Goal: Task Accomplishment & Management: Complete application form

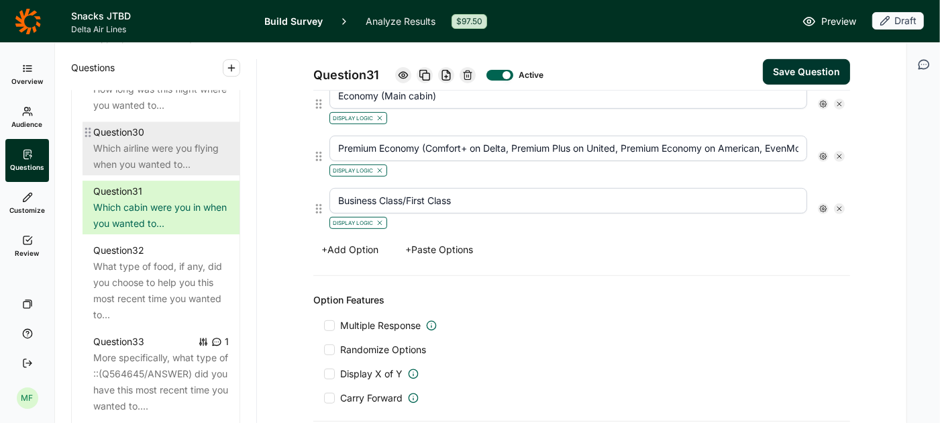
scroll to position [2966, 0]
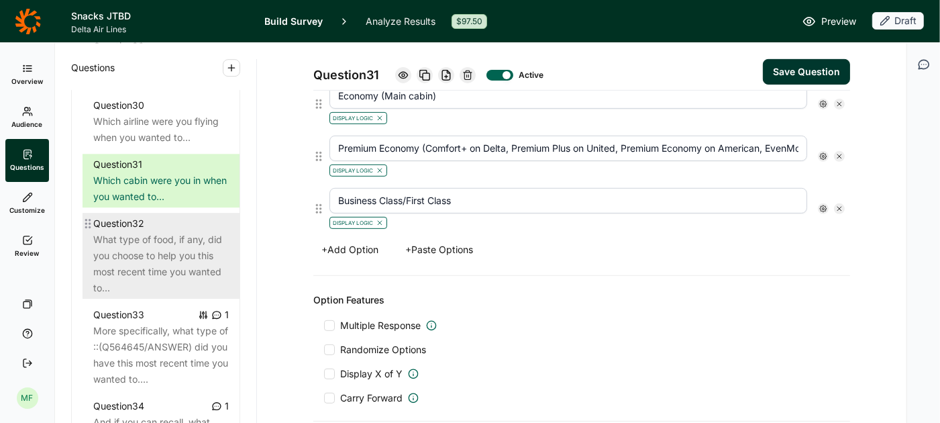
click at [181, 232] on div "What type of food, if any, did you choose to help you this most recent time you…" at bounding box center [161, 264] width 136 height 64
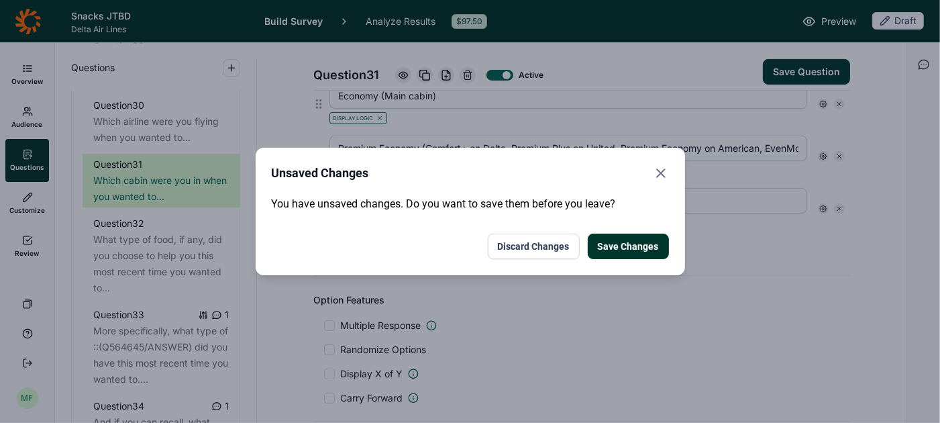
click at [611, 246] on button "Save Changes" at bounding box center [628, 247] width 81 height 26
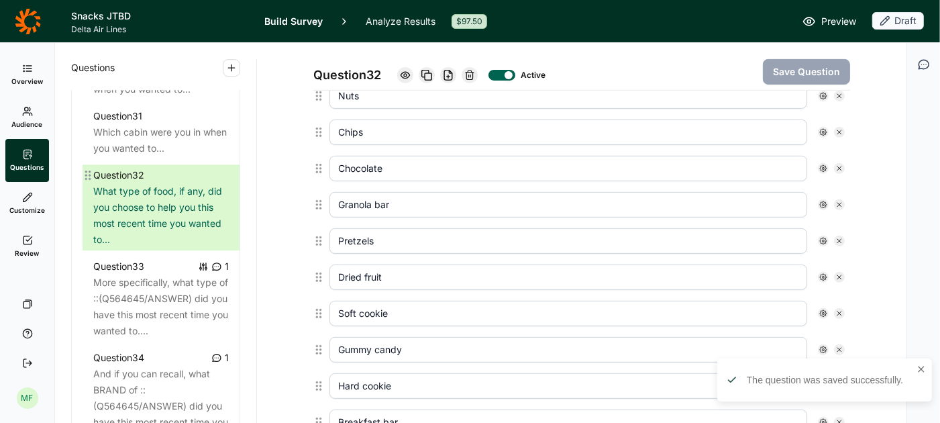
scroll to position [3025, 0]
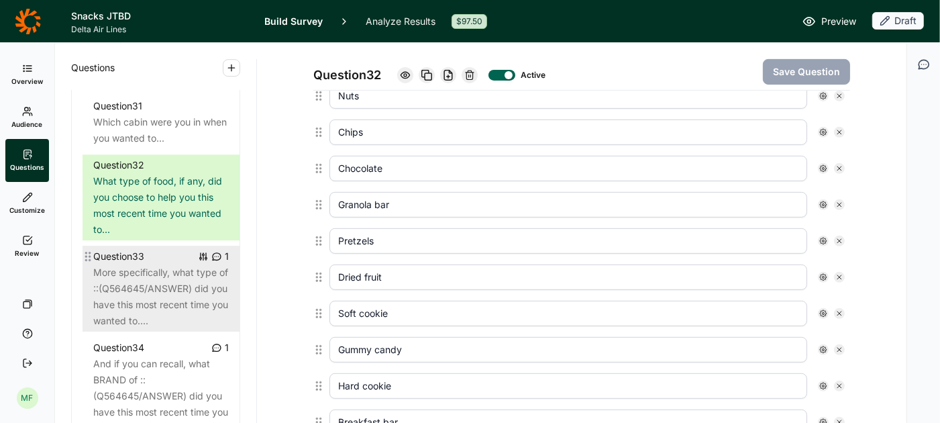
click at [139, 264] on div "More specifically, what type of ::(Q564645/ANSWER) did you have this most recen…" at bounding box center [161, 296] width 136 height 64
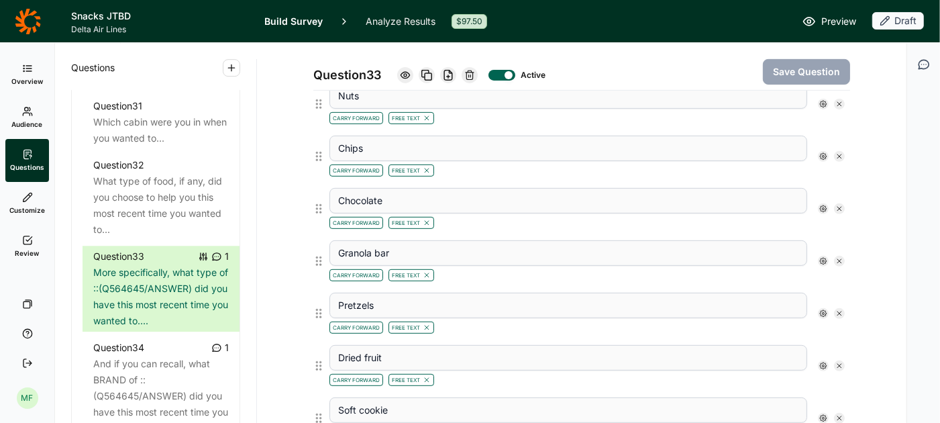
click at [471, 77] on icon at bounding box center [469, 75] width 11 height 11
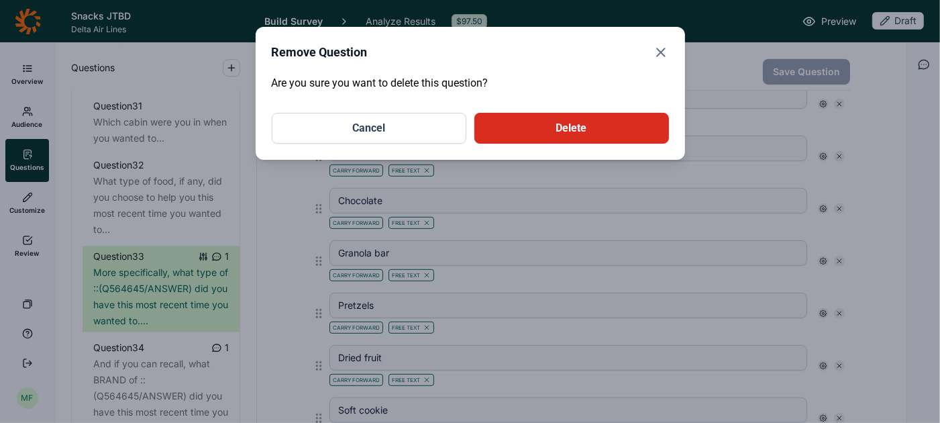
click at [537, 128] on button "Delete" at bounding box center [571, 128] width 195 height 31
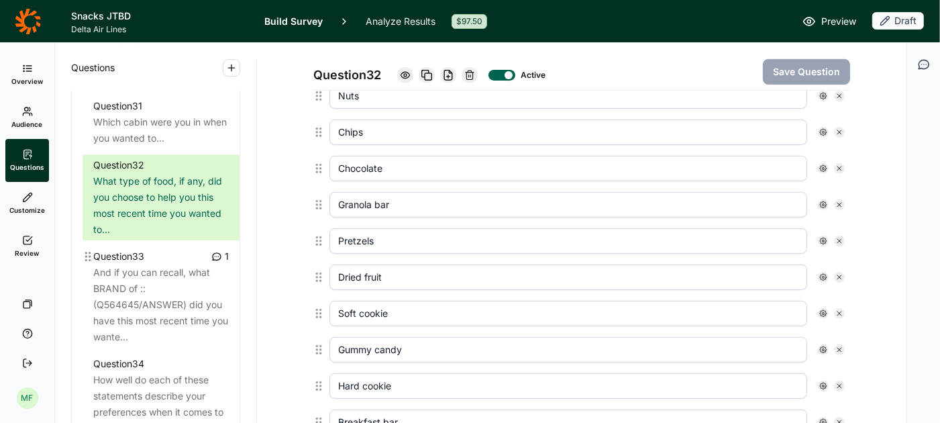
scroll to position [401, 0]
click at [159, 289] on div "And if you can recall, what BRAND of ::(Q564645/ANSWER) did you have this most …" at bounding box center [161, 304] width 136 height 81
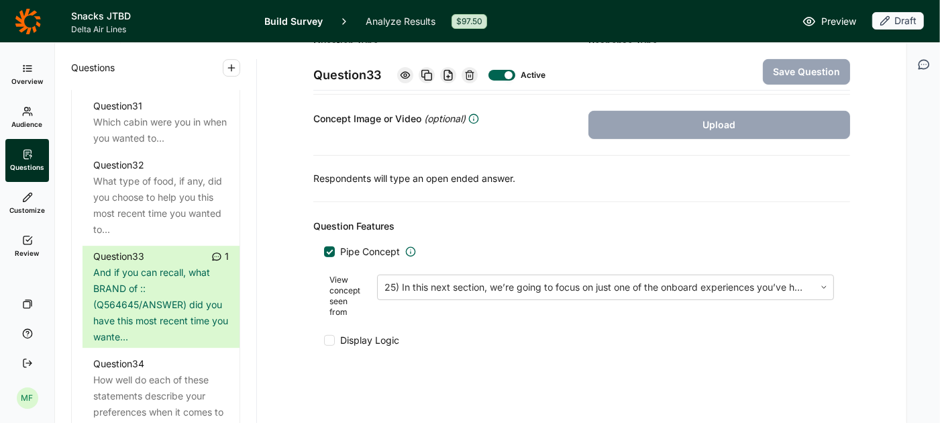
click at [475, 78] on icon at bounding box center [469, 75] width 11 height 11
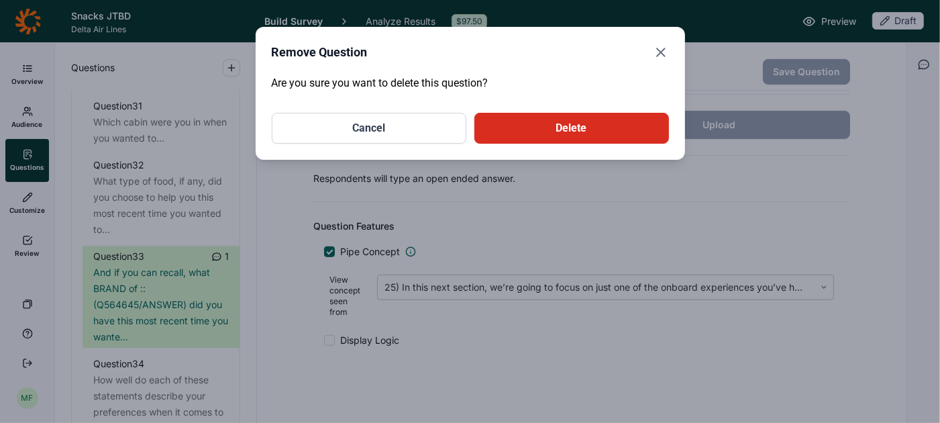
click at [550, 138] on button "Delete" at bounding box center [571, 128] width 195 height 31
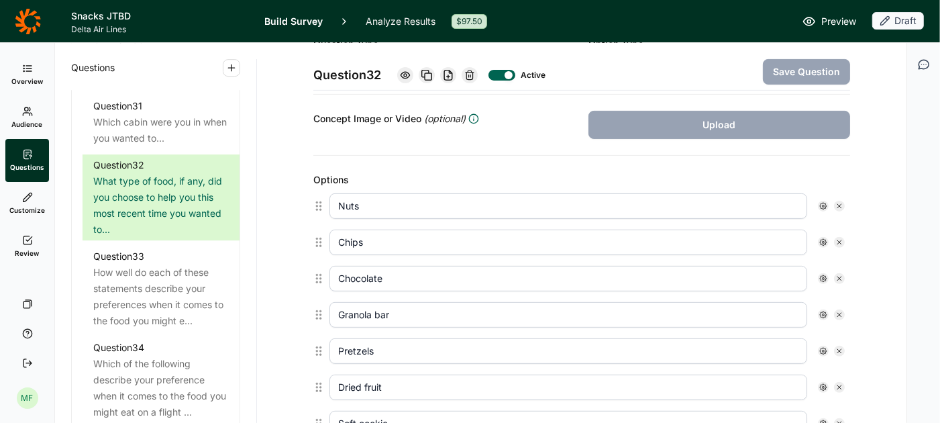
scroll to position [401, 0]
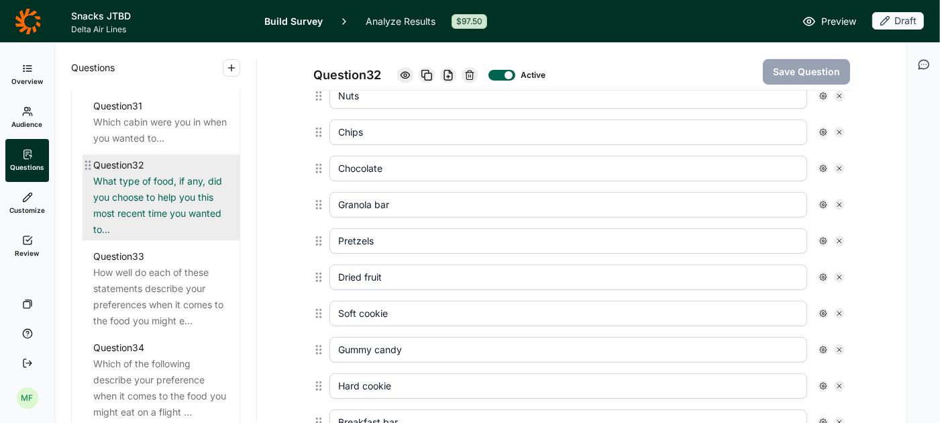
click at [202, 195] on div "What type of food, if any, did you choose to help you this most recent time you…" at bounding box center [161, 205] width 136 height 64
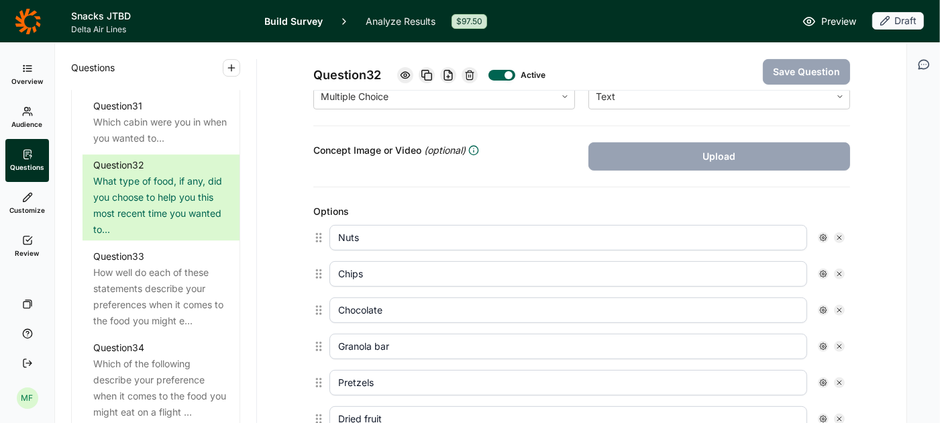
scroll to position [301, 0]
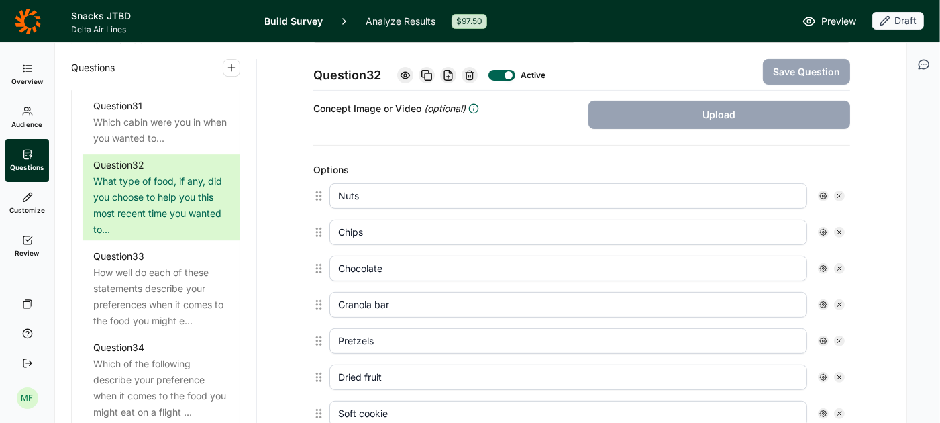
click at [838, 192] on icon at bounding box center [840, 196] width 8 height 8
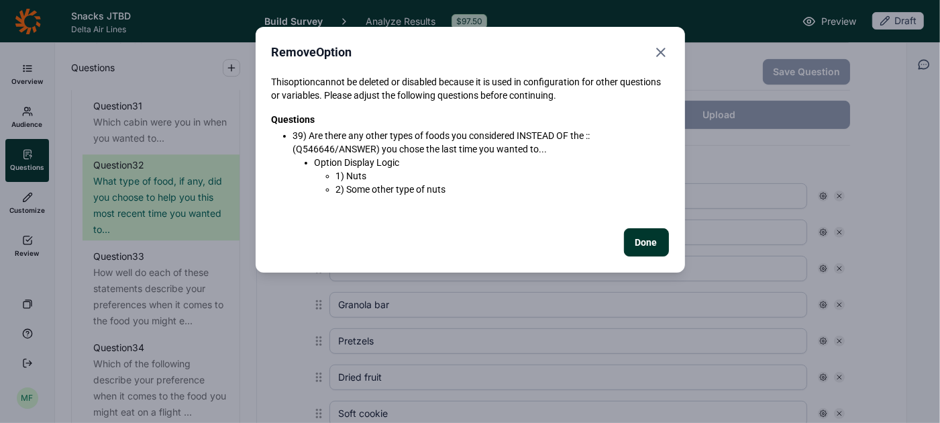
click at [838, 191] on div "Remove Option This option cannot be deleted or disabled because it is used in c…" at bounding box center [470, 211] width 940 height 423
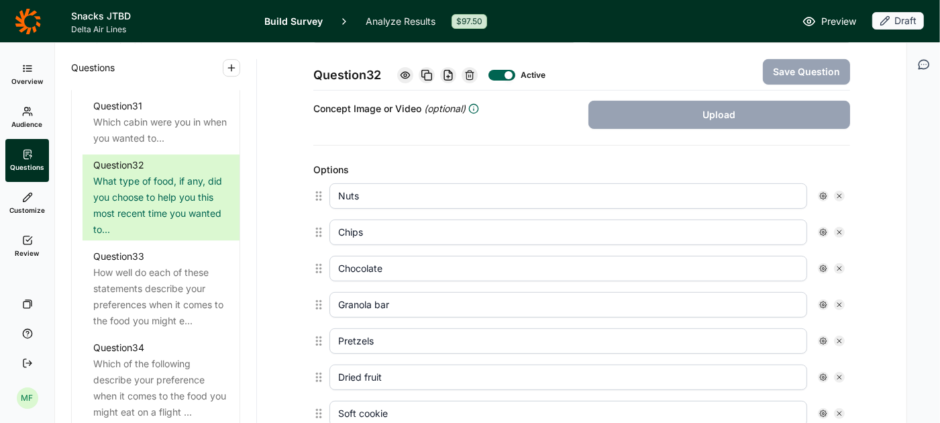
click at [840, 192] on icon at bounding box center [840, 196] width 8 height 8
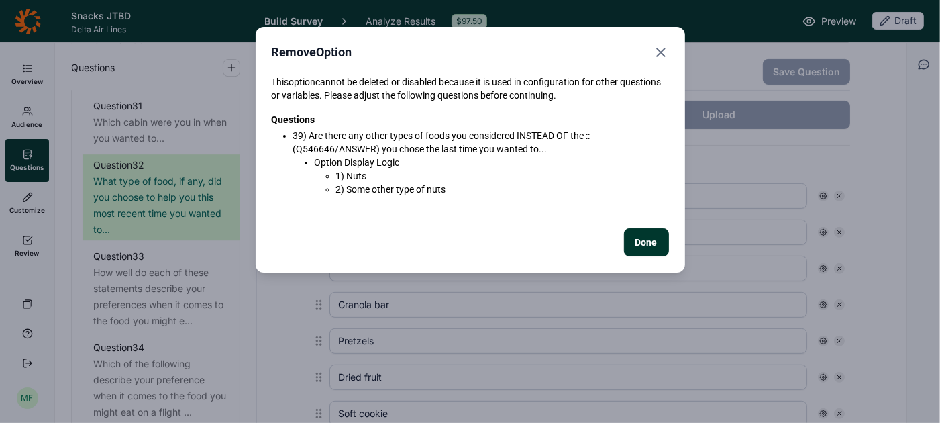
click at [642, 237] on button "Done" at bounding box center [646, 242] width 45 height 28
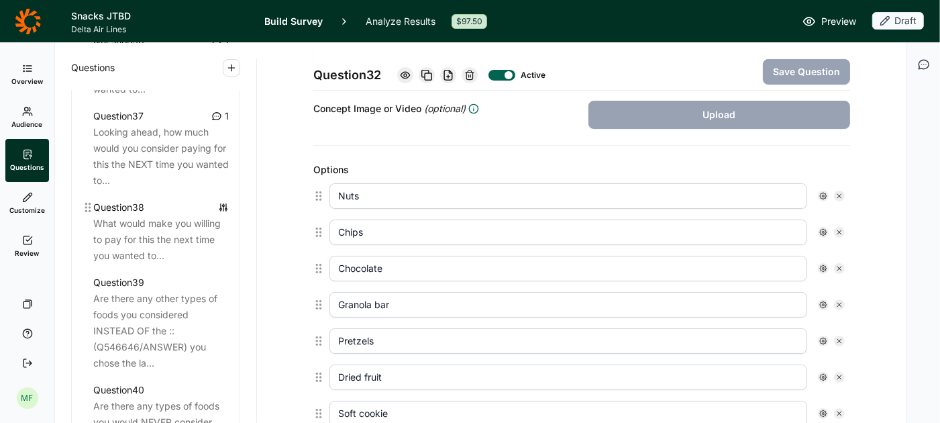
scroll to position [3512, 0]
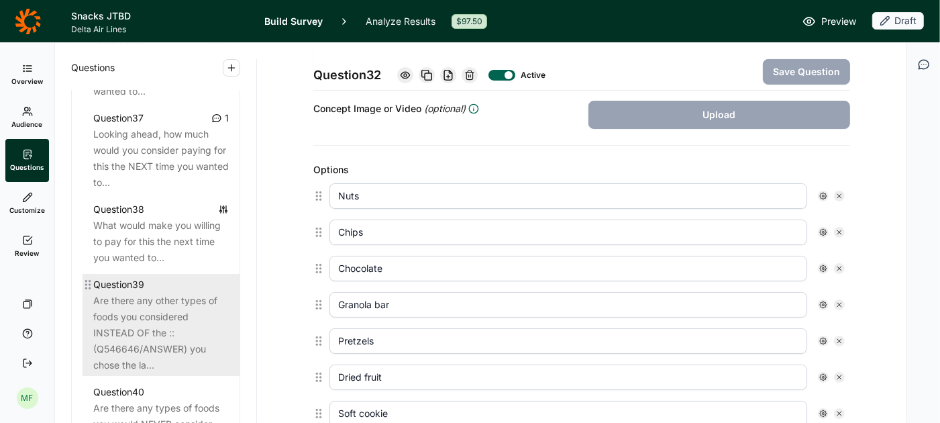
click at [164, 318] on div "Are there any other types of foods you considered INSTEAD OF the ::(Q546646/ANS…" at bounding box center [161, 333] width 136 height 81
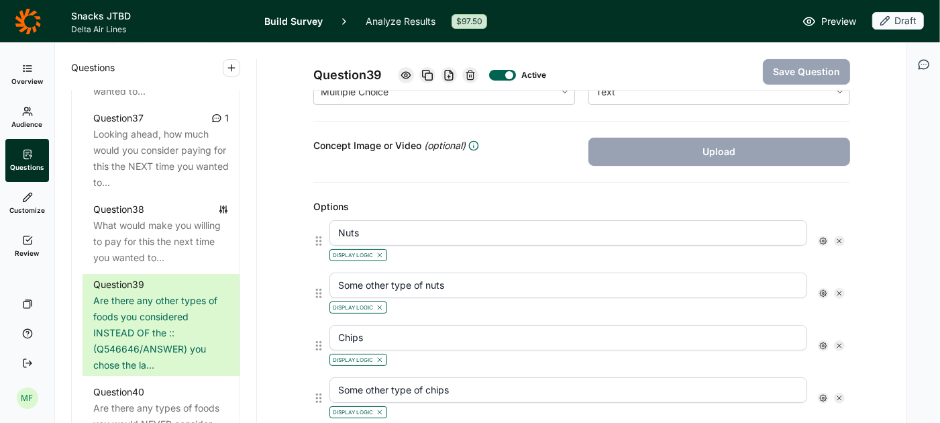
scroll to position [257, 0]
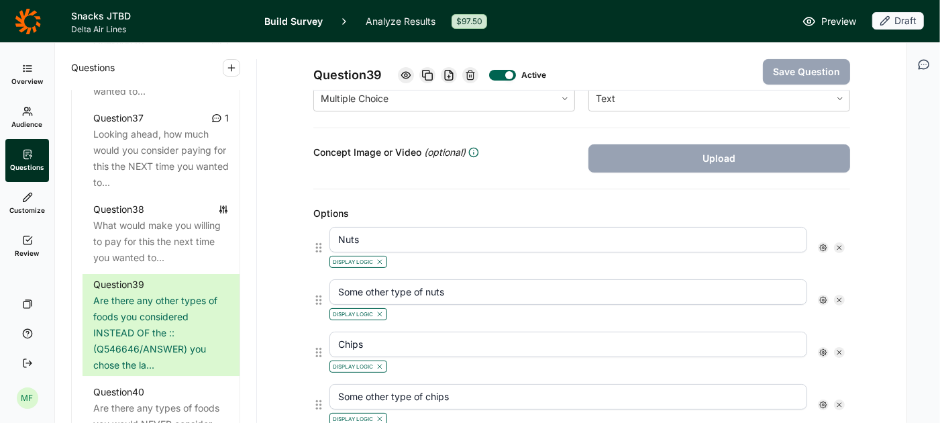
click at [382, 258] on icon at bounding box center [380, 262] width 8 height 8
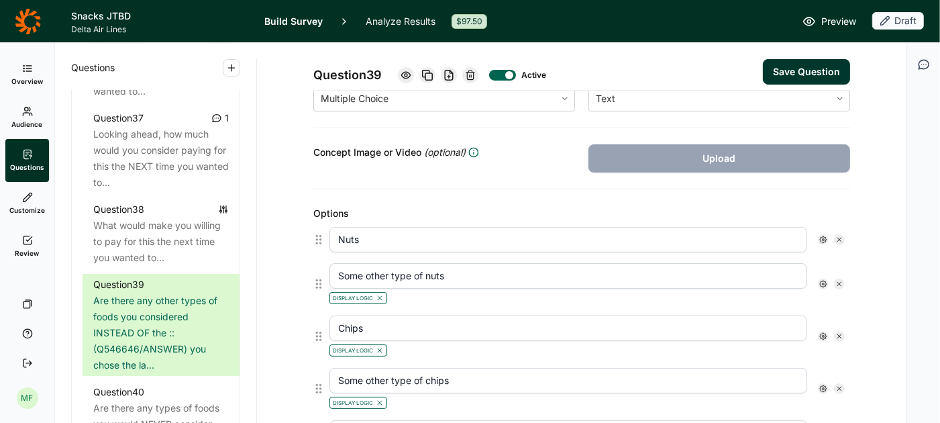
click at [378, 295] on icon at bounding box center [380, 298] width 8 height 8
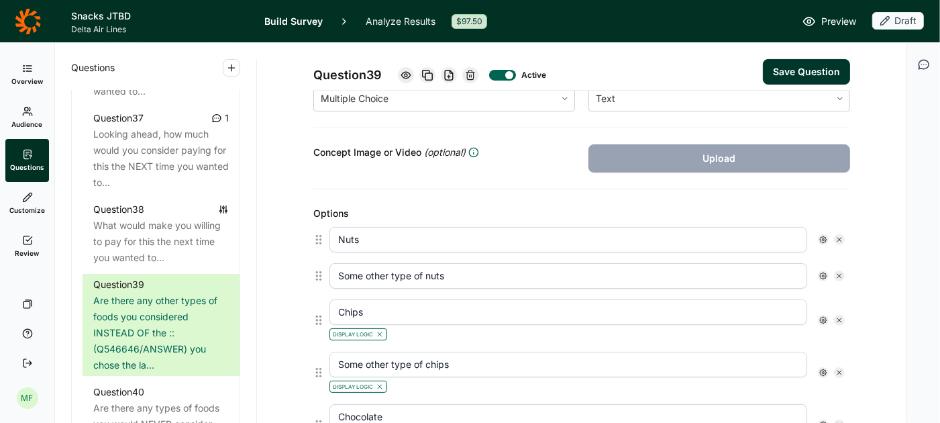
click at [378, 330] on icon at bounding box center [380, 334] width 8 height 8
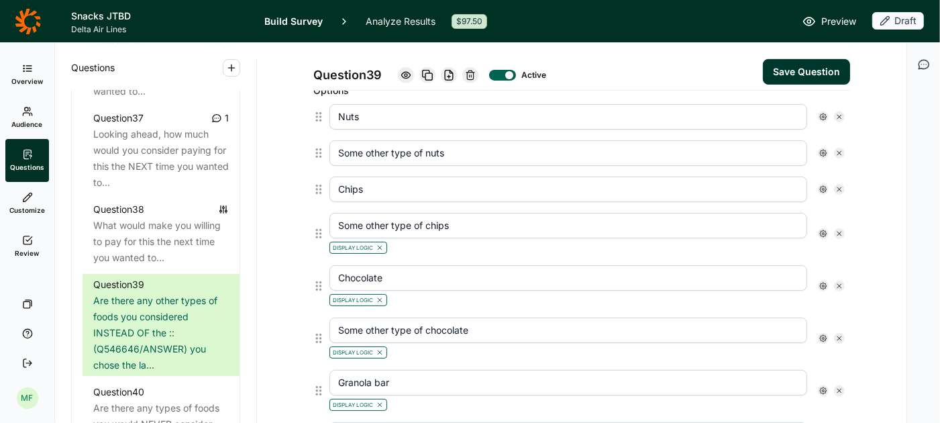
scroll to position [399, 0]
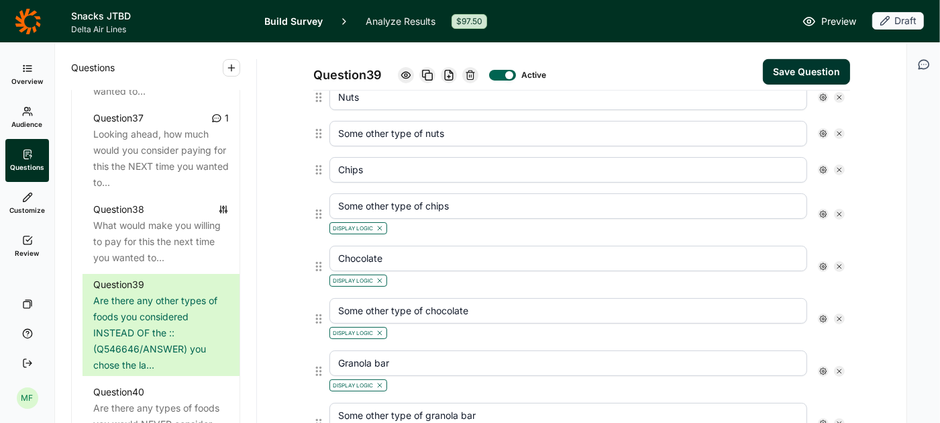
click at [379, 224] on icon at bounding box center [380, 228] width 8 height 8
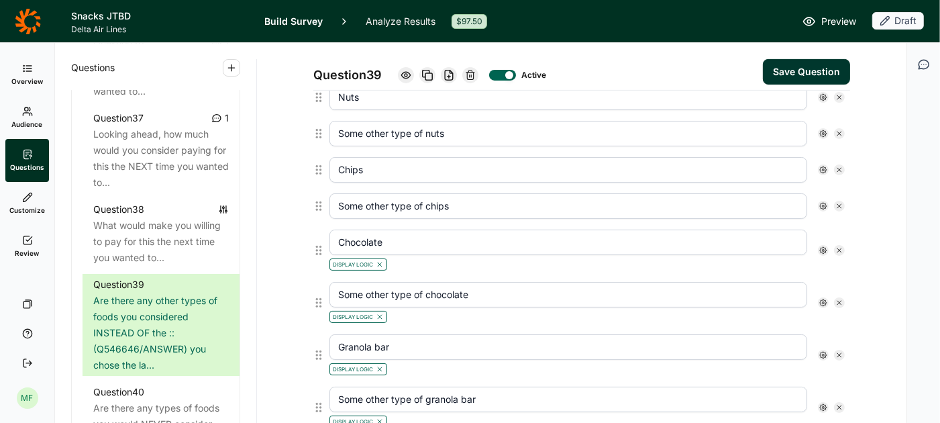
click at [379, 260] on icon at bounding box center [380, 264] width 8 height 8
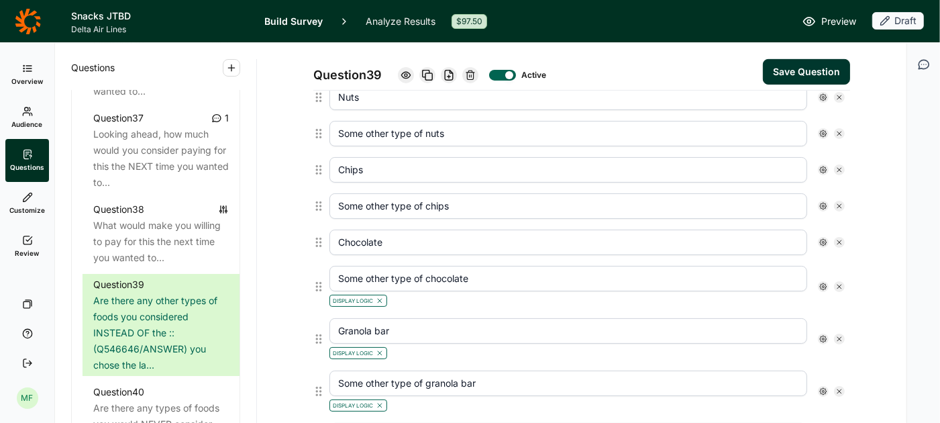
click at [380, 297] on icon at bounding box center [380, 301] width 8 height 8
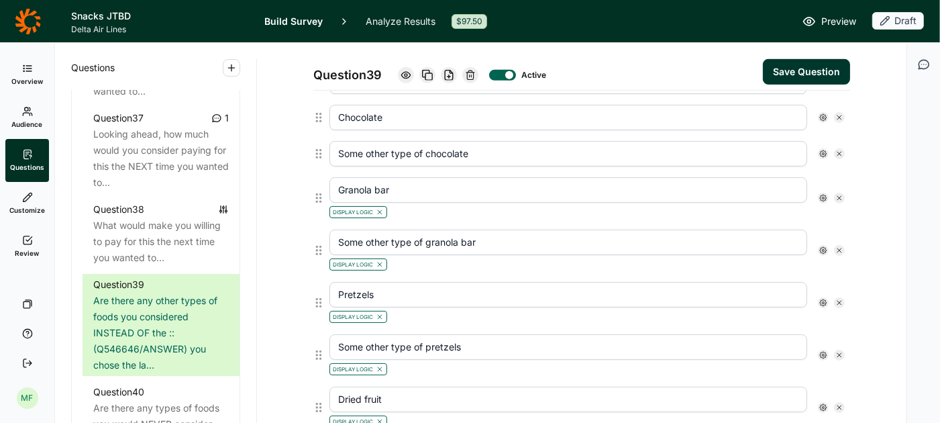
scroll to position [537, 0]
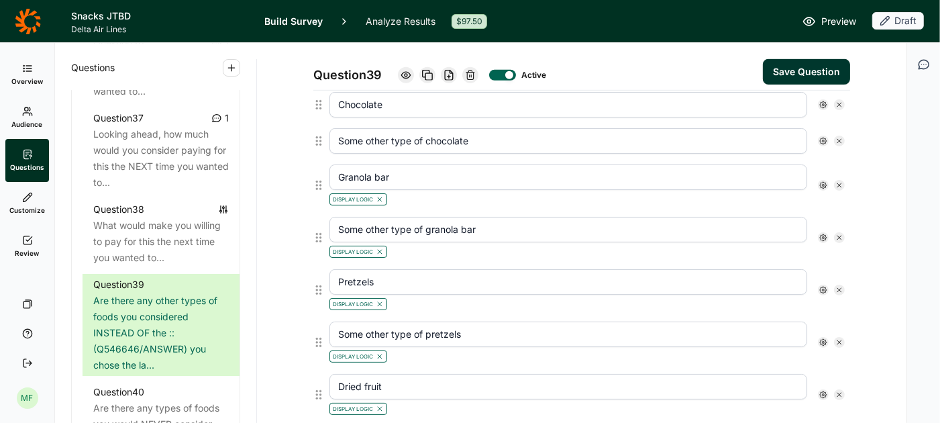
click at [380, 197] on use at bounding box center [380, 199] width 4 height 4
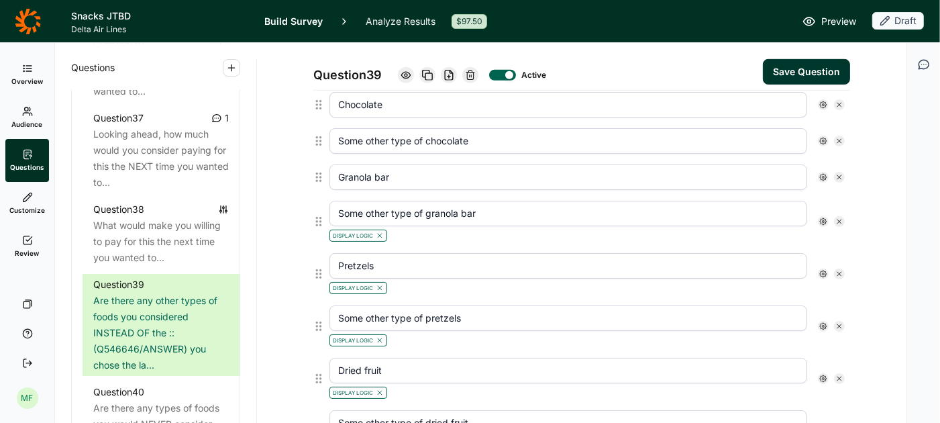
click at [383, 232] on icon at bounding box center [380, 236] width 8 height 8
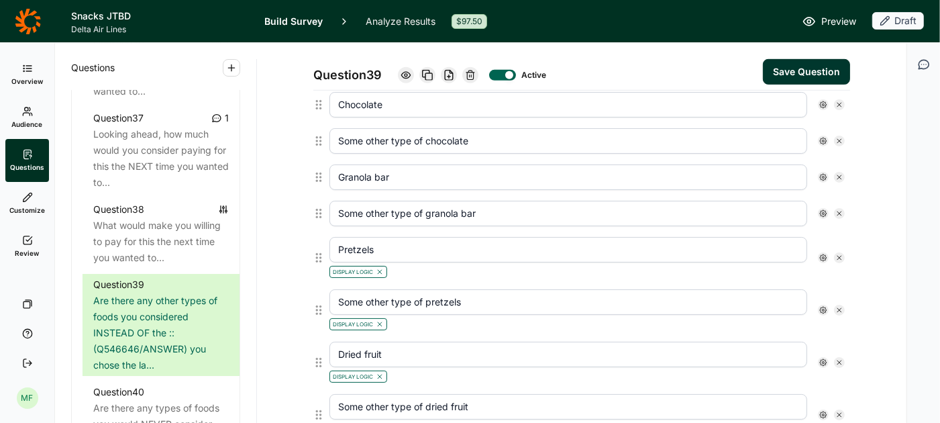
click at [383, 268] on icon at bounding box center [380, 272] width 8 height 8
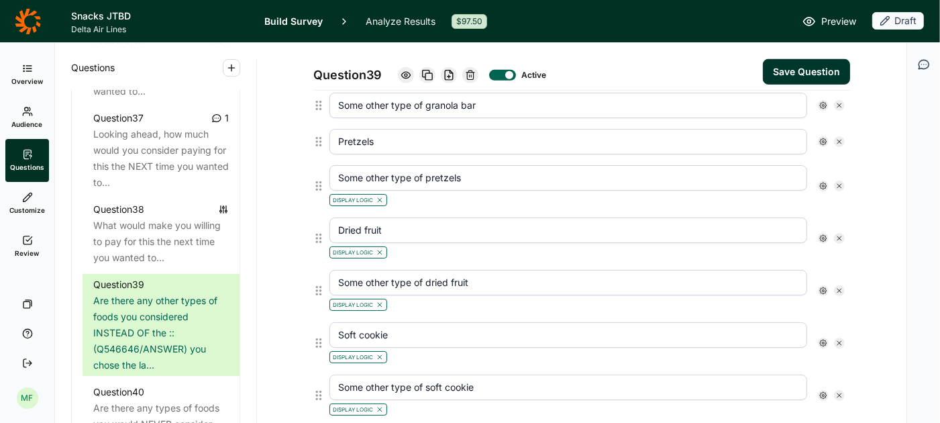
scroll to position [660, 0]
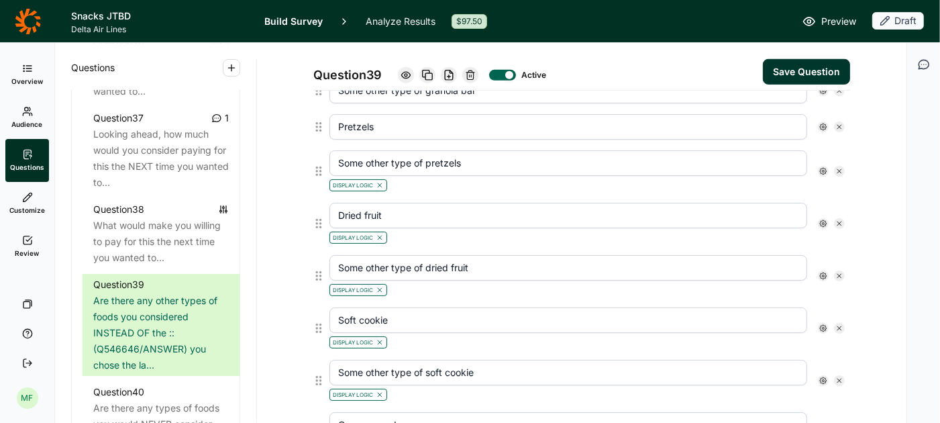
click at [379, 183] on use at bounding box center [380, 185] width 4 height 4
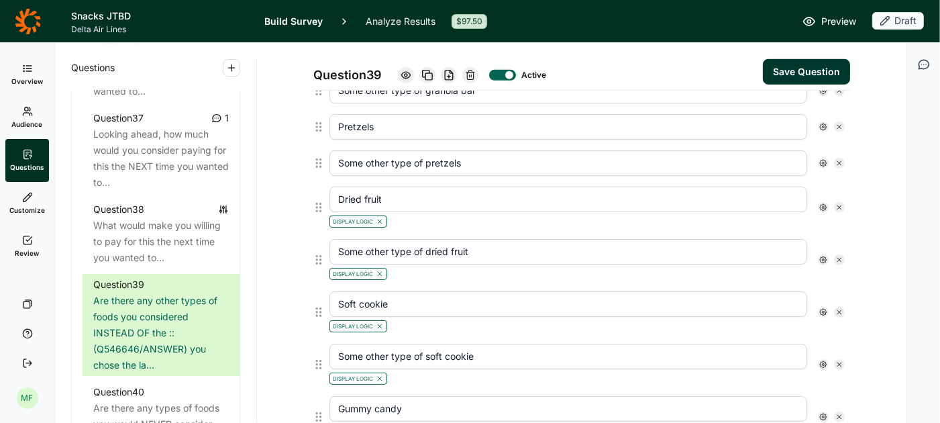
click at [379, 217] on icon at bounding box center [380, 221] width 8 height 8
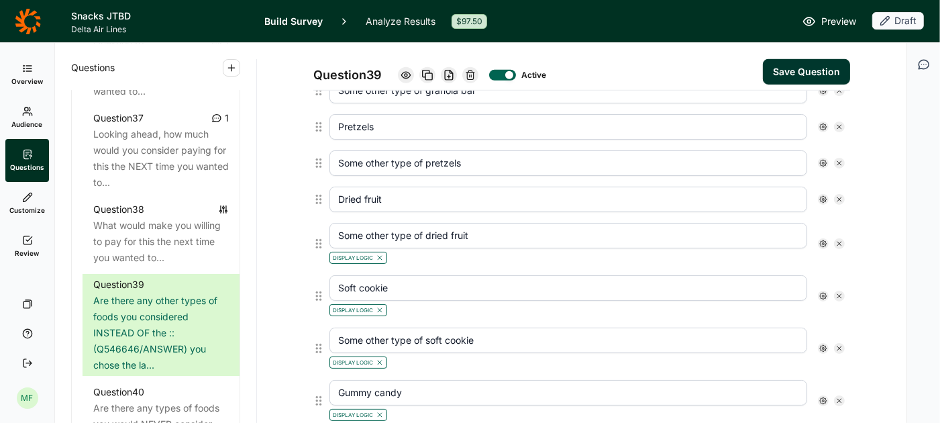
click at [380, 256] on use at bounding box center [380, 258] width 4 height 4
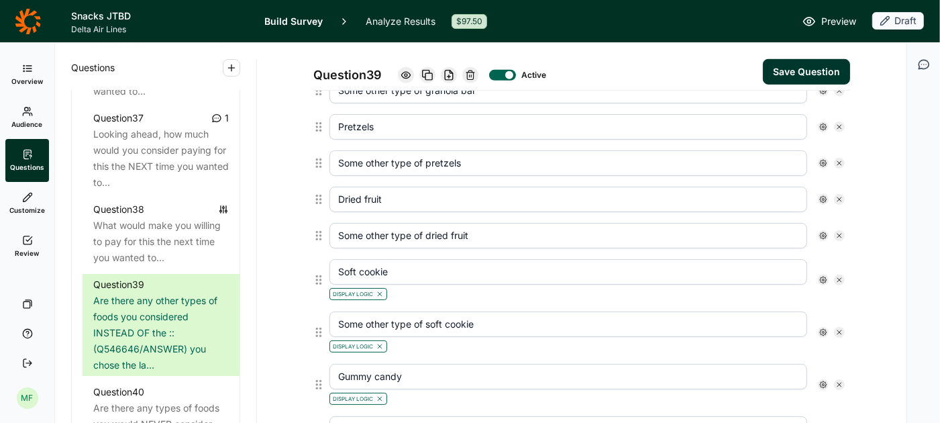
click at [380, 290] on icon at bounding box center [380, 294] width 8 height 8
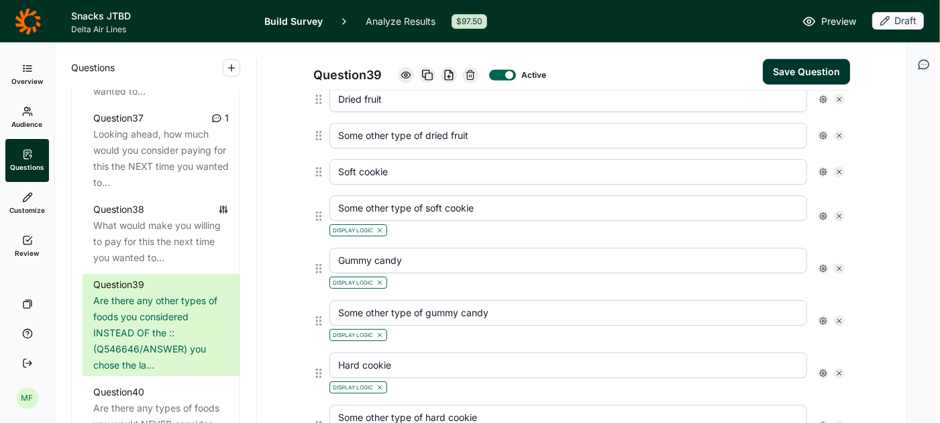
scroll to position [760, 0]
click at [381, 225] on icon at bounding box center [380, 229] width 8 height 8
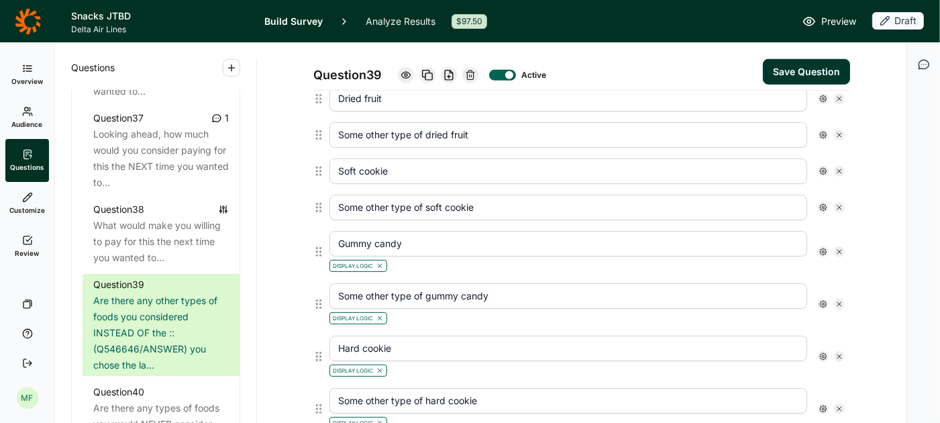
click at [381, 260] on div "Display Logic" at bounding box center [359, 266] width 58 height 12
click at [380, 262] on icon at bounding box center [380, 266] width 8 height 8
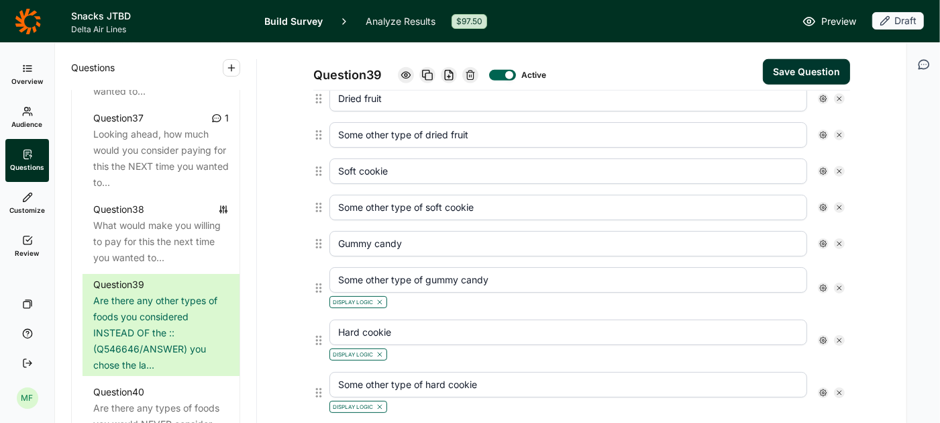
click at [381, 298] on icon at bounding box center [380, 302] width 8 height 8
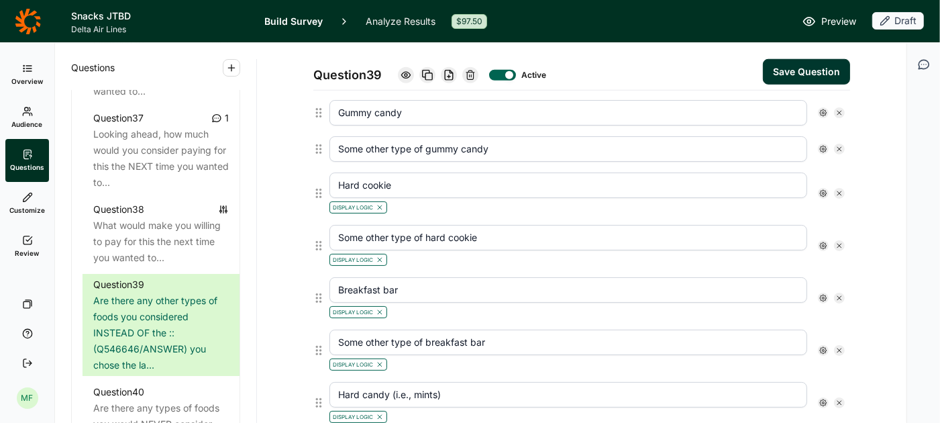
scroll to position [893, 0]
click at [380, 201] on icon at bounding box center [380, 205] width 8 height 8
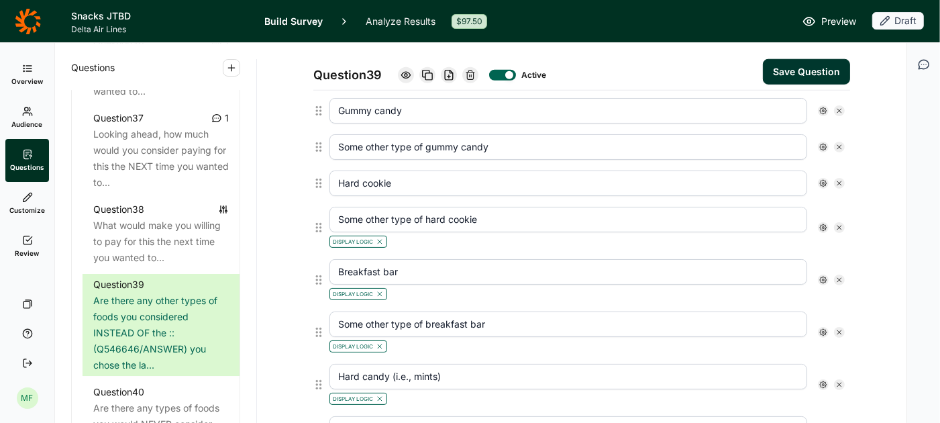
click at [380, 240] on use at bounding box center [380, 242] width 4 height 4
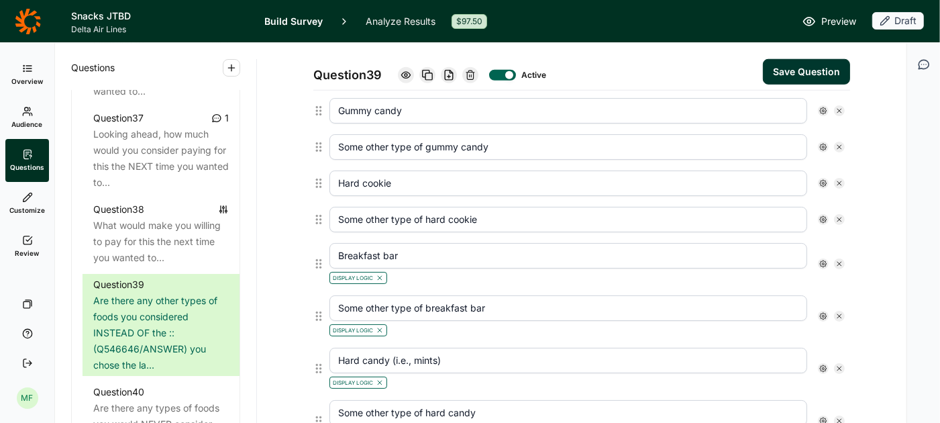
click at [381, 276] on use at bounding box center [380, 278] width 4 height 4
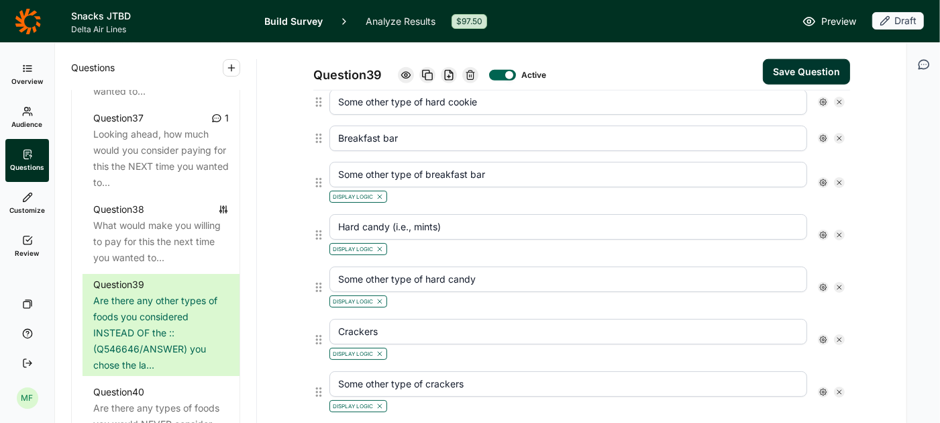
scroll to position [1068, 0]
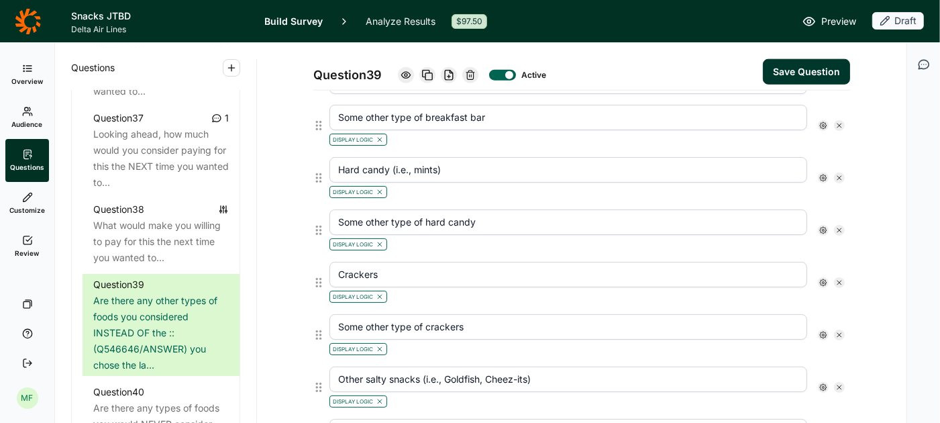
click at [381, 136] on icon at bounding box center [380, 140] width 8 height 8
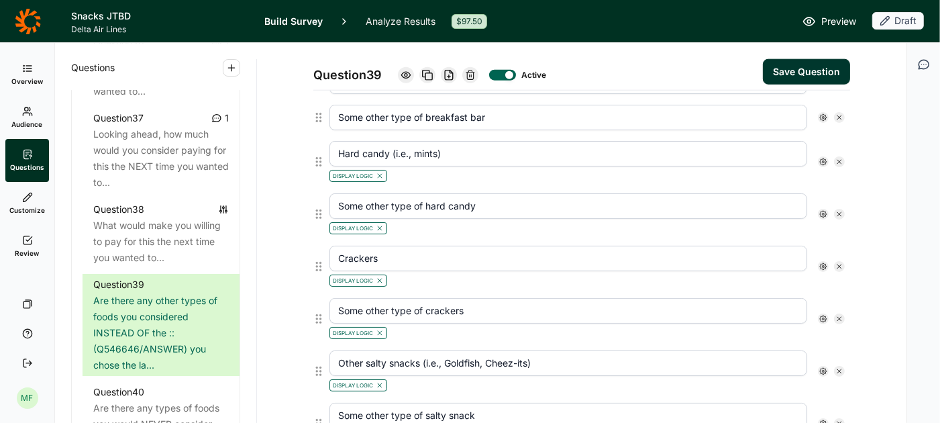
click at [381, 174] on use at bounding box center [380, 176] width 4 height 4
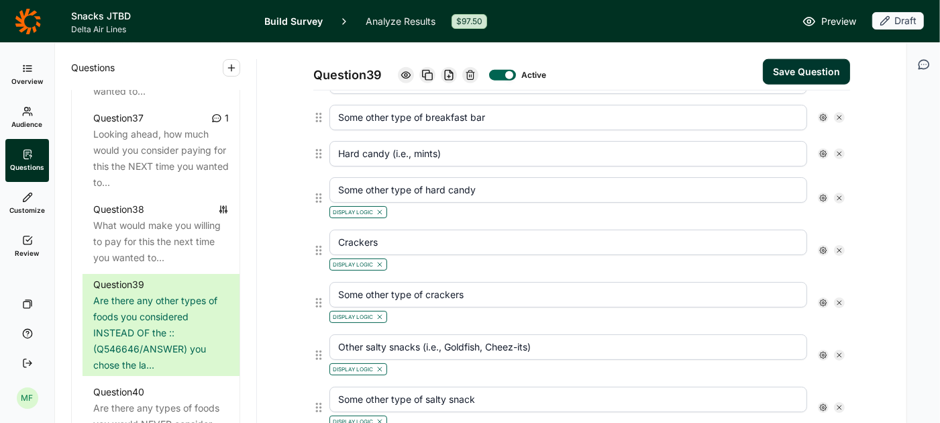
click at [379, 208] on icon at bounding box center [380, 212] width 8 height 8
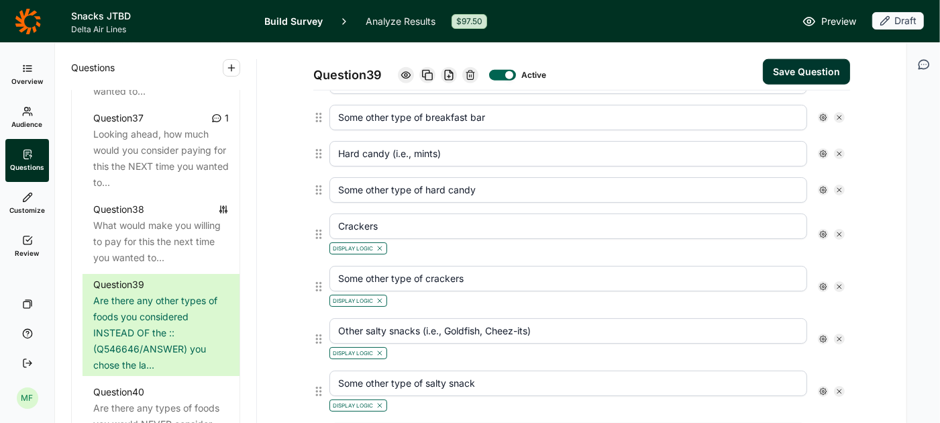
click at [380, 242] on div "Display Logic" at bounding box center [359, 248] width 58 height 12
click at [380, 244] on icon at bounding box center [380, 248] width 8 height 8
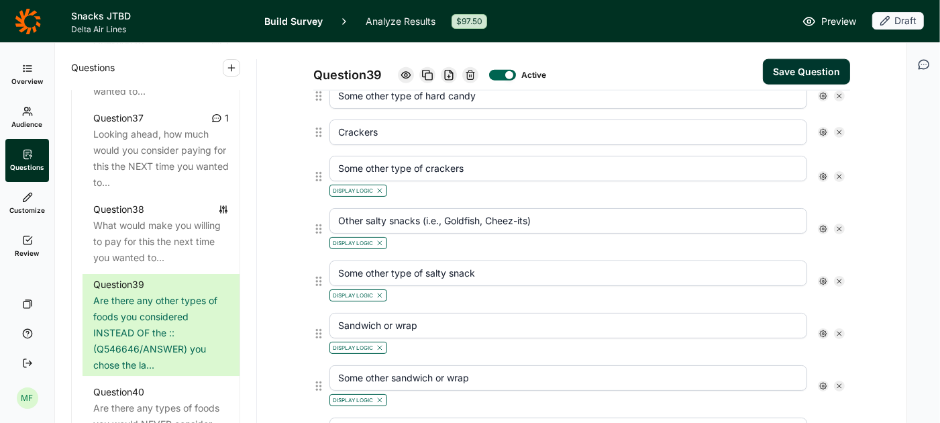
scroll to position [1207, 0]
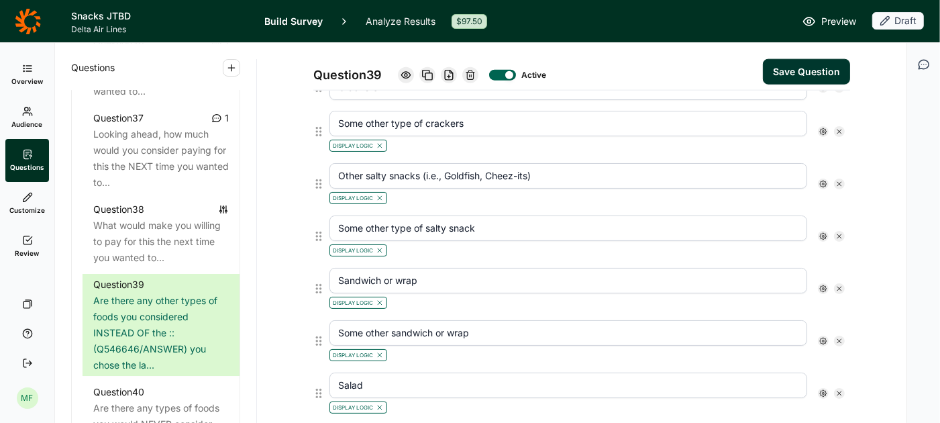
click at [379, 142] on icon at bounding box center [380, 146] width 8 height 8
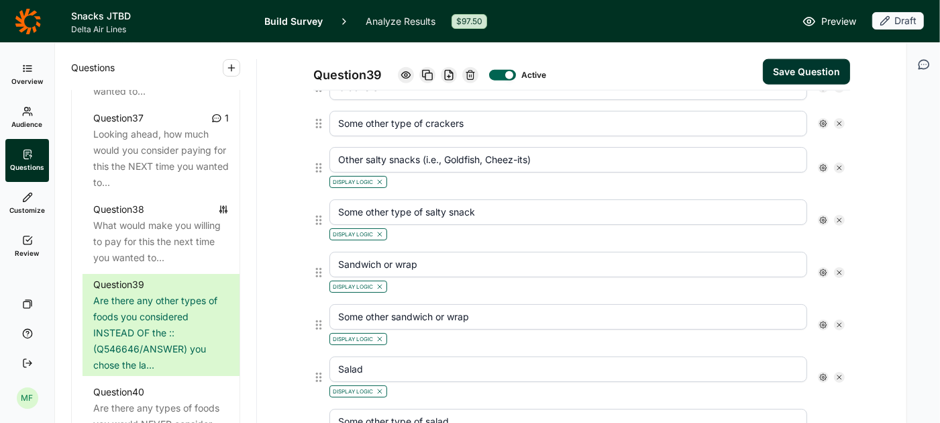
click at [381, 178] on icon at bounding box center [380, 182] width 8 height 8
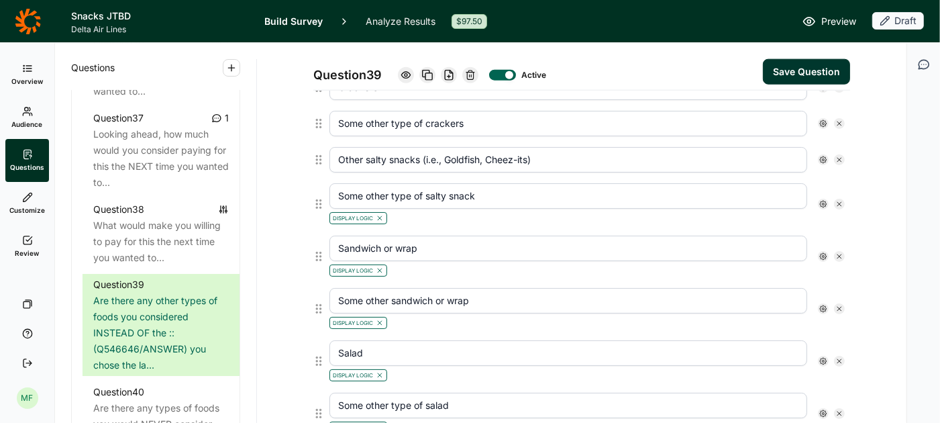
click at [379, 214] on icon at bounding box center [380, 218] width 8 height 8
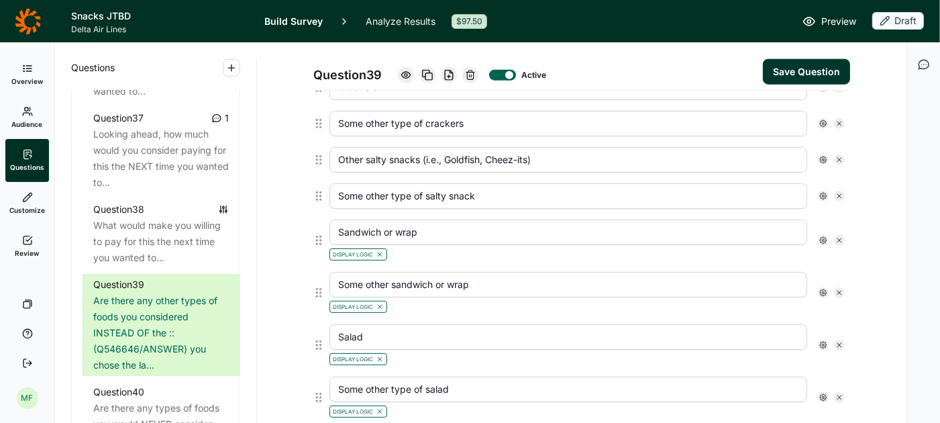
click at [378, 250] on icon at bounding box center [380, 254] width 8 height 8
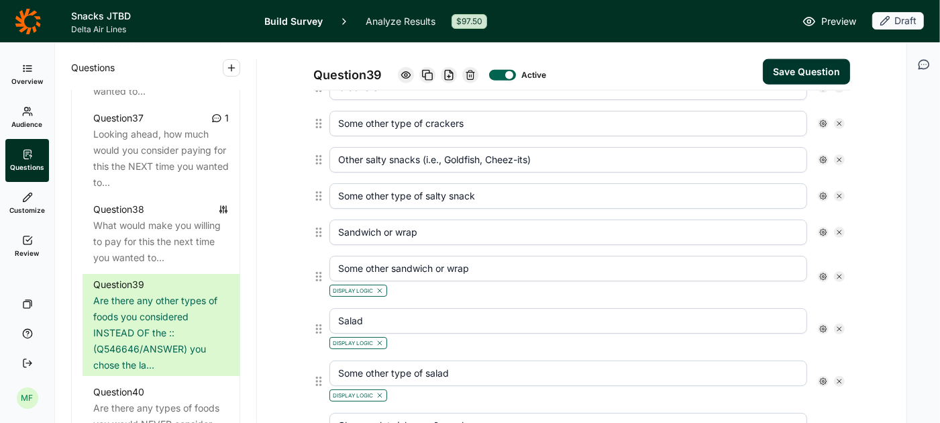
click at [381, 289] on use at bounding box center [380, 291] width 4 height 4
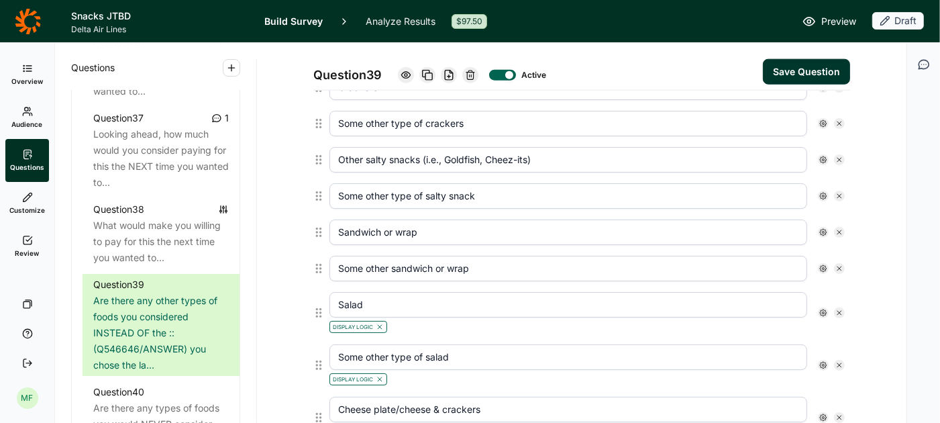
click at [380, 325] on use at bounding box center [380, 327] width 4 height 4
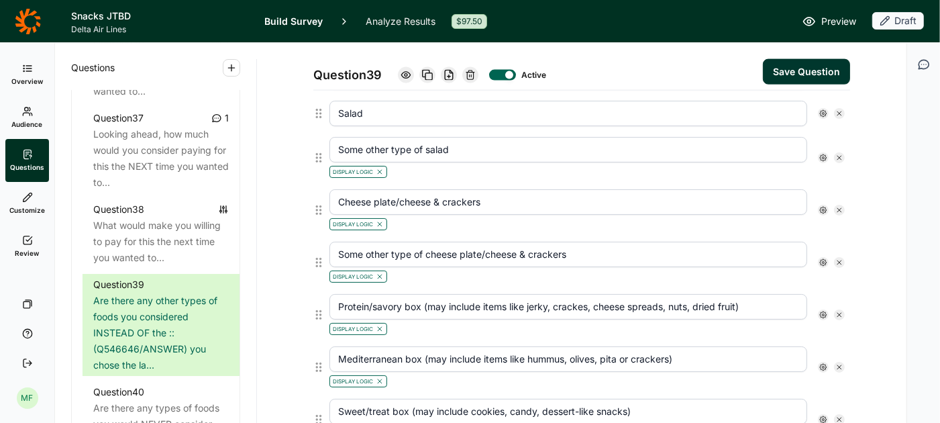
scroll to position [1434, 0]
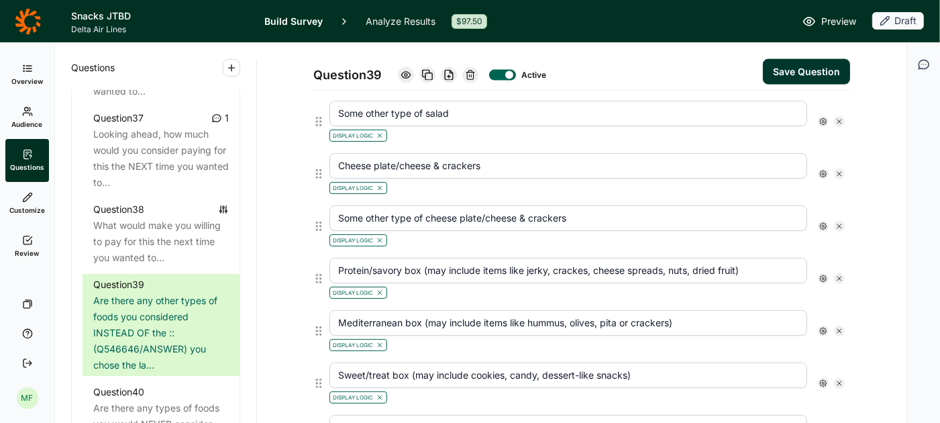
click at [381, 134] on use at bounding box center [380, 136] width 4 height 4
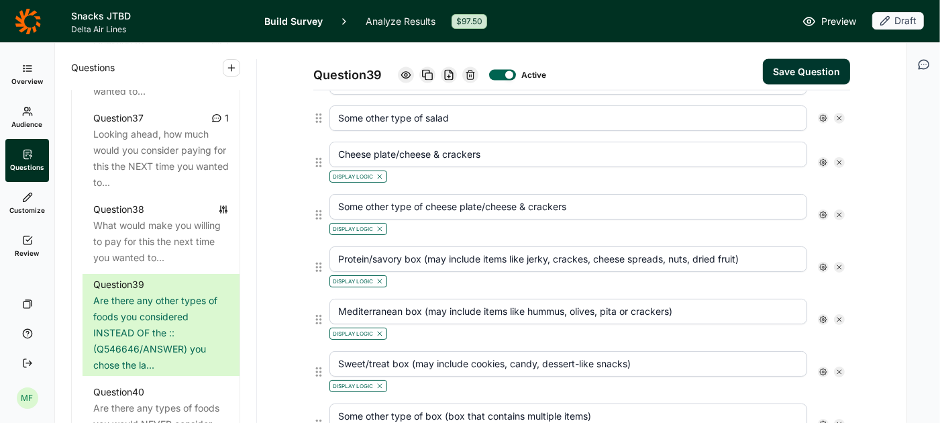
scroll to position [1430, 0]
click at [380, 174] on use at bounding box center [380, 176] width 4 height 4
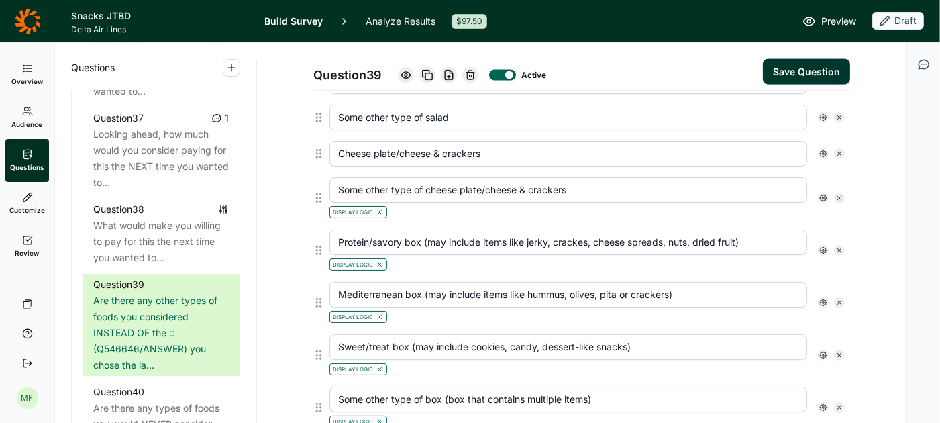
click at [380, 208] on icon at bounding box center [380, 212] width 8 height 8
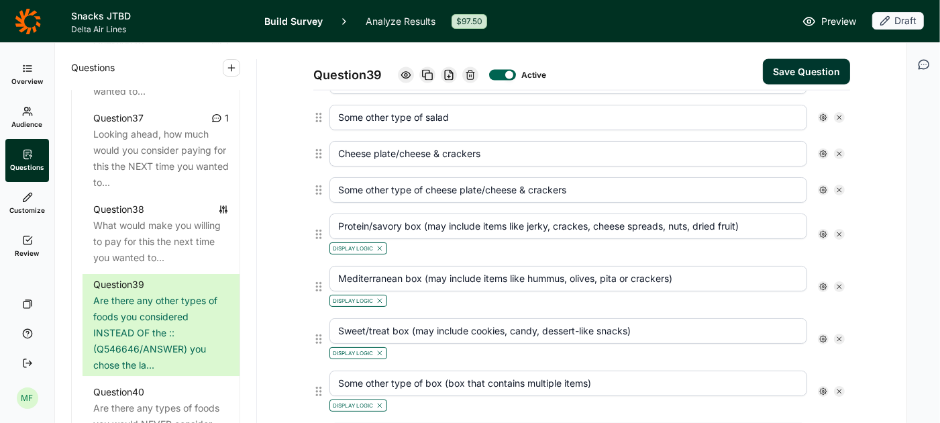
click at [380, 246] on use at bounding box center [380, 248] width 4 height 4
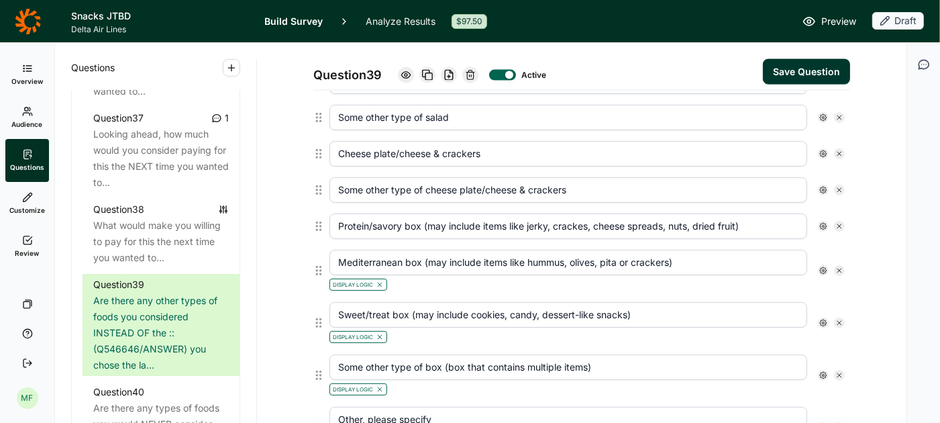
click at [379, 281] on icon at bounding box center [380, 285] width 8 height 8
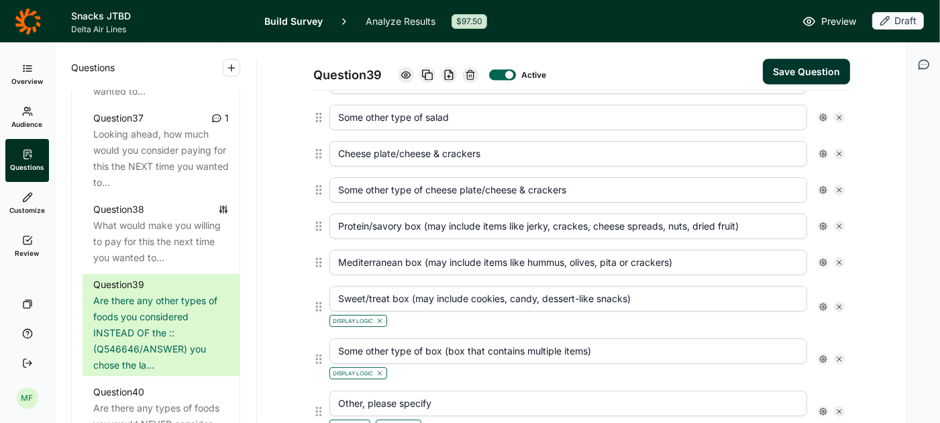
click at [380, 319] on use at bounding box center [380, 321] width 4 height 4
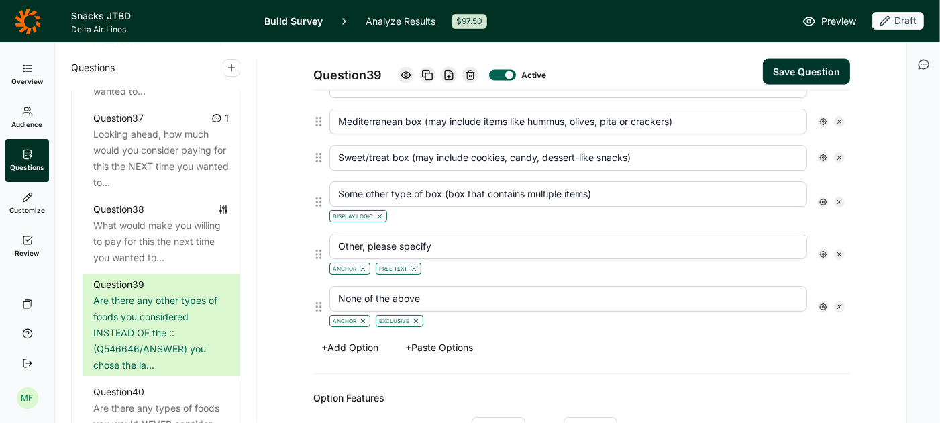
click at [381, 212] on icon at bounding box center [380, 216] width 8 height 8
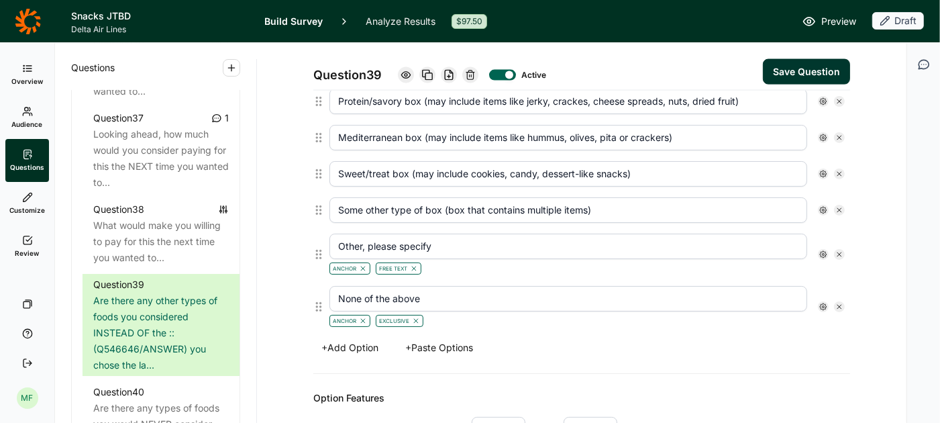
click at [787, 73] on button "Save Question" at bounding box center [806, 72] width 87 height 26
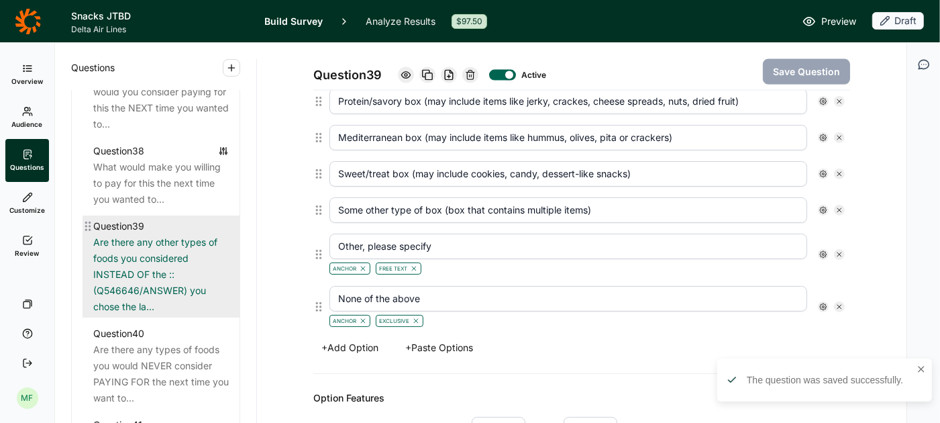
scroll to position [3571, 0]
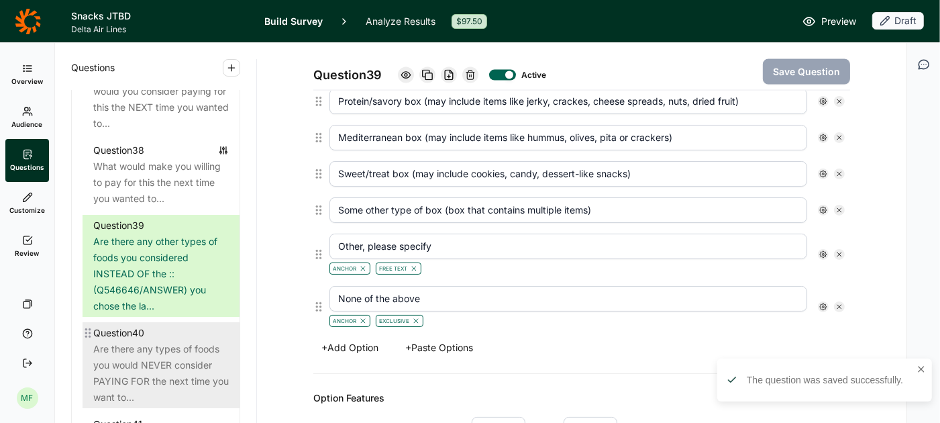
click at [174, 341] on div "Are there any types of foods you would NEVER consider PAYING FOR the next time …" at bounding box center [161, 373] width 136 height 64
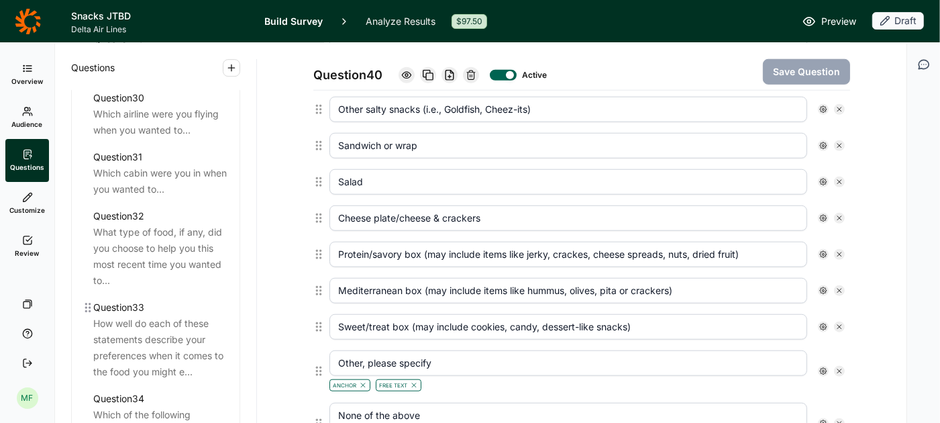
scroll to position [2962, 0]
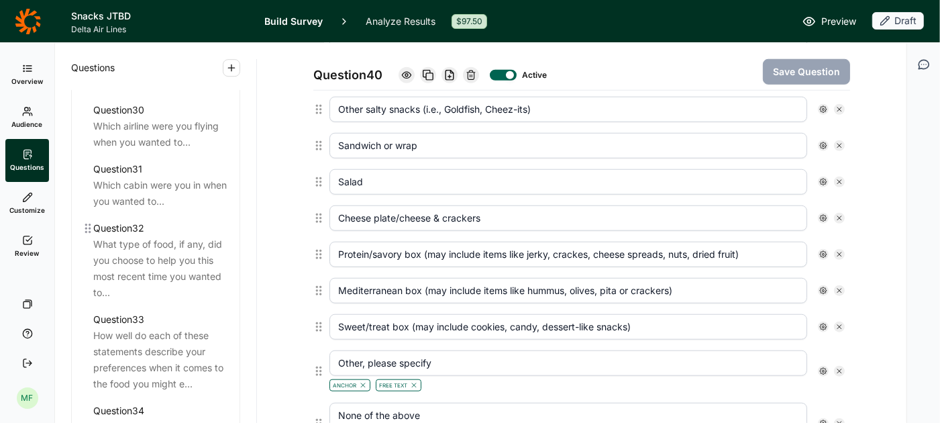
click at [160, 220] on div "Question 32" at bounding box center [161, 228] width 136 height 16
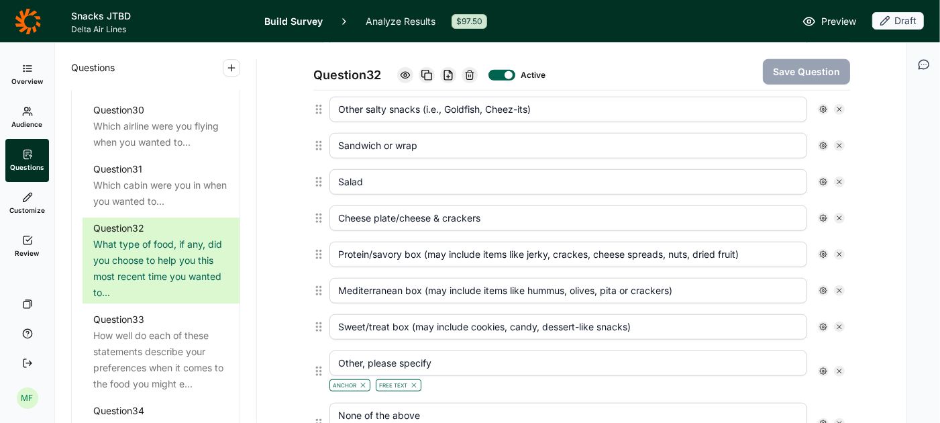
click at [838, 107] on use at bounding box center [840, 109] width 4 height 4
type input "Sandwich or wrap"
type input "Salad"
type input "Cheese plate/cheese & crackers"
type input "Protein/savory box (may include items like jerky, crackes, cheese spreads, nuts…"
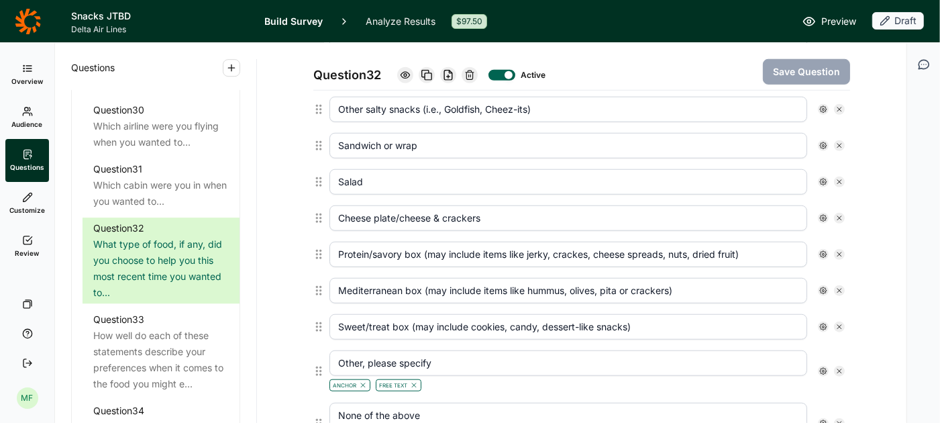
type input "Mediterranean box (may include items like hummus, olives, pita or crackers)"
type input "Sweet/treat box (may include cookies, candy, dessert-like snacks)"
type input "Other, please specify"
type input "None of the above"
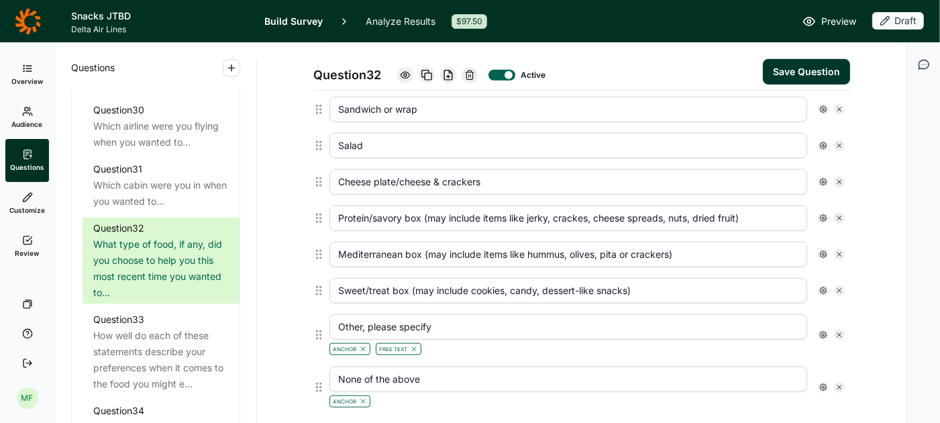
click at [838, 107] on use at bounding box center [840, 109] width 4 height 4
type input "Salad"
type input "Cheese plate/cheese & crackers"
type input "Protein/savory box (may include items like jerky, crackes, cheese spreads, nuts…"
type input "Mediterranean box (may include items like hummus, olives, pita or crackers)"
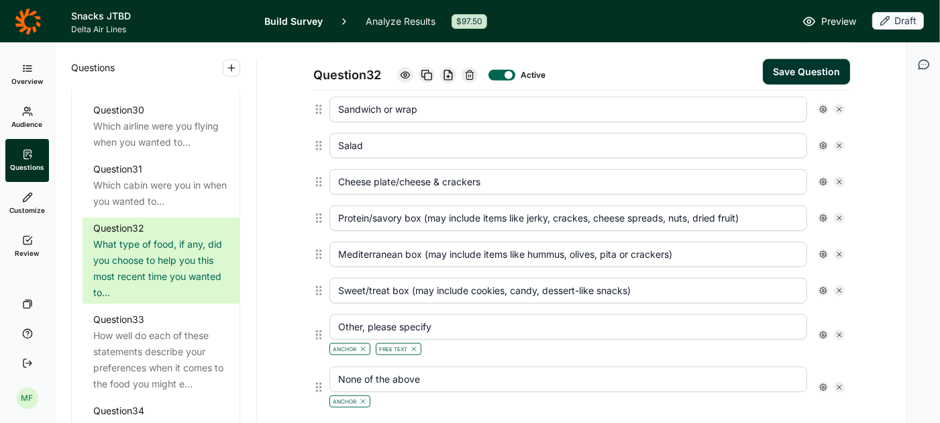
type input "Sweet/treat box (may include cookies, candy, dessert-like snacks)"
type input "Other, please specify"
type input "None of the above"
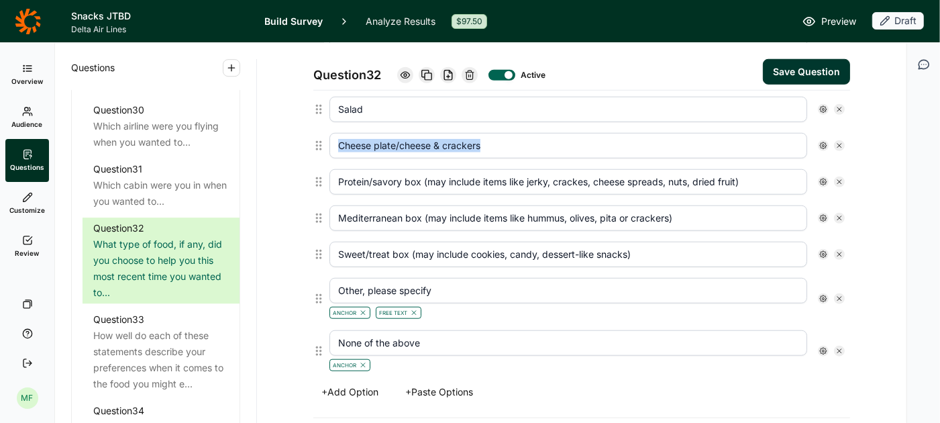
click at [838, 107] on use at bounding box center [840, 109] width 4 height 4
type input "Cheese plate/cheese & crackers"
type input "Protein/savory box (may include items like jerky, crackes, cheese spreads, nuts…"
type input "Mediterranean box (may include items like hummus, olives, pita or crackers)"
type input "Sweet/treat box (may include cookies, candy, dessert-like snacks)"
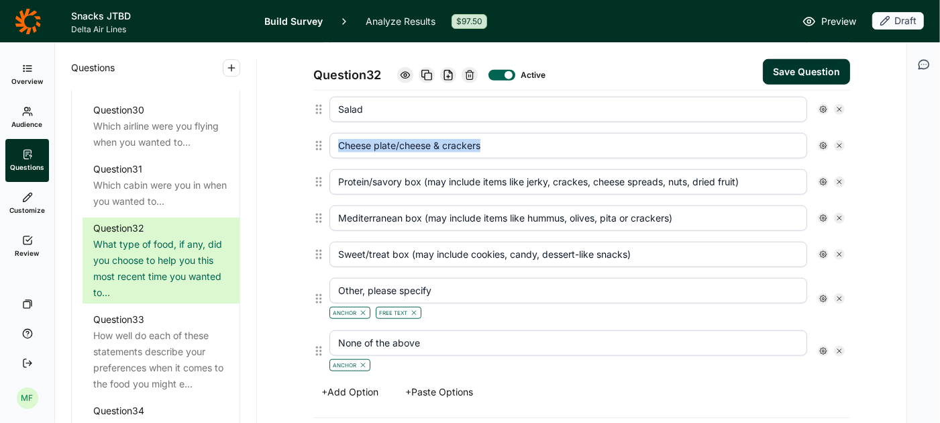
type input "Other, please specify"
type input "None of the above"
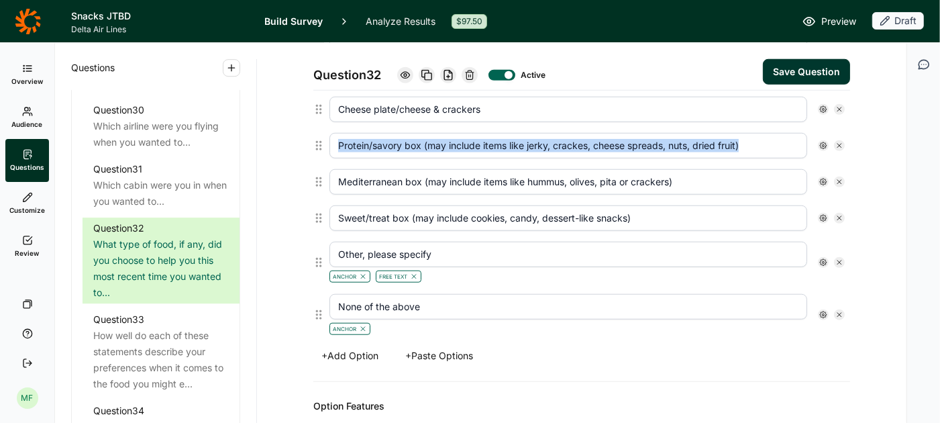
click at [838, 107] on use at bounding box center [840, 109] width 4 height 4
type input "Protein/savory box (may include items like jerky, crackes, cheese spreads, nuts…"
type input "Mediterranean box (may include items like hummus, olives, pita or crackers)"
type input "Sweet/treat box (may include cookies, candy, dessert-like snacks)"
type input "Other, please specify"
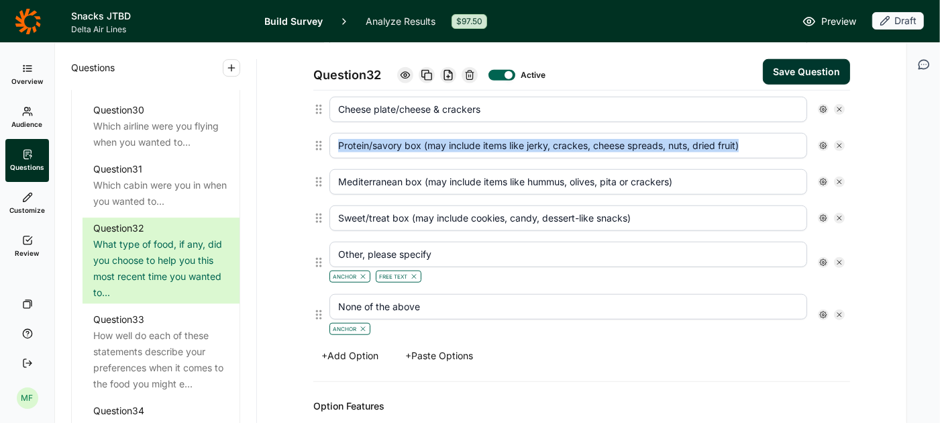
type input "None of the above"
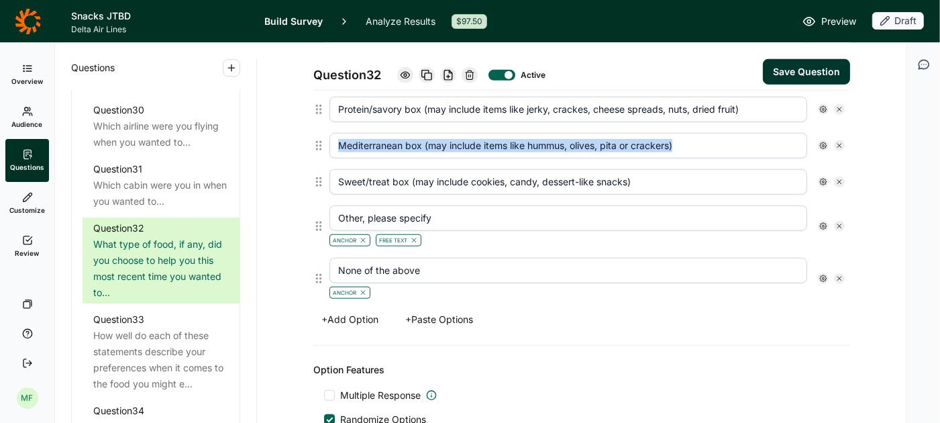
click at [838, 107] on use at bounding box center [840, 109] width 4 height 4
type input "Mediterranean box (may include items like hummus, olives, pita or crackers)"
type input "Sweet/treat box (may include cookies, candy, dessert-like snacks)"
type input "Other, please specify"
type input "None of the above"
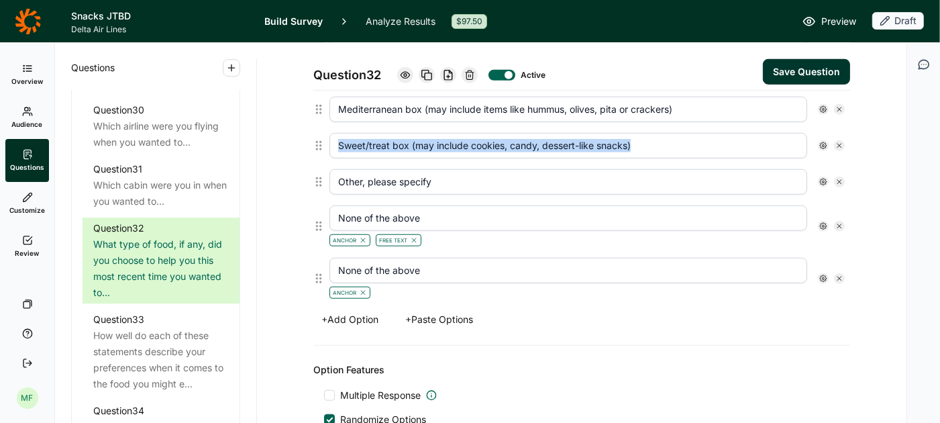
click at [838, 107] on use at bounding box center [840, 109] width 4 height 4
type input "Sweet/treat box (may include cookies, candy, dessert-like snacks)"
type input "Other, please specify"
type input "None of the above"
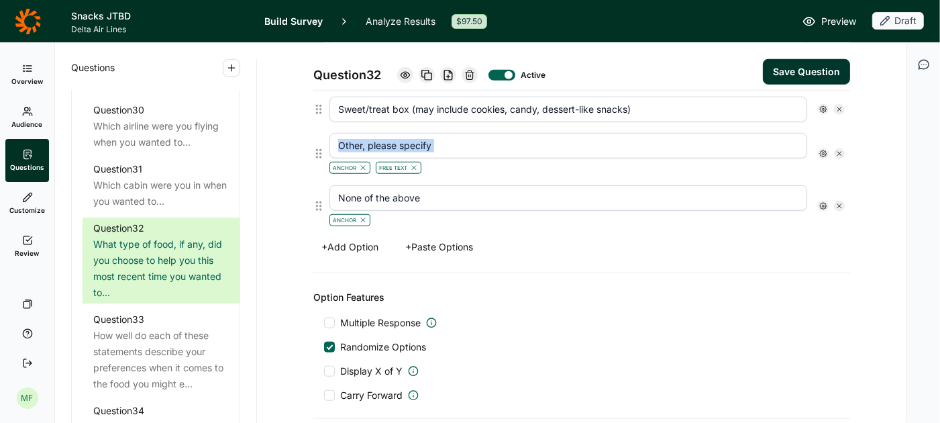
click at [838, 107] on use at bounding box center [840, 109] width 4 height 4
type input "Other, please specify"
type input "None of the above"
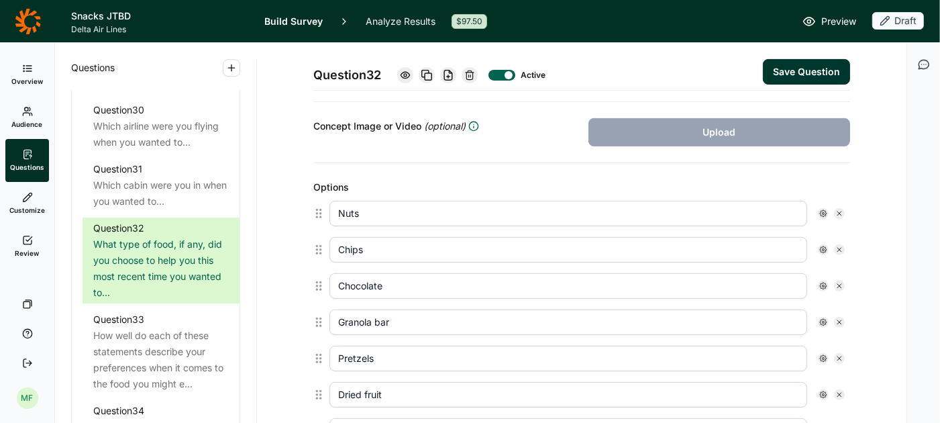
scroll to position [294, 0]
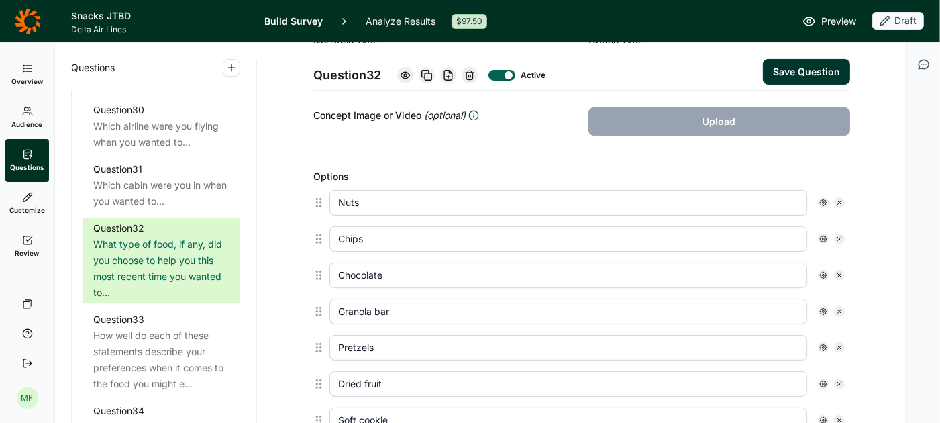
click at [838, 200] on icon at bounding box center [840, 203] width 8 height 8
type input "Chips"
type input "Chocolate"
type input "Granola bar"
type input "Pretzels"
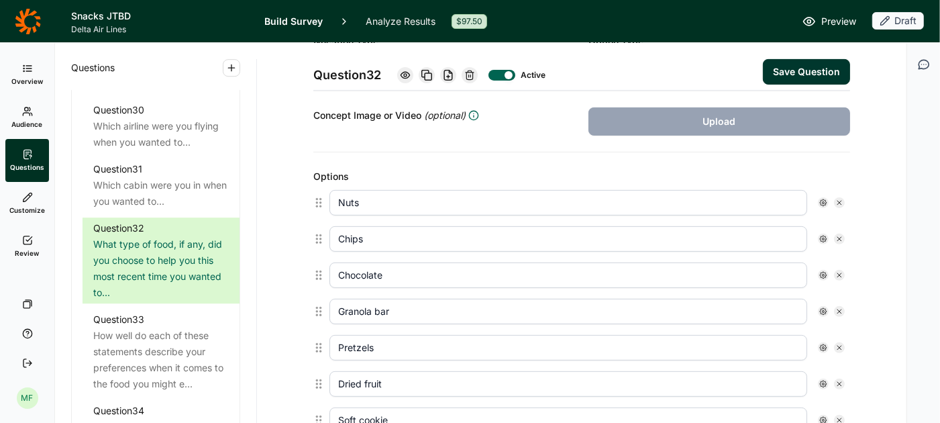
type input "Dried fruit"
type input "Soft cookie"
type input "Gummy candy"
type input "Hard cookie"
type input "Breakfast bar"
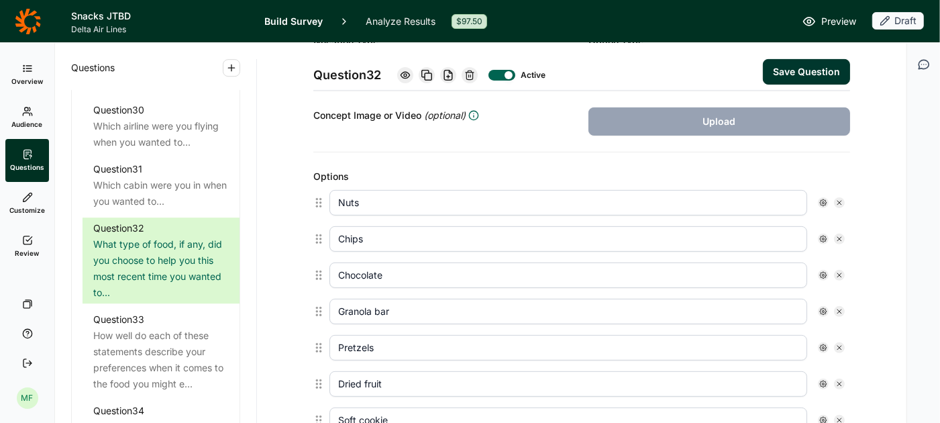
type input "Hard candy (i.e., mints)"
type input "Crackers"
type input "Other, please specify"
type input "None of the above"
click at [838, 200] on icon at bounding box center [840, 203] width 8 height 8
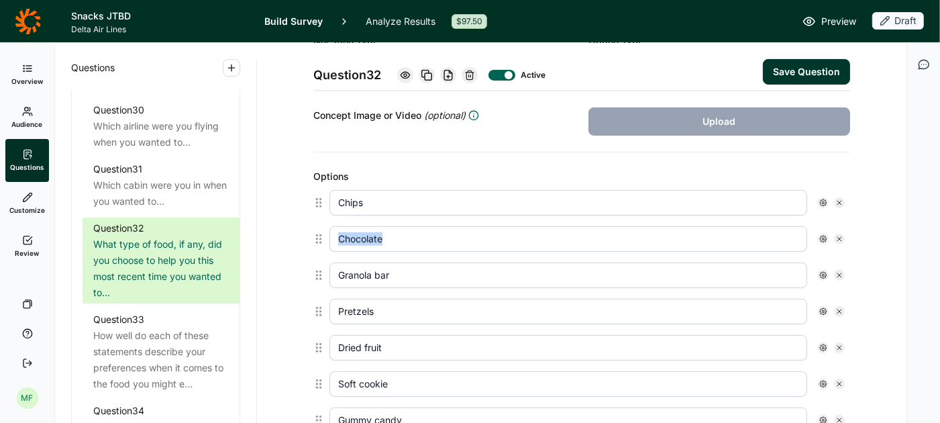
type input "Chocolate"
type input "Granola bar"
type input "Pretzels"
type input "Dried fruit"
type input "Soft cookie"
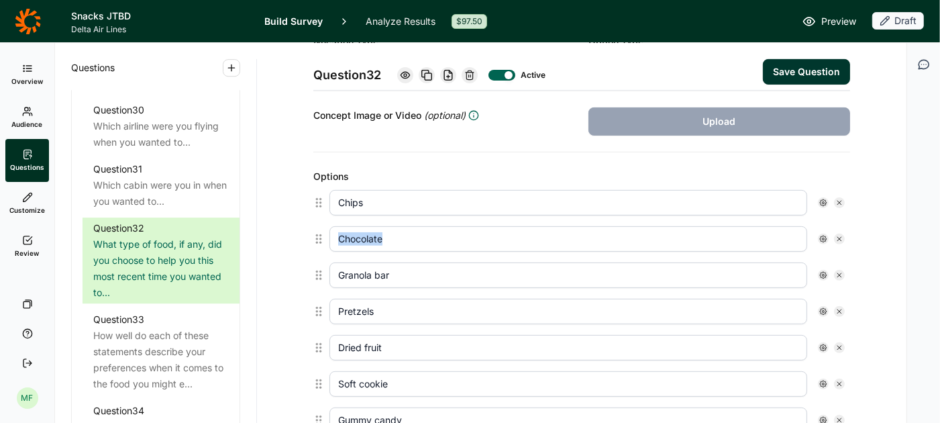
type input "Gummy candy"
type input "Hard cookie"
type input "Breakfast bar"
type input "Hard candy (i.e., mints)"
type input "Crackers"
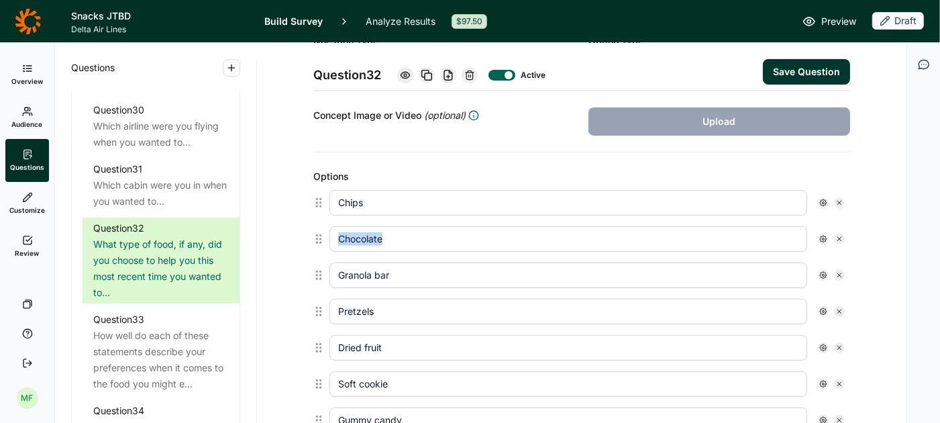
type input "Other, please specify"
type input "None of the above"
click at [838, 200] on icon at bounding box center [840, 203] width 8 height 8
type input "Granola bar"
type input "Pretzels"
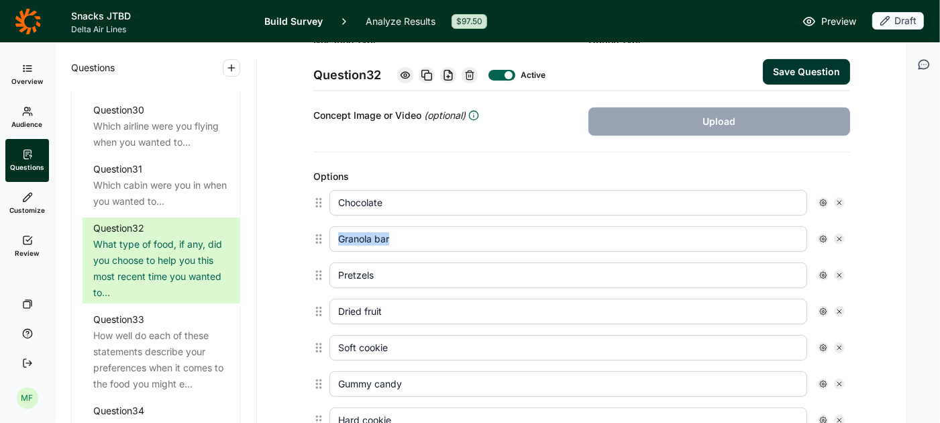
type input "Dried fruit"
type input "Soft cookie"
type input "Gummy candy"
type input "Hard cookie"
type input "Breakfast bar"
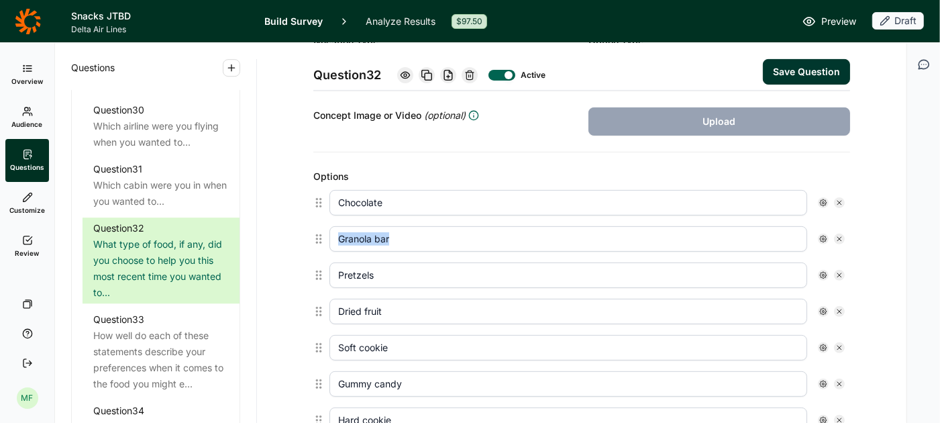
type input "Hard candy (i.e., mints)"
type input "Crackers"
type input "Other, please specify"
type input "None of the above"
click at [838, 200] on icon at bounding box center [840, 203] width 8 height 8
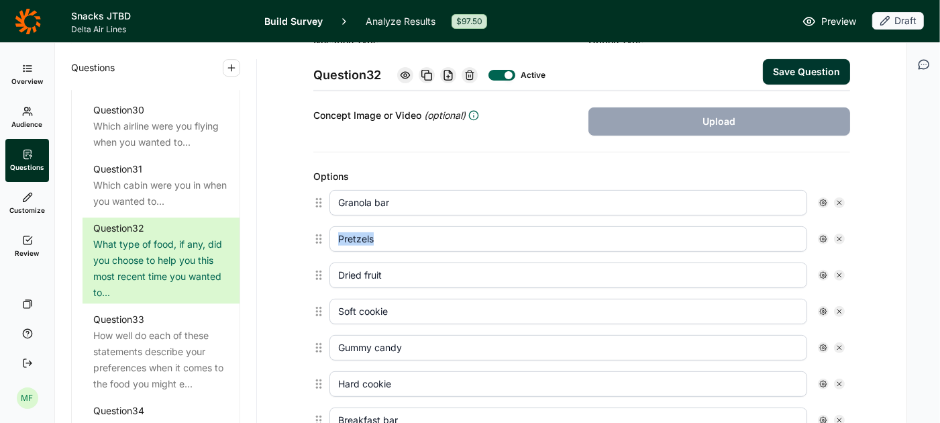
type input "Pretzels"
type input "Dried fruit"
type input "Soft cookie"
type input "Gummy candy"
type input "Hard cookie"
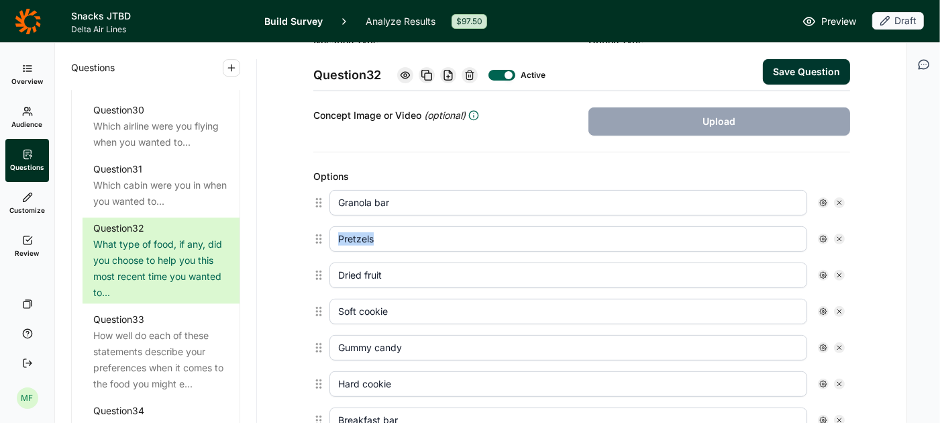
type input "Breakfast bar"
type input "Hard candy (i.e., mints)"
type input "Crackers"
type input "Other, please specify"
type input "None of the above"
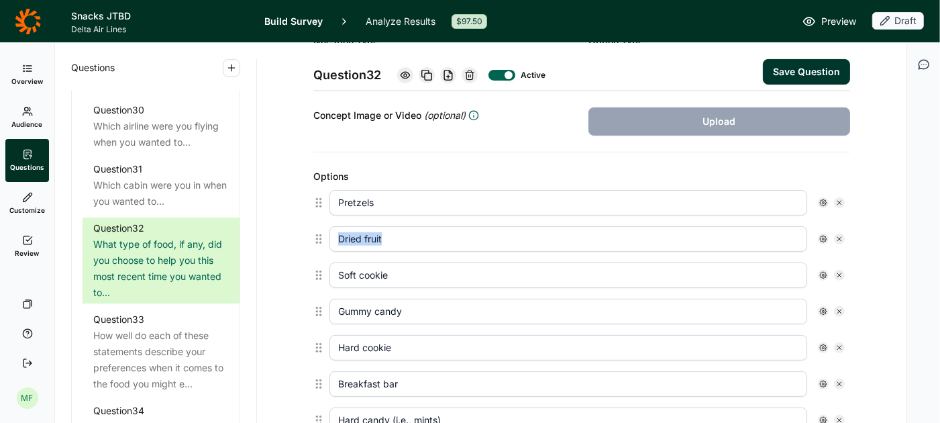
click at [838, 200] on icon at bounding box center [840, 203] width 8 height 8
type input "Dried fruit"
type input "Soft cookie"
type input "Gummy candy"
type input "Hard cookie"
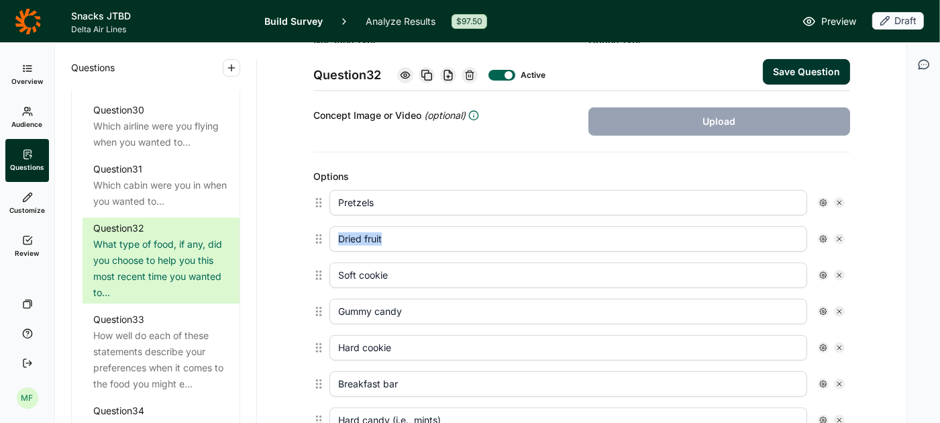
type input "Breakfast bar"
type input "Hard candy (i.e., mints)"
type input "Crackers"
type input "Other, please specify"
type input "None of the above"
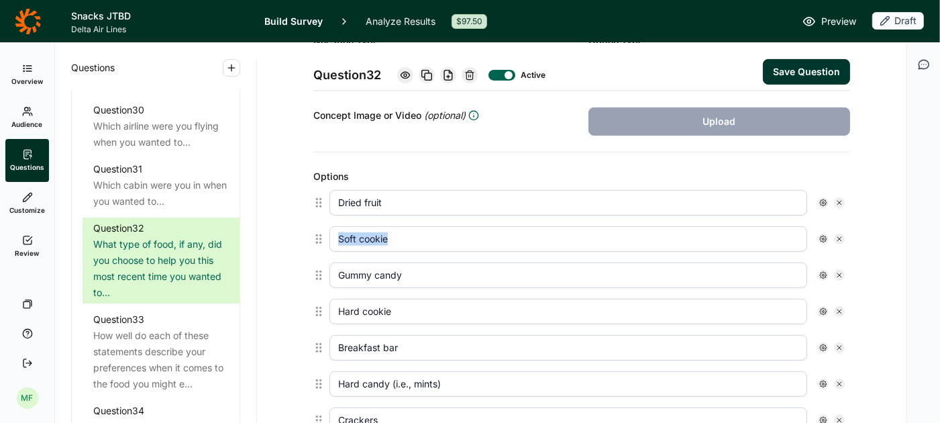
click at [838, 200] on icon at bounding box center [840, 203] width 8 height 8
type input "Soft cookie"
type input "Gummy candy"
type input "Hard cookie"
type input "Breakfast bar"
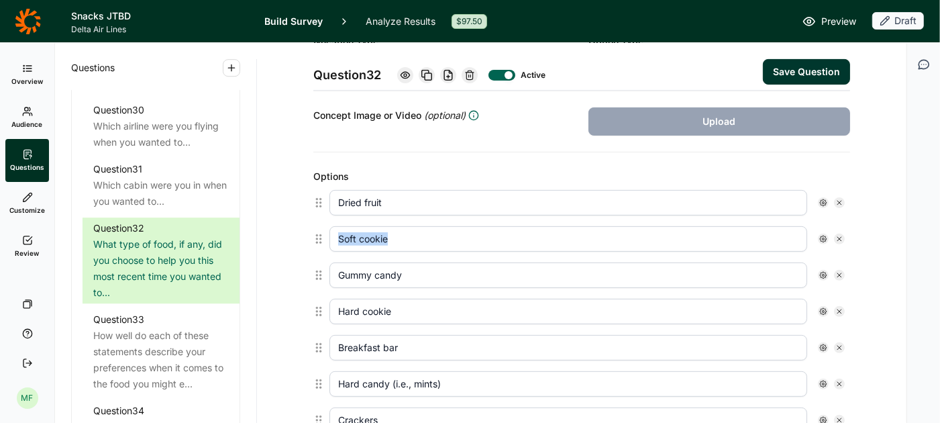
type input "Hard candy (i.e., mints)"
type input "Crackers"
type input "Other, please specify"
type input "None of the above"
click at [838, 200] on icon at bounding box center [840, 203] width 8 height 8
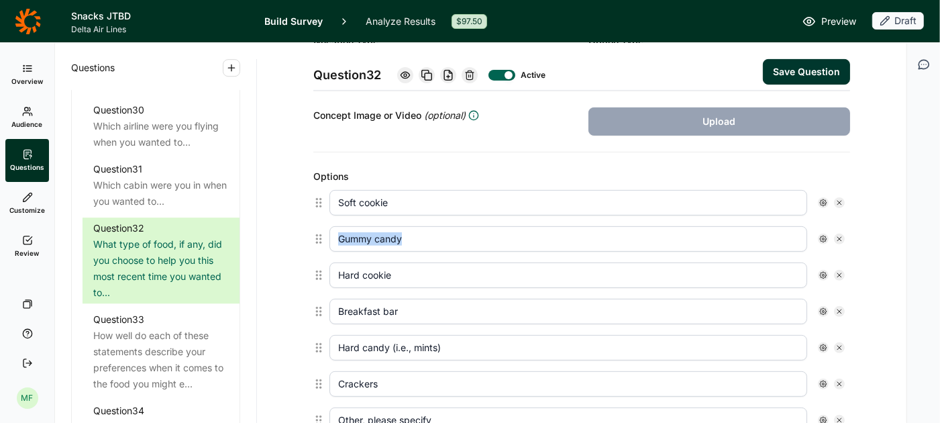
type input "Gummy candy"
type input "Hard cookie"
type input "Breakfast bar"
type input "Hard candy (i.e., mints)"
type input "Crackers"
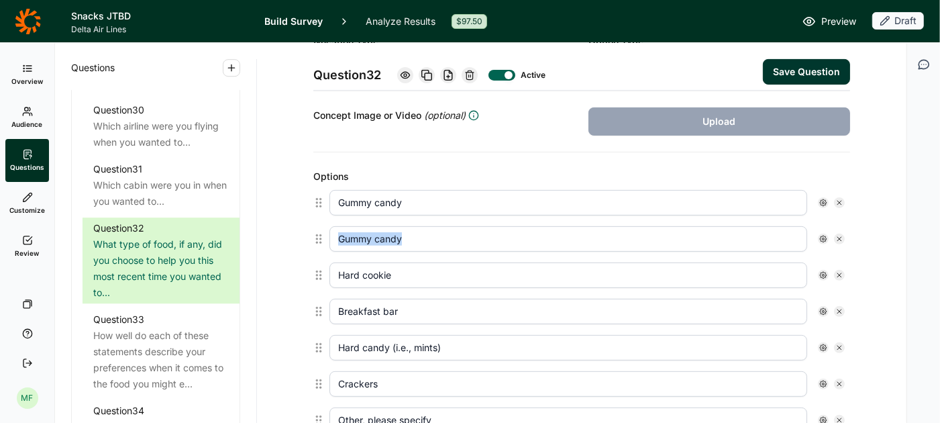
type input "Other, please specify"
type input "None of the above"
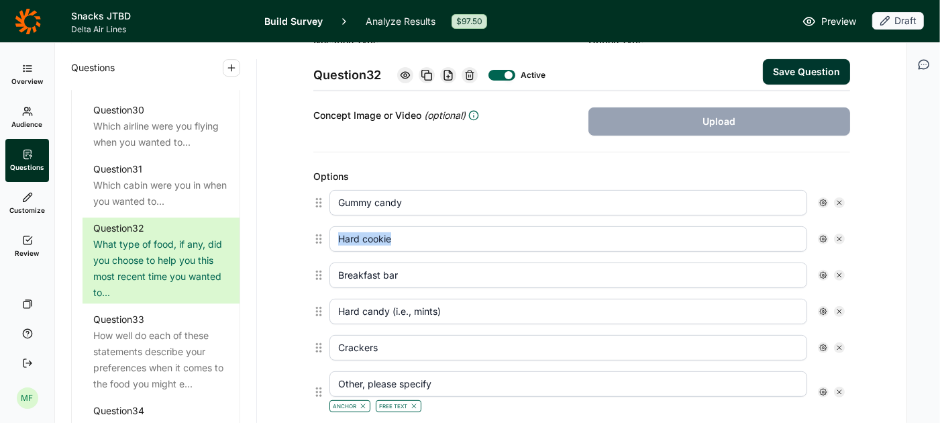
click at [838, 200] on icon at bounding box center [840, 203] width 8 height 8
type input "Hard cookie"
type input "Breakfast bar"
type input "Hard candy (i.e., mints)"
type input "Crackers"
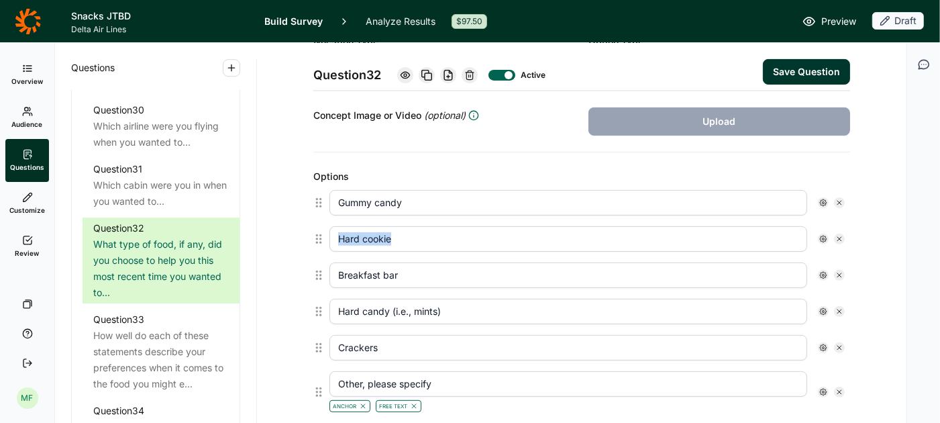
type input "Other, please specify"
type input "None of the above"
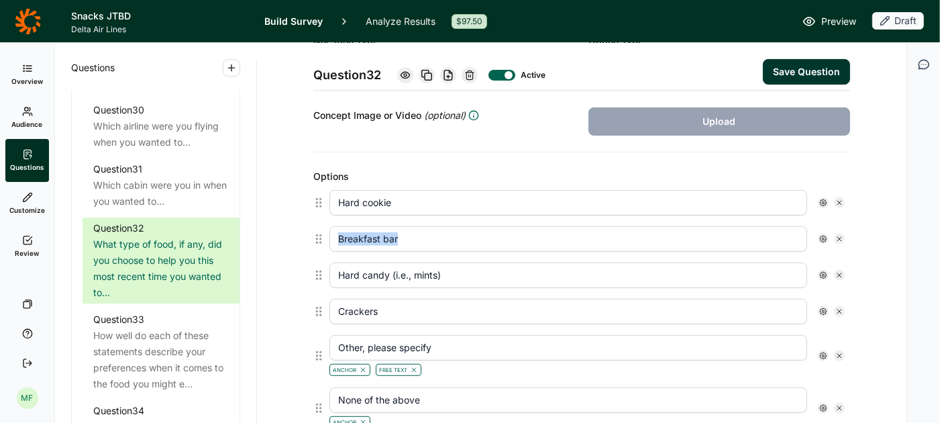
click at [838, 200] on icon at bounding box center [840, 203] width 8 height 8
type input "Breakfast bar"
type input "Hard candy (i.e., mints)"
type input "Crackers"
type input "Other, please specify"
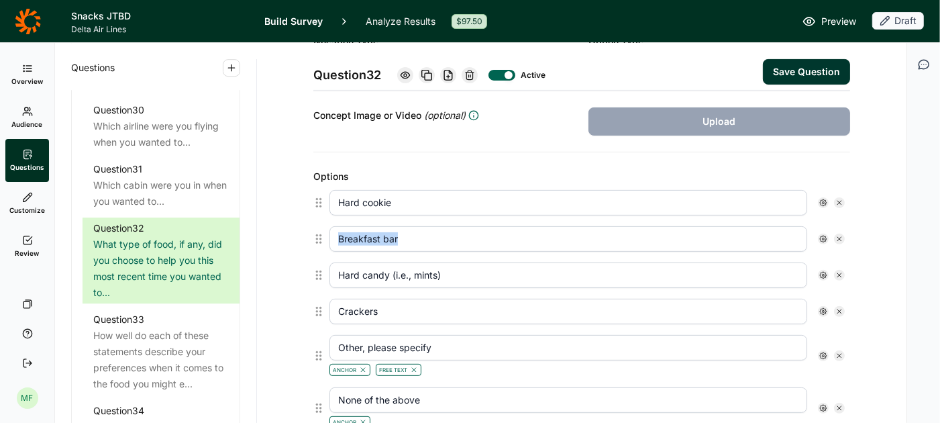
type input "None of the above"
click at [838, 200] on icon at bounding box center [840, 203] width 8 height 8
type input "Hard candy (i.e., mints)"
type input "Crackers"
type input "Other, please specify"
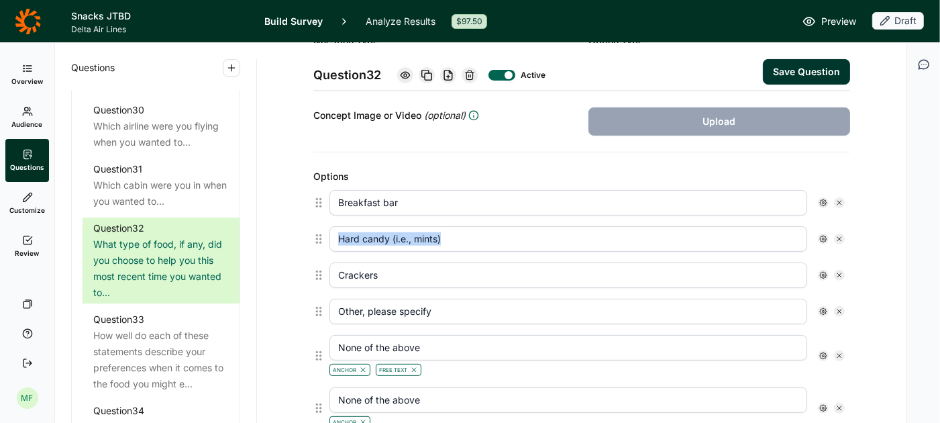
type input "None of the above"
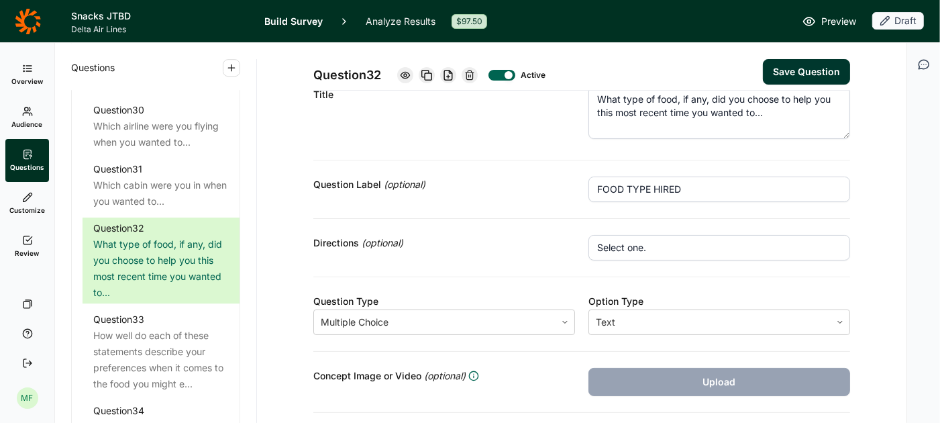
scroll to position [0, 0]
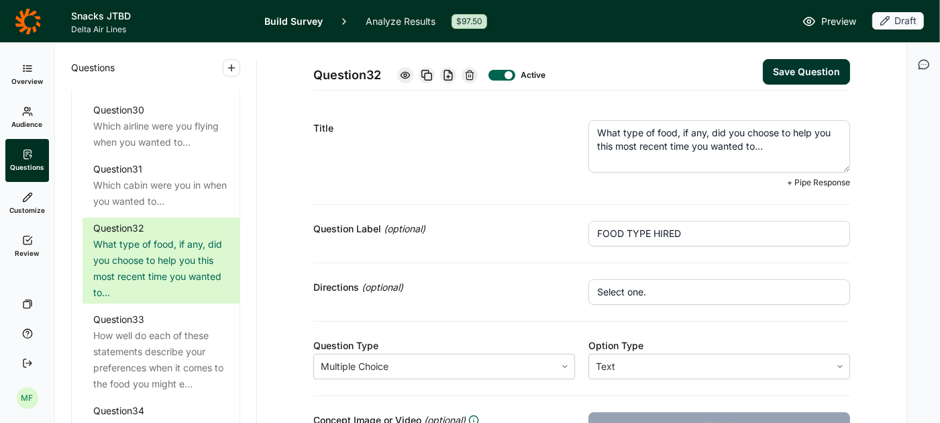
drag, startPoint x: 773, startPoint y: 148, endPoint x: 583, endPoint y: 117, distance: 192.4
click at [583, 117] on div "Title What type of food, if any, did you choose to help you this most recent ti…" at bounding box center [581, 154] width 537 height 101
drag, startPoint x: 765, startPoint y: 150, endPoint x: 587, endPoint y: 122, distance: 180.0
click at [587, 122] on div "Title What type of food, if any, did you choose to help you this most recent ti…" at bounding box center [581, 154] width 537 height 101
paste textarea "Thinking about the most recent time you wanted something to eat on a flight in …"
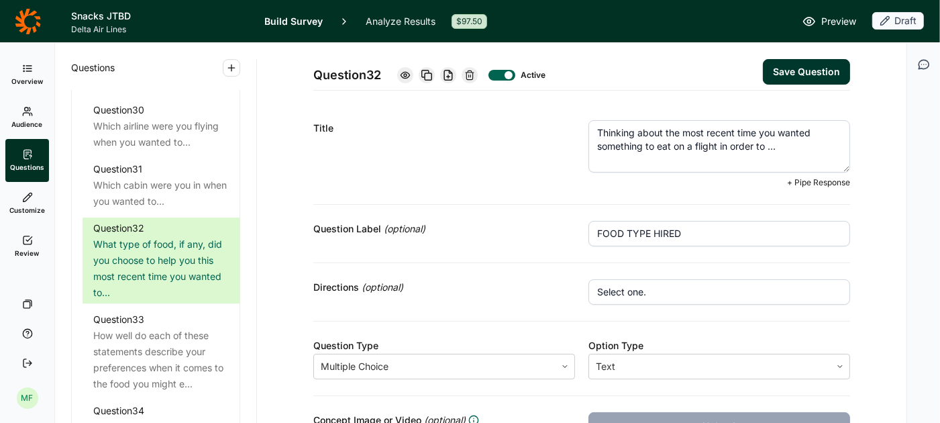
type textarea "Thinking about the most recent time you wanted something to eat on a flight in …"
click at [641, 231] on input "FOOD TYPE HIRED" at bounding box center [720, 234] width 262 height 26
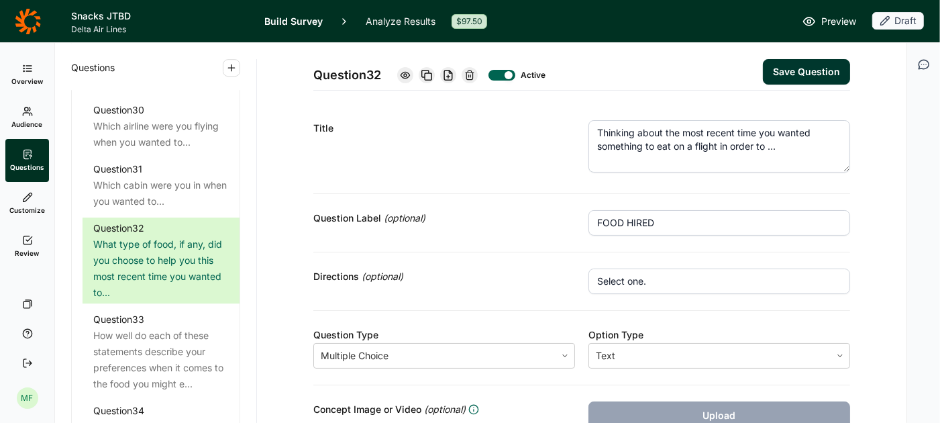
type input "FOOD HIRED"
click at [684, 283] on input "Select one." at bounding box center [720, 281] width 262 height 26
drag, startPoint x: 684, startPoint y: 283, endPoint x: 558, endPoint y: 281, distance: 125.5
click at [558, 281] on div "Directions (optional) Select one." at bounding box center [581, 281] width 537 height 58
click at [505, 281] on div "Directions (optional)" at bounding box center [444, 276] width 262 height 16
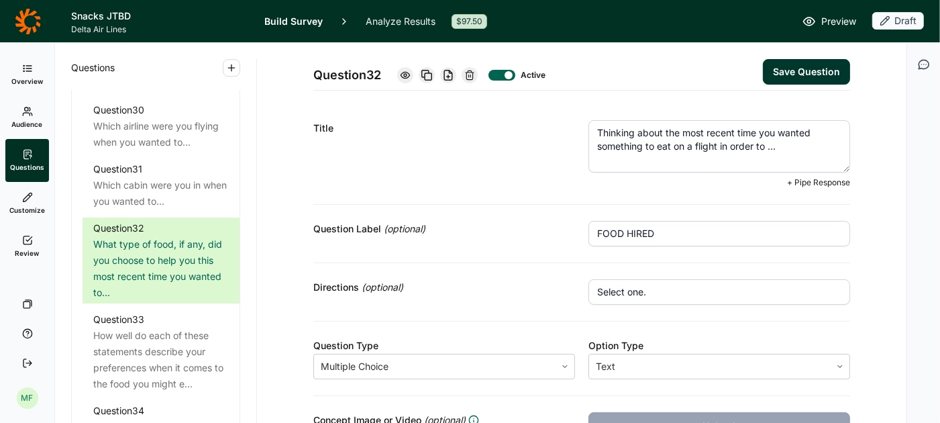
click at [787, 151] on textarea "Thinking about the most recent time you wanted something to eat on a flight in …" at bounding box center [720, 146] width 262 height 52
click at [599, 134] on textarea "Thinking about the most recent time you wanted something to eat on a flight in …" at bounding box center [720, 146] width 262 height 52
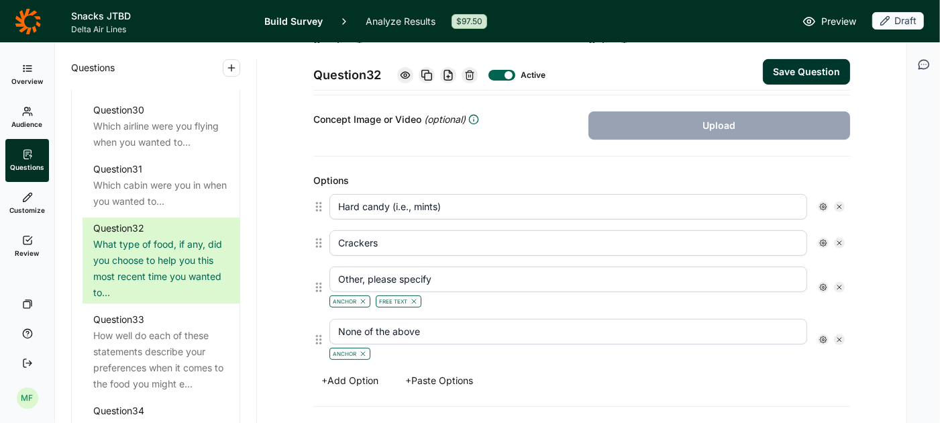
scroll to position [310, 0]
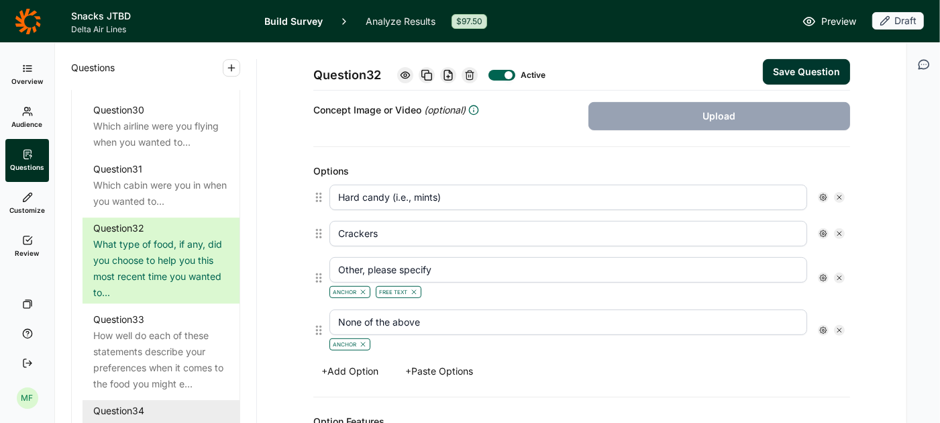
type textarea "Which of the following did you do the most recent time you wanted something to …"
drag, startPoint x: 432, startPoint y: 321, endPoint x: 287, endPoint y: 315, distance: 144.4
click at [287, 315] on div "Question 32 Active Save Question Title Which of the following did you do the mo…" at bounding box center [581, 280] width 617 height 1073
type input "Not eat anything"
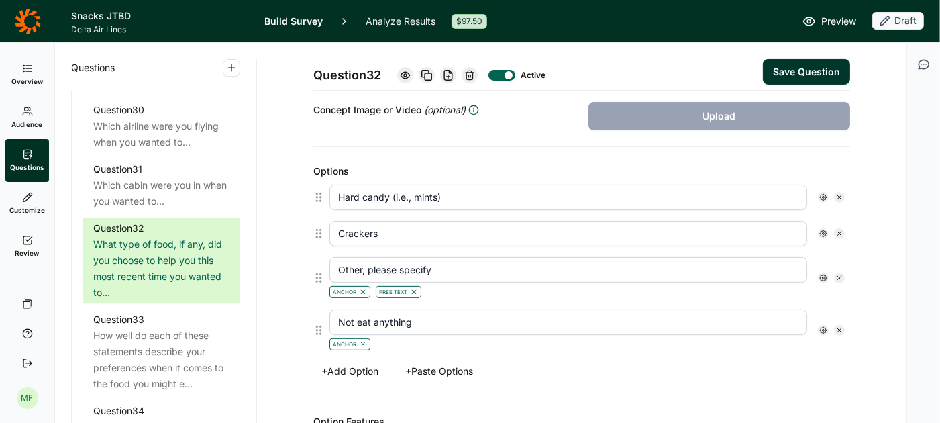
click at [353, 362] on button "+ Add Option" at bounding box center [349, 371] width 73 height 19
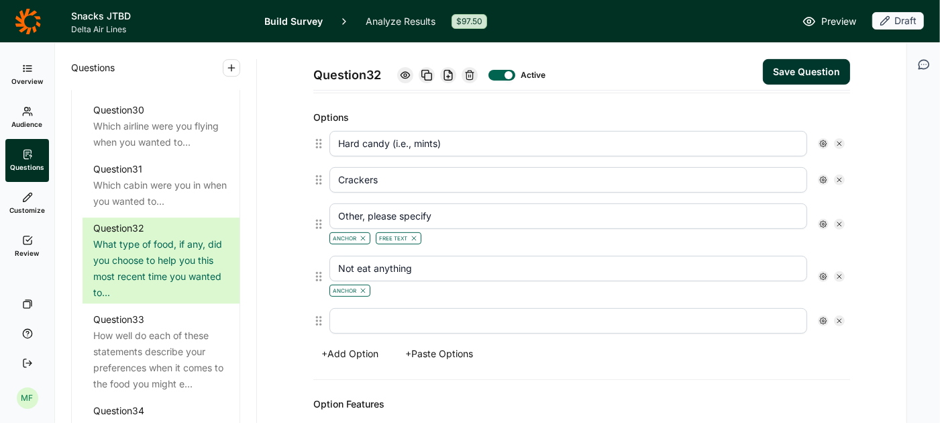
scroll to position [376, 0]
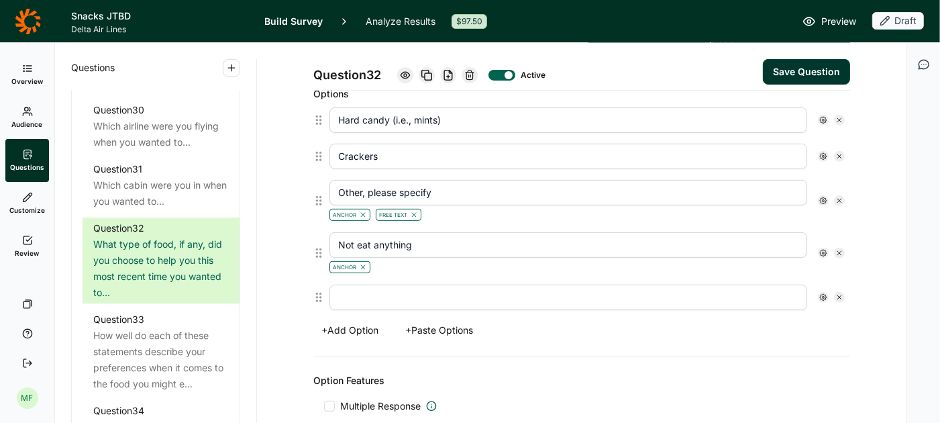
click at [370, 321] on button "+ Add Option" at bounding box center [349, 330] width 73 height 19
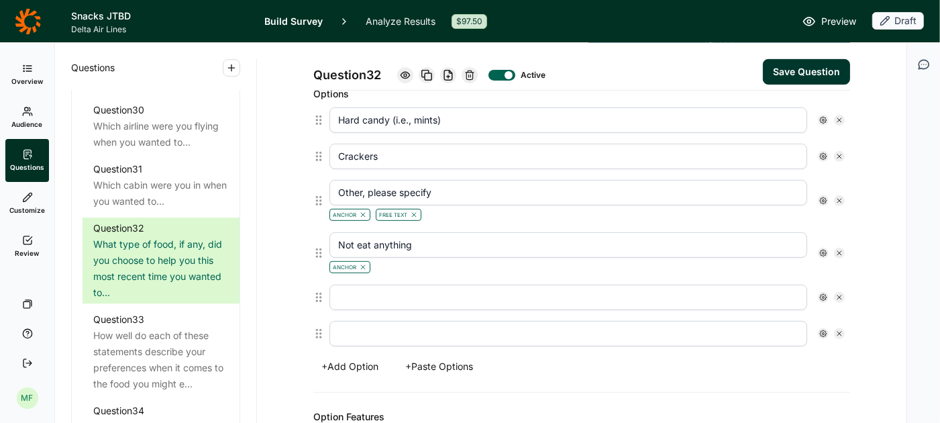
click at [370, 321] on input "text" at bounding box center [569, 334] width 478 height 26
click at [350, 357] on button "+ Add Option" at bounding box center [349, 366] width 73 height 19
click at [352, 393] on button "+ Add Option" at bounding box center [349, 402] width 73 height 19
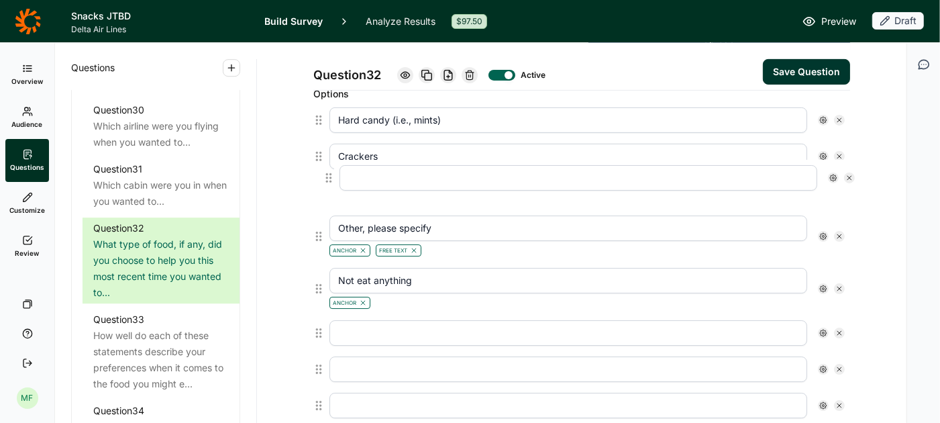
drag, startPoint x: 317, startPoint y: 294, endPoint x: 328, endPoint y: 177, distance: 117.2
click at [328, 177] on div "Hard candy (i.e., mints) Crackers Other, please specify Anchor Free Text Not ea…" at bounding box center [581, 262] width 537 height 321
type input "Other, please specify"
type input "Not eat anything"
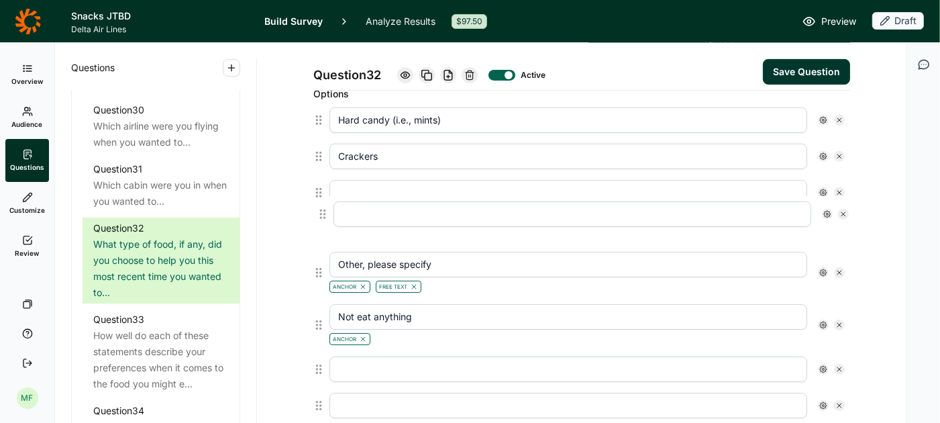
drag, startPoint x: 319, startPoint y: 328, endPoint x: 323, endPoint y: 211, distance: 116.2
click at [323, 211] on div "Hard candy (i.e., mints) Crackers Other, please specify Anchor Free Text Not ea…" at bounding box center [581, 262] width 537 height 321
type input "Other, please specify"
type input "Not eat anything"
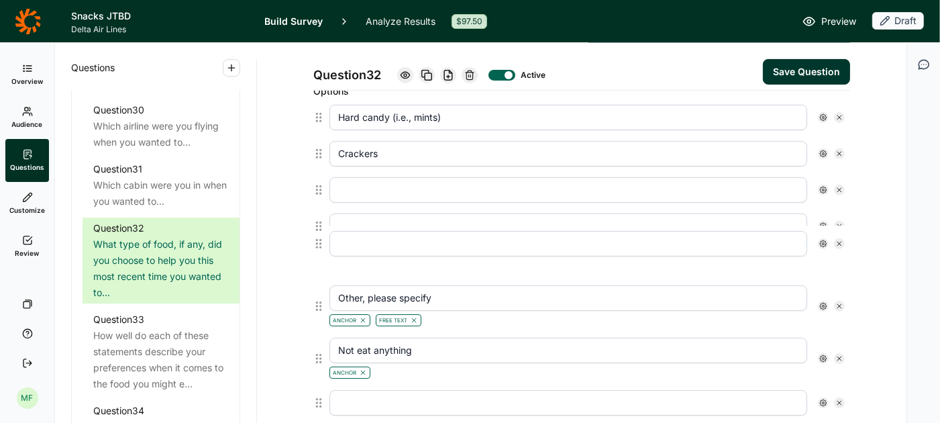
drag, startPoint x: 320, startPoint y: 357, endPoint x: 323, endPoint y: 233, distance: 124.2
click at [323, 232] on div "Hard candy (i.e., mints) Crackers Other, please specify Anchor Free Text Not ea…" at bounding box center [581, 259] width 537 height 321
type input "Other, please specify"
type input "Not eat anything"
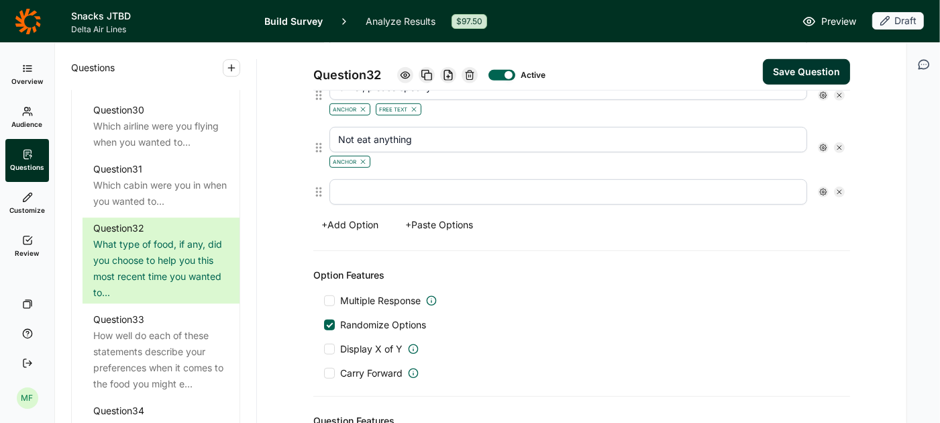
scroll to position [602, 0]
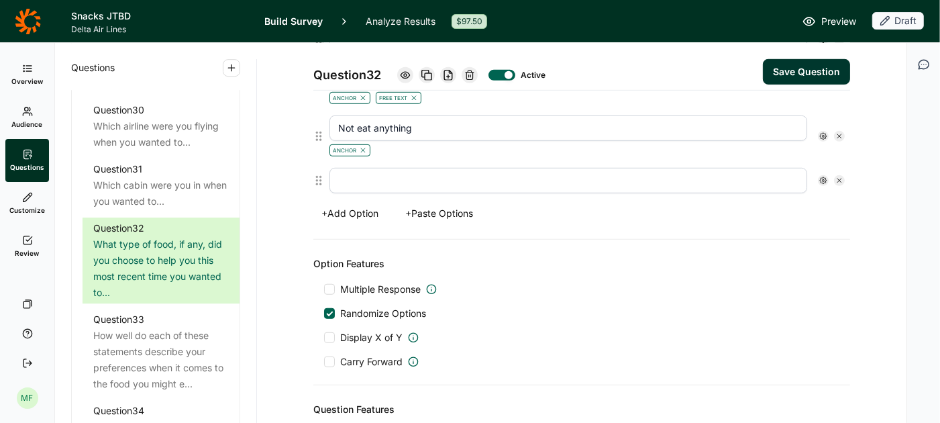
click at [429, 208] on button "+ Paste Options" at bounding box center [439, 213] width 84 height 19
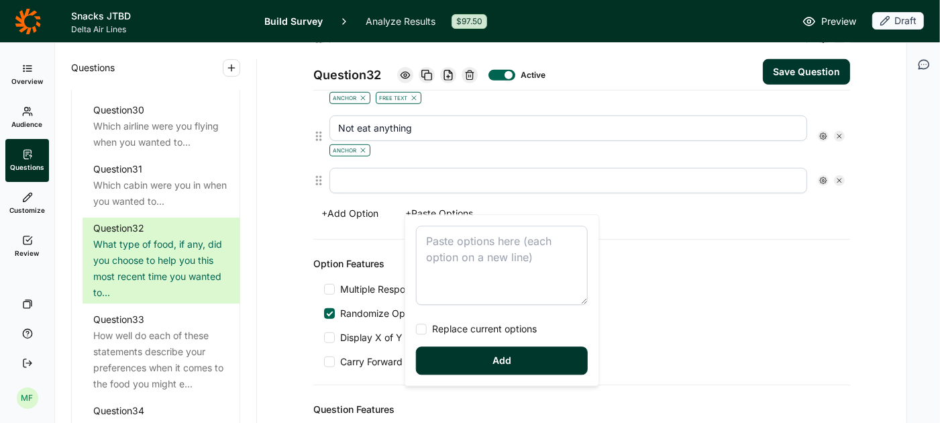
click at [440, 238] on textarea at bounding box center [502, 264] width 172 height 79
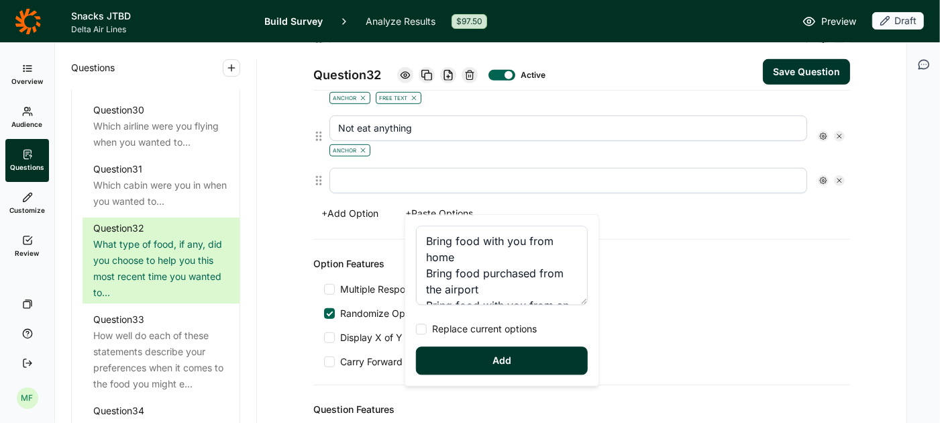
click at [424, 327] on div at bounding box center [421, 328] width 11 height 11
click at [416, 329] on input "Replace current options" at bounding box center [416, 329] width 0 height 0
type textarea "Bring food with you from home Bring food purchased from the airport Bring food …"
click at [462, 352] on button "Add" at bounding box center [502, 360] width 172 height 28
type input "Bring food with you from home"
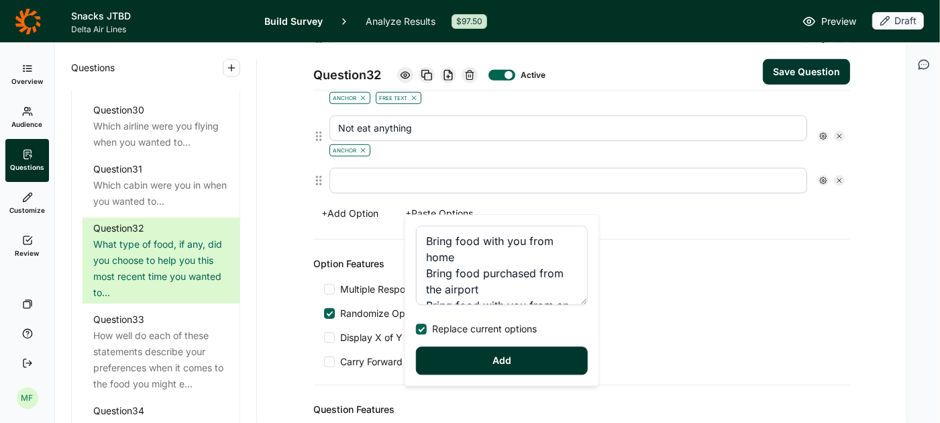
type input "Bring food purchased from the airport"
type input "Bring food with you from an airport lounge"
type input "Eat a snack you received for Options:"
type input "Nuts"
type input "Chips"
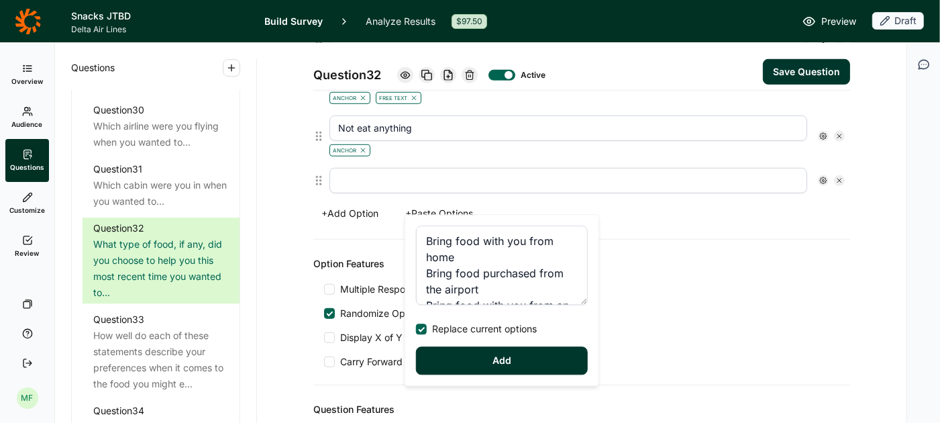
type input "Chocolate"
type input "Granola bar"
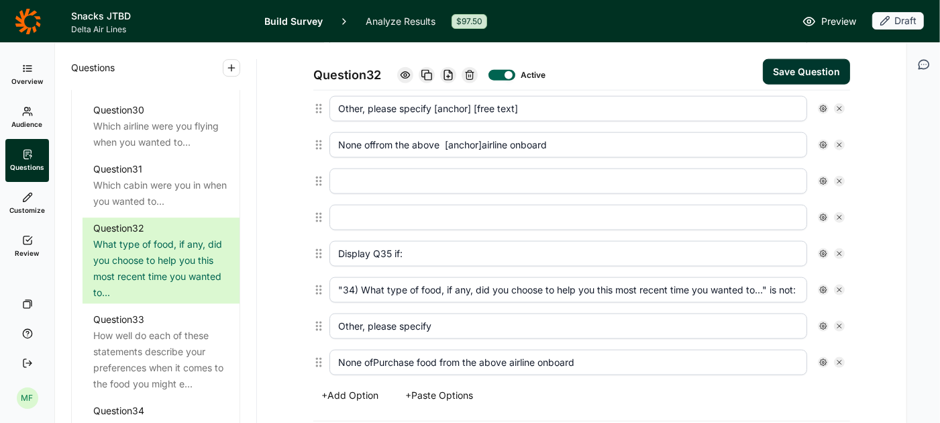
scroll to position [1229, 0]
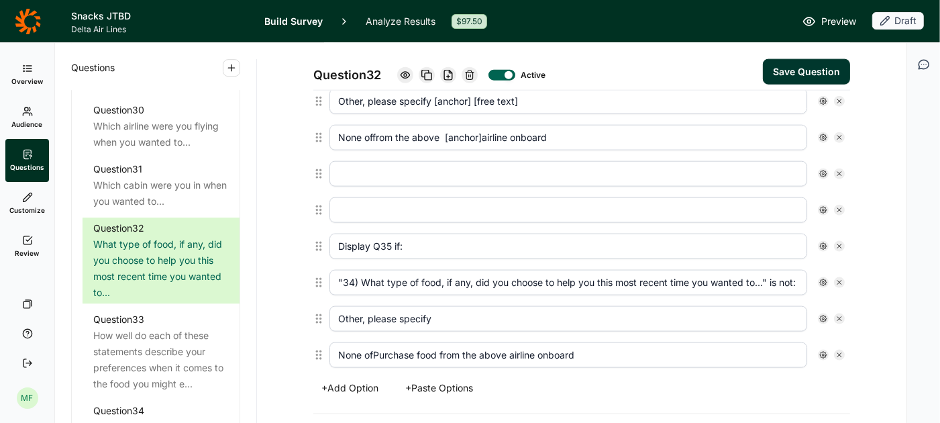
click at [841, 351] on icon at bounding box center [840, 355] width 8 height 8
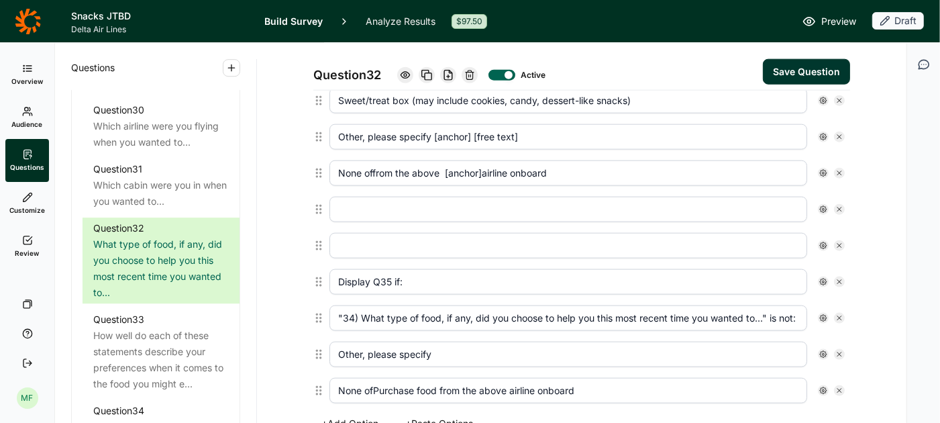
click at [841, 350] on icon at bounding box center [840, 354] width 8 height 8
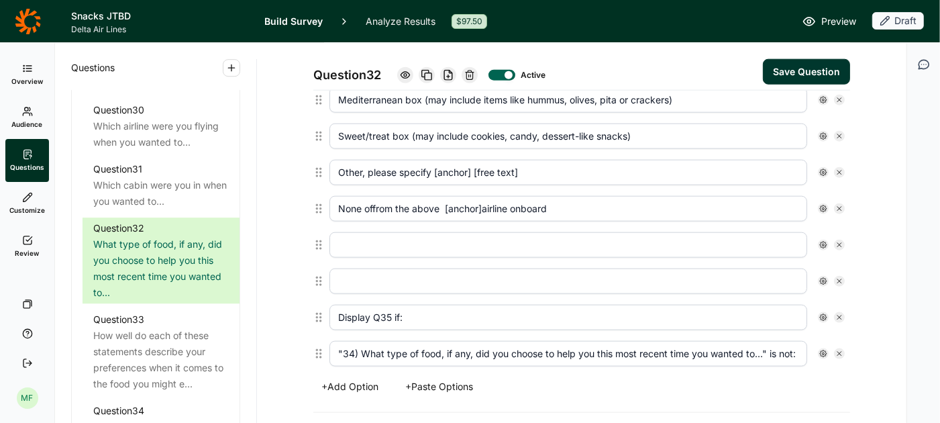
click at [841, 350] on icon at bounding box center [840, 354] width 8 height 8
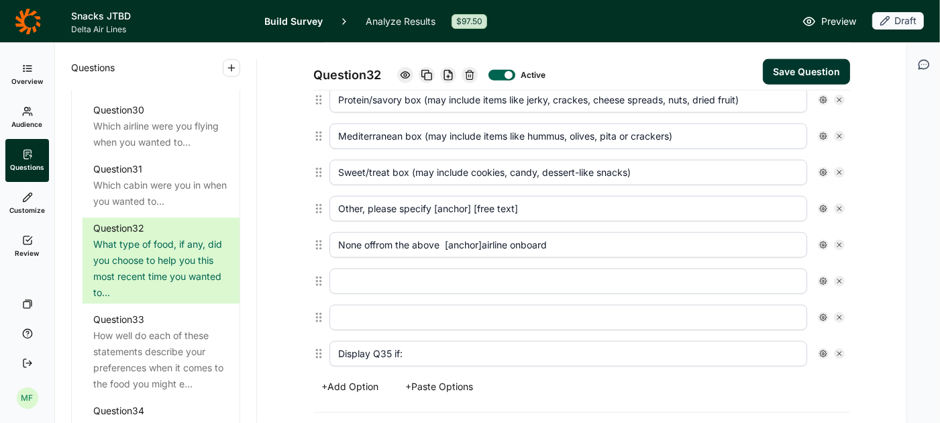
click at [841, 350] on icon at bounding box center [840, 354] width 8 height 8
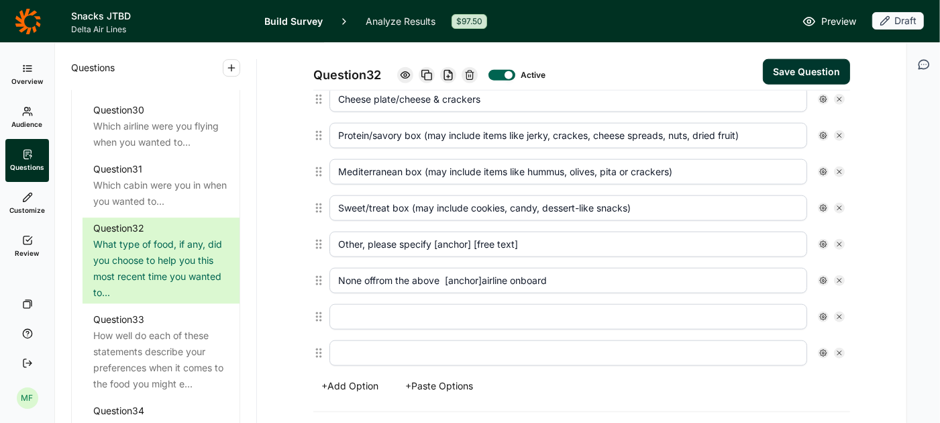
click at [841, 349] on icon at bounding box center [840, 353] width 8 height 8
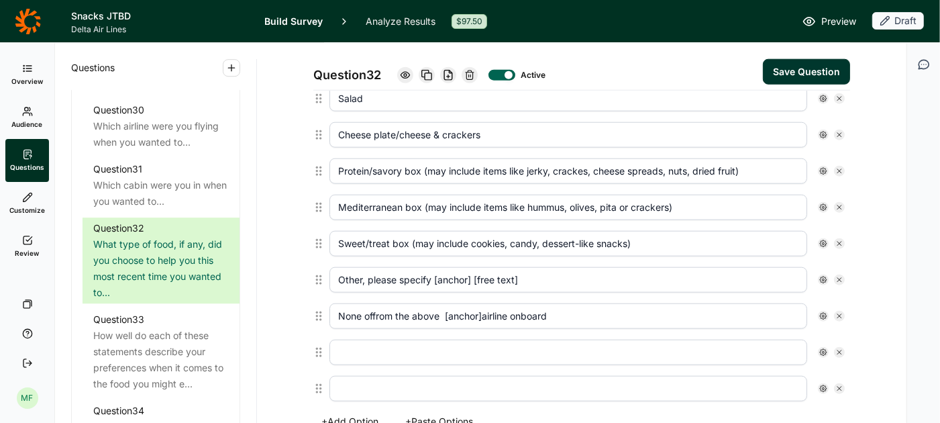
click at [841, 348] on icon at bounding box center [840, 352] width 8 height 8
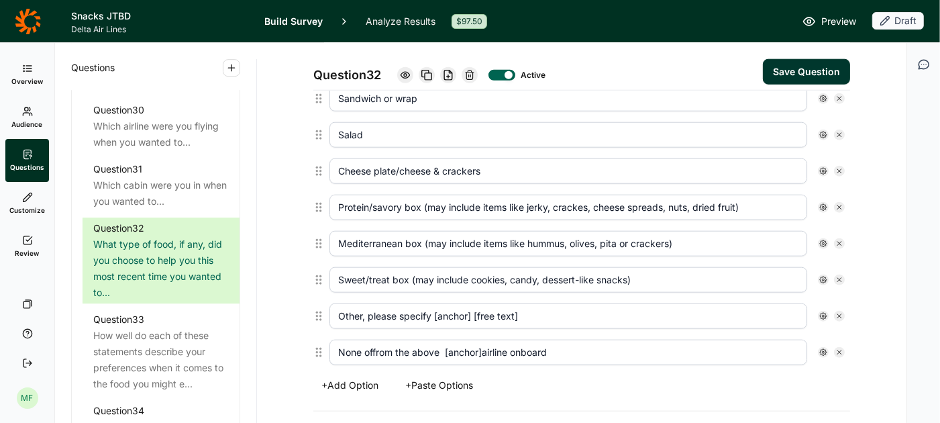
click at [841, 348] on icon at bounding box center [840, 352] width 8 height 8
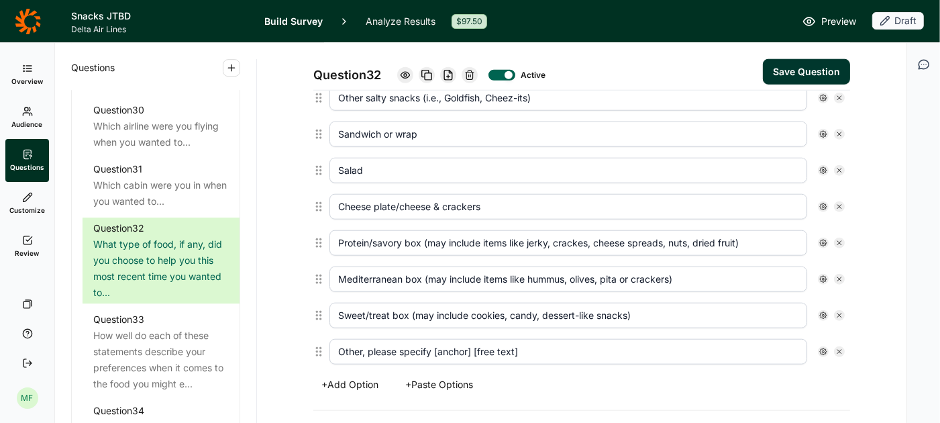
click at [841, 348] on icon at bounding box center [840, 352] width 8 height 8
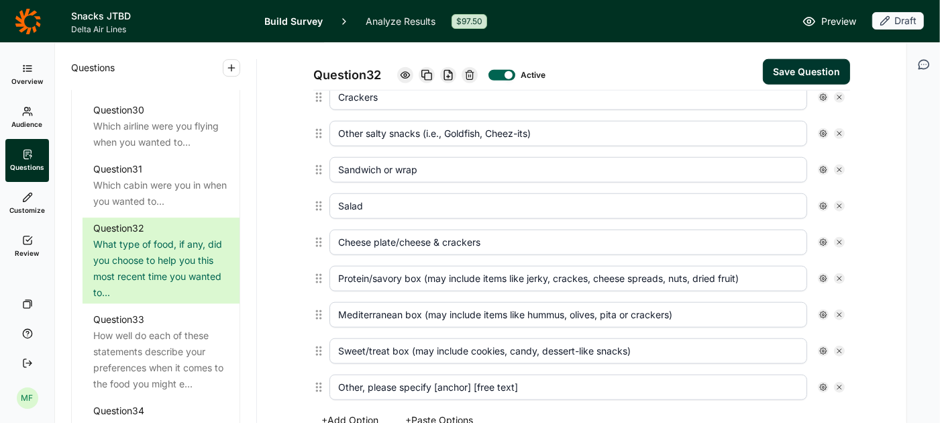
click at [841, 347] on icon at bounding box center [840, 351] width 8 height 8
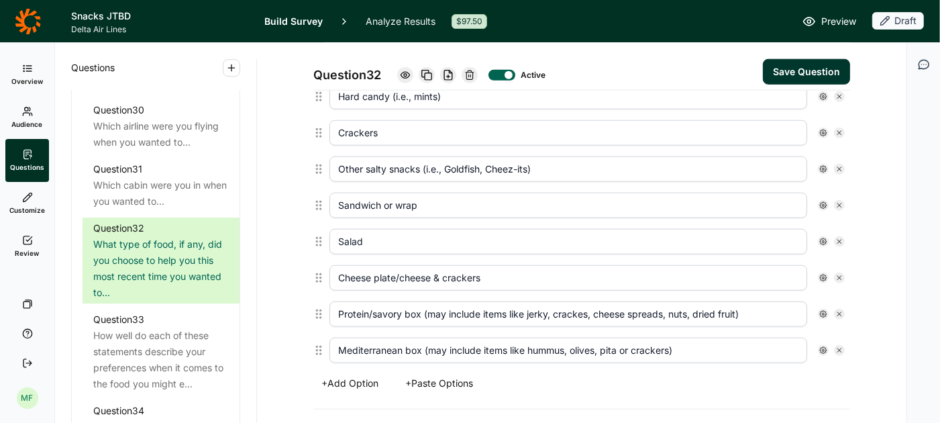
click at [841, 346] on icon at bounding box center [840, 350] width 8 height 8
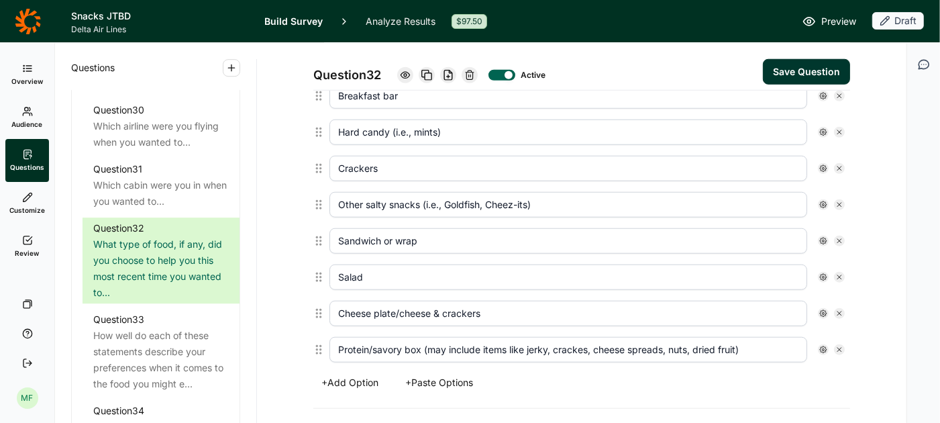
click at [841, 346] on icon at bounding box center [840, 350] width 8 height 8
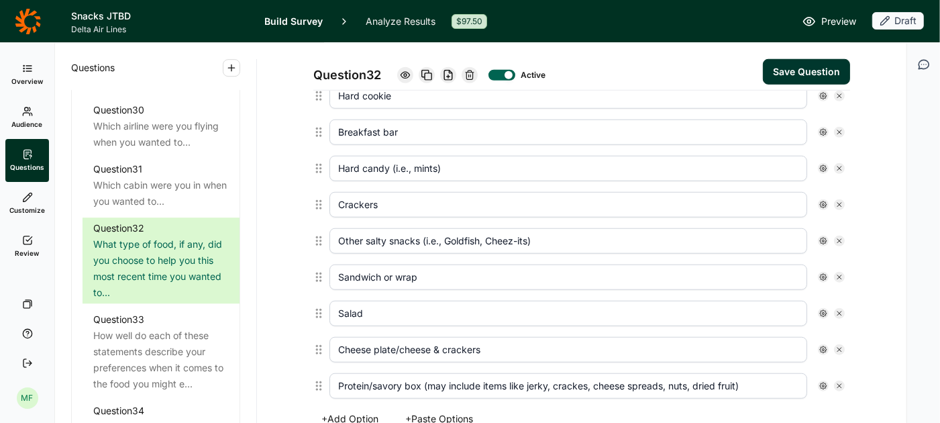
click at [841, 346] on icon at bounding box center [840, 350] width 8 height 8
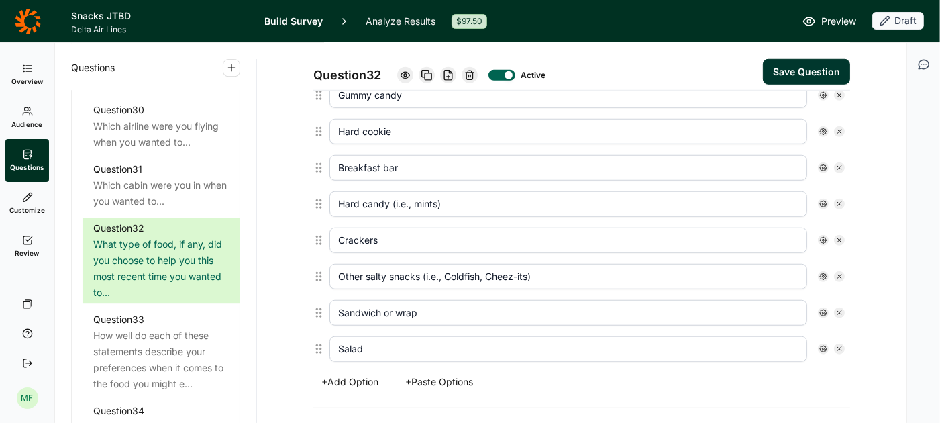
click at [841, 345] on icon at bounding box center [840, 349] width 8 height 8
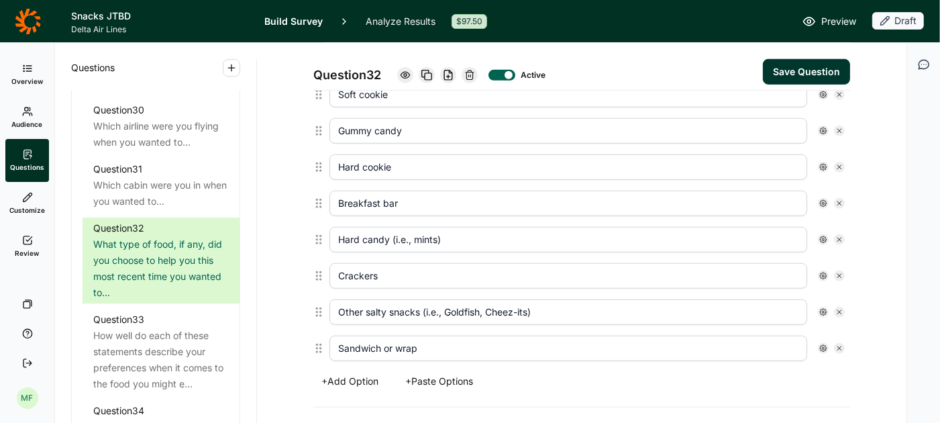
click at [841, 344] on icon at bounding box center [840, 348] width 8 height 8
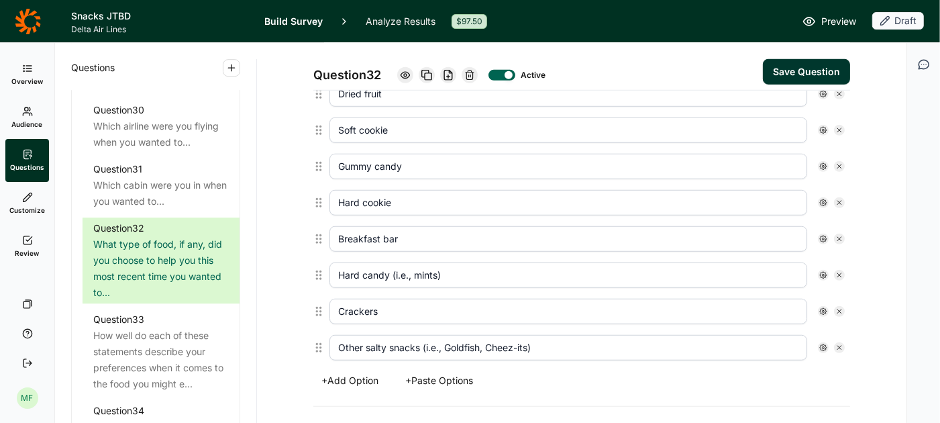
click at [841, 344] on icon at bounding box center [840, 348] width 8 height 8
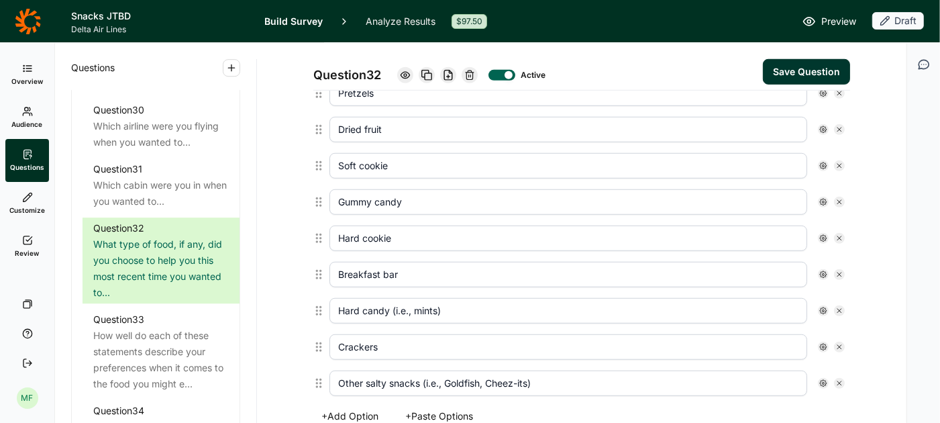
click at [841, 343] on icon at bounding box center [840, 347] width 8 height 8
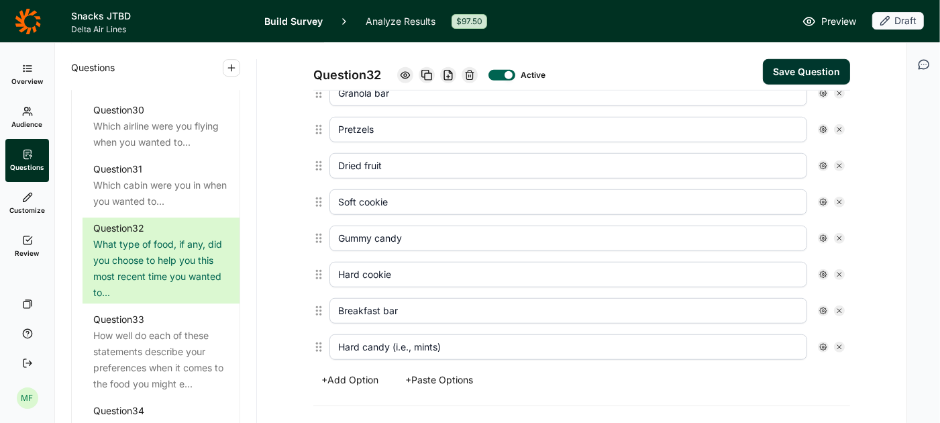
click at [841, 343] on icon at bounding box center [840, 347] width 8 height 8
click at [841, 342] on icon at bounding box center [840, 346] width 8 height 8
click at [841, 341] on icon at bounding box center [840, 345] width 8 height 8
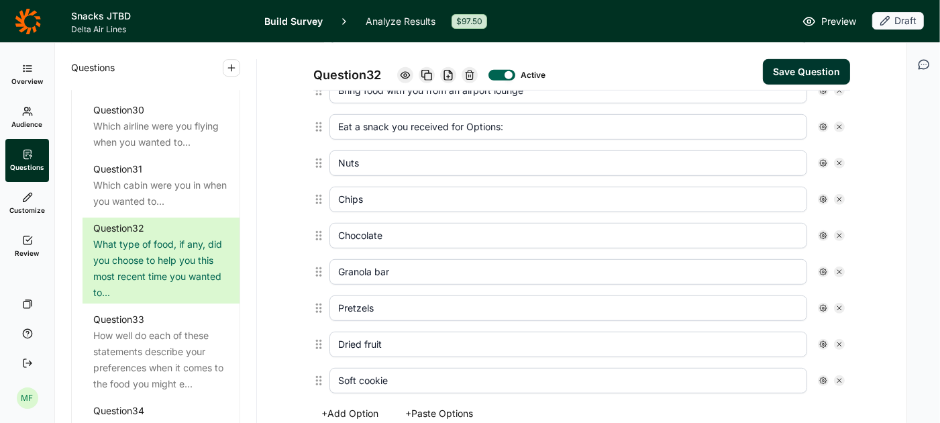
click at [841, 340] on icon at bounding box center [840, 344] width 8 height 8
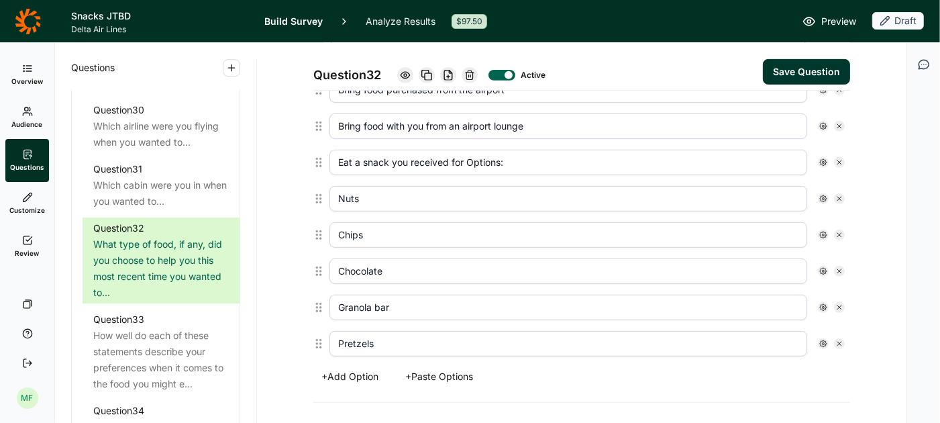
click at [841, 340] on icon at bounding box center [840, 344] width 8 height 8
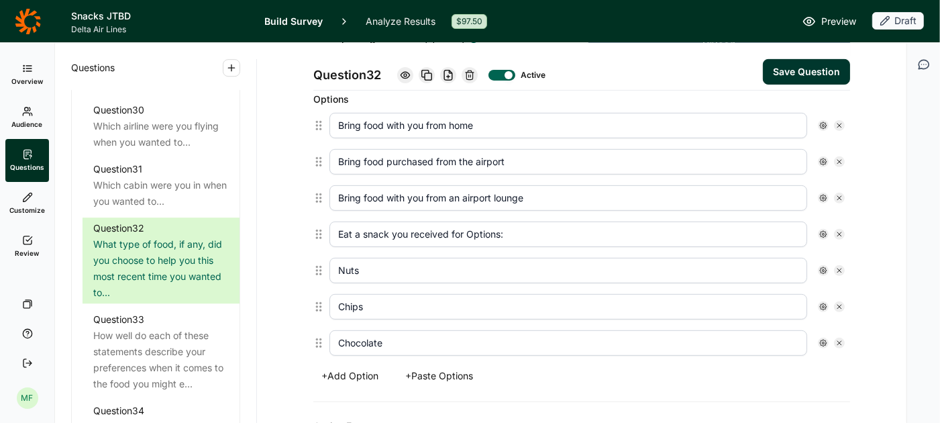
click at [841, 339] on icon at bounding box center [840, 343] width 8 height 8
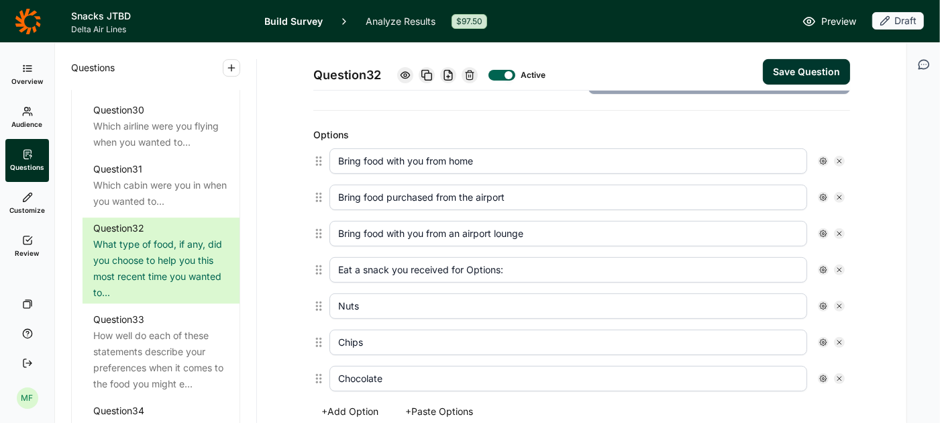
click at [841, 338] on icon at bounding box center [840, 342] width 8 height 8
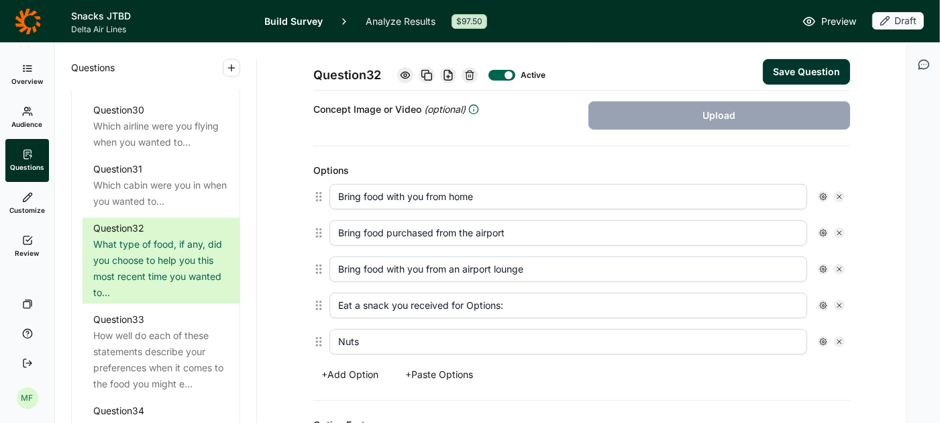
click at [841, 338] on icon at bounding box center [840, 342] width 8 height 8
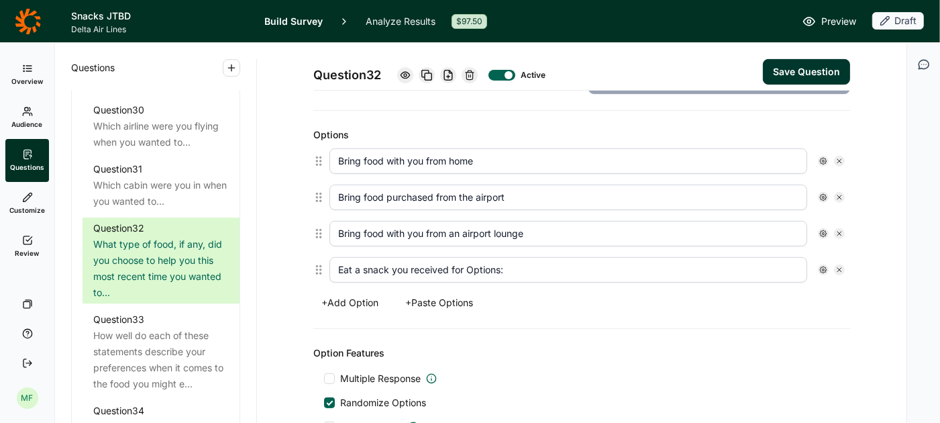
scroll to position [337, 0]
click at [516, 265] on input "Eat a snack you received for Options:" at bounding box center [569, 269] width 478 height 26
click at [372, 295] on button "+ Add Option" at bounding box center [349, 301] width 73 height 19
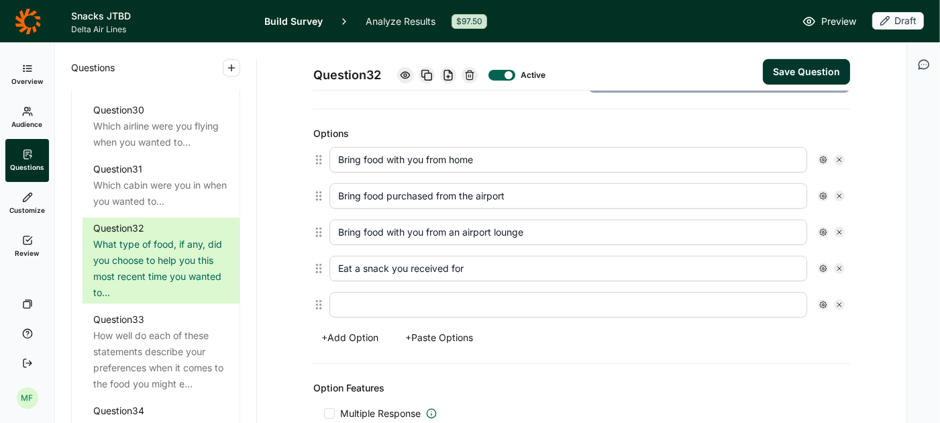
click at [372, 295] on input "text" at bounding box center [569, 305] width 478 height 26
click at [356, 334] on button "+ Add Option" at bounding box center [349, 337] width 73 height 19
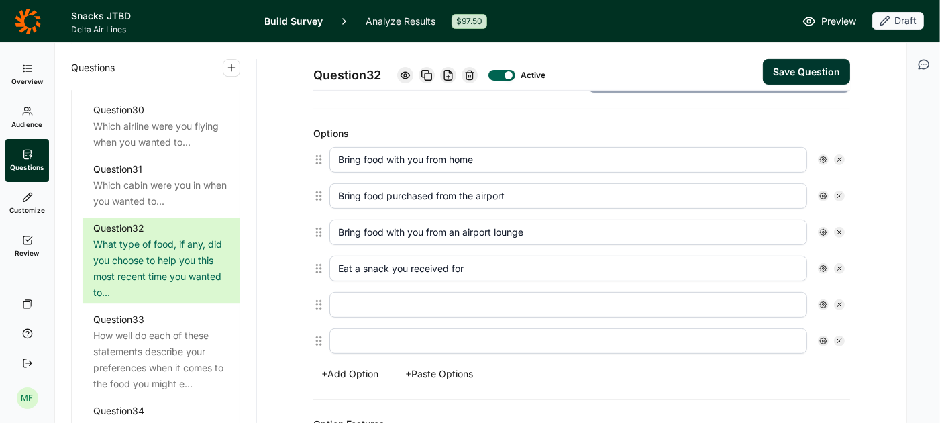
click at [353, 365] on button "+ Add Option" at bounding box center [349, 373] width 73 height 19
click at [353, 365] on input "text" at bounding box center [569, 377] width 478 height 26
click at [342, 403] on button "+ Add Option" at bounding box center [349, 410] width 73 height 19
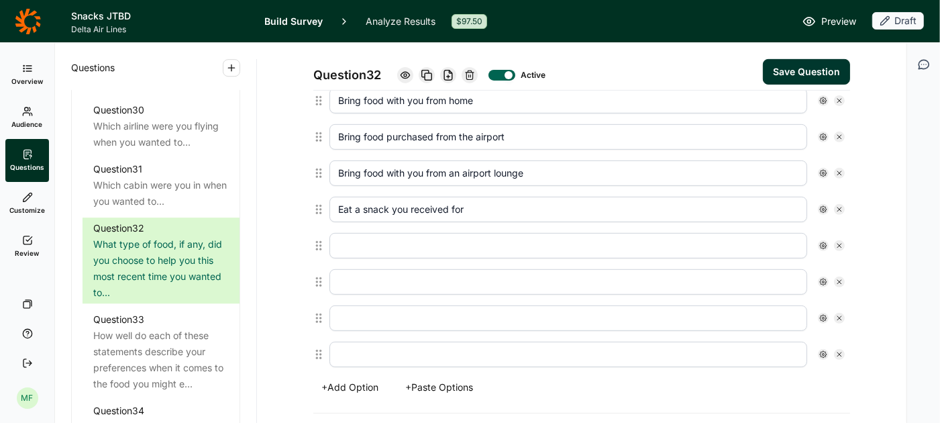
scroll to position [397, 0]
click at [454, 197] on input "Eat a snack you received for" at bounding box center [569, 209] width 478 height 26
paste input "4. Eat a snack you received for free from the airline onboard"
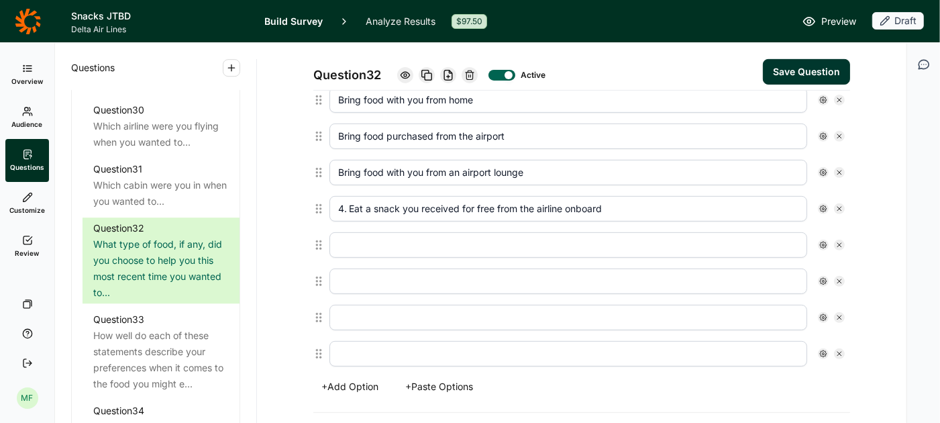
click at [348, 205] on input "4. Eat a snack you received for free from the airline onboard" at bounding box center [569, 209] width 478 height 26
type input "Eat a snack you received for free from the airline onboard"
click at [351, 238] on input "text" at bounding box center [569, 245] width 478 height 26
click at [591, 244] on input "text" at bounding box center [569, 245] width 478 height 26
paste input "5. Purchase food from the airline onboard"
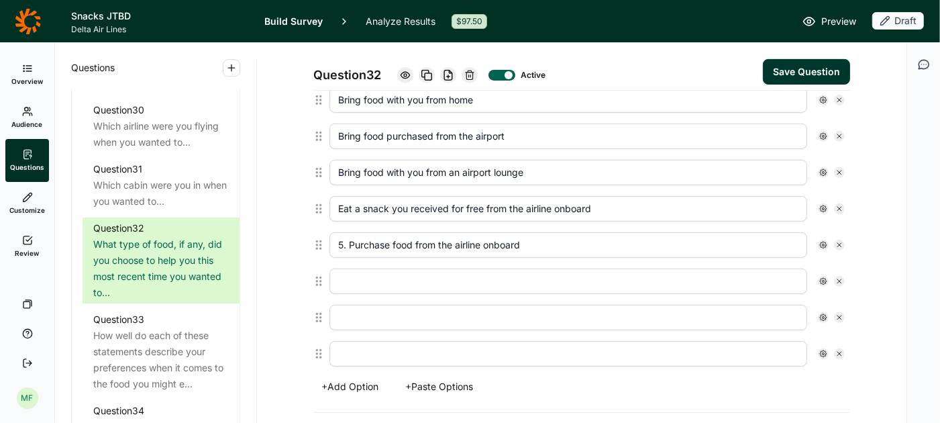
click at [350, 237] on input "5. Purchase food from the airline onboard" at bounding box center [569, 245] width 478 height 26
type input "Purchase food from the airline onboard"
click at [515, 273] on input "text" at bounding box center [569, 281] width 478 height 26
type input "Other, please specify"
type input "Not eat anything"
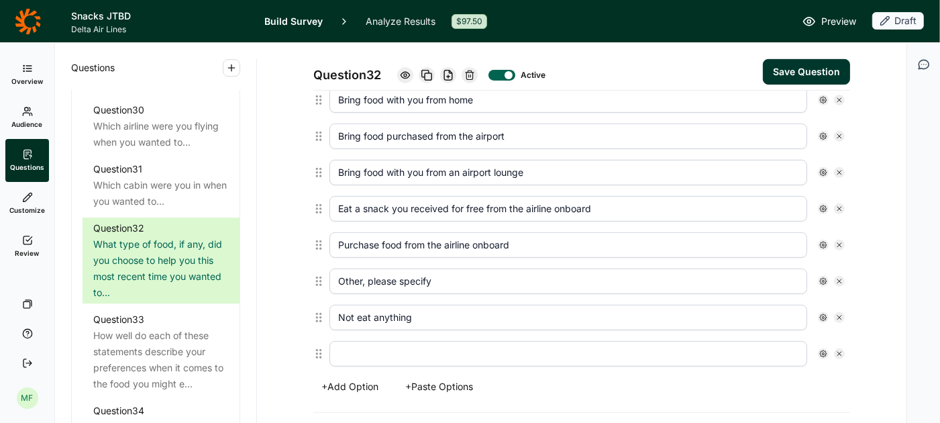
click at [824, 278] on use at bounding box center [823, 281] width 7 height 7
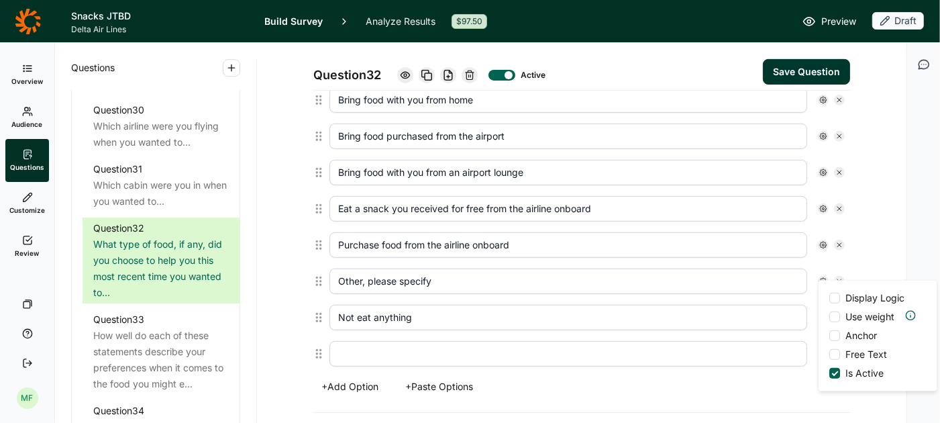
click at [835, 330] on div at bounding box center [834, 335] width 11 height 11
click at [829, 336] on input "Anchor" at bounding box center [829, 336] width 0 height 0
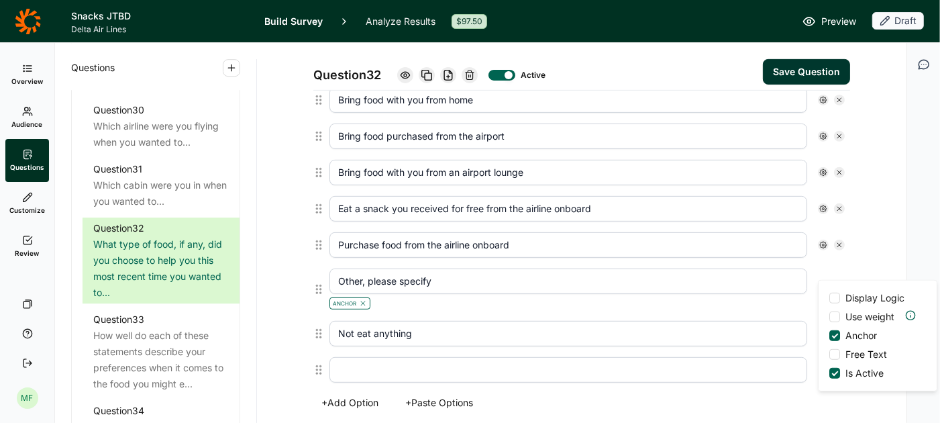
click at [836, 349] on div at bounding box center [834, 354] width 11 height 11
click at [829, 354] on input "Free Text" at bounding box center [829, 354] width 0 height 0
click at [771, 328] on input "Not eat anything" at bounding box center [569, 334] width 478 height 26
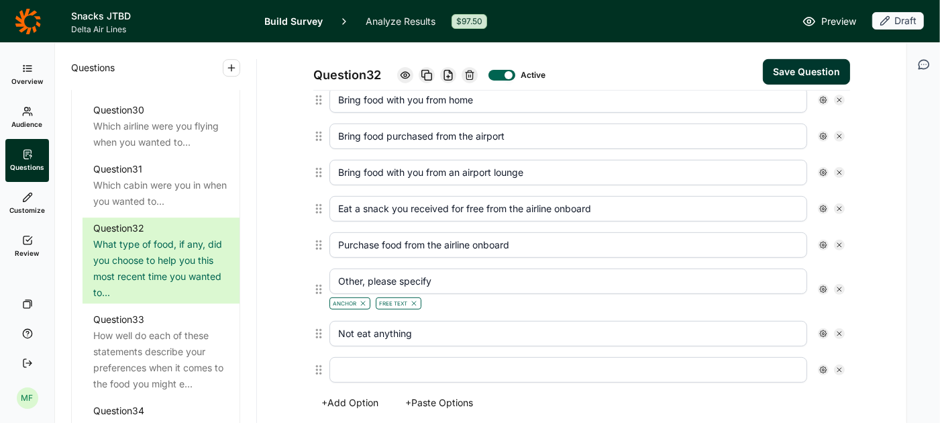
click at [822, 330] on icon at bounding box center [823, 334] width 8 height 8
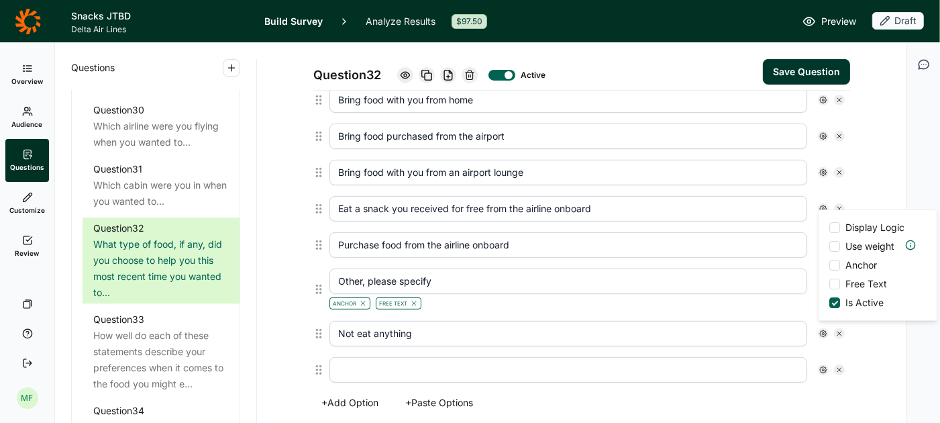
click at [836, 262] on div at bounding box center [834, 265] width 11 height 11
click at [829, 265] on input "Anchor" at bounding box center [829, 265] width 0 height 0
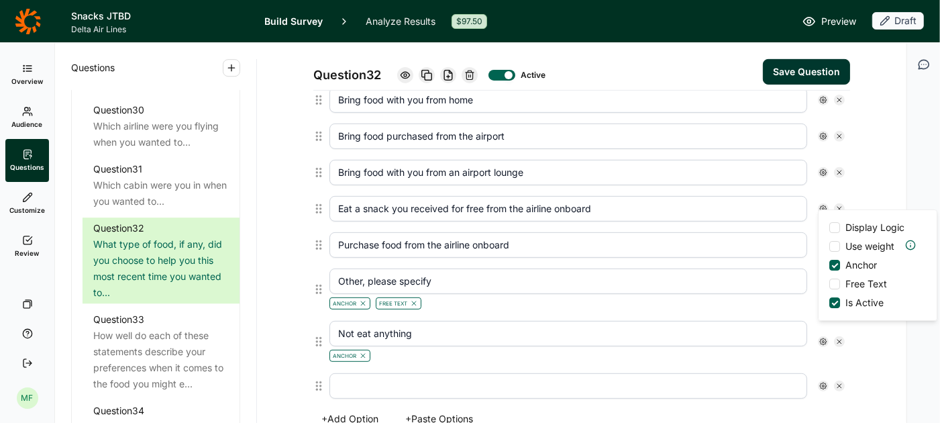
click at [762, 368] on div at bounding box center [587, 386] width 526 height 36
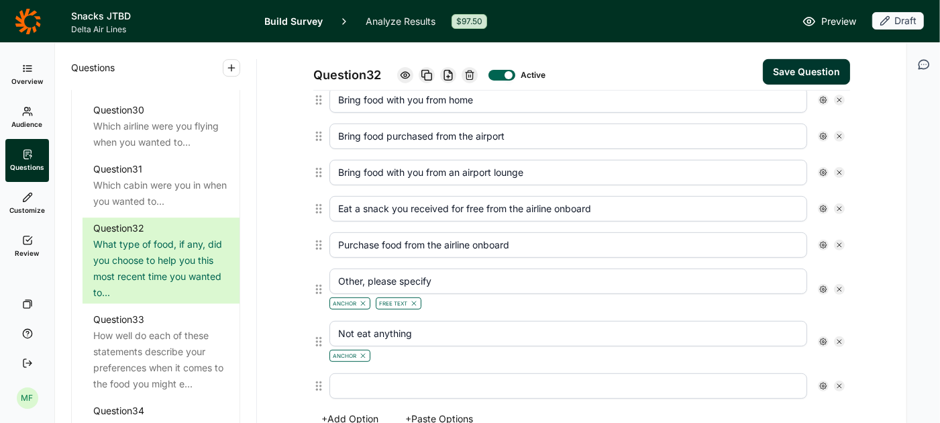
click at [834, 381] on div at bounding box center [831, 386] width 27 height 11
click at [839, 382] on icon at bounding box center [840, 386] width 8 height 8
click at [825, 338] on icon at bounding box center [823, 342] width 8 height 8
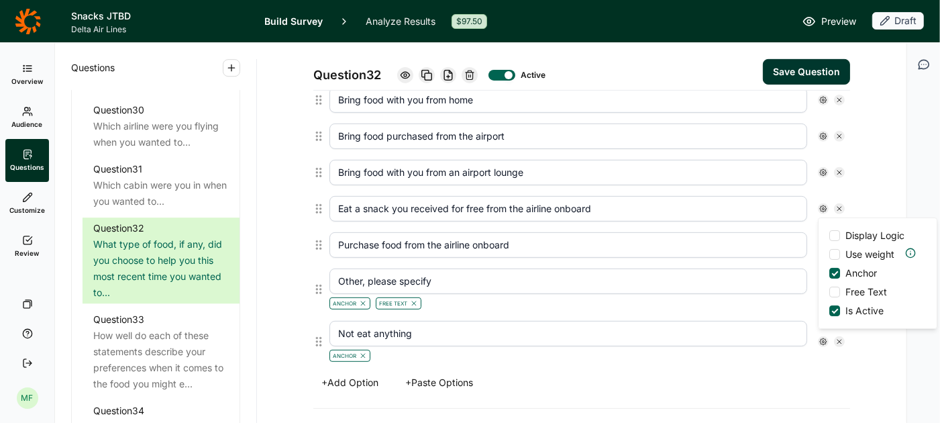
click at [772, 323] on input "Not eat anything" at bounding box center [569, 334] width 478 height 26
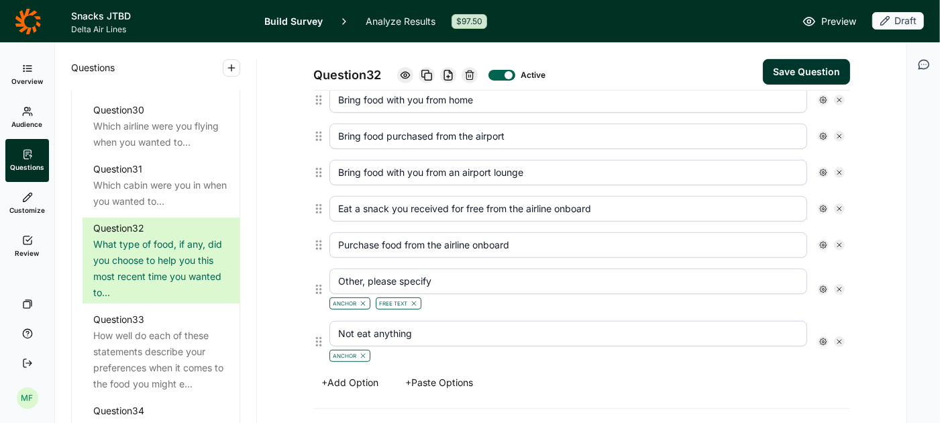
click at [813, 68] on button "Save Question" at bounding box center [806, 72] width 87 height 26
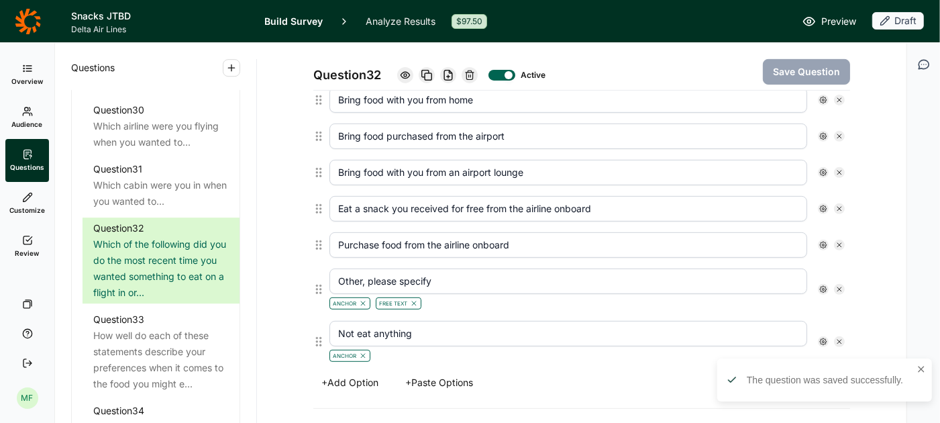
click at [822, 338] on icon at bounding box center [823, 342] width 8 height 8
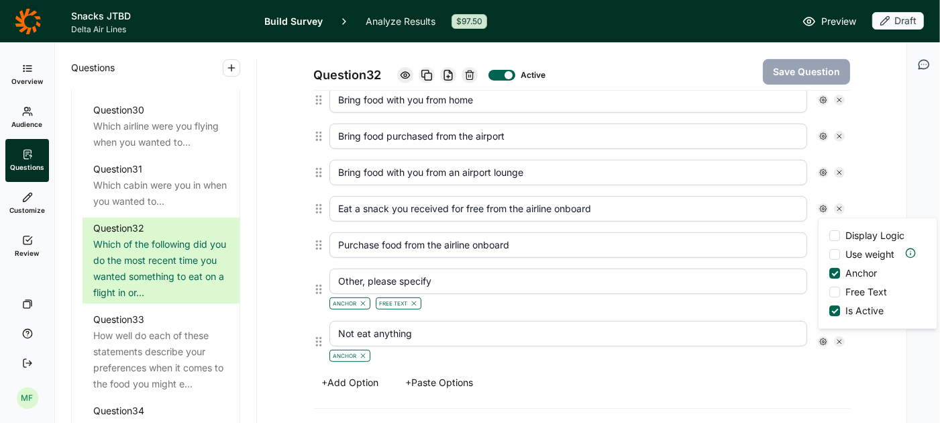
click at [776, 332] on input "Not eat anything" at bounding box center [569, 334] width 478 height 26
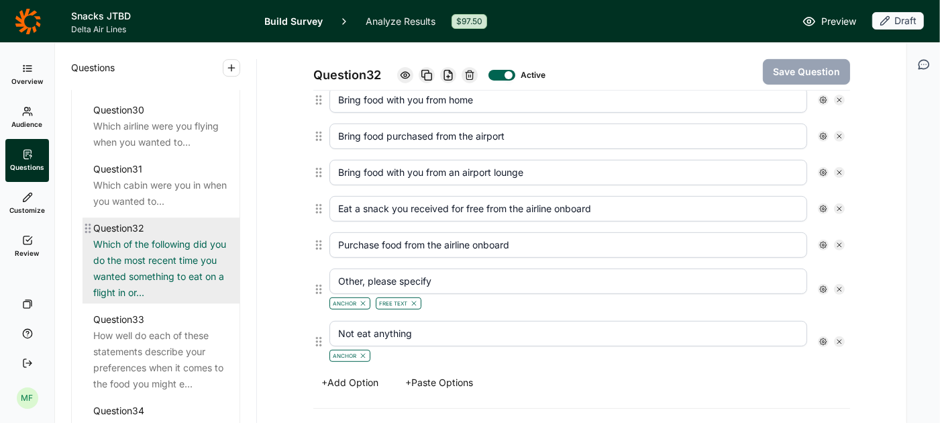
click at [158, 236] on div "Which of the following did you do the most recent time you wanted something to …" at bounding box center [161, 268] width 136 height 64
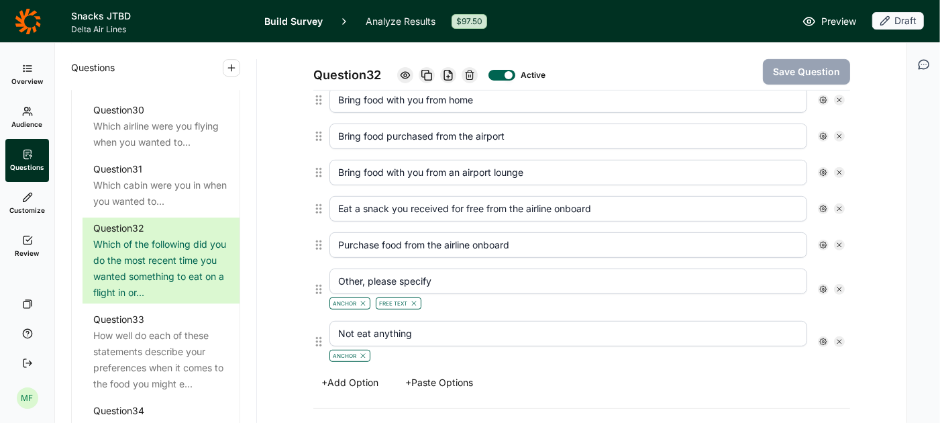
click at [511, 74] on div at bounding box center [509, 75] width 8 height 8
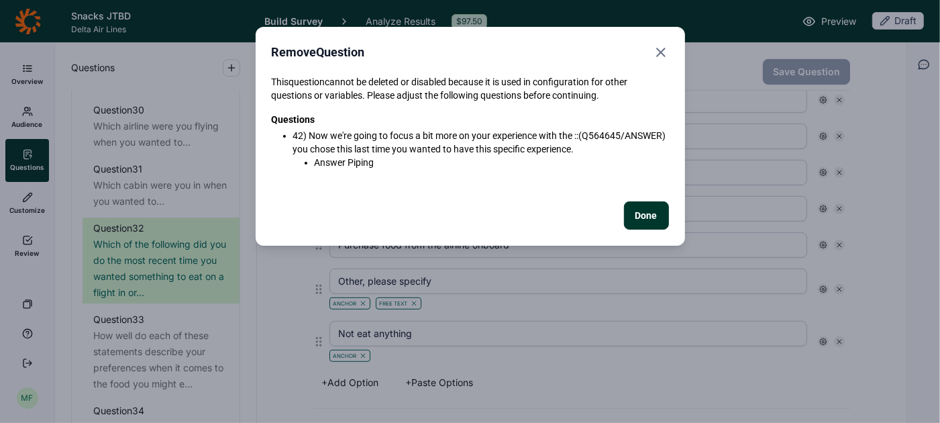
click at [640, 209] on button "Done" at bounding box center [646, 215] width 45 height 28
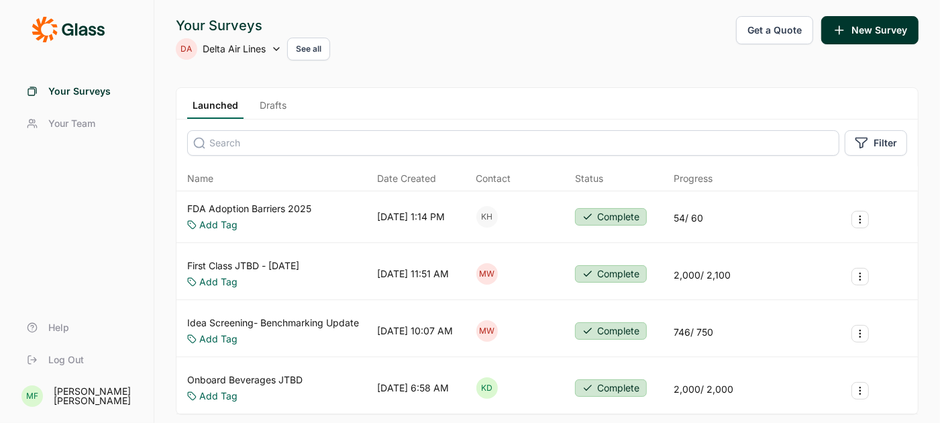
click at [280, 107] on link "Drafts" at bounding box center [273, 109] width 38 height 20
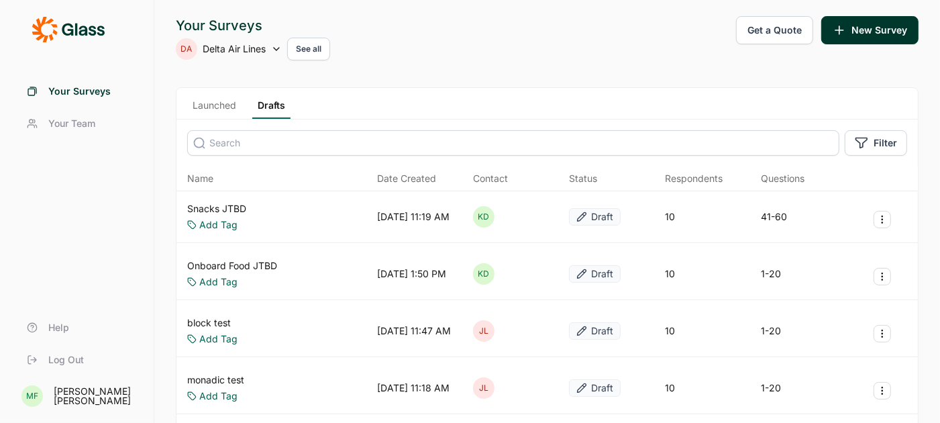
click at [225, 210] on link "Snacks JTBD" at bounding box center [216, 208] width 59 height 13
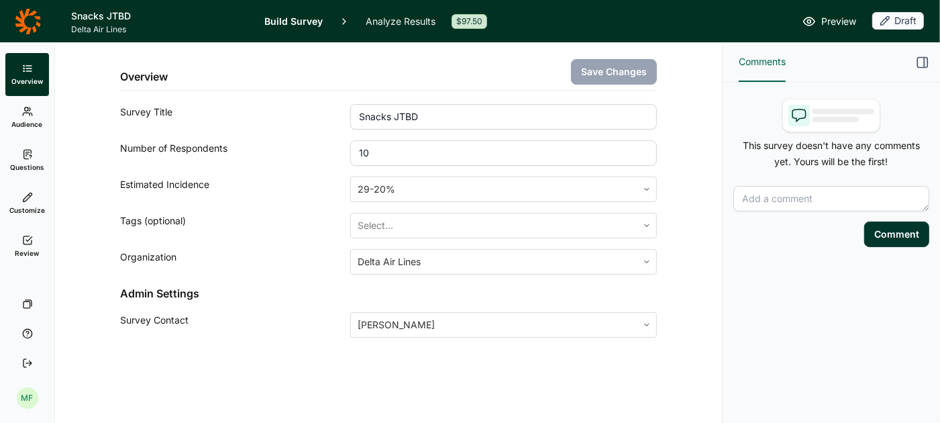
click at [25, 160] on link "Questions" at bounding box center [27, 160] width 44 height 43
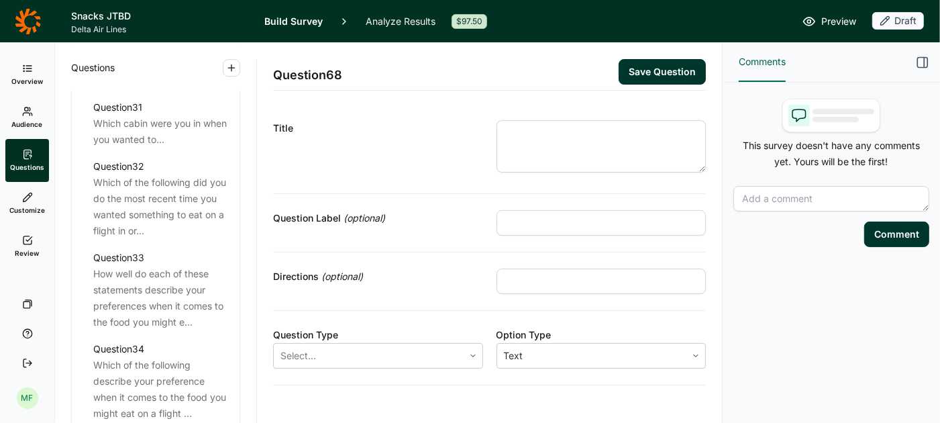
scroll to position [3038, 0]
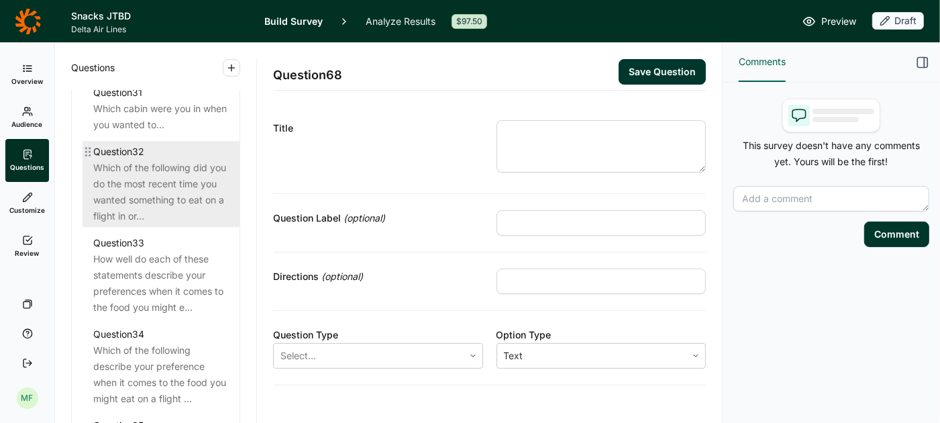
click at [160, 189] on div "Which of the following did you do the most recent time you wanted something to …" at bounding box center [161, 192] width 136 height 64
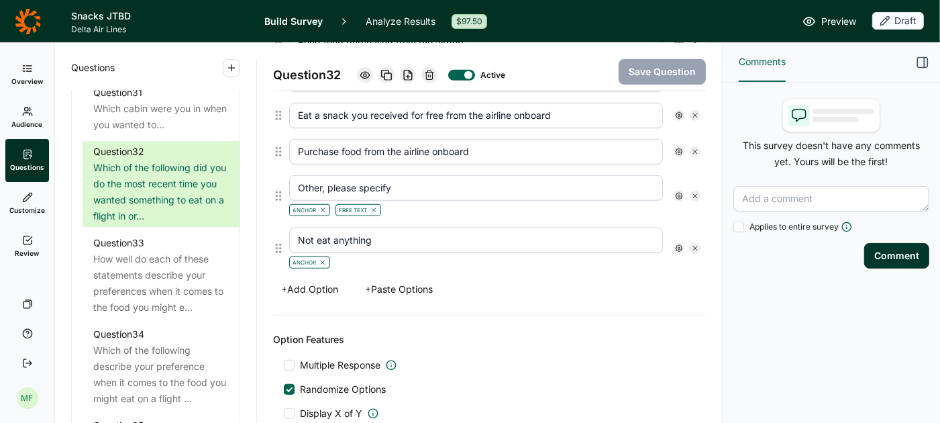
scroll to position [499, 0]
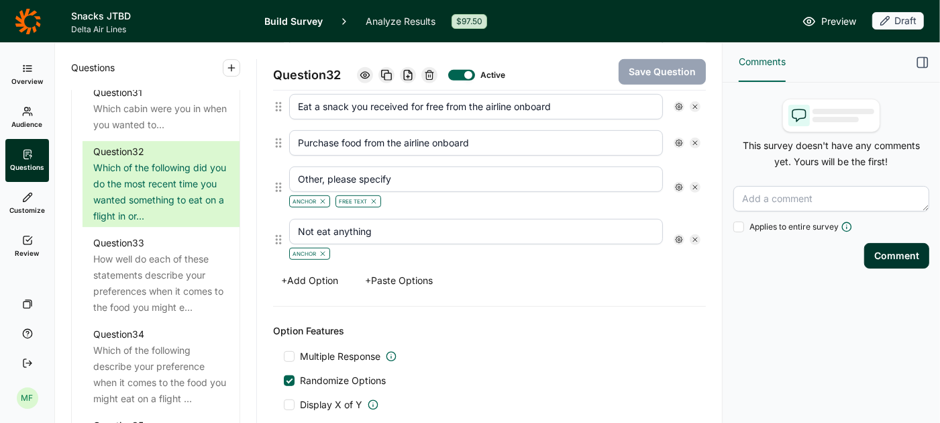
click at [678, 236] on use at bounding box center [679, 239] width 7 height 7
click at [607, 310] on div "Option Features Multiple Response Randomize Options Display X of Y Carry Forward" at bounding box center [489, 380] width 433 height 146
click at [926, 63] on icon "button" at bounding box center [922, 62] width 13 height 13
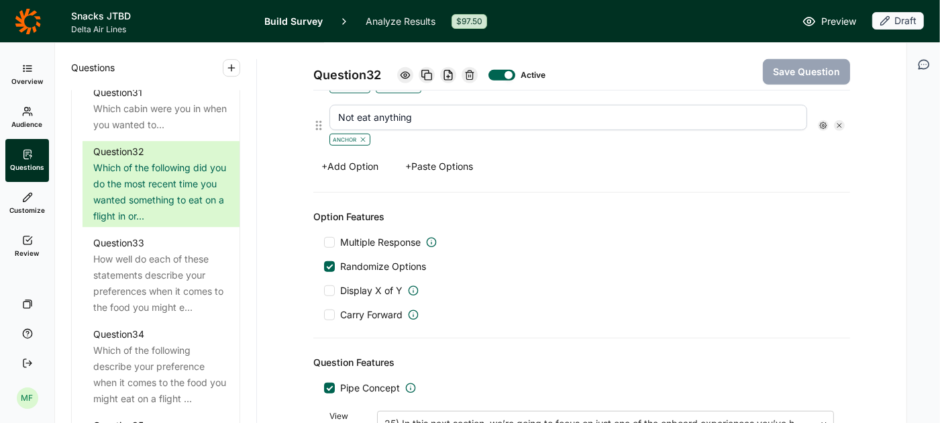
scroll to position [609, 0]
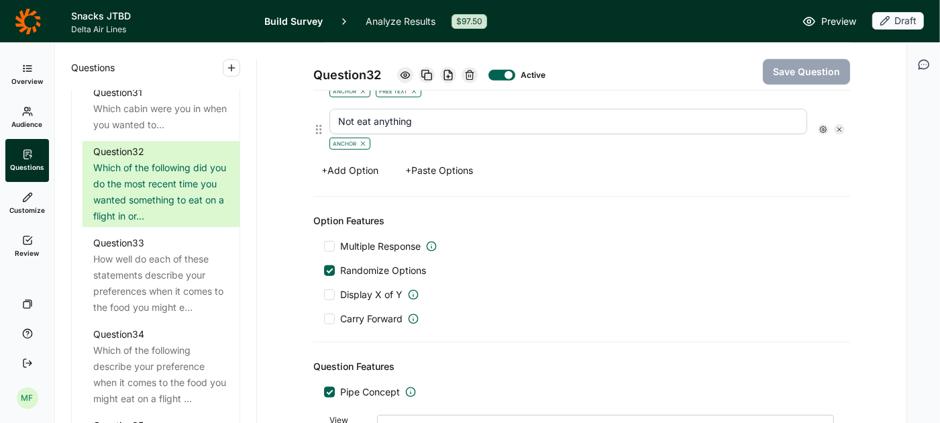
click at [331, 265] on div at bounding box center [329, 270] width 11 height 11
click at [324, 270] on input "Randomize Options" at bounding box center [324, 270] width 0 height 0
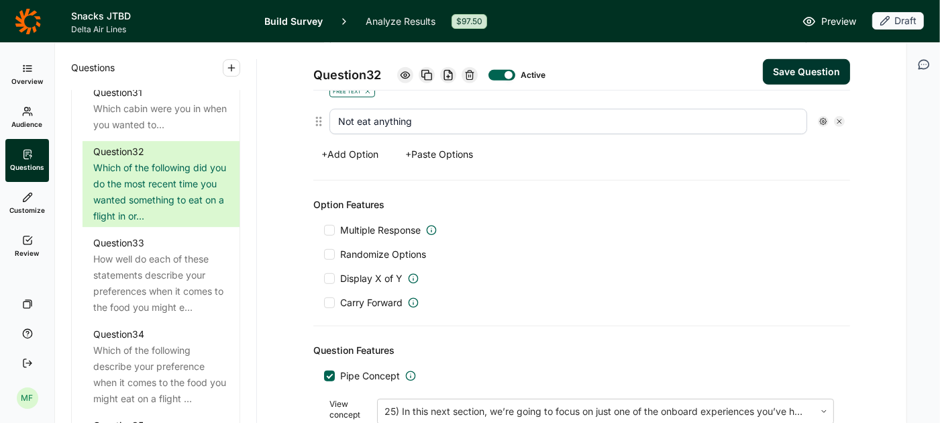
scroll to position [593, 0]
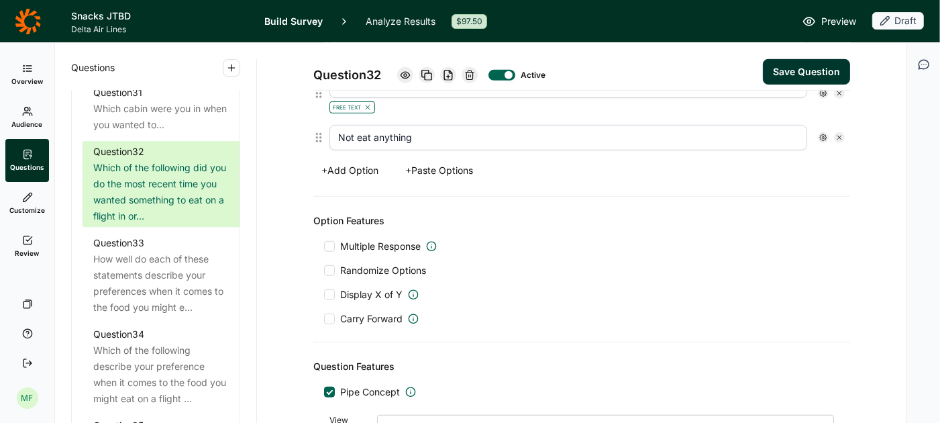
click at [823, 134] on use at bounding box center [823, 137] width 7 height 7
click at [732, 241] on div "Multiple Response" at bounding box center [581, 246] width 515 height 13
click at [331, 267] on div at bounding box center [329, 270] width 11 height 11
click at [324, 270] on input "Randomize Options" at bounding box center [324, 270] width 0 height 0
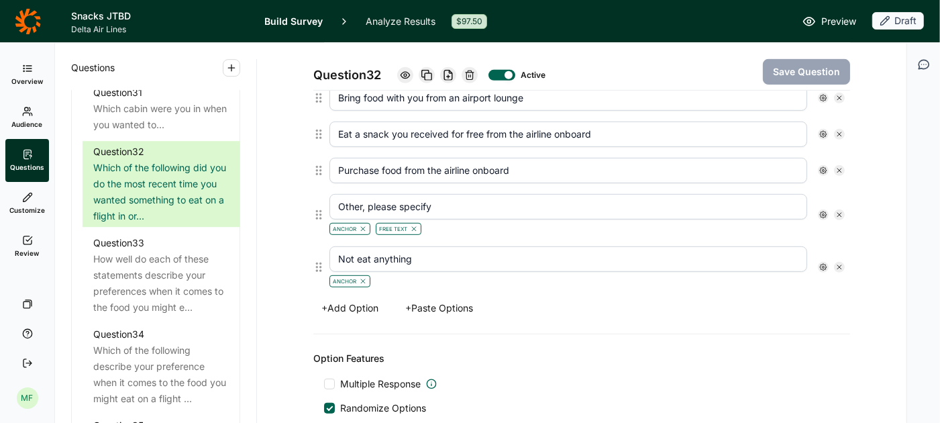
scroll to position [468, 0]
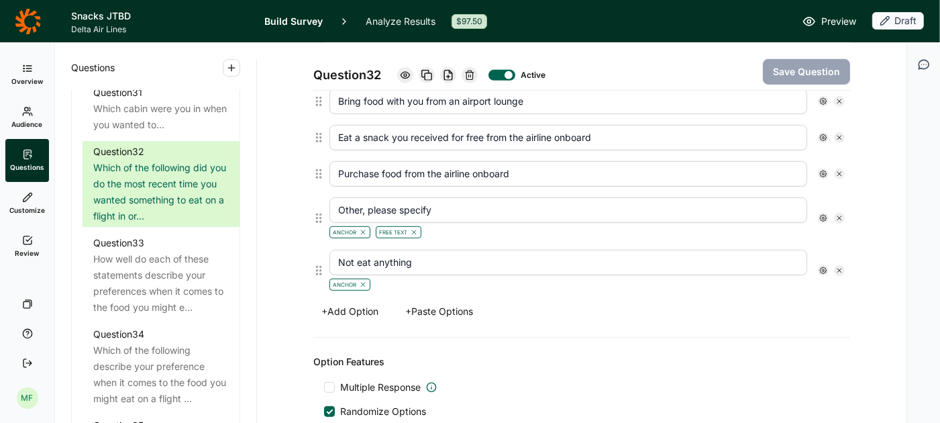
click at [823, 266] on icon at bounding box center [823, 270] width 8 height 8
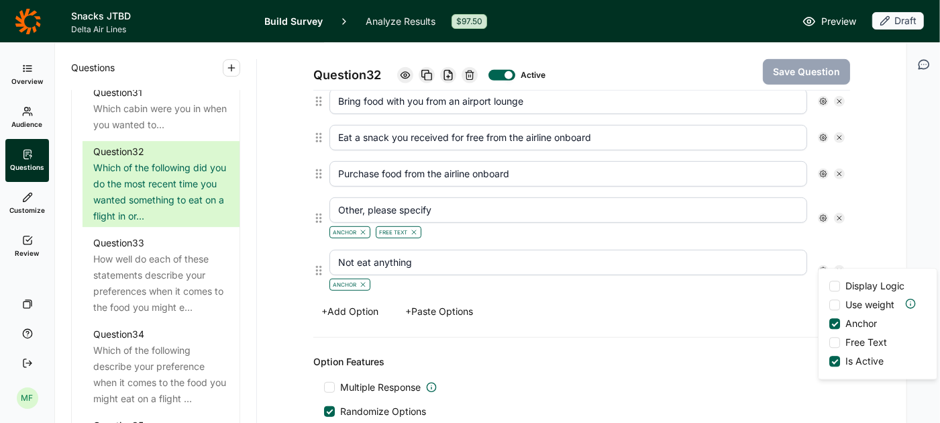
click at [771, 315] on div "Options Bring food with you from home Bring food purchased from the airport Bri…" at bounding box center [581, 158] width 537 height 359
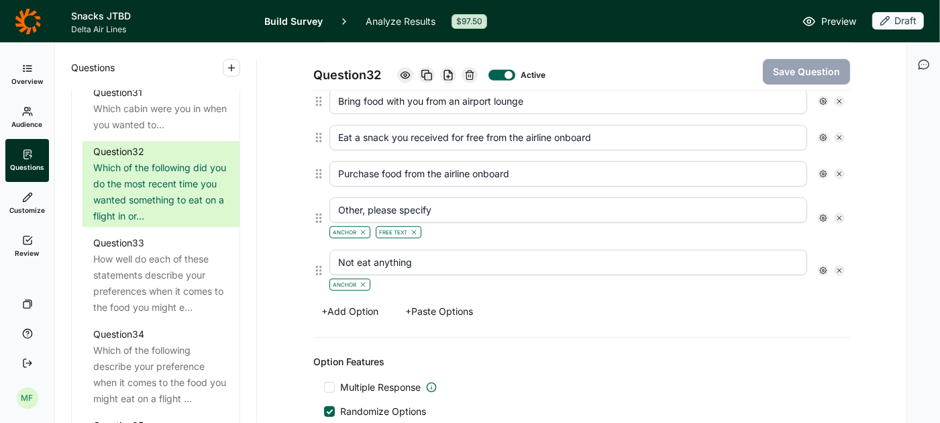
click at [927, 67] on icon "button" at bounding box center [924, 64] width 10 height 9
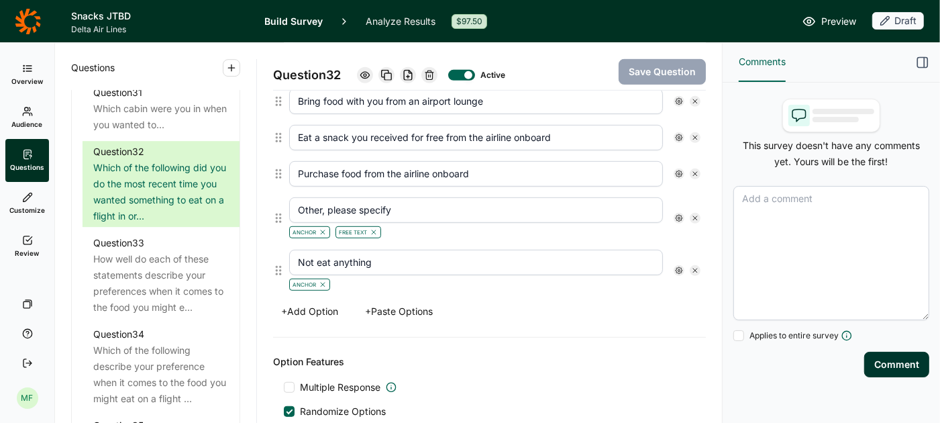
click at [760, 203] on textarea at bounding box center [832, 253] width 196 height 134
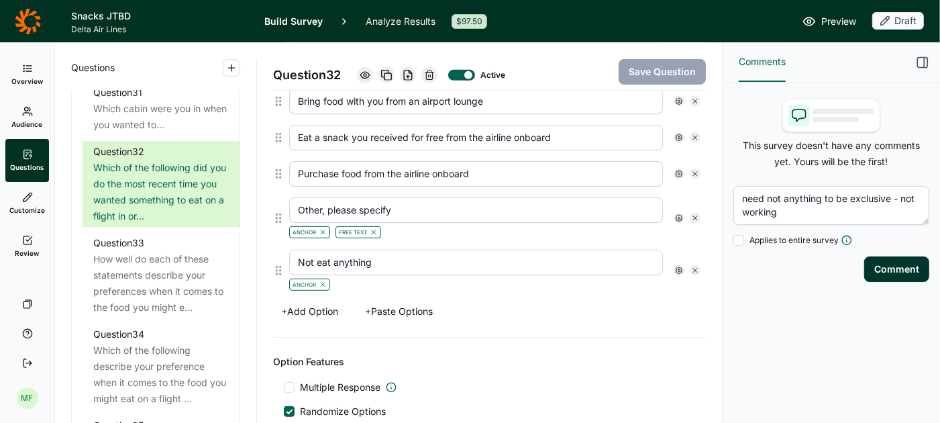
type textarea "need not anything to be exclusive - not working"
click at [915, 263] on button "Comment" at bounding box center [896, 269] width 65 height 26
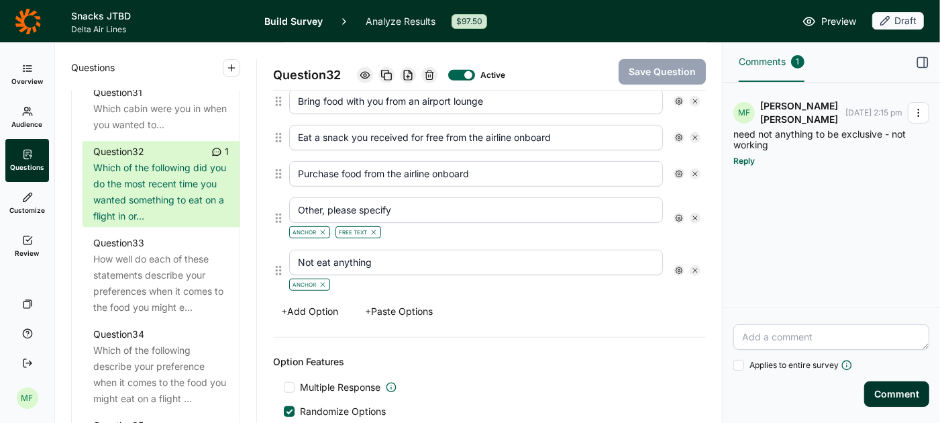
click at [925, 62] on use "button" at bounding box center [923, 63] width 10 height 10
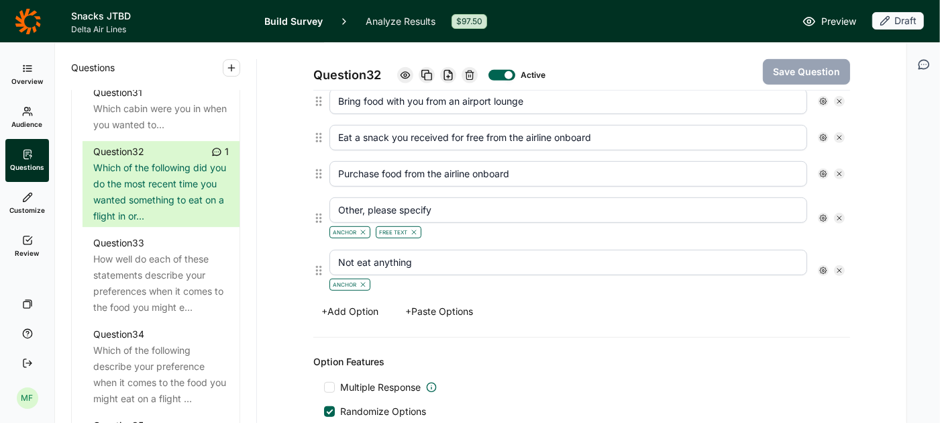
click at [230, 68] on icon "button" at bounding box center [231, 67] width 11 height 11
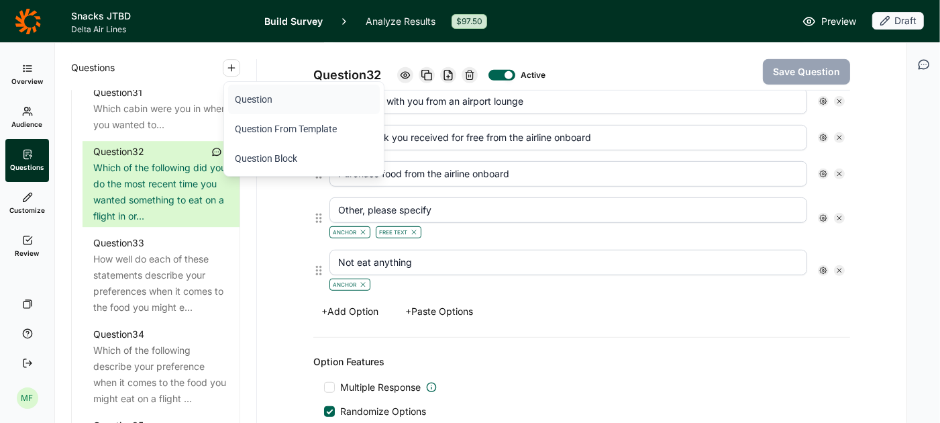
click at [244, 103] on button "Question" at bounding box center [304, 100] width 152 height 30
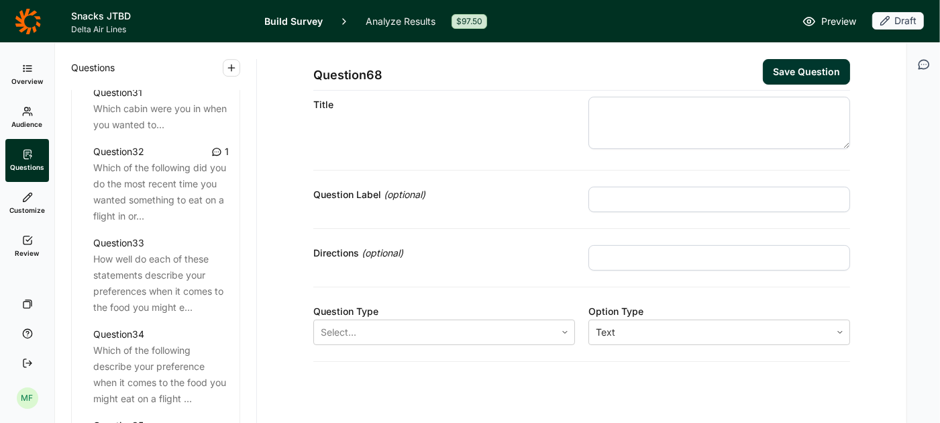
scroll to position [34, 0]
click at [623, 127] on textarea at bounding box center [720, 119] width 262 height 52
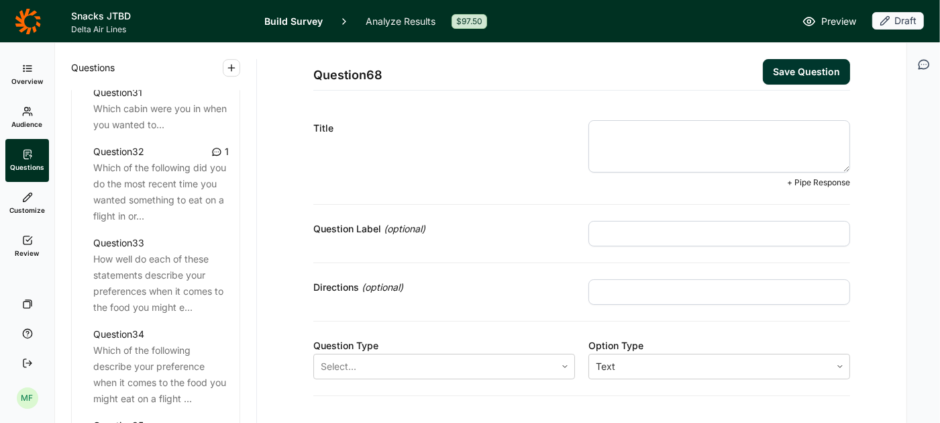
click at [633, 130] on textarea at bounding box center [720, 146] width 262 height 52
paste textarea "What type of ::(Q564645/ANSWER)food did you have this? Please be as specific as…"
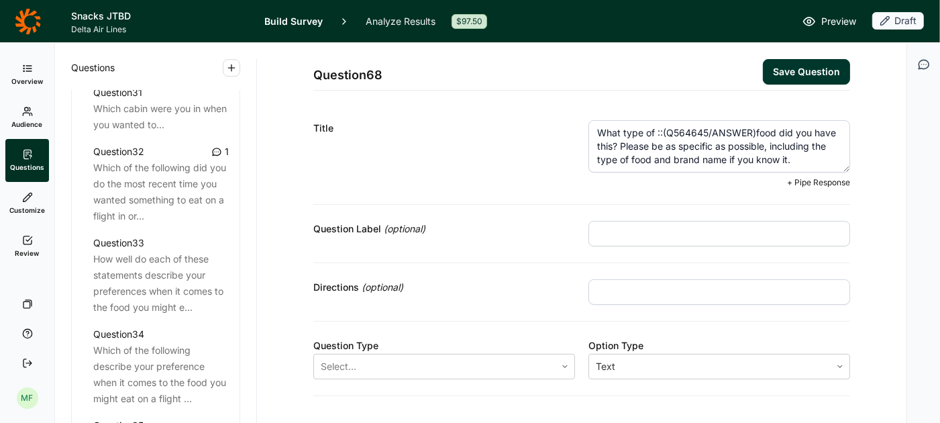
click at [755, 130] on textarea "What type of ::(Q564645/ANSWER)food did you have this? Please be as specific as…" at bounding box center [720, 146] width 262 height 52
click at [762, 130] on textarea "What type of food did you have this? Please be as specific as possible, includi…" at bounding box center [720, 146] width 262 height 52
type textarea "What type of food did you have? Please be as specific as possible, including th…"
click at [710, 227] on input "text" at bounding box center [720, 234] width 262 height 26
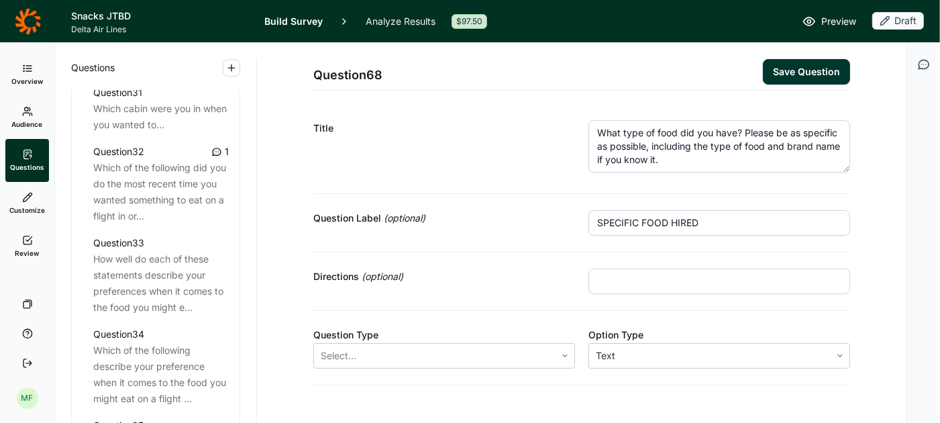
type input "SPECIFIC FOOD HIRED"
click at [729, 282] on input "text" at bounding box center [720, 281] width 262 height 26
type input "Please be as specific as possible"
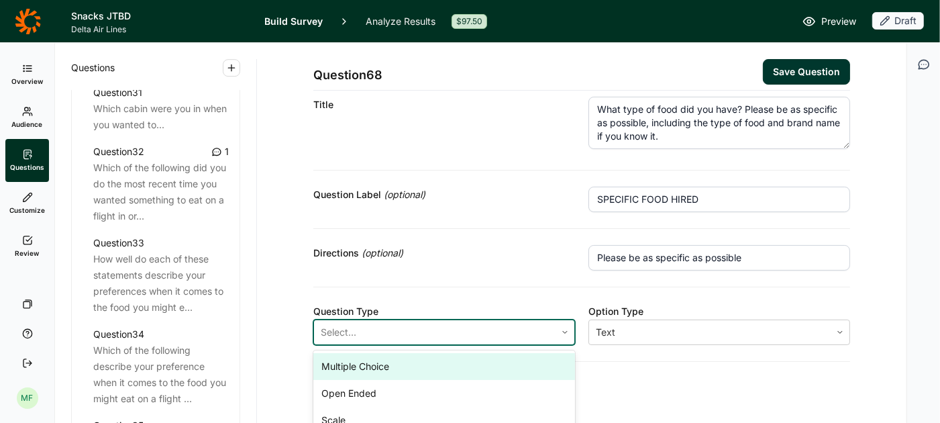
click at [563, 323] on div at bounding box center [565, 332] width 19 height 24
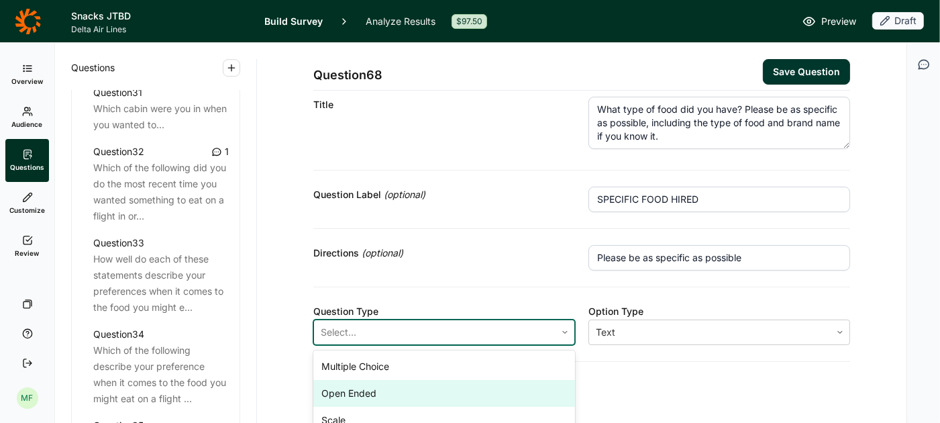
click at [488, 386] on div "Open Ended" at bounding box center [444, 393] width 262 height 27
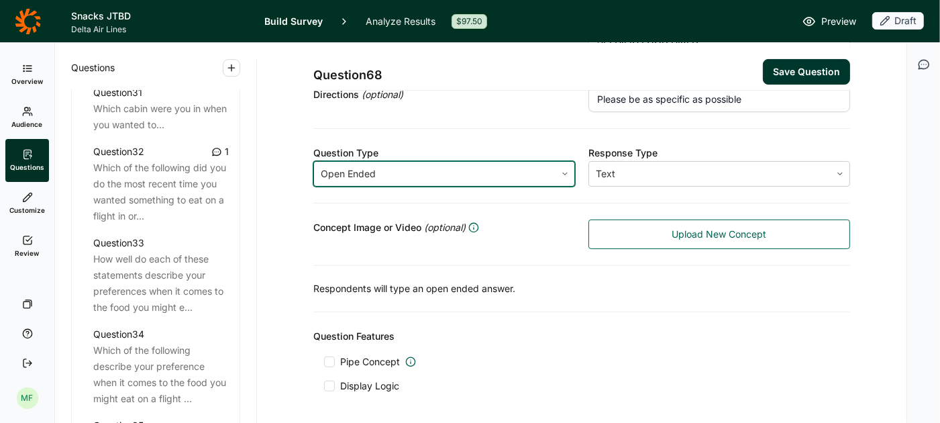
scroll to position [228, 0]
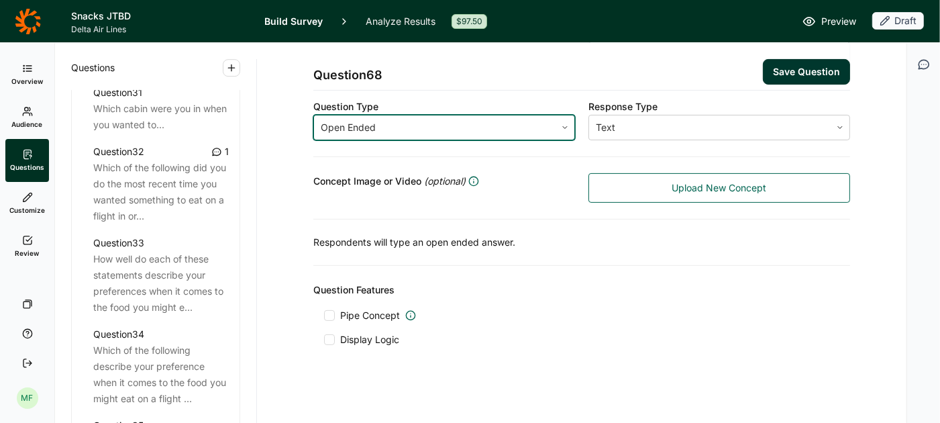
click at [333, 334] on div at bounding box center [329, 339] width 11 height 11
click at [324, 340] on input "Display Logic" at bounding box center [324, 340] width 0 height 0
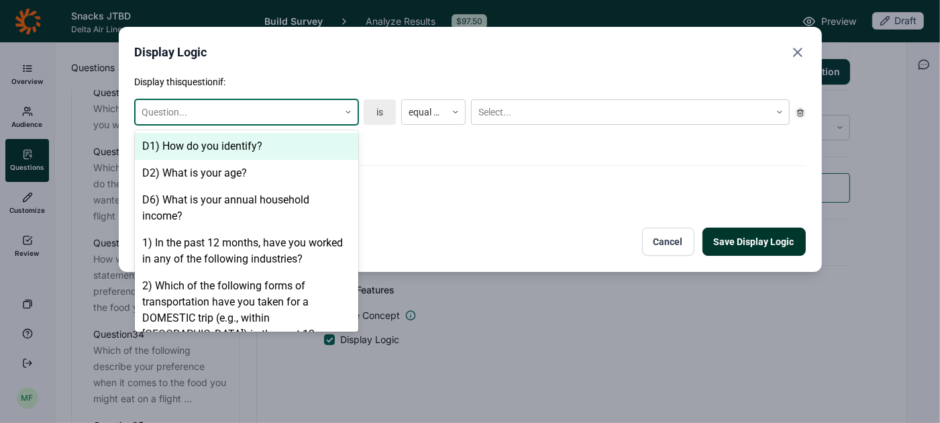
click at [346, 108] on icon at bounding box center [348, 112] width 8 height 8
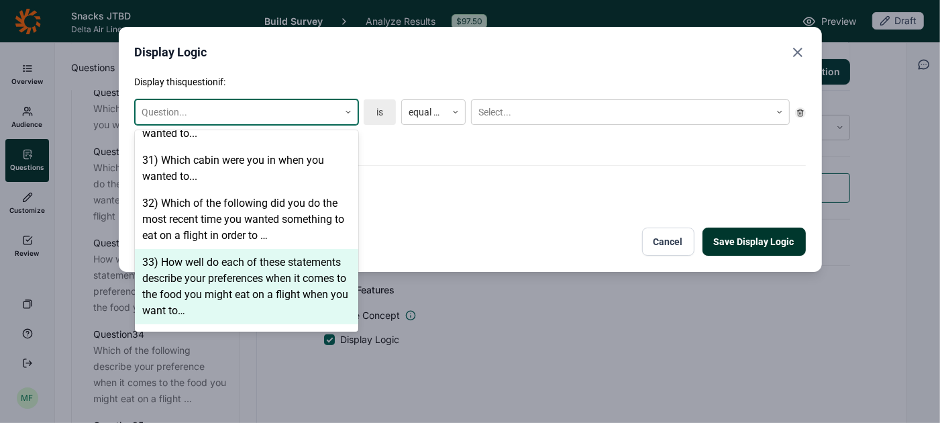
scroll to position [1551, 0]
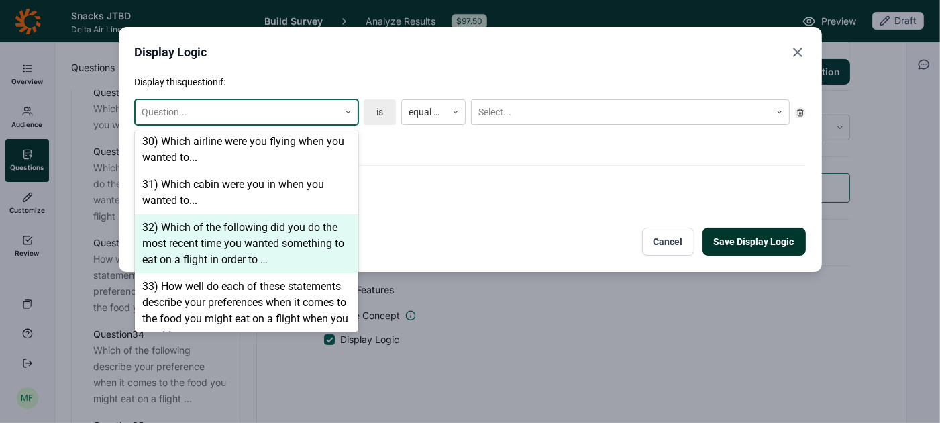
click at [297, 229] on div "32) Which of the following did you do the most recent time you wanted something…" at bounding box center [246, 243] width 223 height 59
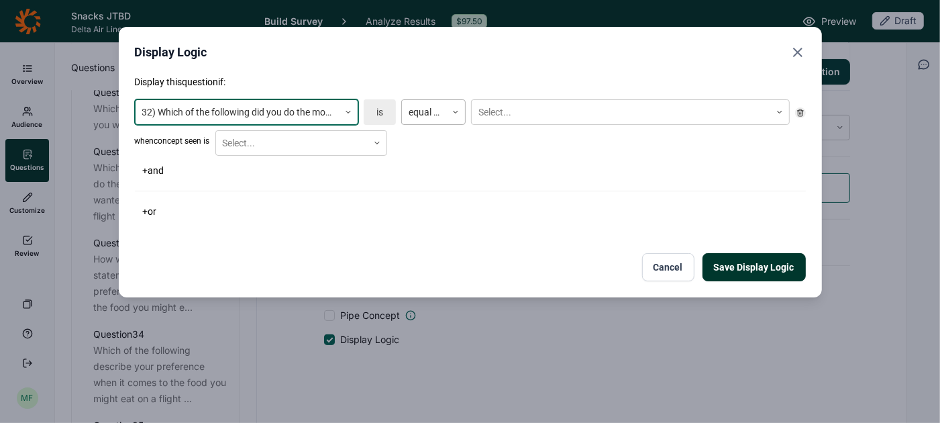
click at [425, 108] on div at bounding box center [424, 112] width 31 height 17
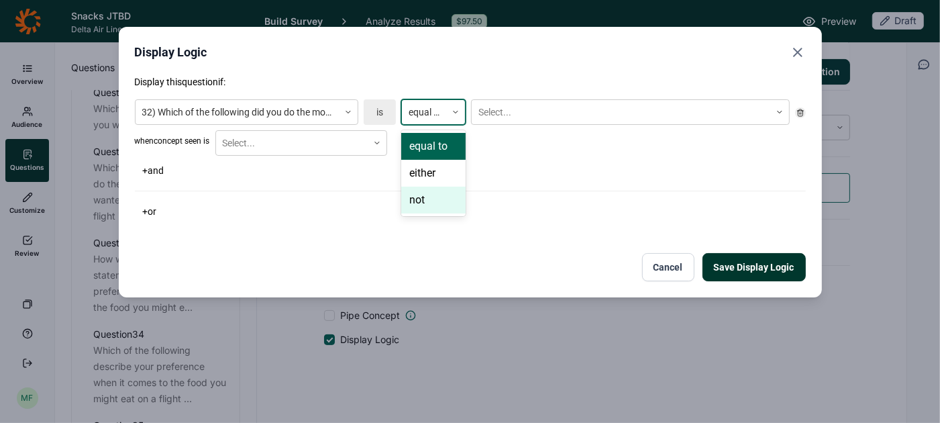
click at [425, 195] on div "not" at bounding box center [433, 200] width 64 height 27
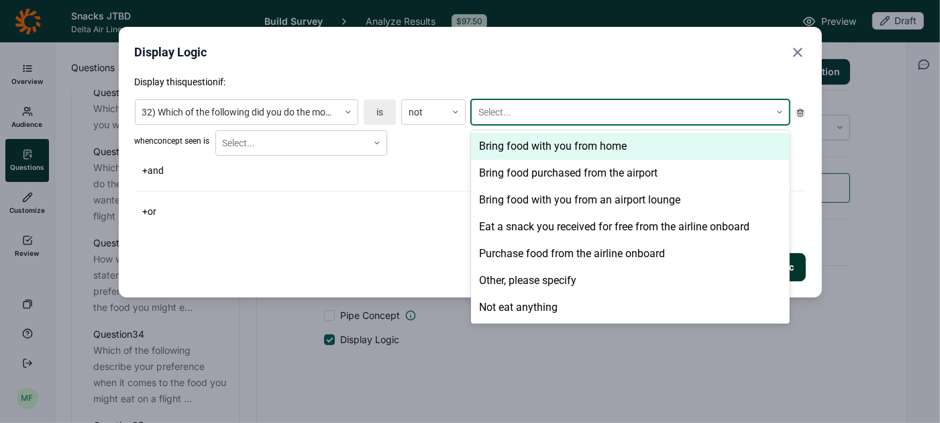
click at [502, 113] on div at bounding box center [621, 112] width 285 height 17
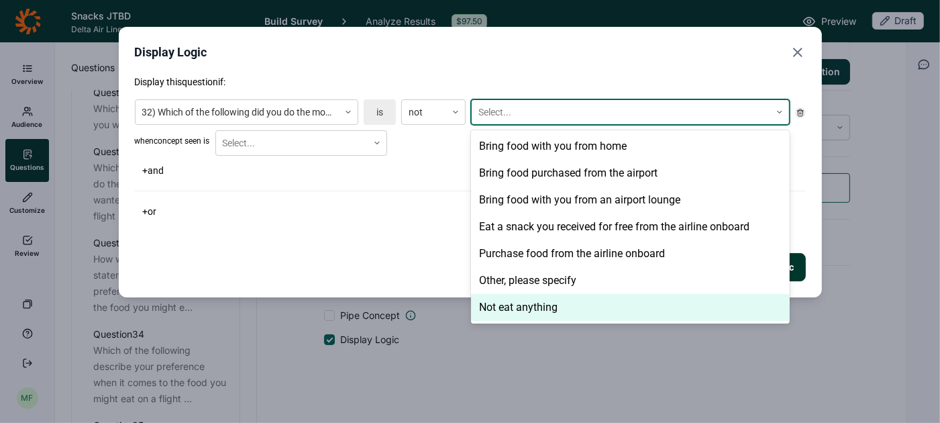
click at [509, 306] on div "Not eat anything" at bounding box center [630, 307] width 319 height 27
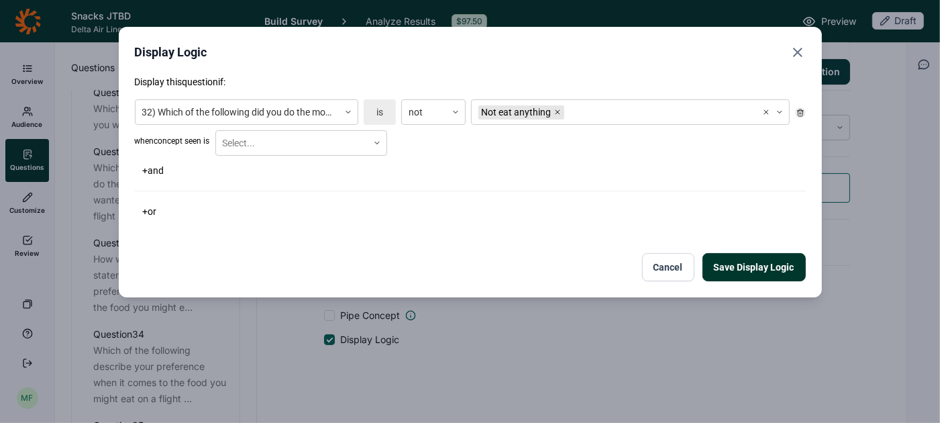
click at [417, 233] on div "Display this question if: 32) Which of the following did you do the most recent…" at bounding box center [470, 178] width 671 height 206
click at [747, 266] on button "Save Display Logic" at bounding box center [754, 267] width 103 height 28
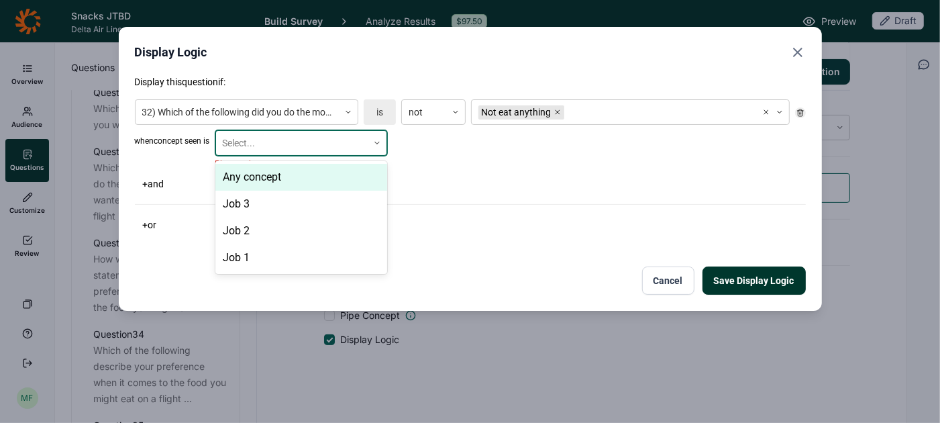
click at [380, 144] on icon at bounding box center [377, 143] width 8 height 8
click at [364, 170] on div "Any concept" at bounding box center [301, 177] width 172 height 27
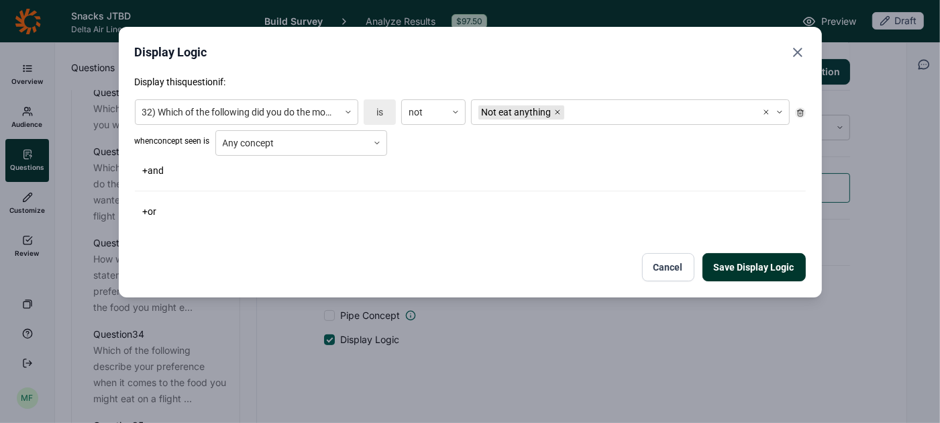
click at [736, 279] on button "Save Display Logic" at bounding box center [754, 267] width 103 height 28
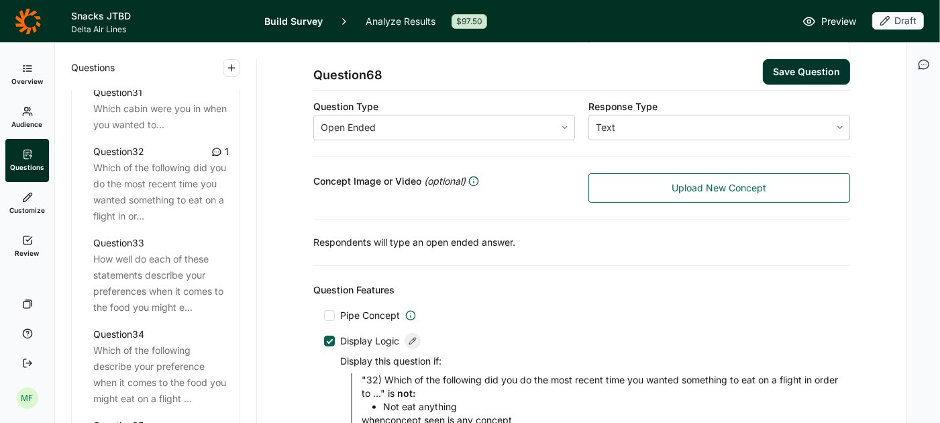
click at [809, 71] on button "Save Question" at bounding box center [806, 72] width 87 height 26
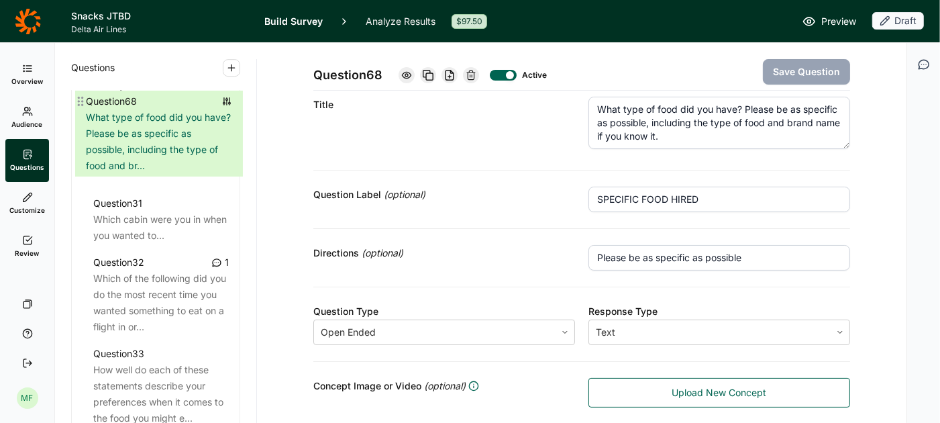
scroll to position [3011, 0]
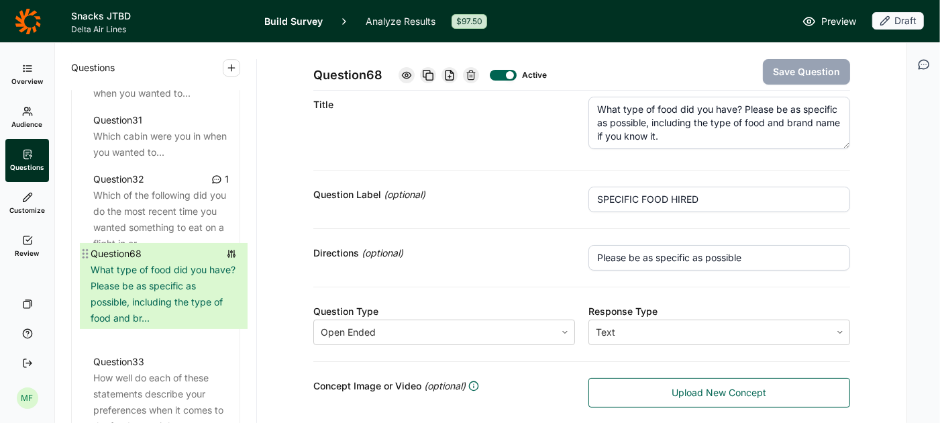
drag, startPoint x: 76, startPoint y: 185, endPoint x: 84, endPoint y: 248, distance: 63.6
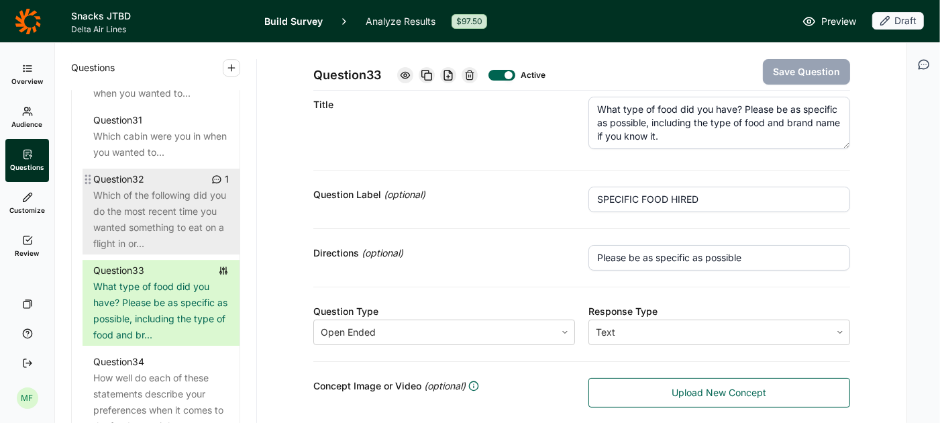
click at [125, 195] on div "Which of the following did you do the most recent time you wanted something to …" at bounding box center [161, 219] width 136 height 64
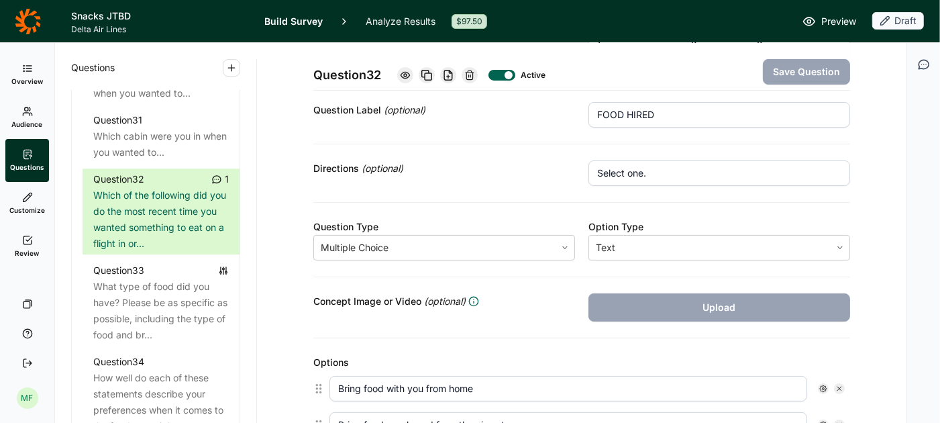
scroll to position [41, 0]
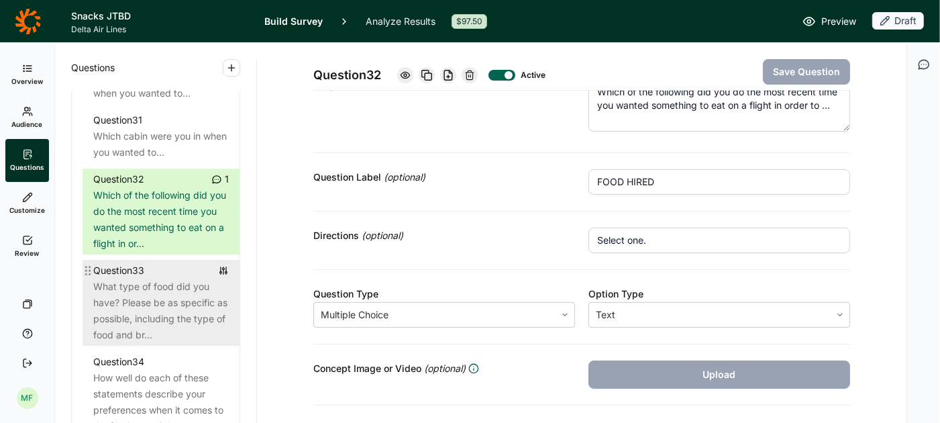
click at [170, 279] on div "What type of food did you have? Please be as specific as possible, including th…" at bounding box center [161, 311] width 136 height 64
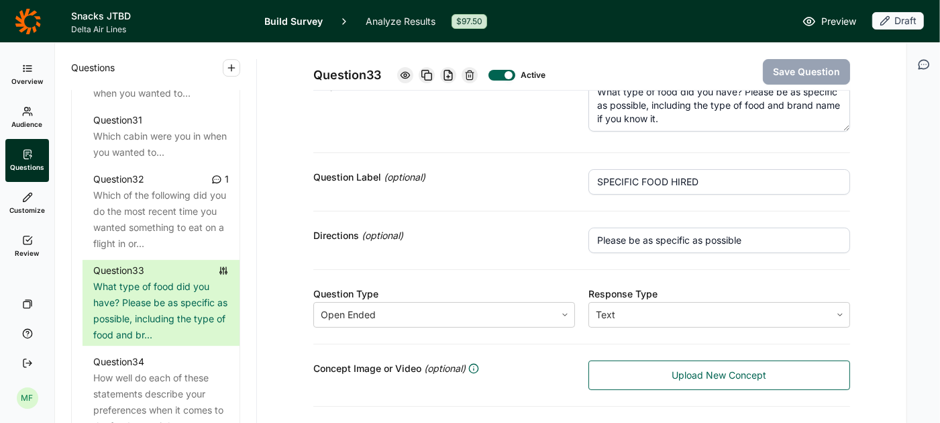
click at [231, 67] on use "button" at bounding box center [231, 67] width 6 height 6
click at [252, 98] on button "Question" at bounding box center [304, 100] width 152 height 30
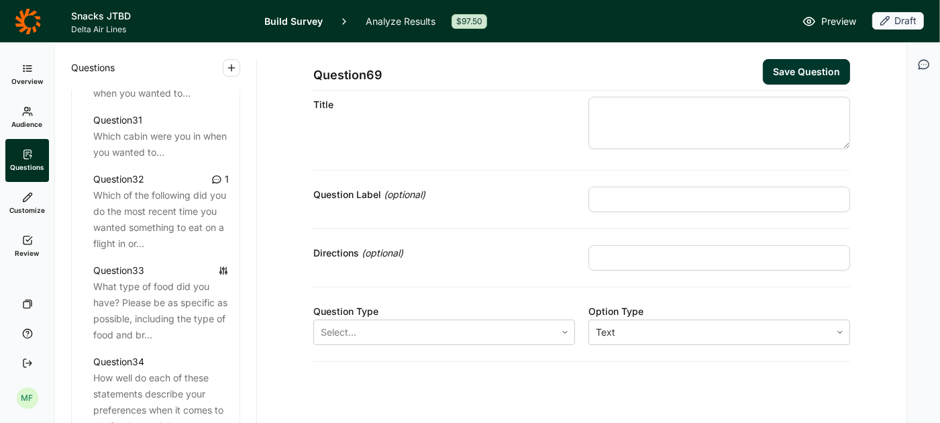
scroll to position [34, 0]
click at [609, 106] on textarea at bounding box center [720, 119] width 262 height 52
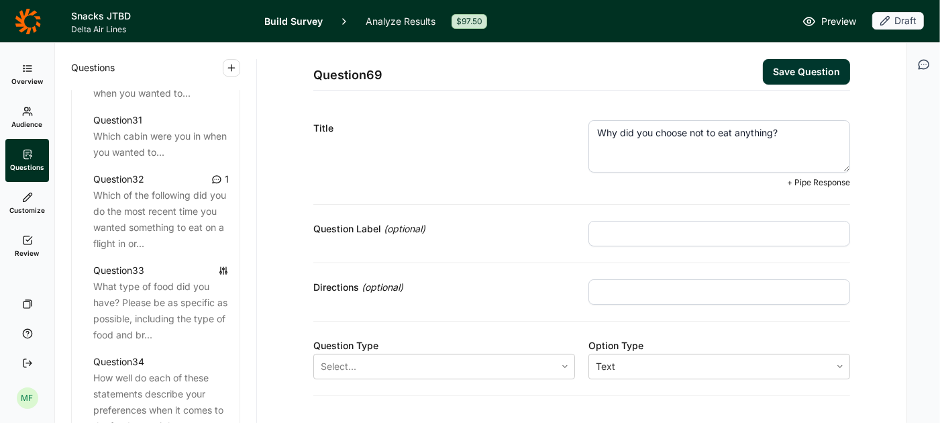
type textarea "Why did you choose not to eat anything?"
click at [691, 226] on input "text" at bounding box center [720, 234] width 262 height 26
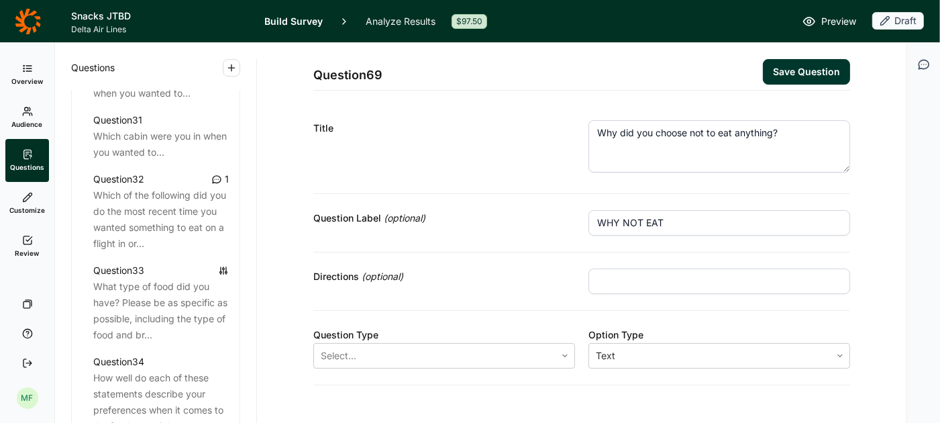
type input "WHY NOT EAT"
click at [675, 275] on input "text" at bounding box center [720, 281] width 262 height 26
type input "Please type in your response"
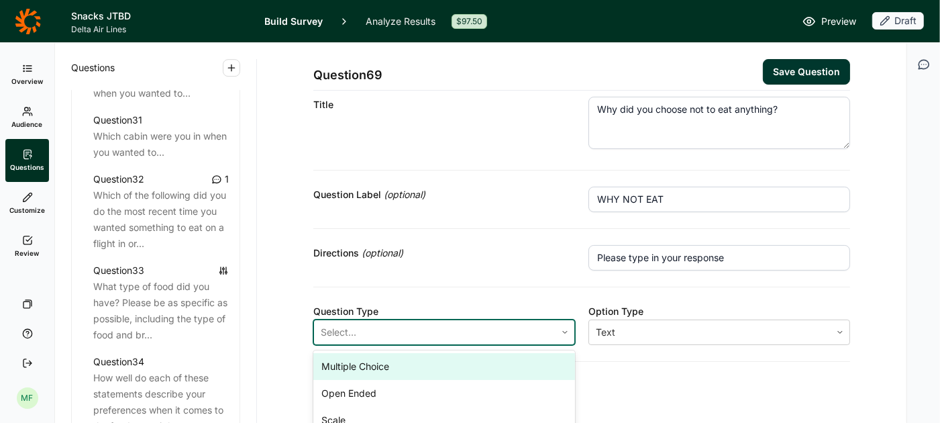
click at [445, 328] on div at bounding box center [435, 332] width 228 height 19
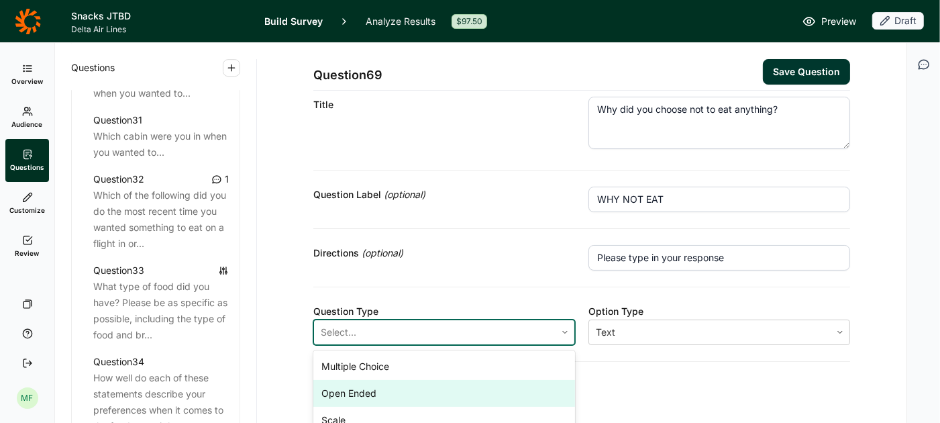
click at [415, 381] on div "Open Ended" at bounding box center [444, 393] width 262 height 27
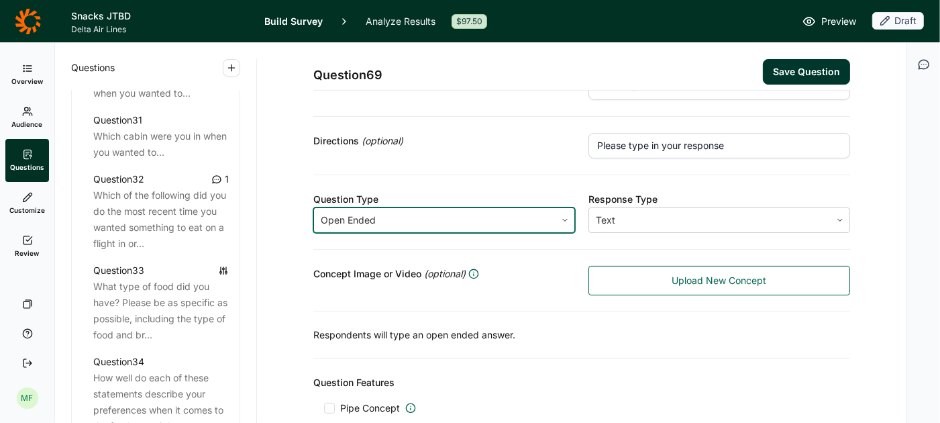
scroll to position [228, 0]
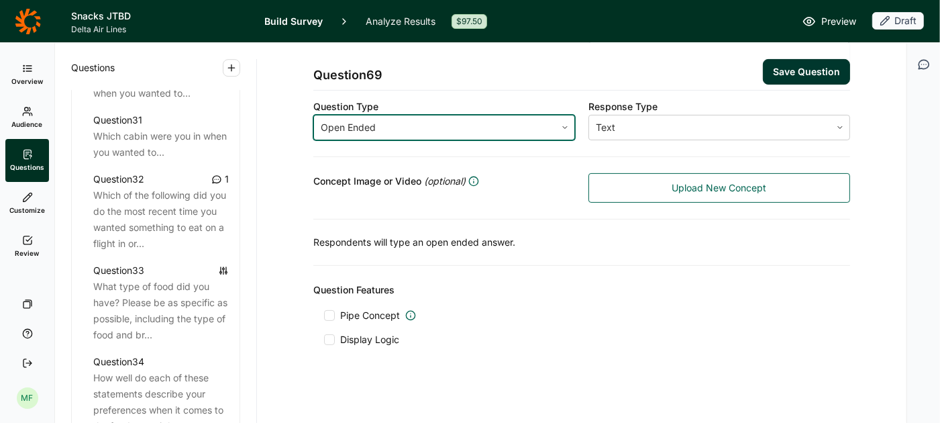
click at [332, 336] on div at bounding box center [329, 339] width 11 height 11
click at [324, 340] on input "Display Logic" at bounding box center [324, 340] width 0 height 0
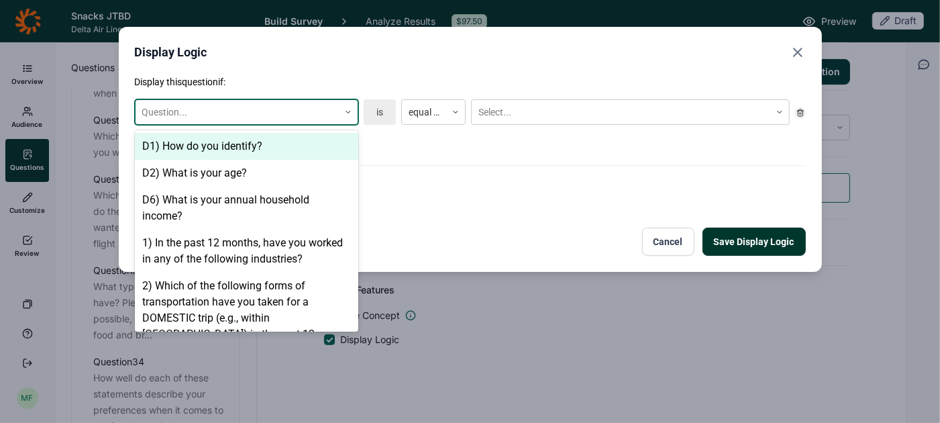
click at [344, 111] on icon at bounding box center [348, 112] width 8 height 8
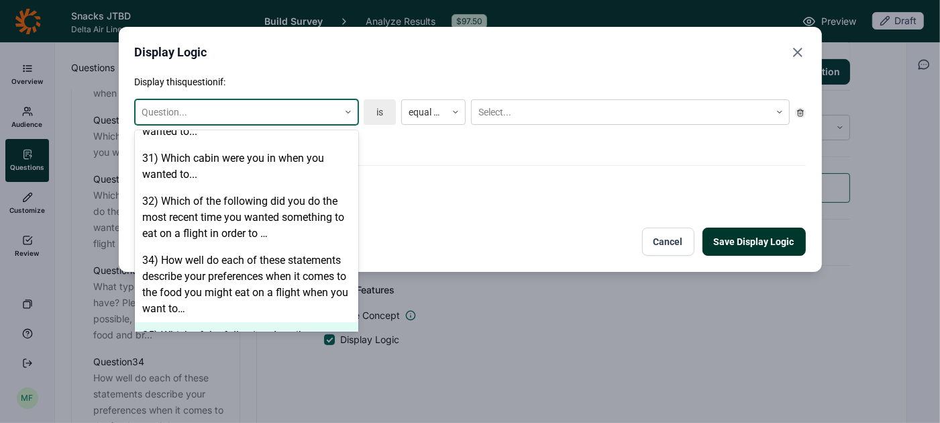
scroll to position [1569, 0]
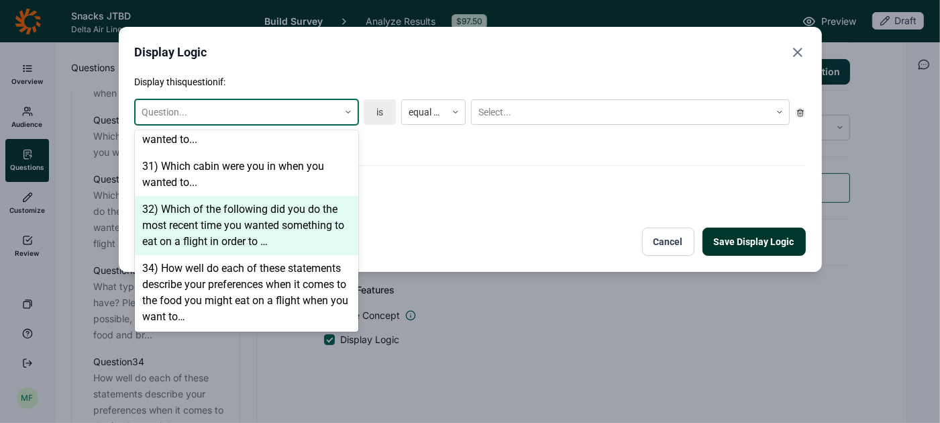
click at [272, 211] on div "32) Which of the following did you do the most recent time you wanted something…" at bounding box center [246, 225] width 223 height 59
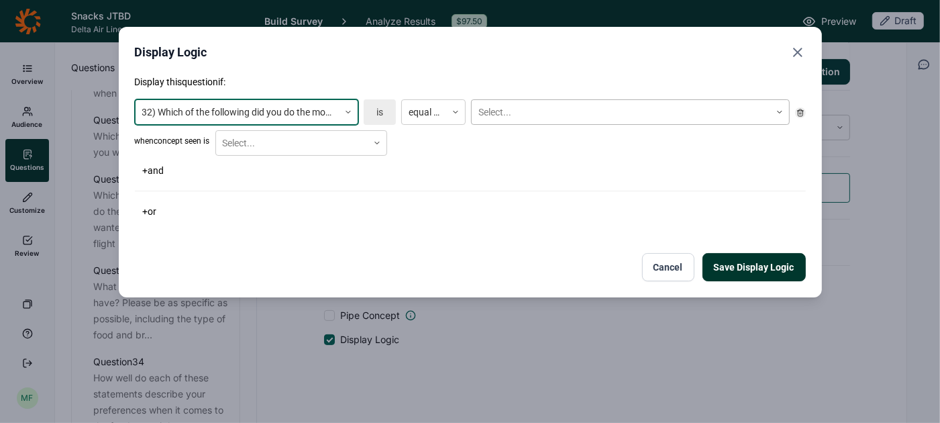
click at [511, 111] on div at bounding box center [621, 112] width 285 height 17
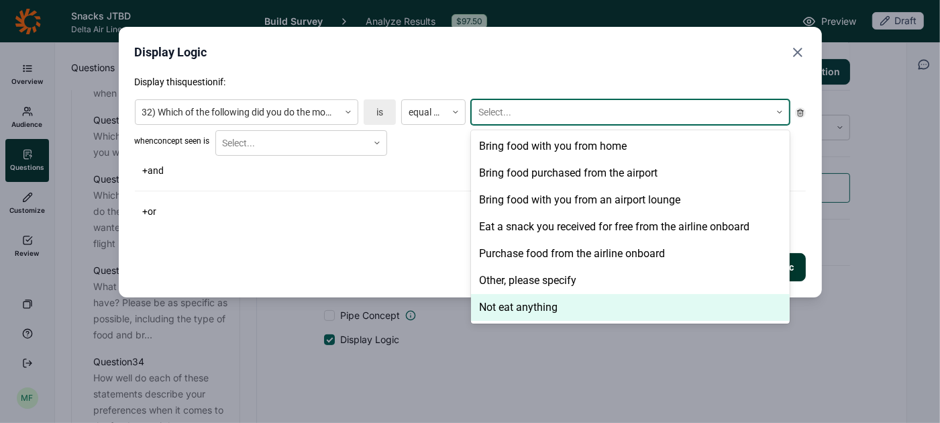
click at [506, 305] on div "Not eat anything" at bounding box center [630, 307] width 319 height 27
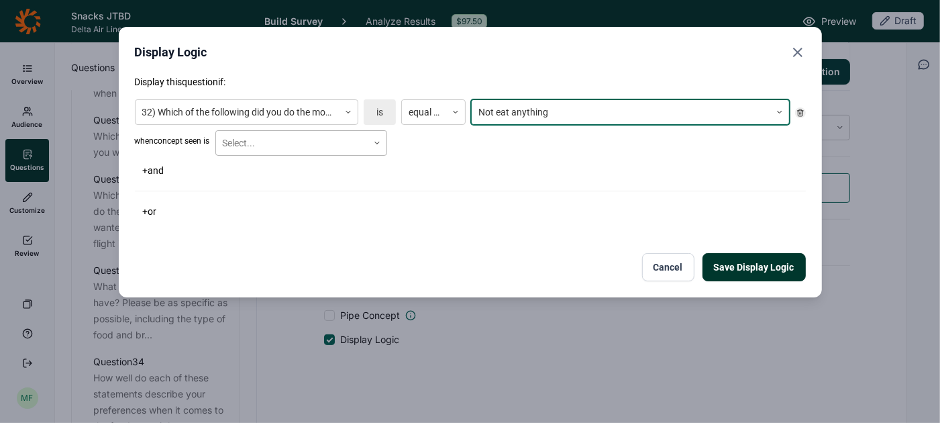
click at [374, 135] on div at bounding box center [377, 143] width 19 height 24
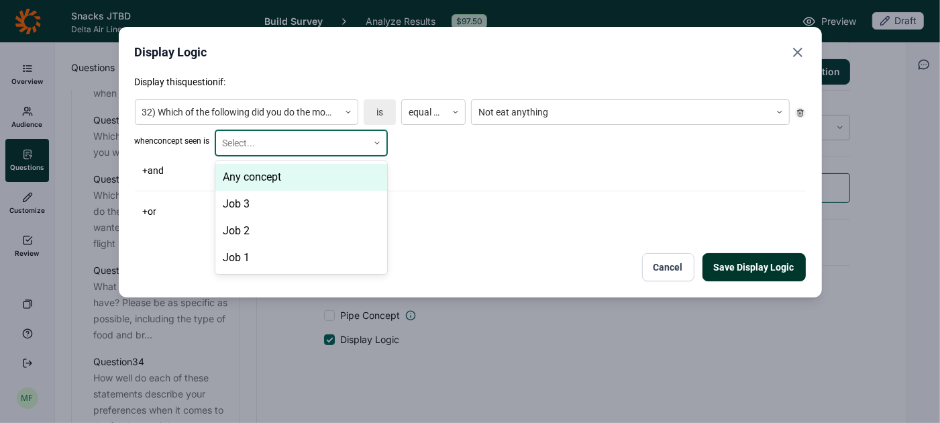
click at [352, 171] on div "Any concept" at bounding box center [301, 177] width 172 height 27
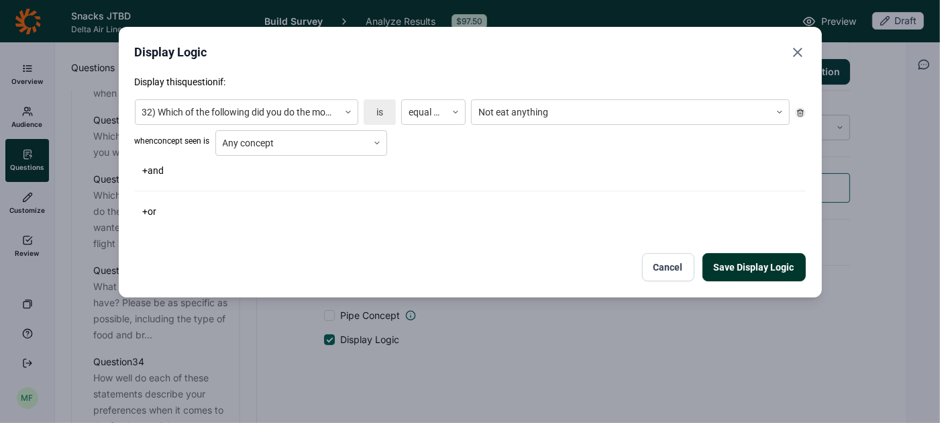
click at [729, 262] on button "Save Display Logic" at bounding box center [754, 267] width 103 height 28
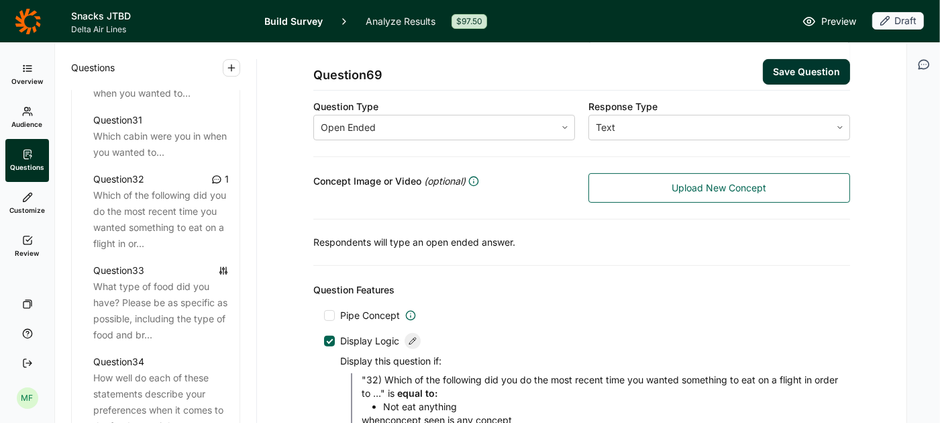
click at [801, 72] on button "Save Question" at bounding box center [806, 72] width 87 height 26
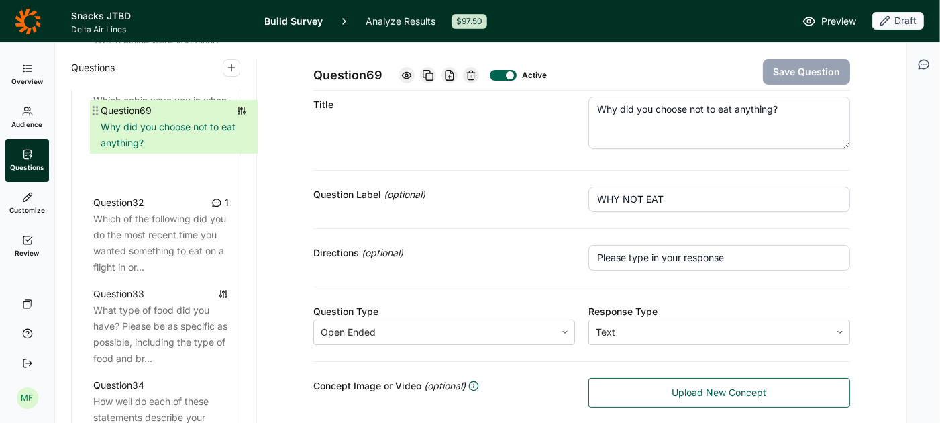
scroll to position [3042, 0]
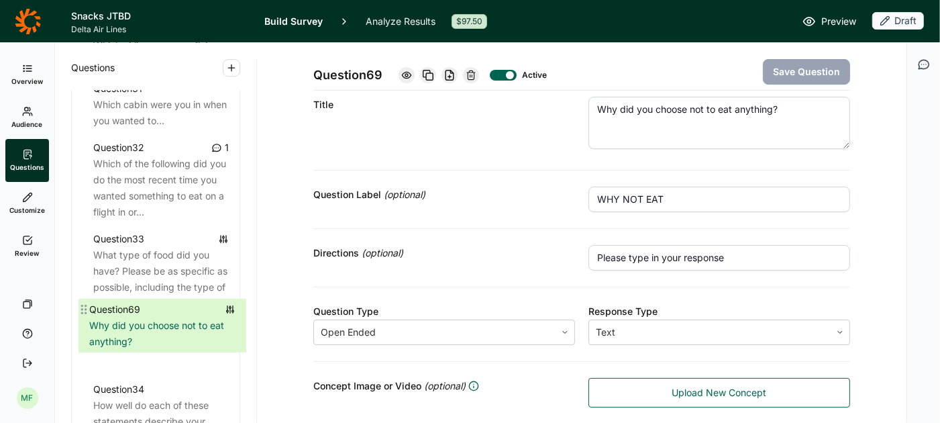
drag, startPoint x: 77, startPoint y: 218, endPoint x: 84, endPoint y: 303, distance: 85.5
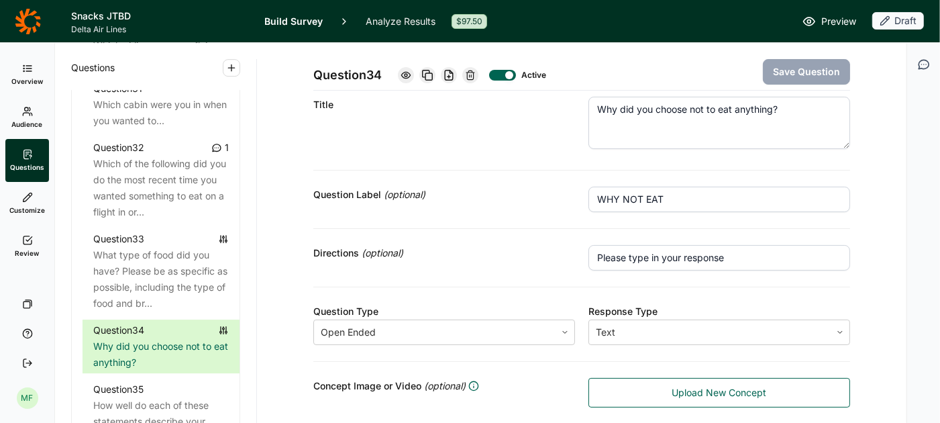
click at [232, 65] on icon "button" at bounding box center [231, 67] width 11 height 11
click at [254, 102] on button "Question" at bounding box center [304, 100] width 152 height 30
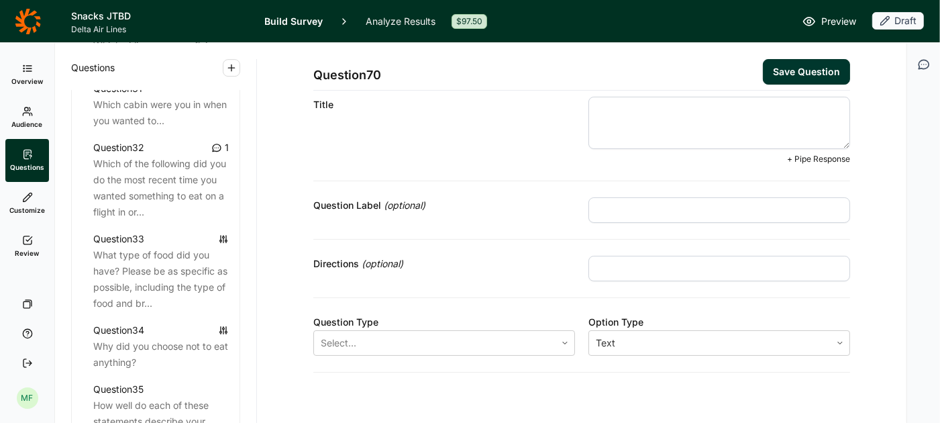
click at [607, 104] on textarea at bounding box center [720, 123] width 262 height 52
click at [731, 111] on textarea "What type of food would you prefer the next time you want to..." at bounding box center [720, 123] width 262 height 52
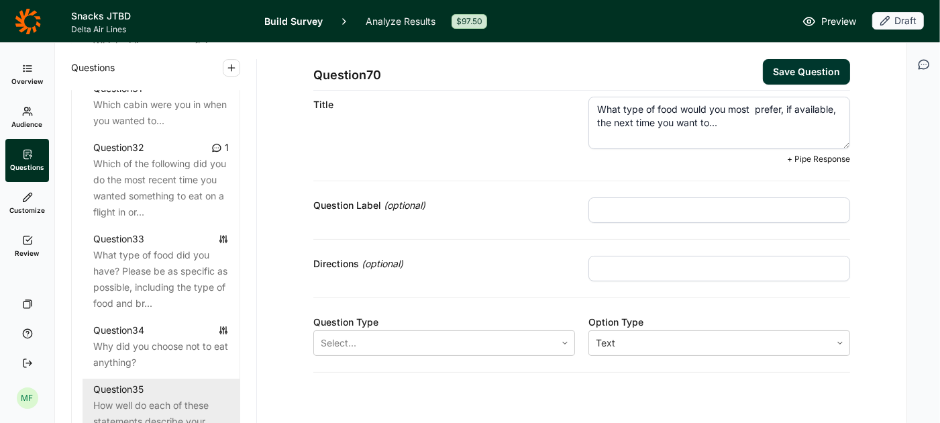
type textarea "What type of food would you most prefer, if available, the next time you want t…"
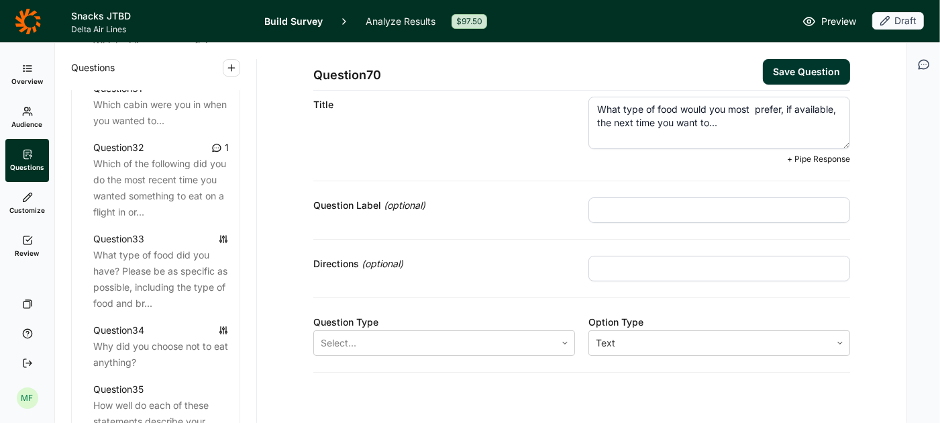
click at [672, 211] on input "text" at bounding box center [720, 210] width 262 height 26
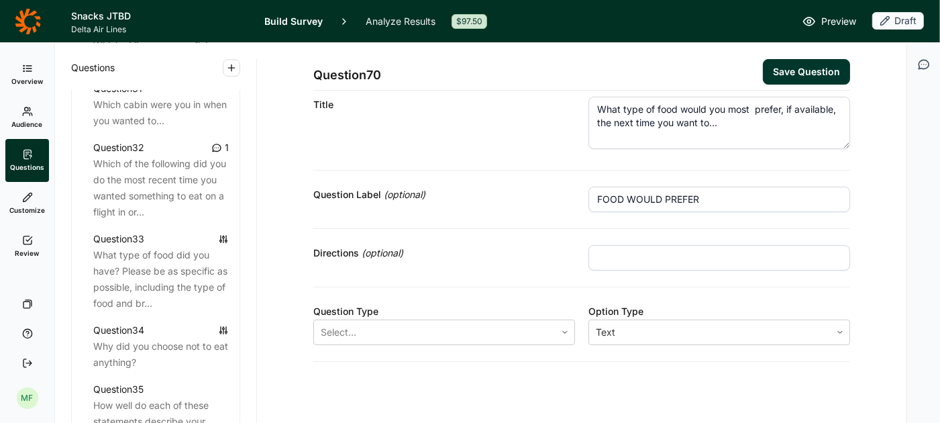
type input "FOOD WOULD PREFER"
type input "Please be as specific as possible"
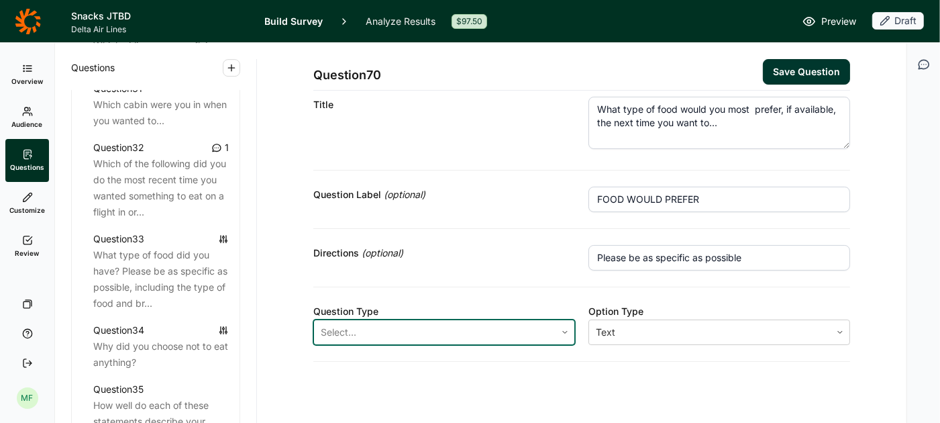
click at [559, 330] on div at bounding box center [565, 332] width 19 height 8
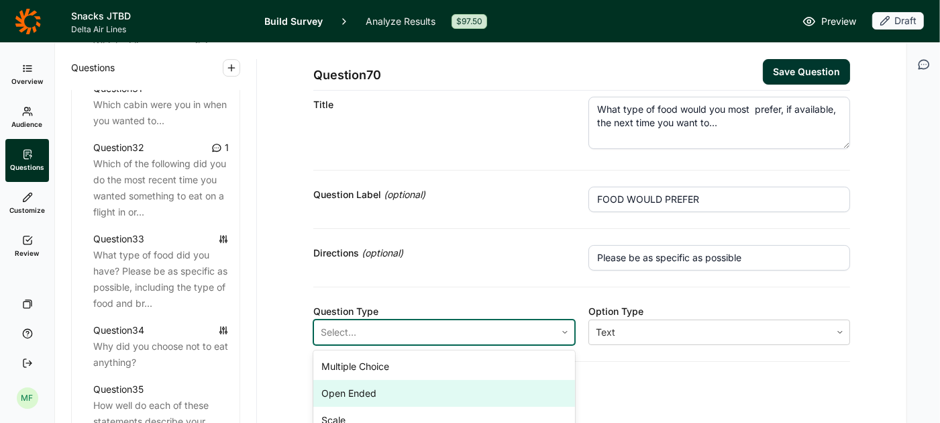
click at [522, 380] on div "Open Ended" at bounding box center [444, 393] width 262 height 27
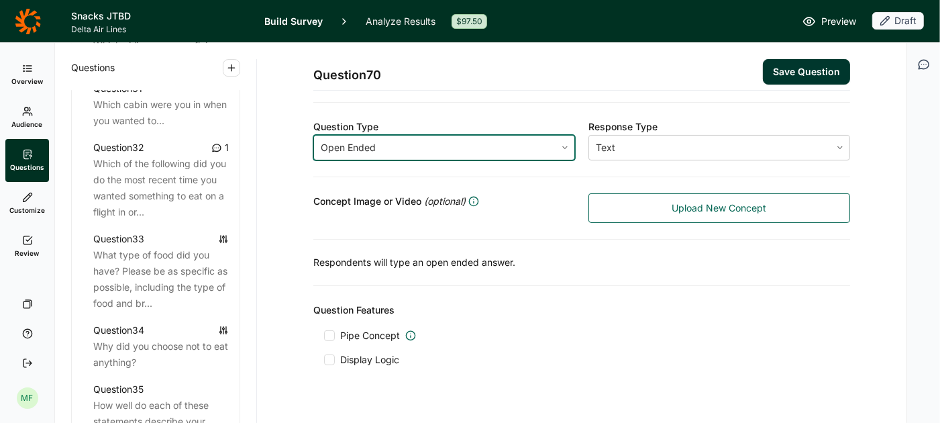
scroll to position [228, 0]
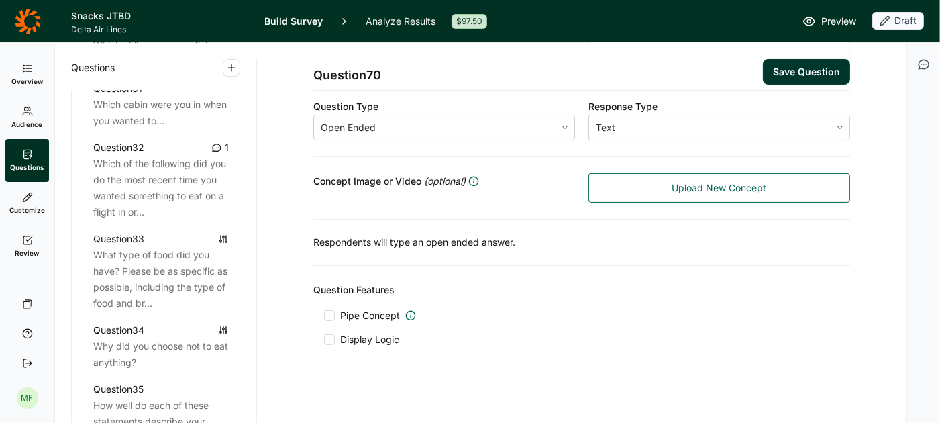
click at [780, 67] on button "Save Question" at bounding box center [806, 72] width 87 height 26
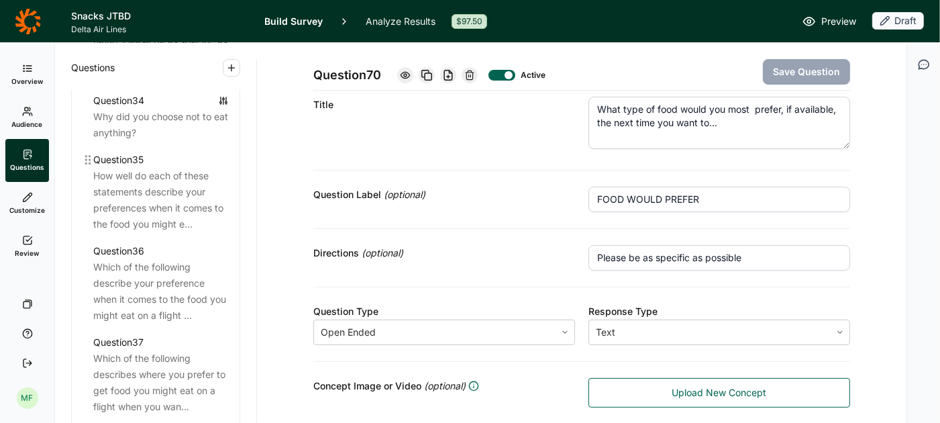
scroll to position [3275, 0]
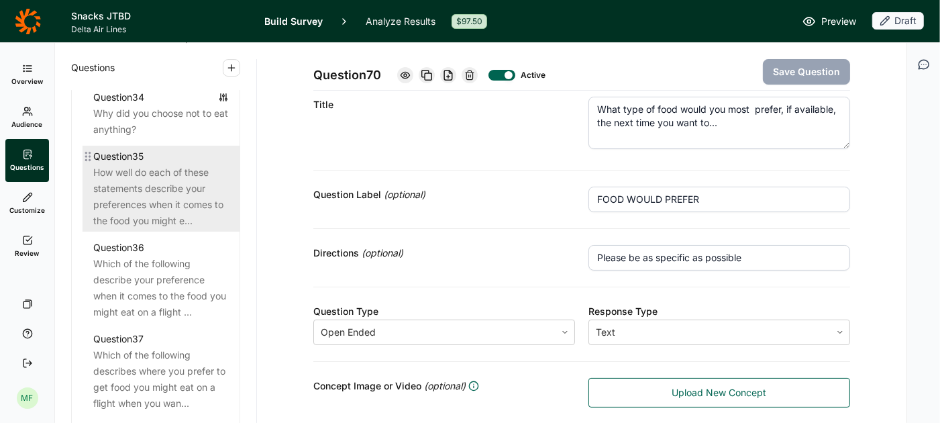
click at [160, 189] on div "How well do each of these statements describe your preferences when it comes to…" at bounding box center [161, 196] width 136 height 64
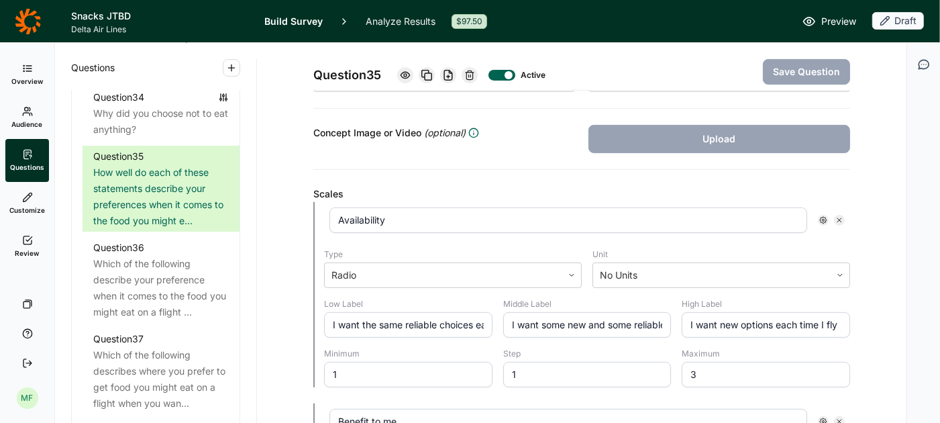
scroll to position [284, 0]
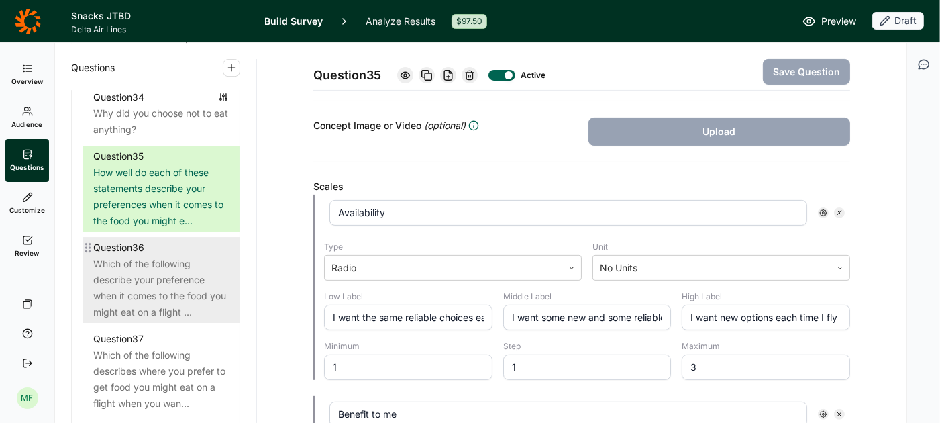
click at [159, 258] on div "Which of the following describe your preference when it comes to the food you m…" at bounding box center [161, 288] width 136 height 64
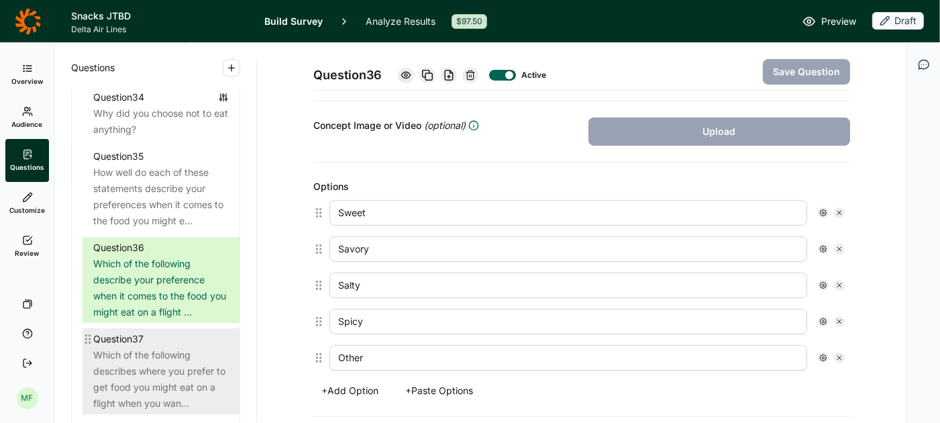
click at [141, 347] on div "Which of the following describes where you prefer to get food you might eat on …" at bounding box center [161, 379] width 136 height 64
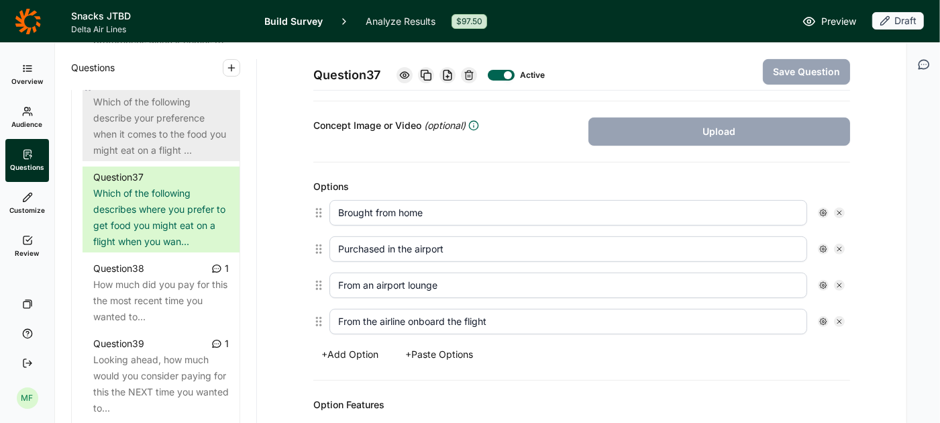
scroll to position [3443, 0]
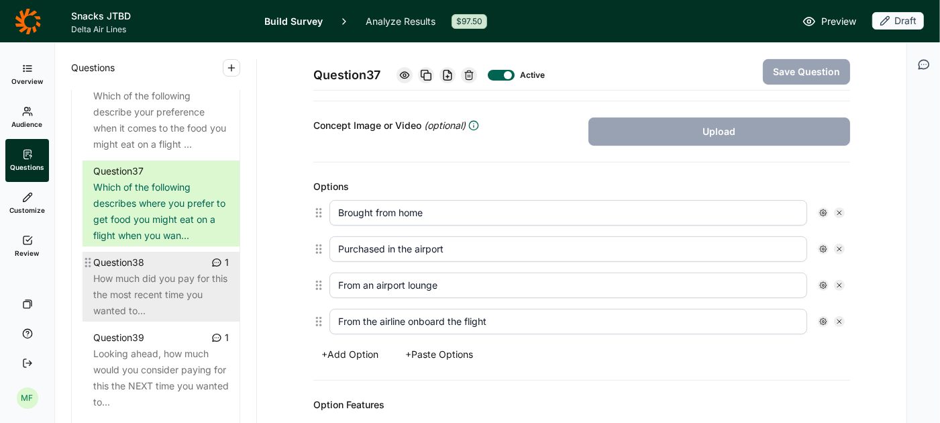
click at [170, 272] on div "How much did you pay for this the most recent time you wanted to..." at bounding box center [161, 294] width 136 height 48
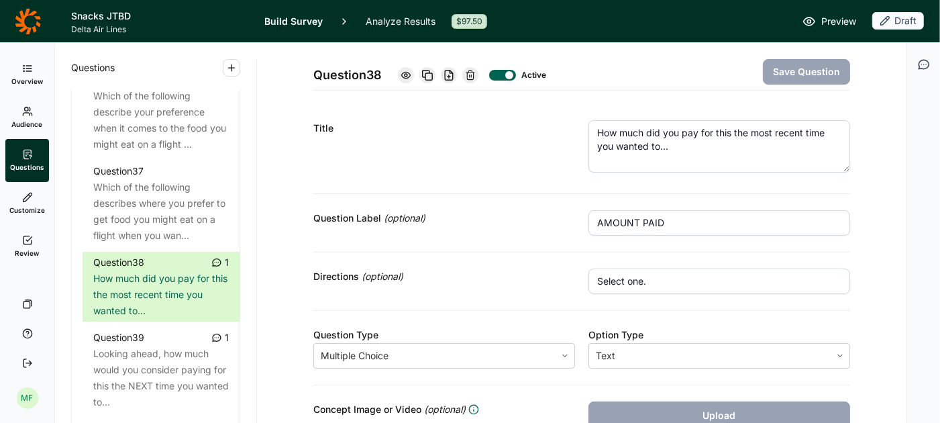
click at [716, 134] on textarea "How much did you pay for this the most recent time you wanted to..." at bounding box center [720, 146] width 262 height 52
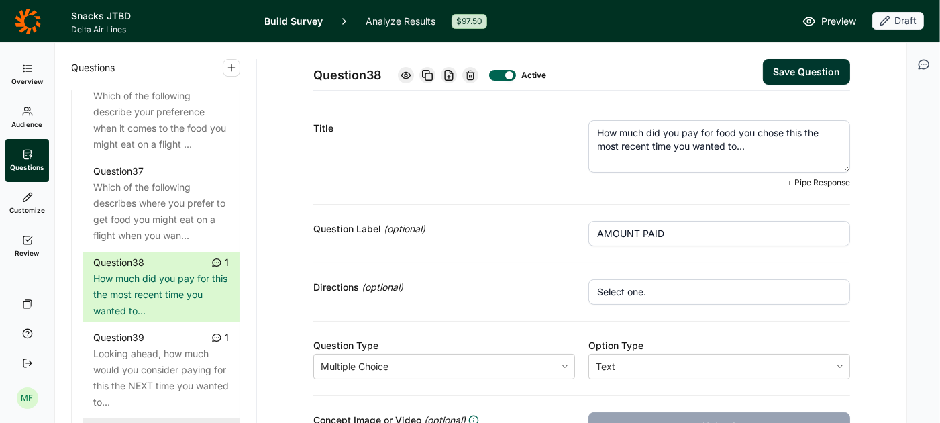
type textarea "How much did you pay for food you chose this the most recent time you wanted to…"
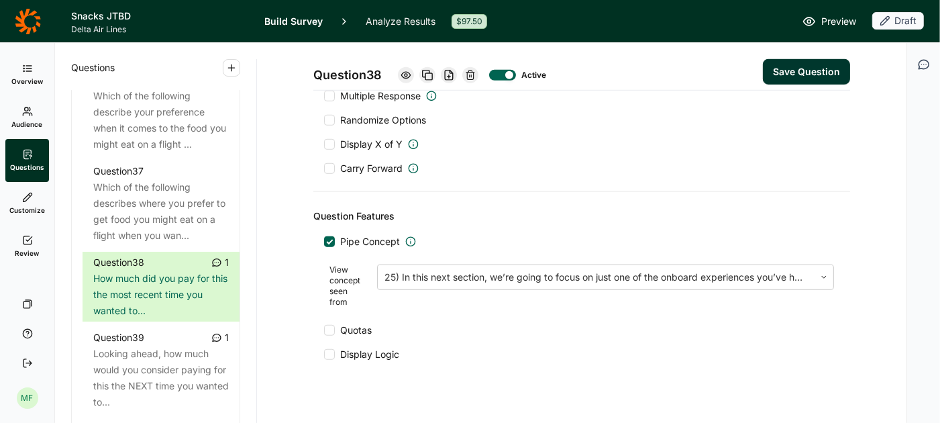
scroll to position [666, 0]
click at [568, 266] on div at bounding box center [596, 275] width 423 height 19
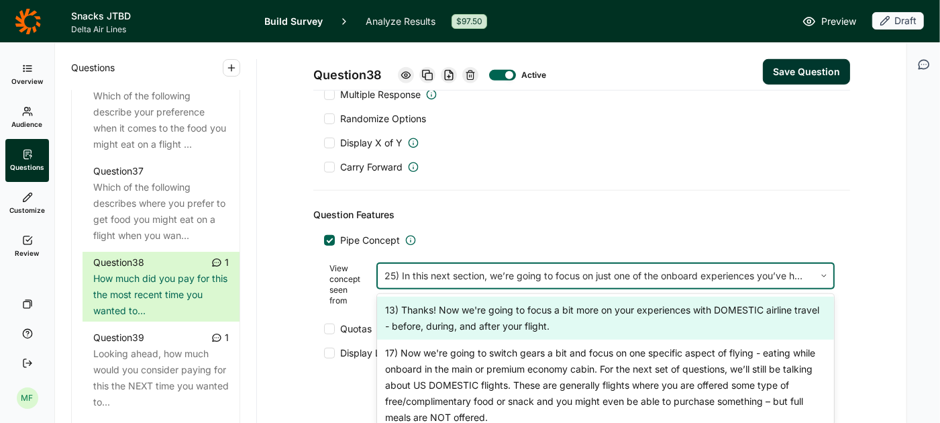
scroll to position [656, 0]
click at [585, 234] on div "Pipe Concept" at bounding box center [581, 240] width 515 height 13
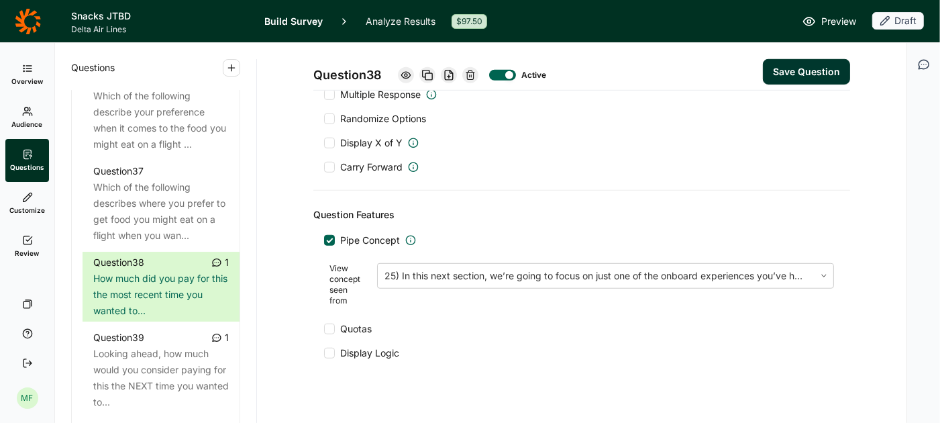
click at [331, 348] on div at bounding box center [329, 353] width 11 height 11
click at [324, 353] on input "Display Logic" at bounding box center [324, 353] width 0 height 0
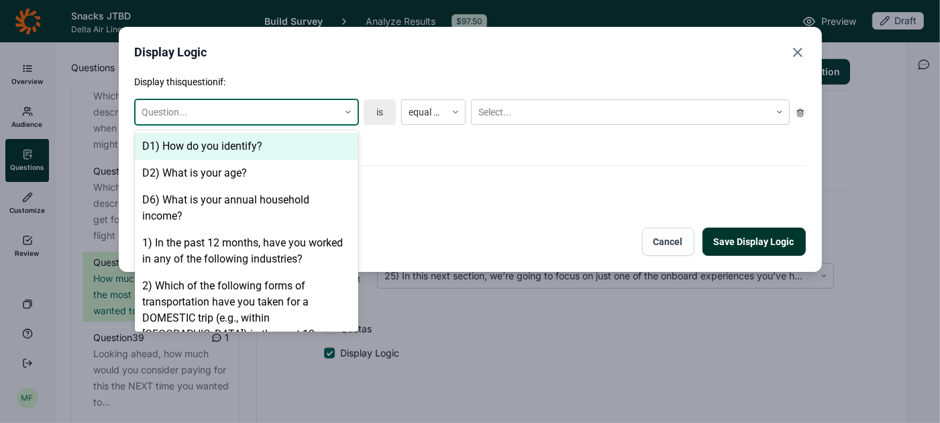
click at [344, 109] on icon at bounding box center [348, 112] width 8 height 8
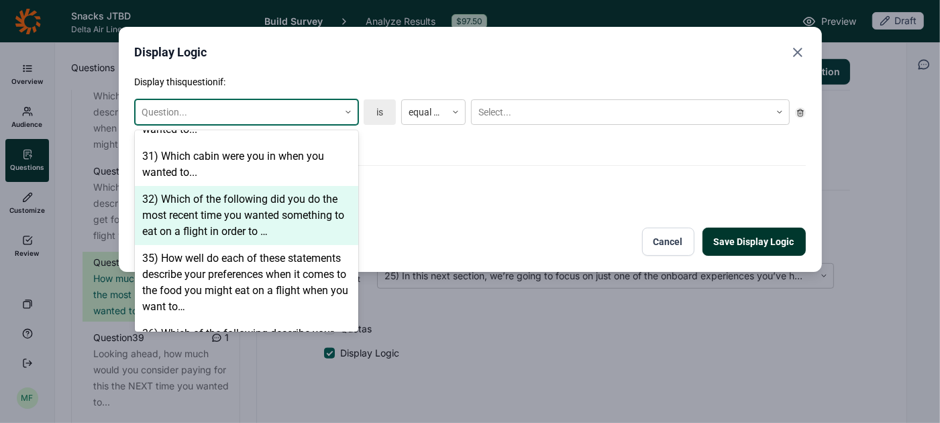
scroll to position [1589, 0]
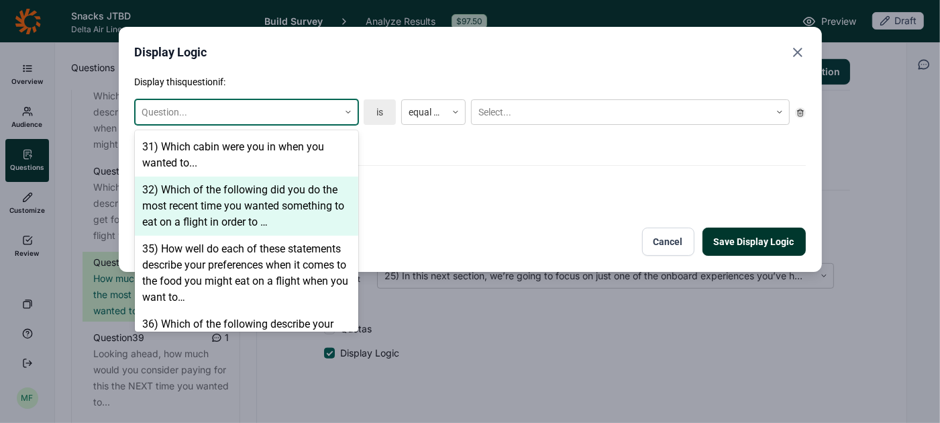
click at [264, 178] on div "32) Which of the following did you do the most recent time you wanted something…" at bounding box center [246, 206] width 223 height 59
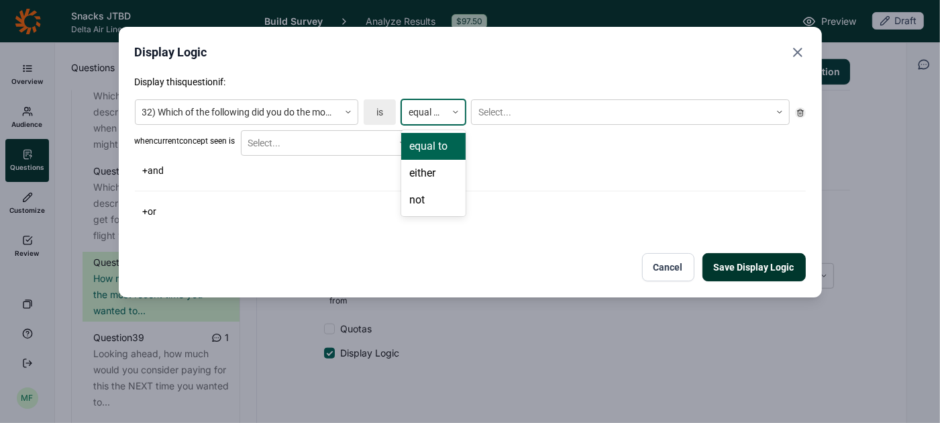
click at [457, 113] on icon at bounding box center [456, 112] width 8 height 8
click at [440, 170] on div "either" at bounding box center [433, 173] width 64 height 27
click at [493, 119] on div at bounding box center [621, 112] width 285 height 17
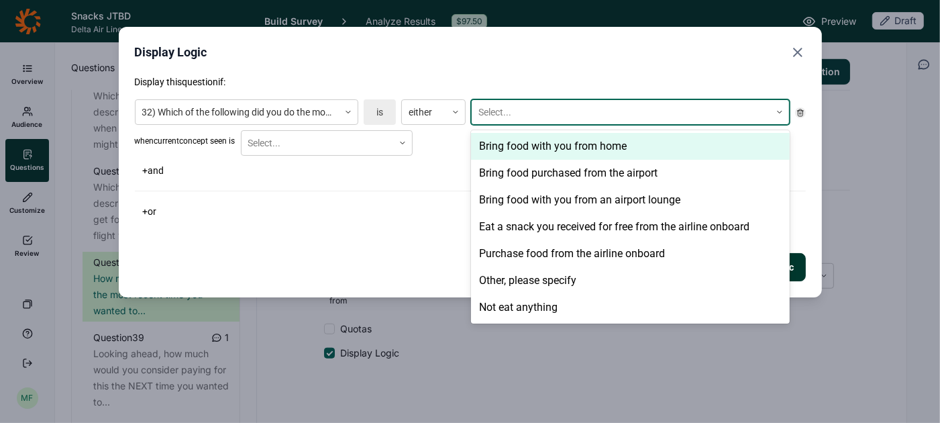
click at [503, 145] on div "Bring food with you from home" at bounding box center [630, 146] width 319 height 27
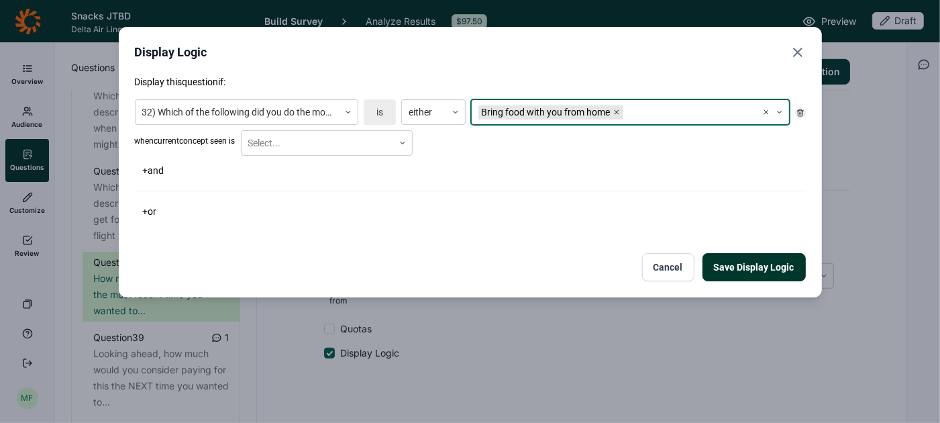
click at [547, 108] on div "Bring food with you from home" at bounding box center [546, 112] width 134 height 14
click at [618, 108] on icon "Remove Bring food with you from home" at bounding box center [617, 112] width 8 height 8
click at [598, 109] on div at bounding box center [621, 112] width 285 height 17
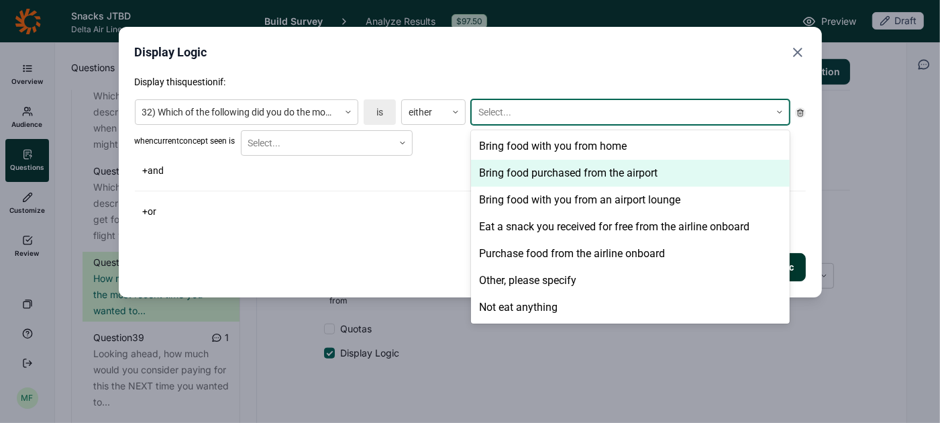
click at [576, 175] on div "Bring food purchased from the airport" at bounding box center [630, 173] width 319 height 27
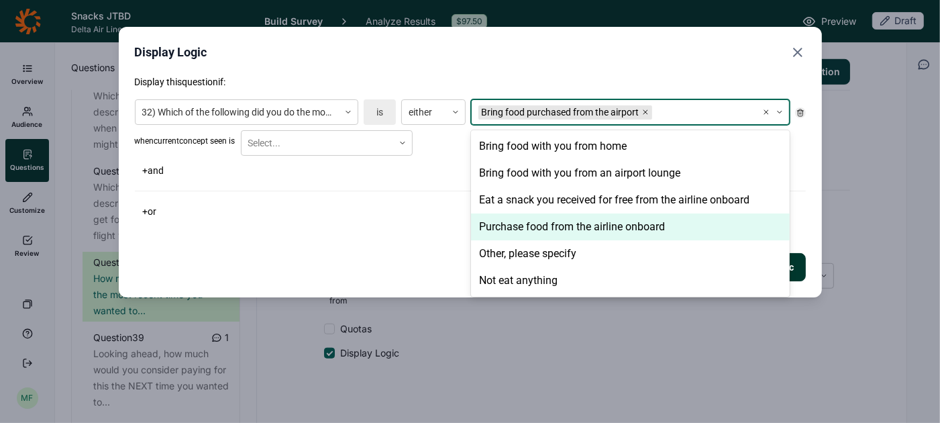
click at [571, 229] on div "Purchase food from the airline onboard" at bounding box center [630, 226] width 319 height 27
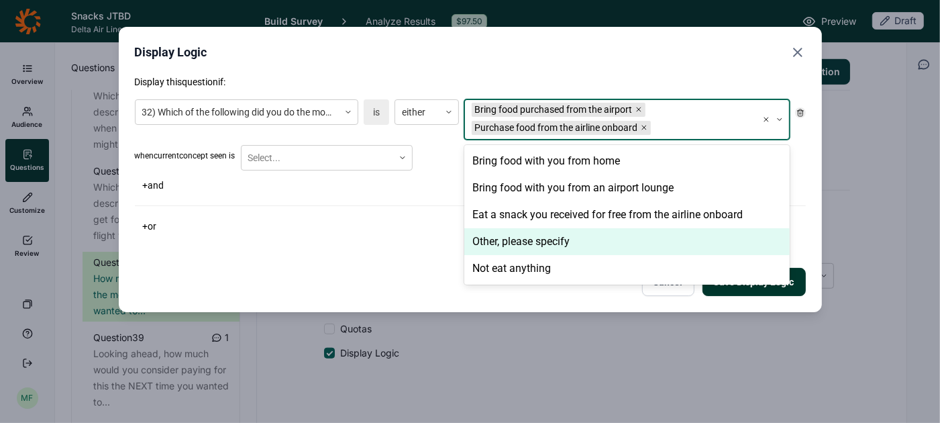
click at [393, 240] on div "Display this question if: 32) Which of the following did you do the most recent…" at bounding box center [470, 185] width 671 height 221
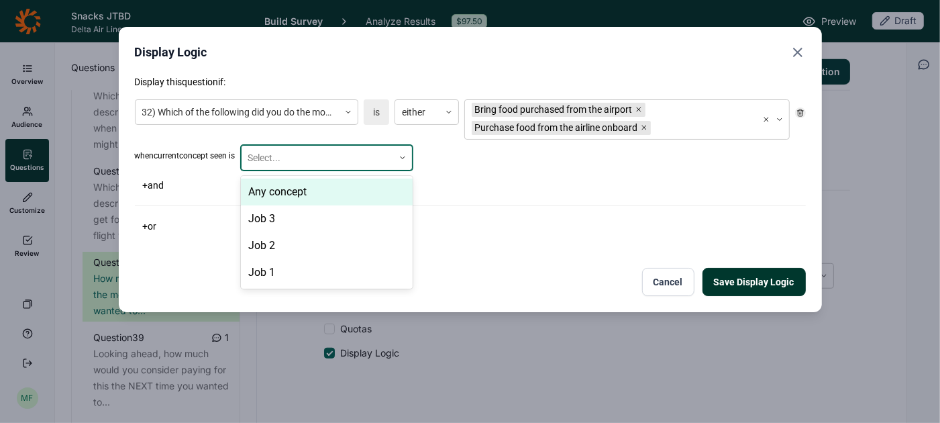
click at [406, 154] on icon at bounding box center [403, 158] width 8 height 8
click at [383, 192] on div "Any concept" at bounding box center [327, 192] width 172 height 27
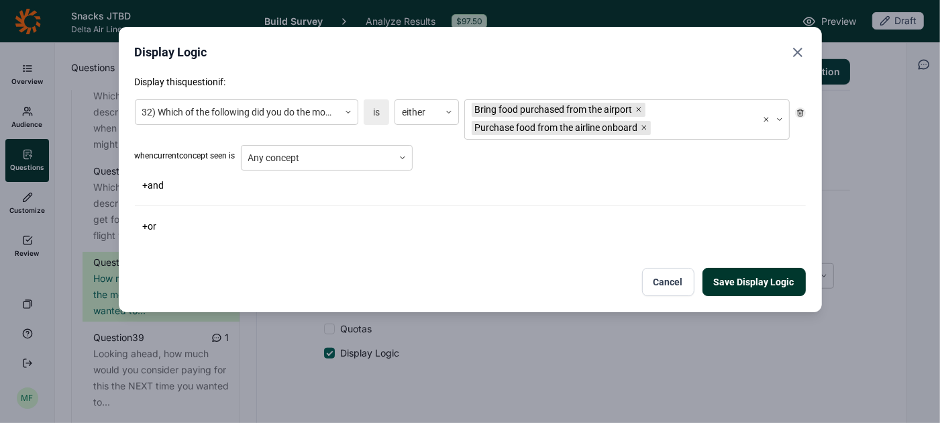
click at [732, 280] on button "Save Display Logic" at bounding box center [754, 282] width 103 height 28
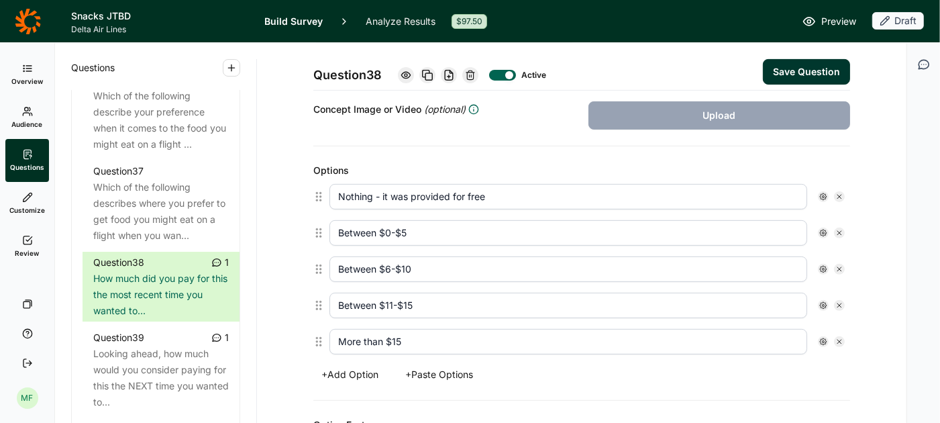
scroll to position [309, 0]
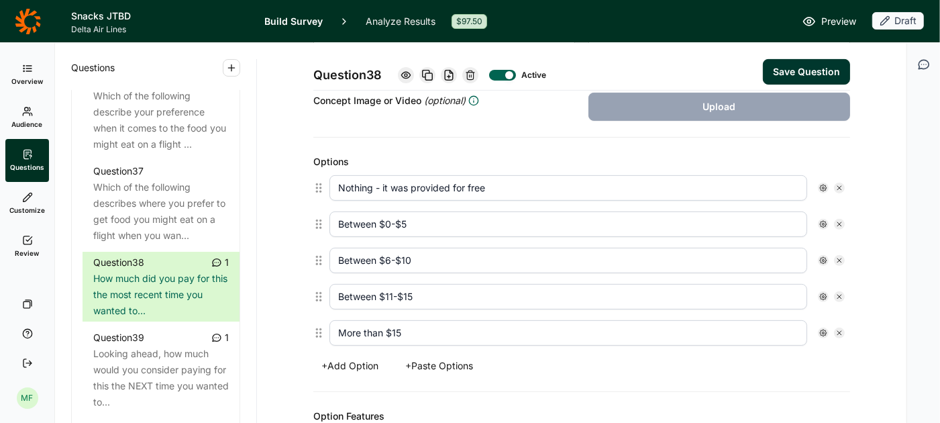
click at [470, 359] on button "+ Paste Options" at bounding box center [439, 365] width 84 height 19
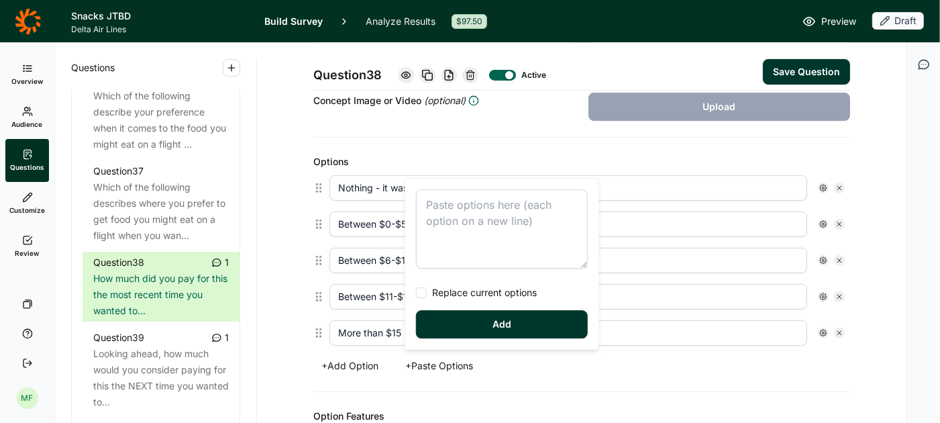
click at [438, 232] on textarea at bounding box center [502, 228] width 172 height 79
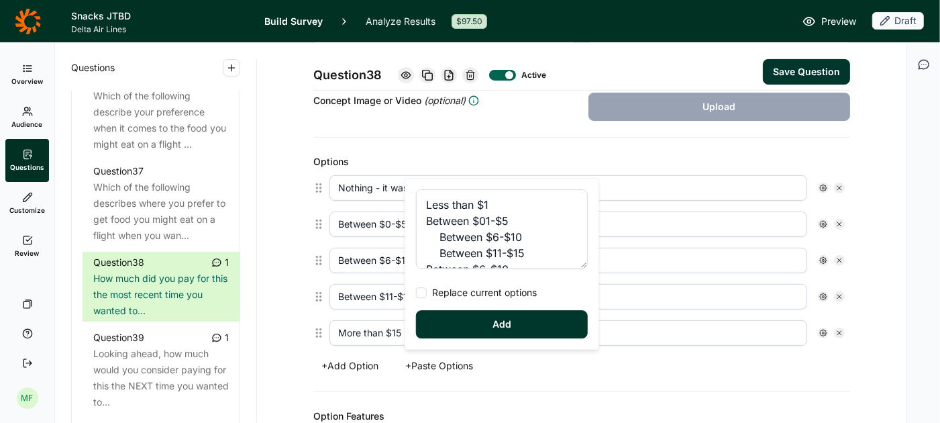
click at [423, 291] on div at bounding box center [421, 292] width 11 height 11
click at [416, 293] on input "Replace current options" at bounding box center [416, 293] width 0 height 0
type textarea "Less than $1 Between $01-$5 Between $6-$10 Between $11-$15 Between $6-$10 Betwe…"
click at [450, 323] on button "Add" at bounding box center [502, 324] width 172 height 28
type input "Less than $1"
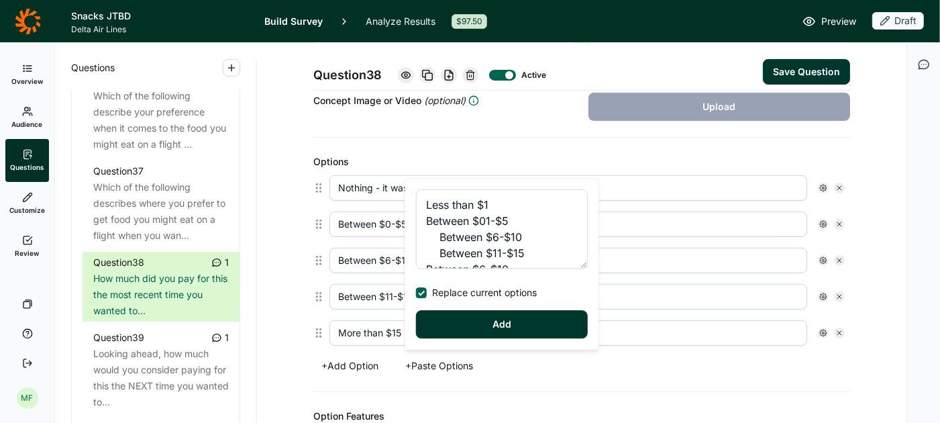
type input "Between $01-$5"
type input "Between $6-$10"
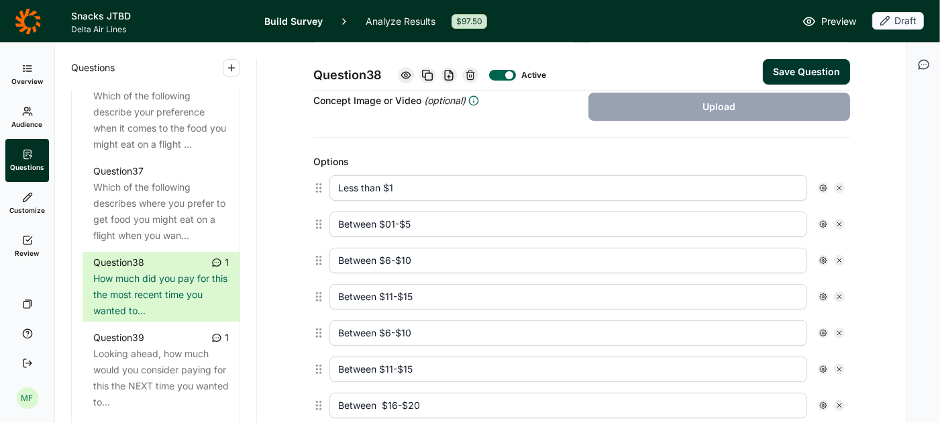
click at [392, 219] on input "Between $01-$5" at bounding box center [569, 224] width 478 height 26
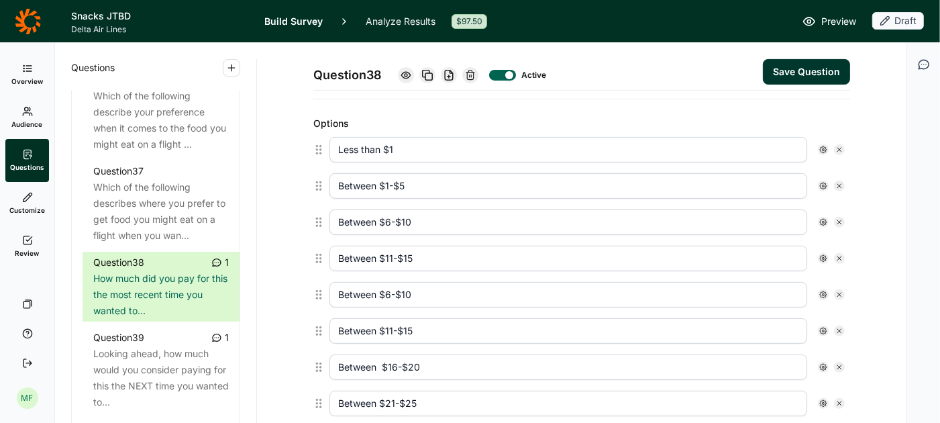
scroll to position [337, 0]
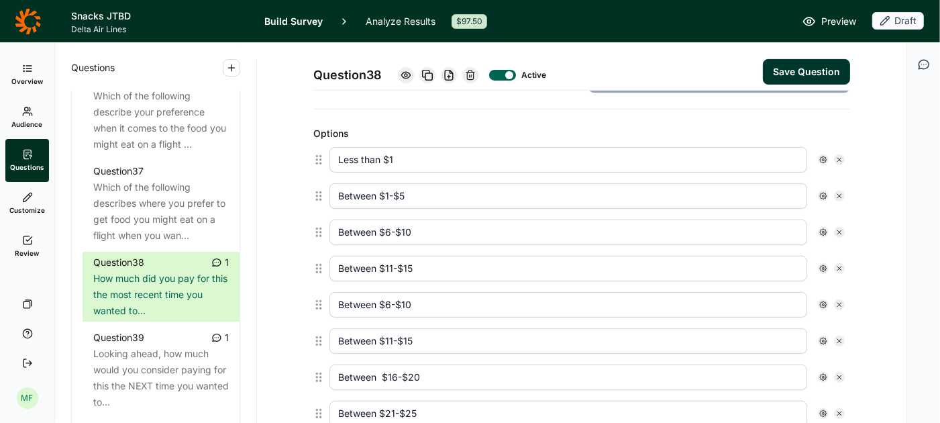
type input "Between $1-$5"
click at [838, 303] on use at bounding box center [840, 305] width 4 height 4
type input "Between $11-$15"
type input "Between $16-$20"
type input "Between $21-$25"
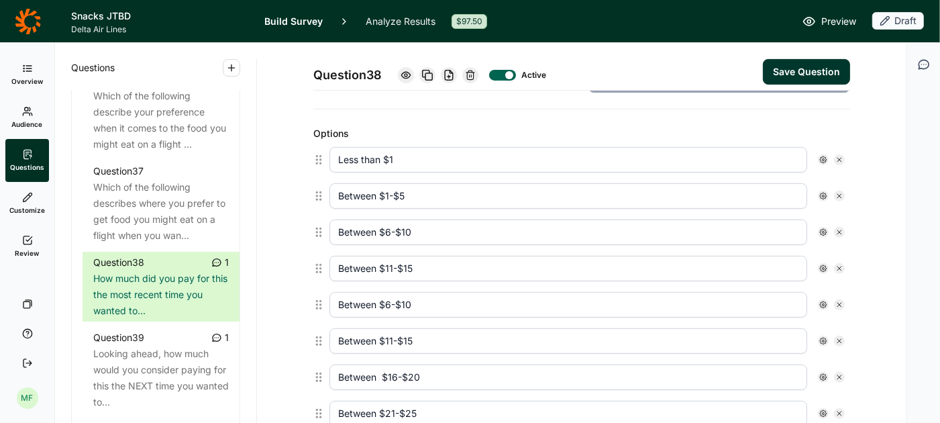
type input "More than $1525"
click at [838, 303] on use at bounding box center [840, 305] width 4 height 4
type input "Between $16-$20"
type input "Between $21-$25"
click at [403, 369] on input "More than $1525" at bounding box center [569, 377] width 478 height 26
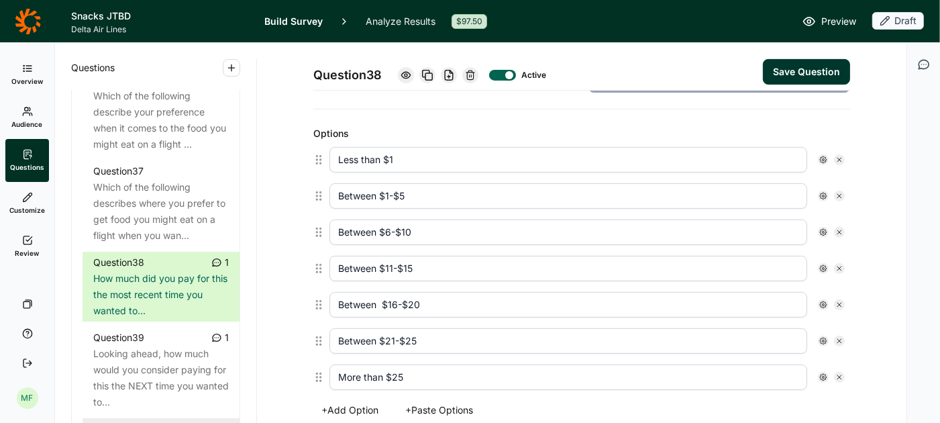
type input "More than $25"
click at [827, 69] on button "Save Question" at bounding box center [806, 72] width 87 height 26
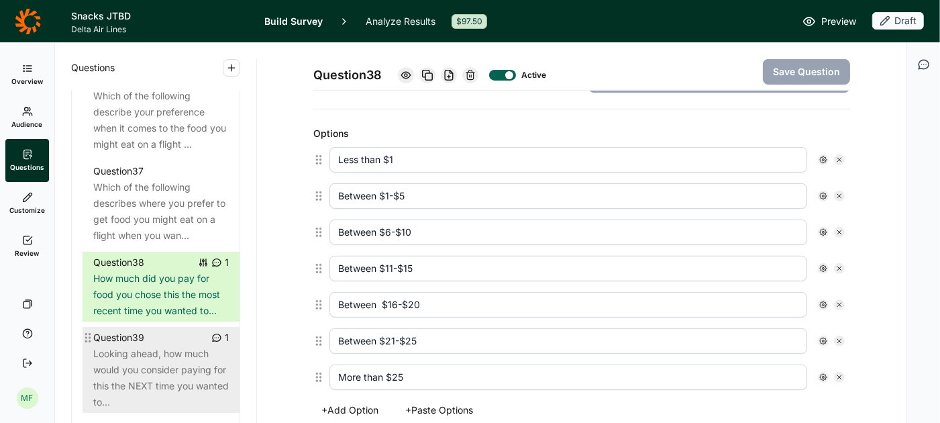
click at [160, 346] on div "Looking ahead, how much would you consider paying for this the NEXT time you wa…" at bounding box center [161, 378] width 136 height 64
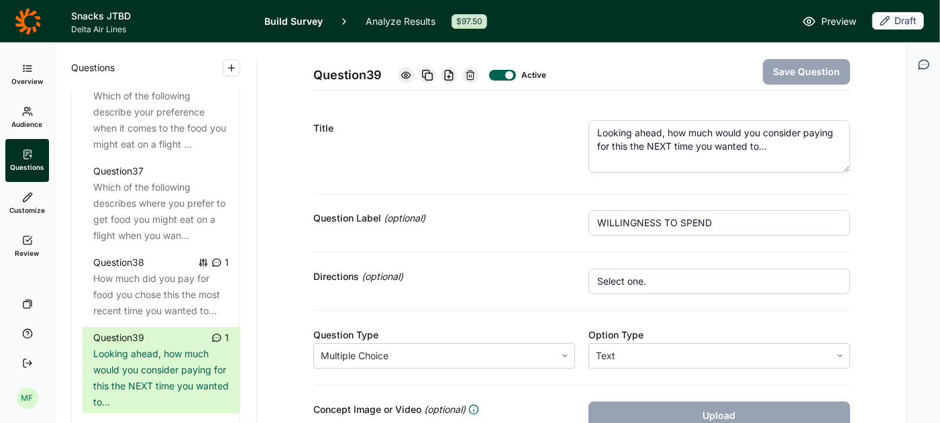
click at [613, 148] on textarea "Looking ahead, how much would you consider paying for this the NEXT time you wa…" at bounding box center [720, 146] width 262 height 52
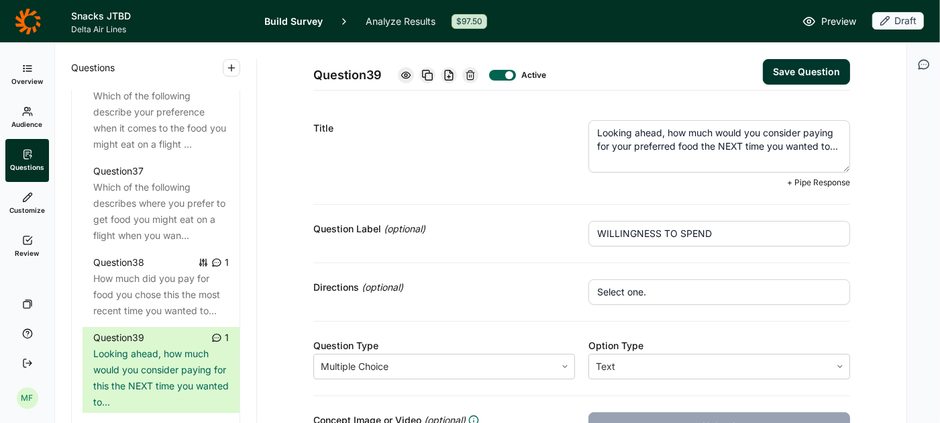
type textarea "Looking ahead, how much would you consider paying for your preferred food the N…"
click at [513, 272] on div "Directions (optional) Select one." at bounding box center [581, 292] width 537 height 58
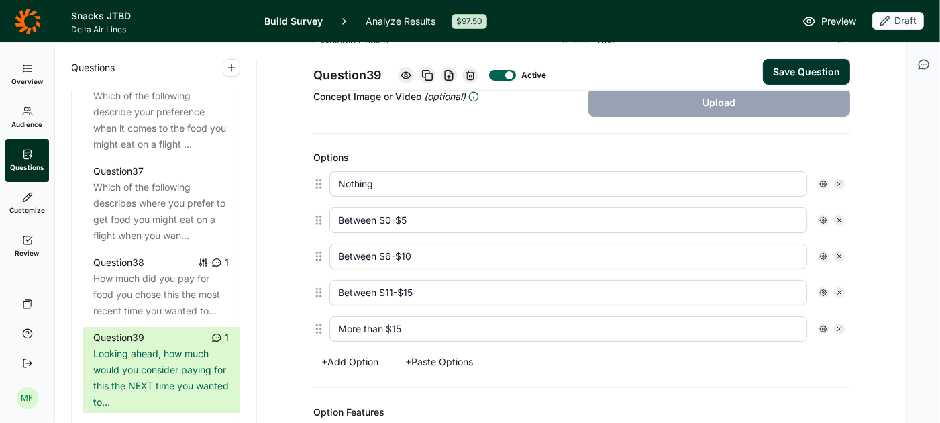
scroll to position [319, 0]
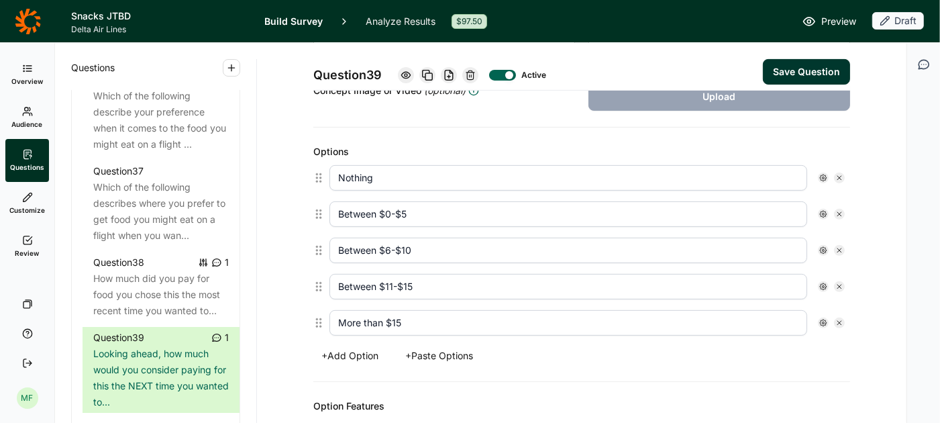
click at [840, 176] on use at bounding box center [840, 178] width 4 height 4
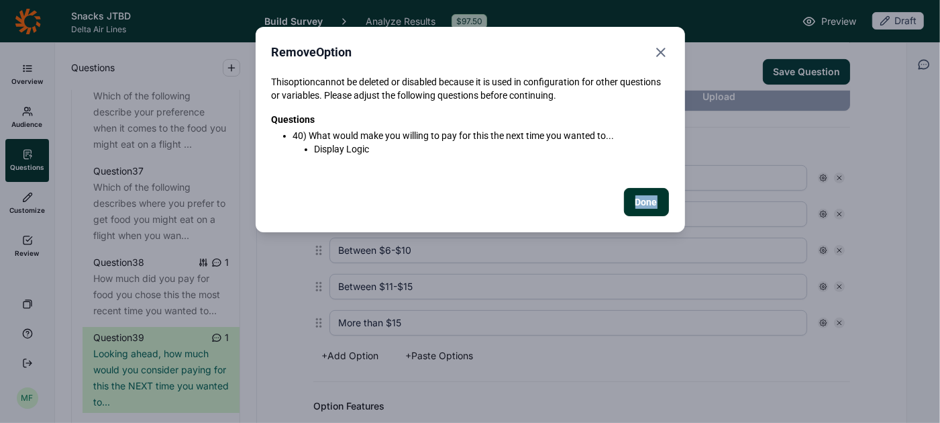
click at [840, 173] on div "Remove Option This option cannot be deleted or disabled because it is used in c…" at bounding box center [470, 211] width 940 height 423
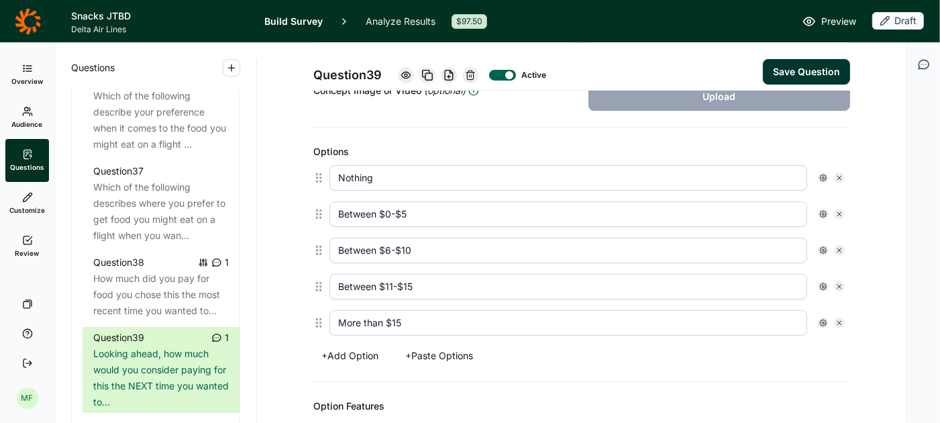
click at [841, 174] on icon at bounding box center [840, 178] width 8 height 8
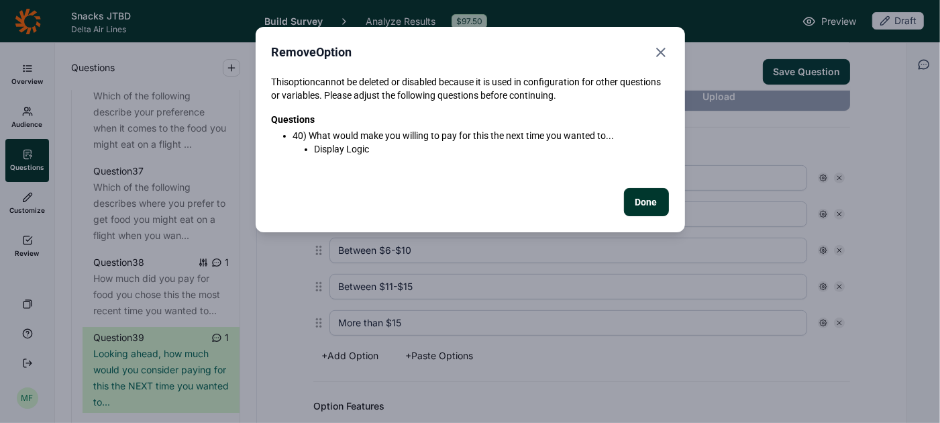
click at [650, 201] on button "Done" at bounding box center [646, 202] width 45 height 28
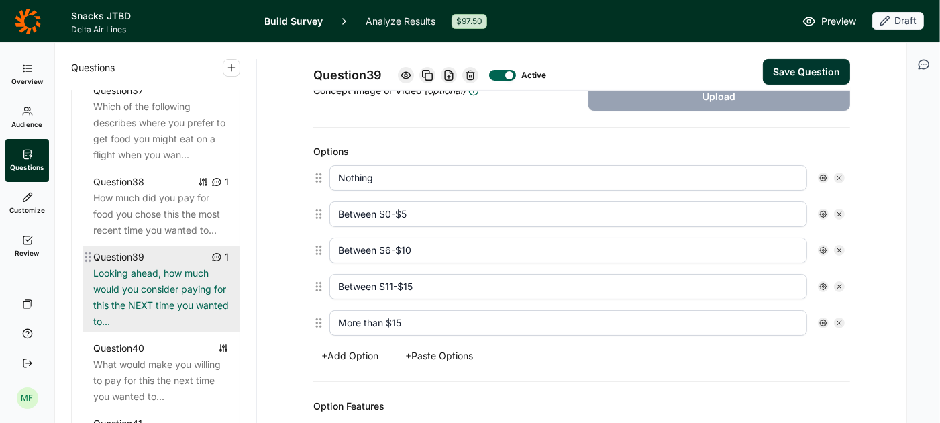
scroll to position [3522, 0]
click at [132, 274] on div "Looking ahead, how much would you consider paying for this the NEXT time you wa…" at bounding box center [161, 298] width 136 height 64
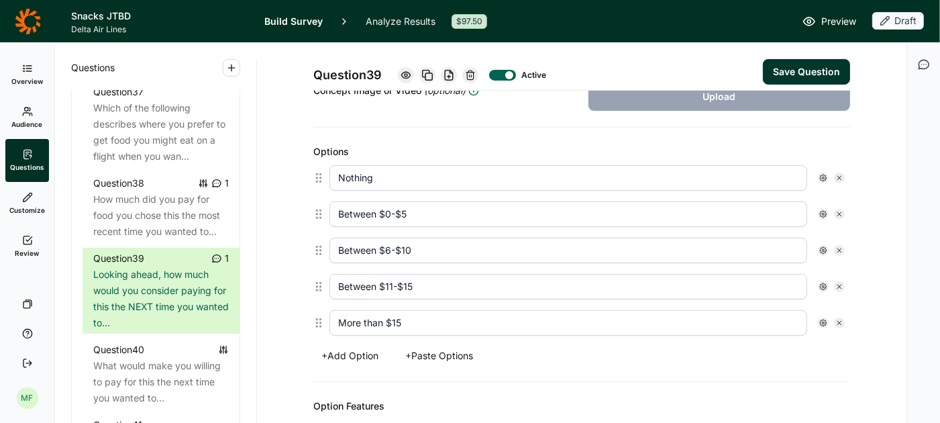
click at [466, 346] on button "+ Paste Options" at bounding box center [439, 355] width 84 height 19
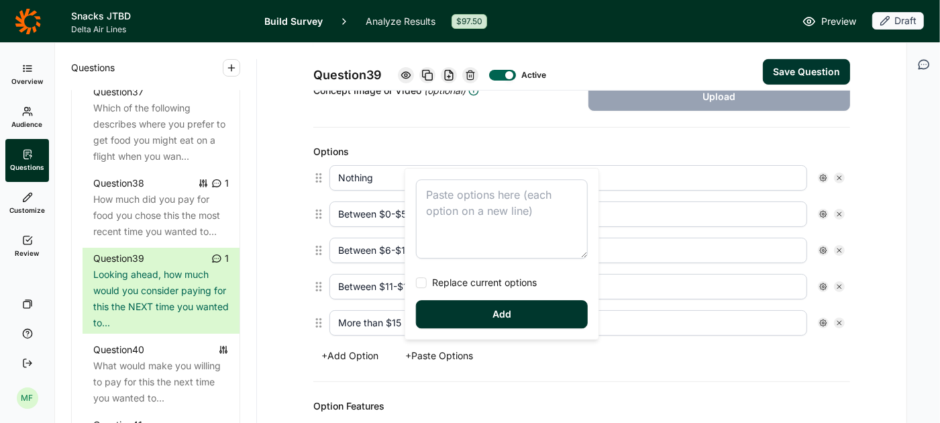
click at [421, 288] on div at bounding box center [421, 282] width 11 height 11
click at [416, 283] on input "Replace current options" at bounding box center [416, 283] width 0 height 0
click at [440, 196] on textarea at bounding box center [502, 218] width 172 height 79
type textarea "Nothing Less than $1 Between $01-$5 Between $6-$10 Between $11-$15 Between $6-$…"
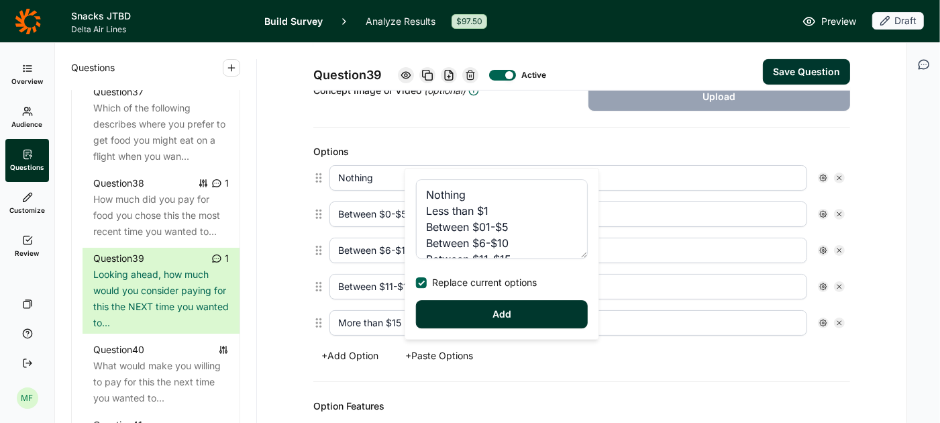
click at [482, 313] on button "Add" at bounding box center [502, 314] width 172 height 28
type input "Nothing"
type input "Less than $1"
type input "Between $01-$5"
type input "Between $6-$10"
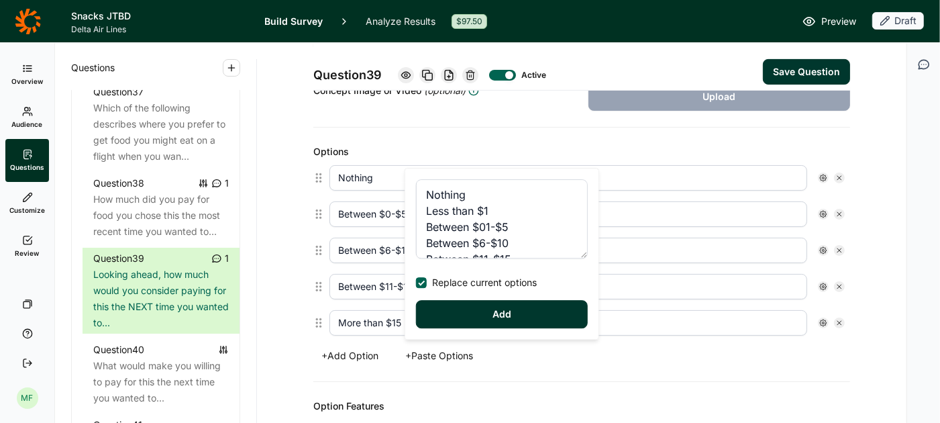
type input "Between $11-$15"
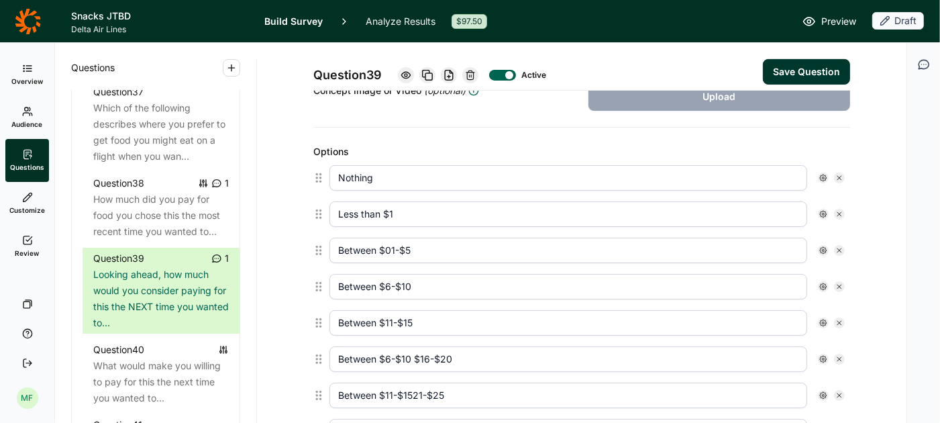
click at [392, 248] on input "Between $01-$5" at bounding box center [569, 251] width 478 height 26
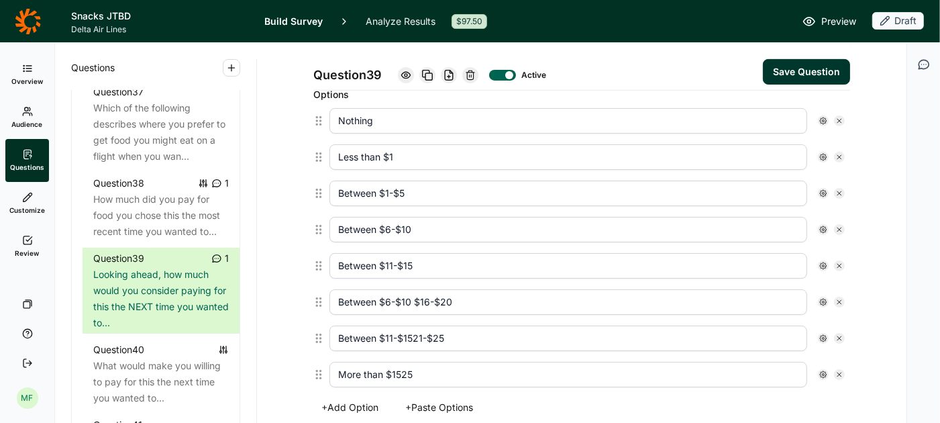
scroll to position [380, 0]
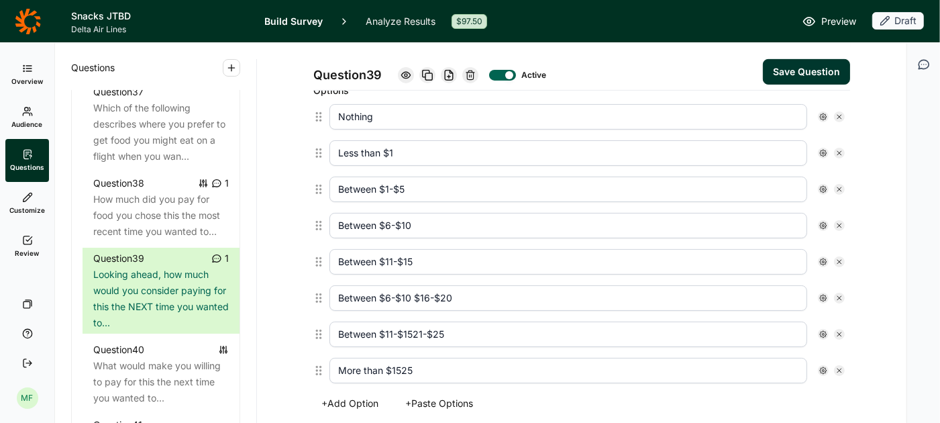
type input "Between $1-$5"
click at [415, 293] on input "Between $6-$10 $16-$20" at bounding box center [569, 298] width 478 height 26
type input "Between $16-$20"
click at [413, 328] on input "Between $11-$1521-$25" at bounding box center [569, 334] width 478 height 26
type input "Between $21-$25"
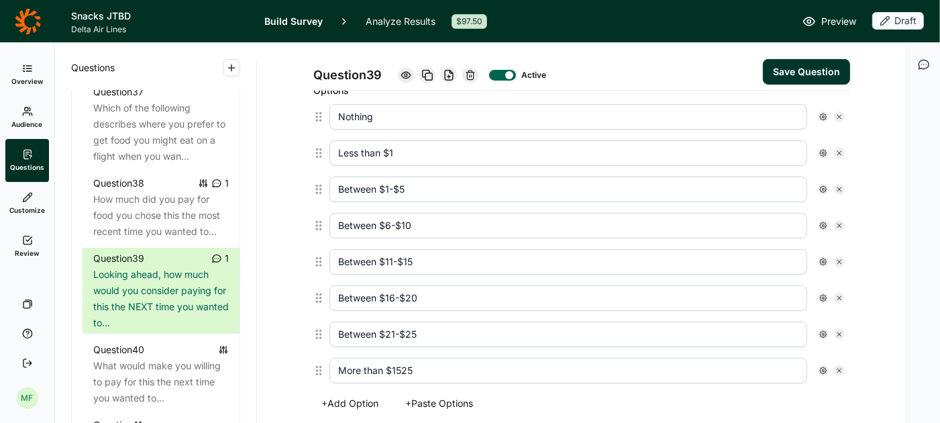
click at [403, 363] on input "More than $1525" at bounding box center [569, 371] width 478 height 26
type input "More than $25"
click at [795, 74] on button "Save Question" at bounding box center [806, 72] width 87 height 26
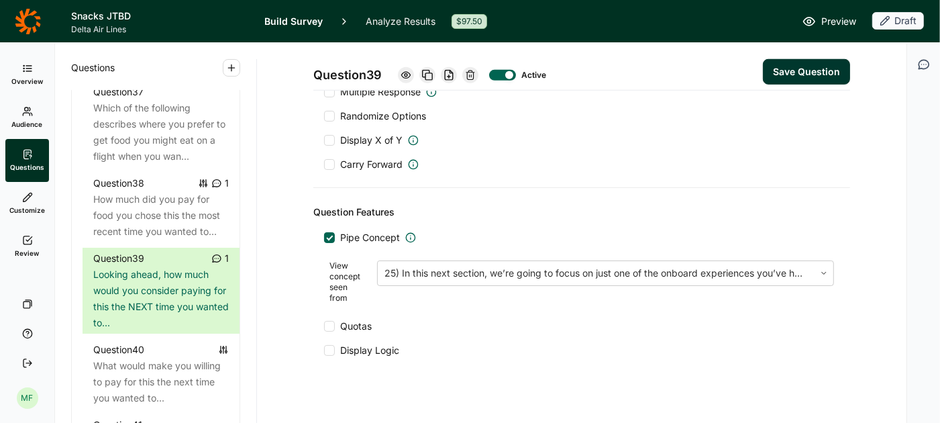
scroll to position [772, 0]
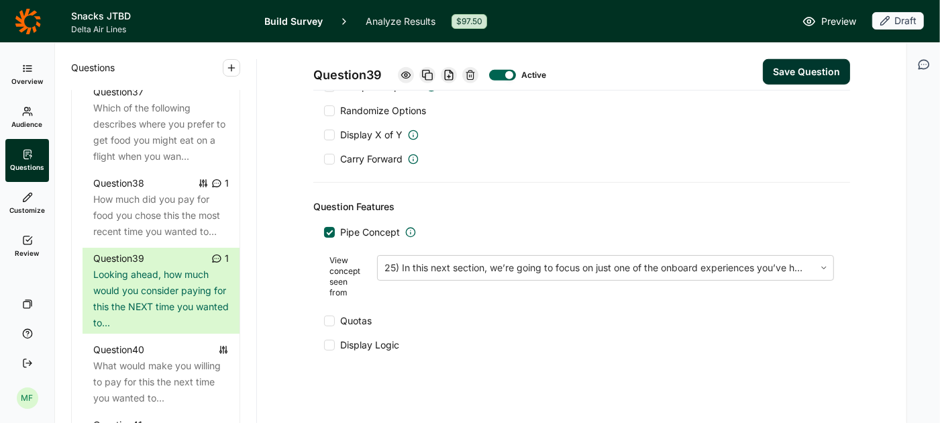
click at [794, 70] on button "Save Question" at bounding box center [806, 72] width 87 height 26
click at [513, 74] on div at bounding box center [509, 75] width 8 height 8
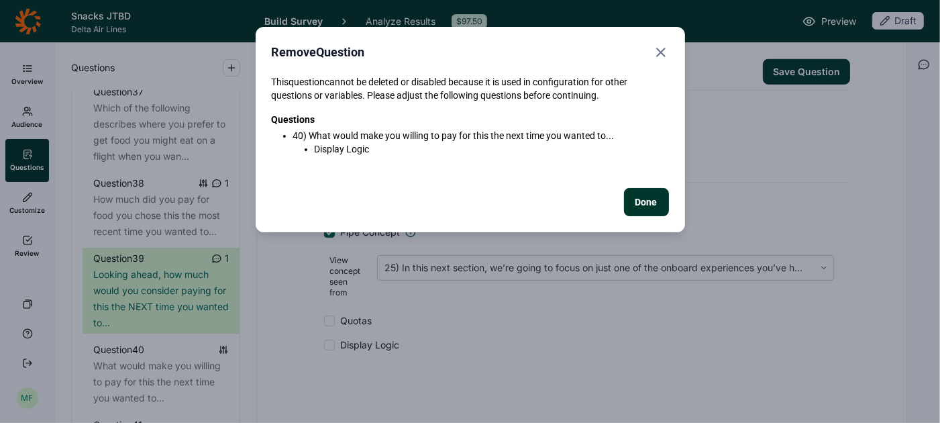
click at [636, 199] on button "Done" at bounding box center [646, 202] width 45 height 28
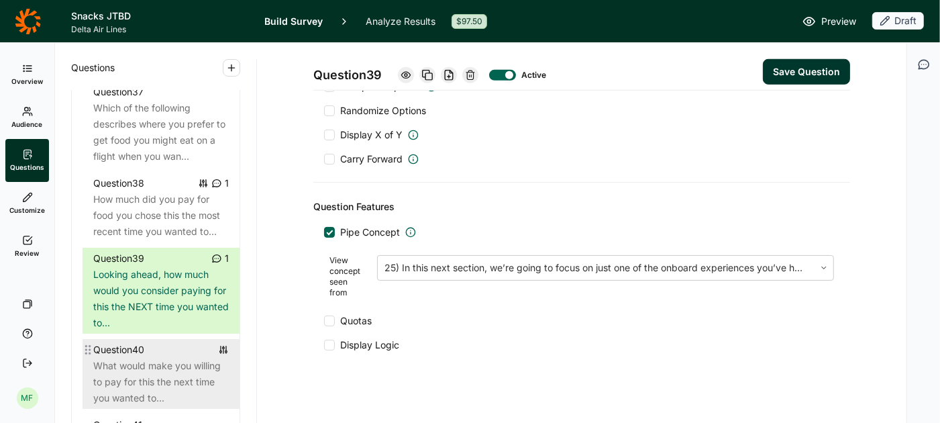
click at [166, 358] on div "What would make you willing to pay for this the next time you wanted to..." at bounding box center [161, 382] width 136 height 48
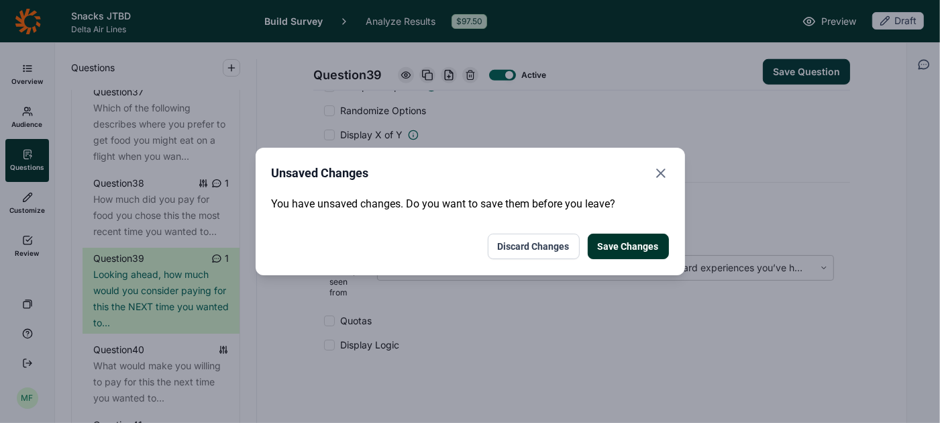
click at [561, 244] on button "Discard Changes" at bounding box center [534, 247] width 92 height 26
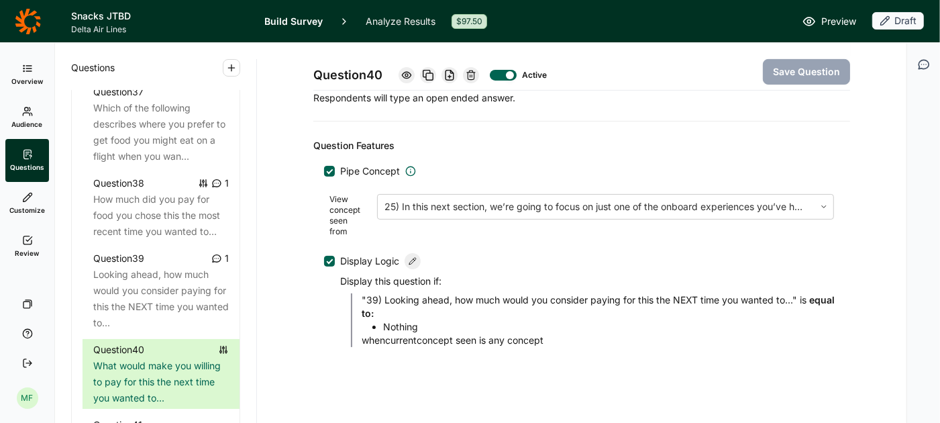
click at [330, 258] on div at bounding box center [330, 261] width 7 height 7
click at [324, 261] on input "Display Logic" at bounding box center [324, 261] width 0 height 0
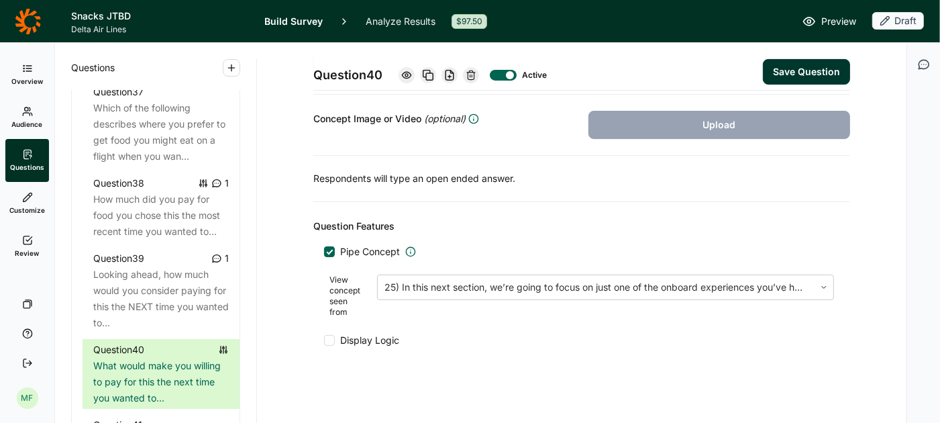
click at [822, 73] on button "Save Question" at bounding box center [806, 72] width 87 height 26
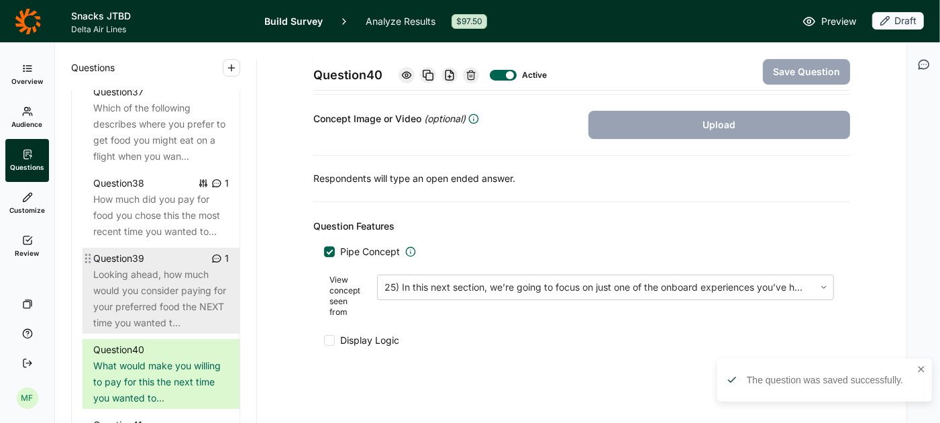
click at [161, 275] on div "Looking ahead, how much would you consider paying for your preferred food the N…" at bounding box center [161, 298] width 136 height 64
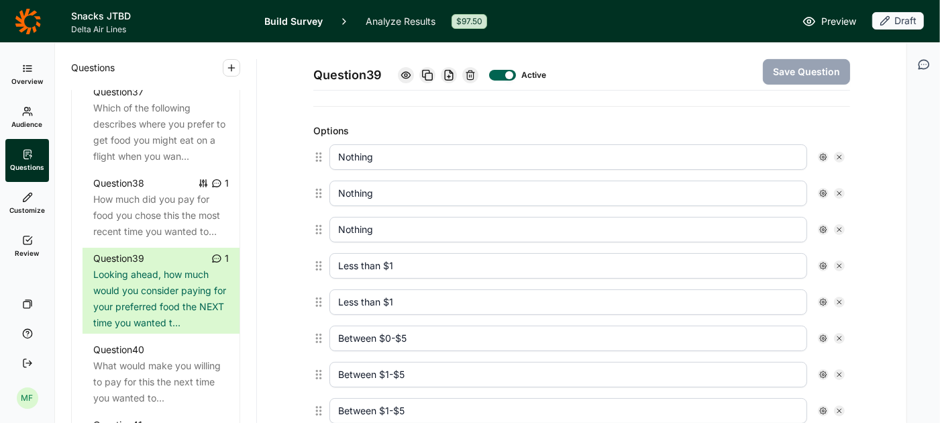
scroll to position [360, 0]
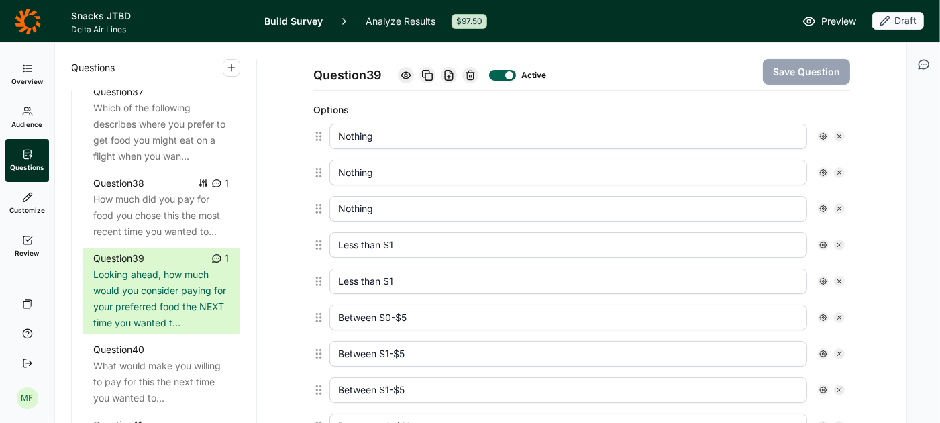
click at [842, 168] on icon at bounding box center [840, 172] width 8 height 8
type input "Nothing"
type input "Less than $1"
type input "Between $0-$5"
type input "Between $1-$5"
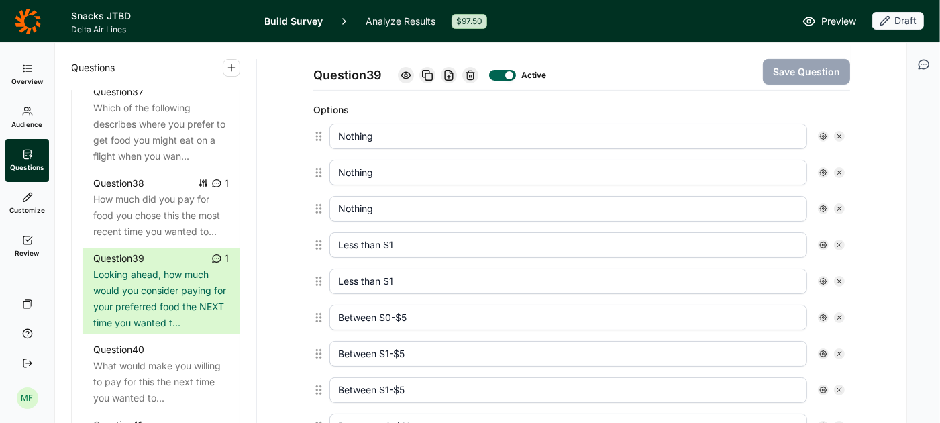
type input "Between $6-$10"
type input "Between $11-$15"
type input "Between $6-$10"
type input "Between $11-$15"
type input "More than $15"
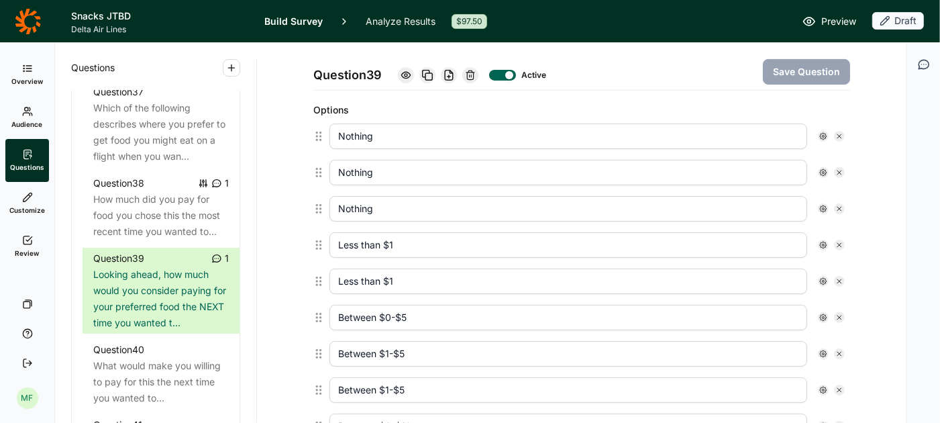
type input "Between $16-$20"
type input "Between $21-$25"
type input "More than $25"
click at [842, 168] on icon at bounding box center [840, 172] width 8 height 8
type input "Less than $1"
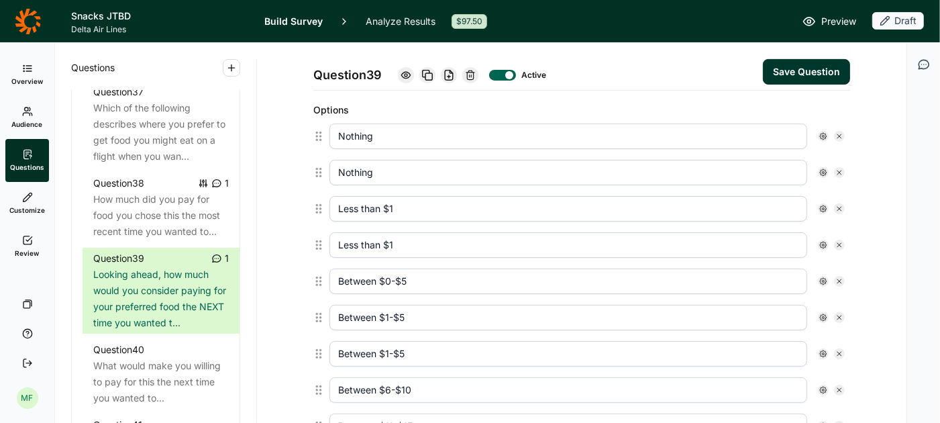
type input "Between $0-$5"
type input "Between $1-$5"
type input "Between $6-$10"
type input "Between $11-$15"
type input "Between $6-$10"
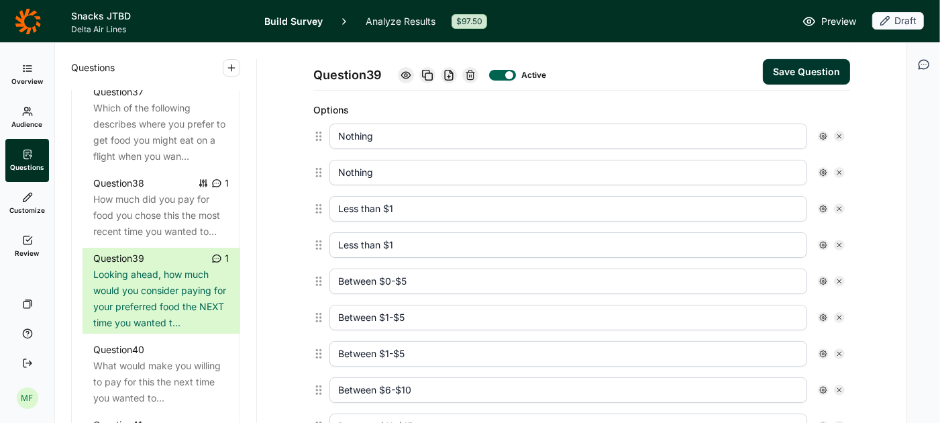
type input "Between $11-$15"
type input "More than $15"
type input "Between $16-$20"
type input "Between $21-$25"
type input "More than $25"
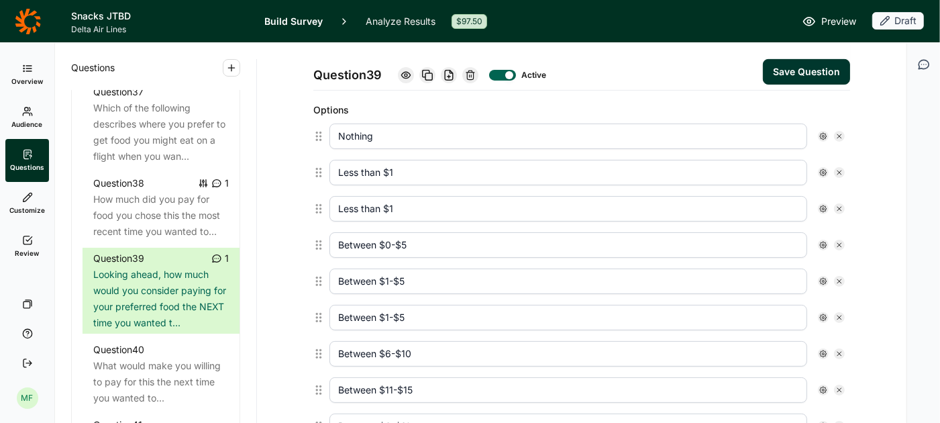
click at [842, 168] on icon at bounding box center [840, 172] width 8 height 8
type input "Between $0-$5"
type input "Between $1-$5"
type input "Between $6-$10"
type input "Between $11-$15"
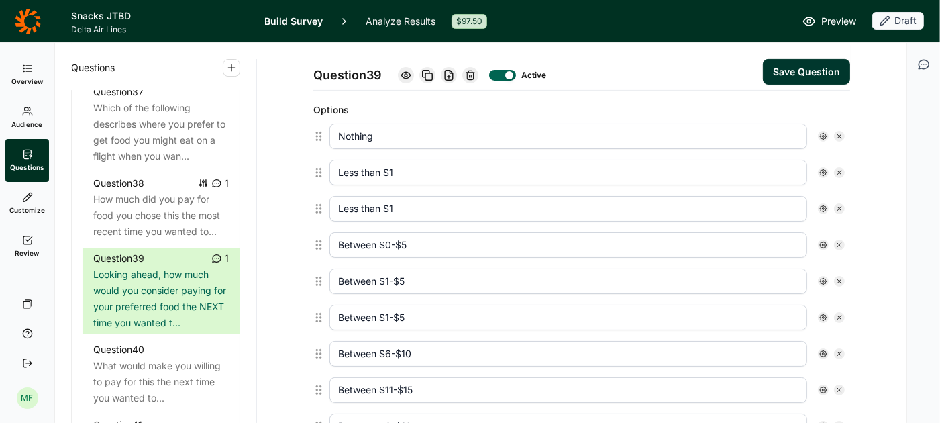
type input "Between $6-$10"
type input "Between $11-$15"
type input "More than $15"
type input "Between $16-$20"
type input "Between $21-$25"
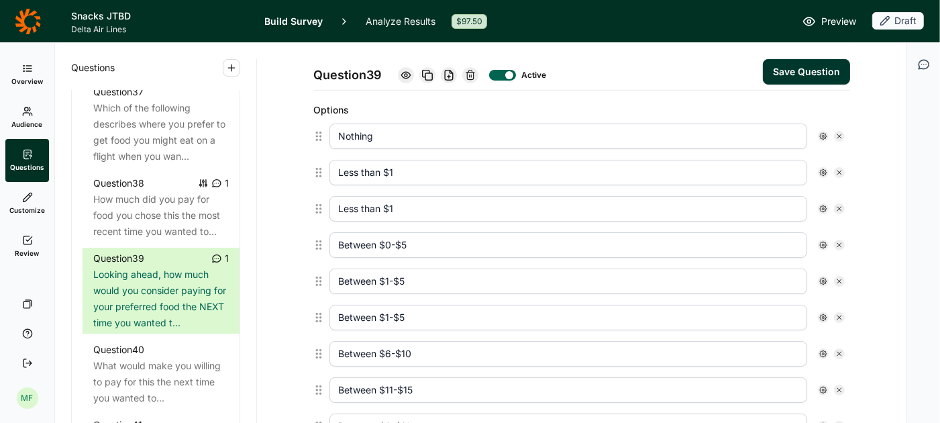
type input "More than $25"
click at [392, 205] on input "Between $0-$5" at bounding box center [569, 209] width 478 height 26
click at [838, 205] on icon at bounding box center [840, 209] width 8 height 8
type input "Between $1-$5"
type input "Between $6-$10"
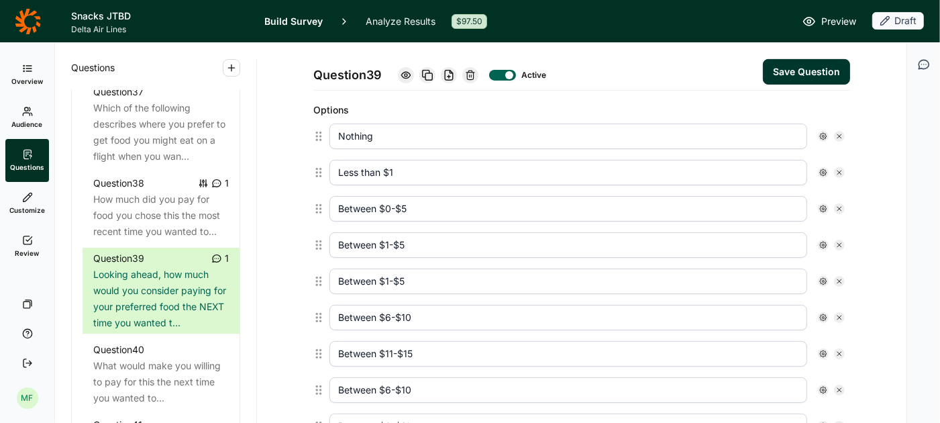
type input "Between $11-$15"
type input "Between $6-$10"
type input "Between $11-$15"
type input "More than $15"
type input "Between $16-$20"
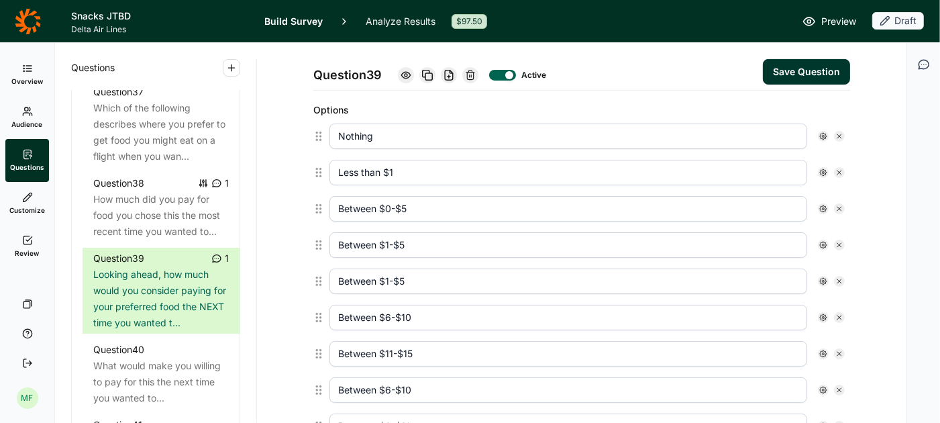
type input "Between $21-$25"
type input "More than $25"
click at [838, 243] on use at bounding box center [840, 245] width 4 height 4
type input "Between $6-$10"
type input "Between $11-$15"
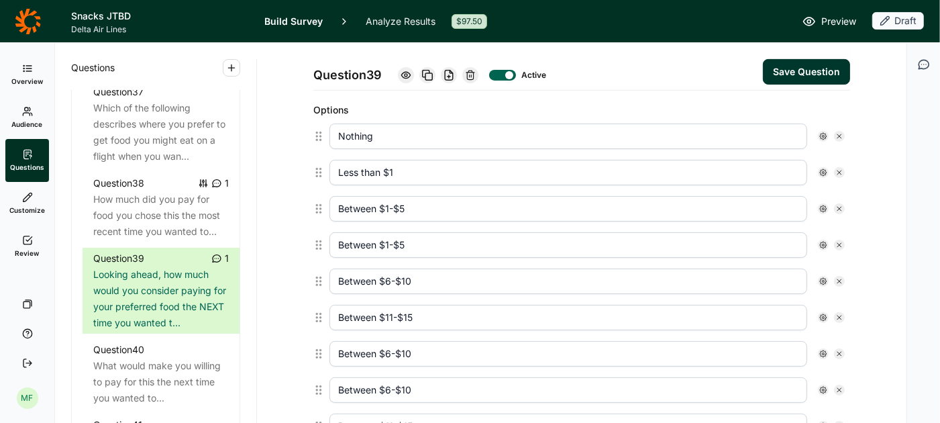
type input "Between $6-$10"
type input "Between $11-$15"
type input "More than $15"
type input "Between $16-$20"
type input "Between $21-$25"
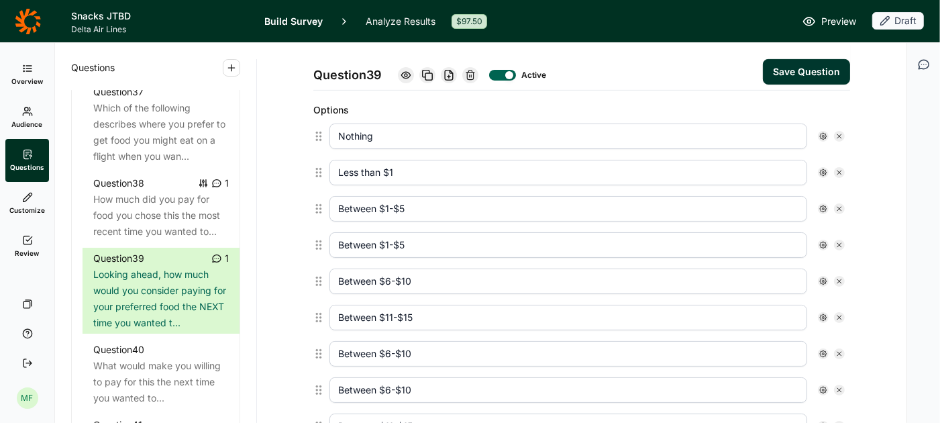
type input "More than $25"
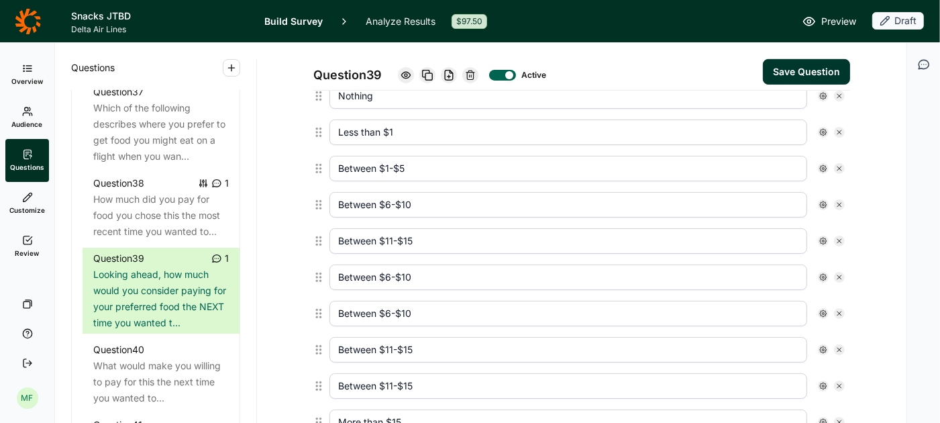
scroll to position [404, 0]
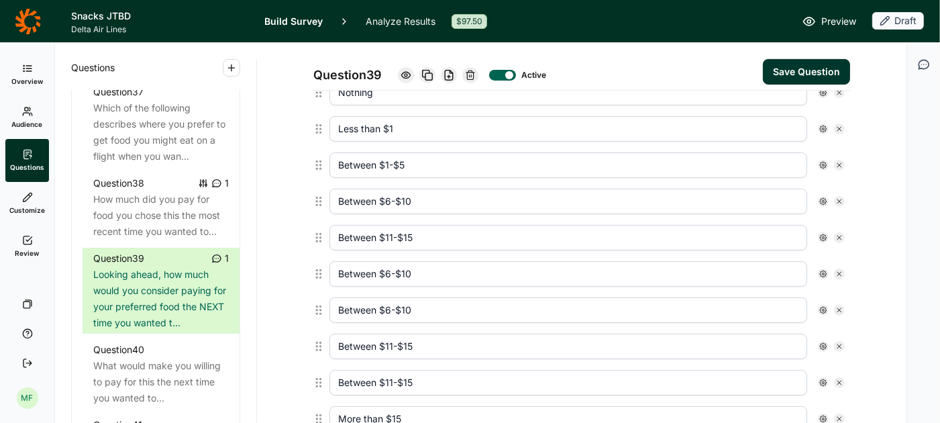
click at [838, 272] on use at bounding box center [840, 274] width 4 height 4
type input "Between $11-$15"
type input "More than $15"
type input "Between $16-$20"
type input "Between $21-$25"
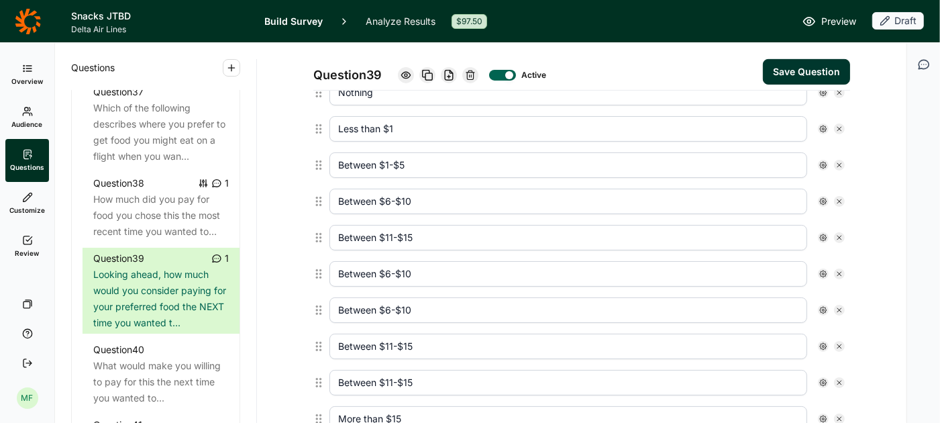
type input "More than $25"
click at [838, 272] on use at bounding box center [840, 274] width 4 height 4
type input "Between $11-$15"
type input "More than $15"
type input "Between $16-$20"
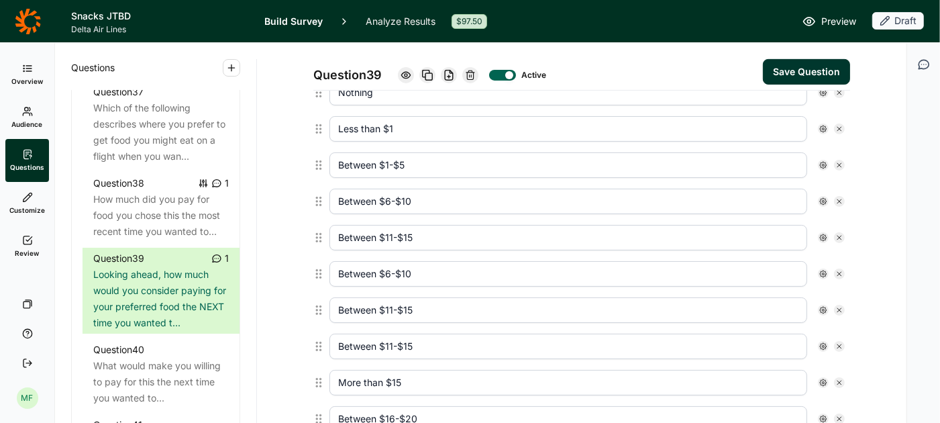
type input "Between $21-$25"
type input "More than $25"
click at [838, 272] on use at bounding box center [840, 274] width 4 height 4
type input "More than $15"
type input "Between $16-$20"
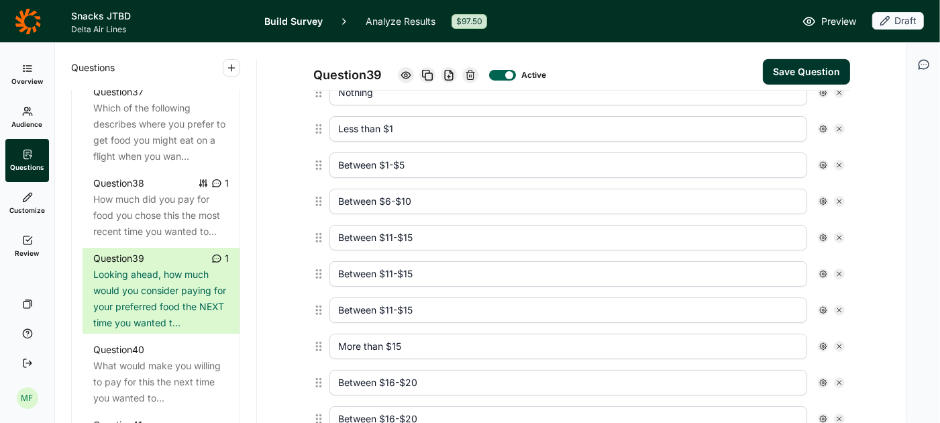
type input "Between $21-$25"
type input "More than $25"
click at [838, 272] on use at bounding box center [840, 274] width 4 height 4
type input "More than $15"
type input "Between $16-$20"
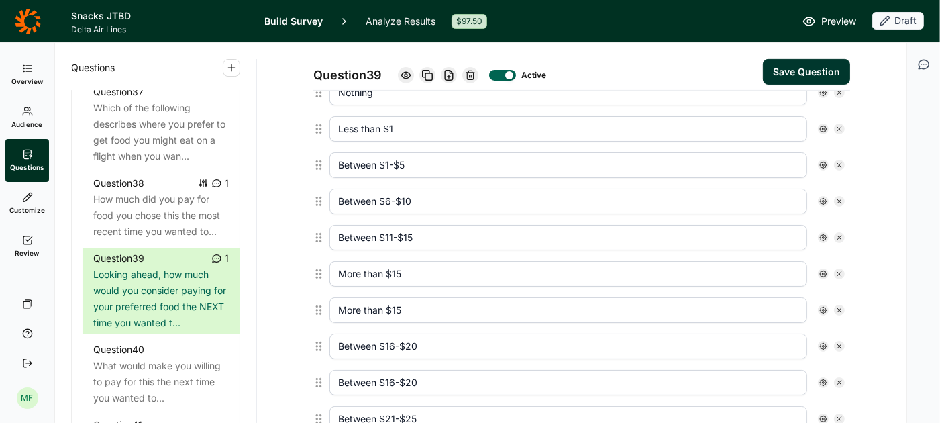
type input "Between $21-$25"
type input "More than $25"
click at [838, 272] on use at bounding box center [840, 274] width 4 height 4
type input "Between $16-$20"
type input "Between $21-$25"
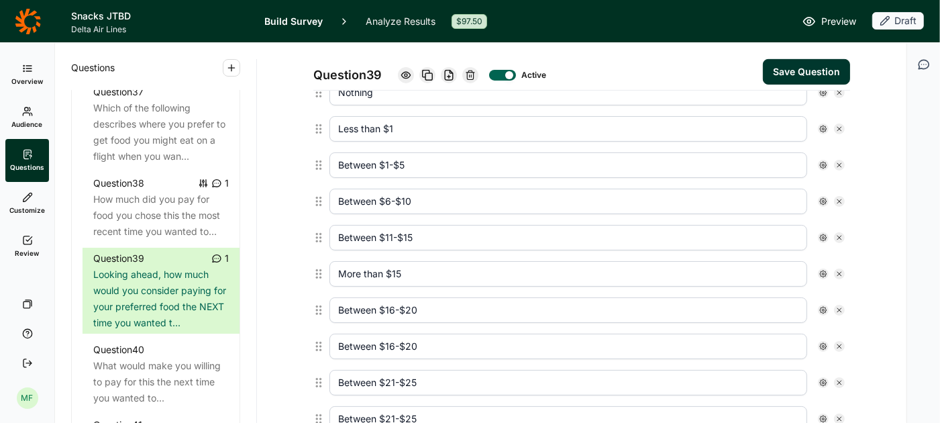
type input "More than $25"
click at [837, 306] on icon at bounding box center [840, 310] width 8 height 8
type input "Between $21-$25"
type input "More than $25"
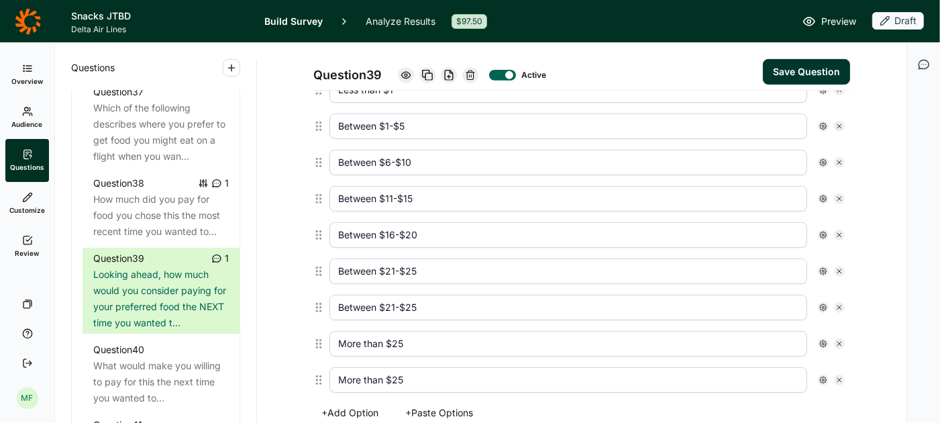
scroll to position [456, 0]
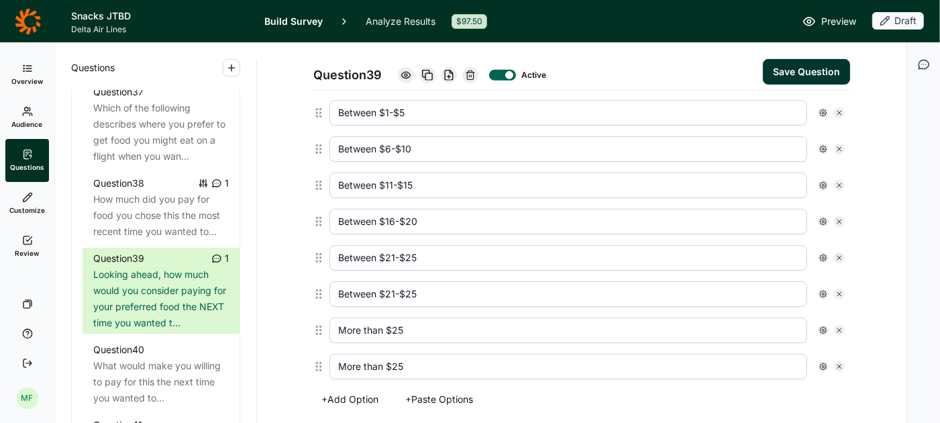
click at [838, 290] on icon at bounding box center [840, 294] width 8 height 8
type input "More than $25"
click at [838, 328] on use at bounding box center [840, 330] width 4 height 4
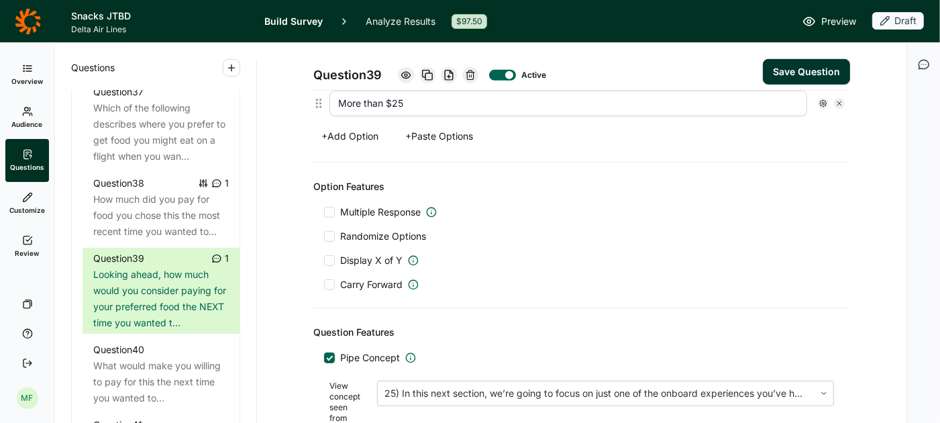
scroll to position [503, 0]
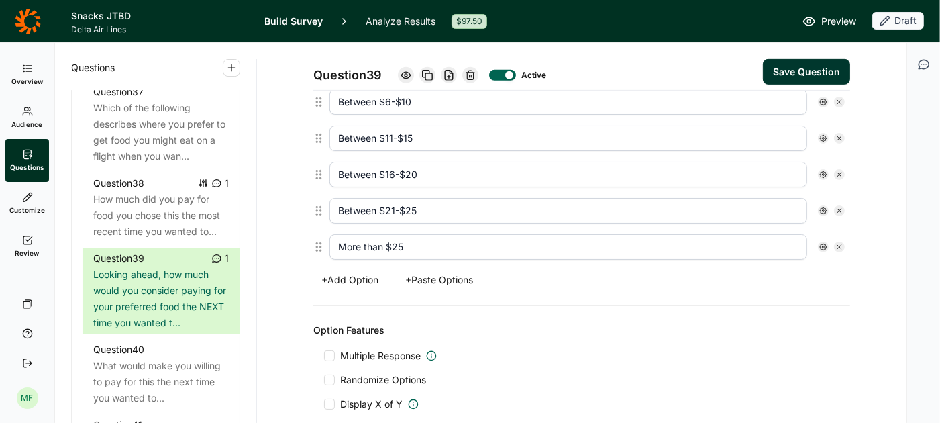
click at [803, 76] on button "Save Question" at bounding box center [806, 72] width 87 height 26
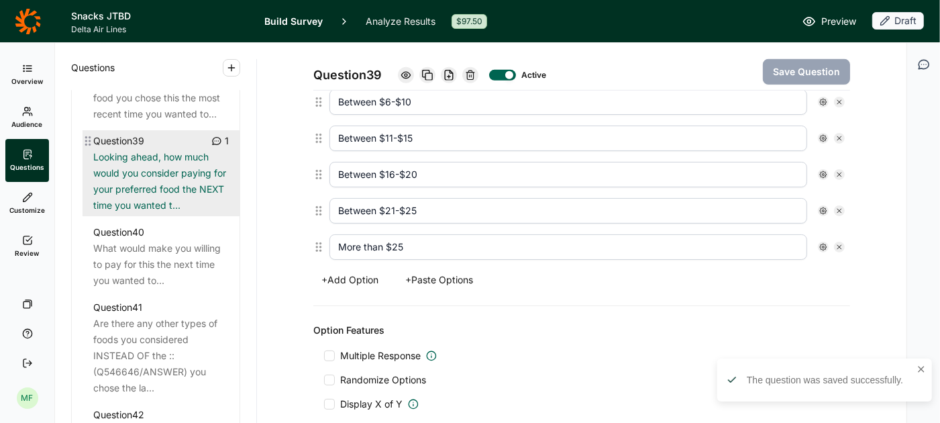
scroll to position [3644, 0]
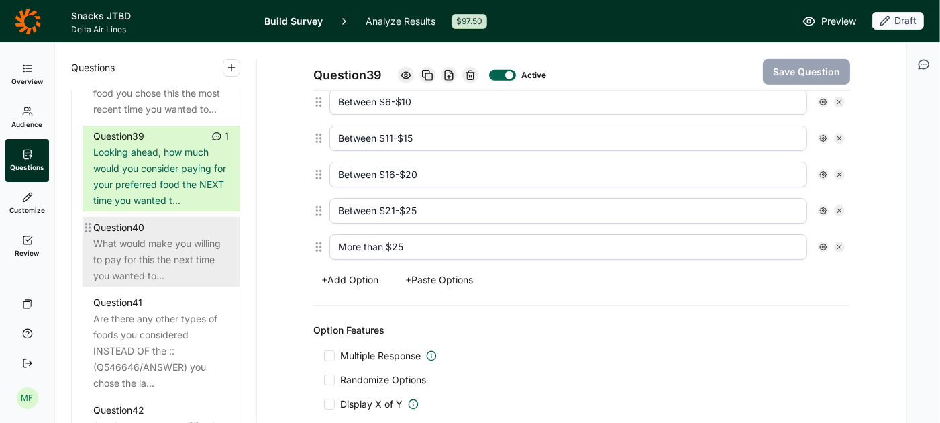
click at [156, 236] on div "What would make you willing to pay for this the next time you wanted to..." at bounding box center [161, 260] width 136 height 48
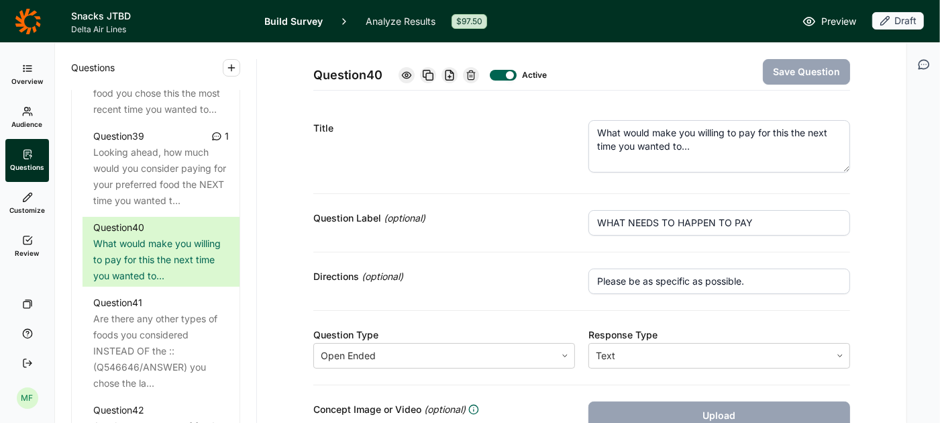
click at [784, 133] on textarea "What would make you willing to pay for this the next time you wanted to..." at bounding box center [720, 146] width 262 height 52
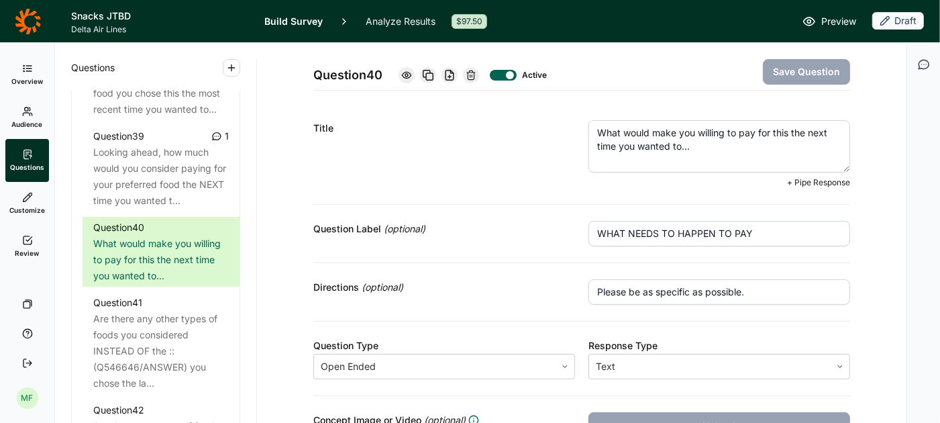
click at [784, 133] on textarea "What would make you willing to pay for this the next time you wanted to..." at bounding box center [720, 146] width 262 height 52
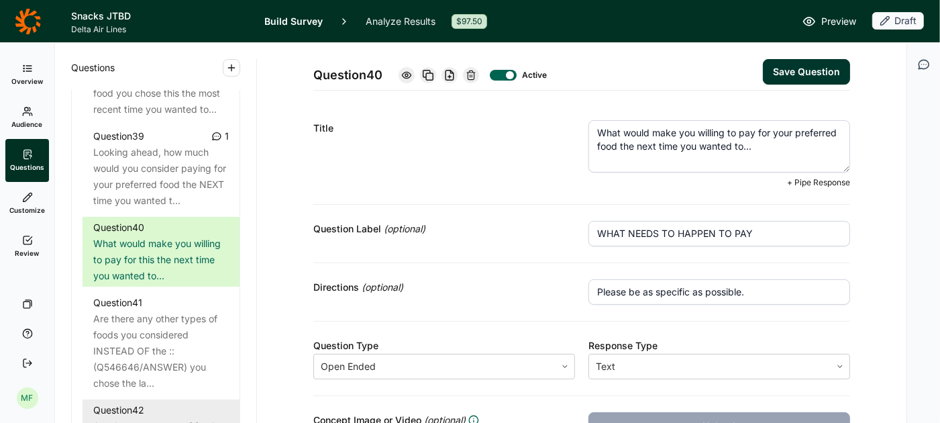
type textarea "What would make you willing to pay for your preferred food the next time you wa…"
click at [804, 70] on button "Save Question" at bounding box center [806, 72] width 87 height 26
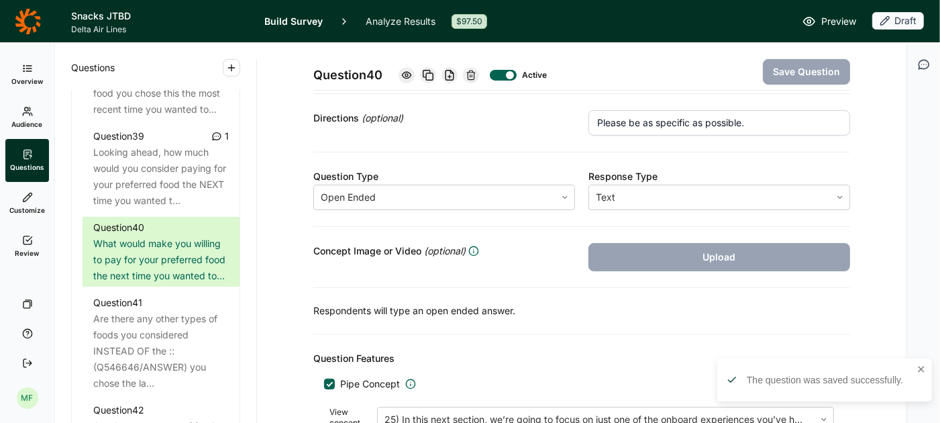
scroll to position [162, 0]
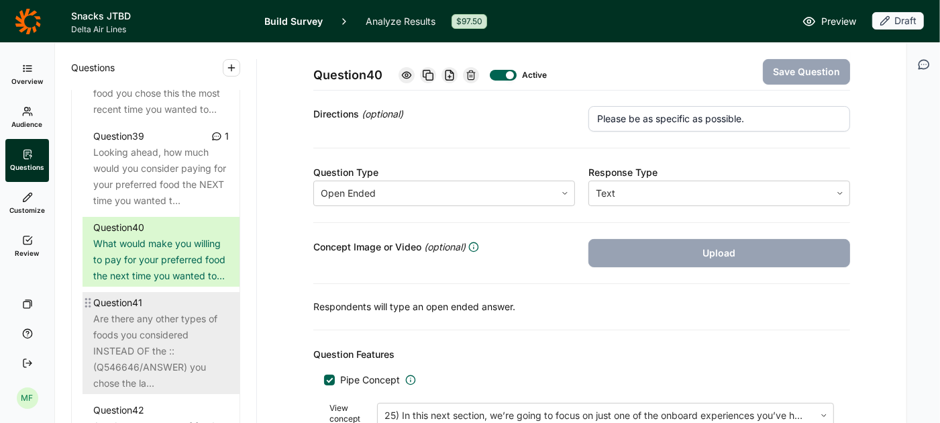
click at [169, 314] on div "Are there any other types of foods you considered INSTEAD OF the ::(Q546646/ANS…" at bounding box center [161, 351] width 136 height 81
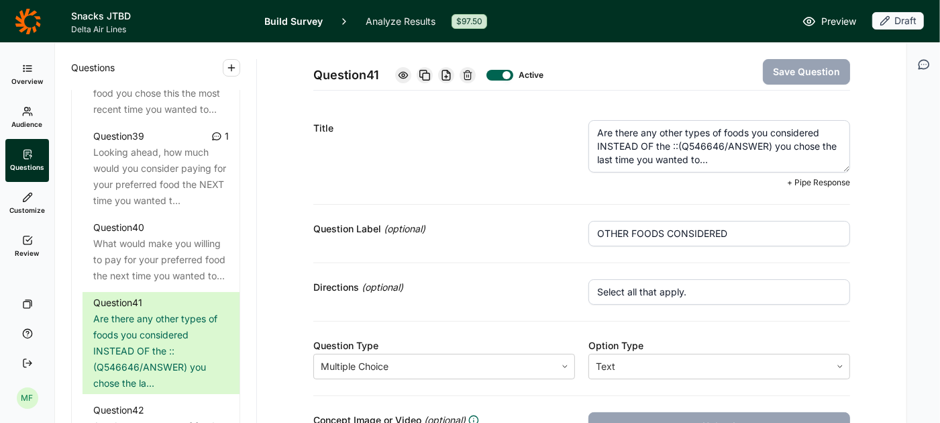
drag, startPoint x: 725, startPoint y: 156, endPoint x: 548, endPoint y: 124, distance: 180.0
click at [550, 124] on div "Title Are there any other types of foods you considered INSTEAD OF the ::(Q5466…" at bounding box center [581, 154] width 537 height 101
paste textarea "What types of foods would you consider eating on a plane the next time you want…"
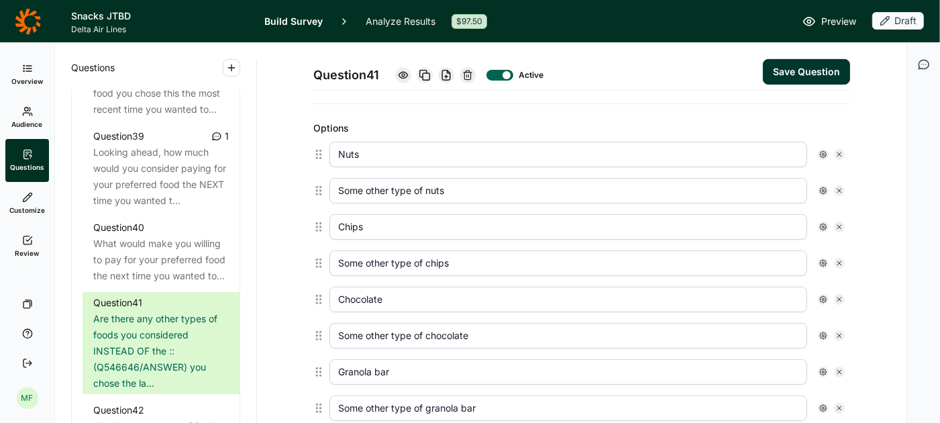
scroll to position [354, 0]
type textarea "What types of foods would you consider eating on a plane the next time you want…"
click at [838, 150] on icon at bounding box center [840, 153] width 8 height 8
type input "Some other type of nuts"
type input "Chips"
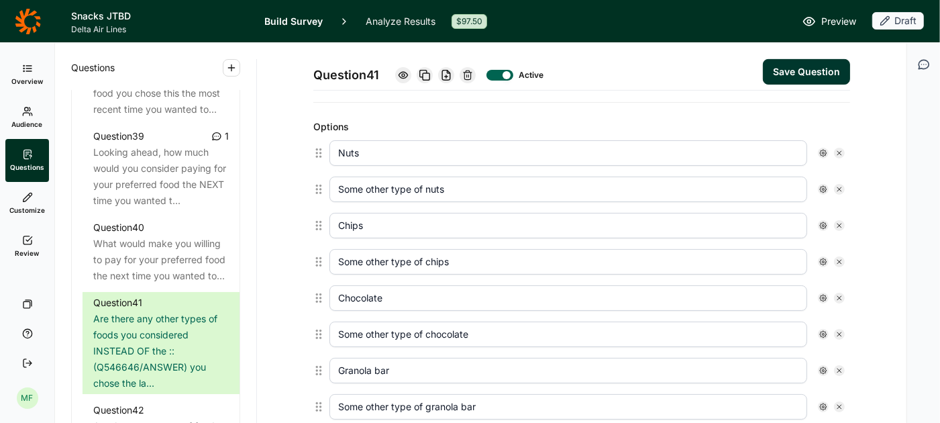
type input "Some other type of chips"
type input "Chocolate"
type input "Some other type of chocolate"
type input "Granola bar"
type input "Some other type of granola bar"
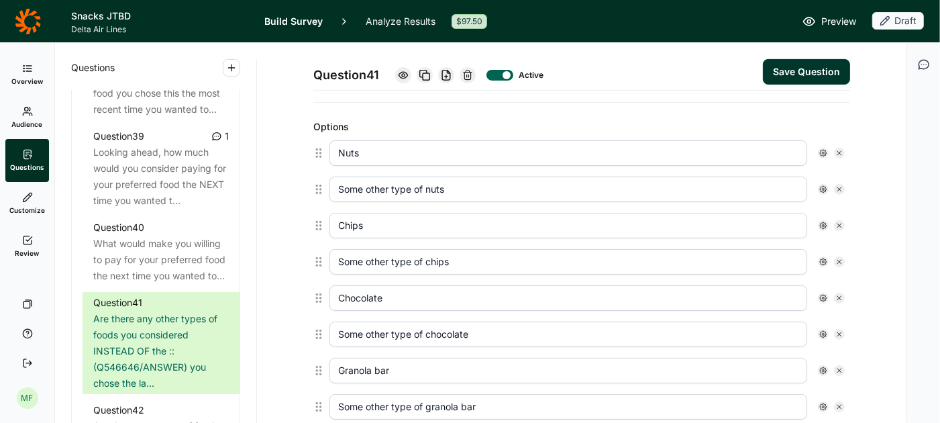
type input "Pretzels"
type input "Some other type of pretzels"
type input "Dried fruit"
type input "Some other type of dried fruit"
type input "Soft cookie"
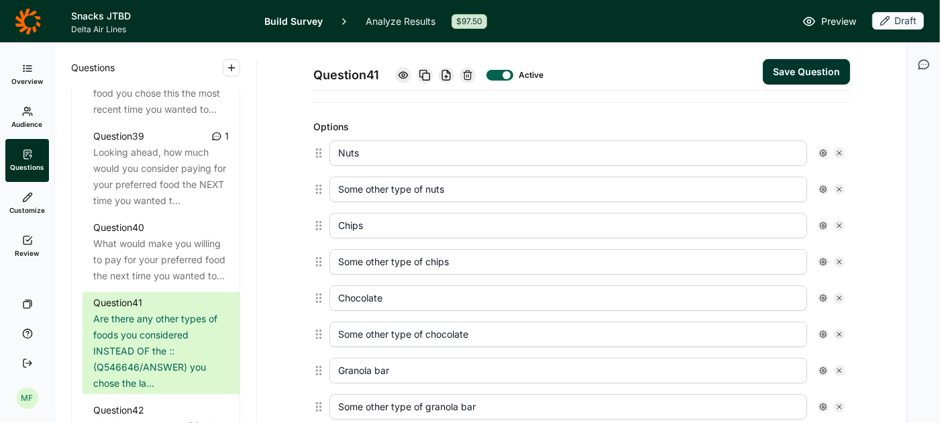
type input "Some other type of soft cookie"
type input "Gummy candy"
type input "Some other type of gummy candy"
type input "Hard cookie"
type input "Some other type of hard cookie"
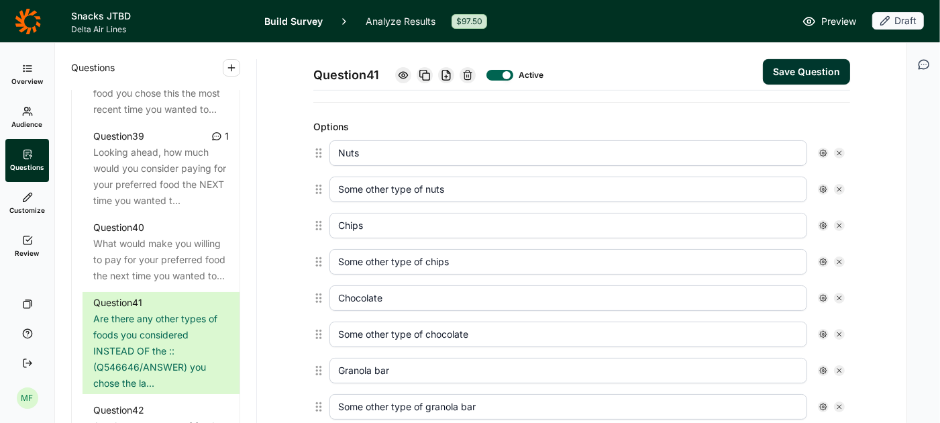
type input "Breakfast bar"
type input "Some other type of breakfast bar"
type input "Hard candy (i.e., mints)"
type input "Some other type of hard candy"
type input "Crackers"
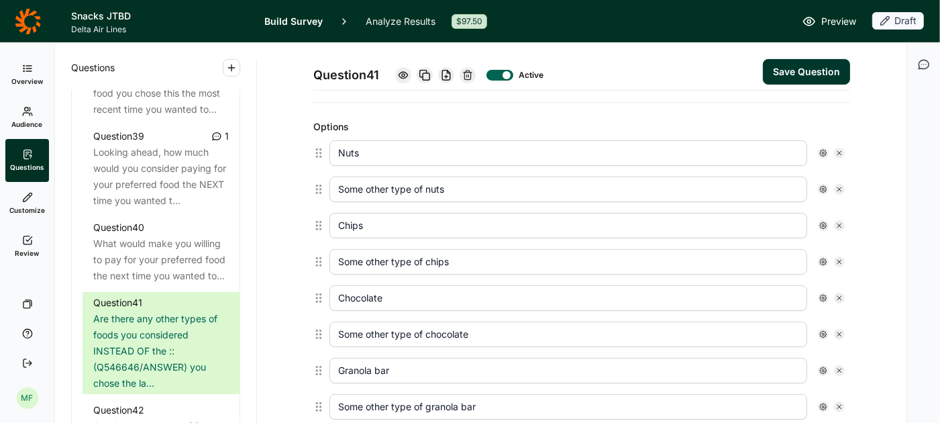
type input "Some other type of crackers"
type input "Other salty snacks (i.e., Goldfish, Cheez-its)"
type input "Some other type of salty snack"
type input "Sandwich or wrap"
type input "Some other sandwich or wrap"
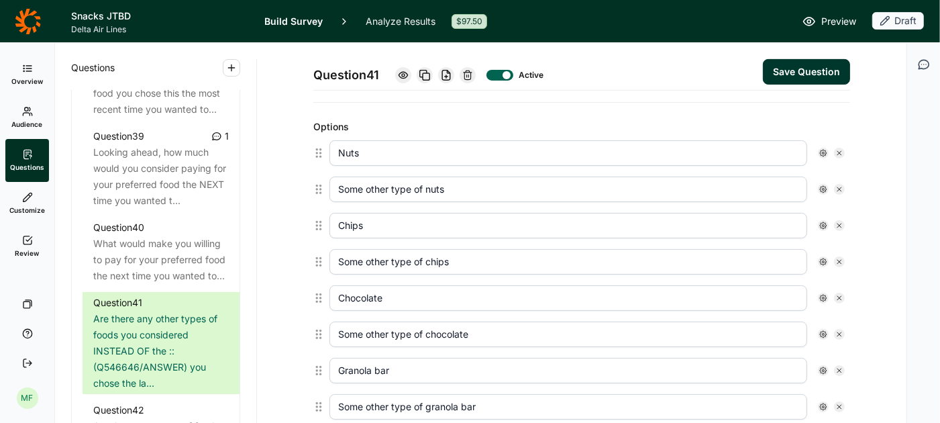
type input "Salad"
type input "Some other type of salad"
type input "Cheese plate/cheese & crackers"
type input "Some other type of cheese plate/cheese & crackers"
type input "Protein/savory box (may include items like jerky, crackes, cheese spreads, nuts…"
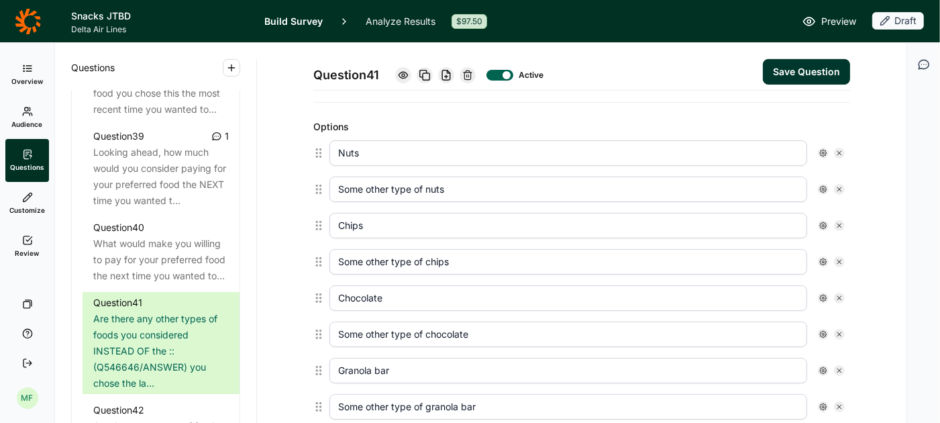
type input "Mediterranean box (may include items like hummus, olives, pita or crackers)"
type input "Sweet/treat box (may include cookies, candy, dessert-like snacks)"
type input "Some other type of box (box that contains multiple items)"
type input "Other, please specify"
type input "None of the above"
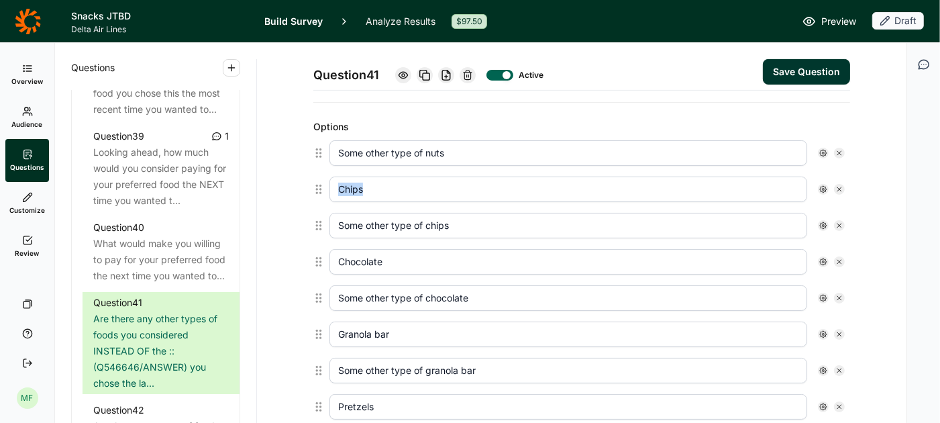
scroll to position [344, 0]
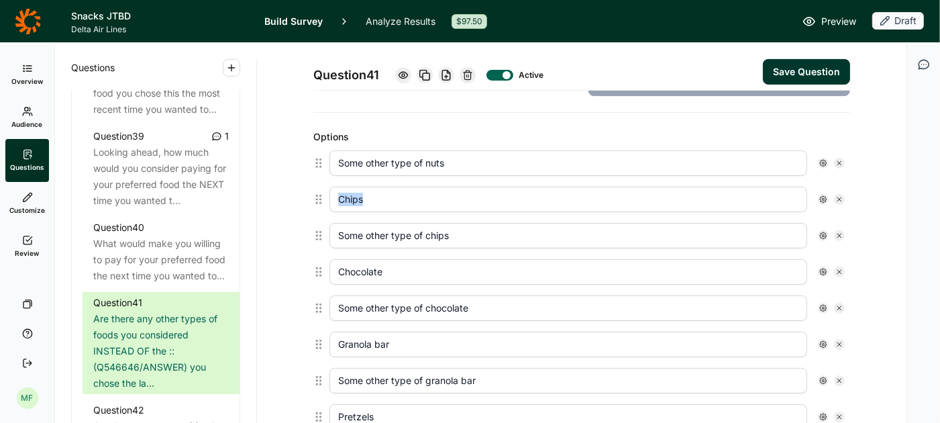
click at [838, 159] on icon at bounding box center [840, 163] width 8 height 8
type input "Chips"
type input "Some other type of chips"
type input "Chocolate"
type input "Some other type of chocolate"
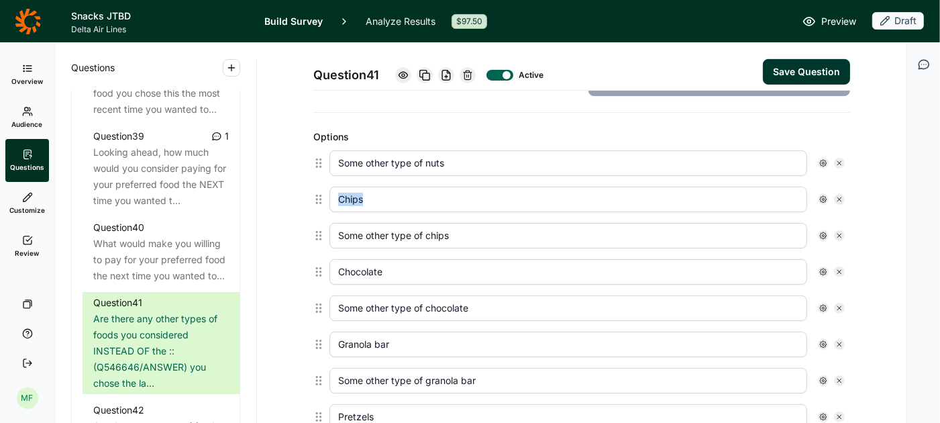
type input "Granola bar"
type input "Some other type of granola bar"
type input "Pretzels"
type input "Some other type of pretzels"
type input "Dried fruit"
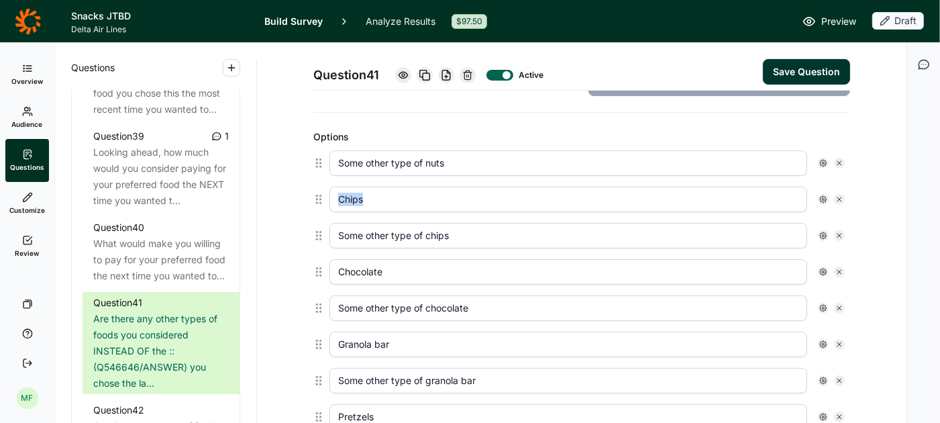
type input "Some other type of dried fruit"
type input "Soft cookie"
type input "Some other type of soft cookie"
type input "Gummy candy"
type input "Some other type of gummy candy"
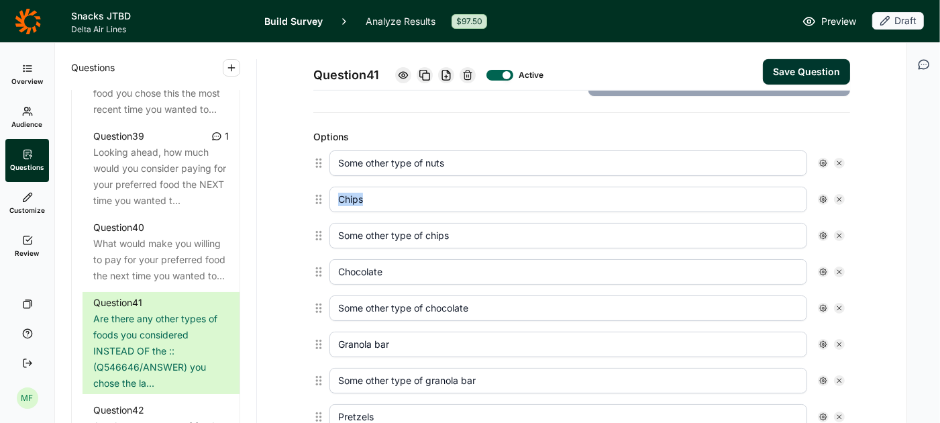
type input "Hard cookie"
type input "Some other type of hard cookie"
type input "Breakfast bar"
type input "Some other type of breakfast bar"
type input "Hard candy (i.e., mints)"
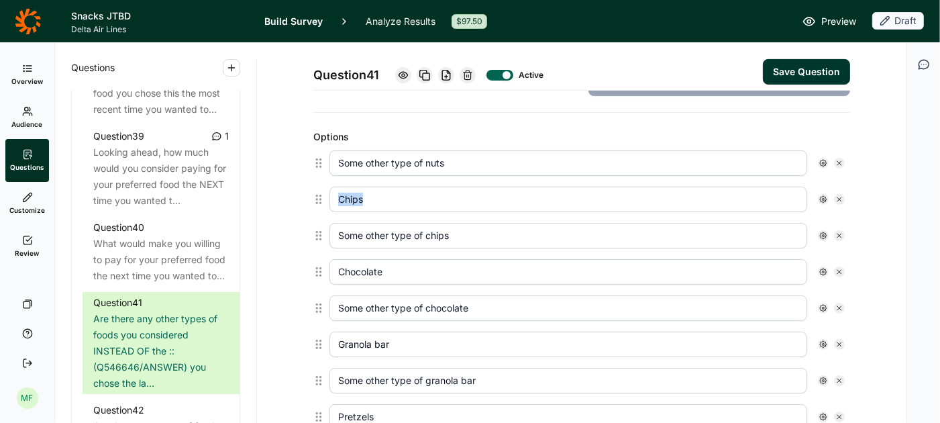
type input "Some other type of hard candy"
type input "Crackers"
type input "Some other type of crackers"
type input "Other salty snacks (i.e., Goldfish, Cheez-its)"
type input "Some other type of salty snack"
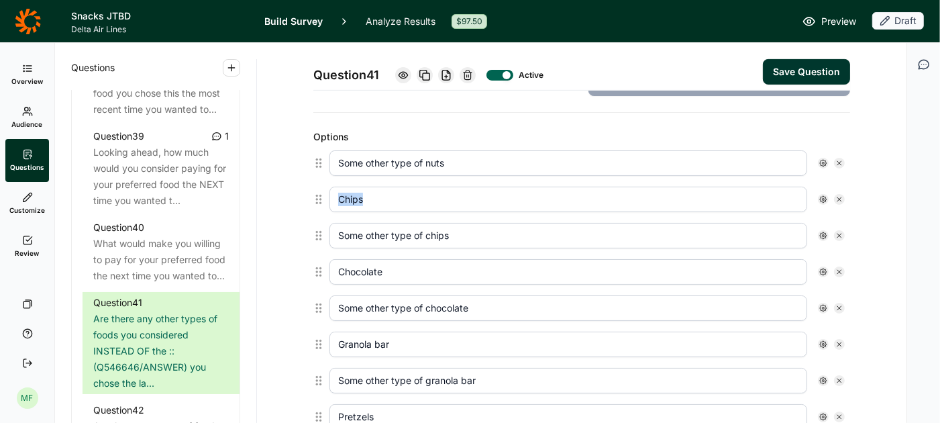
type input "Sandwich or wrap"
type input "Some other sandwich or wrap"
type input "Salad"
type input "Some other type of salad"
type input "Cheese plate/cheese & crackers"
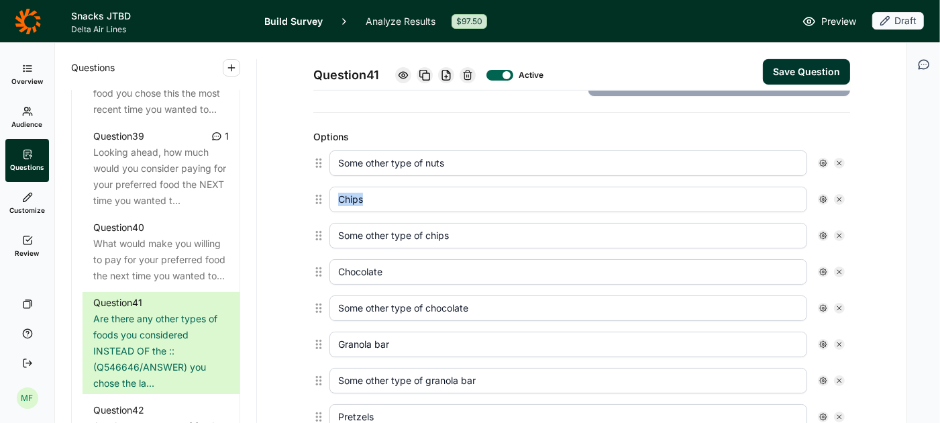
type input "Some other type of cheese plate/cheese & crackers"
type input "Protein/savory box (may include items like jerky, crackes, cheese spreads, nuts…"
type input "Mediterranean box (may include items like hummus, olives, pita or crackers)"
type input "Sweet/treat box (may include cookies, candy, dessert-like snacks)"
type input "Some other type of box (box that contains multiple items)"
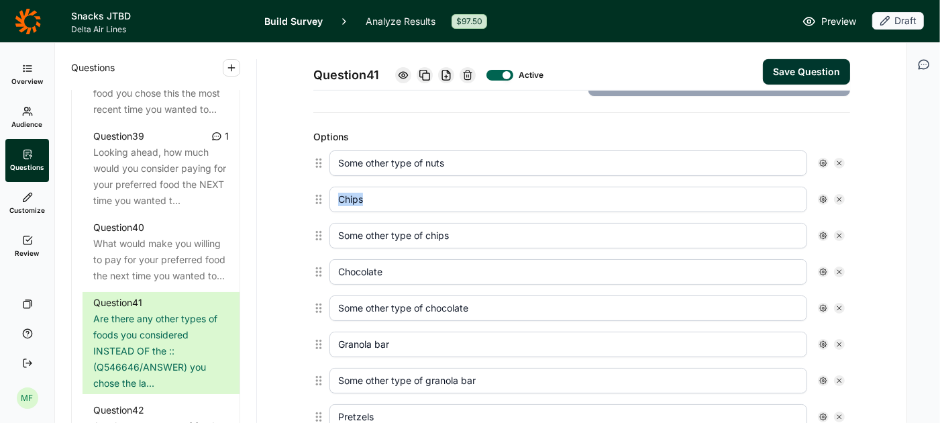
type input "Other, please specify"
type input "None of the above"
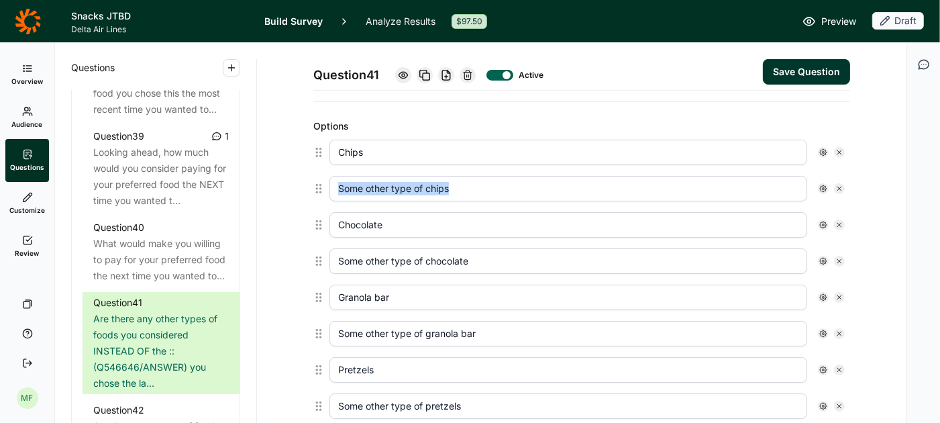
click at [838, 150] on icon at bounding box center [840, 152] width 8 height 8
type input "Some other type of chips"
type input "Chocolate"
type input "Some other type of chocolate"
type input "Granola bar"
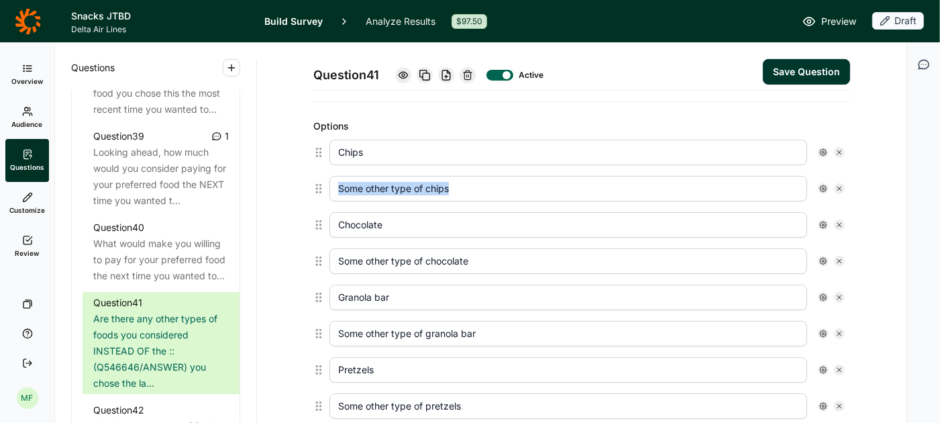
type input "Some other type of granola bar"
type input "Pretzels"
type input "Some other type of pretzels"
type input "Dried fruit"
type input "Some other type of dried fruit"
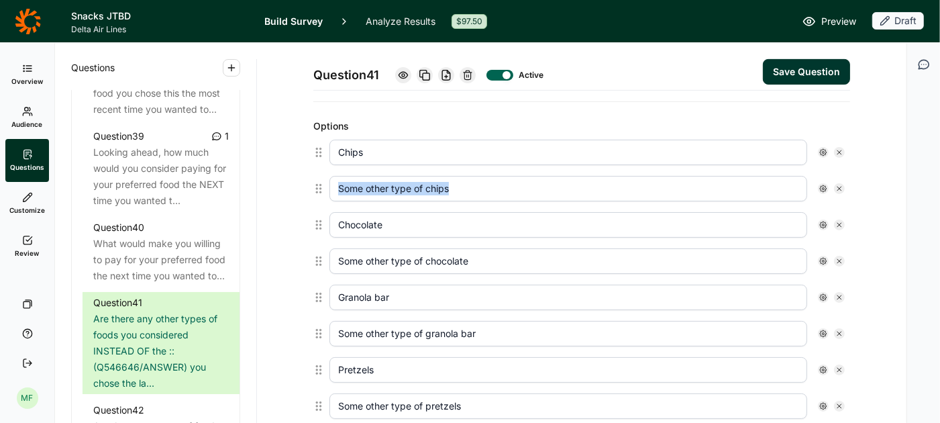
type input "Soft cookie"
type input "Some other type of soft cookie"
type input "Gummy candy"
type input "Some other type of gummy candy"
type input "Hard cookie"
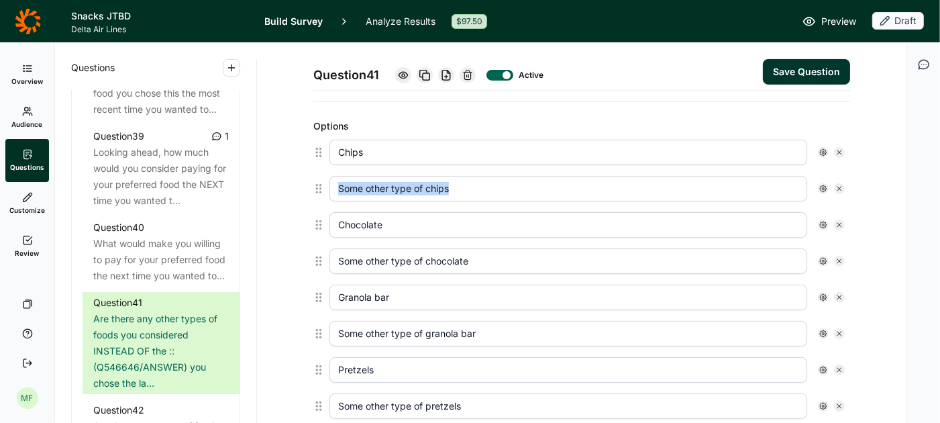
type input "Some other type of hard cookie"
type input "Breakfast bar"
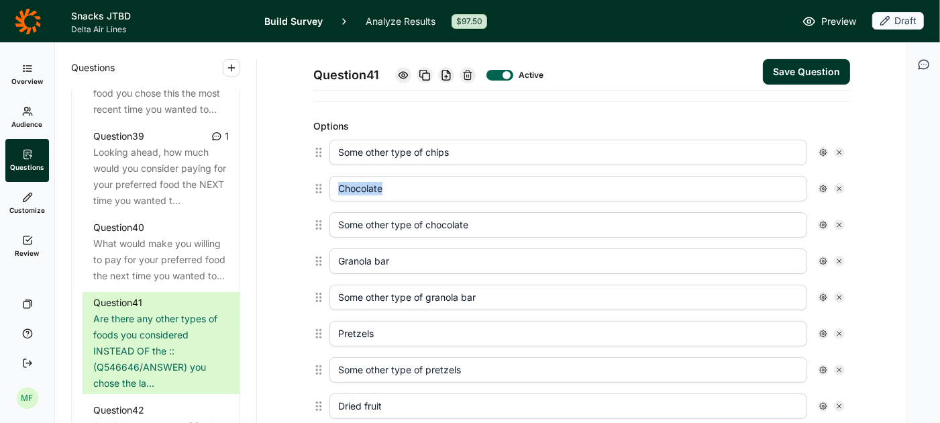
click at [838, 150] on icon at bounding box center [840, 152] width 8 height 8
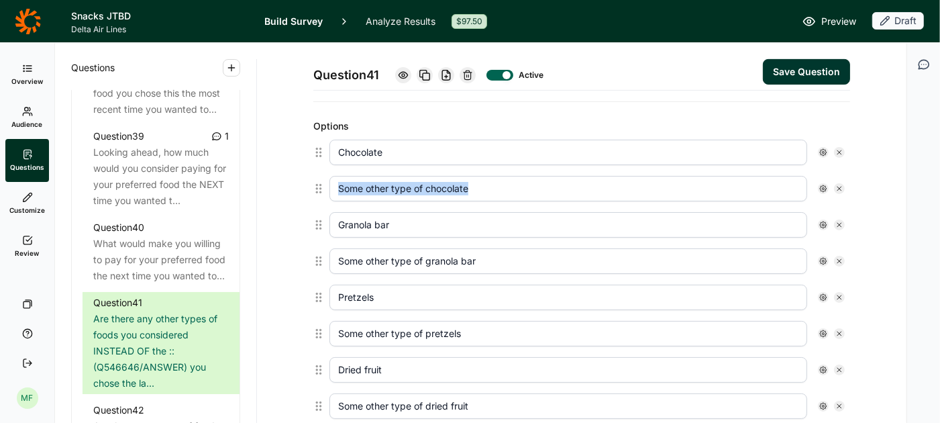
click at [838, 150] on icon at bounding box center [840, 152] width 8 height 8
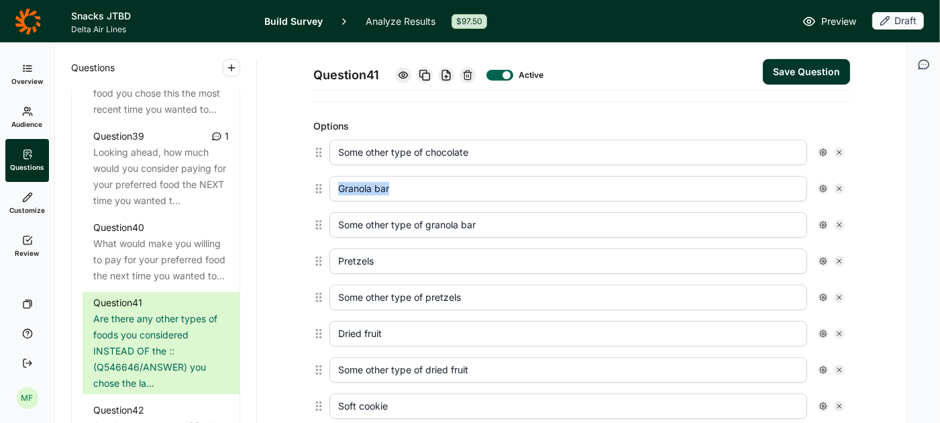
click at [838, 150] on icon at bounding box center [840, 152] width 8 height 8
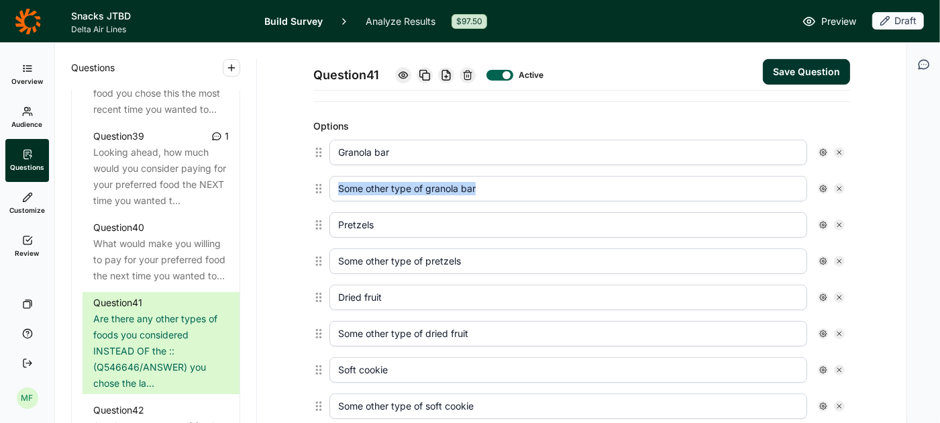
click at [838, 150] on icon at bounding box center [840, 152] width 8 height 8
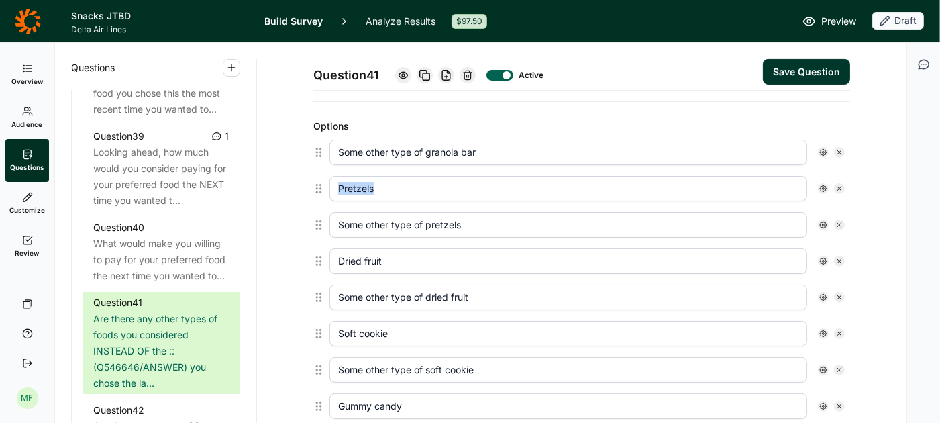
click at [838, 150] on icon at bounding box center [840, 152] width 8 height 8
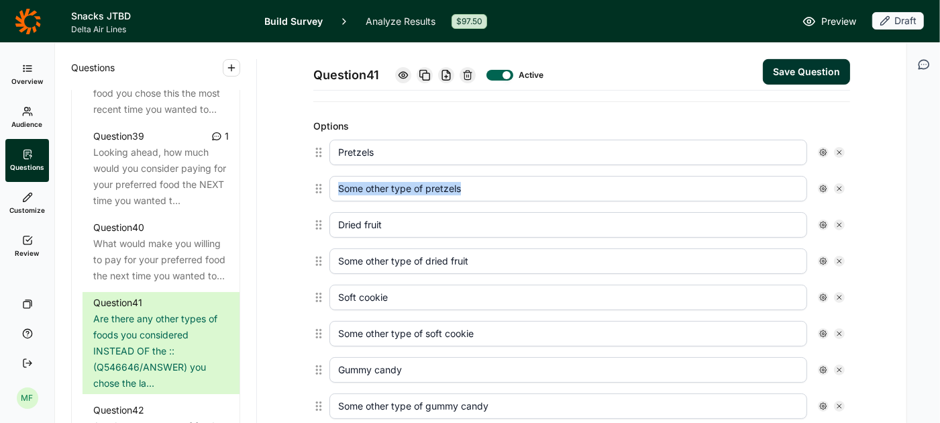
click at [838, 150] on icon at bounding box center [840, 152] width 8 height 8
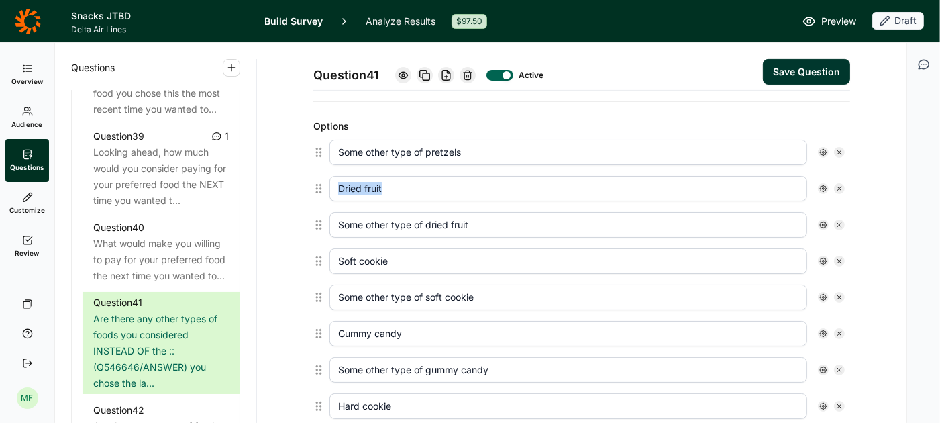
click at [838, 150] on icon at bounding box center [840, 152] width 8 height 8
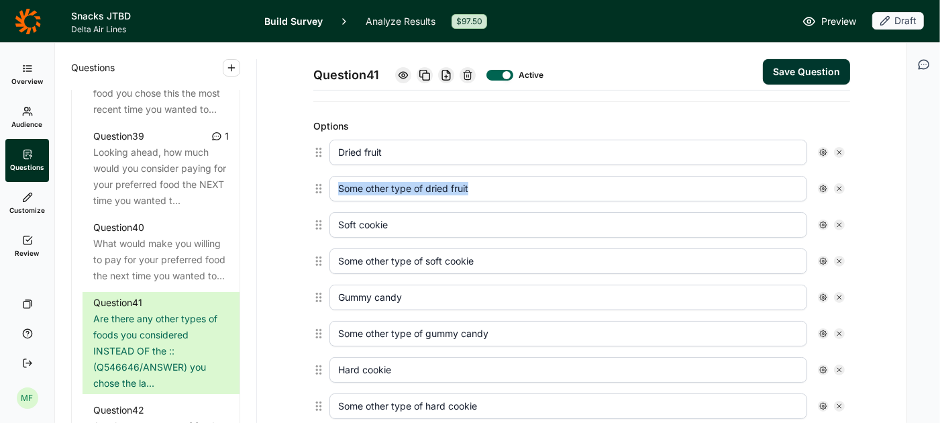
click at [838, 150] on icon at bounding box center [840, 152] width 8 height 8
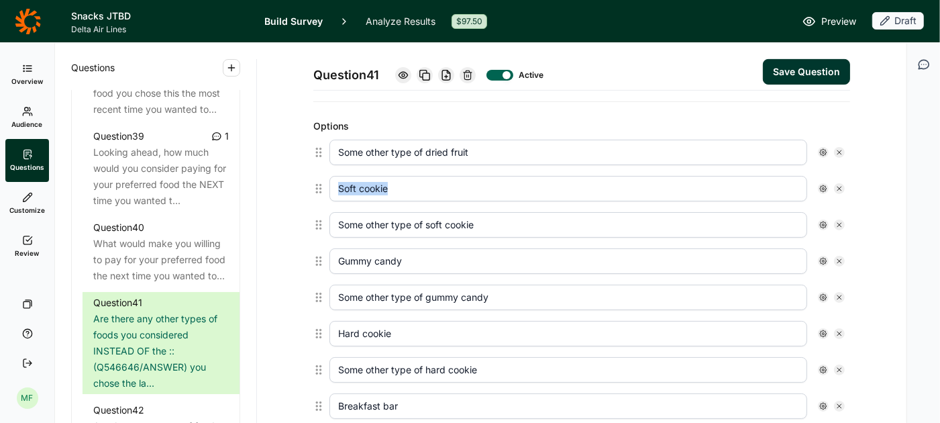
click at [838, 150] on icon at bounding box center [840, 152] width 8 height 8
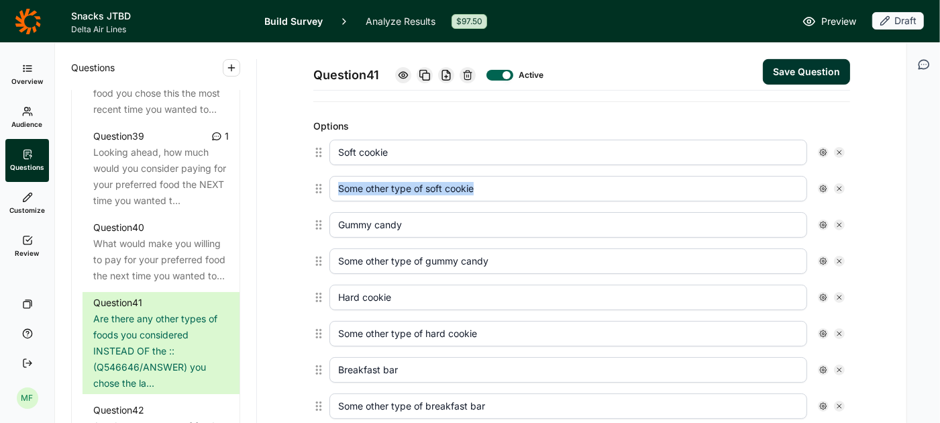
click at [838, 150] on icon at bounding box center [840, 152] width 8 height 8
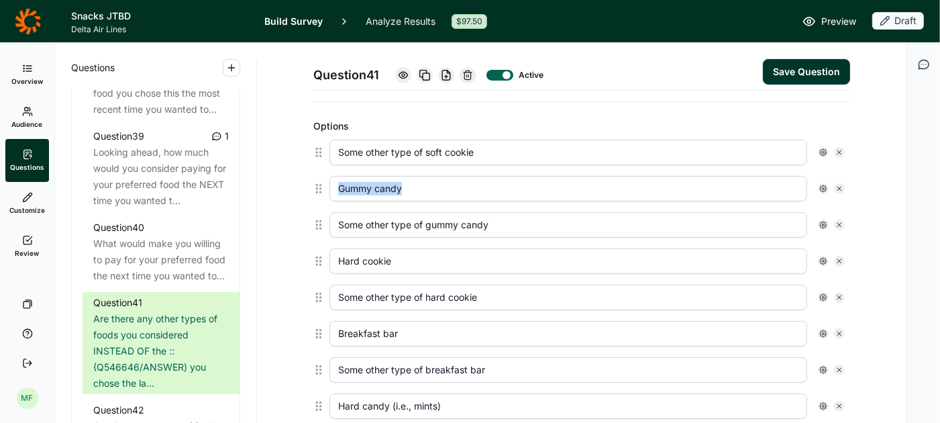
click at [838, 150] on icon at bounding box center [840, 152] width 8 height 8
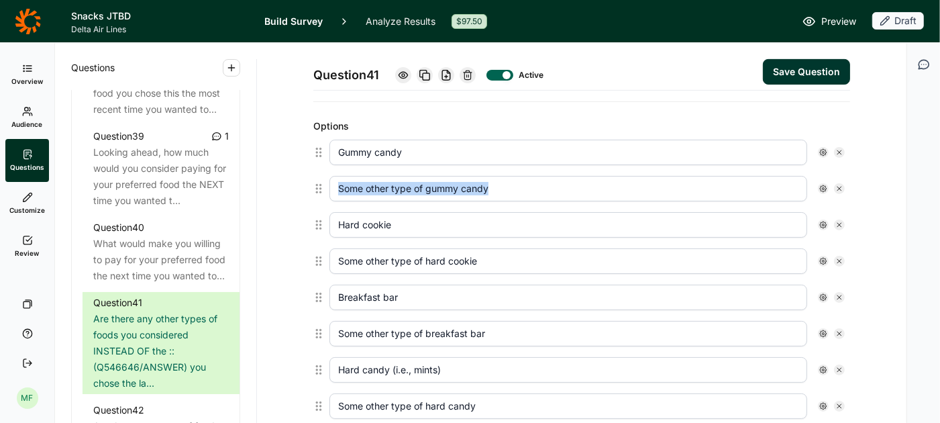
click at [838, 150] on icon at bounding box center [840, 152] width 8 height 8
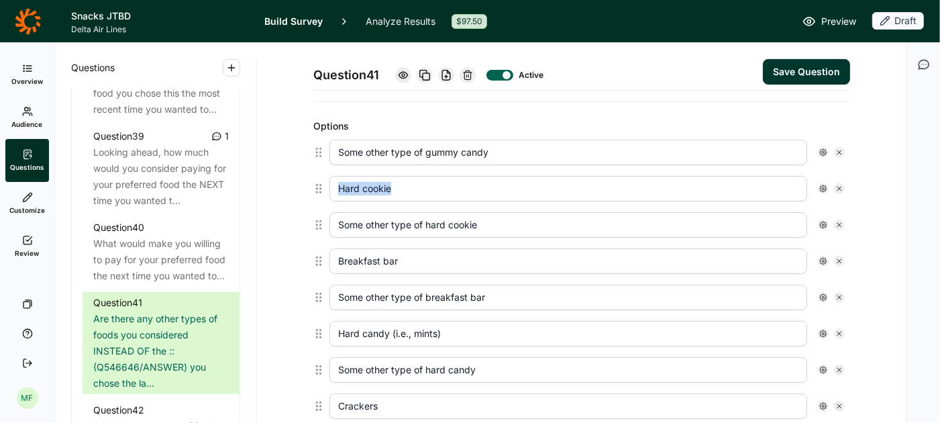
click at [838, 150] on icon at bounding box center [840, 152] width 8 height 8
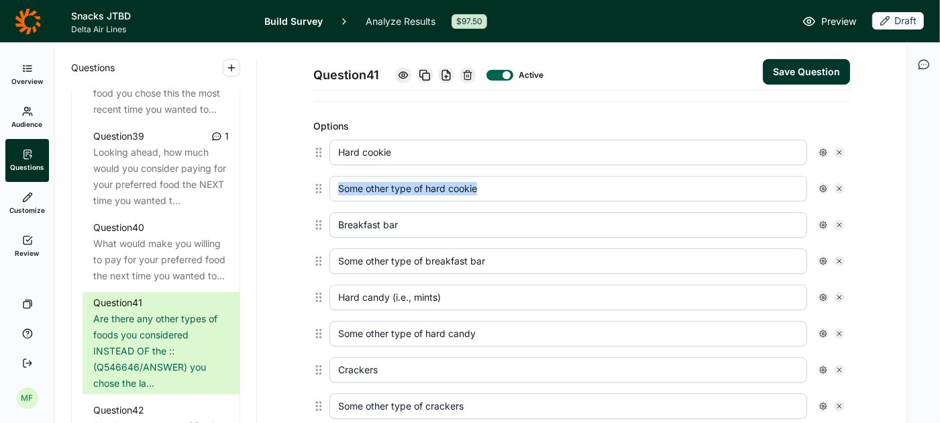
click at [838, 150] on icon at bounding box center [840, 152] width 8 height 8
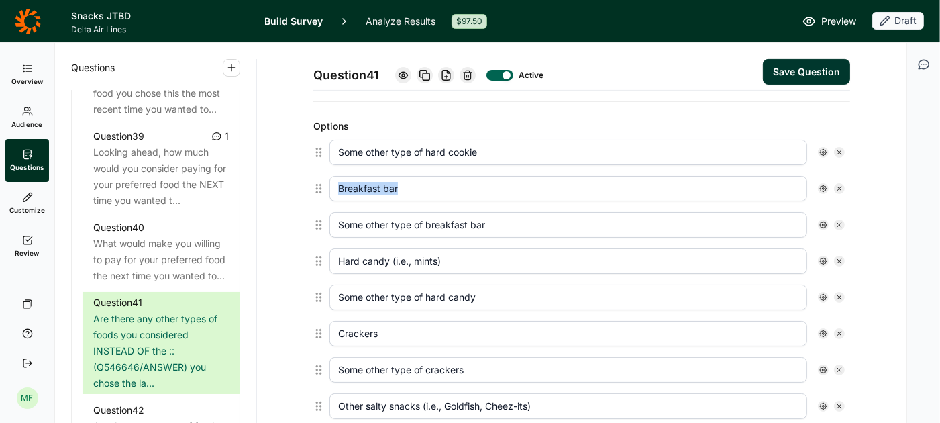
click at [838, 150] on icon at bounding box center [840, 152] width 8 height 8
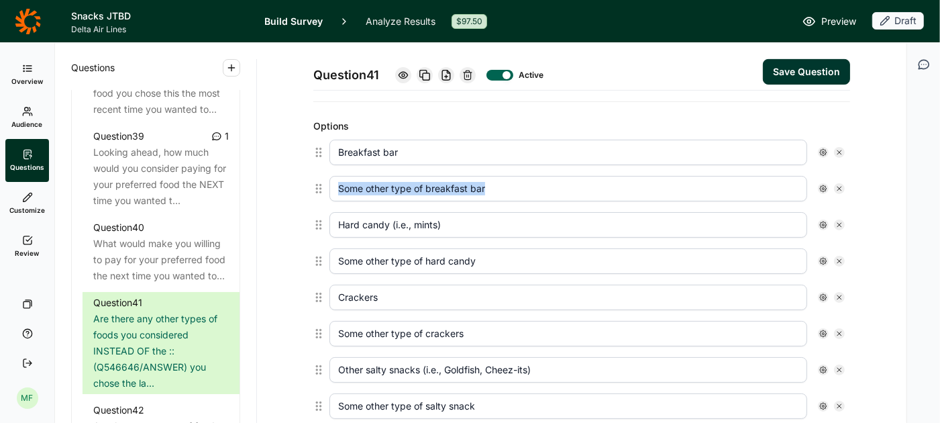
click at [838, 150] on icon at bounding box center [840, 152] width 8 height 8
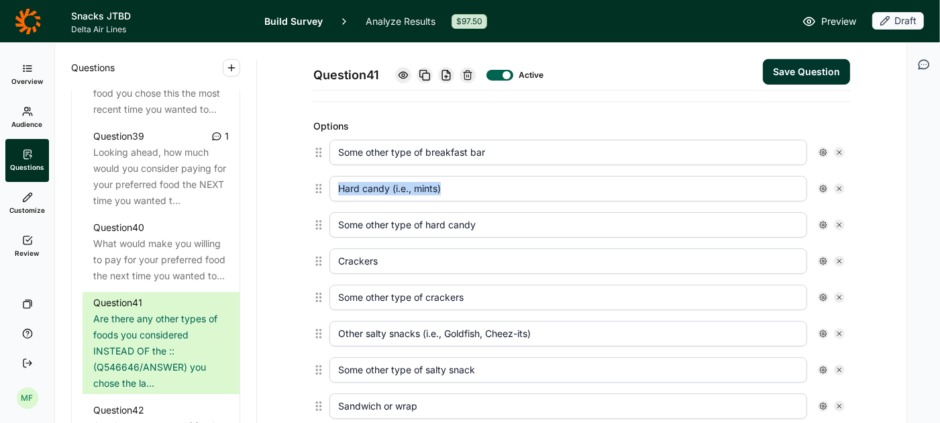
click at [838, 150] on icon at bounding box center [840, 152] width 8 height 8
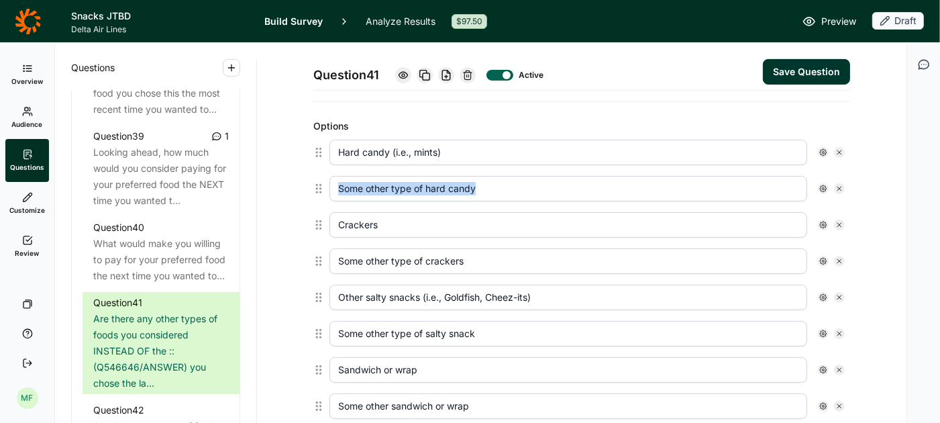
click at [838, 150] on icon at bounding box center [840, 152] width 8 height 8
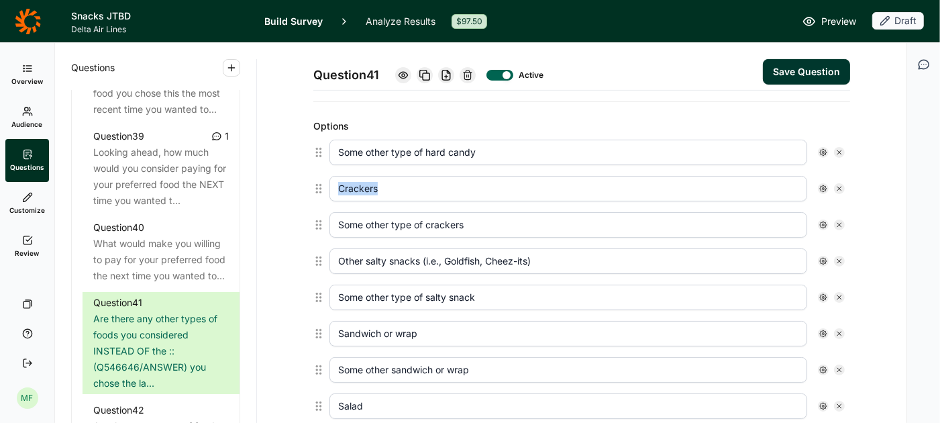
click at [838, 150] on icon at bounding box center [840, 152] width 8 height 8
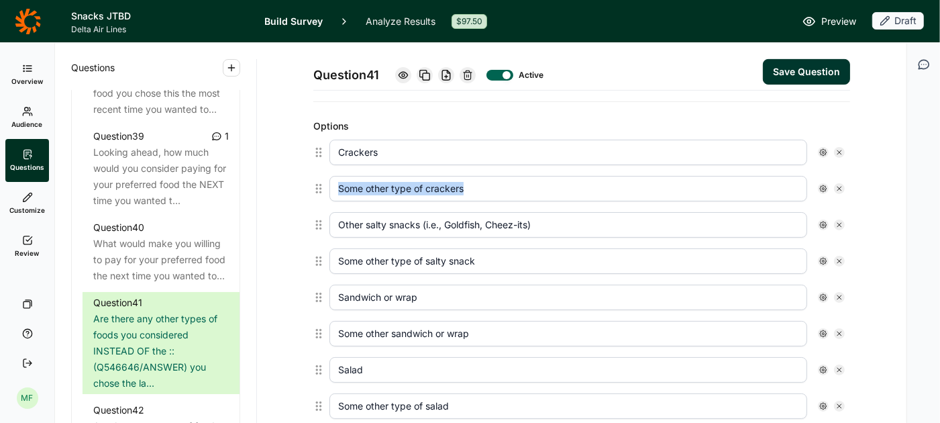
click at [838, 150] on icon at bounding box center [840, 152] width 8 height 8
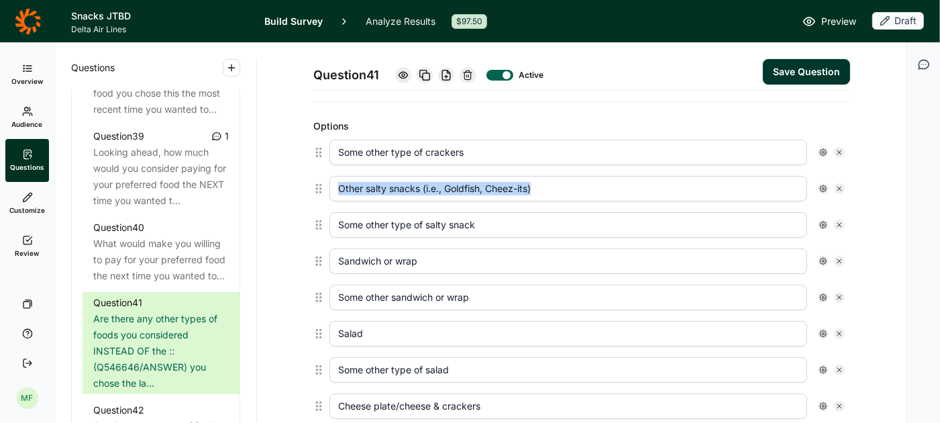
click at [838, 150] on icon at bounding box center [840, 152] width 8 height 8
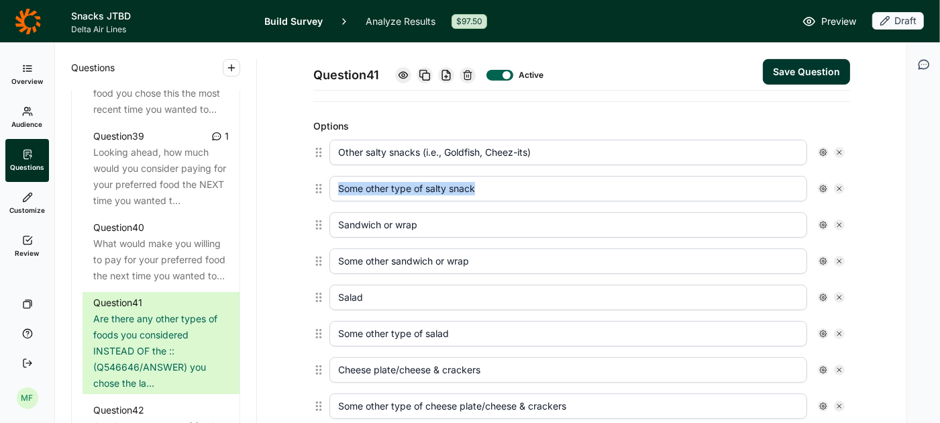
click at [838, 150] on icon at bounding box center [840, 152] width 8 height 8
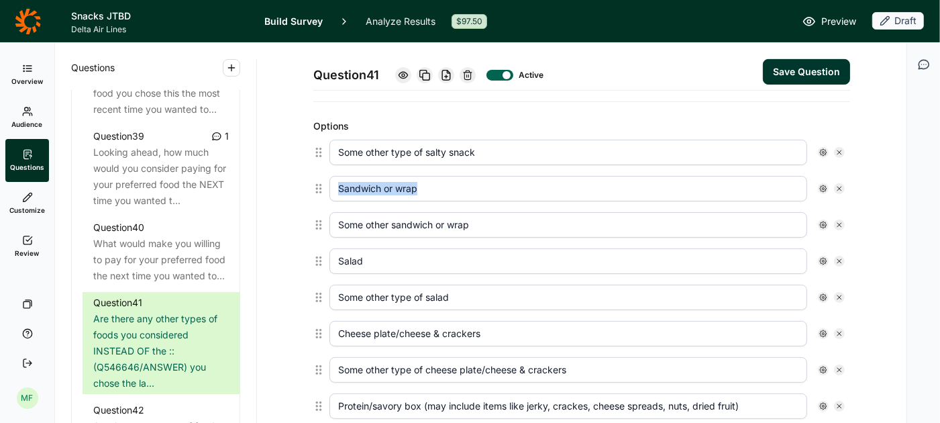
click at [838, 150] on icon at bounding box center [840, 152] width 8 height 8
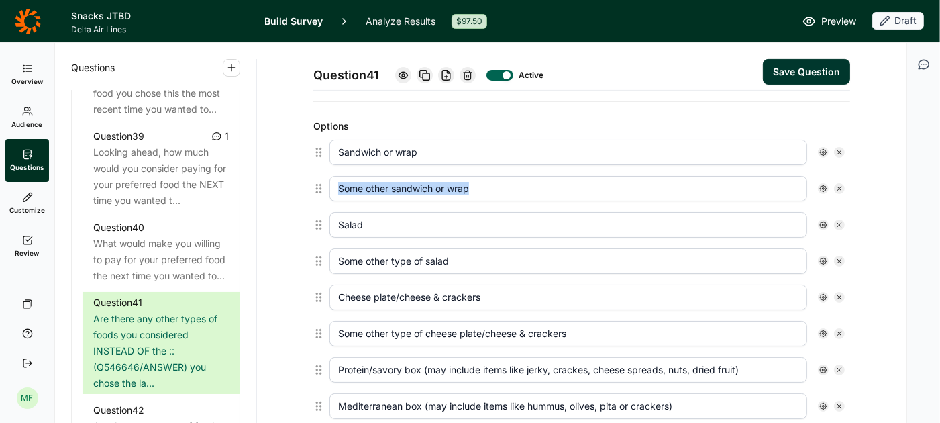
click at [838, 150] on icon at bounding box center [840, 152] width 8 height 8
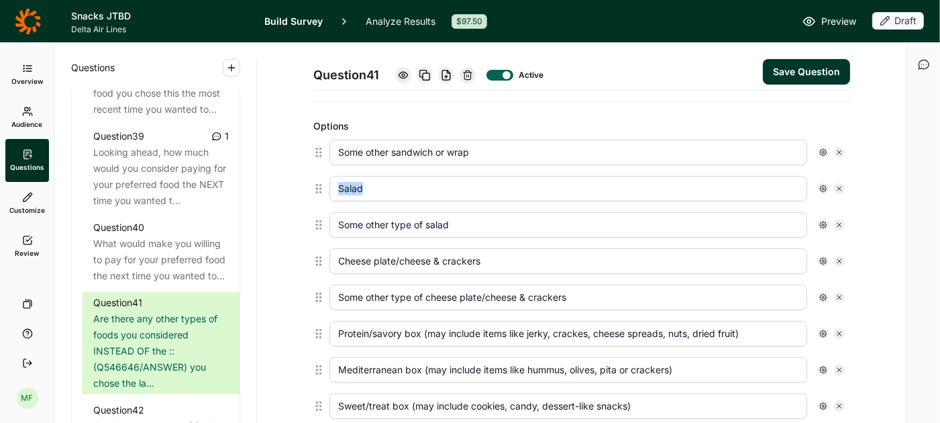
click at [838, 150] on icon at bounding box center [840, 152] width 8 height 8
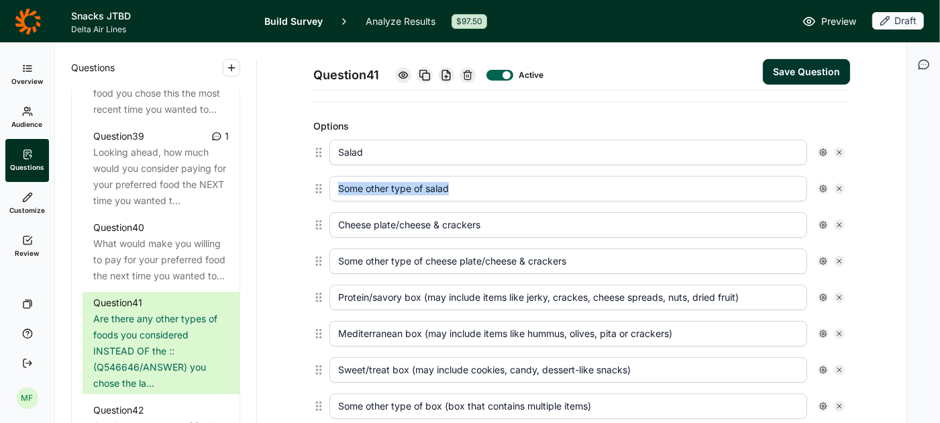
click at [838, 150] on icon at bounding box center [840, 152] width 8 height 8
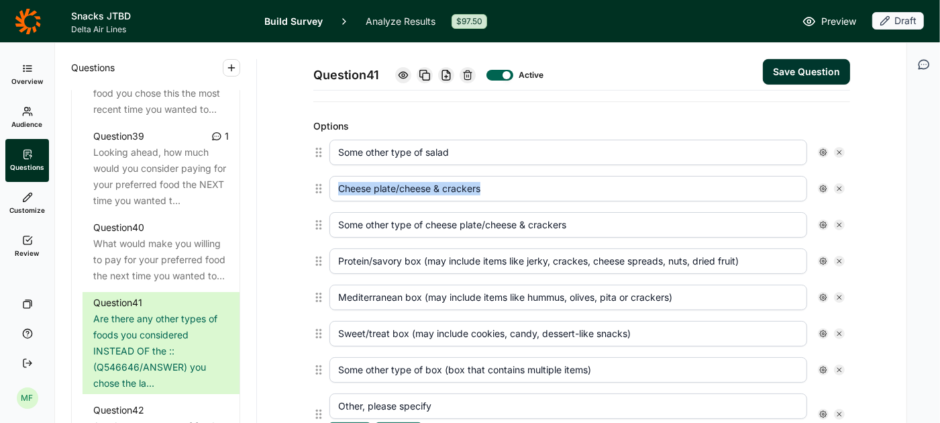
click at [838, 150] on icon at bounding box center [840, 152] width 8 height 8
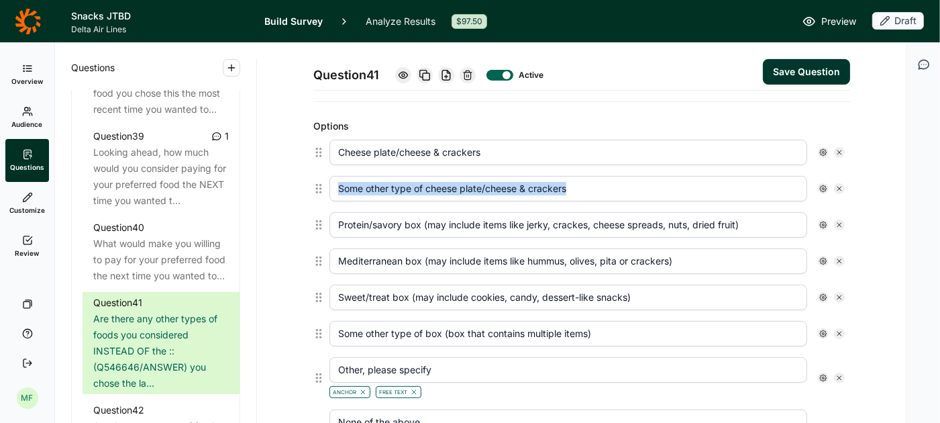
click at [838, 150] on icon at bounding box center [840, 152] width 8 height 8
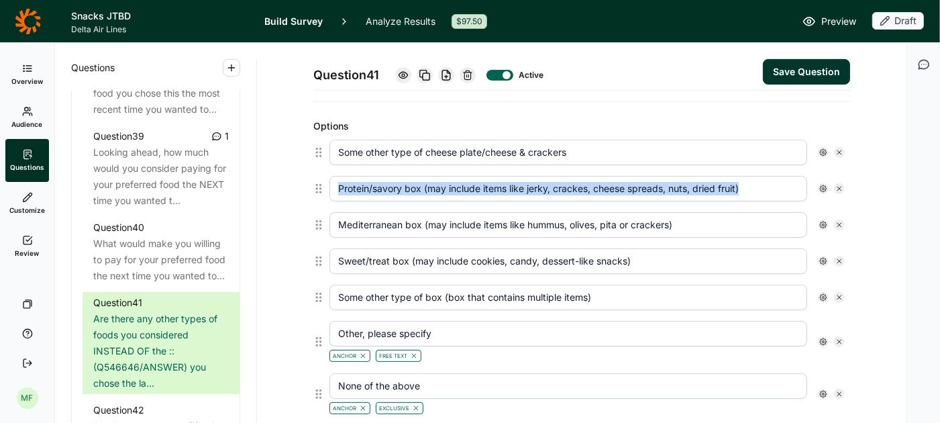
click at [838, 150] on icon at bounding box center [840, 152] width 8 height 8
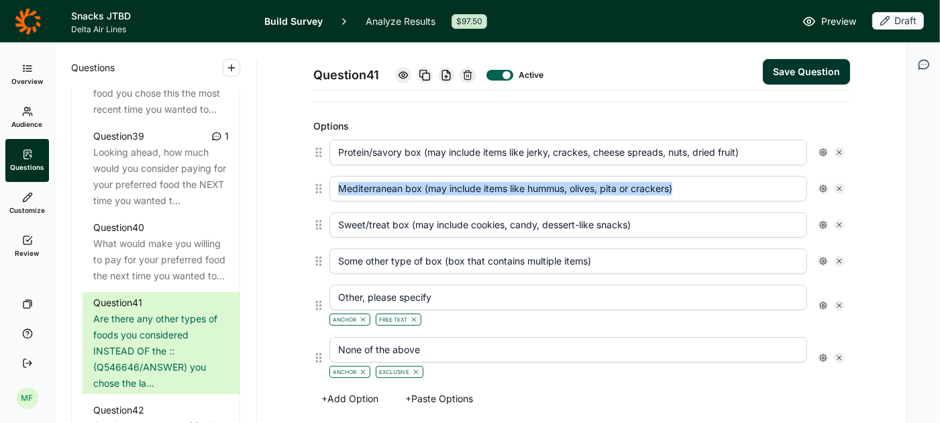
click at [838, 150] on icon at bounding box center [840, 152] width 8 height 8
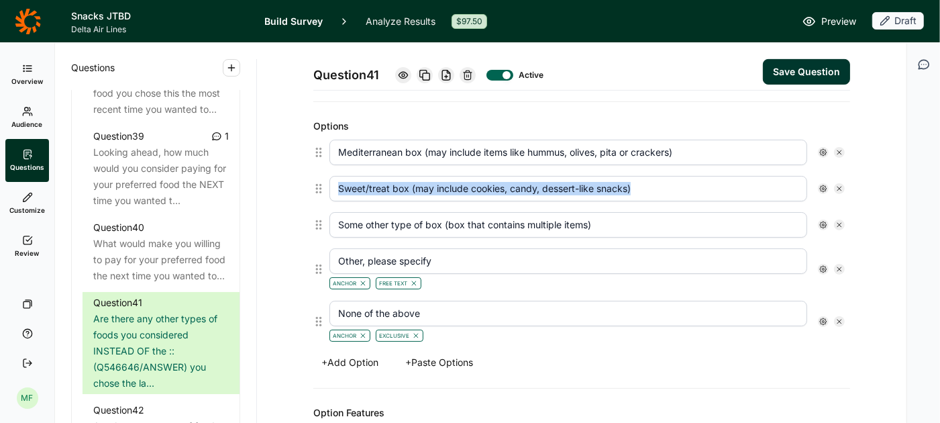
click at [838, 150] on icon at bounding box center [840, 152] width 8 height 8
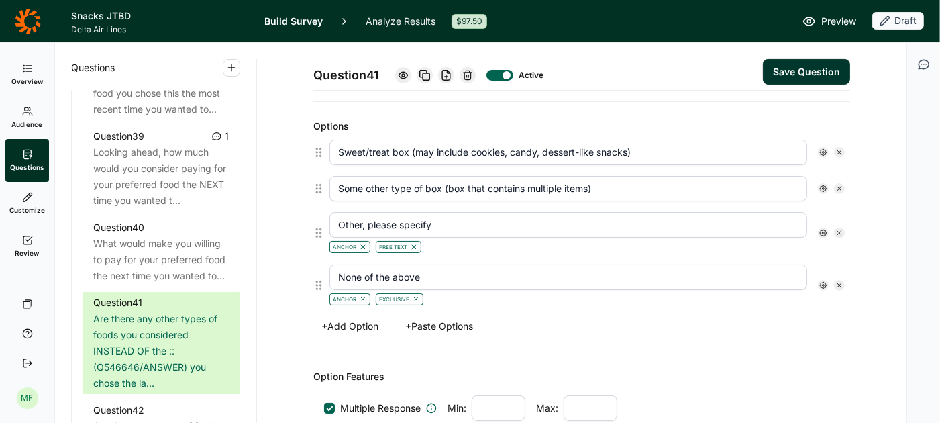
click at [838, 150] on icon at bounding box center [840, 152] width 8 height 8
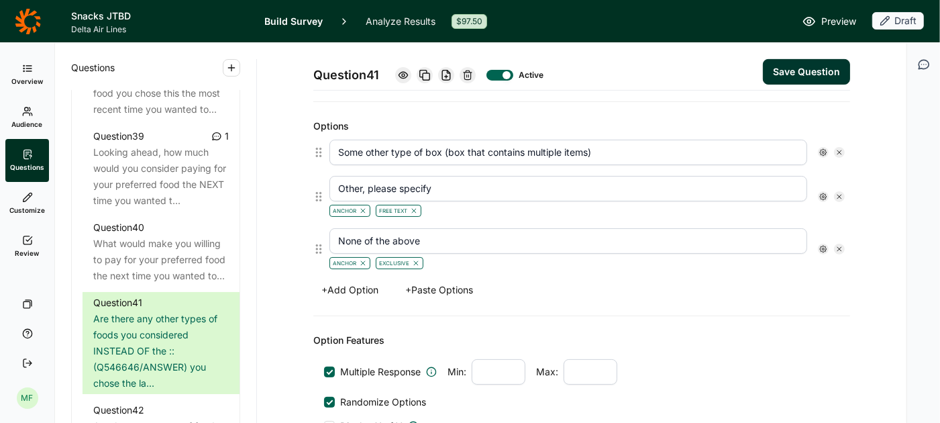
click at [838, 150] on icon at bounding box center [840, 152] width 8 height 8
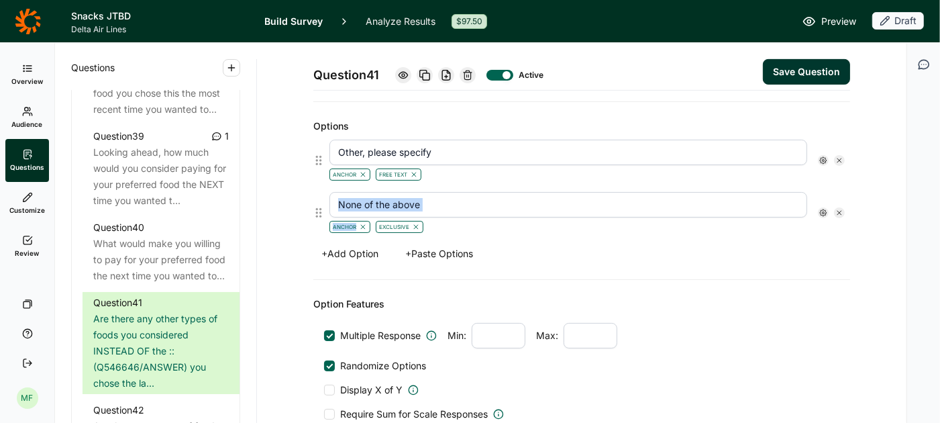
click at [838, 150] on div "Other, please specify Anchor Free Text" at bounding box center [587, 161] width 515 height 42
click at [840, 148] on div "Other, please specify Anchor Free Text" at bounding box center [587, 161] width 515 height 42
click at [840, 158] on icon at bounding box center [840, 160] width 8 height 8
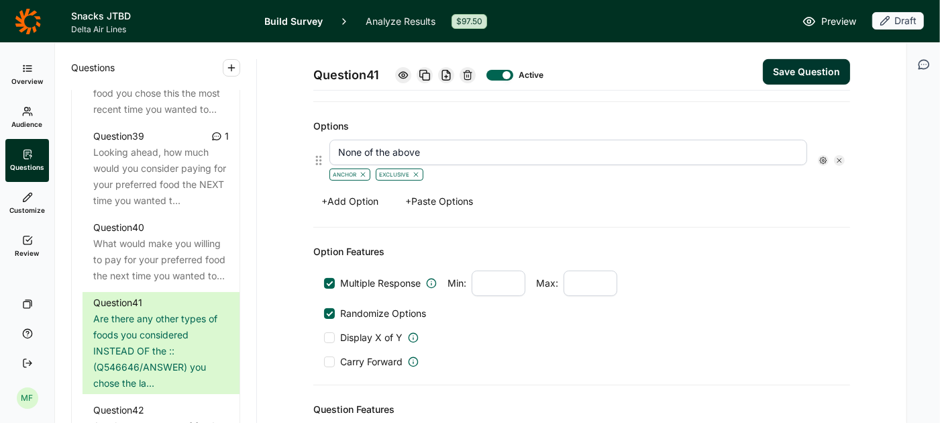
click at [840, 158] on icon at bounding box center [840, 160] width 8 height 8
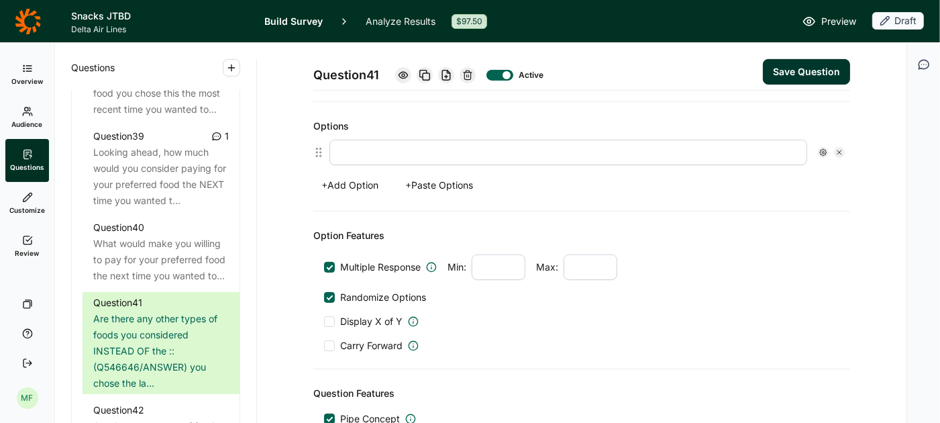
click at [425, 178] on button "+ Paste Options" at bounding box center [439, 185] width 84 height 19
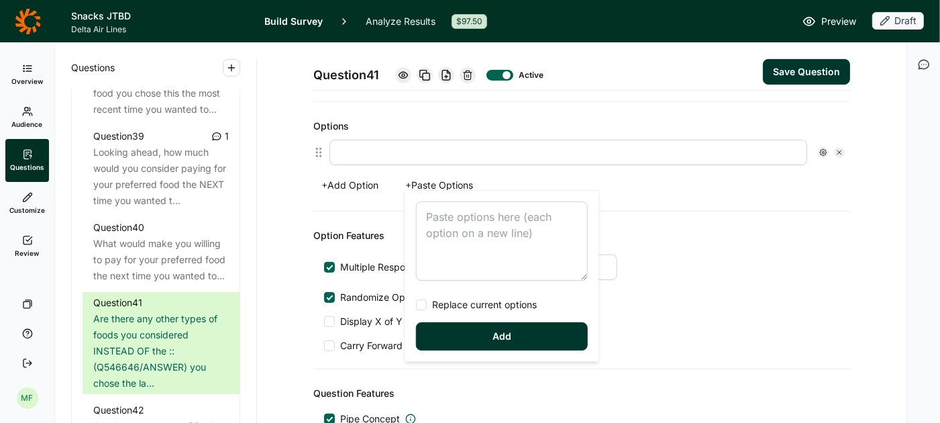
click at [436, 224] on textarea at bounding box center [502, 240] width 172 height 79
click at [487, 332] on button "Add" at bounding box center [502, 336] width 172 height 28
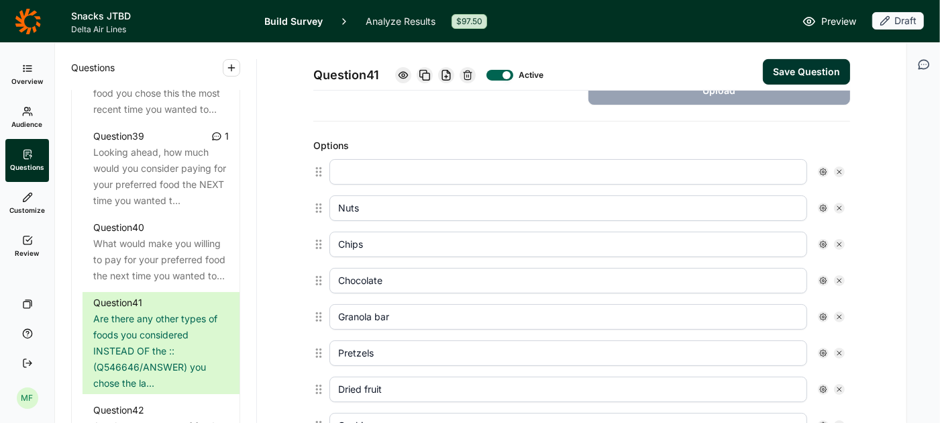
scroll to position [312, 0]
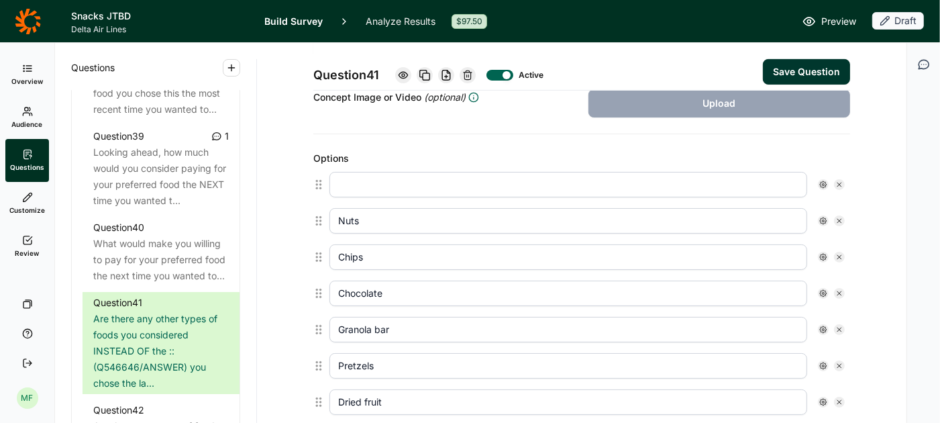
click at [841, 181] on icon at bounding box center [840, 185] width 8 height 8
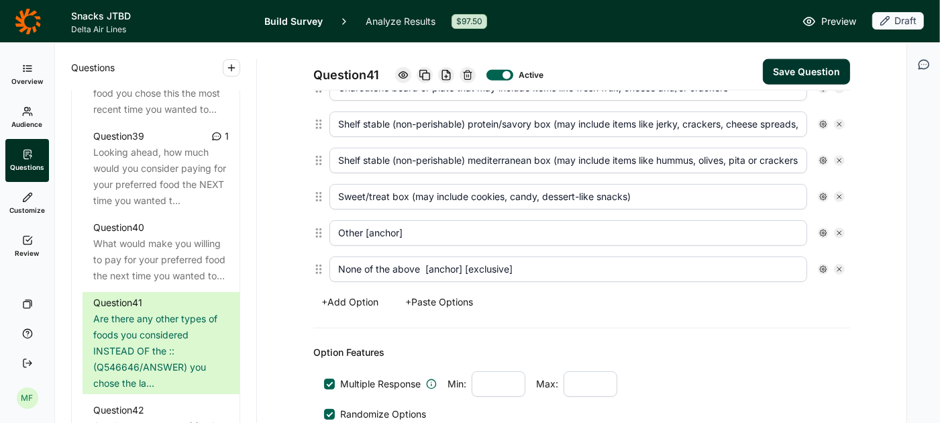
scroll to position [1142, 0]
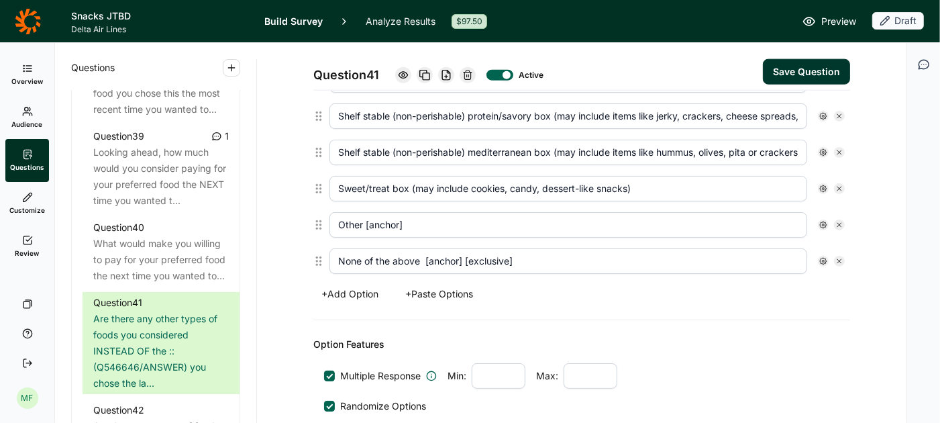
click at [488, 212] on input "Other [anchor]" at bounding box center [569, 225] width 478 height 26
click at [823, 221] on icon at bounding box center [823, 225] width 8 height 8
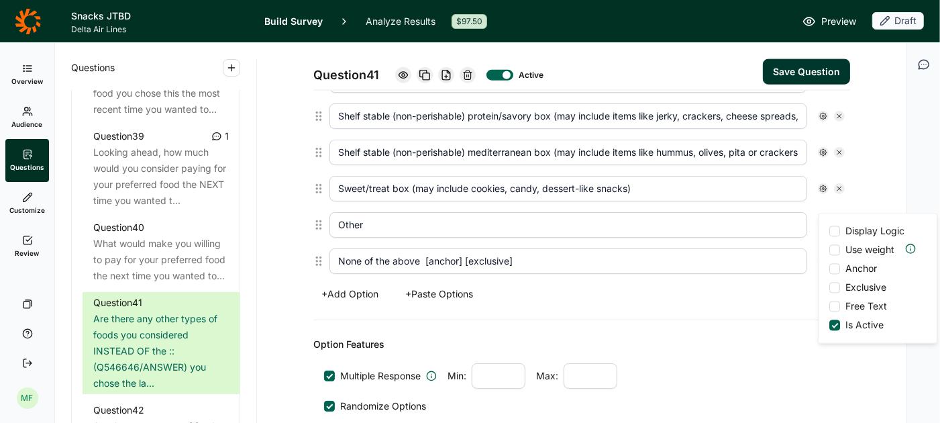
click at [833, 268] on div at bounding box center [834, 269] width 11 height 11
click at [829, 269] on input "Anchor" at bounding box center [829, 269] width 0 height 0
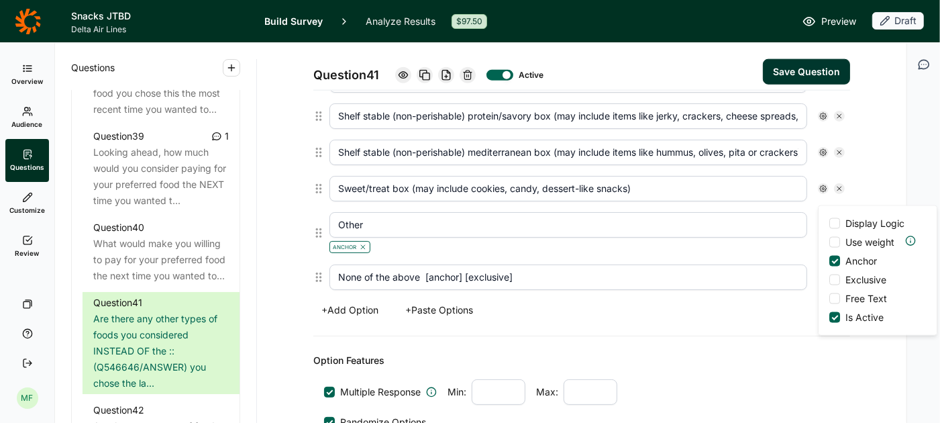
scroll to position [1158, 0]
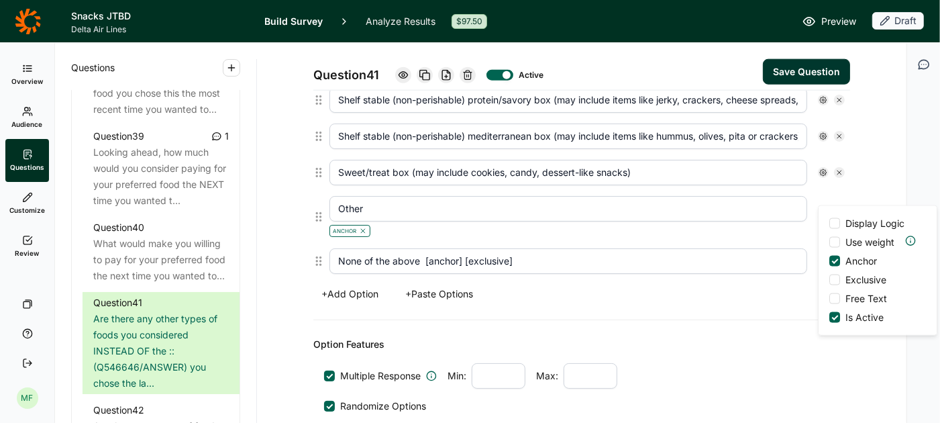
drag, startPoint x: 560, startPoint y: 246, endPoint x: 424, endPoint y: 242, distance: 136.3
click at [424, 248] on input "None of the above [anchor] [exclusive]" at bounding box center [569, 261] width 478 height 26
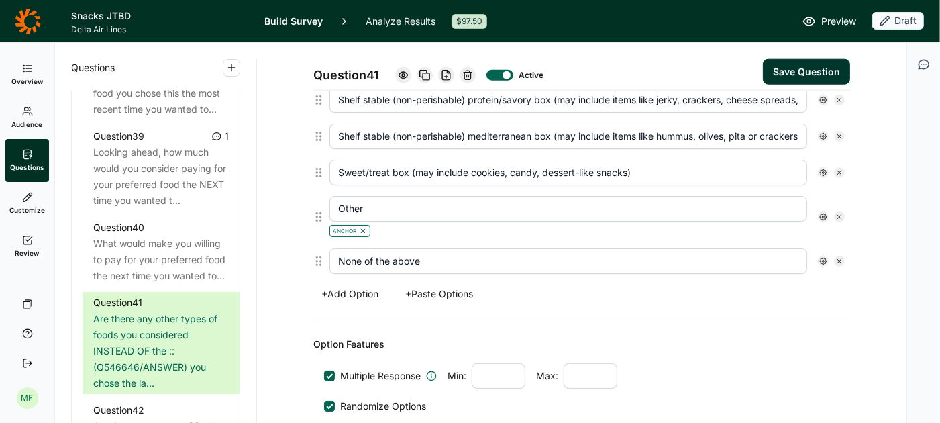
click at [825, 257] on icon at bounding box center [823, 261] width 8 height 8
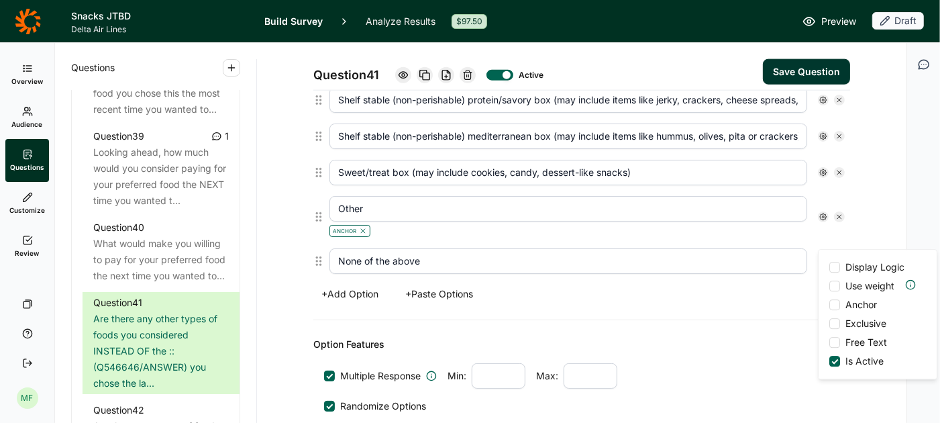
click at [836, 307] on div at bounding box center [834, 304] width 11 height 11
click at [829, 305] on input "Anchor" at bounding box center [829, 305] width 0 height 0
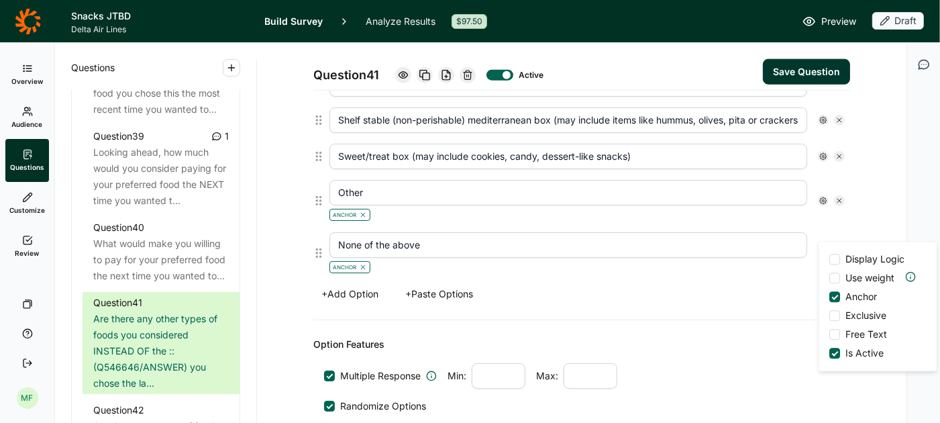
click at [836, 321] on label "Exclusive" at bounding box center [857, 315] width 57 height 13
click at [829, 315] on input "Exclusive" at bounding box center [829, 315] width 0 height 0
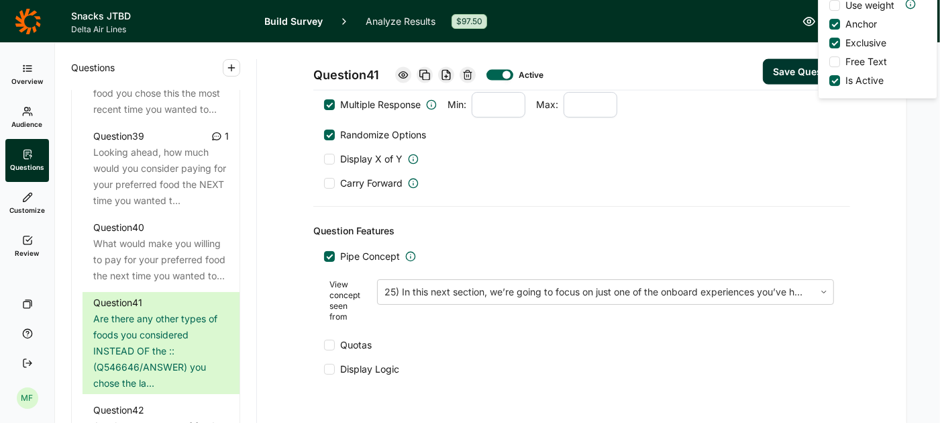
scroll to position [1453, 0]
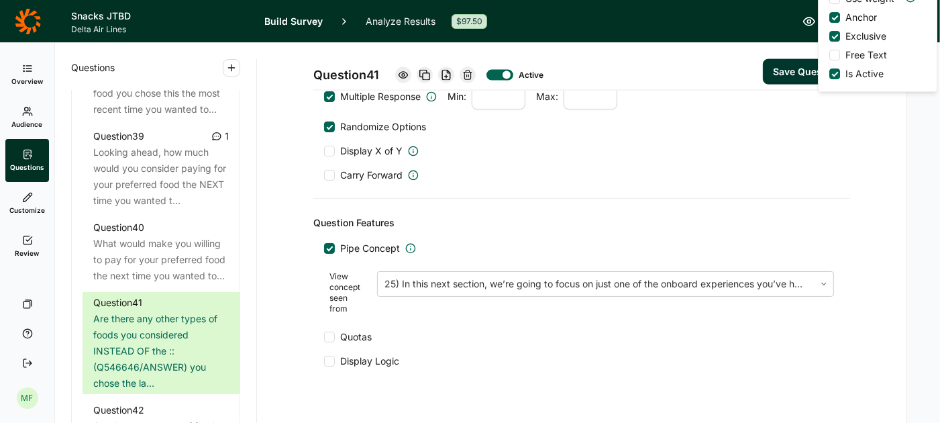
click at [790, 68] on button "Save Question" at bounding box center [806, 72] width 87 height 26
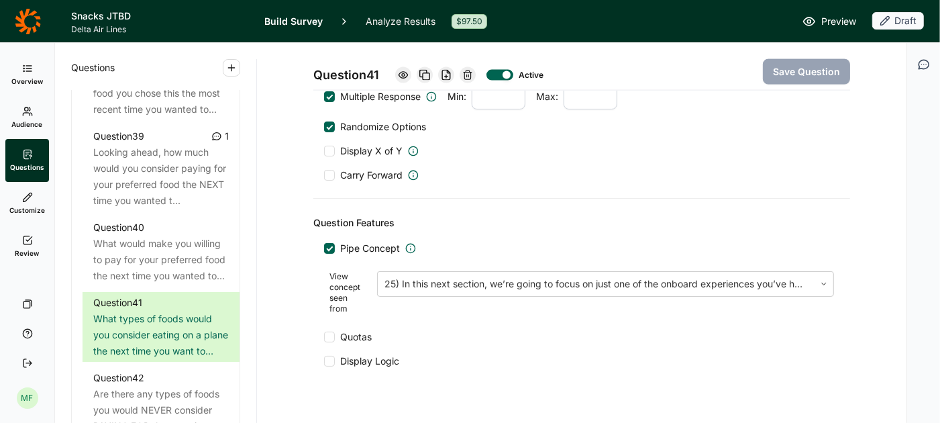
click at [234, 67] on use "button" at bounding box center [231, 67] width 6 height 6
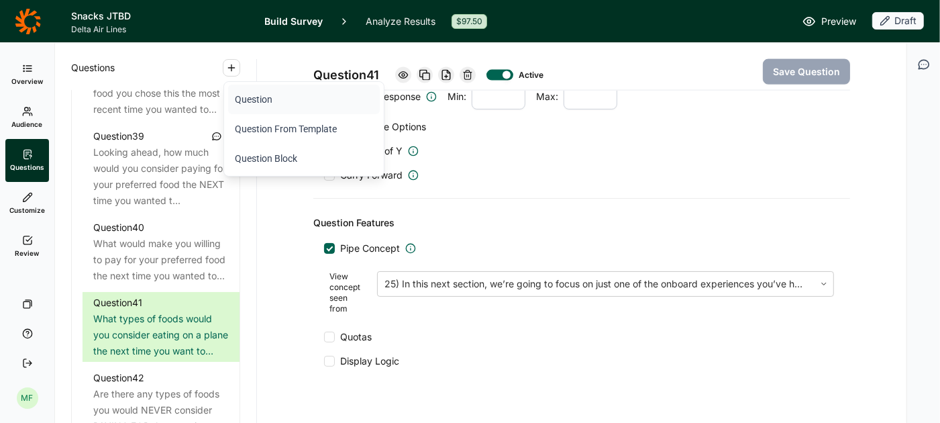
click at [272, 101] on button "Question" at bounding box center [304, 100] width 152 height 30
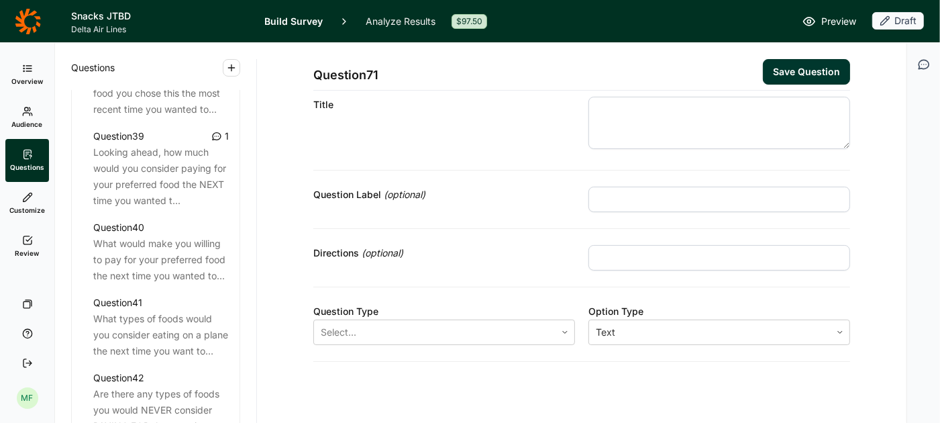
scroll to position [34, 0]
click at [623, 105] on textarea at bounding box center [720, 119] width 262 height 52
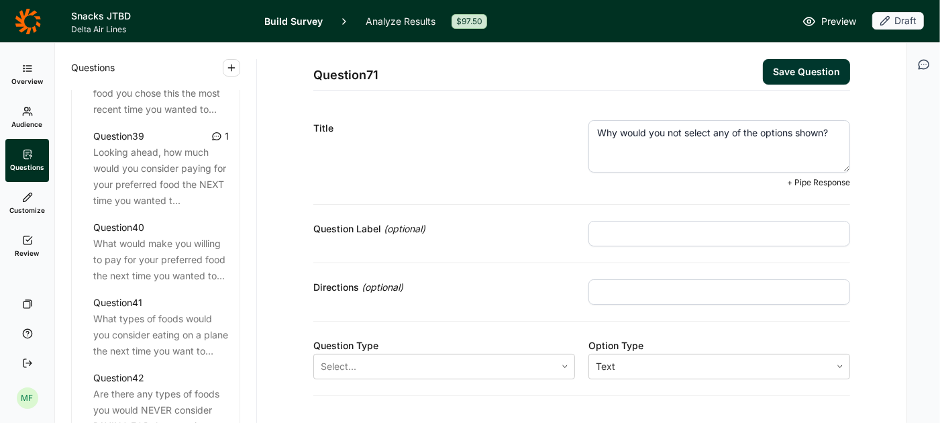
click at [754, 234] on input "text" at bounding box center [720, 234] width 262 height 26
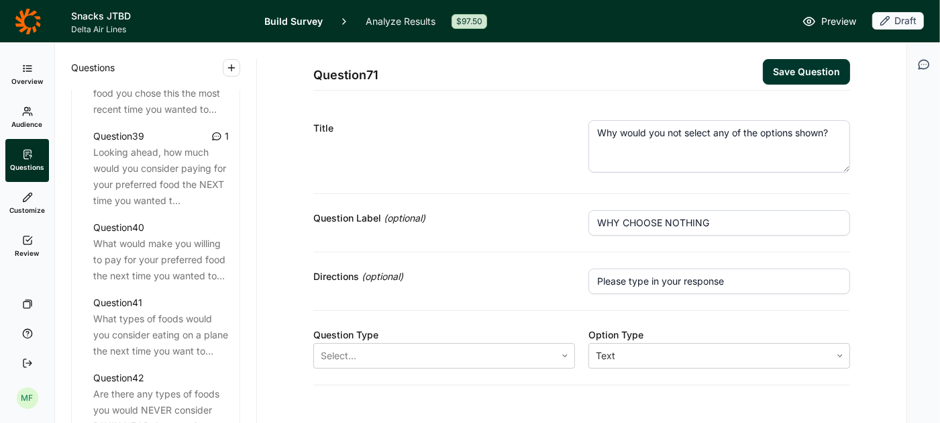
scroll to position [23, 0]
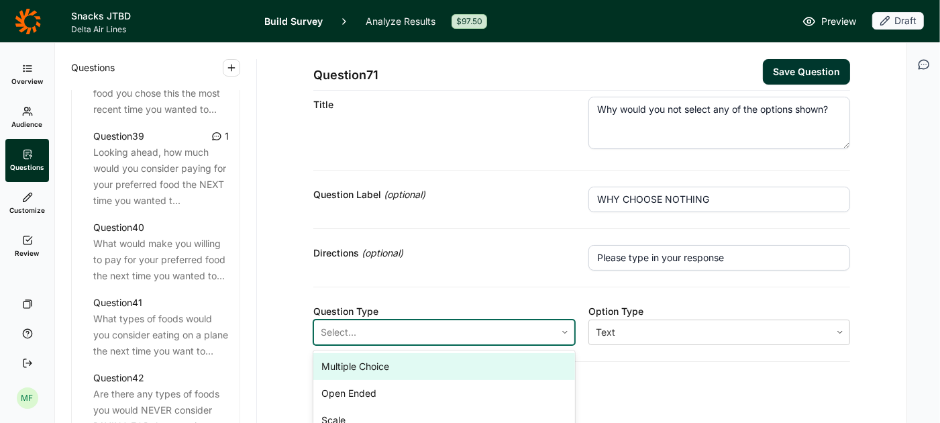
click at [566, 330] on icon at bounding box center [565, 332] width 8 height 8
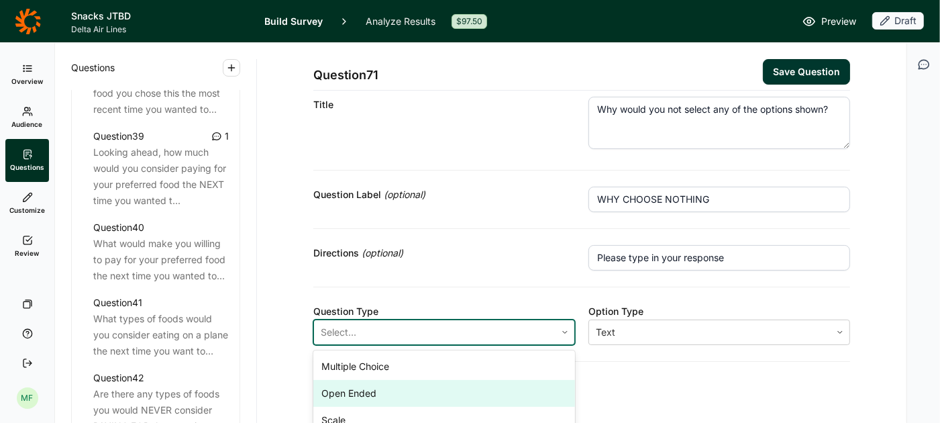
click at [505, 384] on div "Open Ended" at bounding box center [444, 393] width 262 height 27
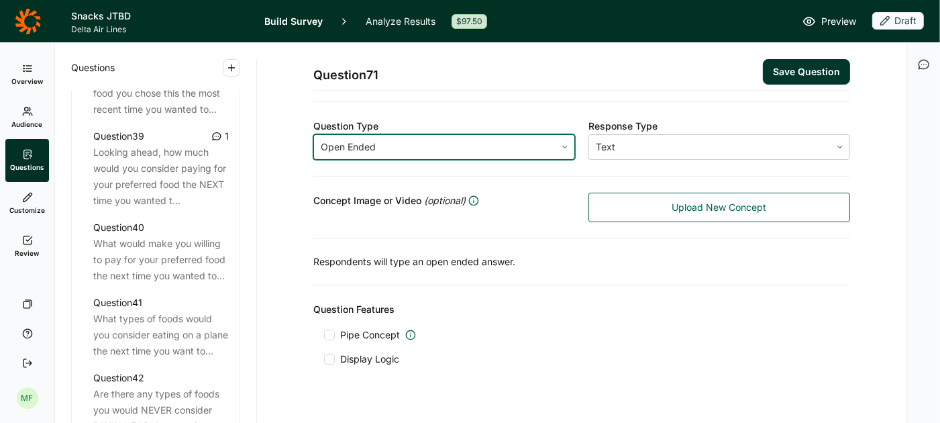
scroll to position [228, 0]
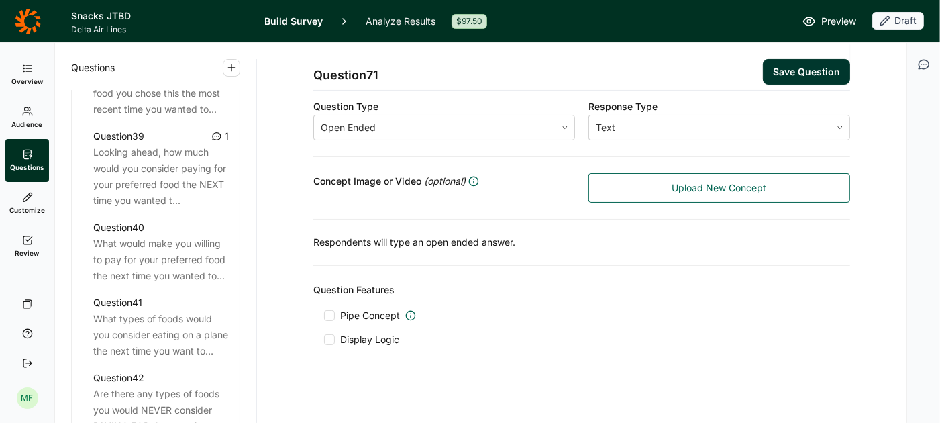
click at [333, 334] on div at bounding box center [329, 339] width 11 height 11
click at [324, 340] on input "Display Logic" at bounding box center [324, 340] width 0 height 0
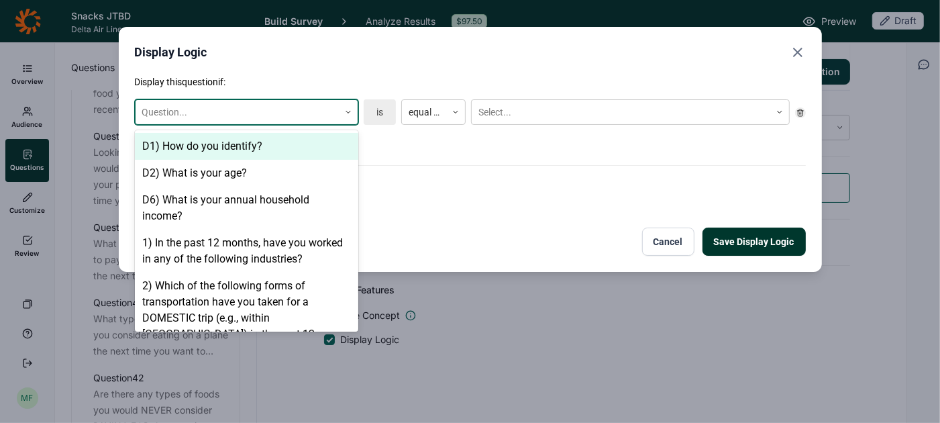
click at [347, 115] on icon at bounding box center [348, 112] width 8 height 8
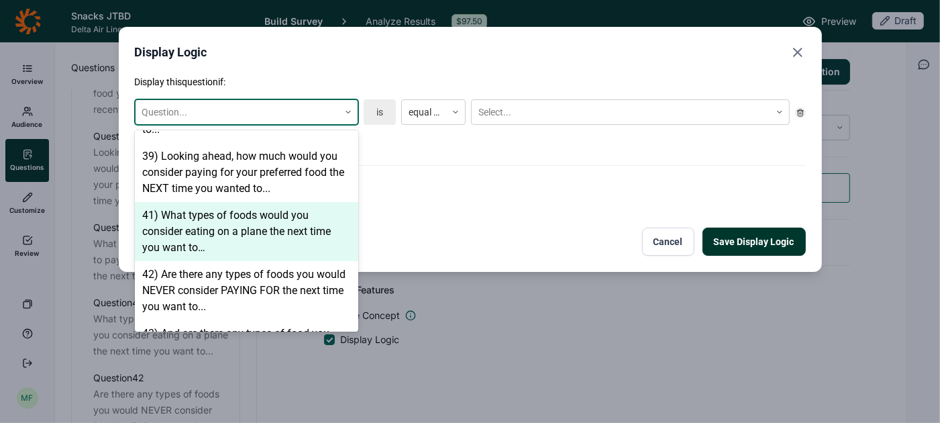
scroll to position [1927, 0]
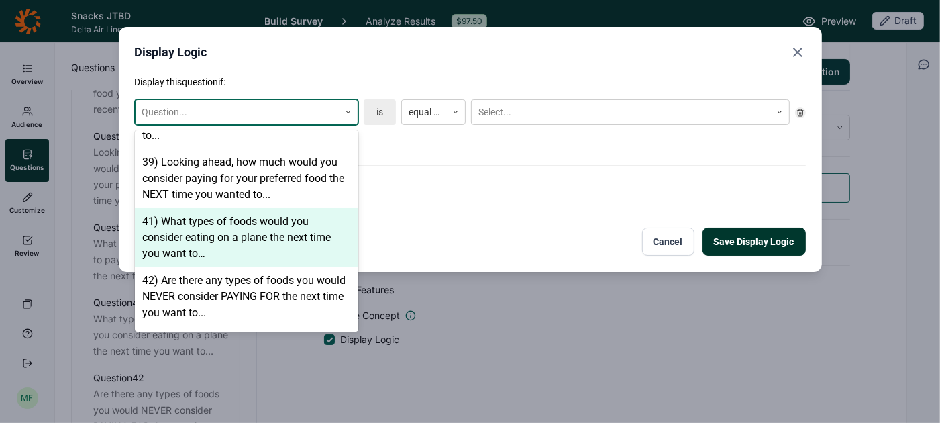
click at [287, 209] on div "41) What types of foods would you consider eating on a plane the next time you …" at bounding box center [246, 237] width 223 height 59
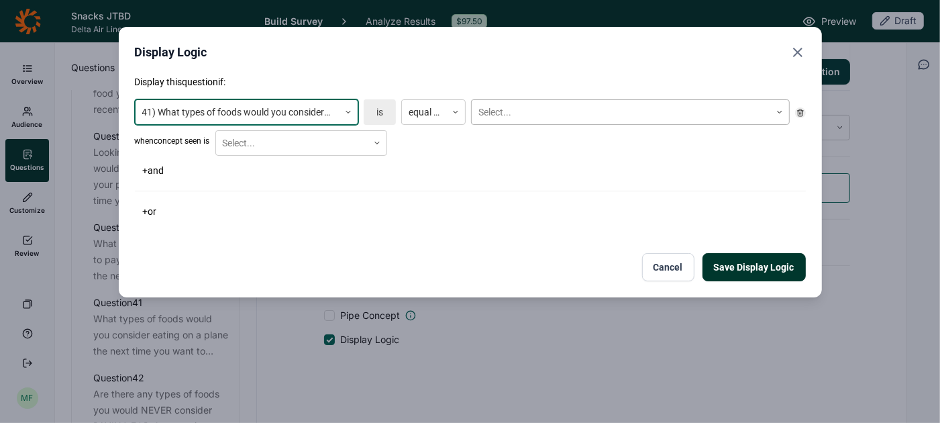
click at [520, 108] on div at bounding box center [621, 112] width 285 height 17
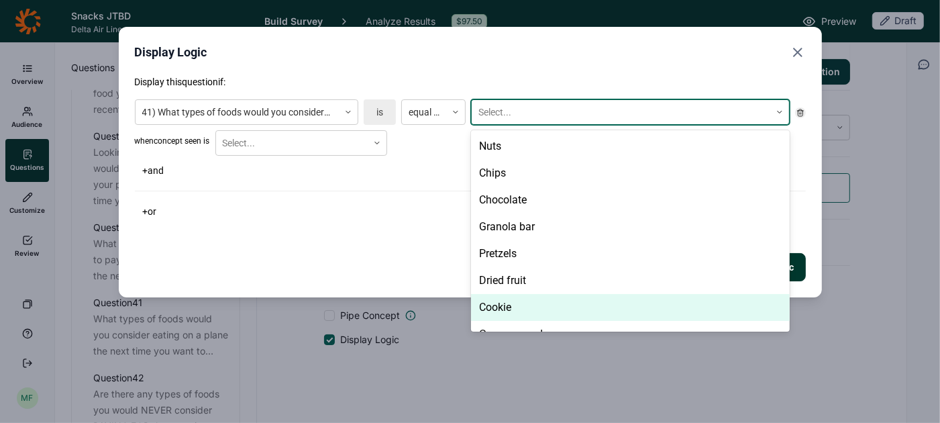
scroll to position [566, 0]
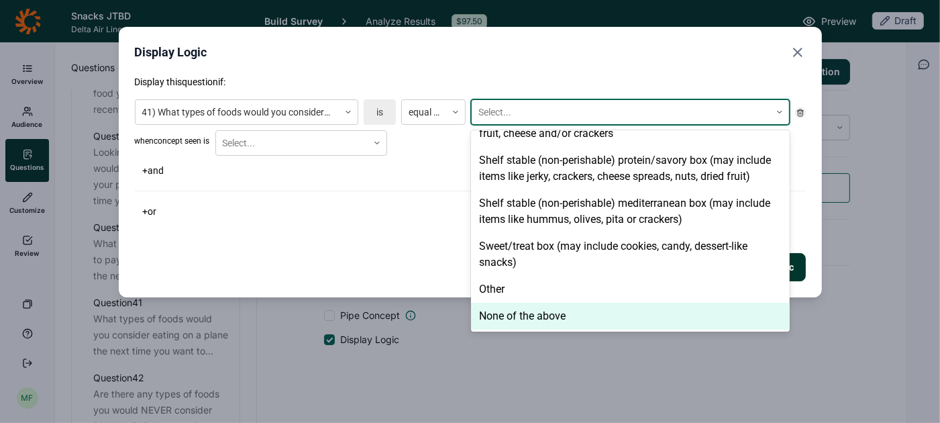
click at [521, 313] on div "None of the above" at bounding box center [630, 316] width 319 height 27
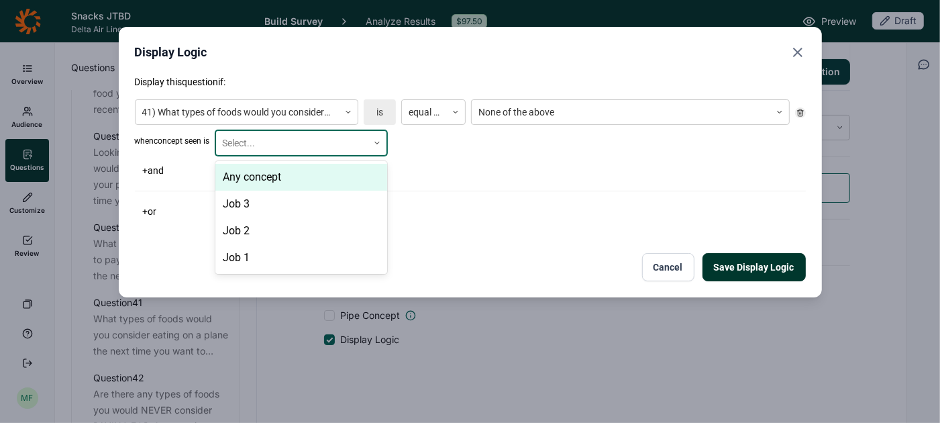
click at [376, 145] on icon at bounding box center [377, 143] width 8 height 8
click at [363, 175] on div "Any concept" at bounding box center [301, 177] width 172 height 27
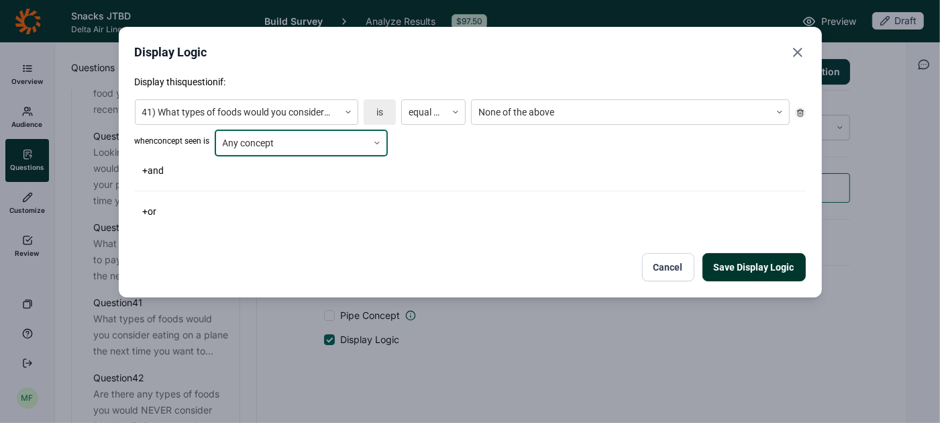
click at [725, 271] on button "Save Display Logic" at bounding box center [754, 267] width 103 height 28
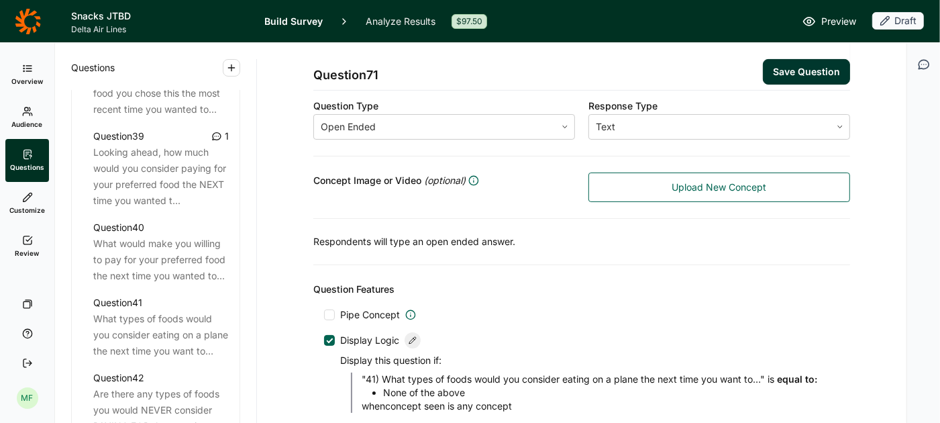
scroll to position [295, 0]
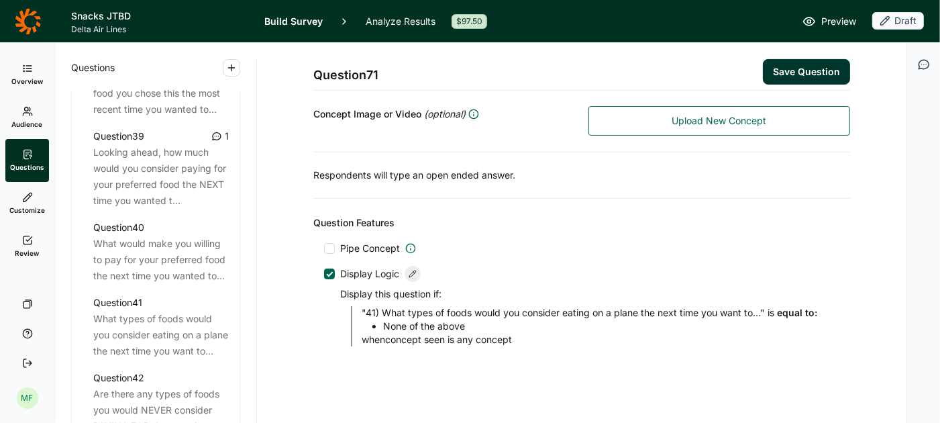
click at [794, 66] on button "Save Question" at bounding box center [806, 72] width 87 height 26
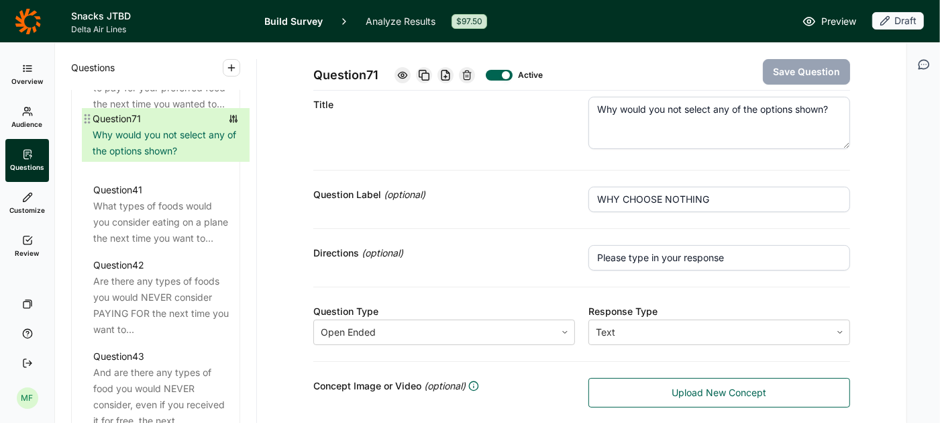
scroll to position [3811, 0]
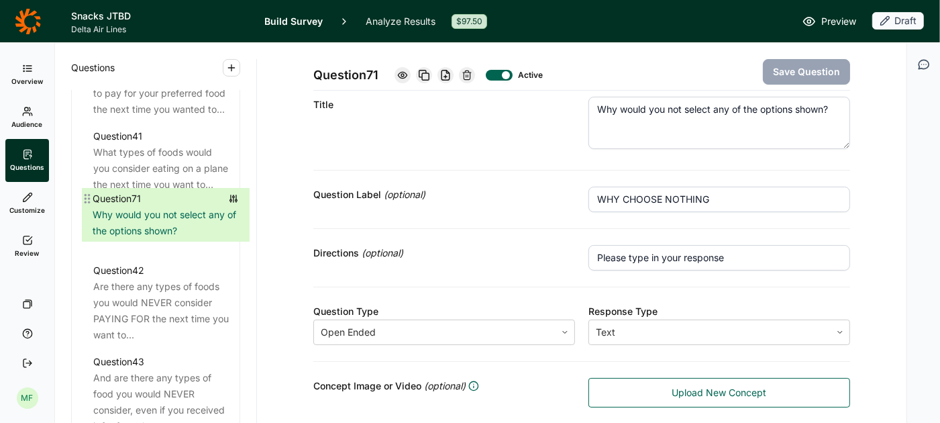
drag, startPoint x: 77, startPoint y: 219, endPoint x: 88, endPoint y: 195, distance: 26.1
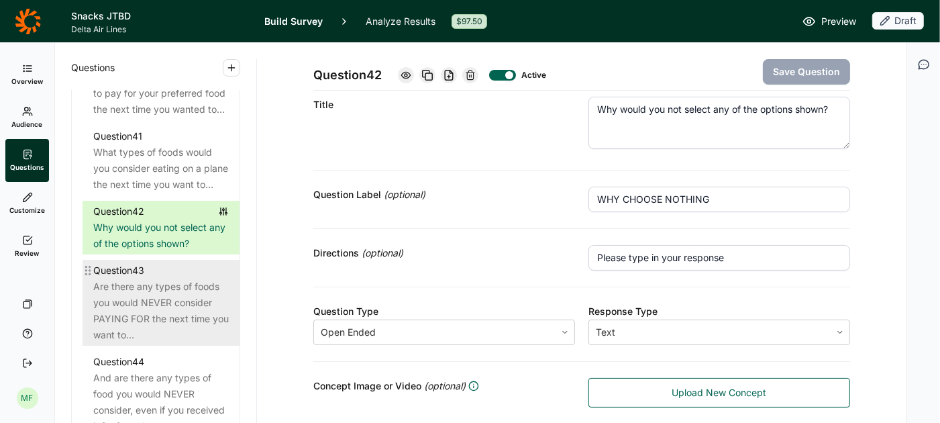
click at [197, 307] on div "Are there any types of foods you would NEVER consider PAYING FOR the next time …" at bounding box center [161, 311] width 136 height 64
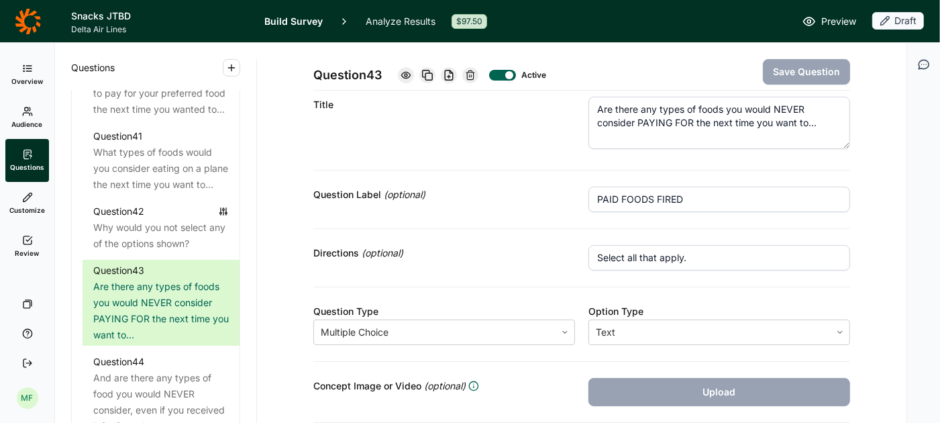
click at [673, 117] on textarea "Are there any types of foods you would NEVER consider PAYING FOR the next time …" at bounding box center [720, 123] width 262 height 52
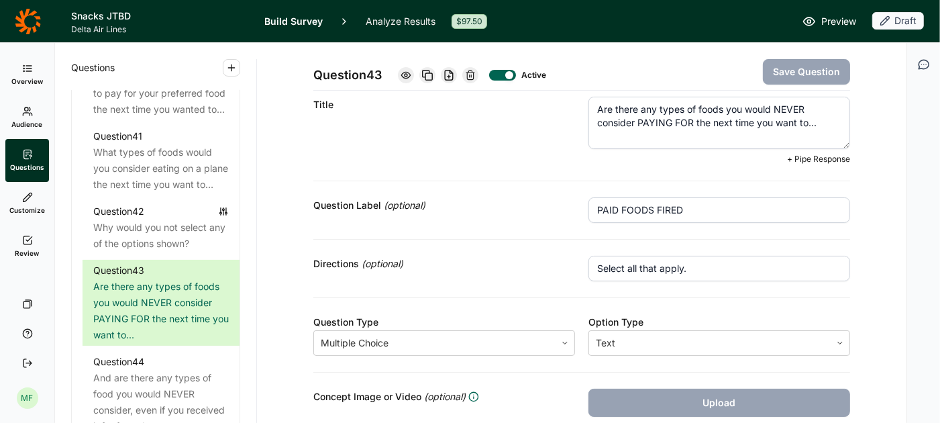
click at [673, 117] on textarea "Are there any types of foods you would NEVER consider PAYING FOR the next time …" at bounding box center [720, 123] width 262 height 52
paste textarea "nd which of these types of foods would you consider purchasing from the airline"
click at [682, 207] on input "PAID FOODS FIRED" at bounding box center [720, 210] width 262 height 26
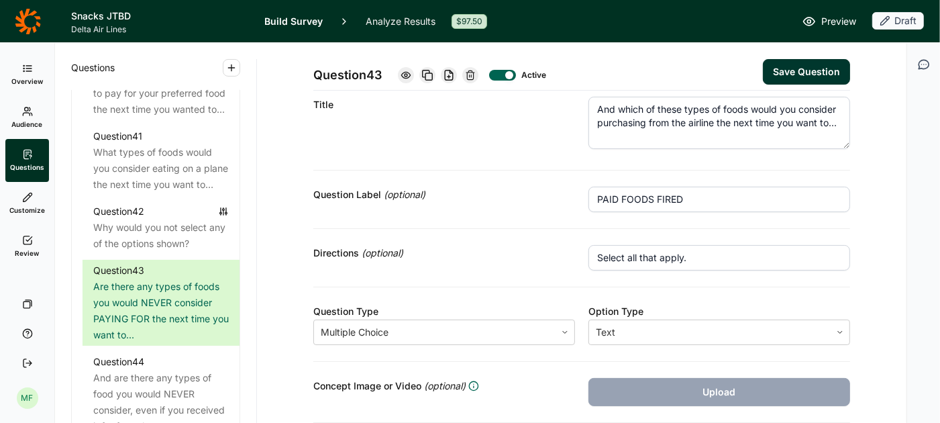
click at [682, 207] on input "PAID FOODS FIRED" at bounding box center [720, 200] width 262 height 26
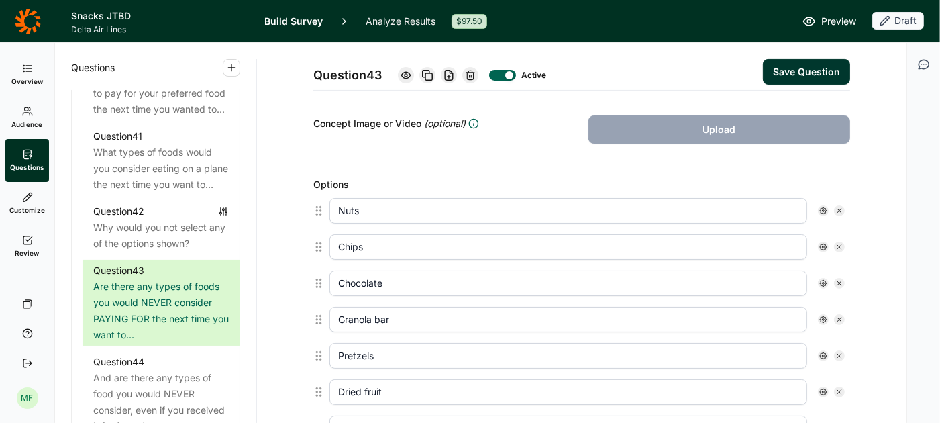
scroll to position [293, 0]
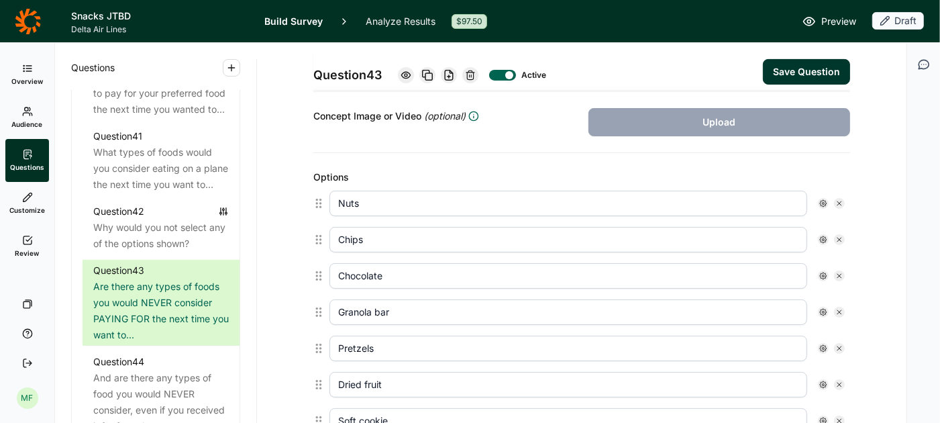
click at [840, 199] on icon at bounding box center [840, 203] width 8 height 8
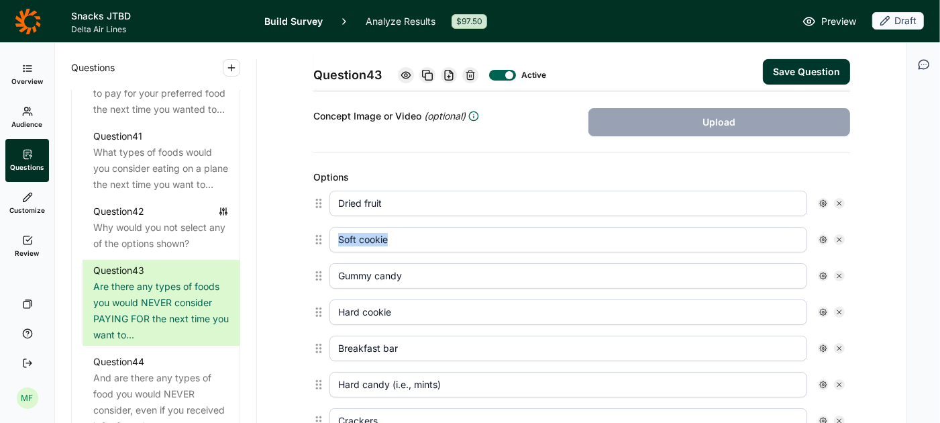
click at [840, 199] on icon at bounding box center [840, 203] width 8 height 8
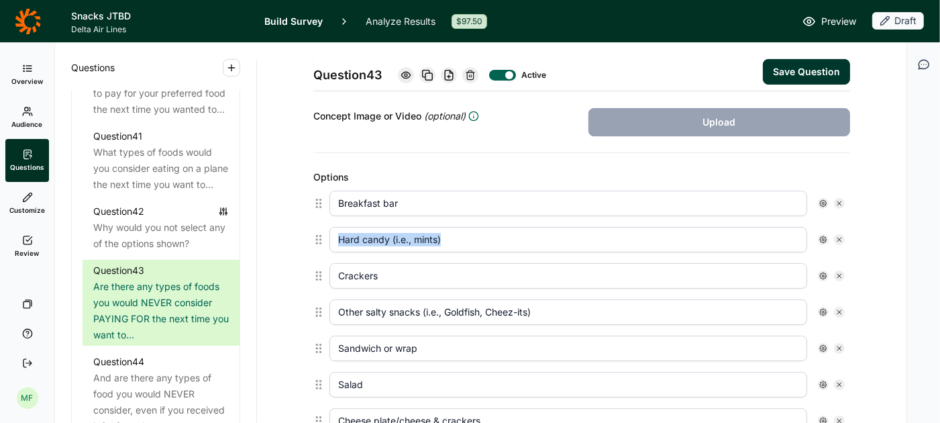
click at [840, 199] on icon at bounding box center [840, 203] width 8 height 8
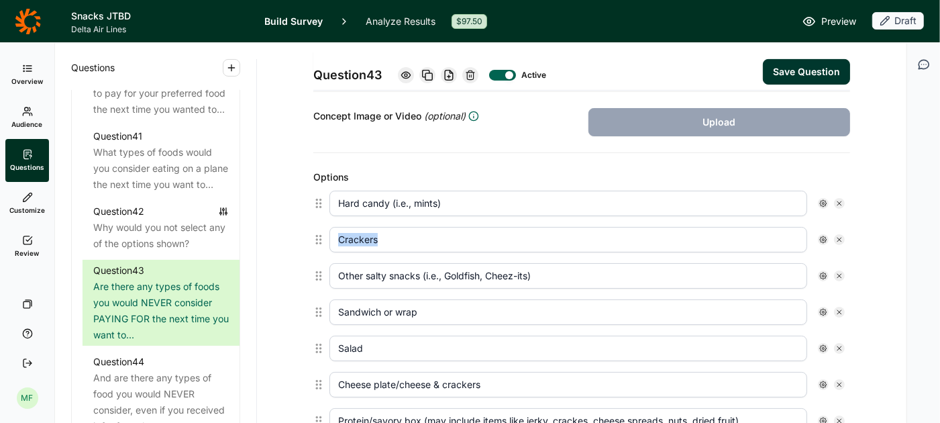
click at [840, 199] on icon at bounding box center [840, 203] width 8 height 8
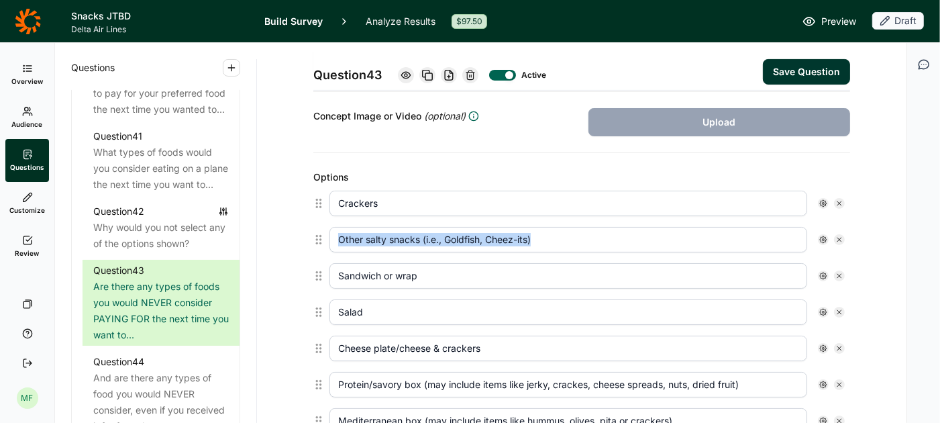
click at [840, 199] on icon at bounding box center [840, 203] width 8 height 8
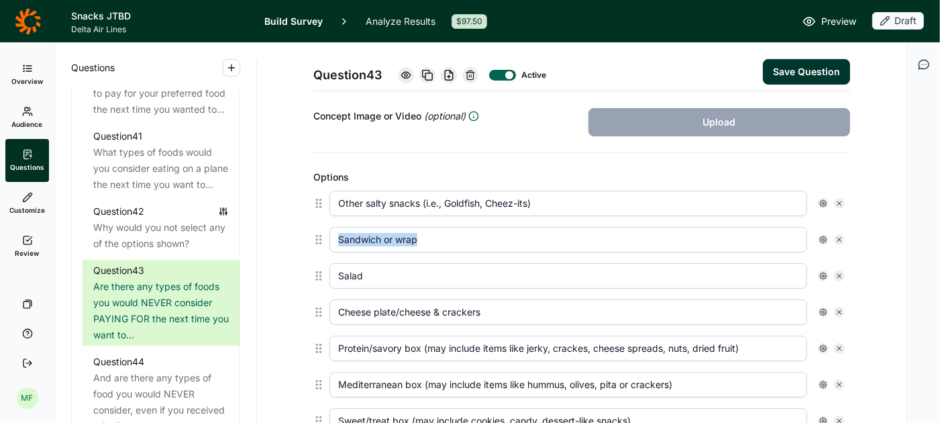
click at [840, 199] on icon at bounding box center [840, 203] width 8 height 8
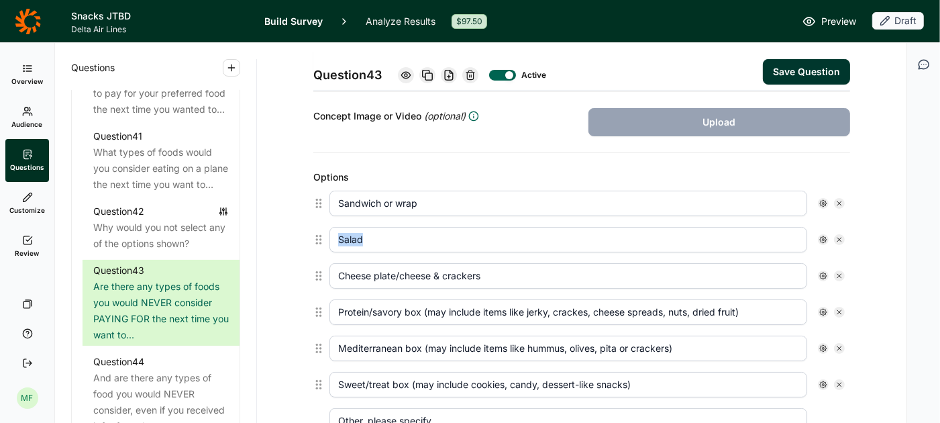
click at [840, 199] on icon at bounding box center [840, 203] width 8 height 8
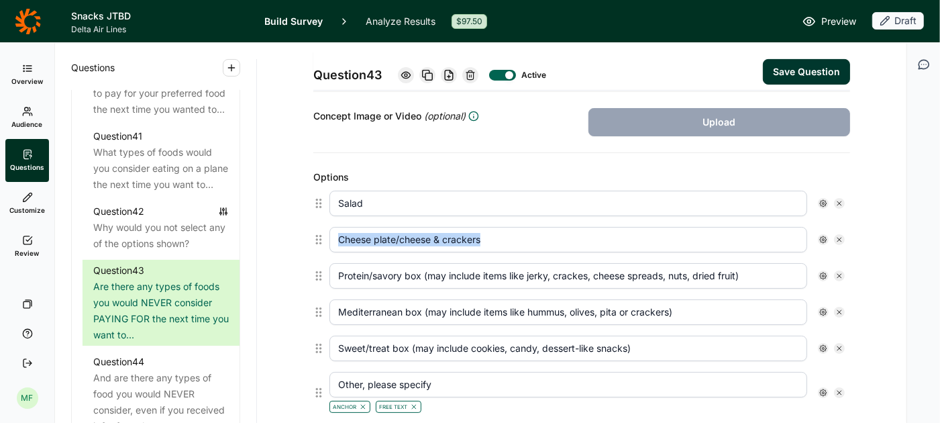
click at [840, 199] on icon at bounding box center [840, 203] width 8 height 8
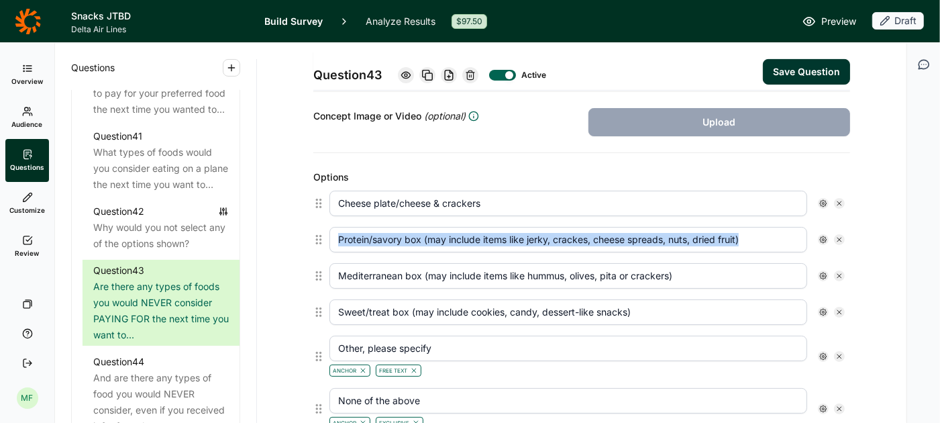
click at [840, 199] on icon at bounding box center [840, 203] width 8 height 8
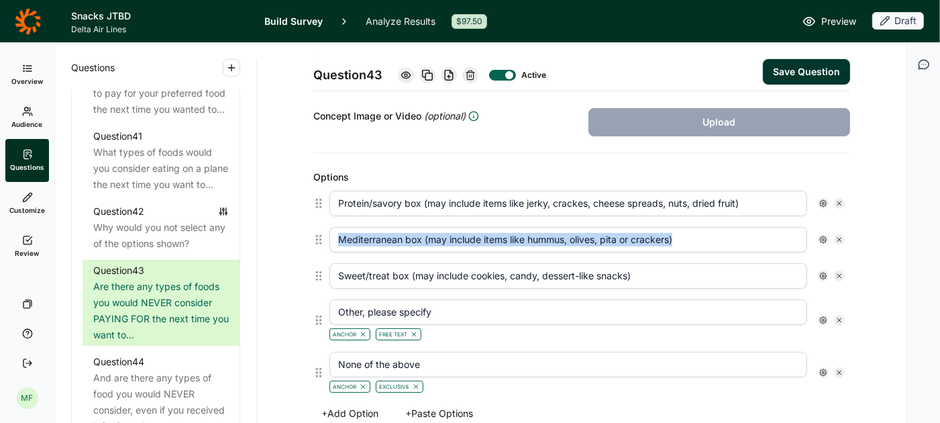
click at [840, 199] on icon at bounding box center [840, 203] width 8 height 8
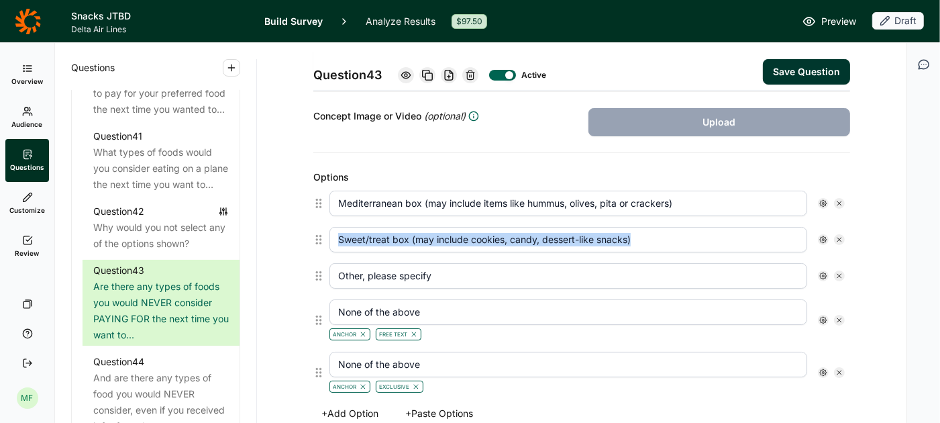
click at [840, 199] on icon at bounding box center [840, 203] width 8 height 8
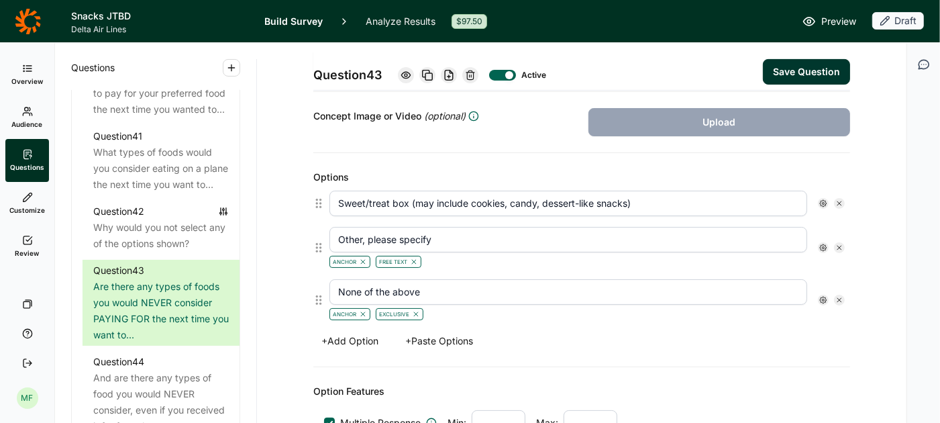
click at [840, 199] on icon at bounding box center [840, 203] width 8 height 8
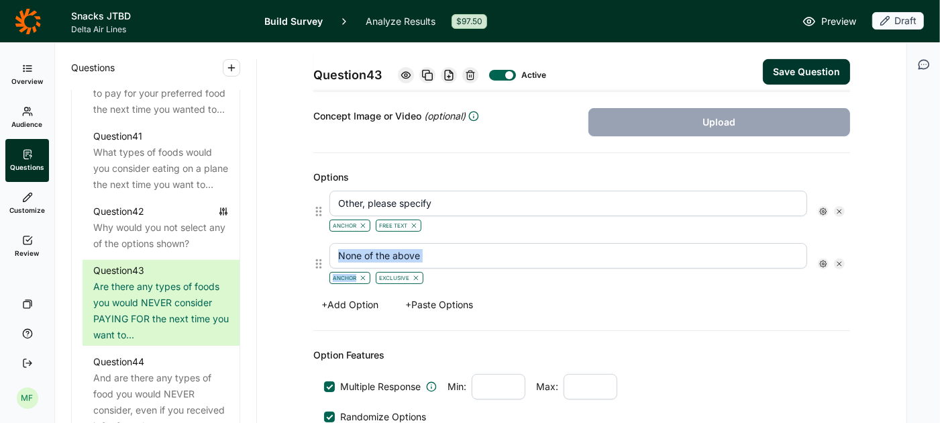
click at [840, 197] on div "Other, please specify Anchor Free Text" at bounding box center [587, 212] width 515 height 42
click at [844, 206] on div at bounding box center [831, 211] width 27 height 11
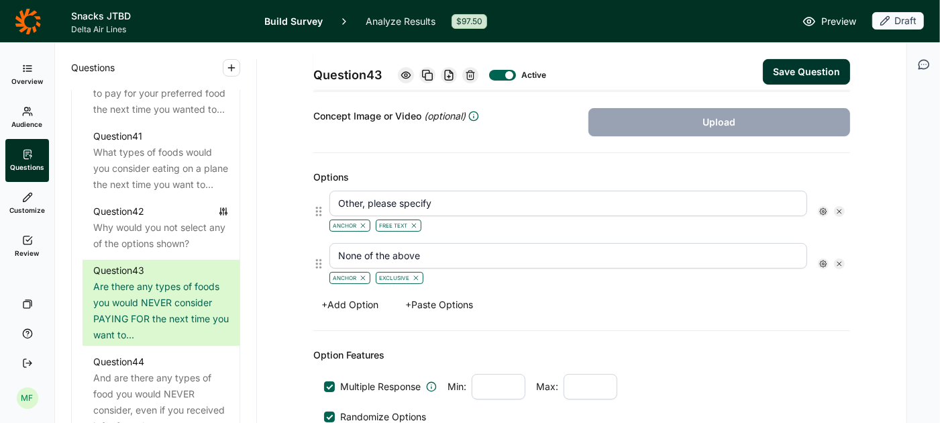
click at [838, 212] on div "Other, please specify Anchor Free Text" at bounding box center [587, 212] width 515 height 42
click at [838, 211] on div at bounding box center [839, 211] width 11 height 11
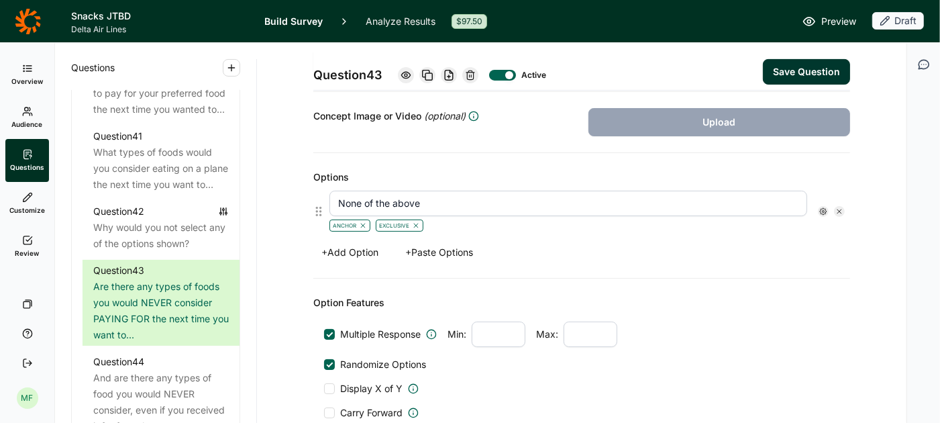
click at [838, 211] on div at bounding box center [839, 211] width 11 height 11
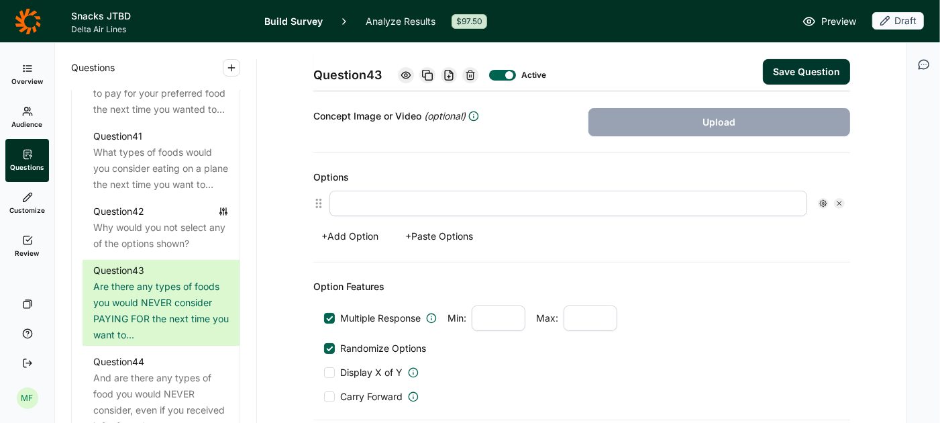
click at [435, 229] on button "+ Paste Options" at bounding box center [439, 236] width 84 height 19
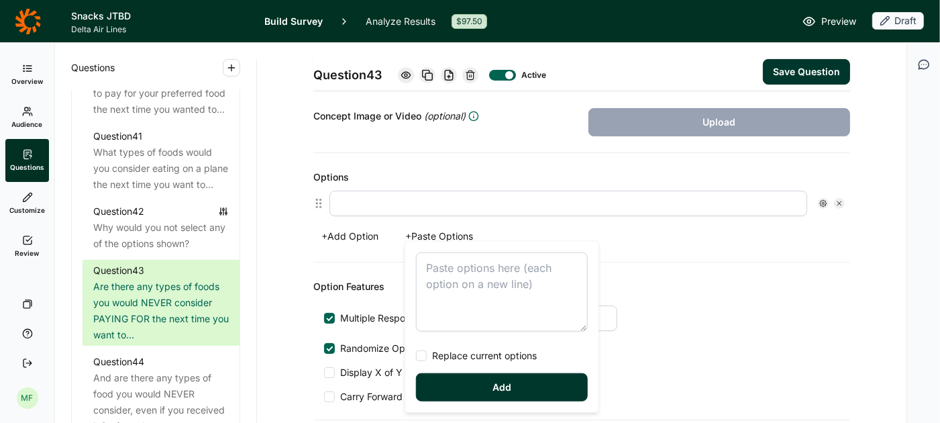
click at [438, 264] on textarea at bounding box center [502, 291] width 172 height 79
click at [490, 393] on button "Add" at bounding box center [502, 387] width 172 height 28
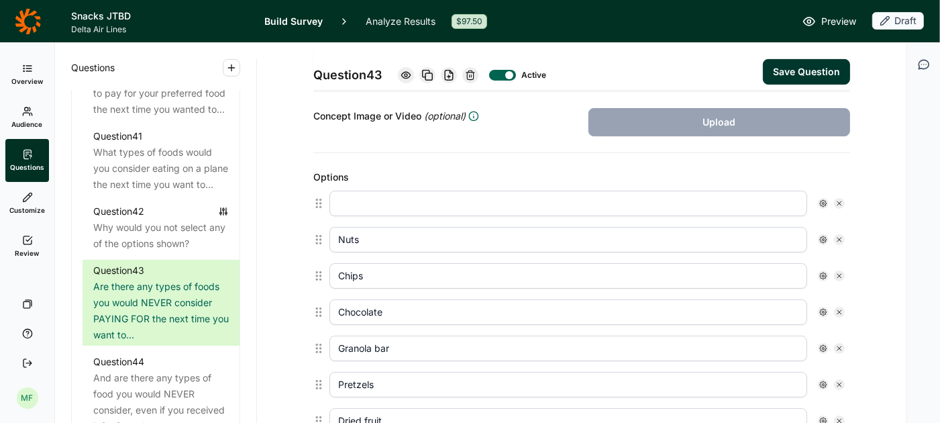
click at [840, 201] on use at bounding box center [840, 203] width 4 height 4
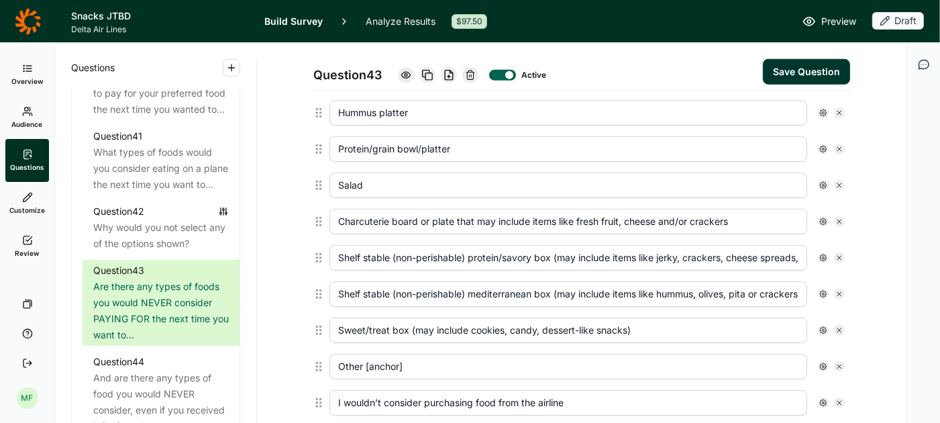
scroll to position [1084, 0]
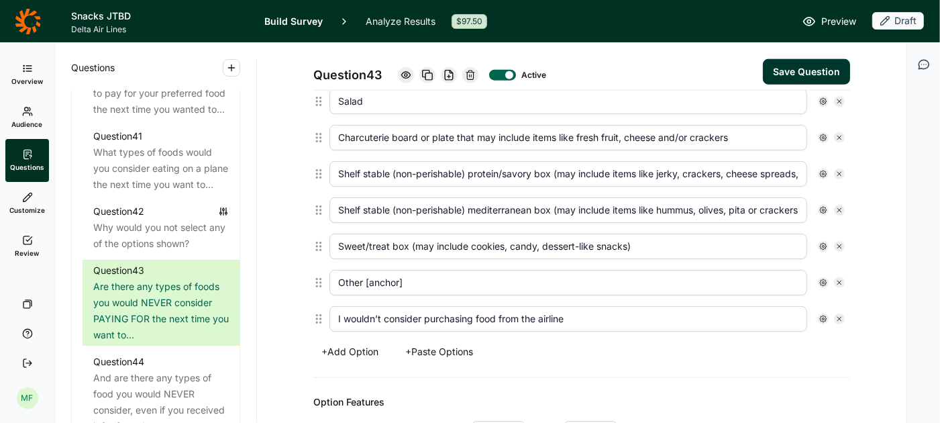
click at [468, 274] on input "Other [anchor]" at bounding box center [569, 283] width 478 height 26
click at [819, 279] on icon at bounding box center [823, 283] width 8 height 8
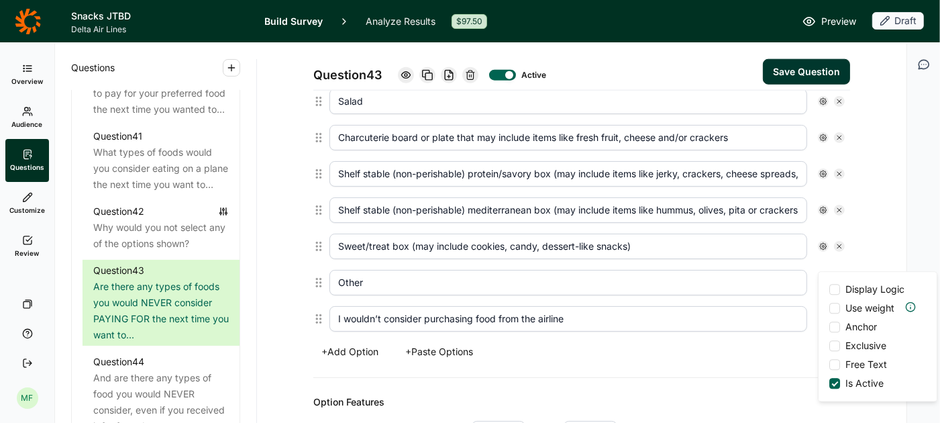
click at [829, 326] on div at bounding box center [834, 326] width 11 height 11
click at [829, 327] on input "Anchor" at bounding box center [829, 327] width 0 height 0
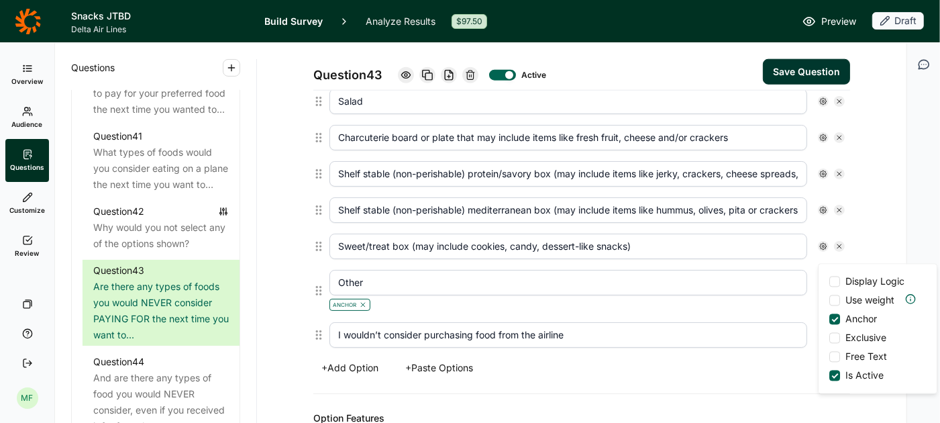
scroll to position [1099, 0]
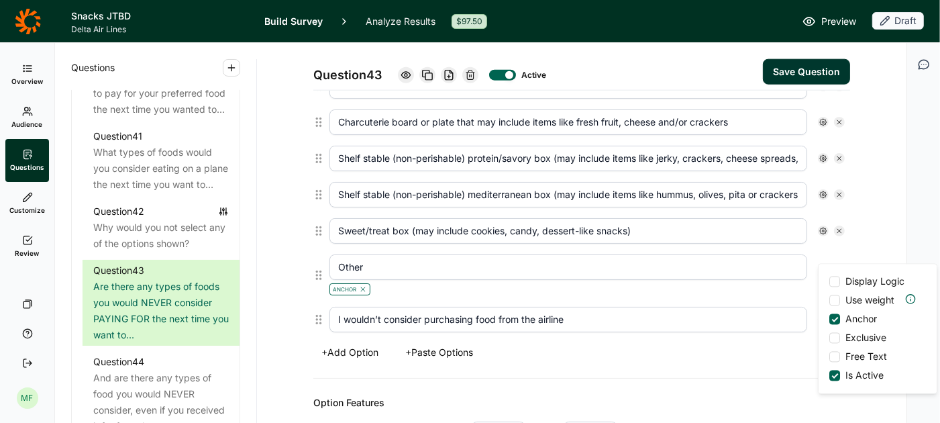
click at [623, 307] on input "I wouldn’t consider purchasing food from the airline" at bounding box center [569, 320] width 478 height 26
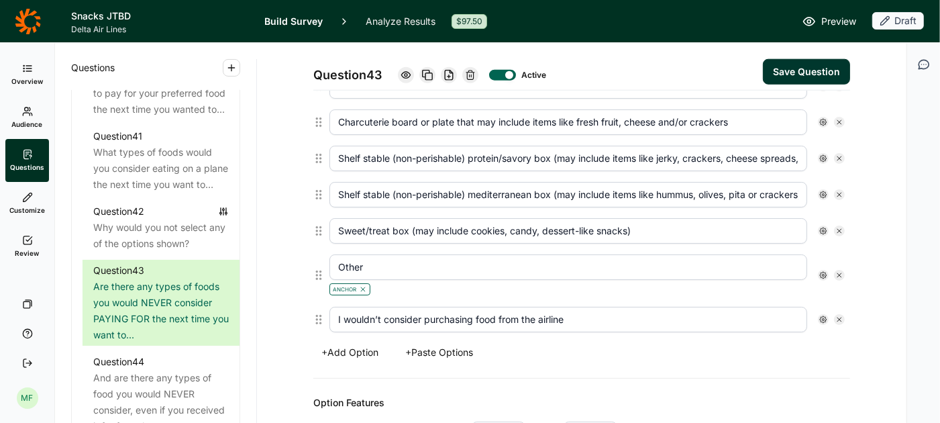
click at [820, 315] on icon at bounding box center [823, 319] width 8 height 8
click at [836, 240] on div at bounding box center [834, 241] width 11 height 11
click at [829, 241] on input "Exclusive" at bounding box center [829, 241] width 0 height 0
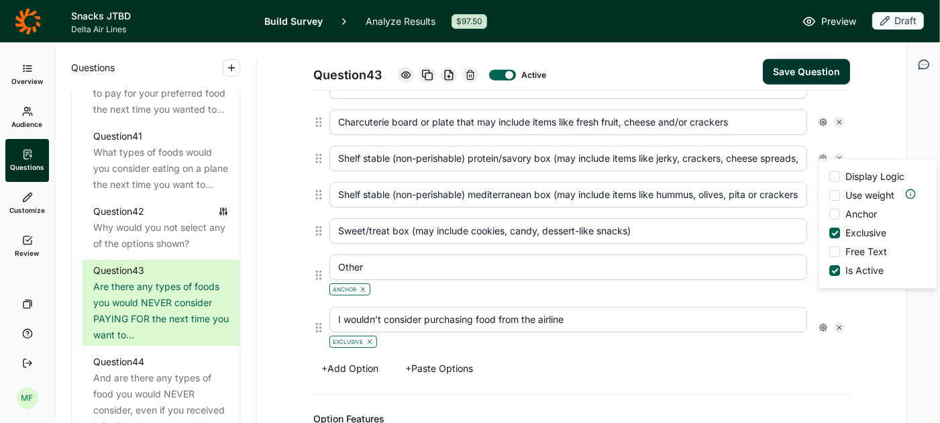
scroll to position [1115, 0]
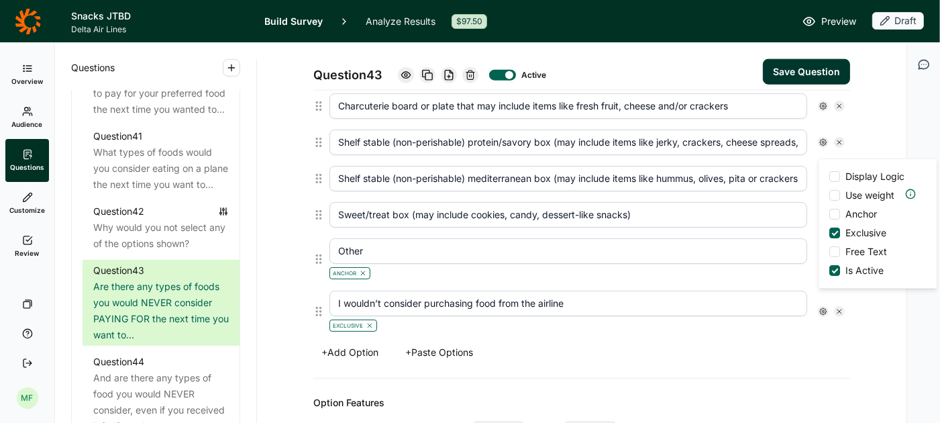
click at [836, 212] on div at bounding box center [834, 214] width 11 height 11
click at [829, 214] on input "Anchor" at bounding box center [829, 214] width 0 height 0
click at [804, 71] on button "Save Question" at bounding box center [806, 72] width 87 height 26
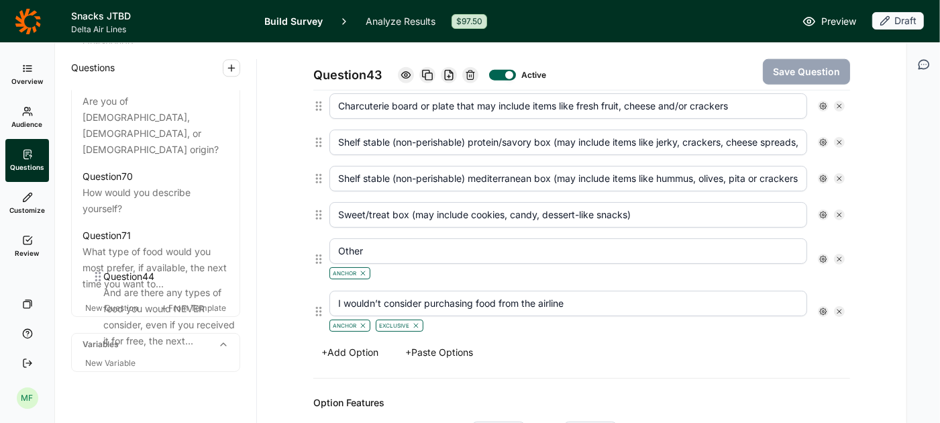
scroll to position [6141, 0]
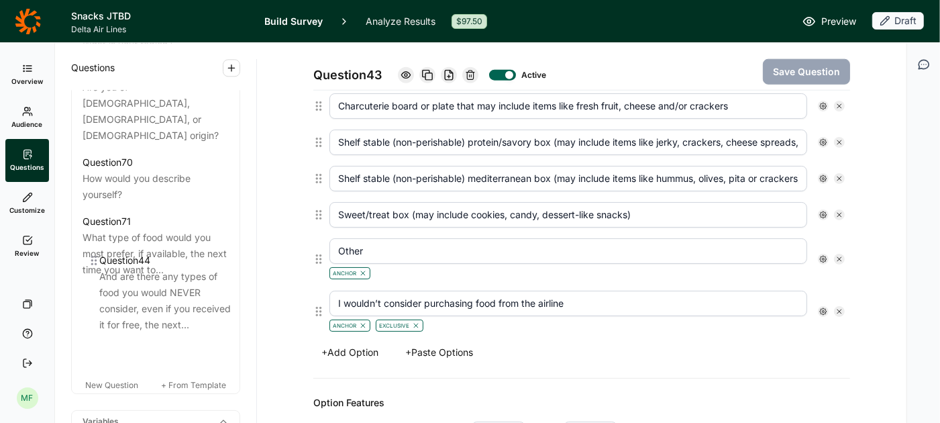
drag, startPoint x: 88, startPoint y: 218, endPoint x: 94, endPoint y: 264, distance: 46.0
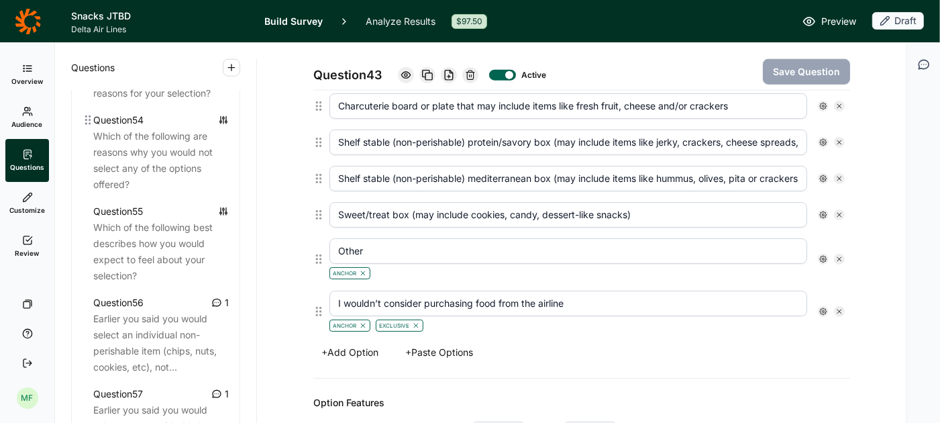
scroll to position [4859, 0]
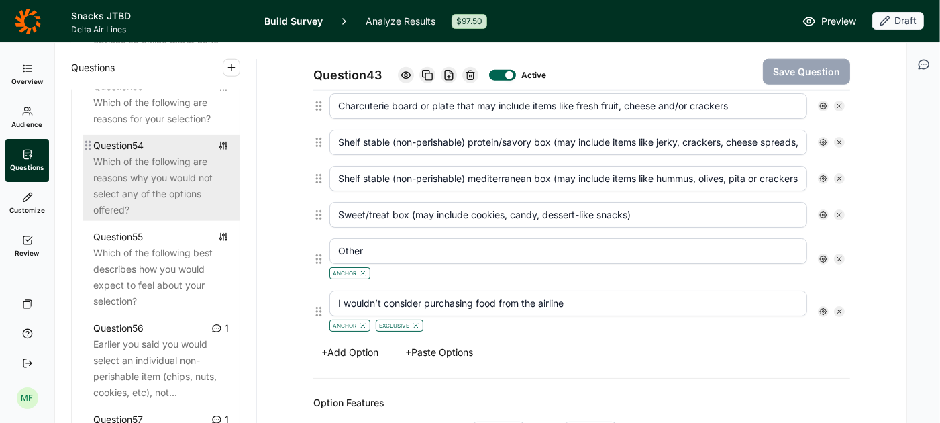
click at [157, 183] on div "Which of the following are reasons why you would not select any of the options …" at bounding box center [161, 186] width 136 height 64
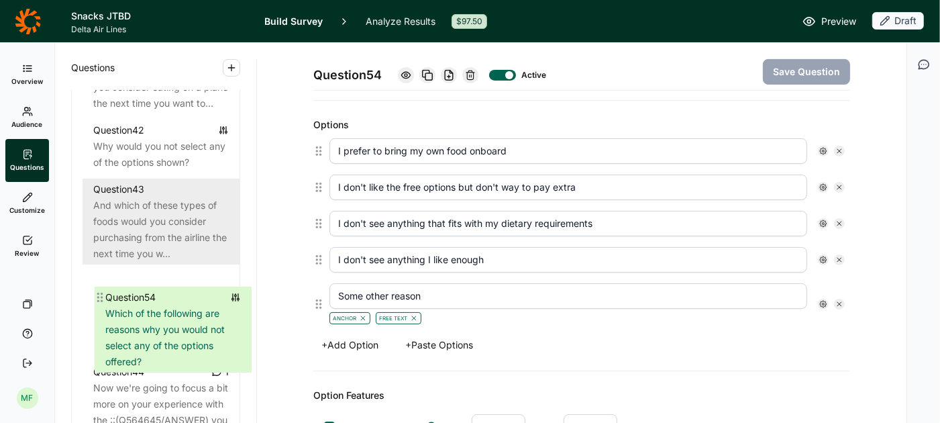
scroll to position [3907, 0]
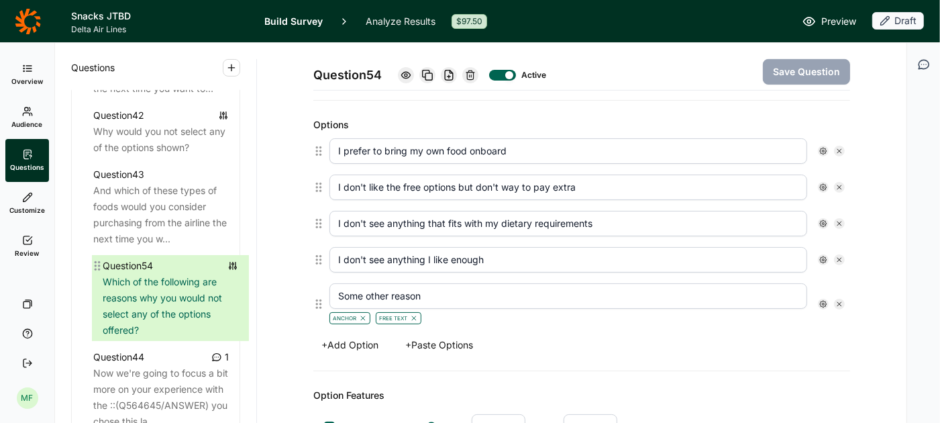
drag, startPoint x: 87, startPoint y: 145, endPoint x: 95, endPoint y: 260, distance: 115.0
click at [95, 260] on div "Question 25 1 In this next section, we’re going to focus on just one of the onb…" at bounding box center [156, 167] width 168 height 2744
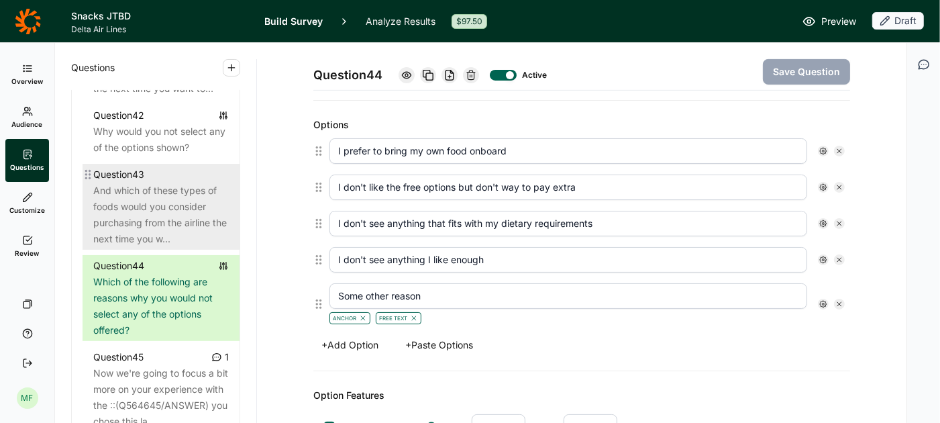
click at [136, 197] on div "And which of these types of foods would you consider purchasing from the airlin…" at bounding box center [161, 215] width 136 height 64
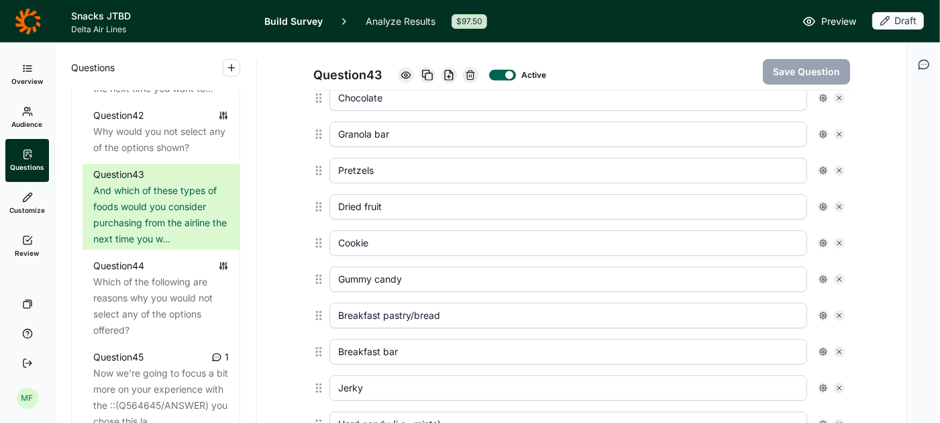
scroll to position [477, 0]
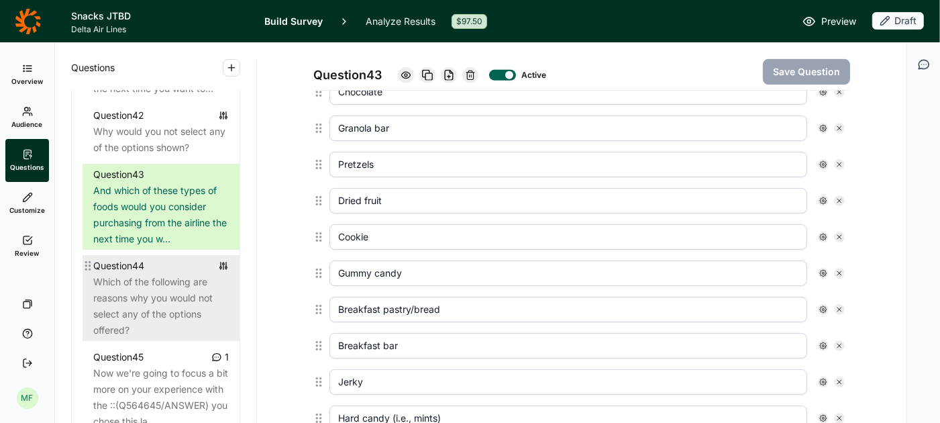
click at [187, 298] on div "Which of the following are reasons why you would not select any of the options …" at bounding box center [161, 306] width 136 height 64
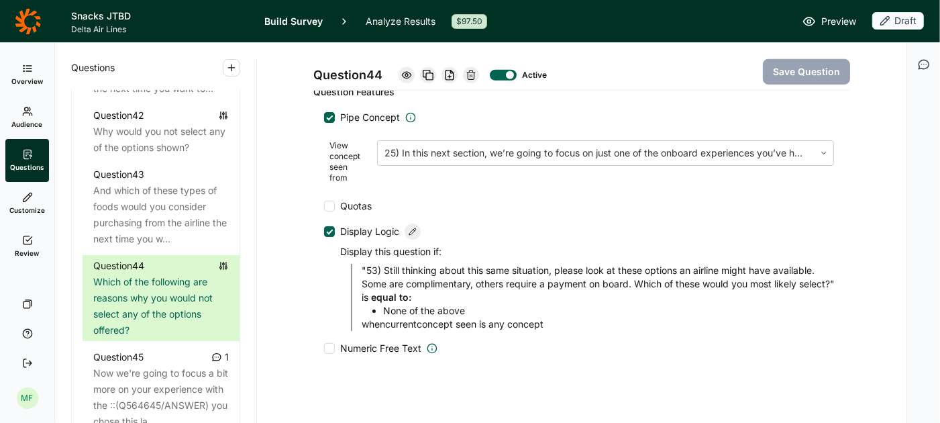
scroll to position [836, 0]
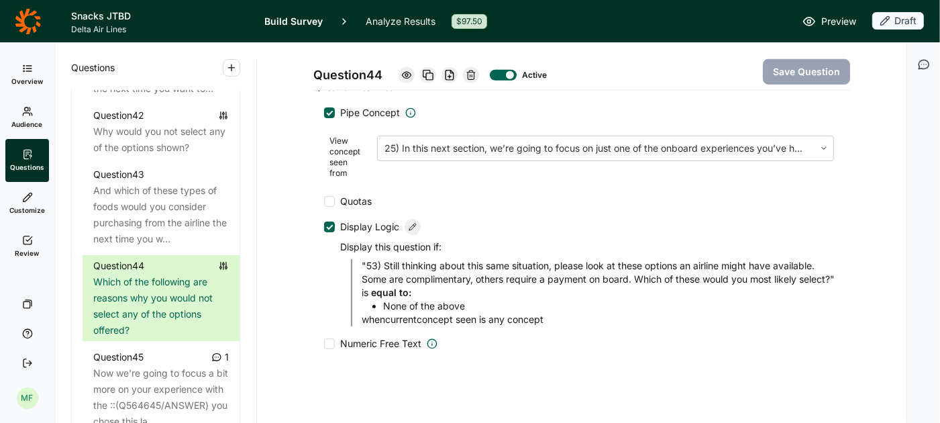
click at [415, 223] on icon at bounding box center [413, 227] width 8 height 8
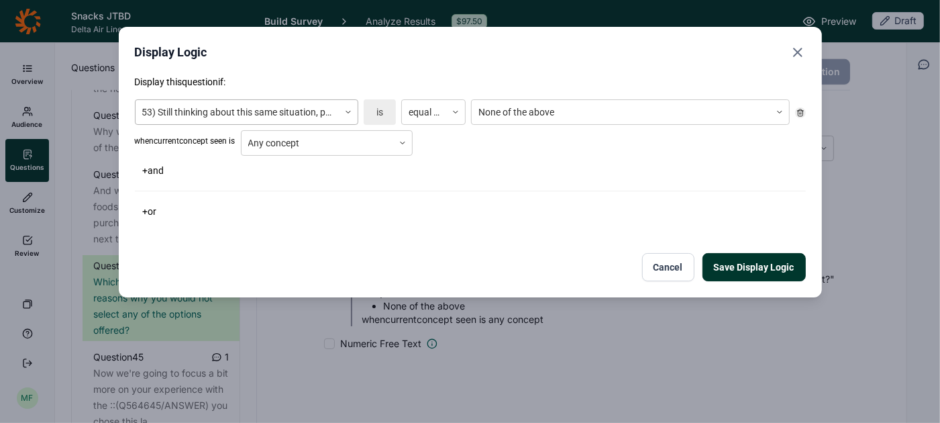
click at [350, 115] on icon at bounding box center [348, 112] width 8 height 8
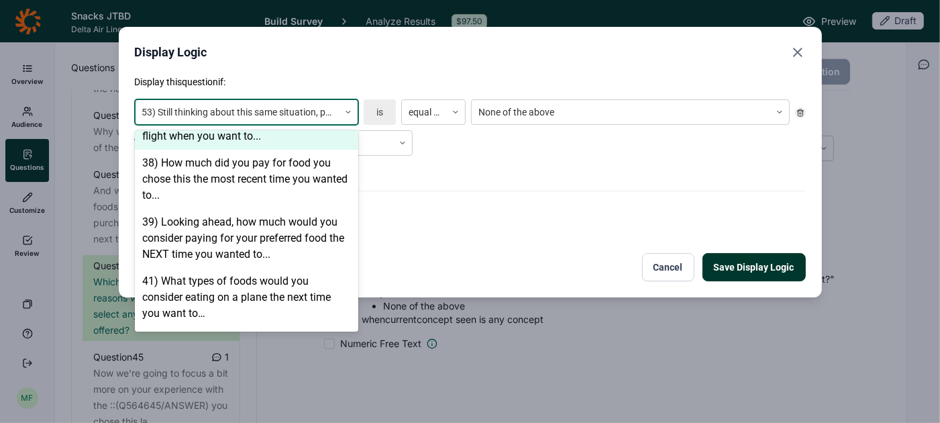
scroll to position [1908, 0]
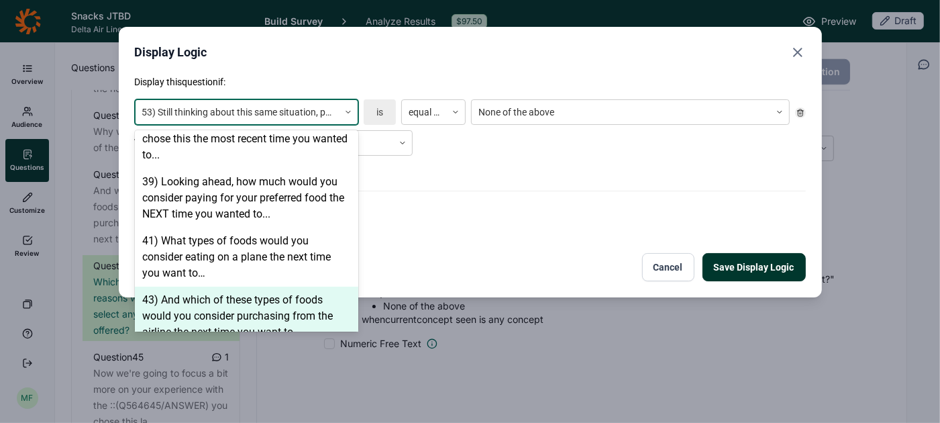
click at [289, 294] on div "43) And which of these types of foods would you consider purchasing from the ai…" at bounding box center [246, 316] width 223 height 59
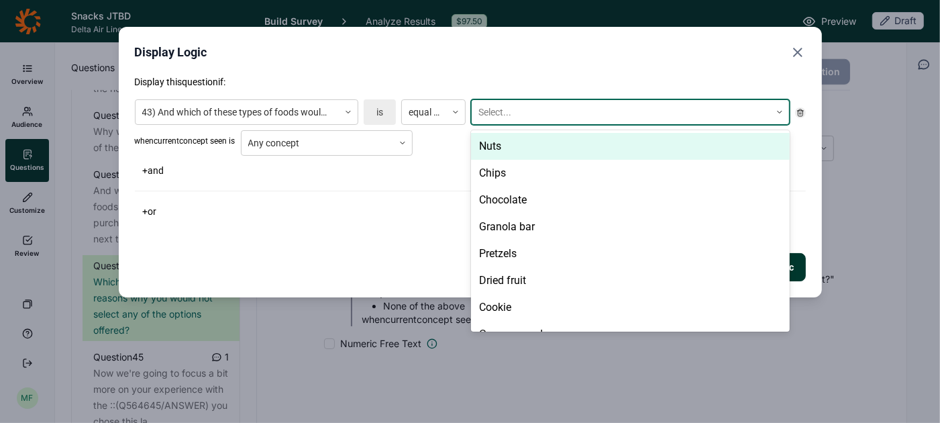
click at [505, 107] on div at bounding box center [621, 112] width 285 height 17
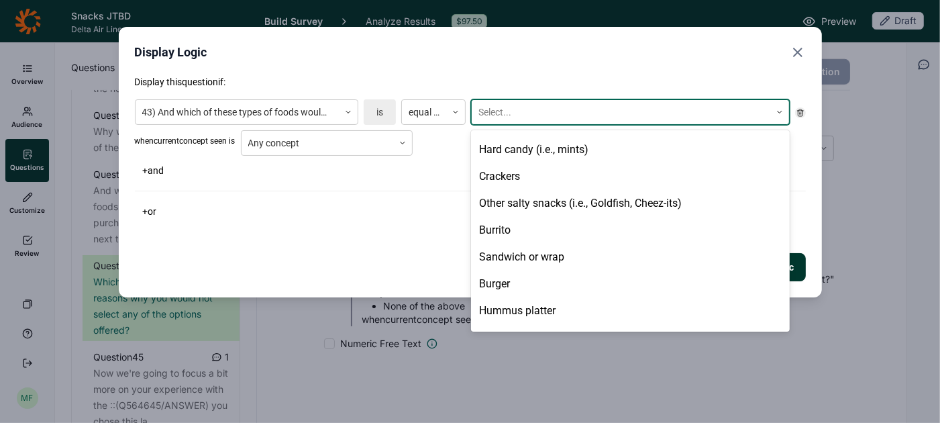
scroll to position [566, 0]
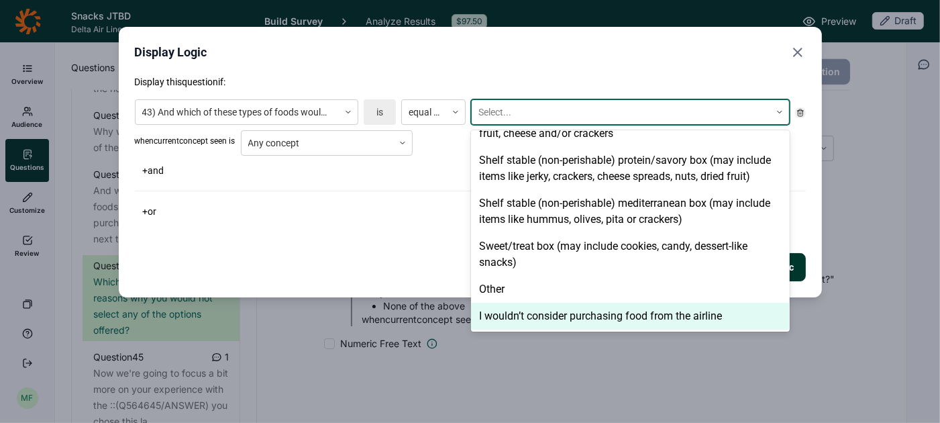
click at [546, 312] on div "I wouldn’t consider purchasing food from the airline" at bounding box center [630, 316] width 319 height 27
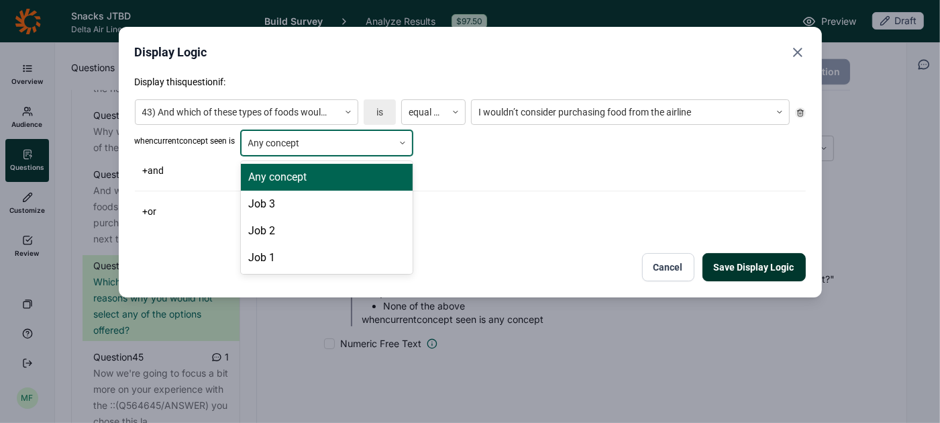
click at [407, 142] on icon at bounding box center [403, 143] width 8 height 8
click at [374, 183] on div "Any concept" at bounding box center [327, 177] width 172 height 27
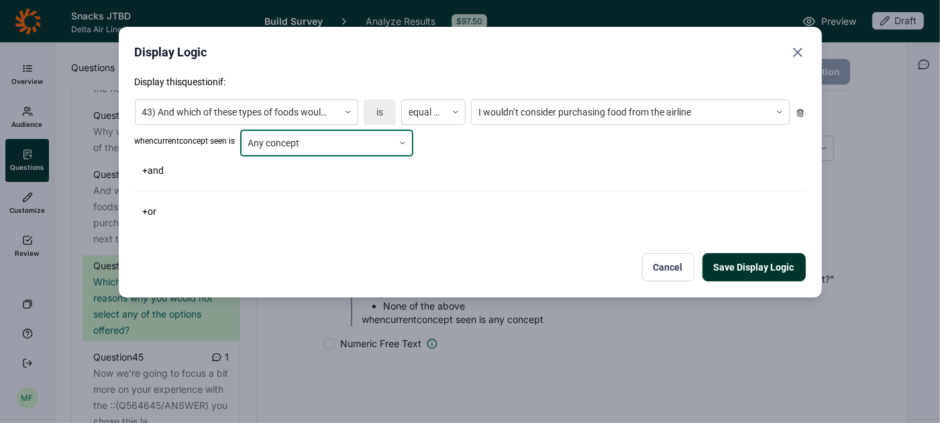
click at [756, 270] on button "Save Display Logic" at bounding box center [754, 267] width 103 height 28
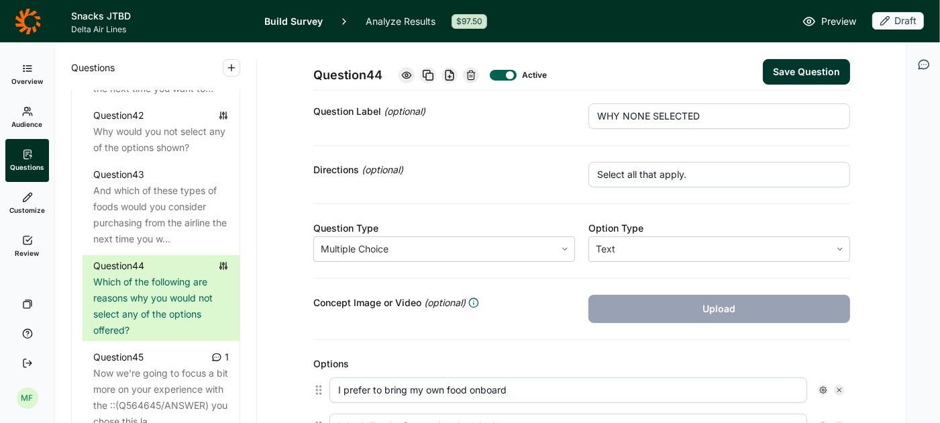
scroll to position [0, 0]
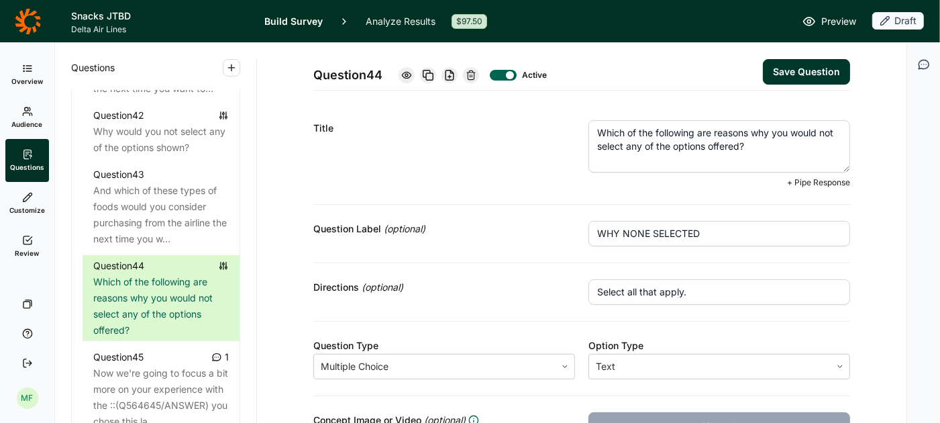
drag, startPoint x: 756, startPoint y: 152, endPoint x: 597, endPoint y: 121, distance: 162.0
click at [597, 121] on textarea "Which of the following are reasons why you would not select any of the options …" at bounding box center [720, 146] width 262 height 52
paste textarea "consider purchasing food from an airline while onboard a flight"
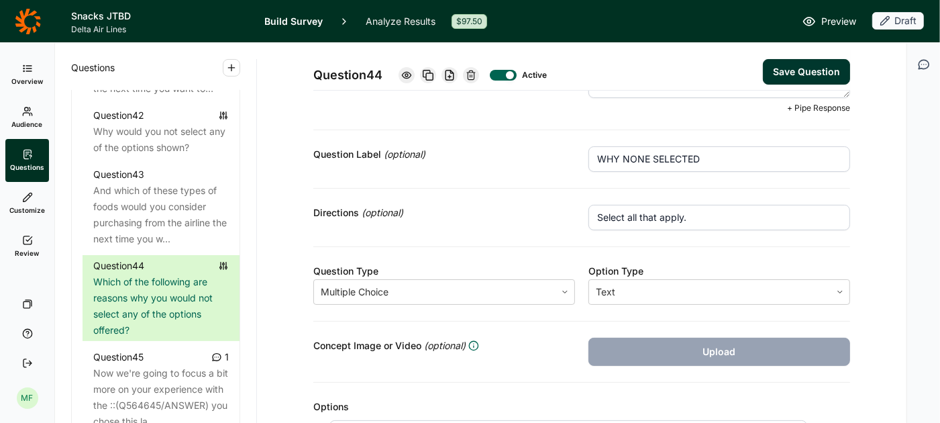
scroll to position [77, 0]
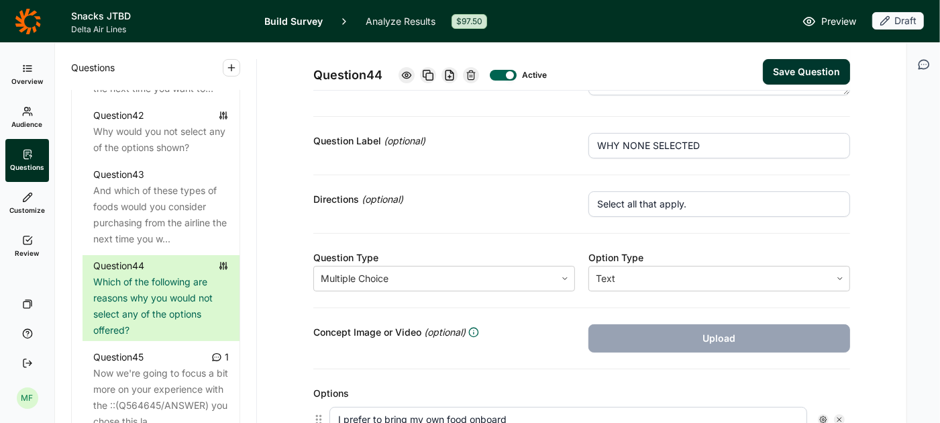
drag, startPoint x: 711, startPoint y: 154, endPoint x: 590, endPoint y: 150, distance: 121.5
click at [590, 150] on input "WHY NONE SELECTED" at bounding box center [720, 146] width 262 height 26
drag, startPoint x: 706, startPoint y: 143, endPoint x: 622, endPoint y: 140, distance: 83.9
click at [622, 140] on input "WHY NONE SELECTED" at bounding box center [720, 146] width 262 height 26
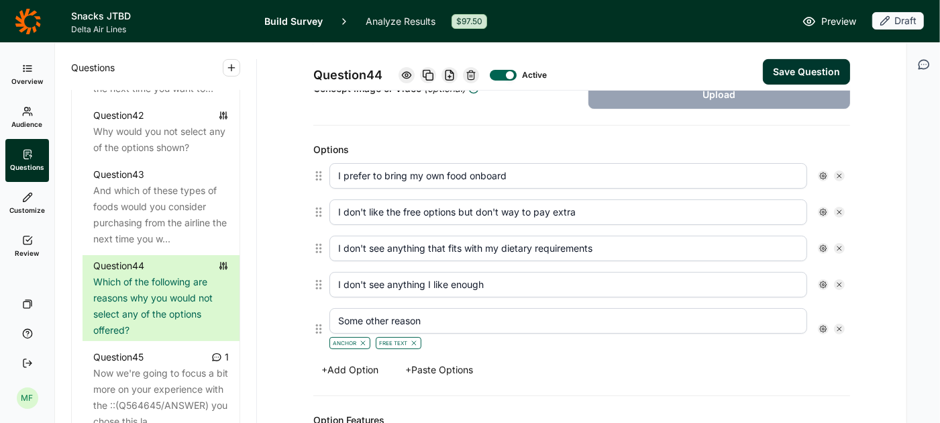
scroll to position [324, 0]
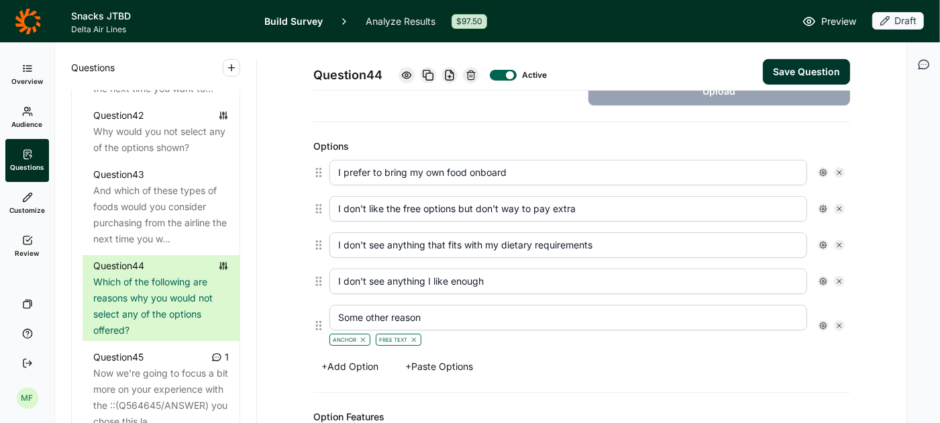
drag, startPoint x: 583, startPoint y: 199, endPoint x: 309, endPoint y: 201, distance: 273.1
click at [309, 201] on div "Question 44 Active Save Question Title Which of the following are reasons why y…" at bounding box center [581, 324] width 617 height 1210
click at [814, 70] on button "Save Question" at bounding box center [806, 72] width 87 height 26
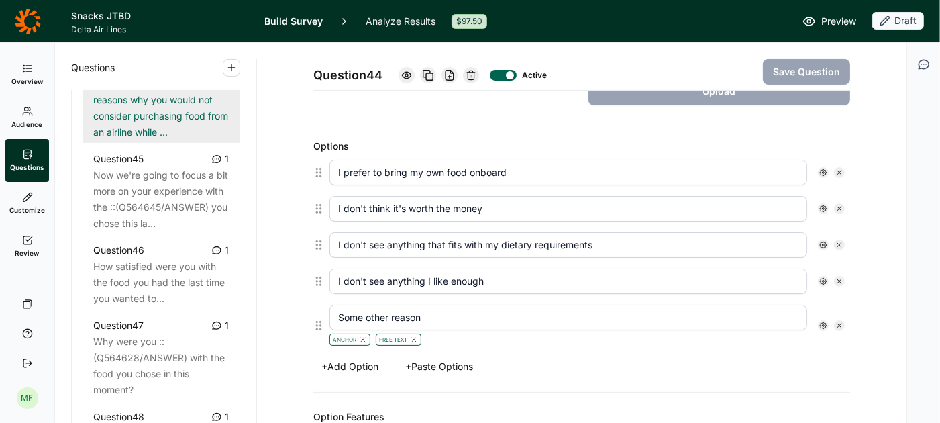
scroll to position [4106, 0]
click at [162, 187] on div "Now we're going to focus a bit more on your experience with the ::(Q564645/ANSW…" at bounding box center [161, 198] width 136 height 64
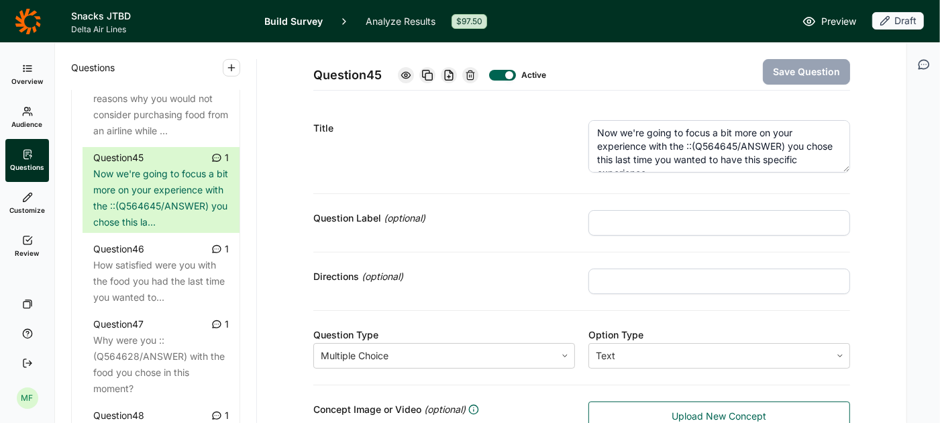
click at [627, 150] on textarea "Now we're going to focus a bit more on your experience with the ::(Q564645/ANSW…" at bounding box center [720, 146] width 262 height 52
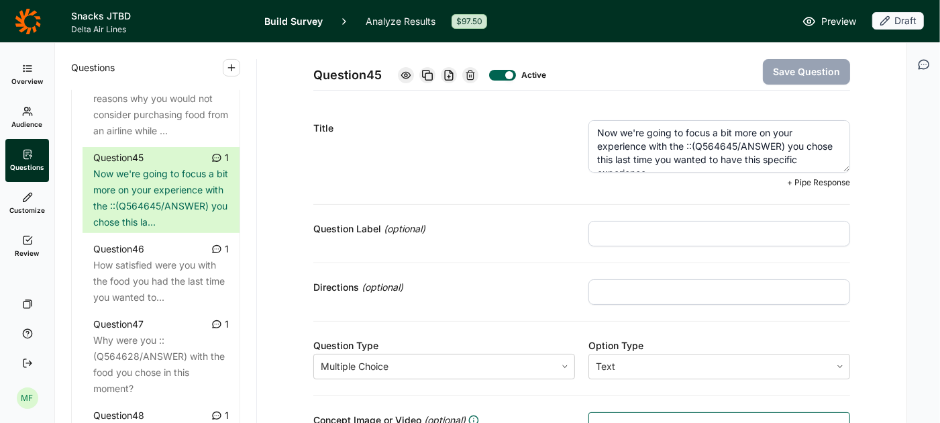
drag, startPoint x: 785, startPoint y: 148, endPoint x: 693, endPoint y: 147, distance: 91.9
click at [693, 147] on textarea "Now we're going to focus a bit more on your experience with the ::(Q564645/ANSW…" at bounding box center [720, 146] width 262 height 52
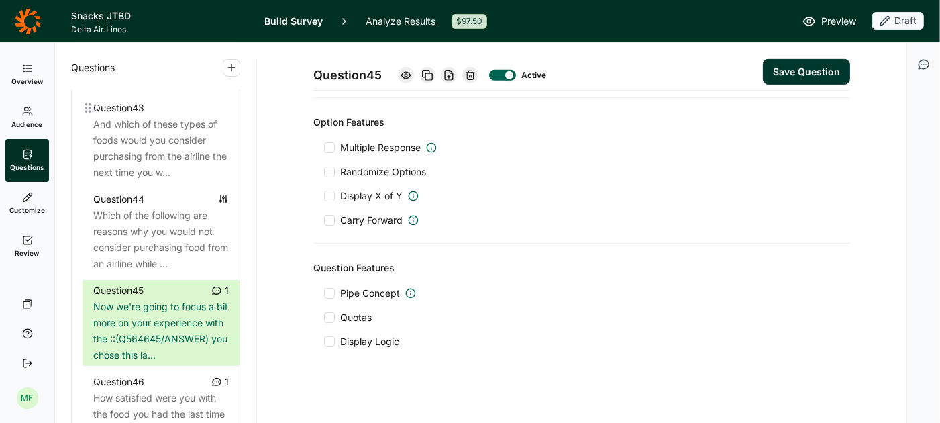
scroll to position [3996, 0]
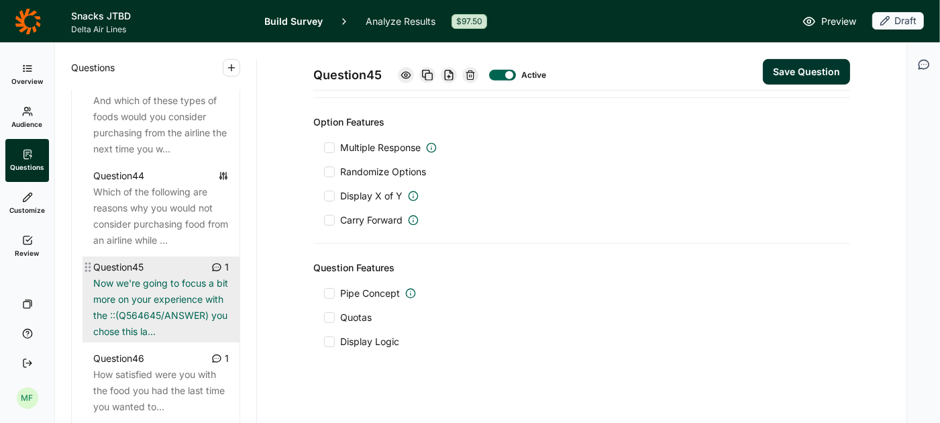
click at [186, 272] on div "Question 45 1" at bounding box center [161, 267] width 136 height 16
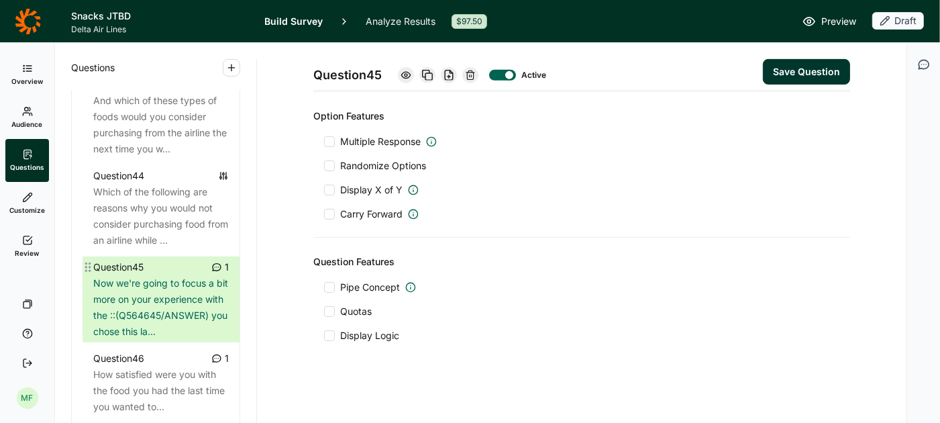
scroll to position [458, 0]
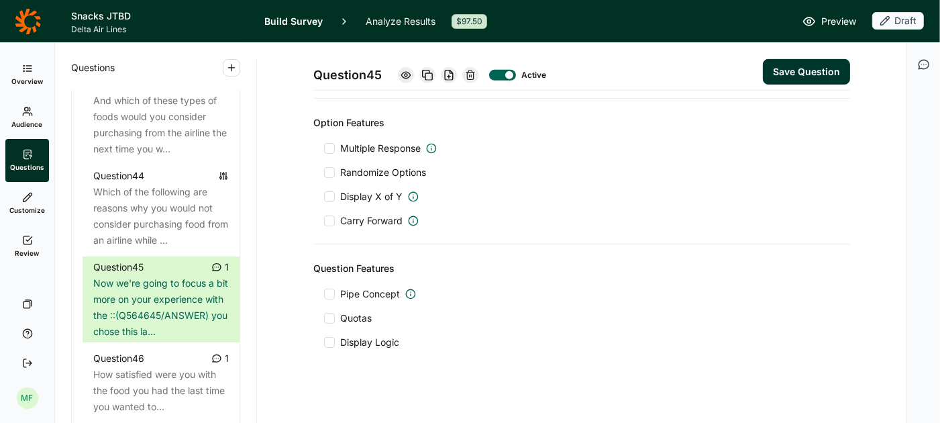
click at [330, 337] on div at bounding box center [329, 342] width 11 height 11
click at [324, 342] on input "Display Logic" at bounding box center [324, 342] width 0 height 0
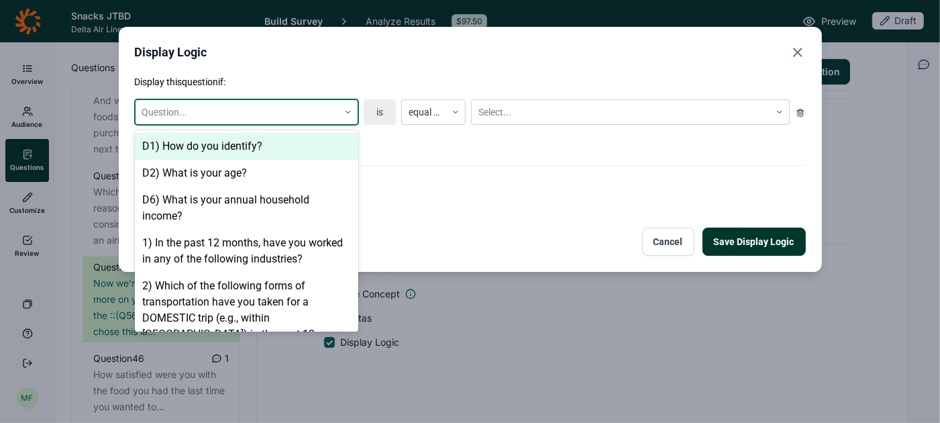
click at [344, 108] on icon at bounding box center [348, 112] width 8 height 8
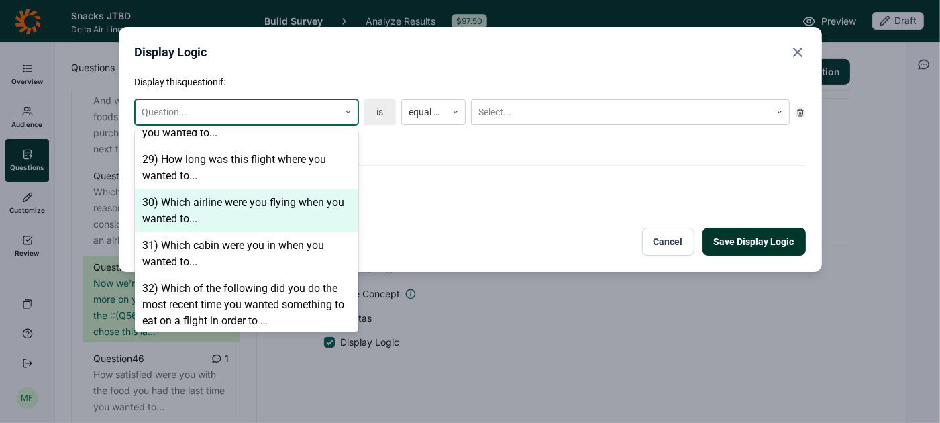
scroll to position [1491, 0]
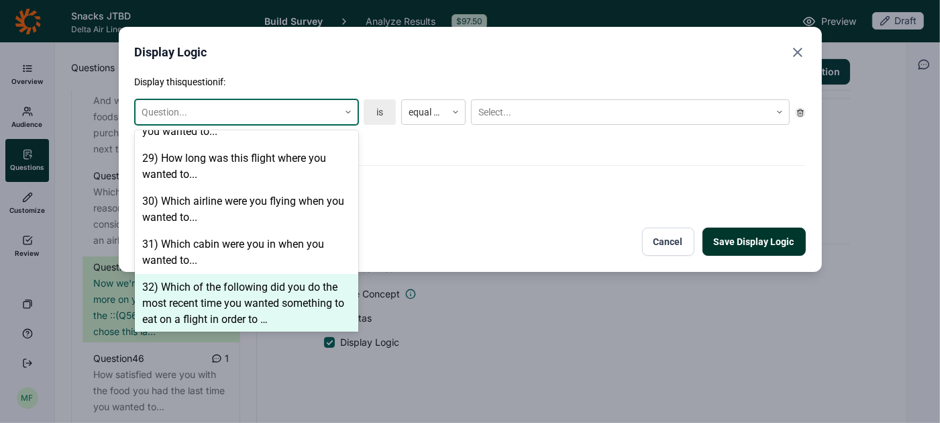
click at [281, 274] on div "32) Which of the following did you do the most recent time you wanted something…" at bounding box center [246, 303] width 223 height 59
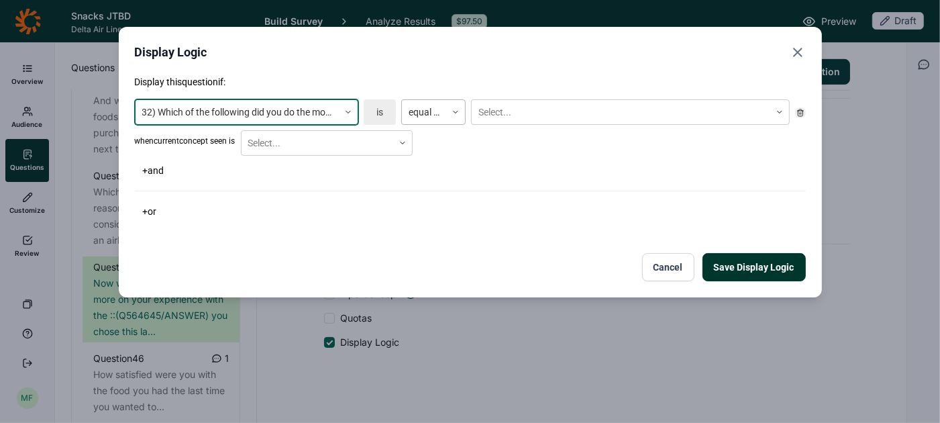
click at [457, 113] on icon at bounding box center [456, 112] width 8 height 8
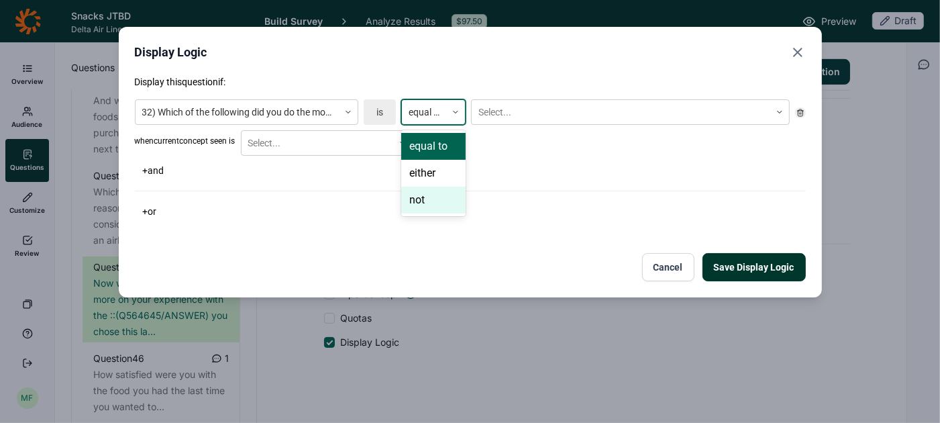
click at [446, 198] on div "not" at bounding box center [433, 200] width 64 height 27
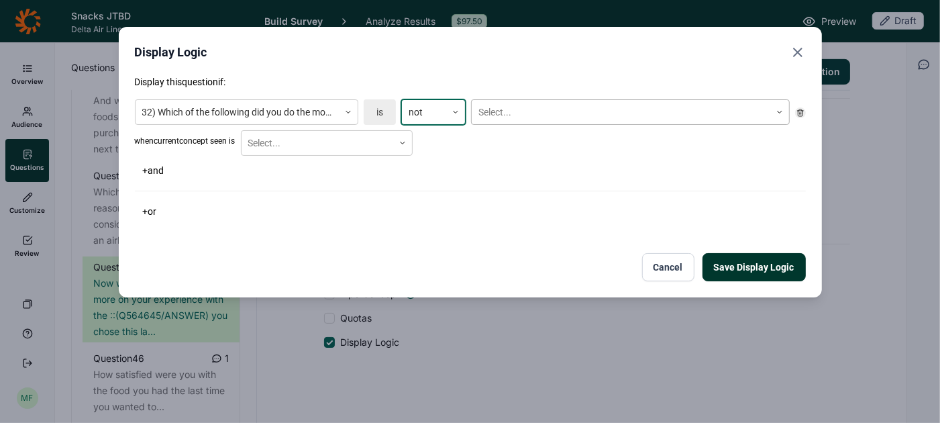
click at [520, 104] on div at bounding box center [621, 112] width 285 height 17
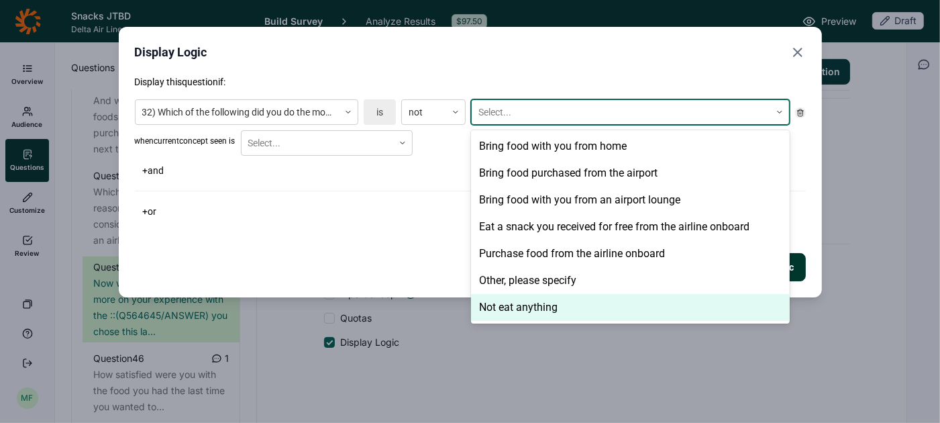
click at [521, 309] on div "Not eat anything" at bounding box center [630, 307] width 319 height 27
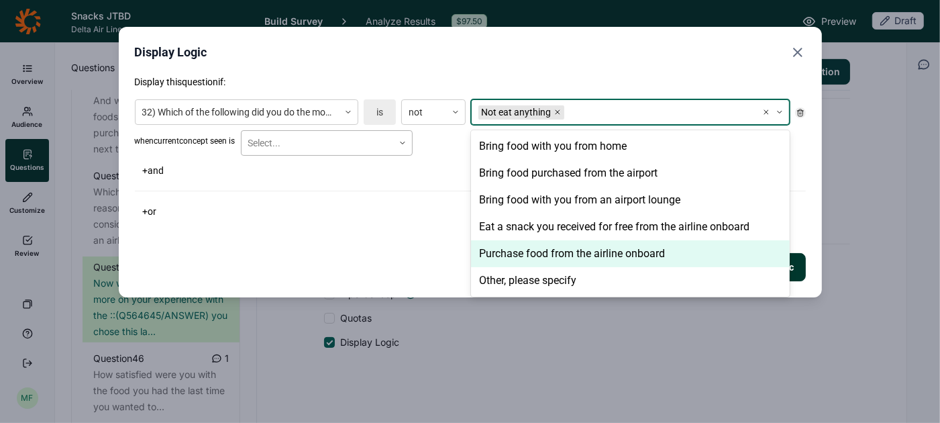
click at [407, 144] on icon at bounding box center [403, 143] width 8 height 8
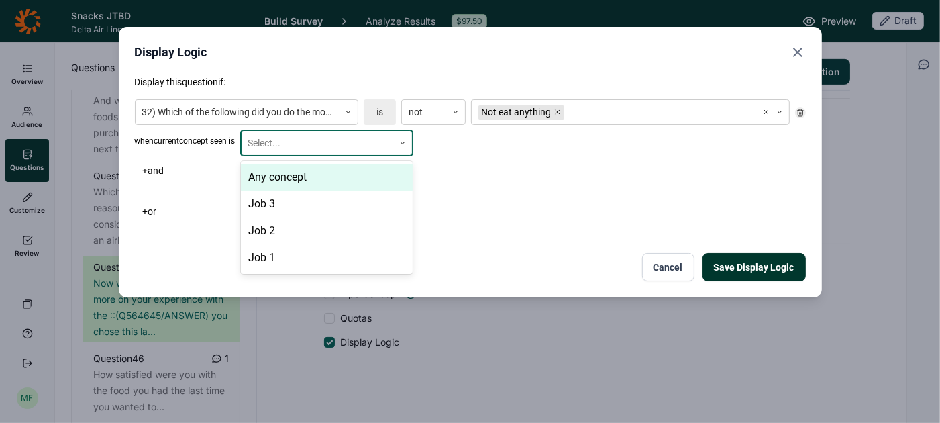
click at [387, 170] on div "Any concept" at bounding box center [327, 177] width 172 height 27
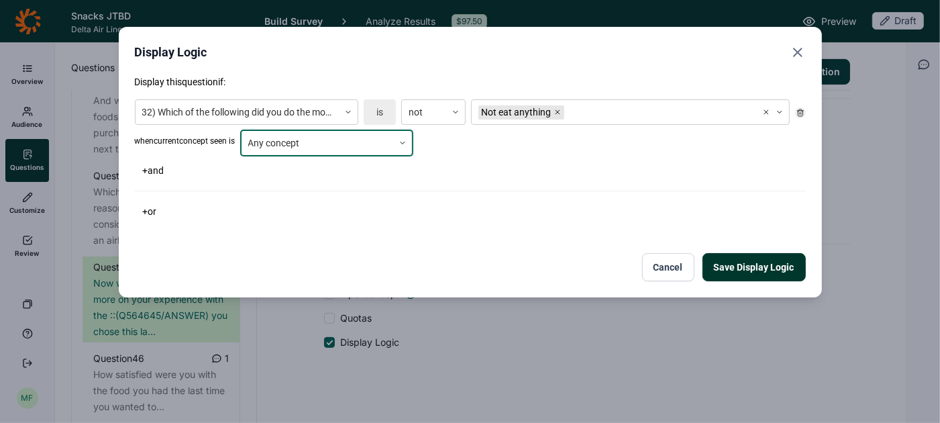
click at [726, 270] on button "Save Display Logic" at bounding box center [754, 267] width 103 height 28
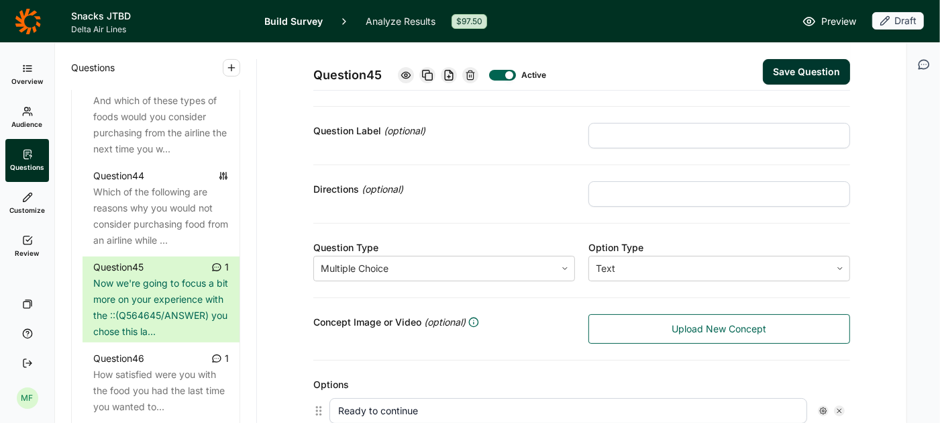
scroll to position [0, 0]
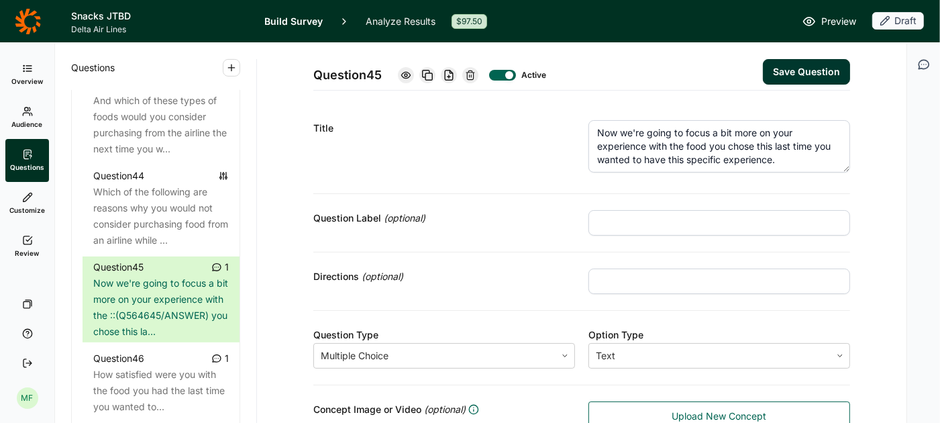
click at [816, 72] on button "Save Question" at bounding box center [806, 72] width 87 height 26
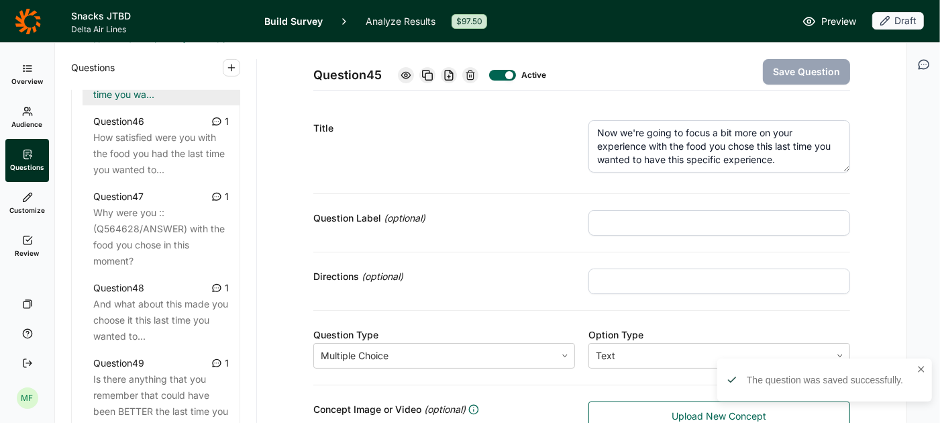
scroll to position [4235, 0]
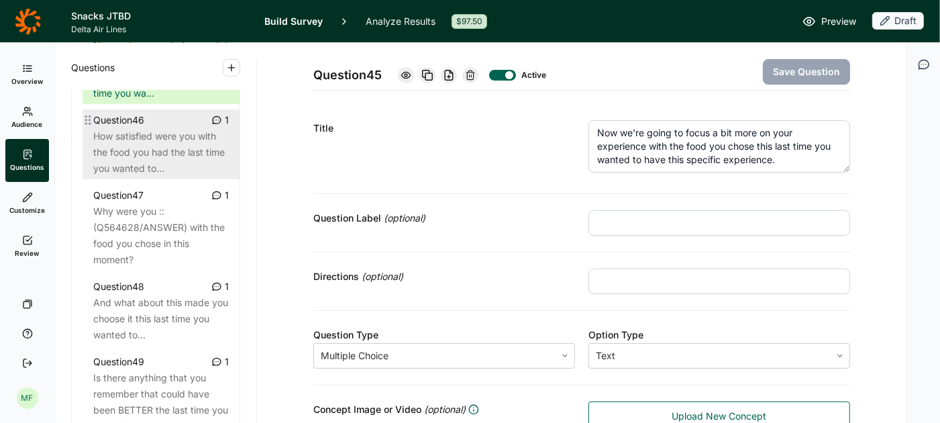
click at [166, 143] on div "How satisfied were you with the food you had the last time you wanted to..." at bounding box center [161, 152] width 136 height 48
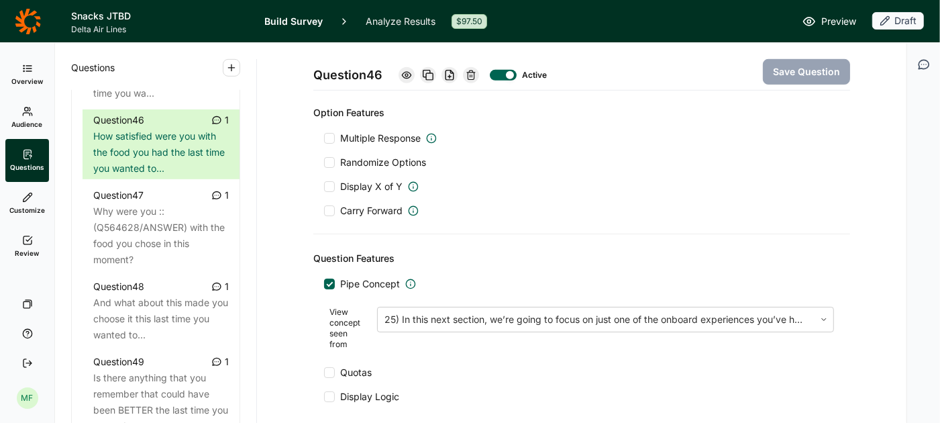
scroll to position [665, 0]
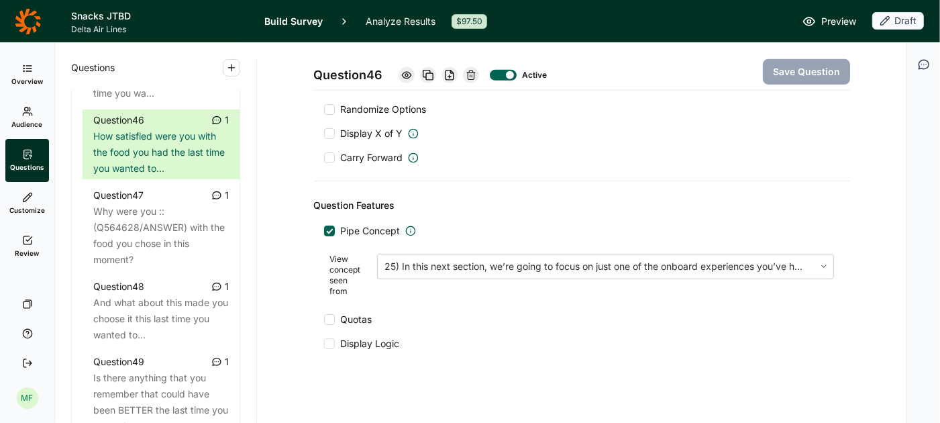
click at [329, 338] on div at bounding box center [329, 343] width 11 height 11
click at [324, 344] on input "Display Logic" at bounding box center [324, 344] width 0 height 0
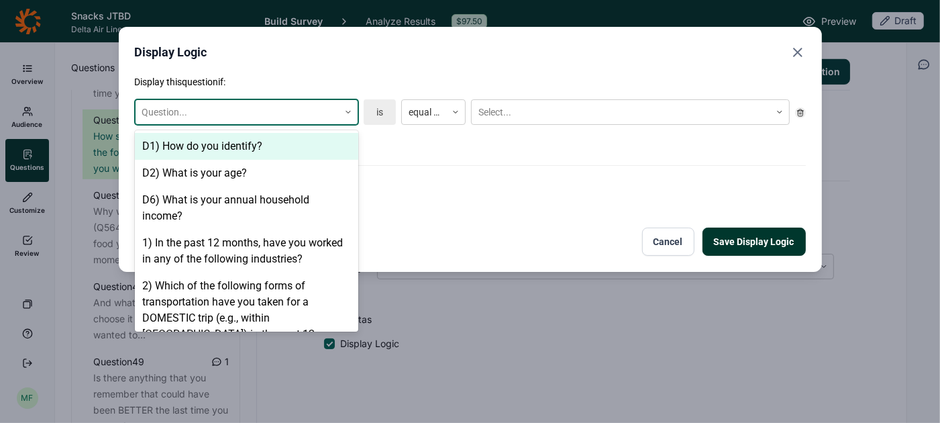
click at [350, 115] on icon at bounding box center [348, 112] width 8 height 8
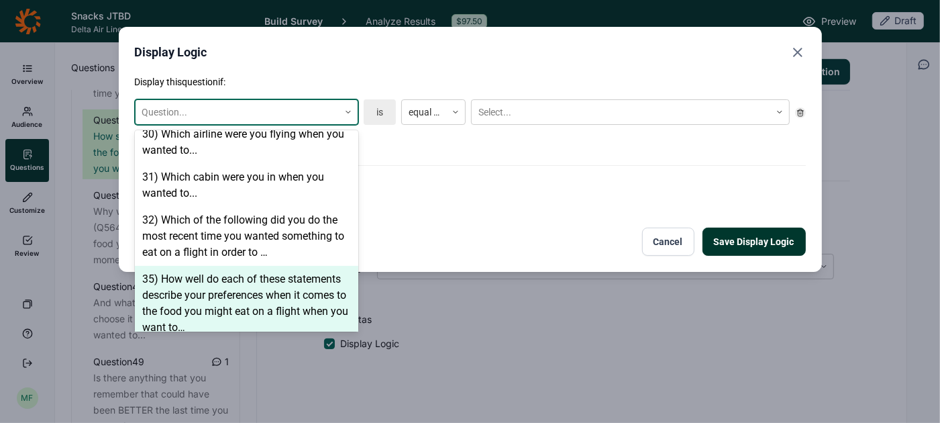
scroll to position [1549, 0]
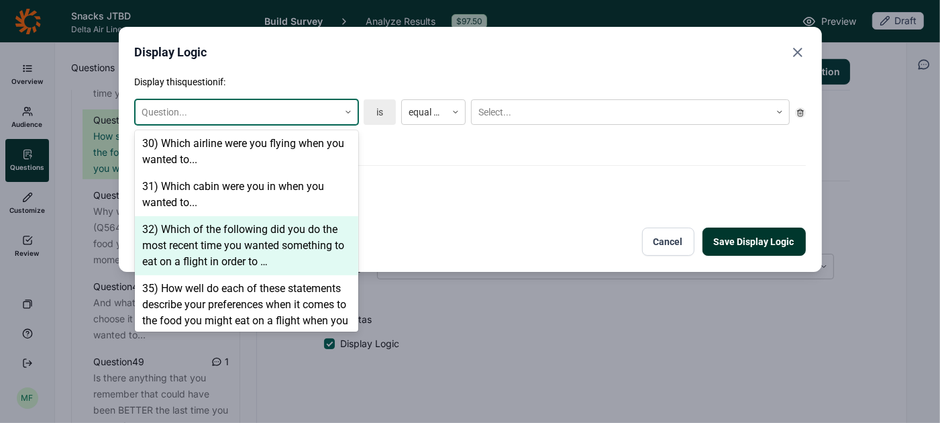
click at [276, 230] on div "32) Which of the following did you do the most recent time you wanted something…" at bounding box center [246, 245] width 223 height 59
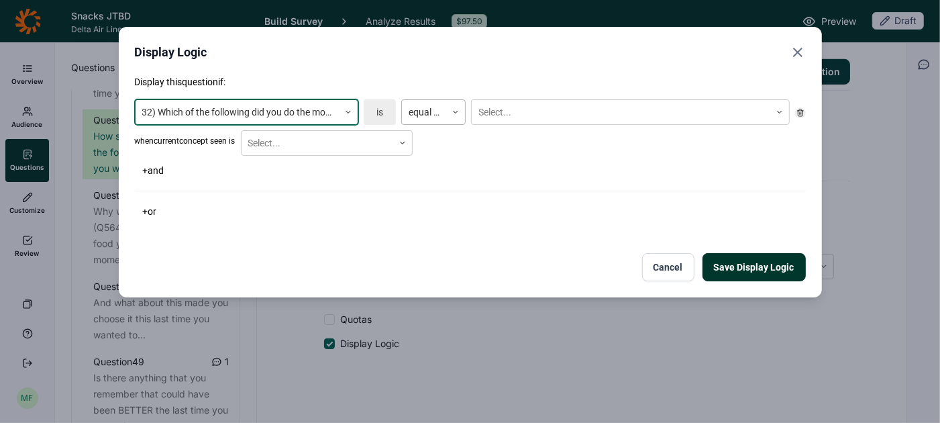
click at [454, 111] on icon at bounding box center [456, 112] width 8 height 8
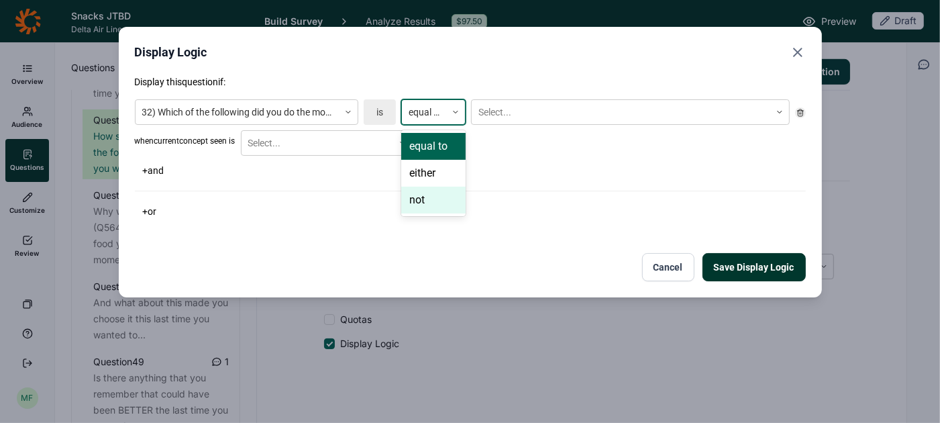
click at [442, 195] on div "not" at bounding box center [433, 200] width 64 height 27
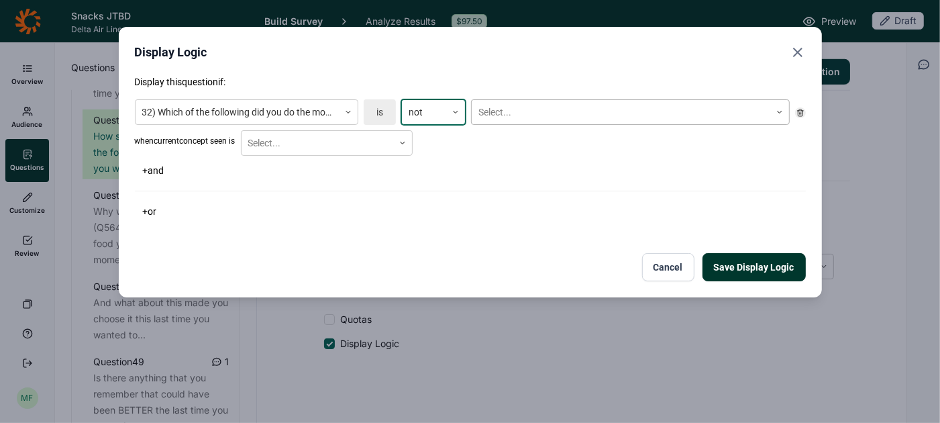
click at [517, 121] on div "Select..." at bounding box center [621, 112] width 299 height 22
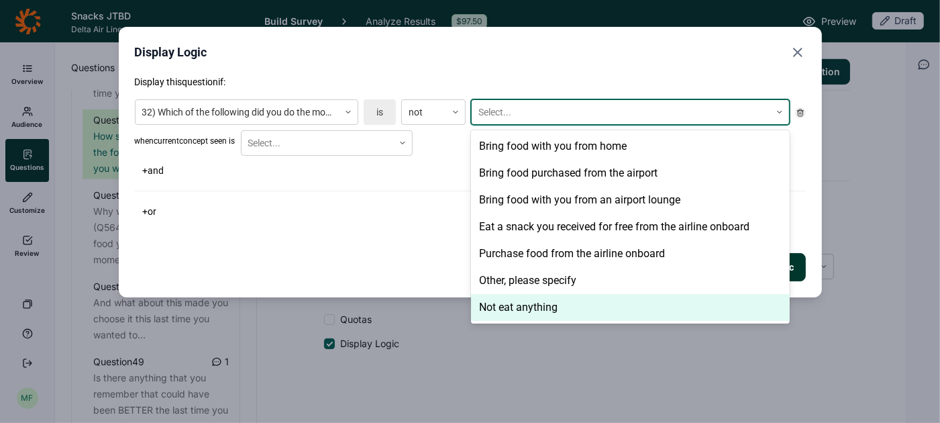
click at [525, 302] on div "Not eat anything" at bounding box center [630, 307] width 319 height 27
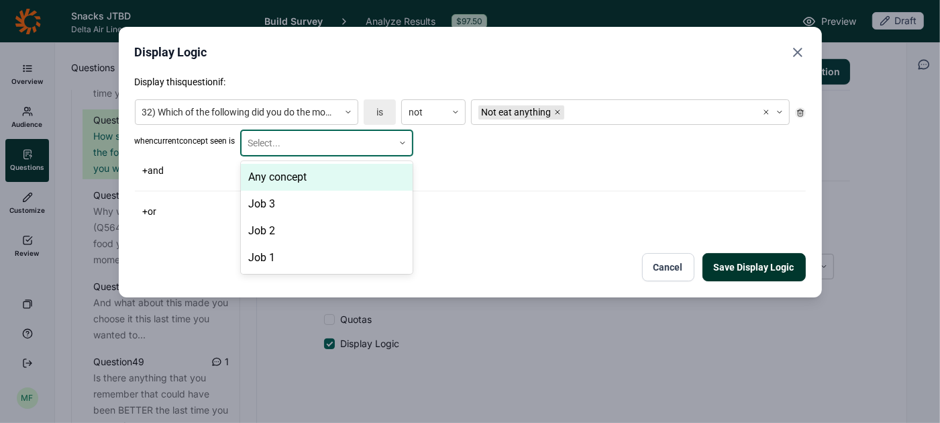
click at [405, 146] on icon at bounding box center [403, 143] width 8 height 8
click at [390, 174] on div "Any concept" at bounding box center [327, 177] width 172 height 27
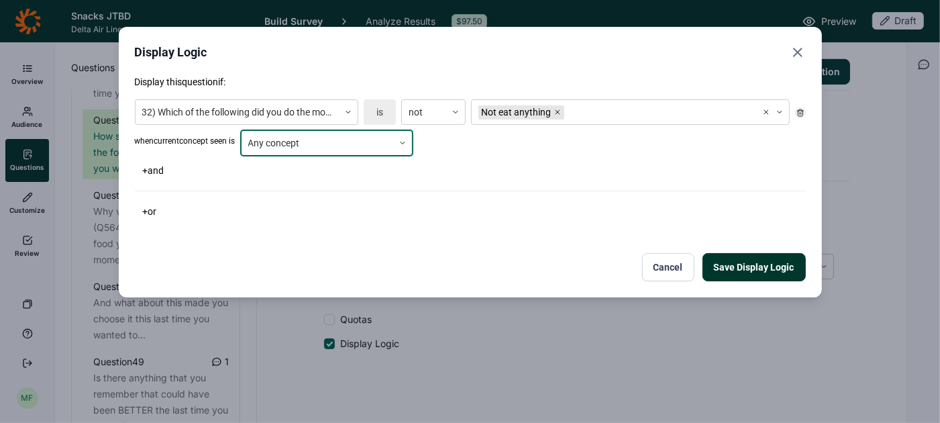
click at [729, 268] on button "Save Display Logic" at bounding box center [754, 267] width 103 height 28
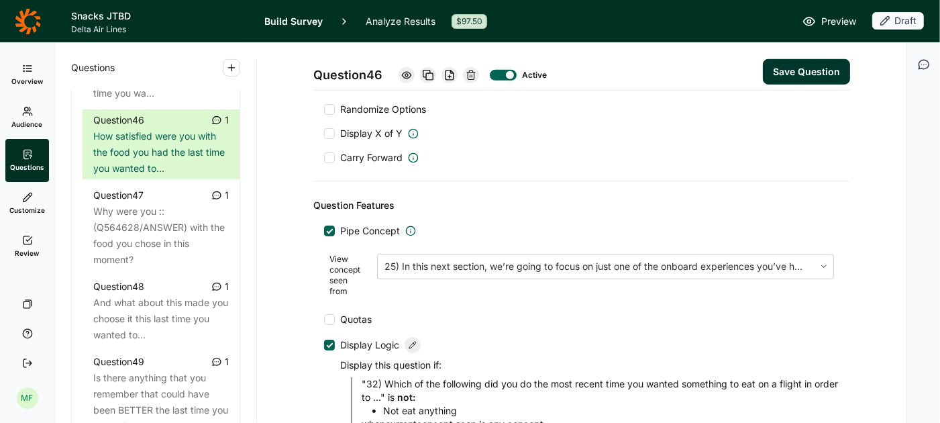
click at [825, 65] on button "Save Question" at bounding box center [806, 72] width 87 height 26
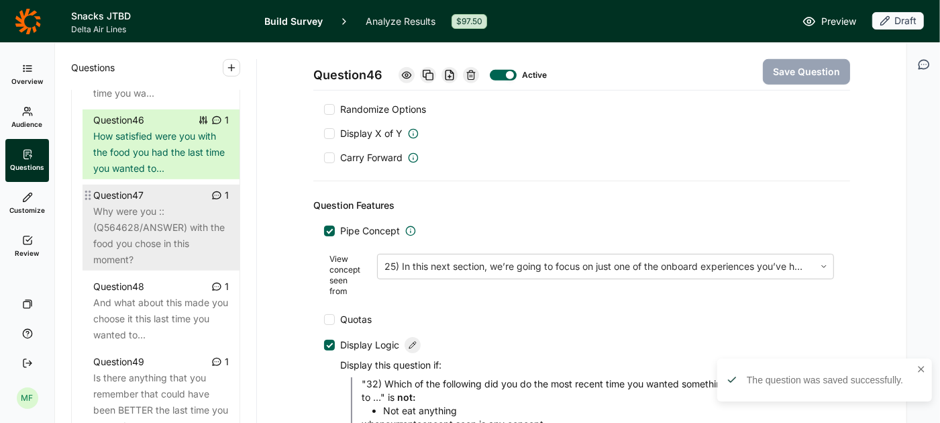
click at [170, 224] on div "Why were you :: (Q564628/ANSWER) with the food you chose in this moment?" at bounding box center [161, 235] width 136 height 64
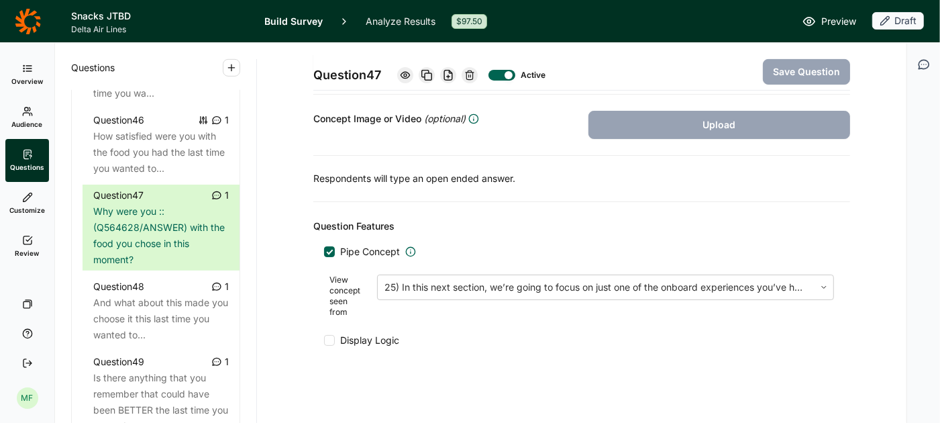
scroll to position [289, 0]
click at [328, 337] on div at bounding box center [329, 341] width 11 height 11
click at [324, 342] on input "Display Logic" at bounding box center [324, 342] width 0 height 0
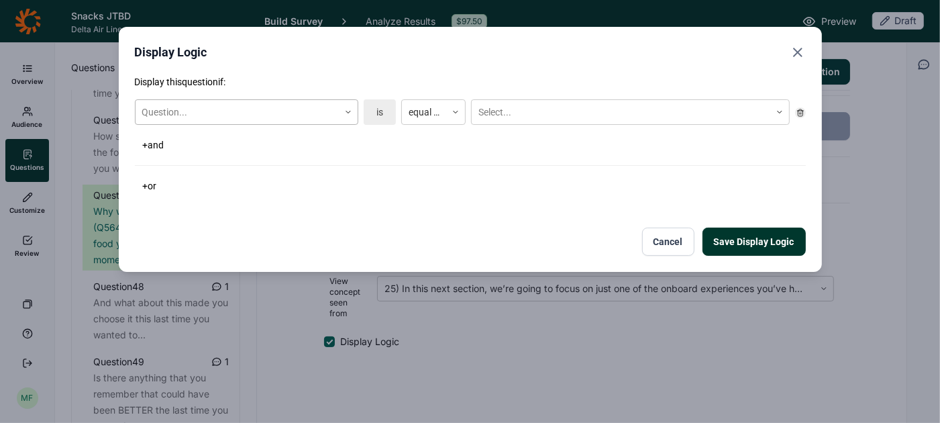
click at [350, 113] on icon at bounding box center [348, 112] width 8 height 8
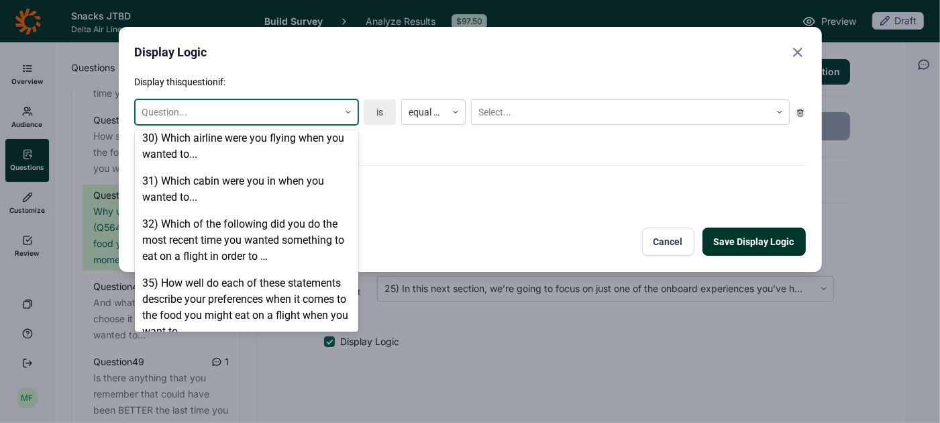
scroll to position [1556, 0]
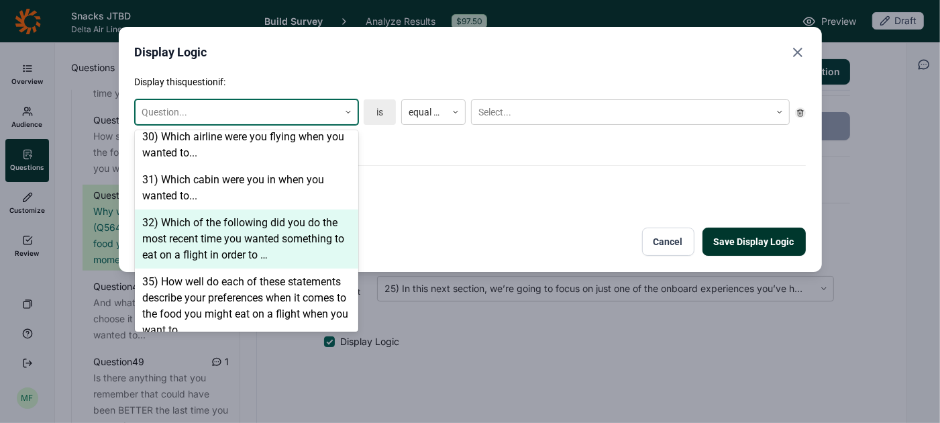
click at [295, 220] on div "32) Which of the following did you do the most recent time you wanted something…" at bounding box center [246, 238] width 223 height 59
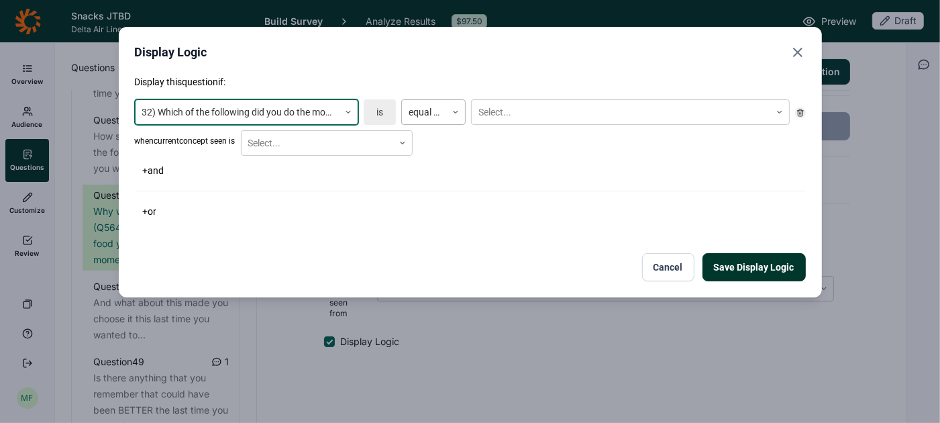
click at [456, 111] on icon at bounding box center [456, 112] width 8 height 8
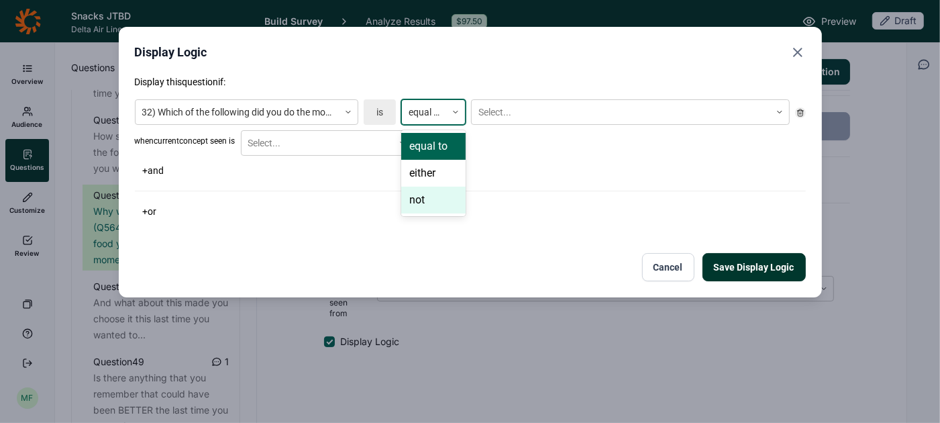
click at [440, 204] on div "not" at bounding box center [433, 200] width 64 height 27
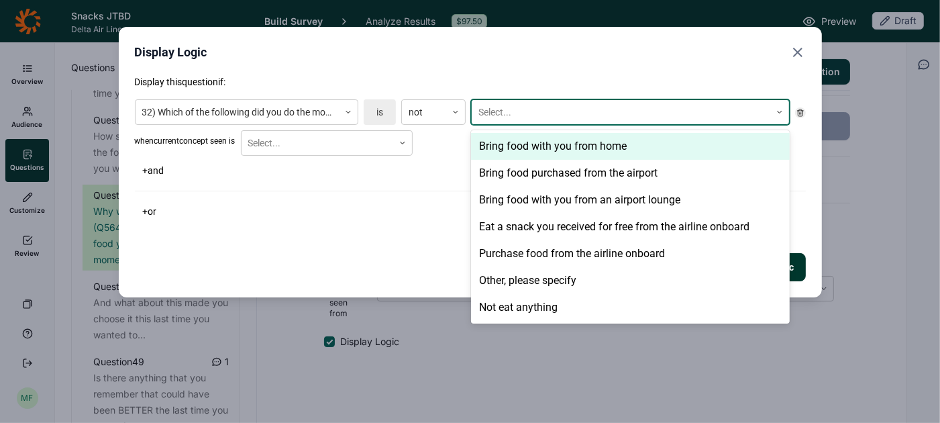
click at [514, 117] on div at bounding box center [621, 112] width 285 height 17
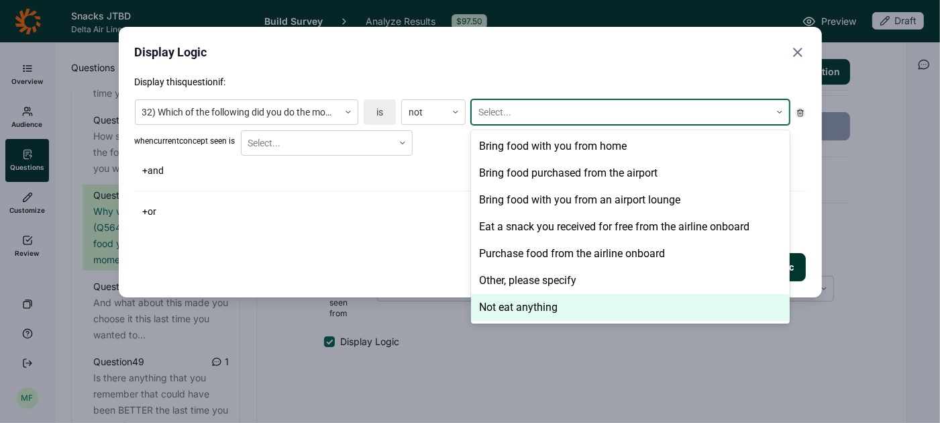
click at [519, 312] on div "Not eat anything" at bounding box center [630, 307] width 319 height 27
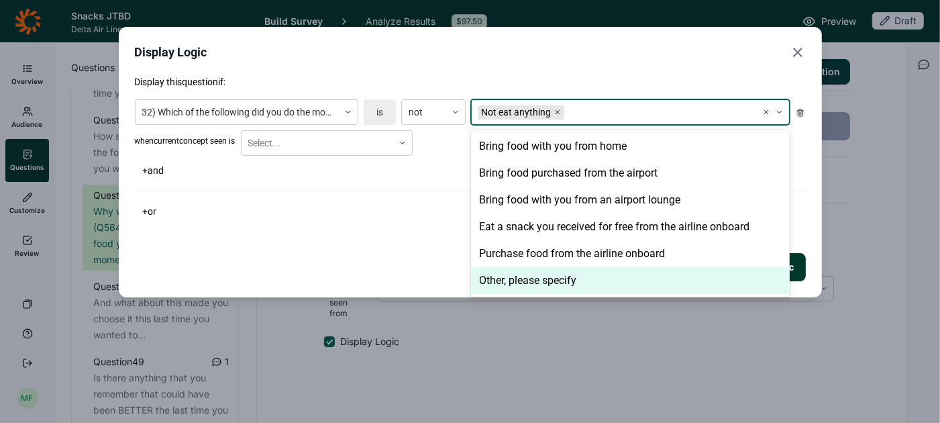
click at [388, 249] on div "Display this question if: 32) Which of the following did you do the most recent…" at bounding box center [470, 178] width 671 height 206
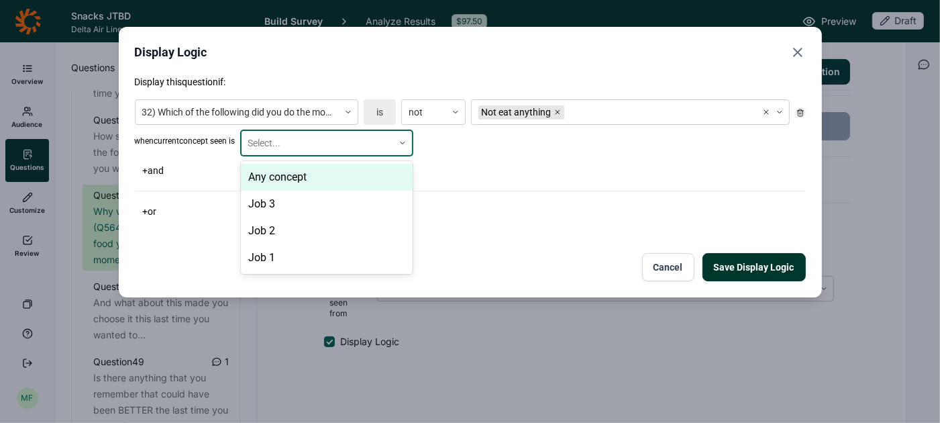
click at [405, 142] on use at bounding box center [403, 143] width 4 height 2
click at [390, 170] on div "Any concept" at bounding box center [327, 177] width 172 height 27
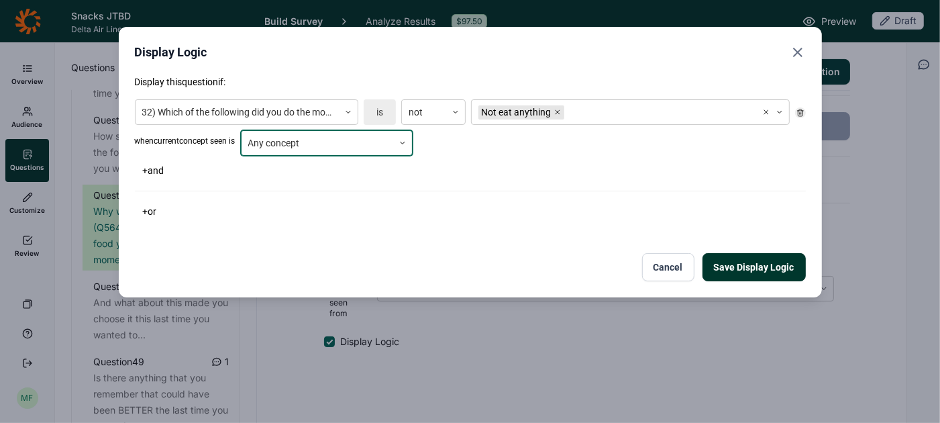
click at [725, 270] on button "Save Display Logic" at bounding box center [754, 267] width 103 height 28
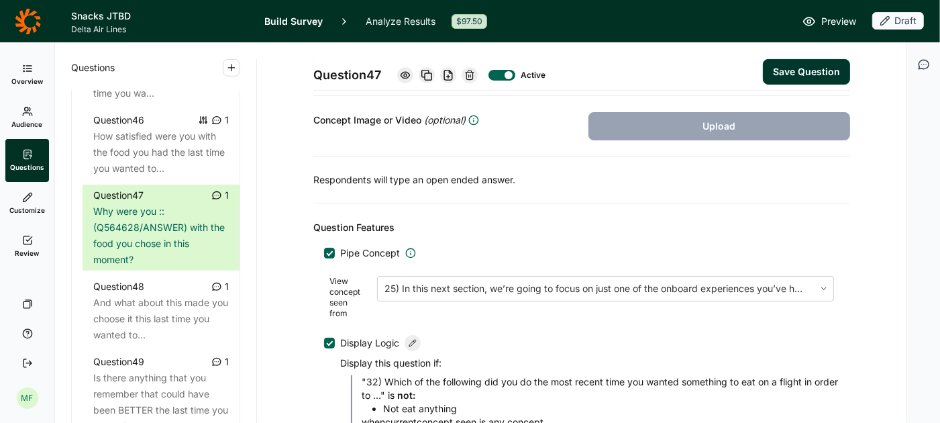
click at [813, 71] on button "Save Question" at bounding box center [806, 72] width 87 height 26
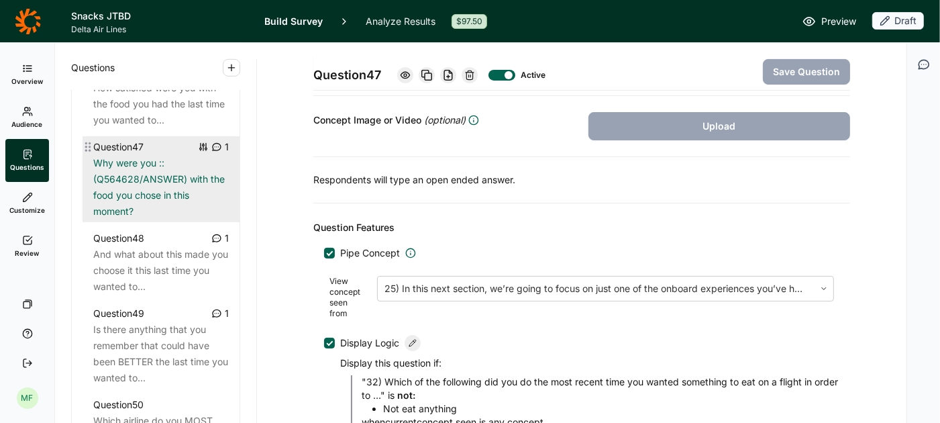
scroll to position [4290, 0]
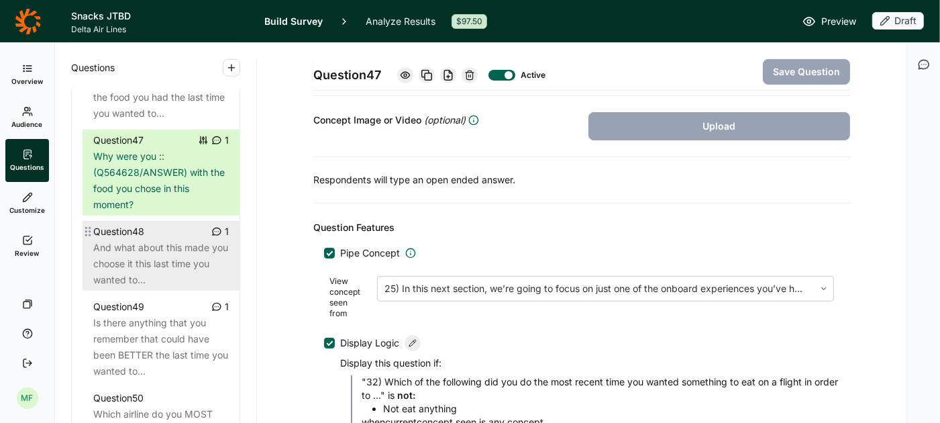
click at [150, 252] on div "And what about this made you choose it this last time you wanted to..." at bounding box center [161, 264] width 136 height 48
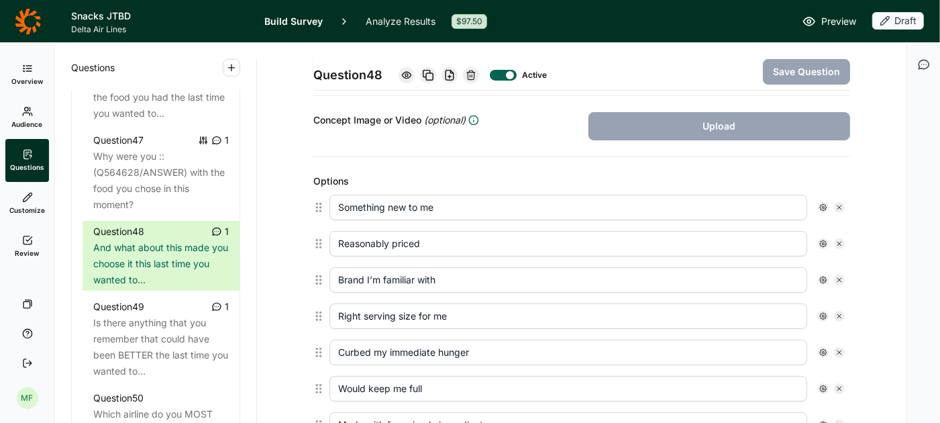
click at [473, 74] on icon at bounding box center [471, 75] width 11 height 11
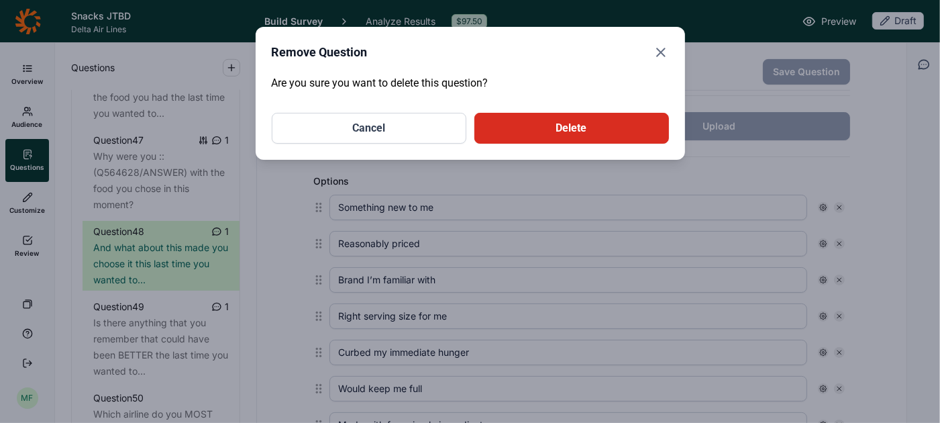
click at [525, 134] on button "Delete" at bounding box center [571, 128] width 195 height 31
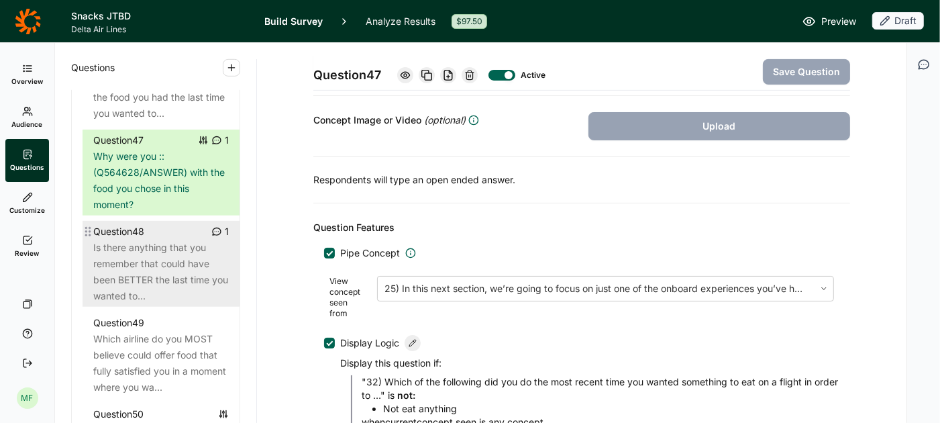
click at [186, 270] on div "Is there anything that you remember that could have been BETTER the last time y…" at bounding box center [161, 272] width 136 height 64
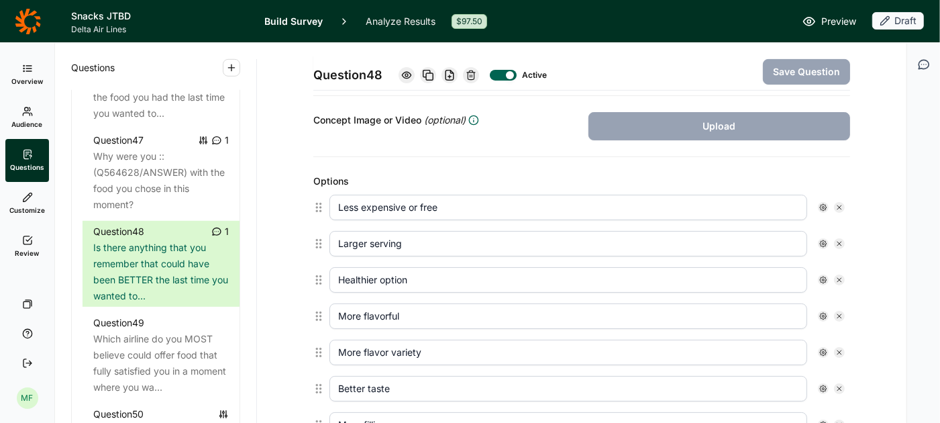
click at [474, 73] on icon at bounding box center [471, 75] width 11 height 11
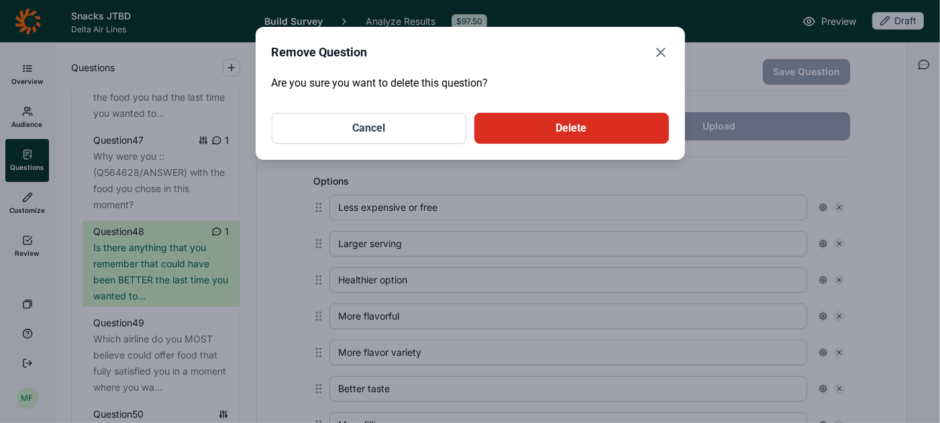
click at [544, 127] on button "Delete" at bounding box center [571, 128] width 195 height 31
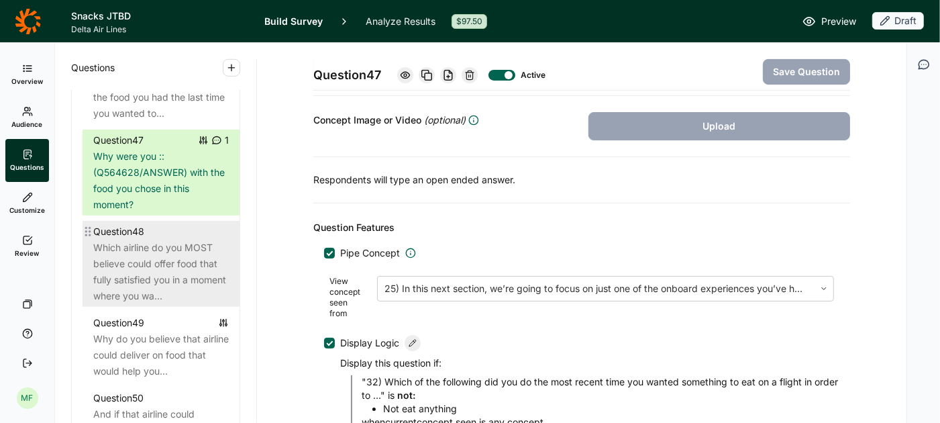
click at [162, 248] on div "Which airline do you MOST believe could offer food that fully satisfied you in …" at bounding box center [161, 272] width 136 height 64
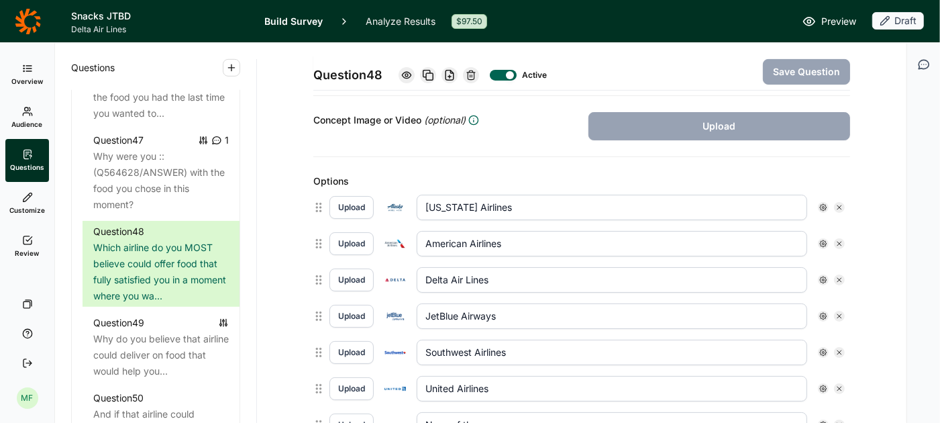
click at [470, 75] on icon at bounding box center [471, 75] width 11 height 11
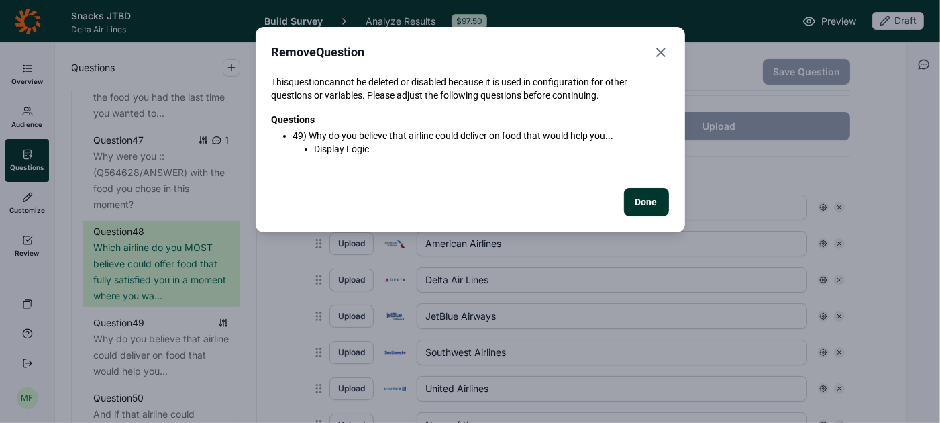
click at [636, 197] on button "Done" at bounding box center [646, 202] width 45 height 28
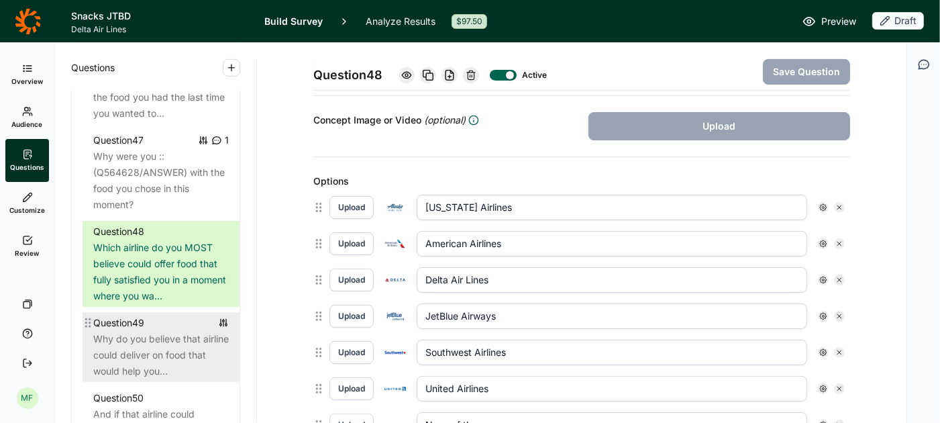
click at [166, 334] on div "Why do you believe that airline could deliver on food that would help you..." at bounding box center [161, 355] width 136 height 48
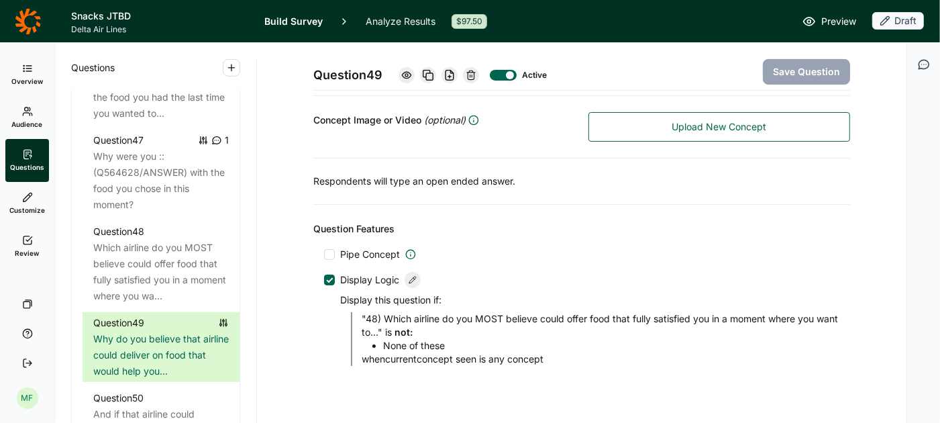
click at [328, 276] on div at bounding box center [330, 279] width 7 height 7
click at [324, 280] on input "Display Logic" at bounding box center [324, 280] width 0 height 0
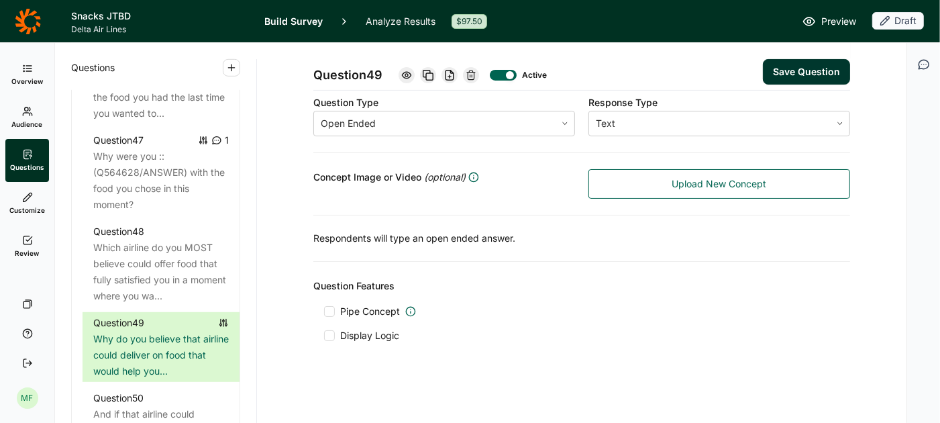
scroll to position [228, 0]
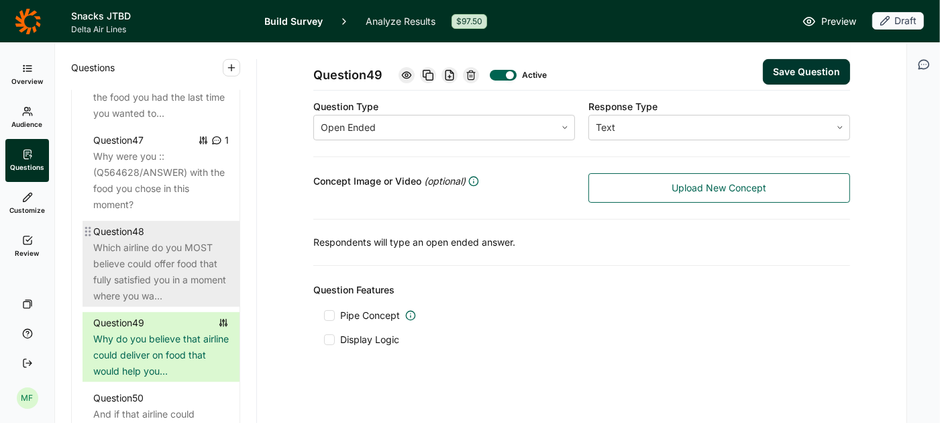
click at [128, 266] on div "Which airline do you MOST believe could offer food that fully satisfied you in …" at bounding box center [161, 272] width 136 height 64
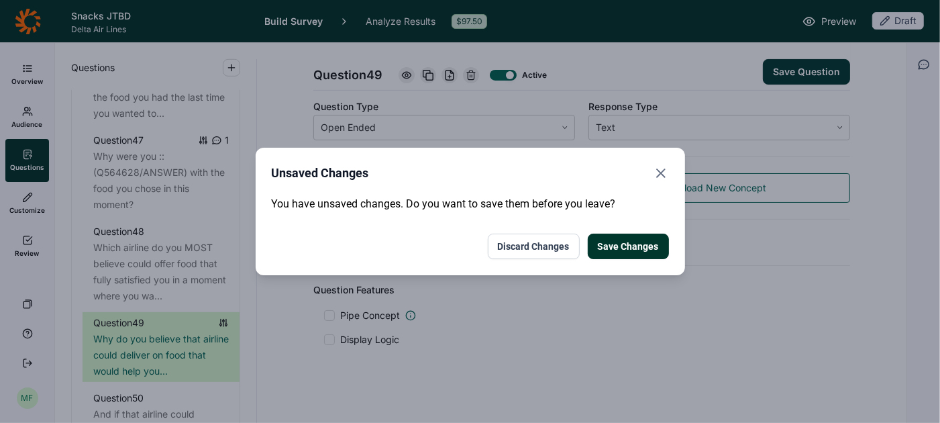
click at [598, 244] on button "Save Changes" at bounding box center [628, 247] width 81 height 26
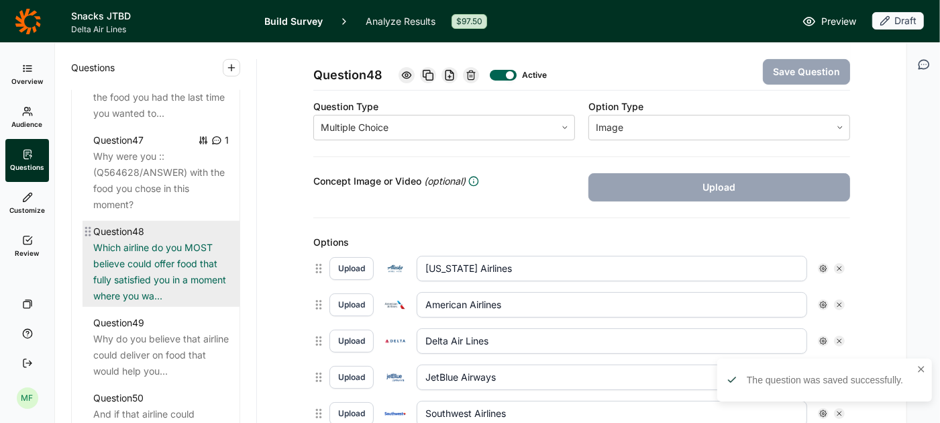
click at [143, 265] on div "Which airline do you MOST believe could offer food that fully satisfied you in …" at bounding box center [161, 272] width 136 height 64
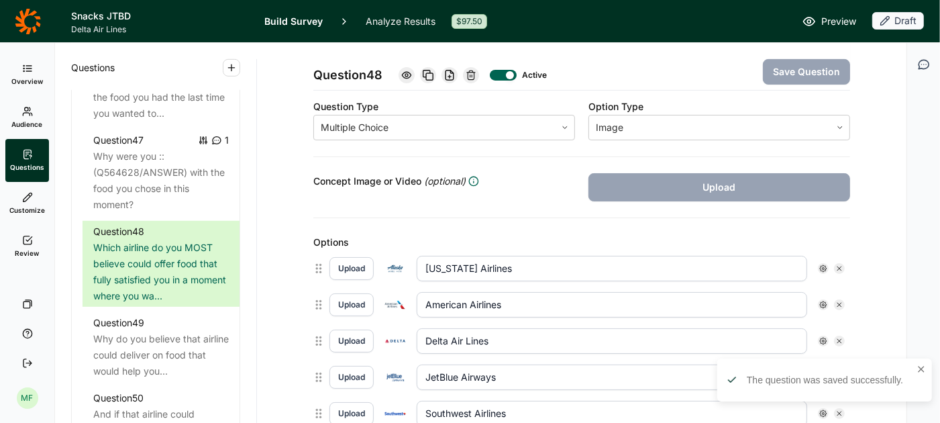
click at [476, 74] on icon at bounding box center [471, 75] width 11 height 11
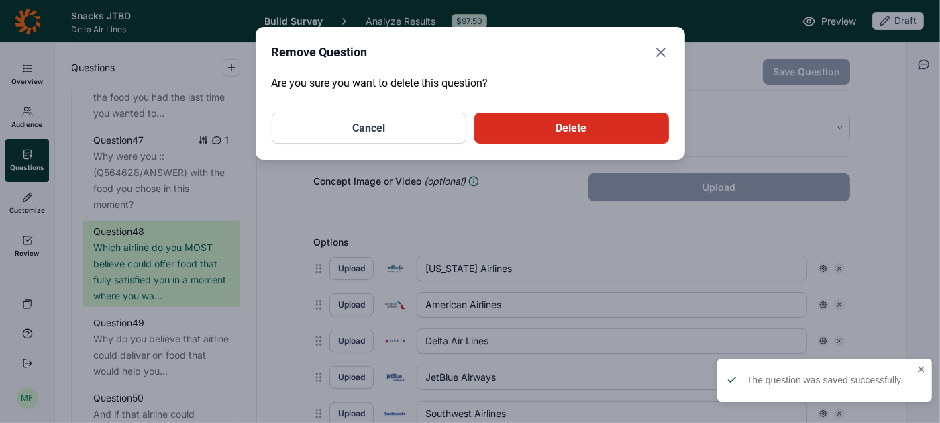
click at [553, 135] on button "Delete" at bounding box center [571, 128] width 195 height 31
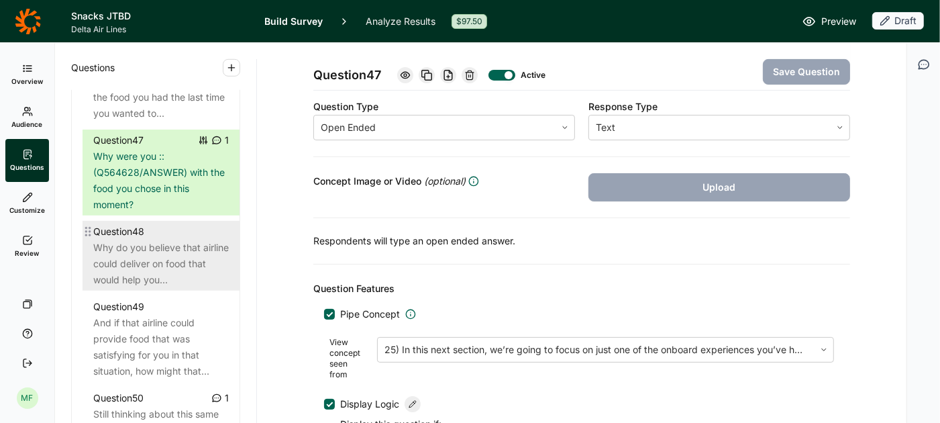
click at [156, 244] on div "Why do you believe that airline could deliver on food that would help you..." at bounding box center [161, 264] width 136 height 48
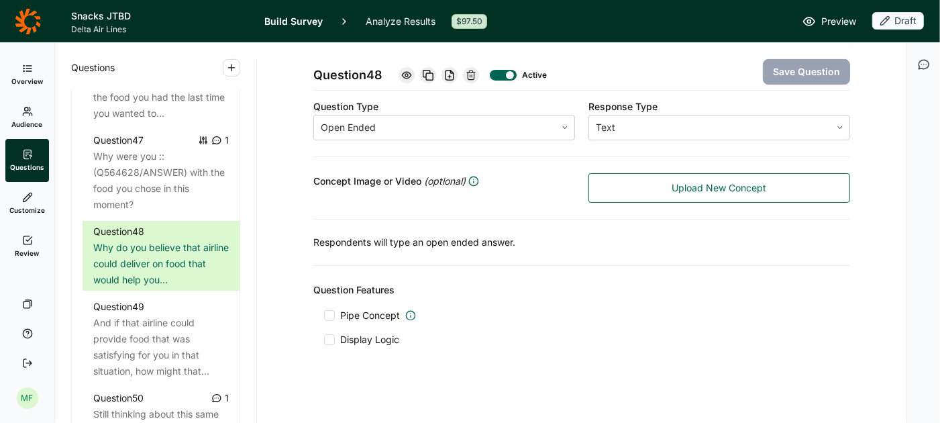
click at [472, 74] on icon at bounding box center [471, 75] width 11 height 11
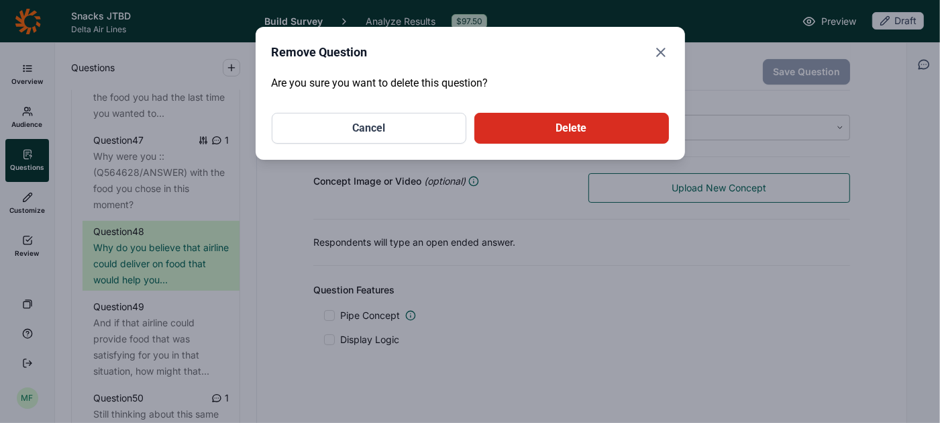
click at [550, 134] on button "Delete" at bounding box center [571, 128] width 195 height 31
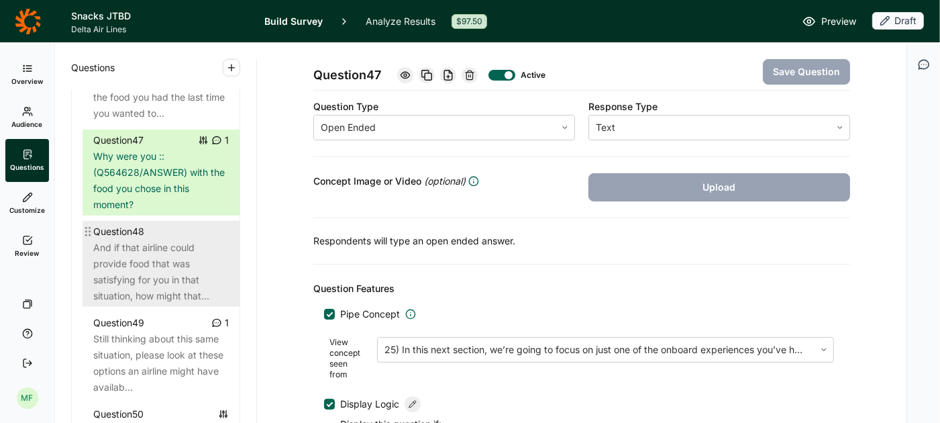
click at [175, 287] on div "And if that airline could provide food that was satisfying for you in that situ…" at bounding box center [161, 272] width 136 height 64
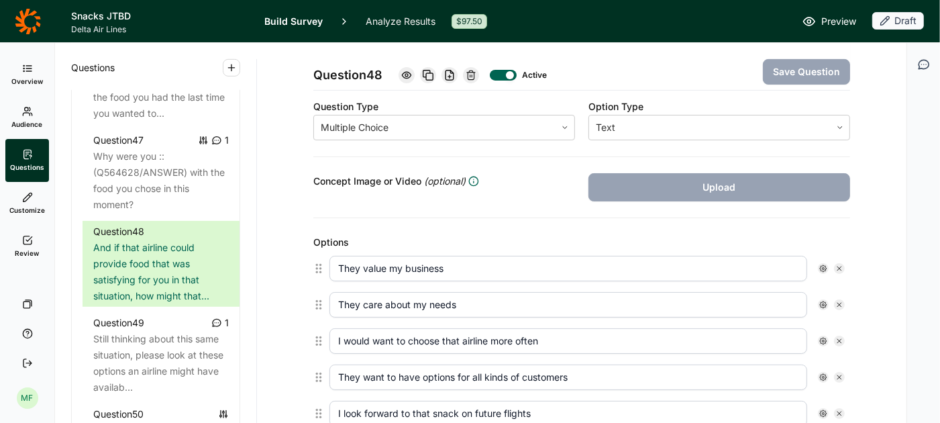
click at [476, 73] on icon at bounding box center [471, 75] width 11 height 11
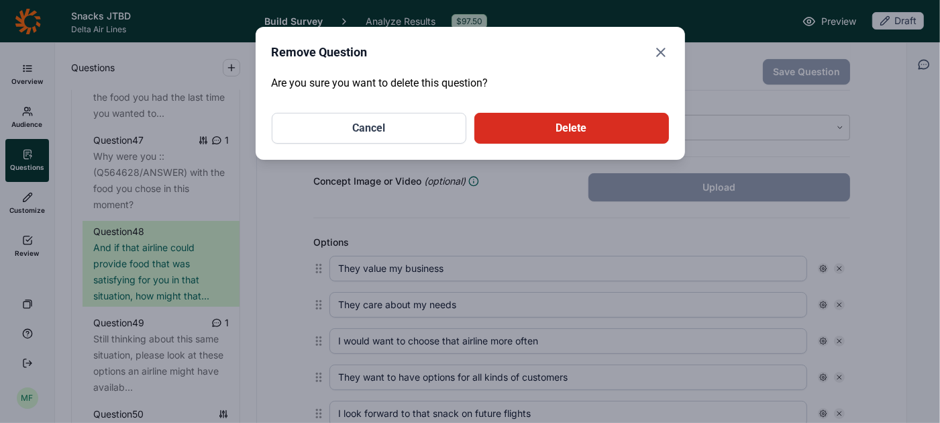
click at [585, 125] on button "Delete" at bounding box center [571, 128] width 195 height 31
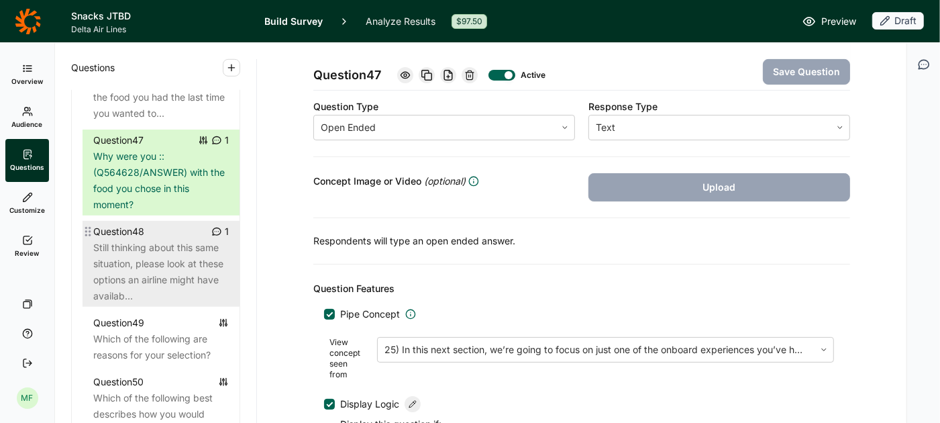
click at [178, 254] on div "Still thinking about this same situation, please look at these options an airli…" at bounding box center [161, 272] width 136 height 64
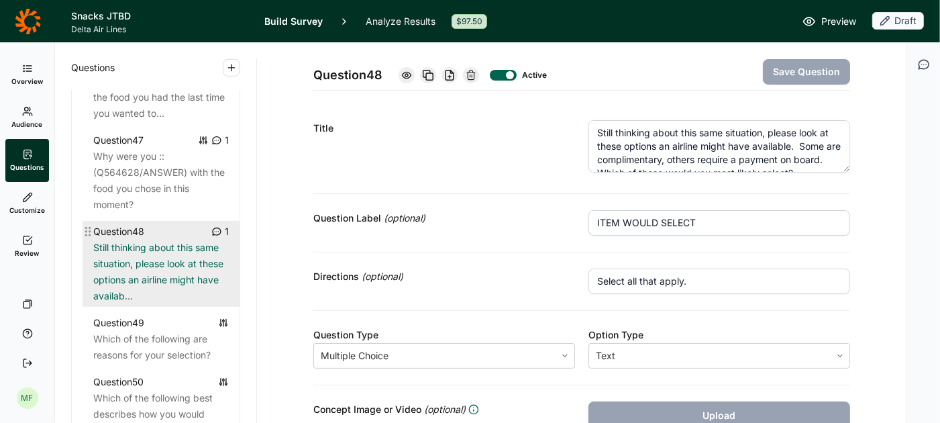
click at [139, 282] on div "Still thinking about this same situation, please look at these options an airli…" at bounding box center [161, 272] width 136 height 64
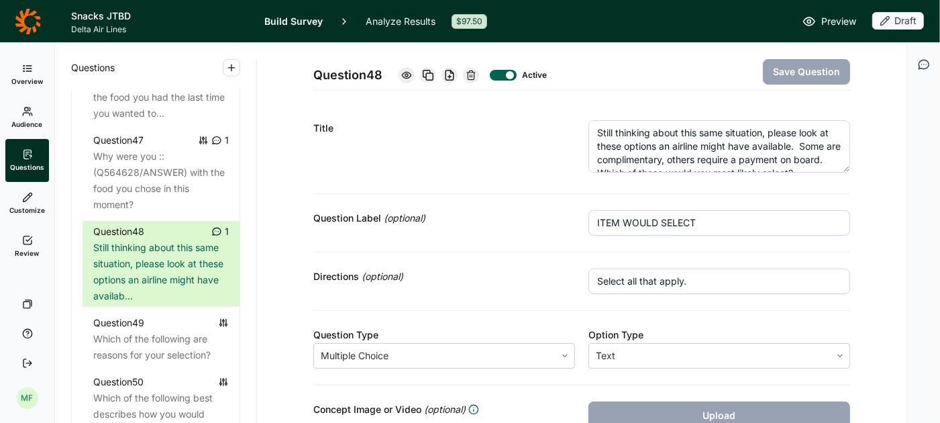
click at [472, 75] on icon at bounding box center [471, 75] width 11 height 11
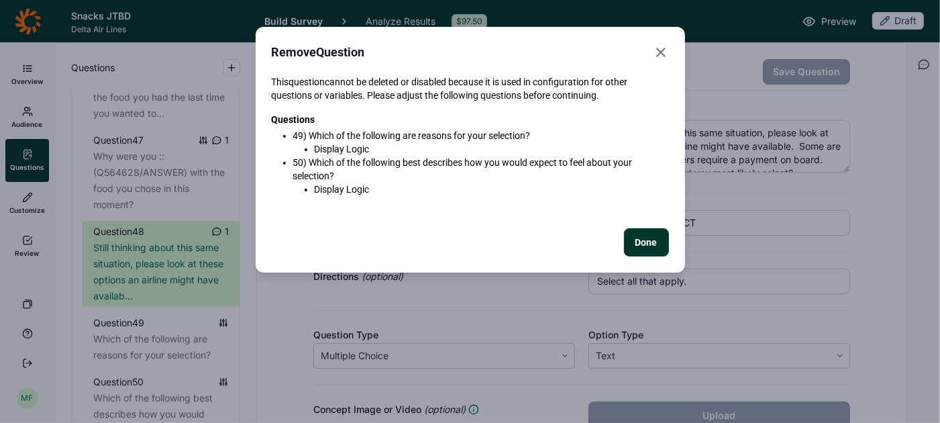
click at [663, 51] on icon "Close" at bounding box center [661, 52] width 16 height 16
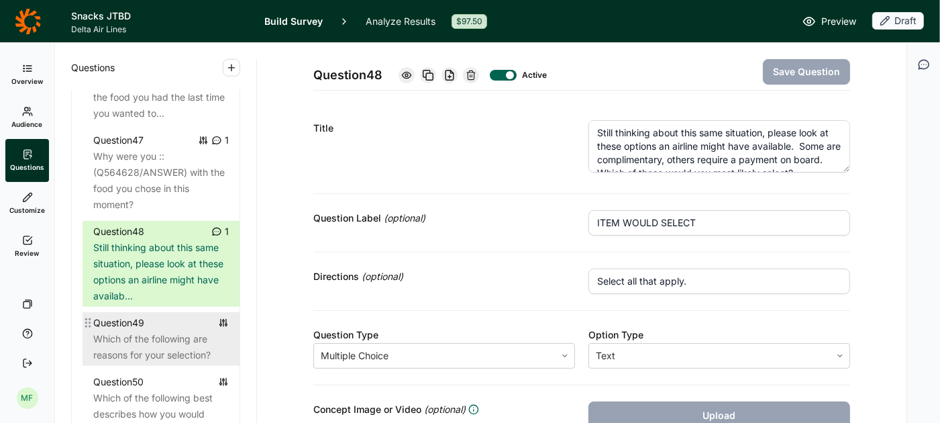
click at [167, 331] on div "Which of the following are reasons for your selection?" at bounding box center [161, 347] width 136 height 32
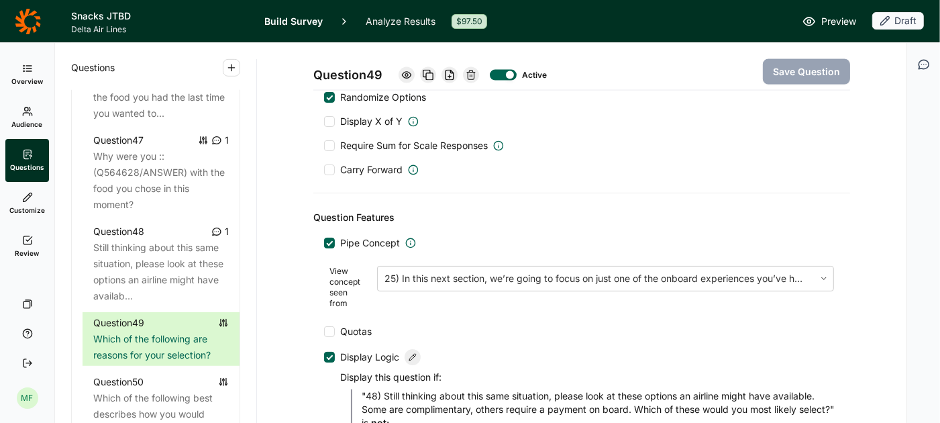
scroll to position [1542, 0]
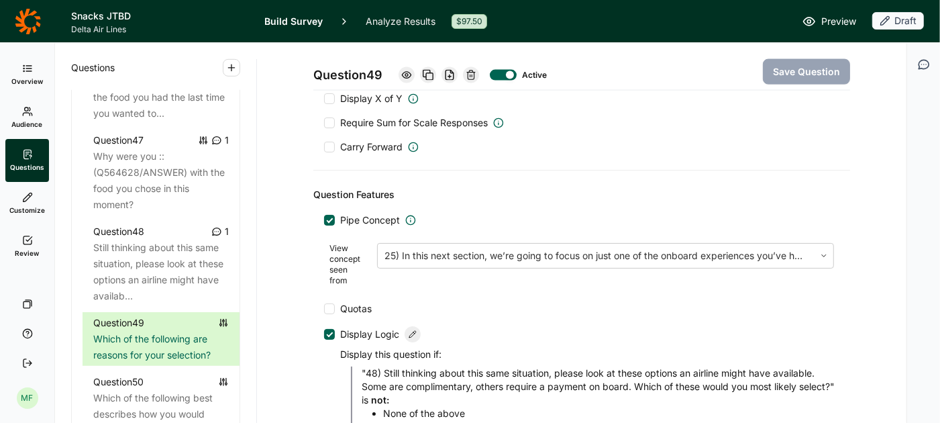
click at [325, 329] on div at bounding box center [329, 334] width 11 height 11
click at [324, 334] on input "Display Logic" at bounding box center [324, 334] width 0 height 0
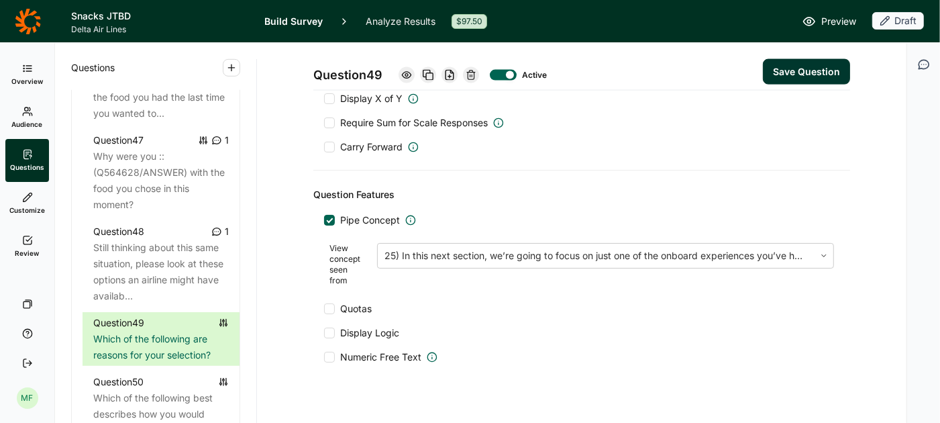
click at [793, 79] on button "Save Question" at bounding box center [806, 72] width 87 height 26
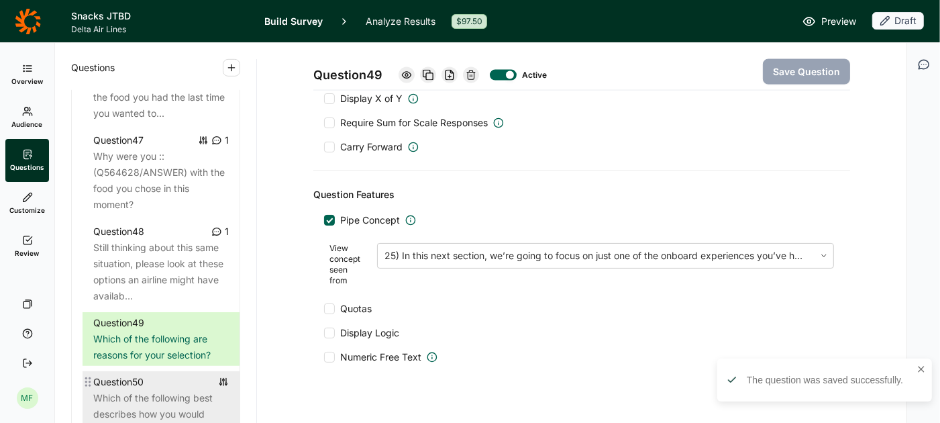
click at [158, 377] on div "Question 50" at bounding box center [161, 382] width 136 height 16
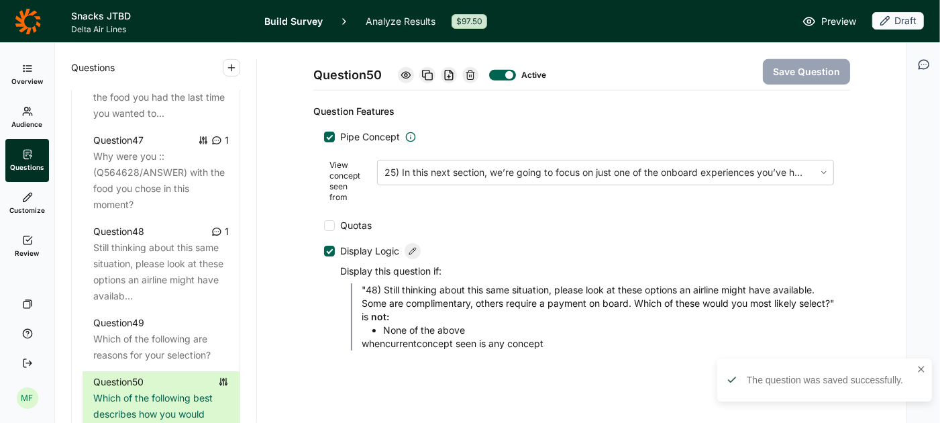
click at [330, 248] on div at bounding box center [330, 251] width 7 height 7
click at [324, 251] on input "Display Logic" at bounding box center [324, 251] width 0 height 0
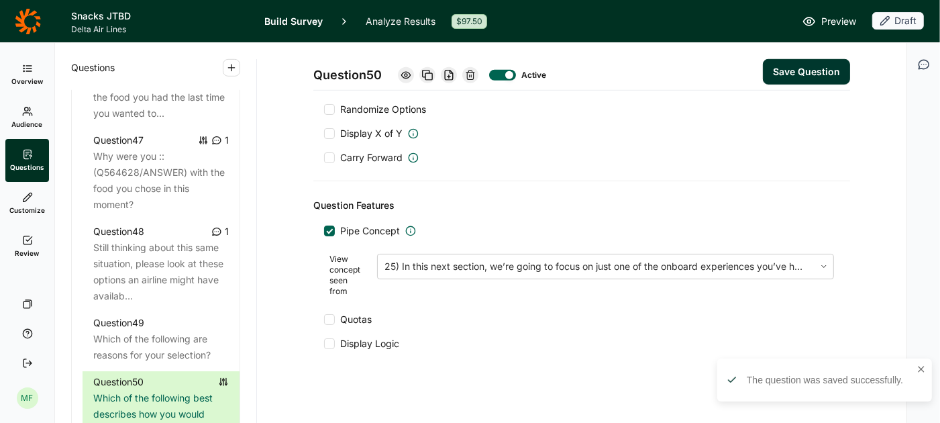
click at [785, 70] on button "Save Question" at bounding box center [806, 72] width 87 height 26
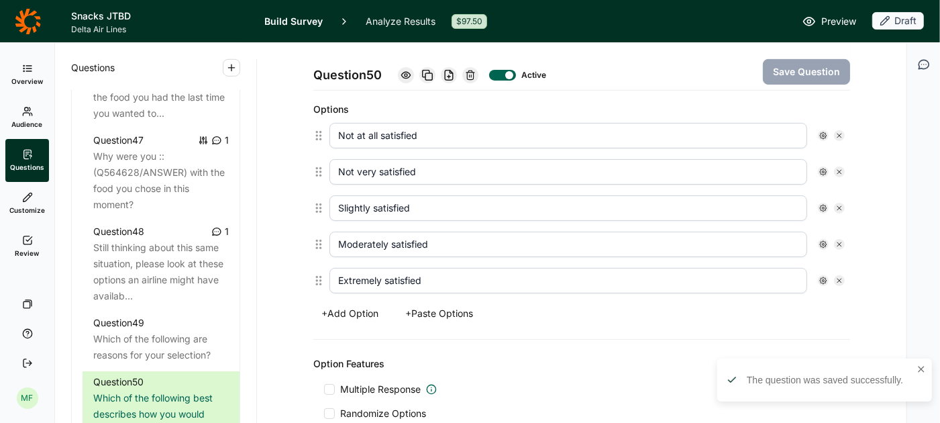
scroll to position [0, 0]
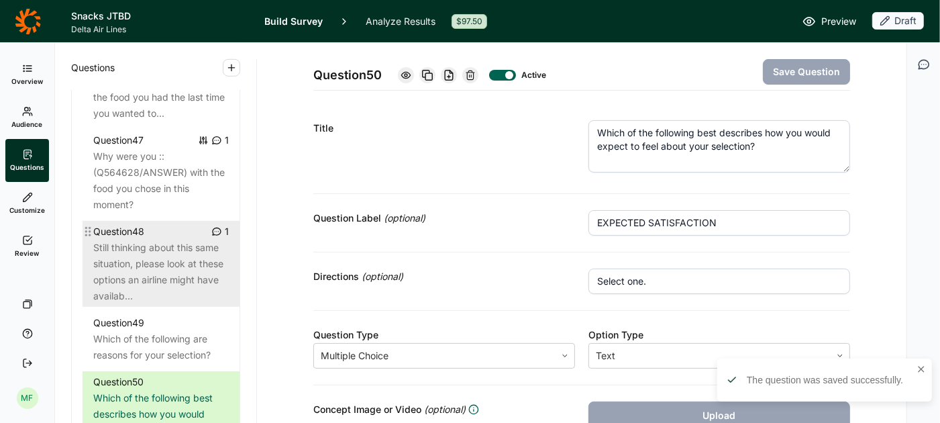
click at [160, 247] on div "Still thinking about this same situation, please look at these options an airli…" at bounding box center [161, 272] width 136 height 64
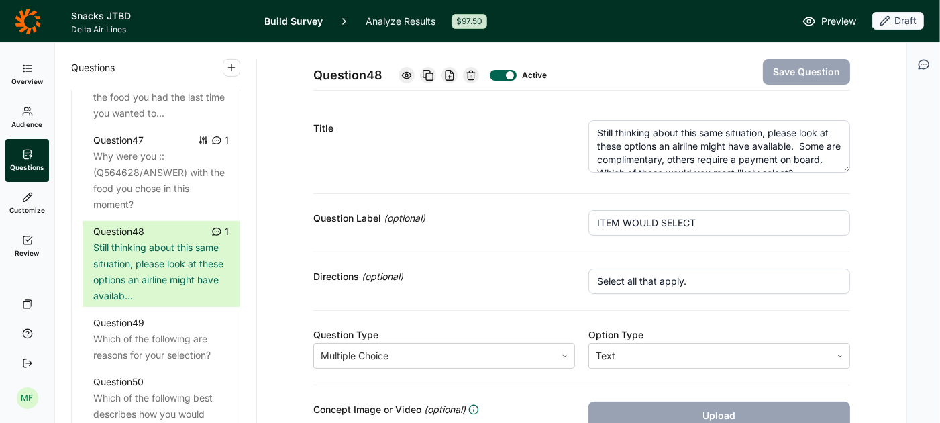
click at [476, 76] on icon at bounding box center [471, 75] width 11 height 11
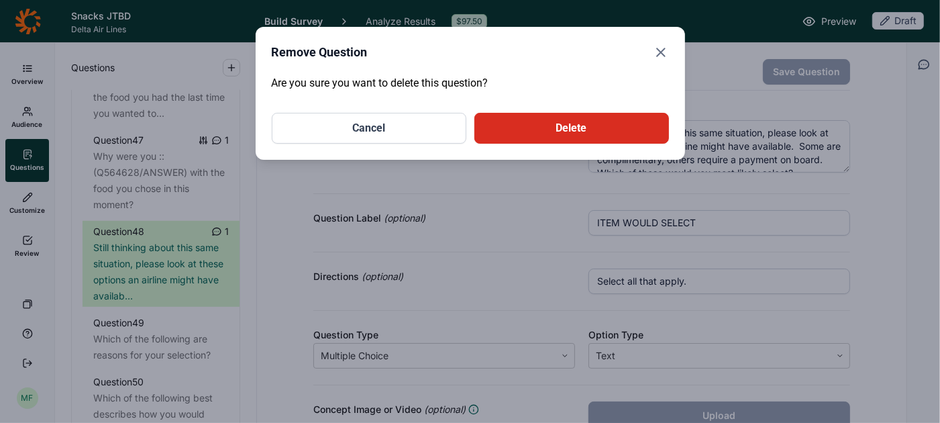
click at [516, 126] on button "Delete" at bounding box center [571, 128] width 195 height 31
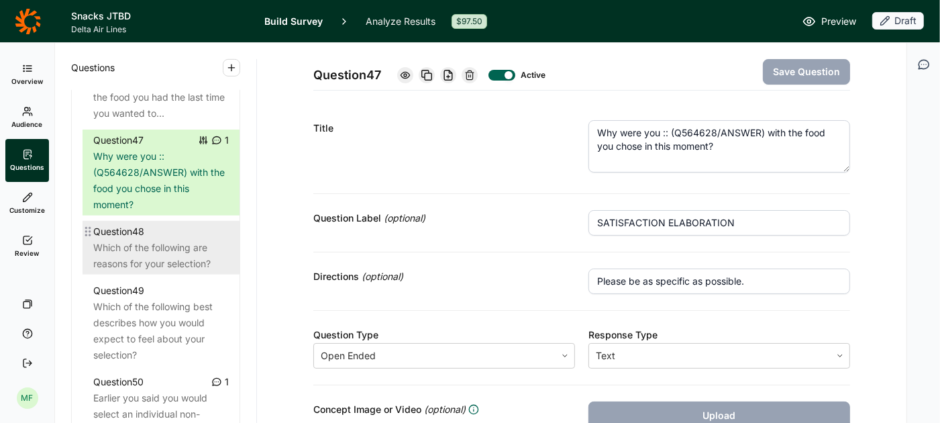
click at [181, 246] on div "Which of the following are reasons for your selection?" at bounding box center [161, 256] width 136 height 32
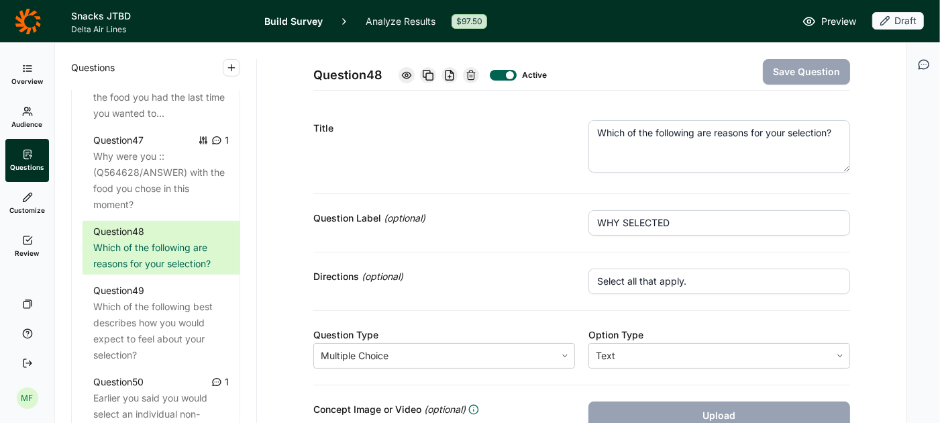
click at [474, 73] on icon at bounding box center [471, 75] width 11 height 11
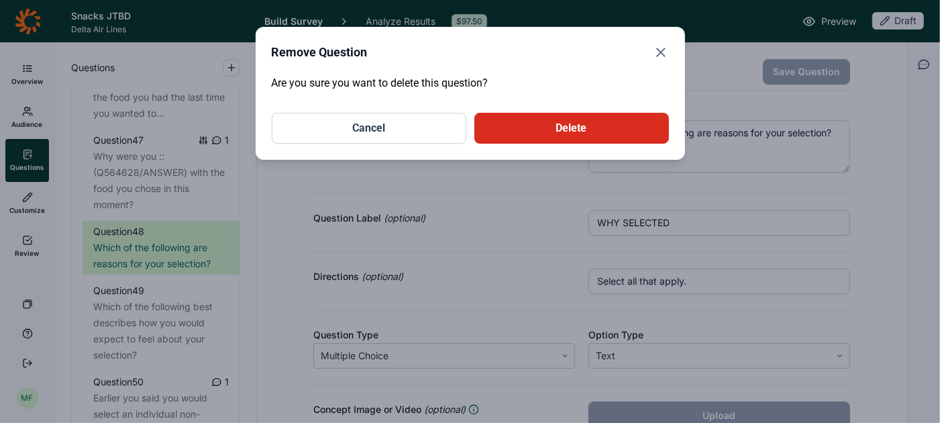
click at [519, 136] on button "Delete" at bounding box center [571, 128] width 195 height 31
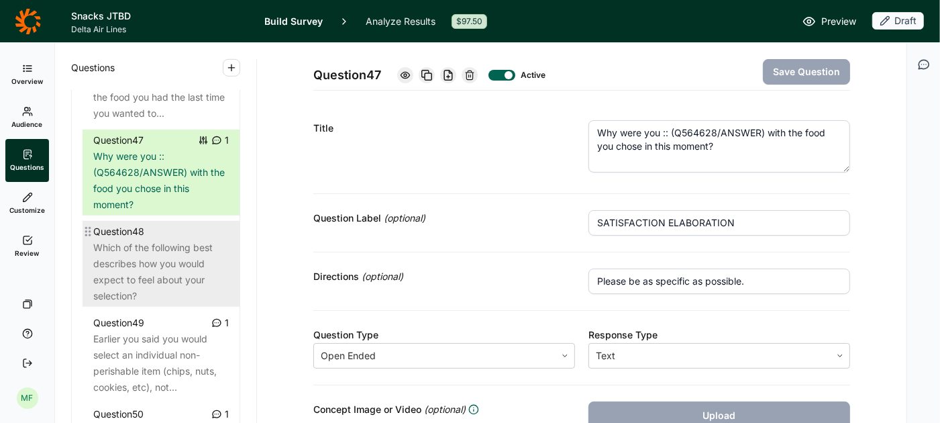
click at [143, 256] on div "Which of the following best describes how you would expect to feel about your s…" at bounding box center [161, 272] width 136 height 64
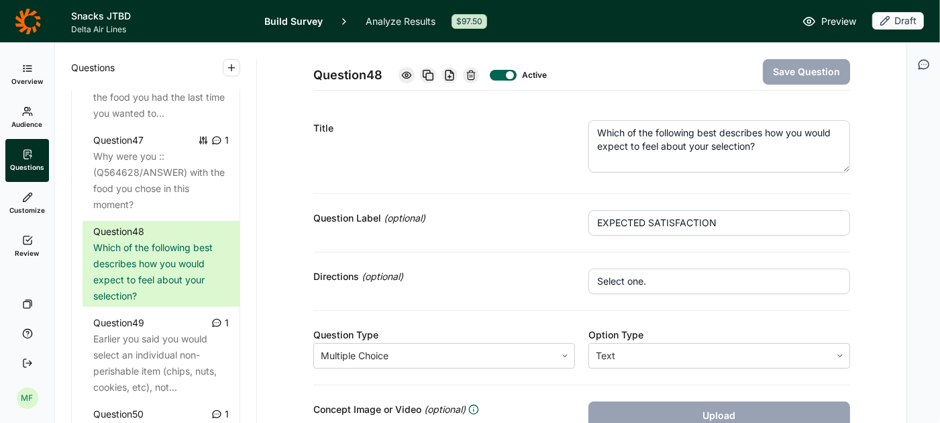
click at [473, 74] on icon at bounding box center [471, 75] width 11 height 11
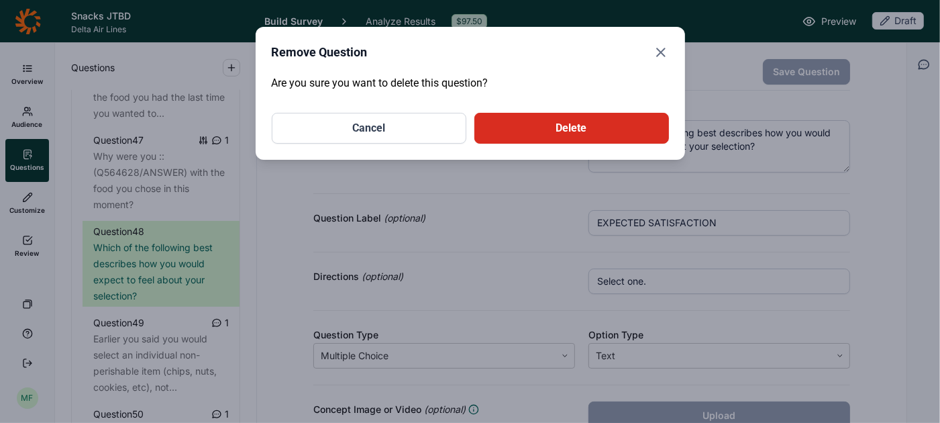
click at [537, 134] on button "Delete" at bounding box center [571, 128] width 195 height 31
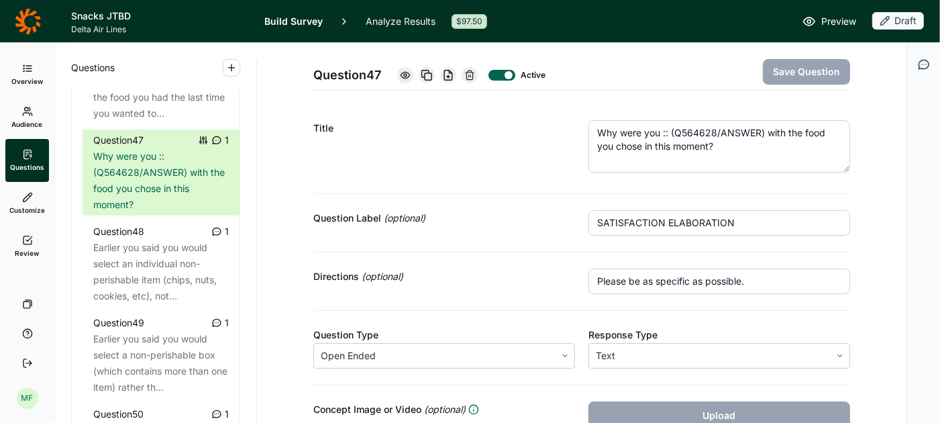
click at [232, 68] on icon "button" at bounding box center [231, 67] width 11 height 11
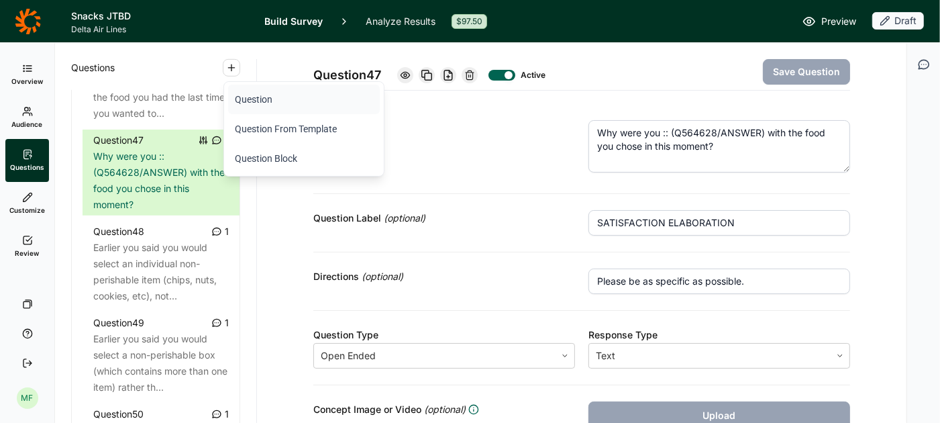
click at [246, 101] on button "Question" at bounding box center [304, 100] width 152 height 30
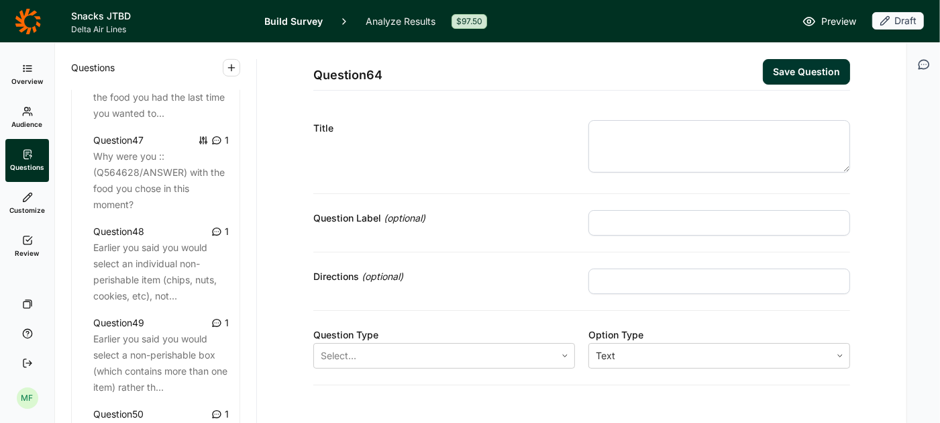
click at [674, 138] on textarea at bounding box center [720, 146] width 262 height 52
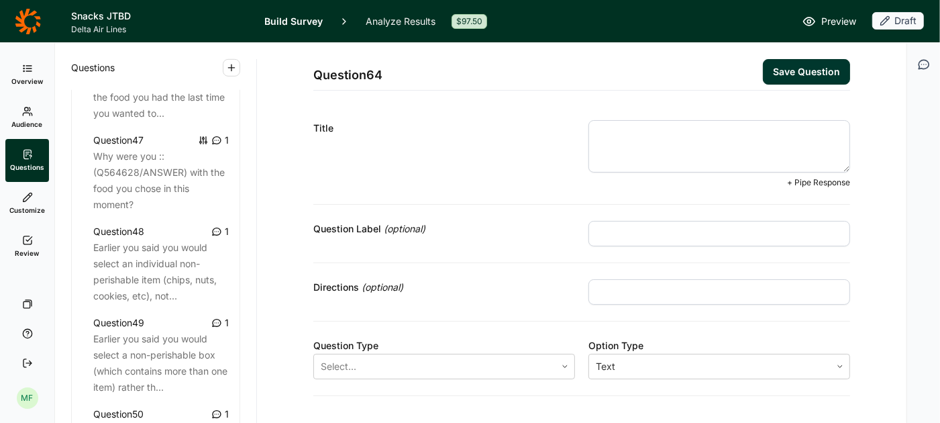
paste textarea "When it comes to food that you might consider purchasing from the airline onboa…"
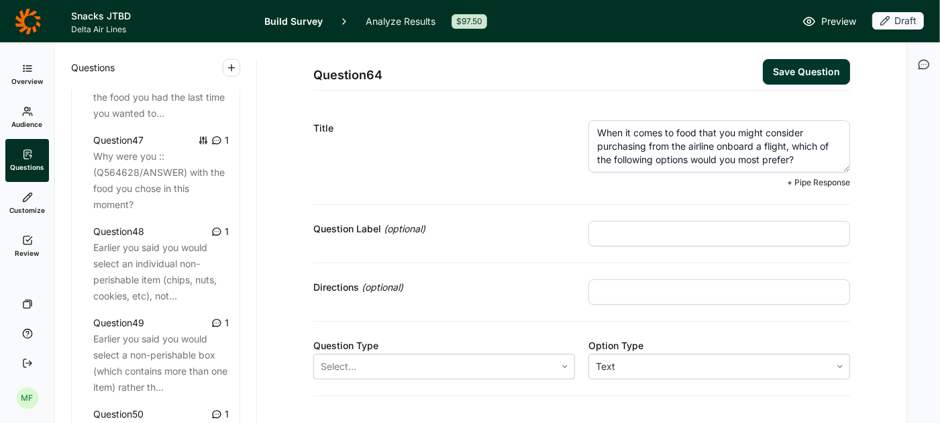
click at [658, 230] on input "text" at bounding box center [720, 234] width 262 height 26
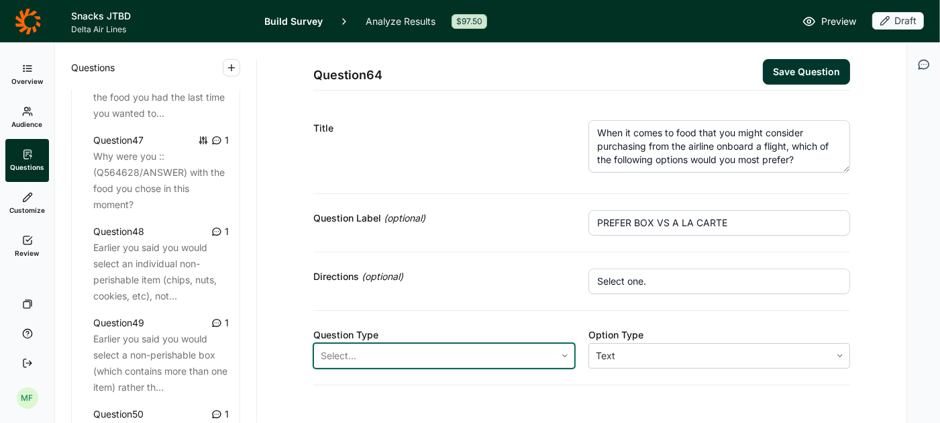
scroll to position [23, 0]
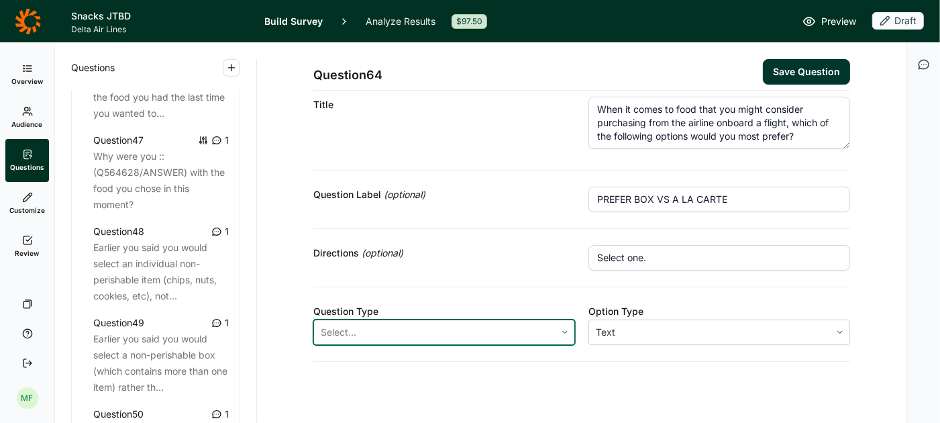
click at [562, 332] on icon at bounding box center [565, 332] width 8 height 8
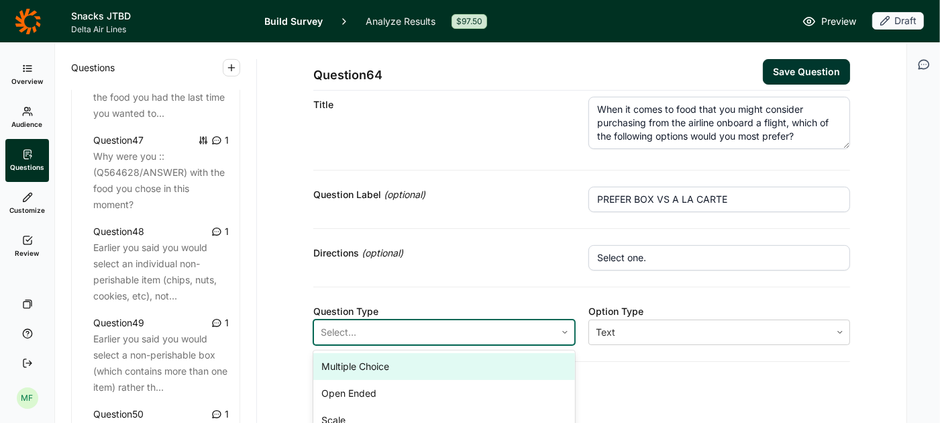
click at [524, 356] on div "Multiple Choice" at bounding box center [444, 366] width 262 height 27
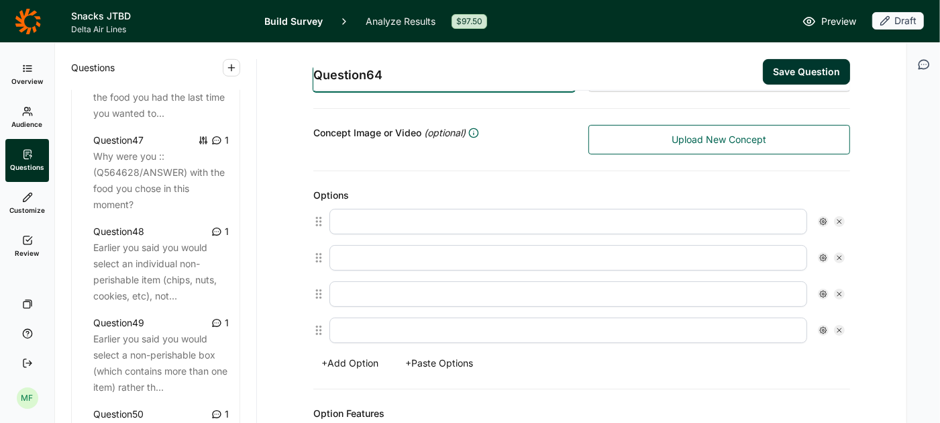
scroll to position [291, 0]
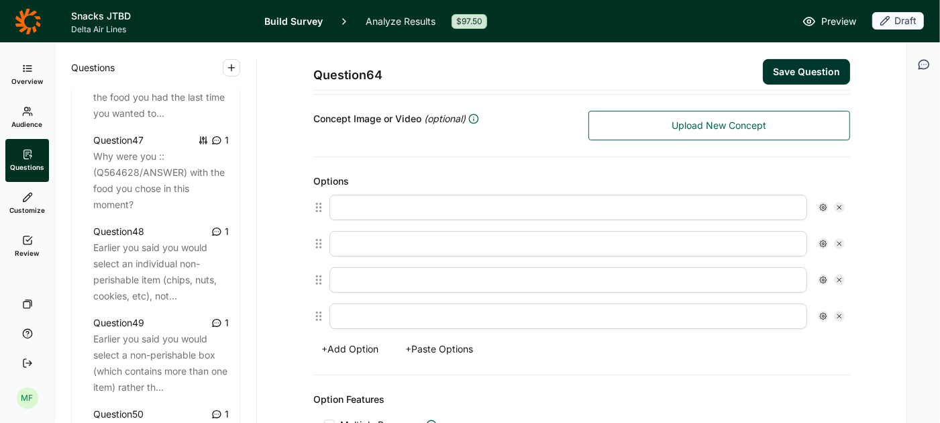
click at [432, 346] on button "+ Paste Options" at bounding box center [439, 349] width 84 height 19
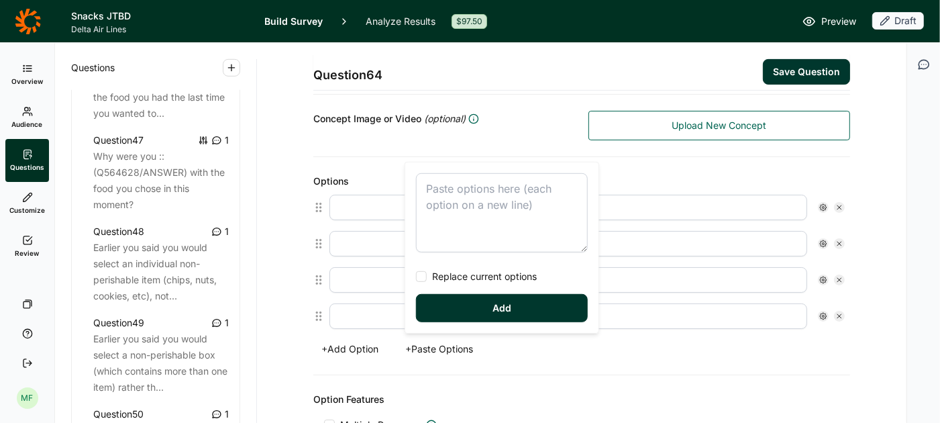
click at [448, 204] on textarea at bounding box center [502, 212] width 172 height 79
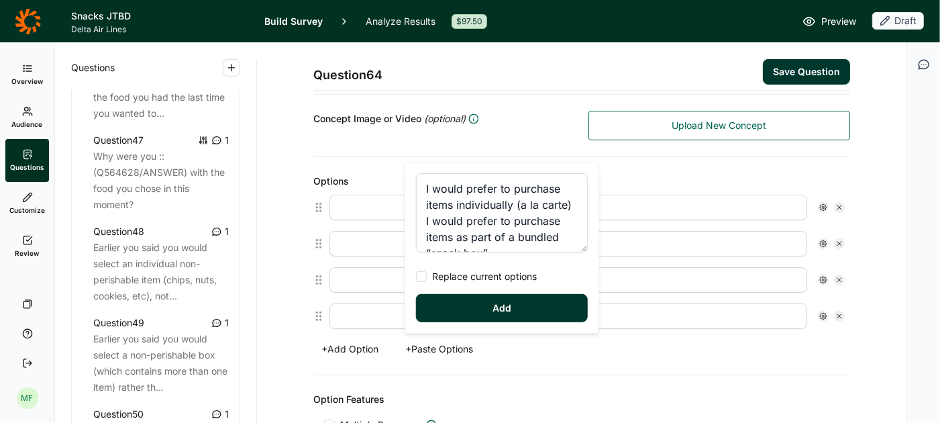
click at [475, 304] on button "Add" at bounding box center [502, 308] width 172 height 28
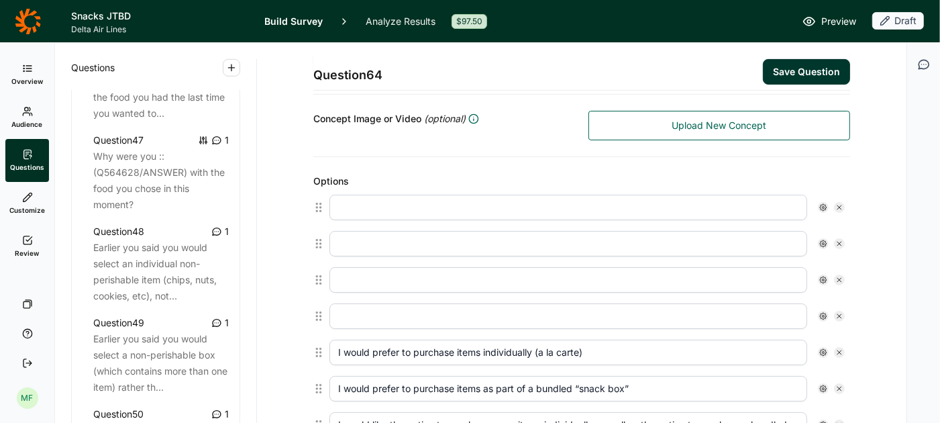
click at [842, 203] on icon at bounding box center [840, 207] width 8 height 8
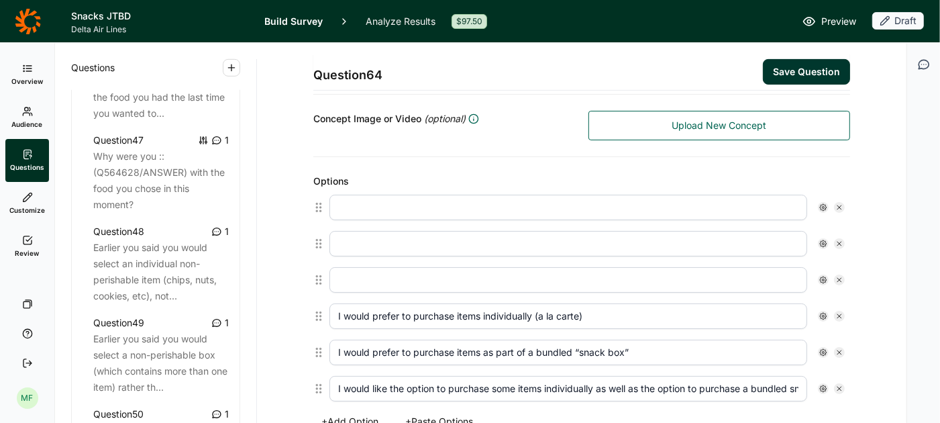
click at [842, 203] on icon at bounding box center [840, 207] width 8 height 8
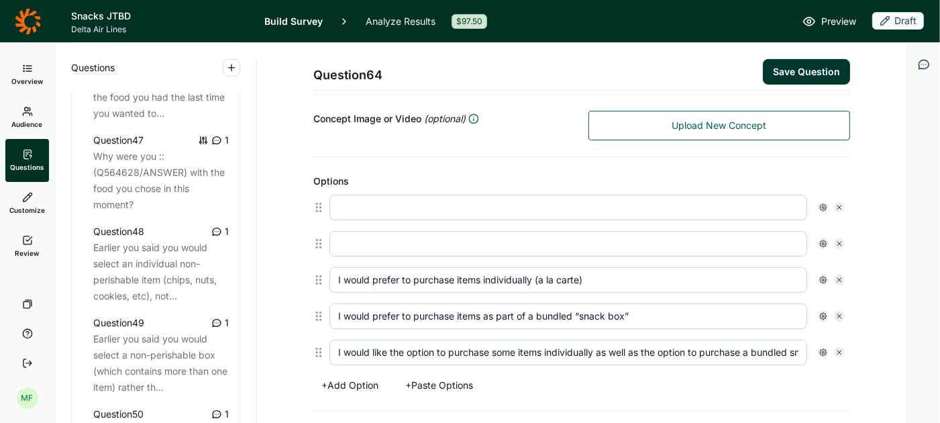
click at [842, 203] on icon at bounding box center [840, 207] width 8 height 8
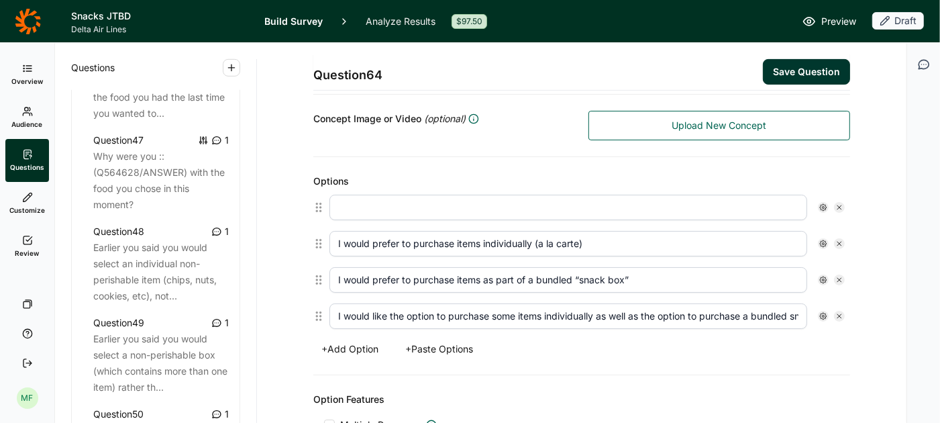
click at [842, 203] on icon at bounding box center [840, 207] width 8 height 8
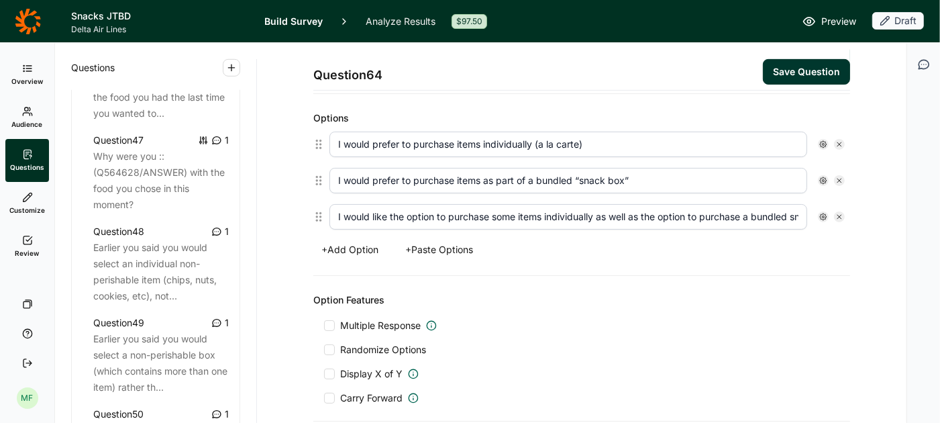
scroll to position [346, 0]
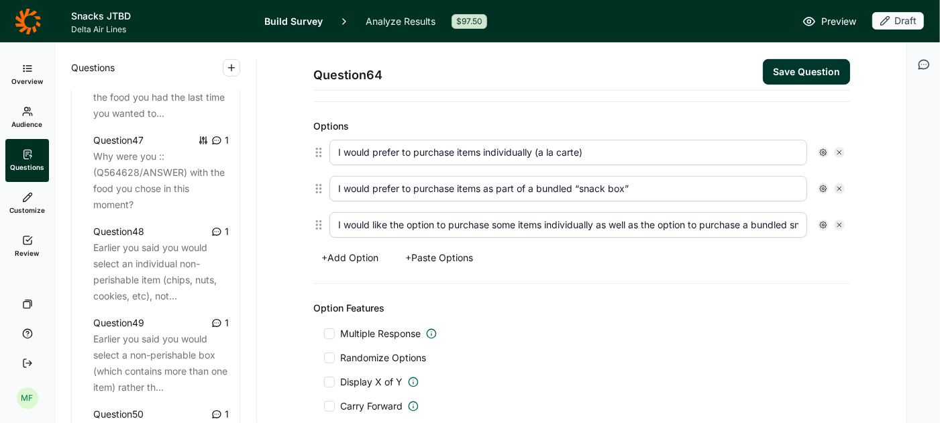
click at [332, 352] on div at bounding box center [329, 357] width 11 height 11
click at [324, 358] on input "Randomize Options" at bounding box center [324, 358] width 0 height 0
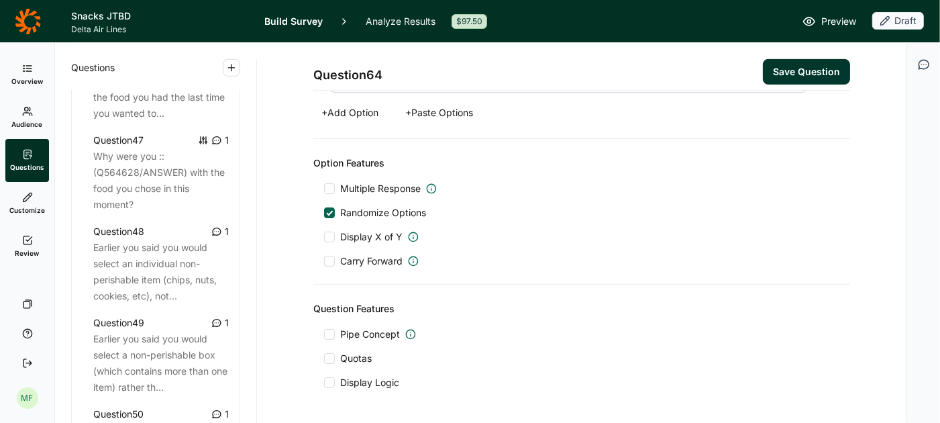
scroll to position [532, 0]
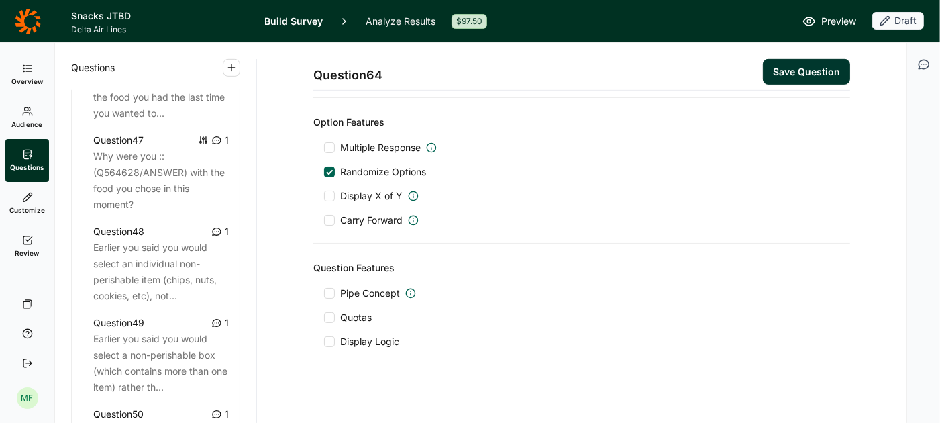
click at [331, 288] on div at bounding box center [329, 293] width 11 height 11
click at [324, 293] on input "Pipe Concept" at bounding box center [324, 293] width 0 height 0
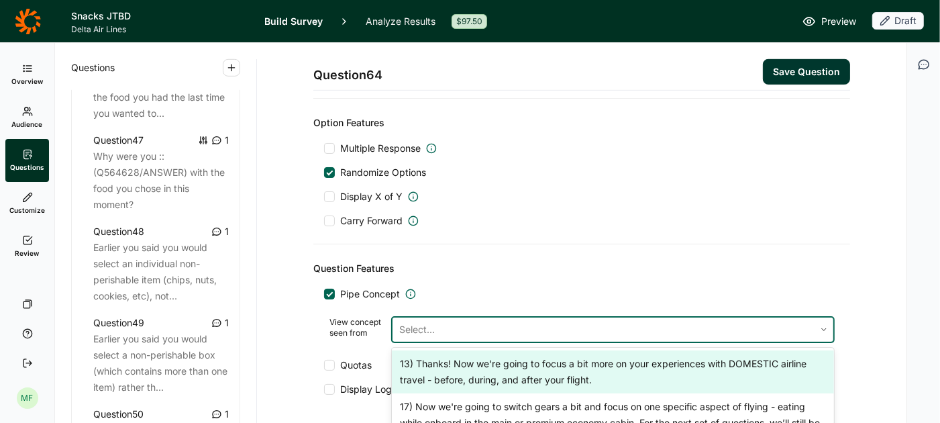
click at [430, 320] on div at bounding box center [603, 329] width 409 height 19
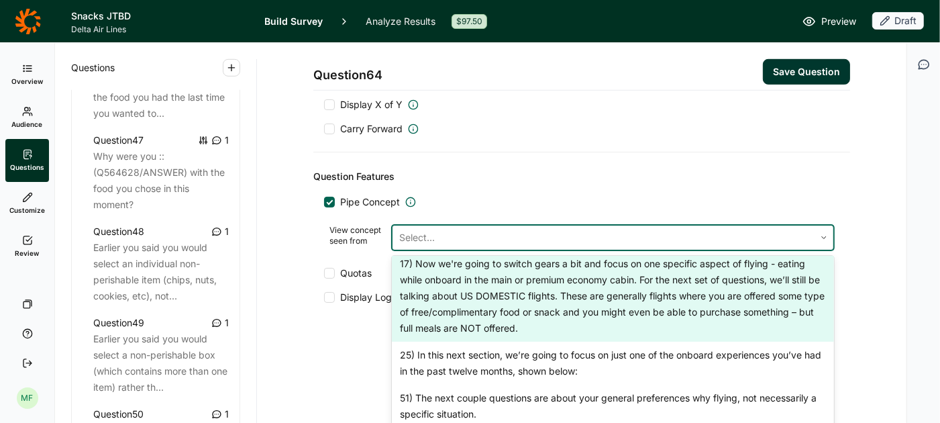
scroll to position [649, 0]
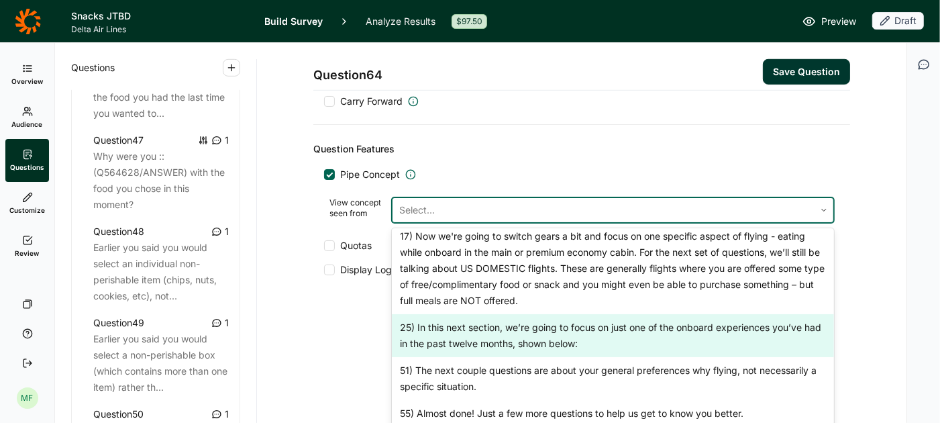
click at [493, 317] on div "25) In this next section, we’re going to focus on just one of the onboard exper…" at bounding box center [613, 335] width 442 height 43
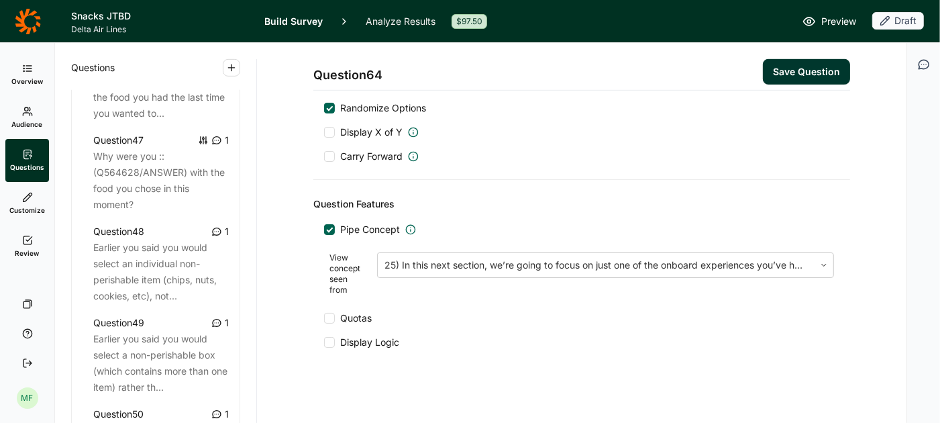
click at [330, 337] on div at bounding box center [329, 342] width 11 height 11
click at [324, 342] on input "Display Logic" at bounding box center [324, 342] width 0 height 0
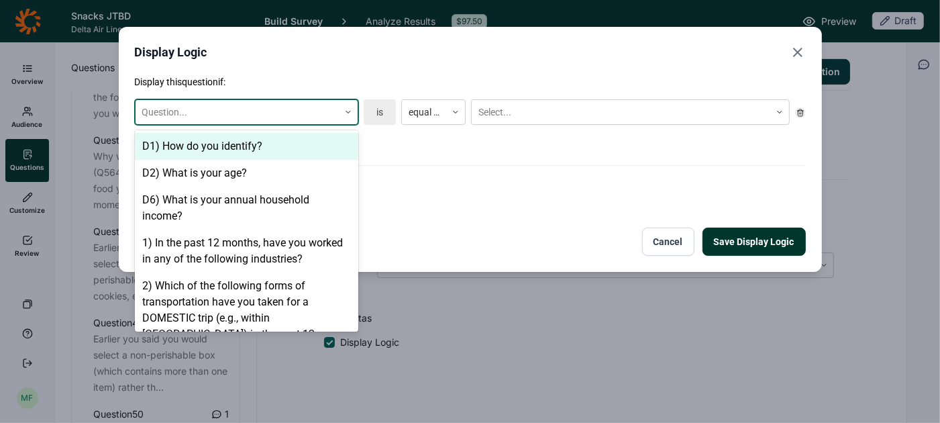
click at [349, 112] on use at bounding box center [348, 112] width 4 height 2
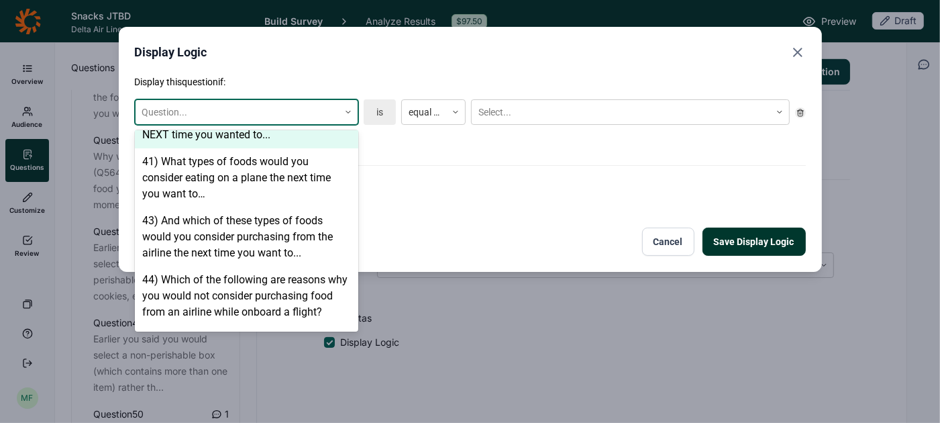
scroll to position [1999, 0]
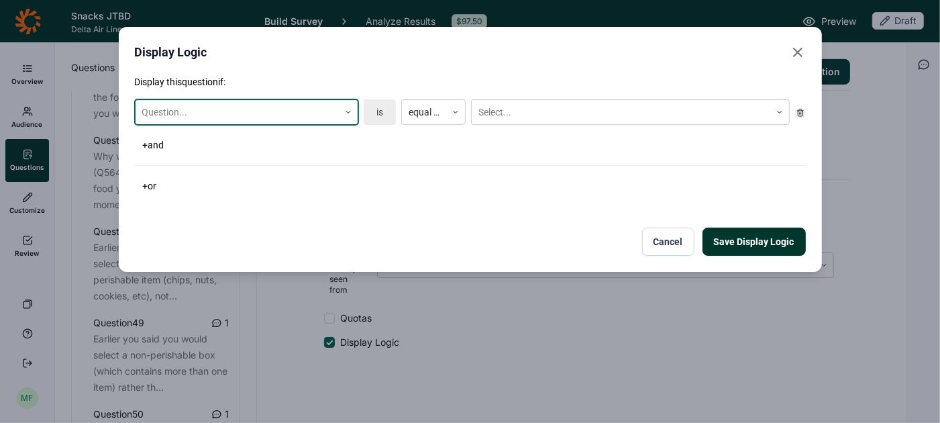
click at [349, 110] on icon at bounding box center [348, 112] width 8 height 8
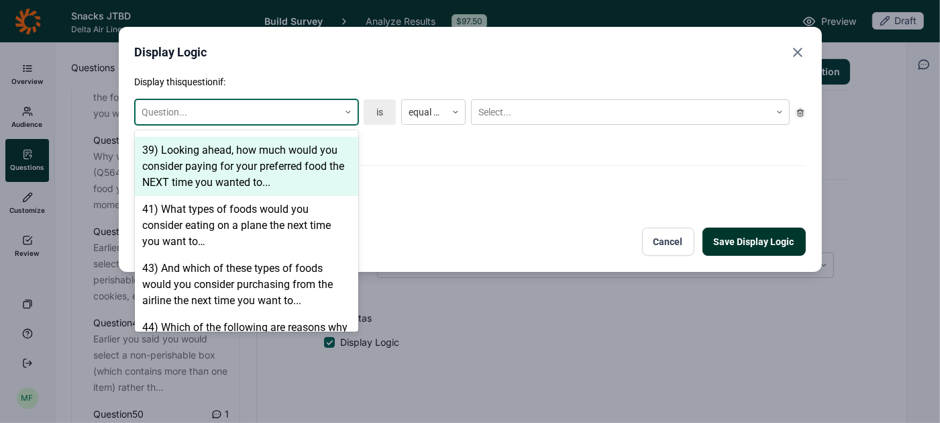
scroll to position [1943, 0]
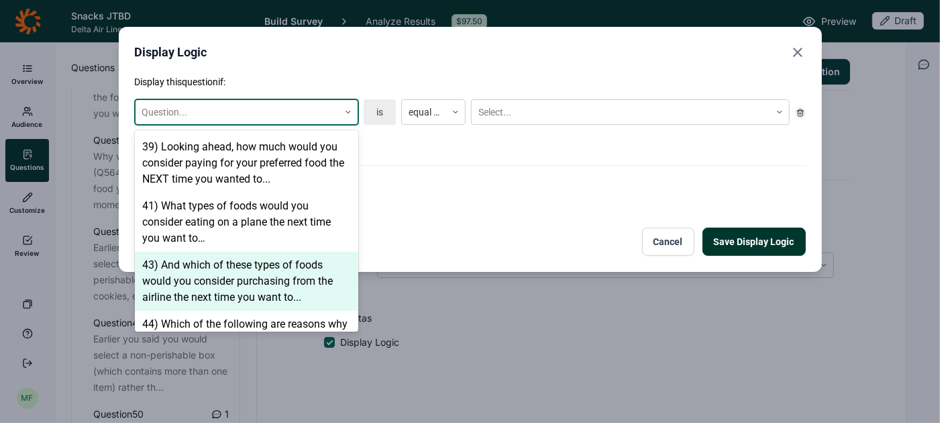
click at [285, 265] on div "43) And which of these types of foods would you consider purchasing from the ai…" at bounding box center [246, 281] width 223 height 59
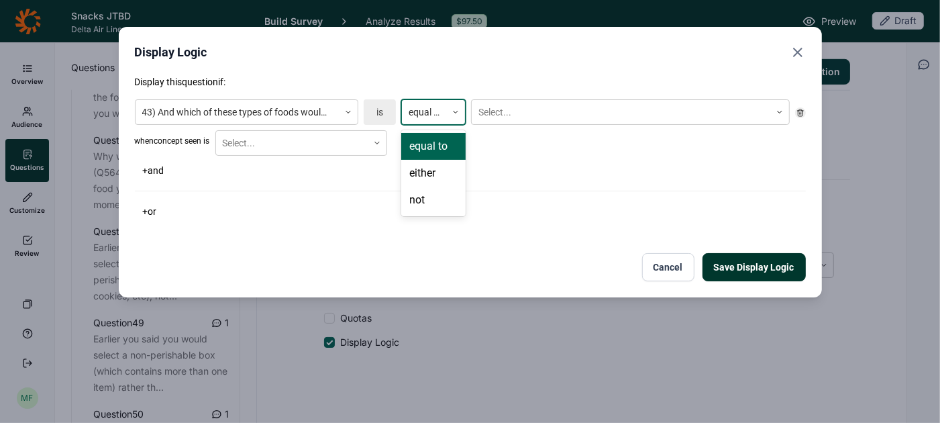
click at [452, 117] on div at bounding box center [455, 112] width 19 height 24
click at [432, 205] on div "not" at bounding box center [433, 200] width 64 height 27
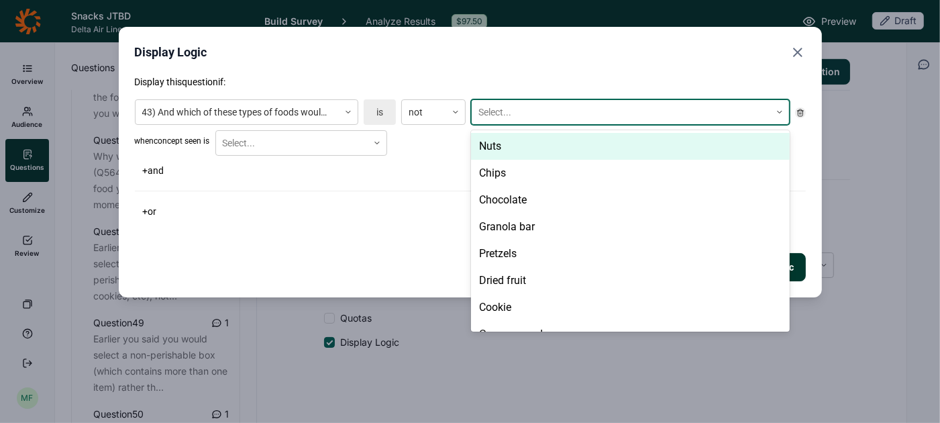
click at [507, 114] on div at bounding box center [621, 112] width 285 height 17
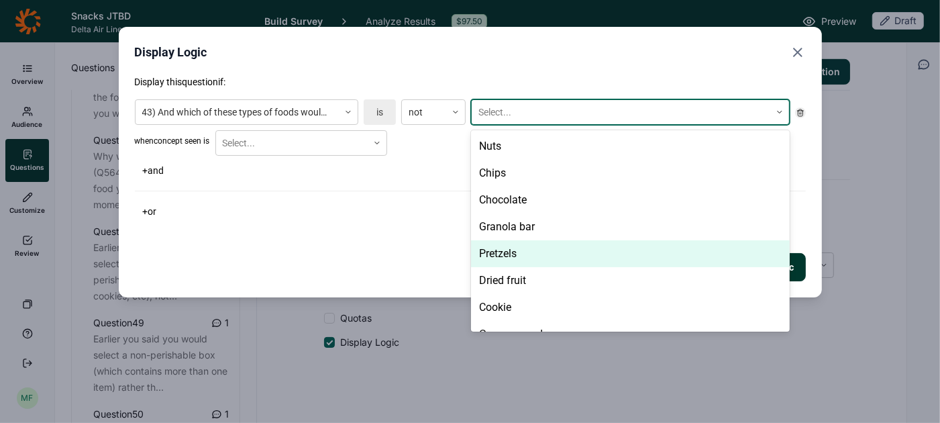
scroll to position [566, 0]
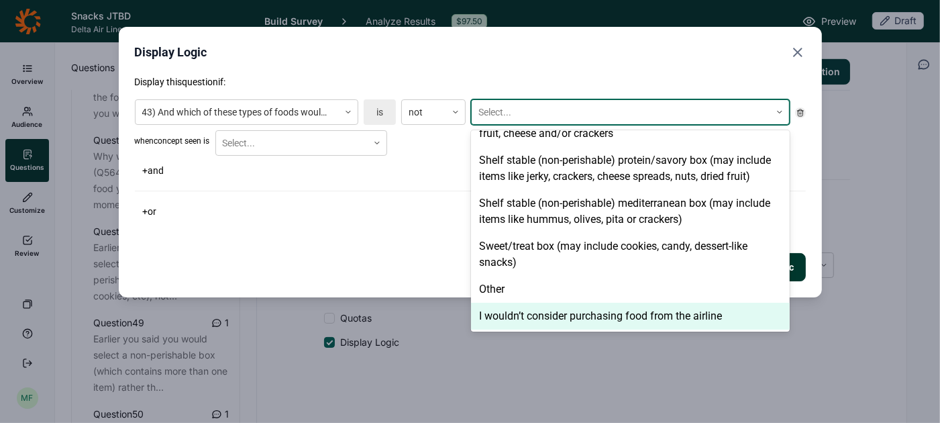
click at [517, 321] on div "I wouldn’t consider purchasing food from the airline" at bounding box center [630, 316] width 319 height 27
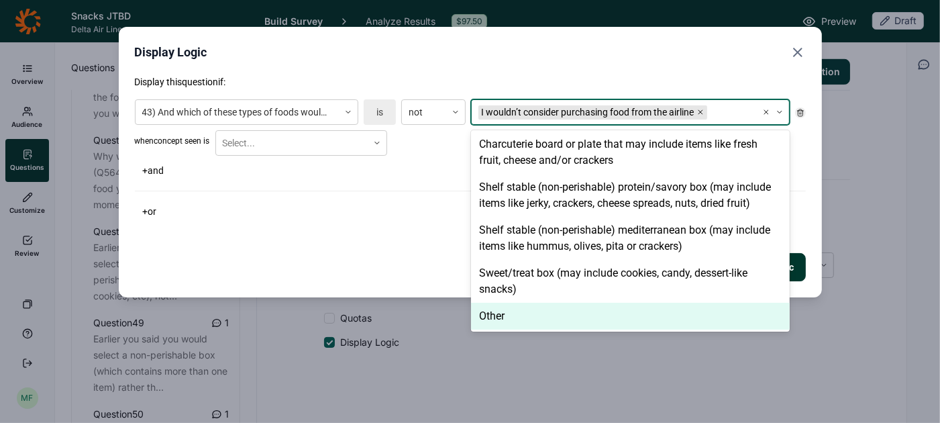
click at [389, 266] on div "Save Display Logic Cancel" at bounding box center [470, 267] width 671 height 28
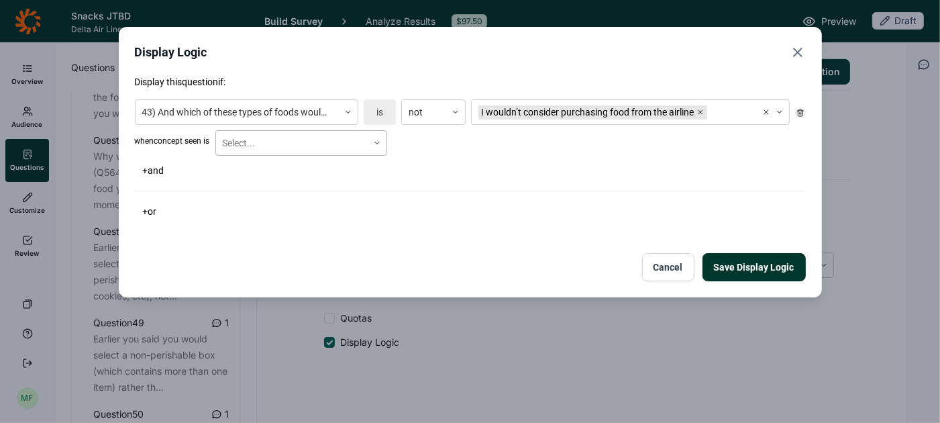
click at [379, 143] on use at bounding box center [377, 143] width 4 height 2
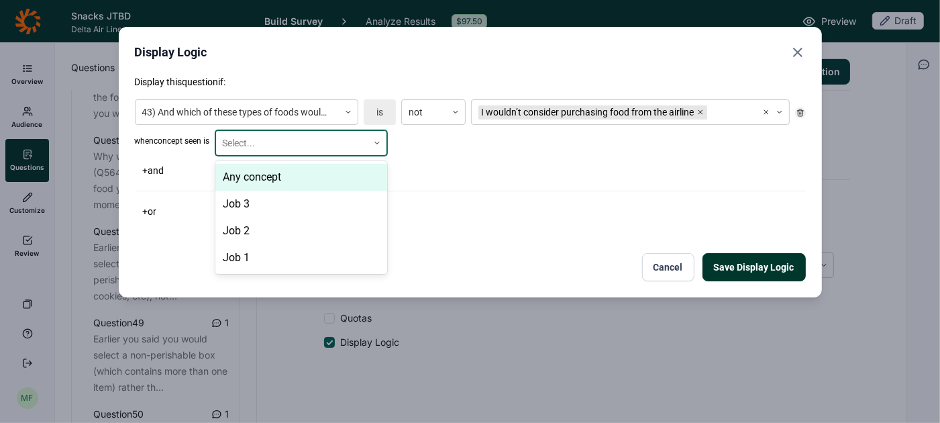
click at [359, 168] on div "Any concept" at bounding box center [301, 177] width 172 height 27
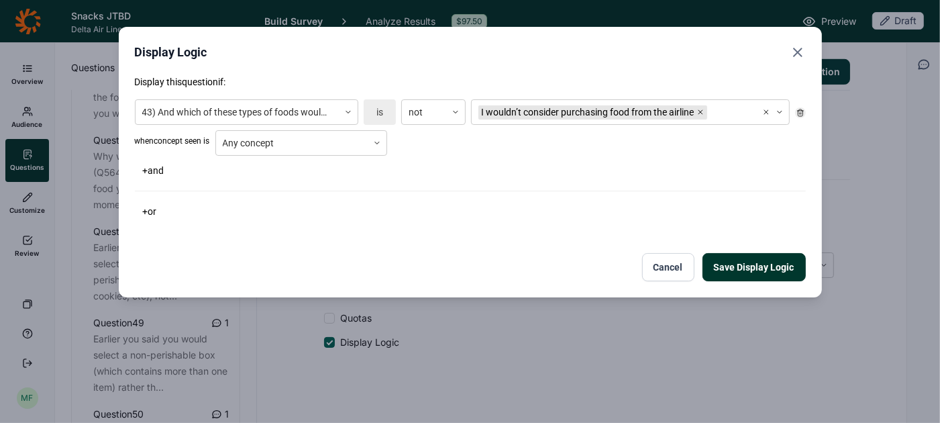
click at [762, 268] on button "Save Display Logic" at bounding box center [754, 267] width 103 height 28
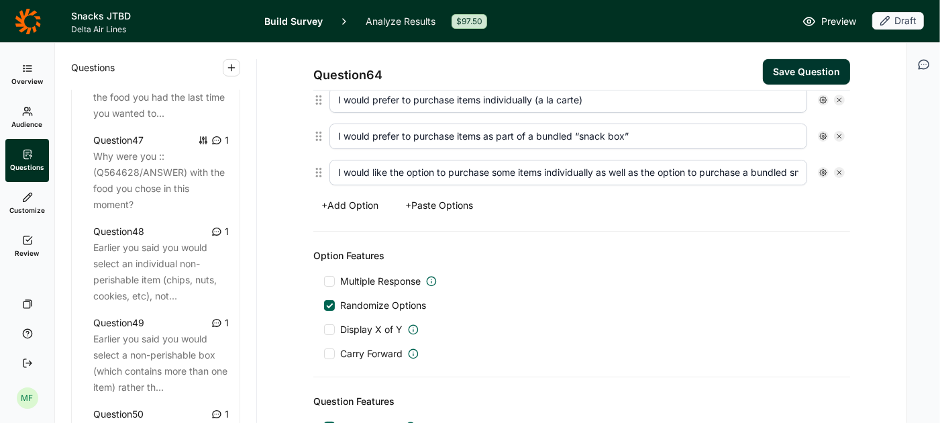
scroll to position [398, 0]
click at [799, 74] on button "Save Question" at bounding box center [806, 72] width 87 height 26
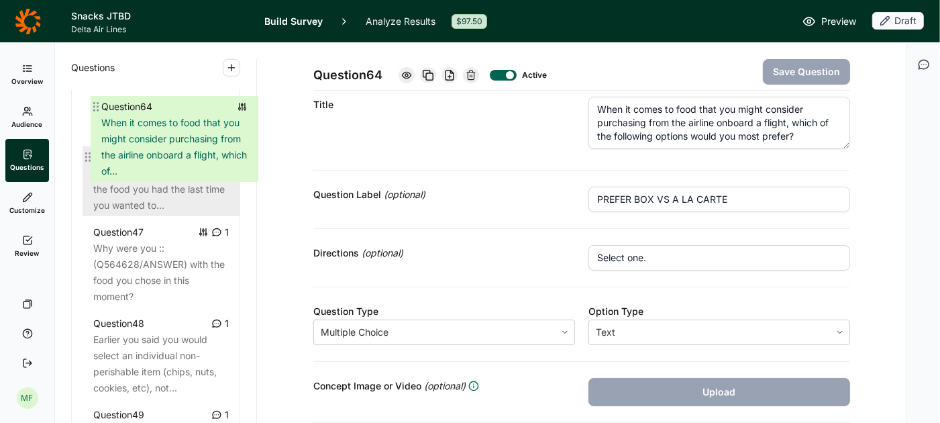
scroll to position [4283, 0]
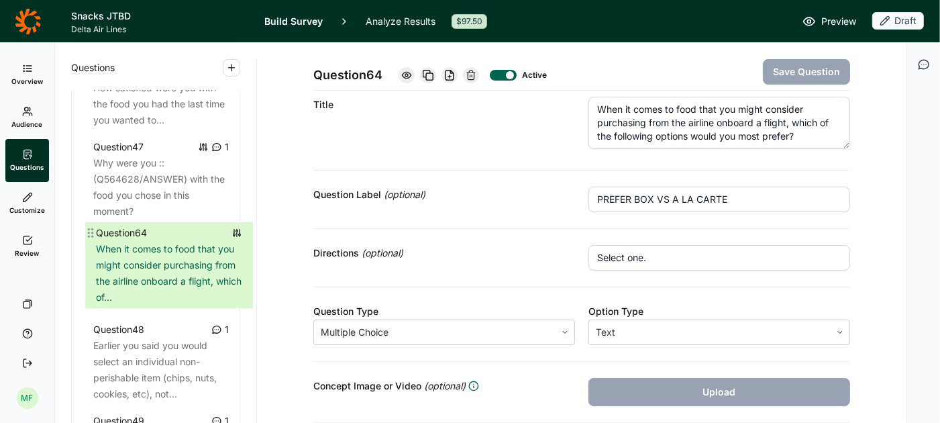
drag, startPoint x: 77, startPoint y: 185, endPoint x: 91, endPoint y: 228, distance: 44.4
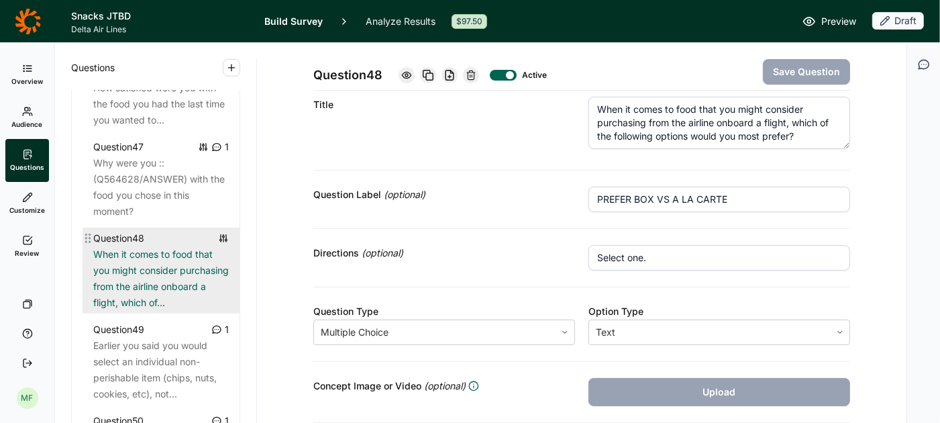
click at [128, 274] on div "When it comes to food that you might consider purchasing from the airline onboa…" at bounding box center [161, 278] width 136 height 64
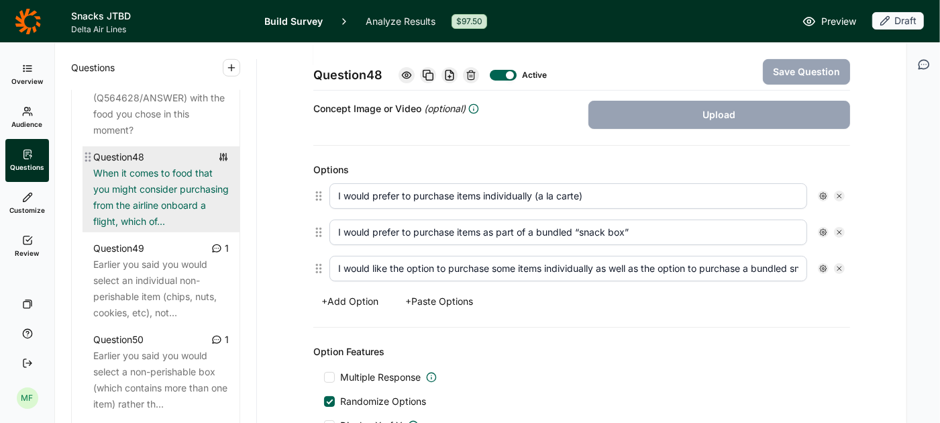
scroll to position [4384, 0]
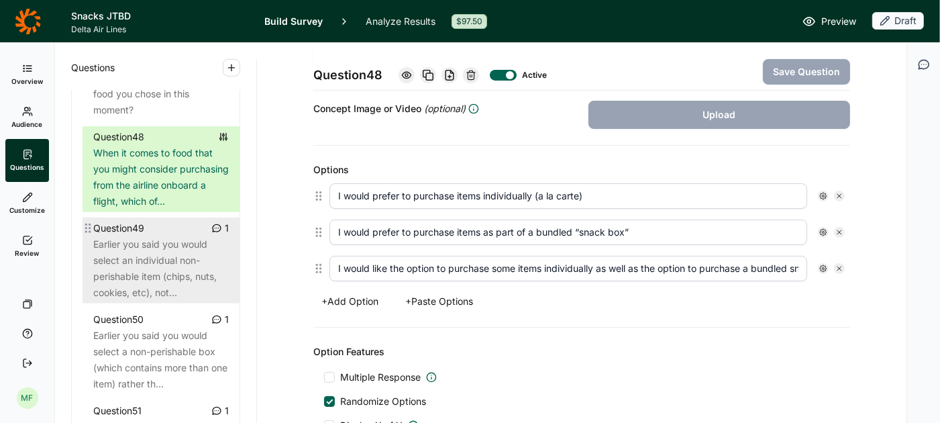
click at [138, 260] on div "Earlier you said you would select an individual non-perishable item (chips, nut…" at bounding box center [161, 268] width 136 height 64
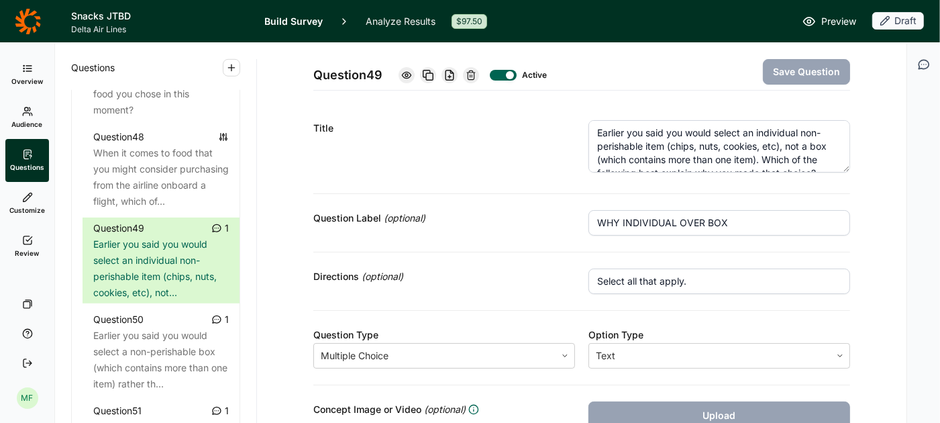
click at [746, 140] on textarea "Earlier you said you would select an individual non-perishable item (chips, nut…" at bounding box center [720, 146] width 262 height 52
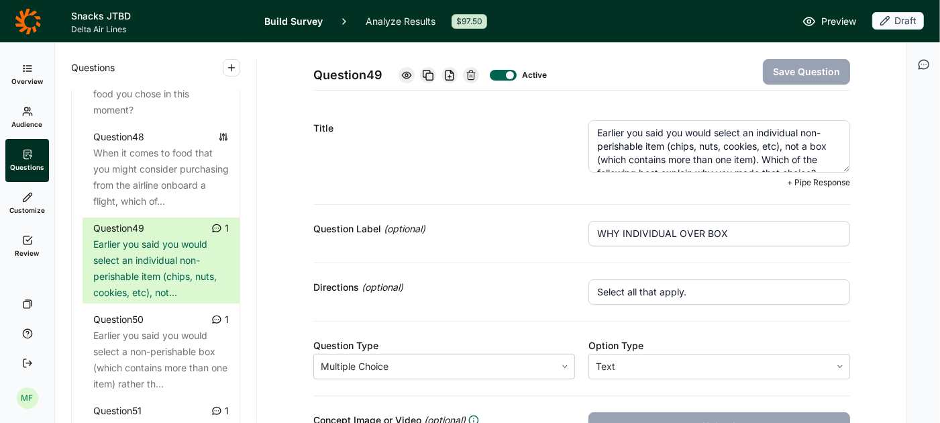
click at [746, 140] on textarea "Earlier you said you would select an individual non-perishable item (chips, nut…" at bounding box center [720, 146] width 262 height 52
paste textarea "Which of the following best explain why you might prefer to purchase items indi…"
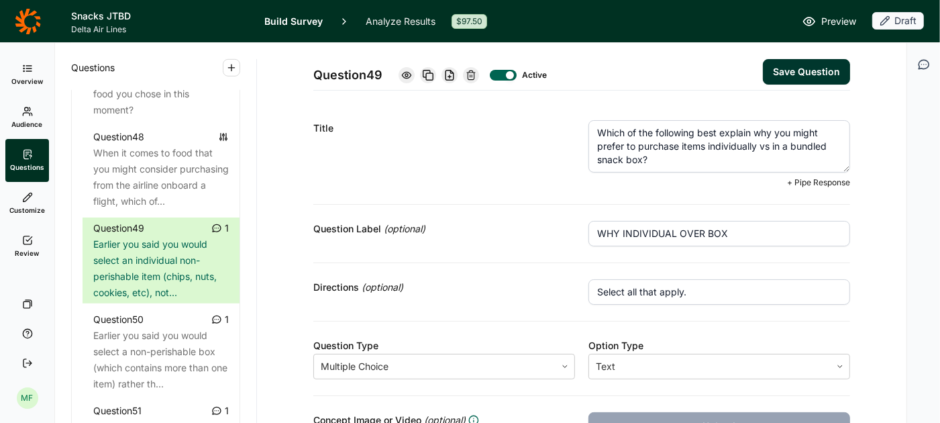
click at [809, 71] on button "Save Question" at bounding box center [806, 72] width 87 height 26
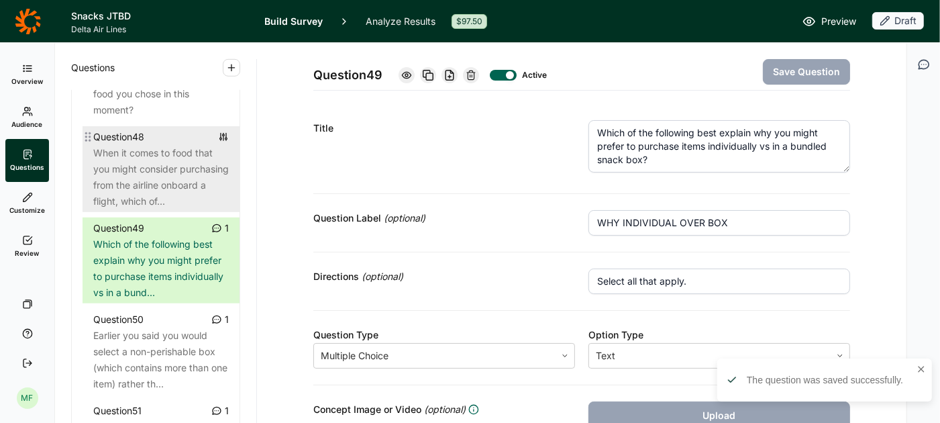
click at [181, 172] on div "When it comes to food that you might consider purchasing from the airline onboa…" at bounding box center [161, 177] width 136 height 64
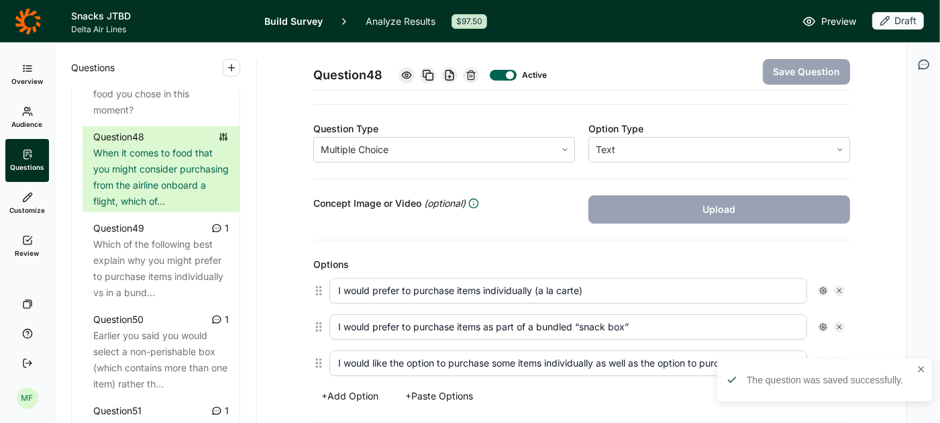
scroll to position [199, 0]
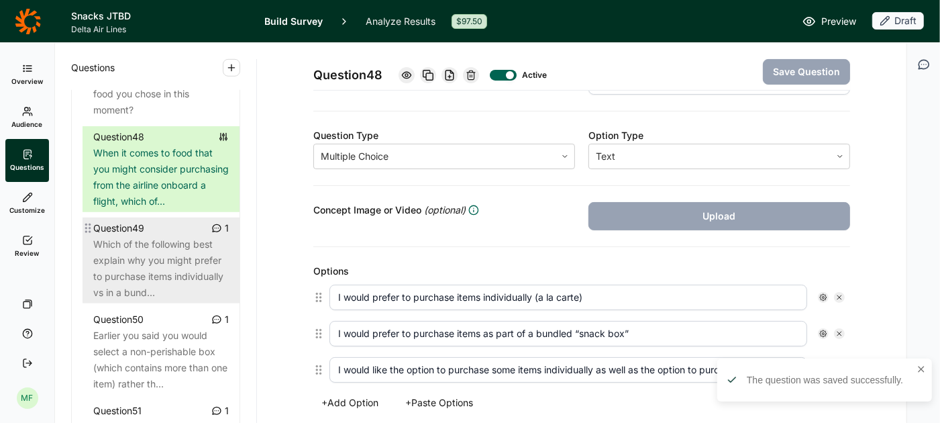
click at [159, 257] on div "Which of the following best explain why you might prefer to purchase items indi…" at bounding box center [161, 268] width 136 height 64
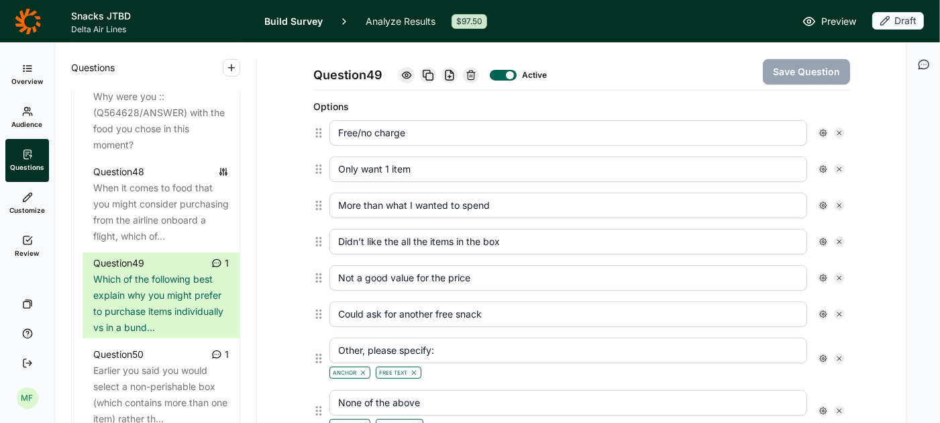
scroll to position [364, 0]
click at [839, 129] on icon at bounding box center [840, 133] width 8 height 8
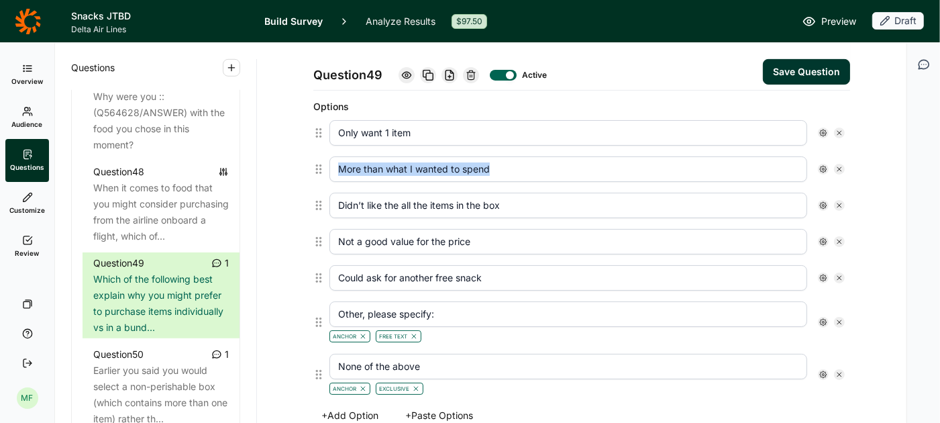
click at [839, 129] on icon at bounding box center [840, 133] width 8 height 8
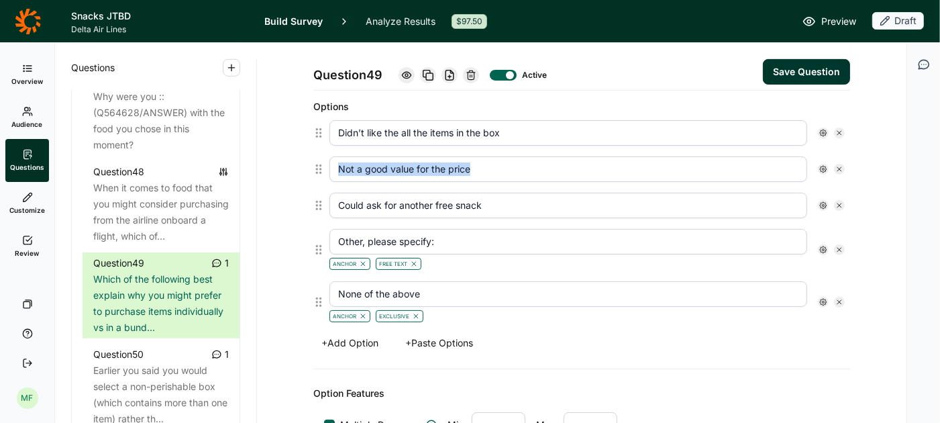
click at [839, 129] on icon at bounding box center [840, 133] width 8 height 8
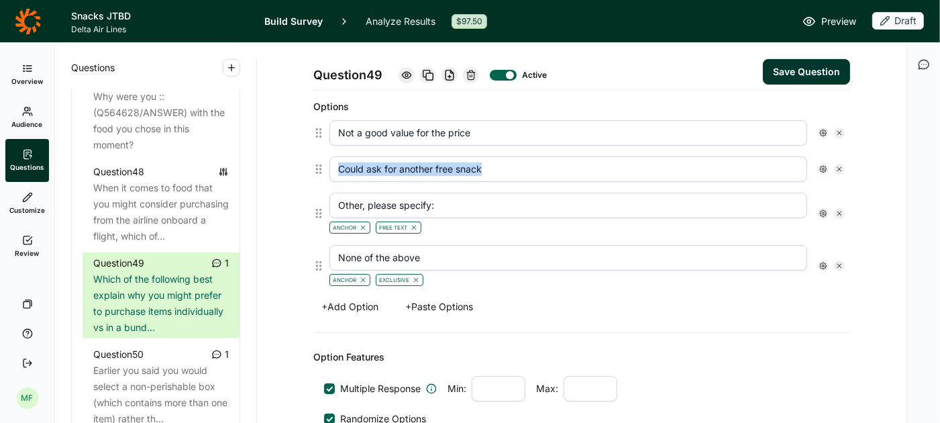
click at [839, 129] on icon at bounding box center [840, 133] width 8 height 8
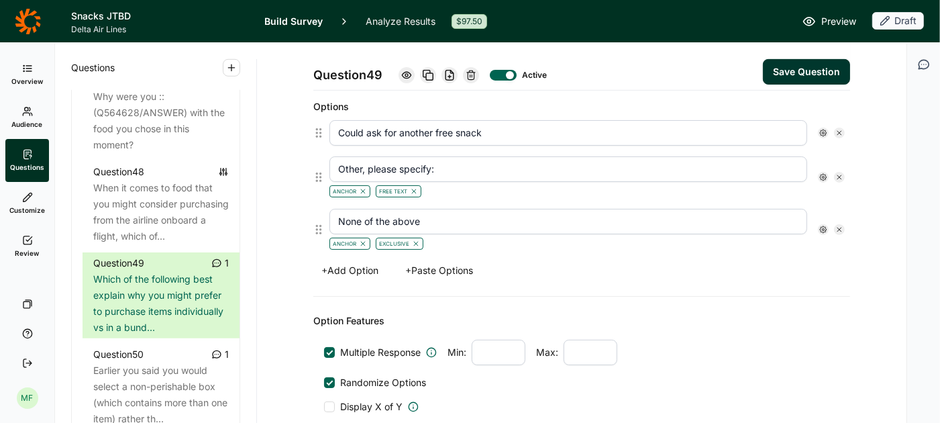
click at [839, 129] on icon at bounding box center [840, 133] width 8 height 8
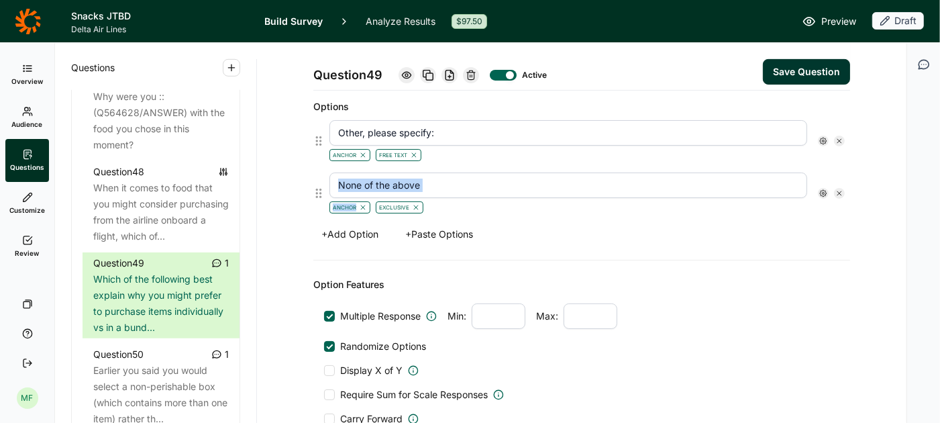
click at [839, 128] on div "Other, please specify: Anchor Free Text" at bounding box center [587, 141] width 515 height 42
click at [840, 137] on icon at bounding box center [840, 141] width 8 height 8
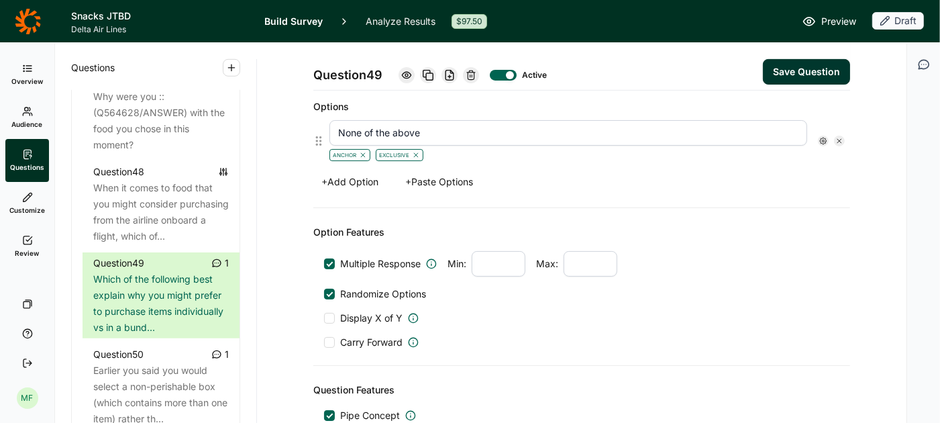
click at [840, 137] on icon at bounding box center [840, 141] width 8 height 8
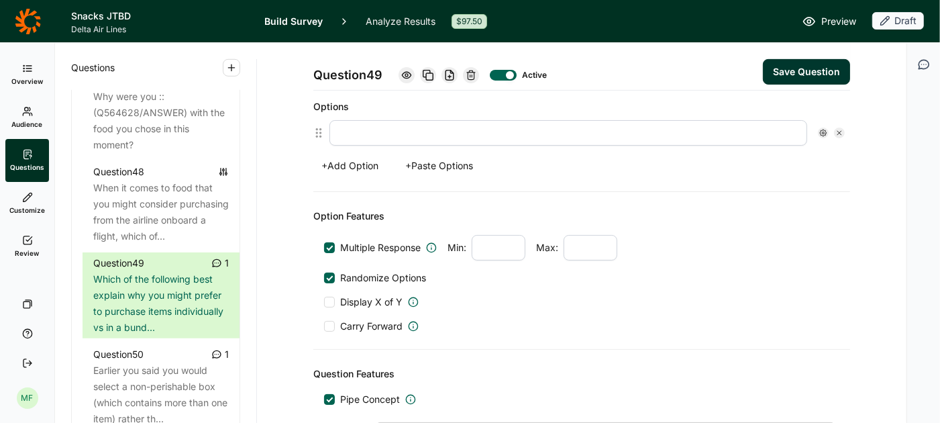
click at [457, 156] on button "+ Paste Options" at bounding box center [439, 165] width 84 height 19
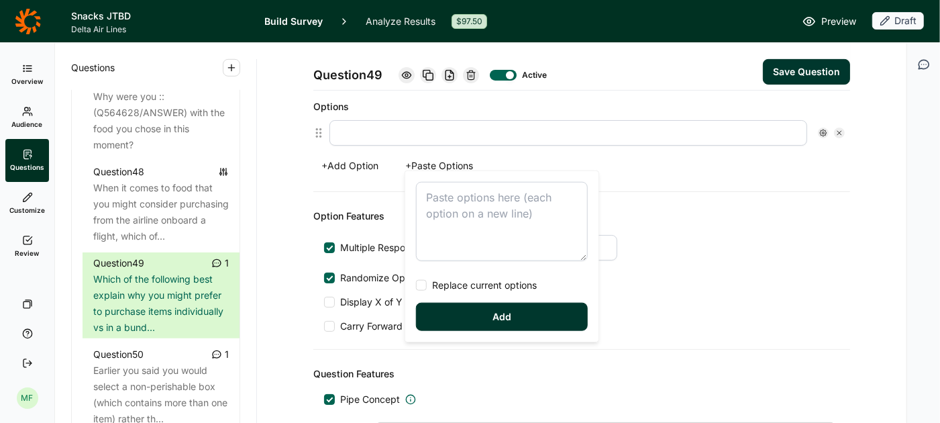
click at [456, 193] on textarea at bounding box center [502, 221] width 172 height 79
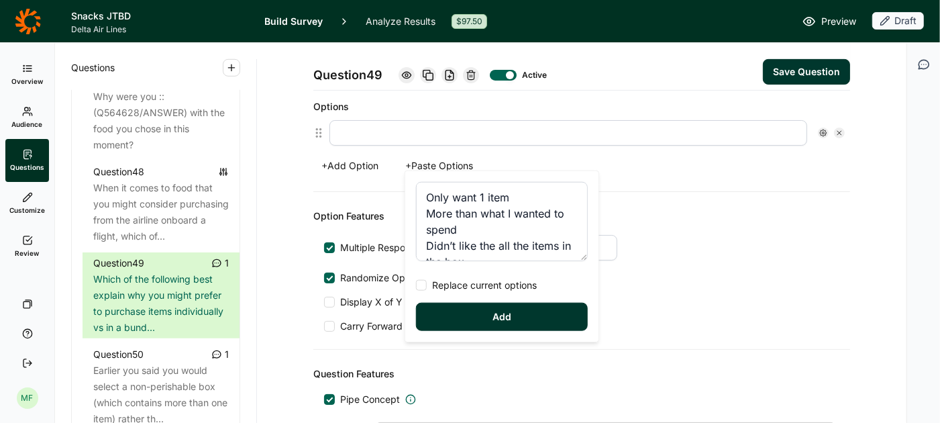
click at [425, 282] on div at bounding box center [421, 285] width 11 height 11
click at [416, 285] on input "Replace current options" at bounding box center [416, 285] width 0 height 0
click at [468, 316] on button "Add" at bounding box center [502, 317] width 172 height 28
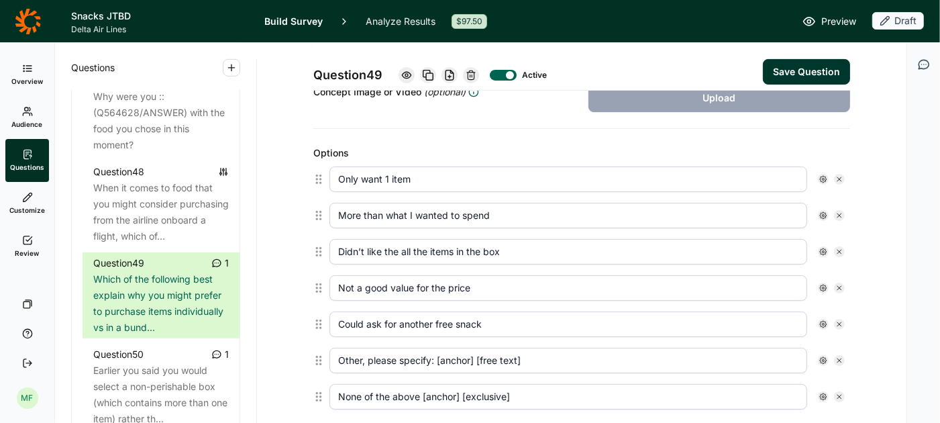
scroll to position [330, 0]
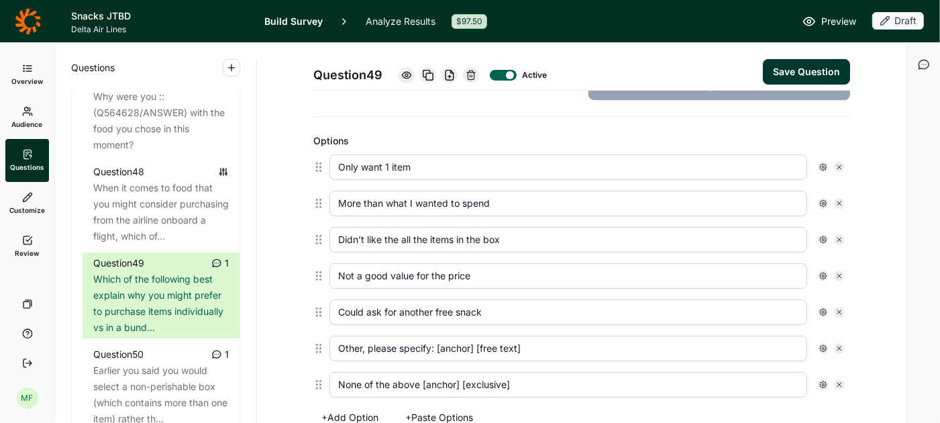
drag, startPoint x: 564, startPoint y: 337, endPoint x: 442, endPoint y: 344, distance: 123.0
click at [442, 344] on input "Other, please specify: [anchor] [free text]" at bounding box center [569, 349] width 478 height 26
click at [826, 344] on icon at bounding box center [823, 348] width 8 height 8
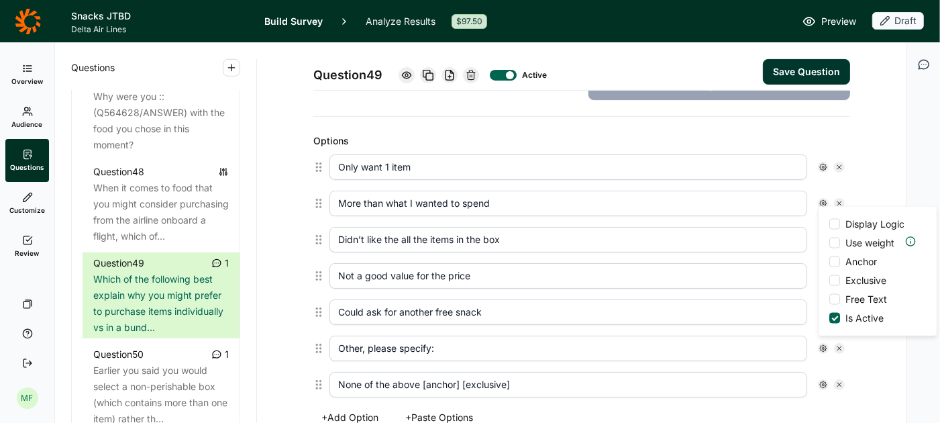
click at [837, 297] on div at bounding box center [834, 299] width 11 height 11
click at [829, 299] on input "Free Text" at bounding box center [829, 299] width 0 height 0
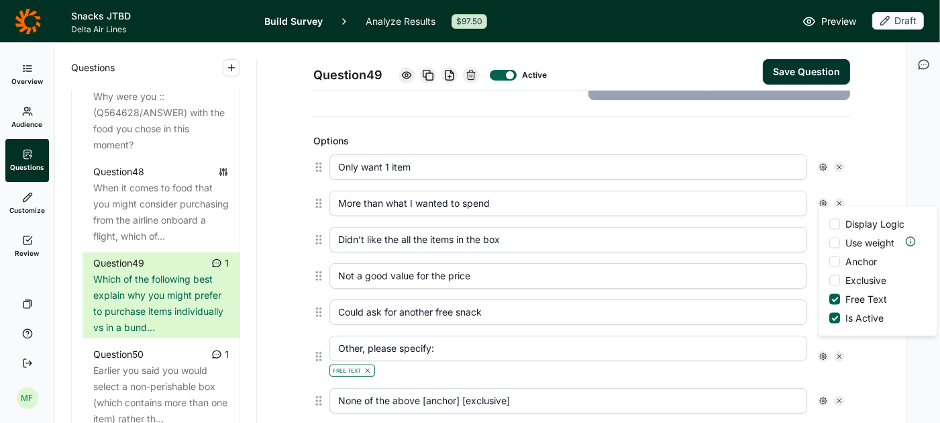
click at [842, 260] on span "Anchor" at bounding box center [858, 261] width 37 height 13
click at [829, 262] on input "Anchor" at bounding box center [829, 262] width 0 height 0
click at [669, 299] on input "Could ask for another free snack" at bounding box center [569, 312] width 478 height 26
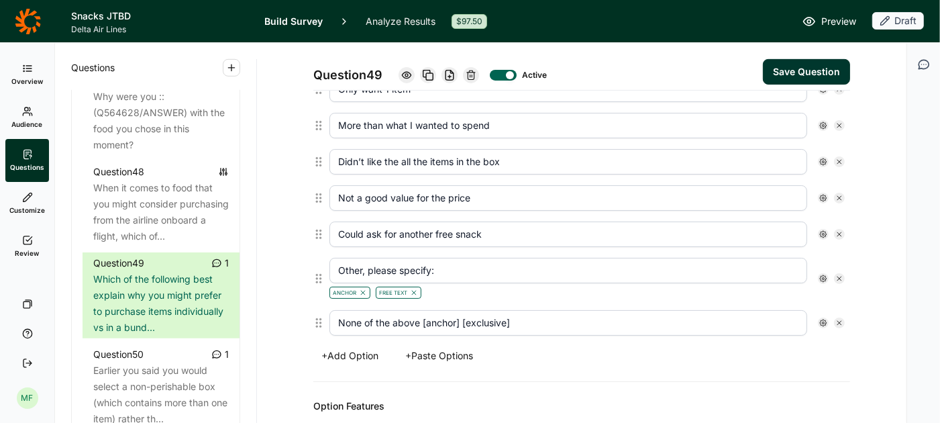
scroll to position [423, 0]
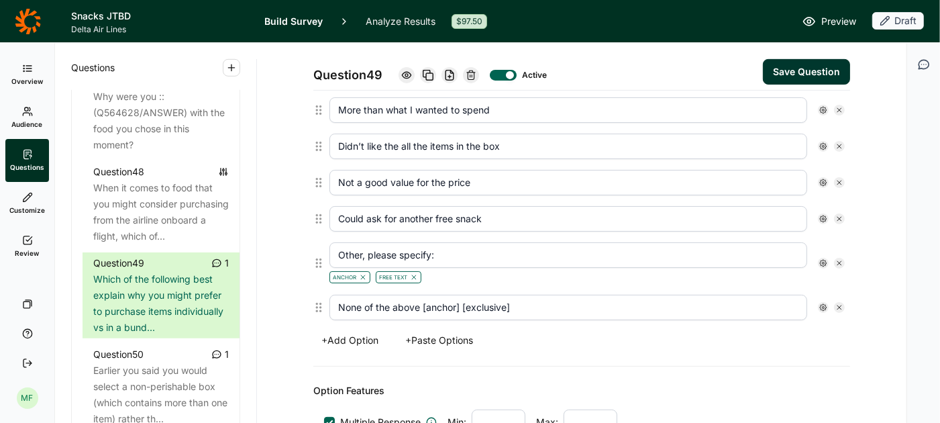
drag, startPoint x: 621, startPoint y: 305, endPoint x: 424, endPoint y: 300, distance: 197.4
click at [424, 300] on input "None of the above [anchor] [exclusive]" at bounding box center [569, 308] width 478 height 26
click at [823, 303] on icon at bounding box center [823, 307] width 8 height 8
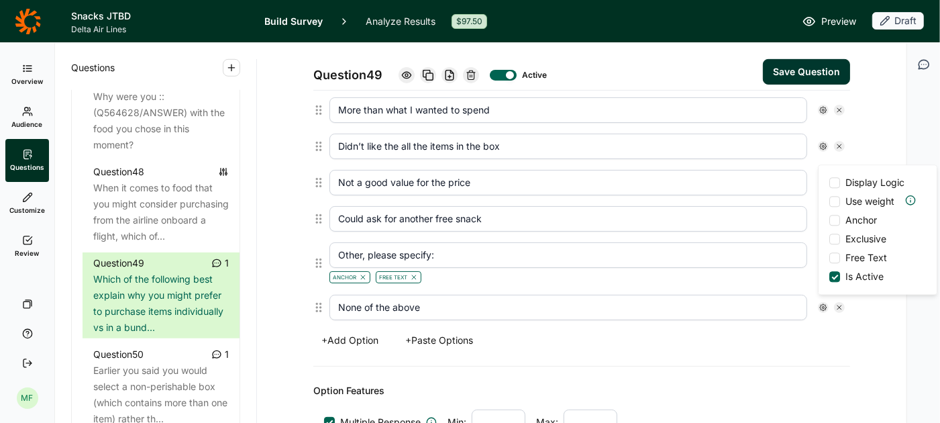
click at [836, 236] on div at bounding box center [834, 239] width 11 height 11
click at [829, 239] on input "Exclusive" at bounding box center [829, 239] width 0 height 0
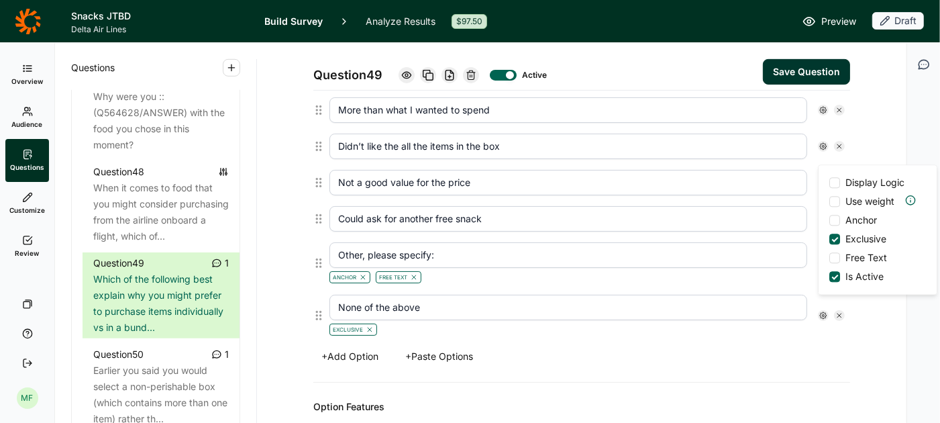
click at [837, 217] on div at bounding box center [834, 220] width 11 height 11
click at [829, 220] on input "Anchor" at bounding box center [829, 220] width 0 height 0
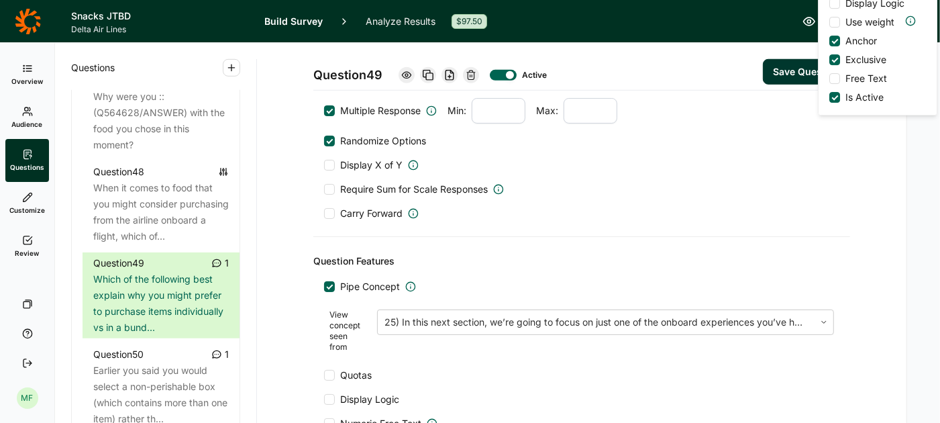
scroll to position [829, 0]
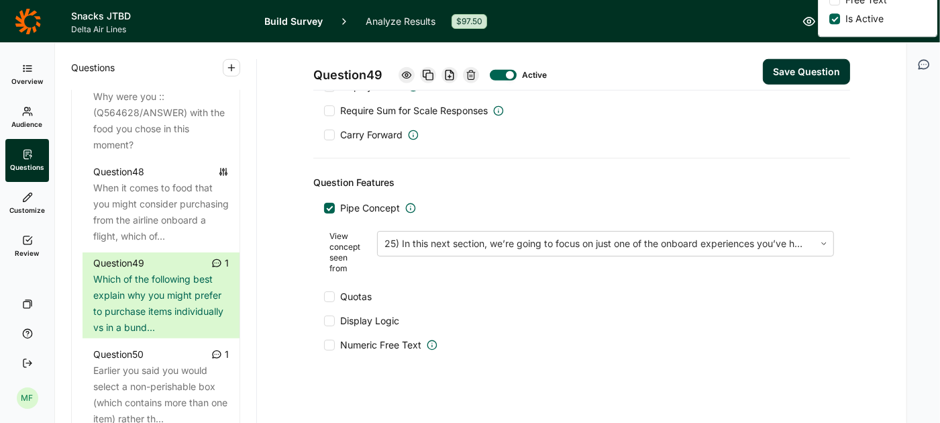
click at [332, 315] on div at bounding box center [329, 320] width 11 height 11
click at [324, 321] on input "Display Logic" at bounding box center [324, 321] width 0 height 0
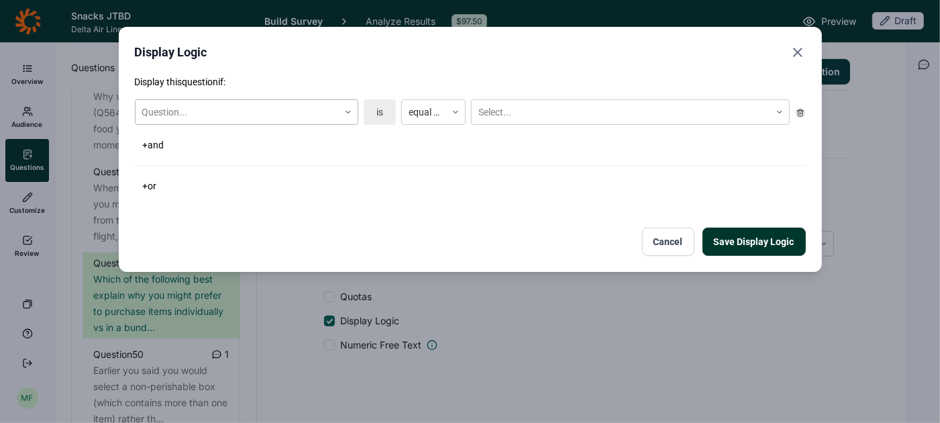
click at [344, 110] on div at bounding box center [348, 112] width 19 height 8
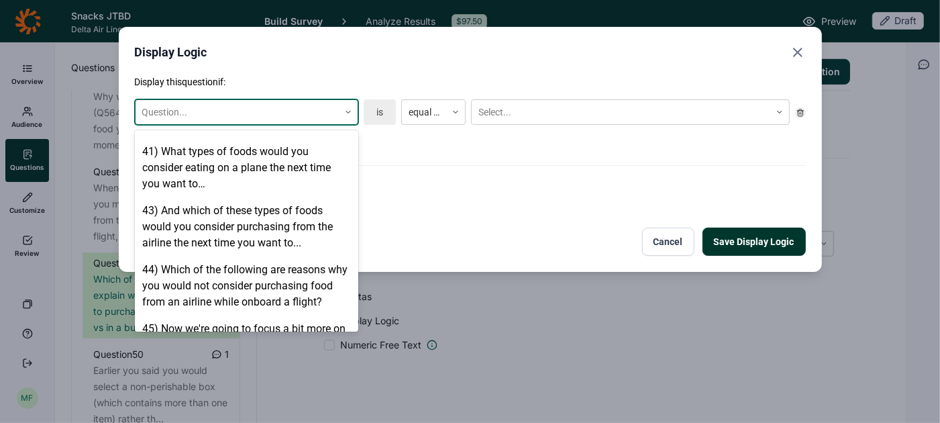
scroll to position [2160, 0]
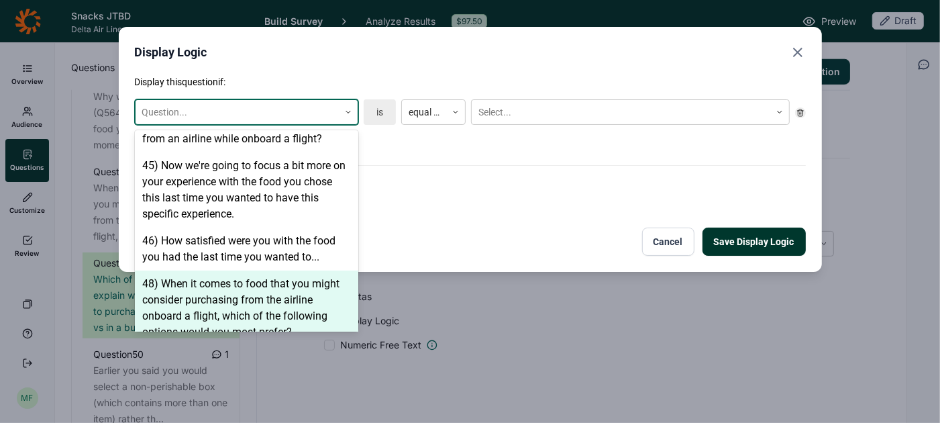
click at [232, 279] on div "48) When it comes to food that you might consider purchasing from the airline o…" at bounding box center [246, 307] width 223 height 75
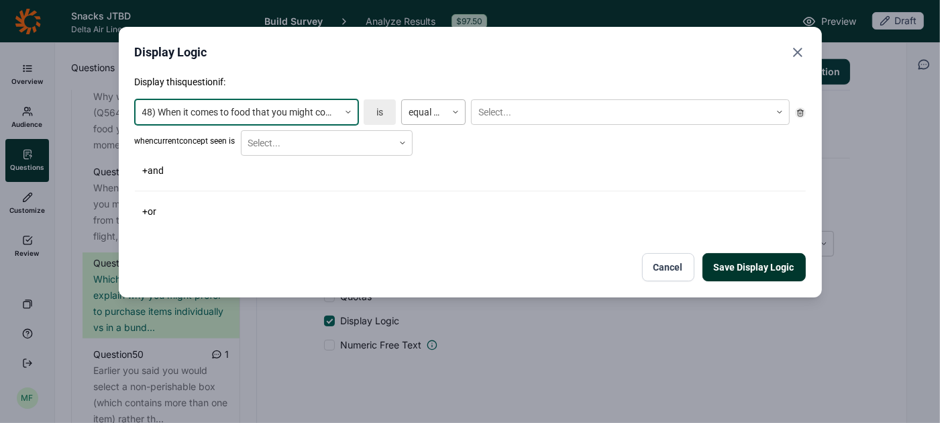
click at [456, 115] on icon at bounding box center [456, 112] width 8 height 8
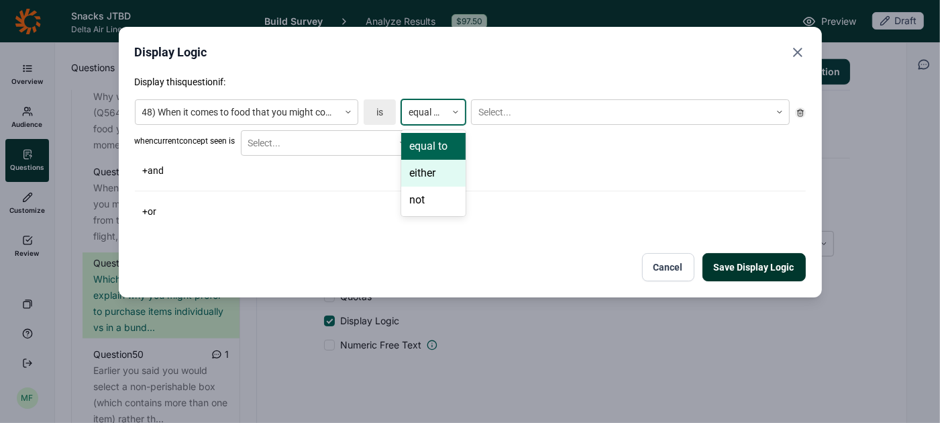
click at [444, 181] on div "either" at bounding box center [433, 173] width 64 height 27
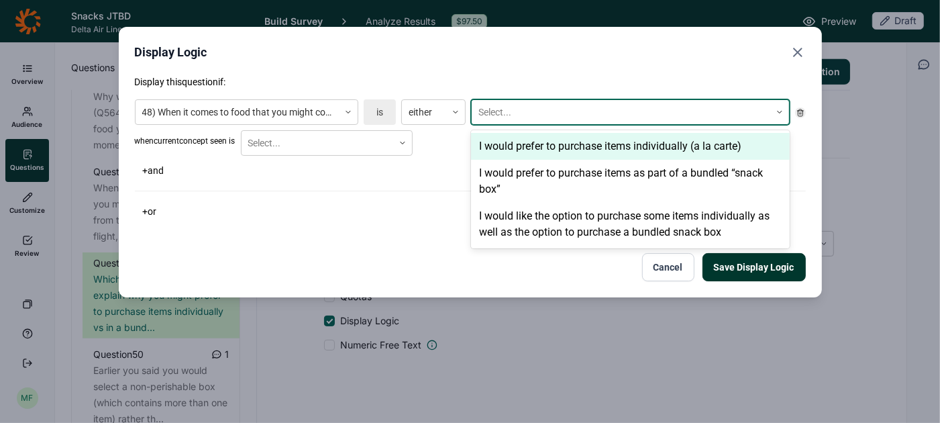
click at [500, 119] on div at bounding box center [621, 112] width 285 height 17
click at [503, 152] on div "I would prefer to purchase items individually (a la carte)" at bounding box center [630, 146] width 319 height 27
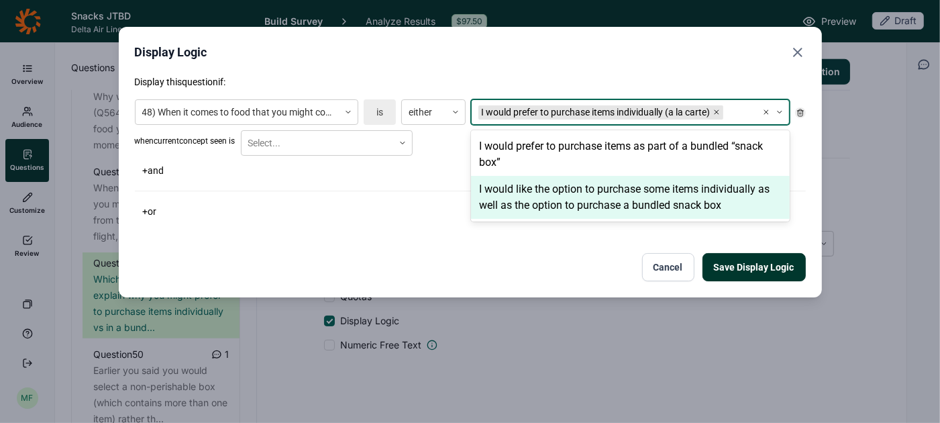
click at [507, 191] on div "I would like the option to purchase some items individually as well as the opti…" at bounding box center [630, 197] width 319 height 43
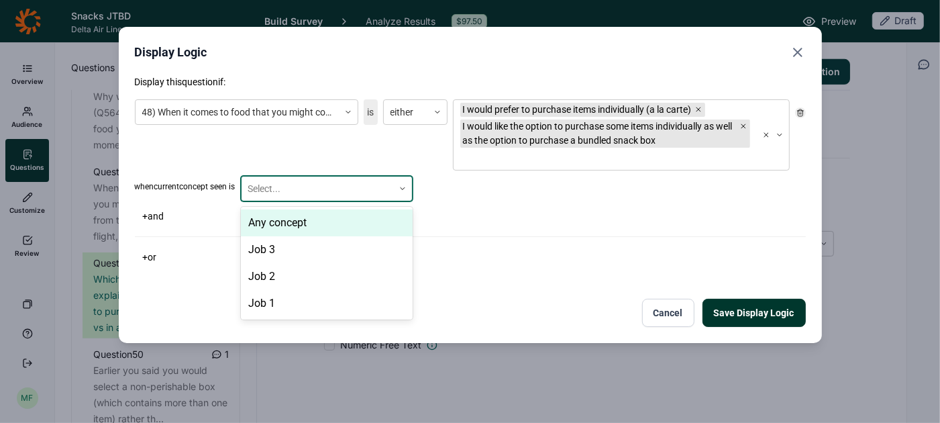
click at [405, 189] on use at bounding box center [403, 189] width 4 height 2
click at [389, 215] on div "Any concept" at bounding box center [327, 222] width 172 height 27
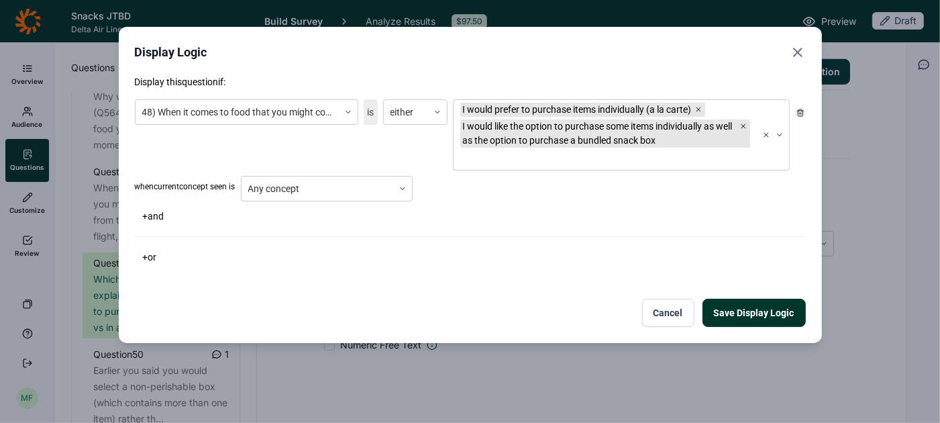
click at [732, 315] on button "Save Display Logic" at bounding box center [754, 313] width 103 height 28
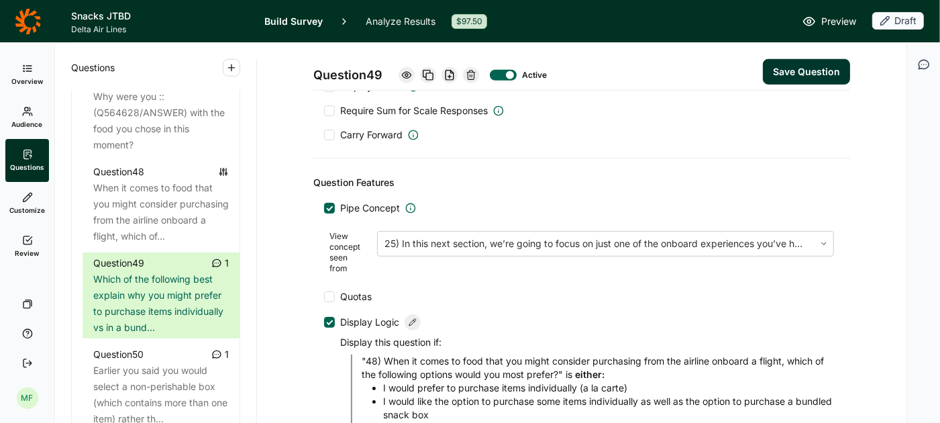
click at [793, 79] on button "Save Question" at bounding box center [806, 72] width 87 height 26
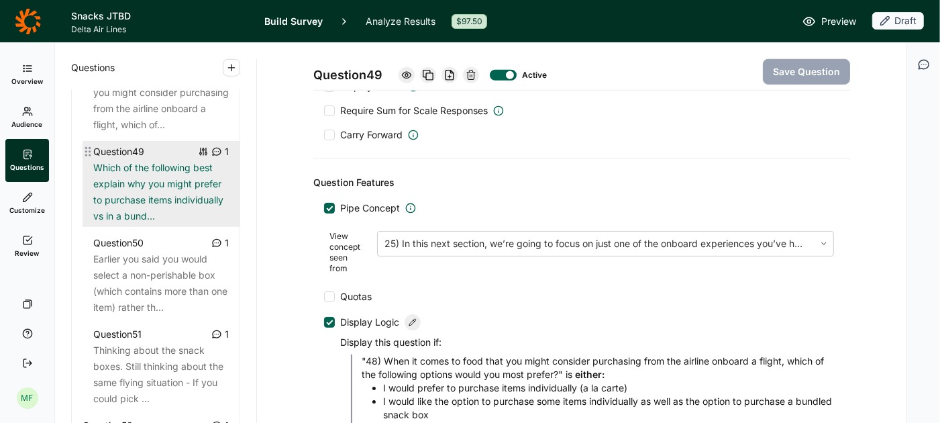
scroll to position [4468, 0]
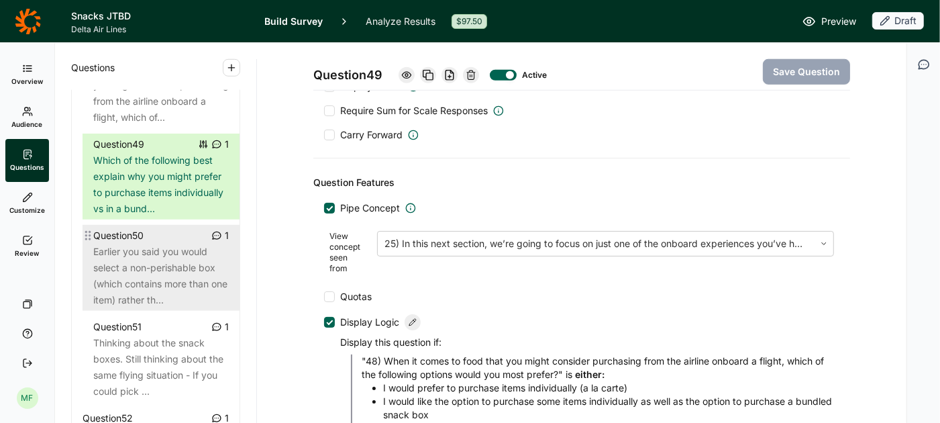
click at [165, 248] on div "Earlier you said you would select a non-perishable box (which contains more tha…" at bounding box center [161, 276] width 136 height 64
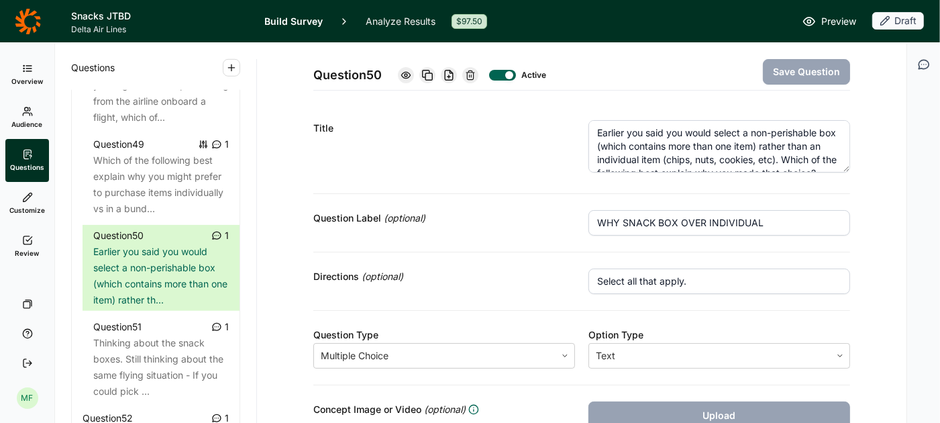
click at [606, 138] on textarea "Earlier you said you would select a non-perishable box (which contains more tha…" at bounding box center [720, 146] width 262 height 52
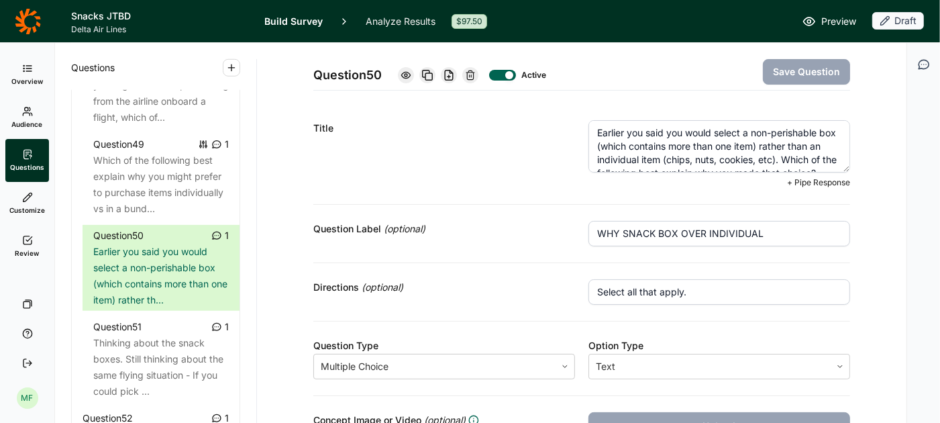
click at [606, 138] on textarea "Earlier you said you would select a non-perishable box (which contains more tha…" at bounding box center [720, 146] width 262 height 52
paste textarea "Which of the following best explain why you might prefer to purchase items in a…"
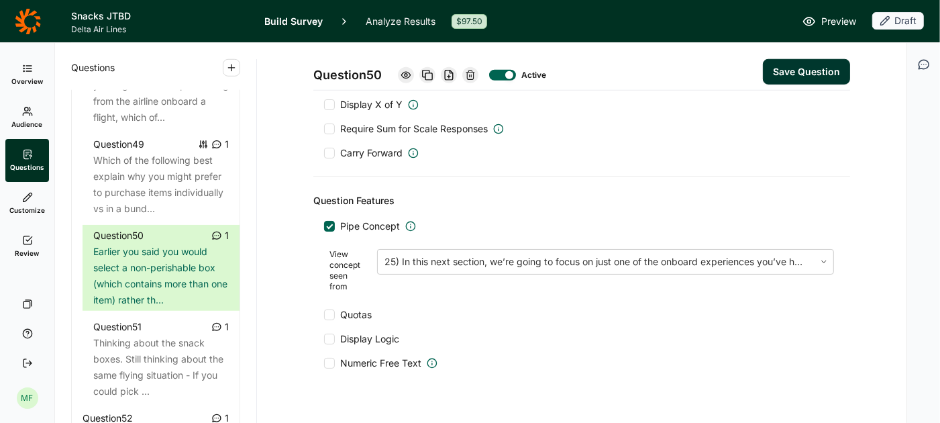
scroll to position [860, 0]
click at [328, 332] on div at bounding box center [329, 337] width 11 height 11
click at [324, 337] on input "Display Logic" at bounding box center [324, 337] width 0 height 0
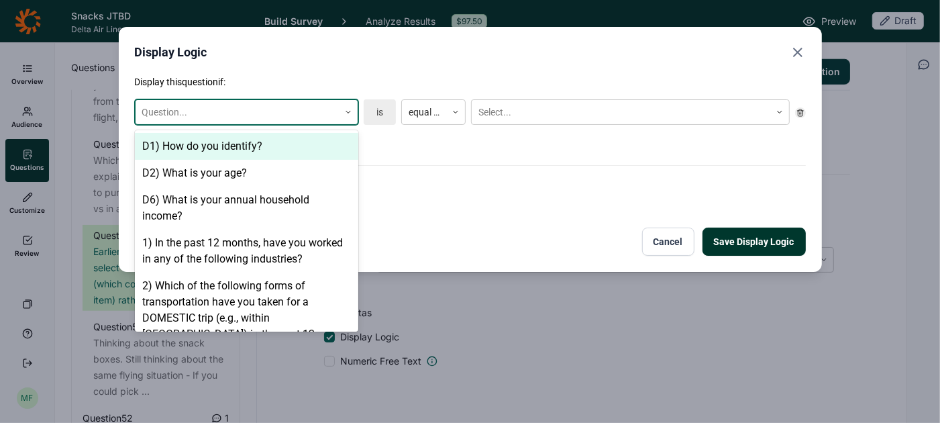
click at [349, 110] on icon at bounding box center [348, 112] width 8 height 8
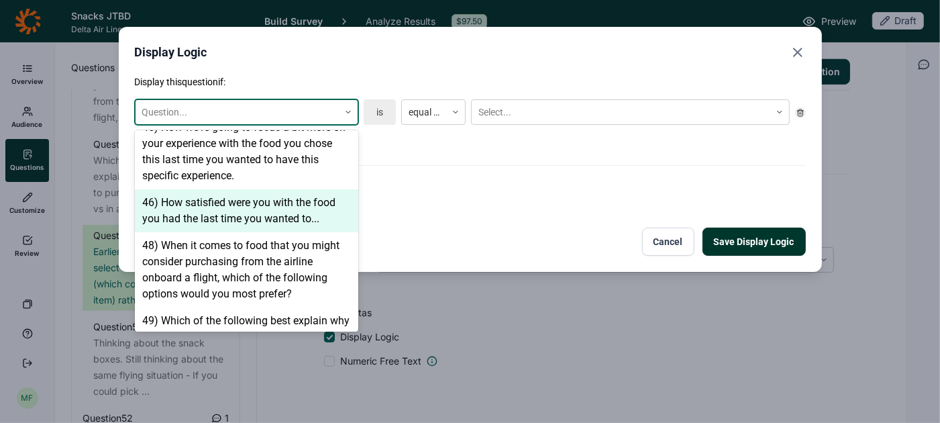
scroll to position [2219, 0]
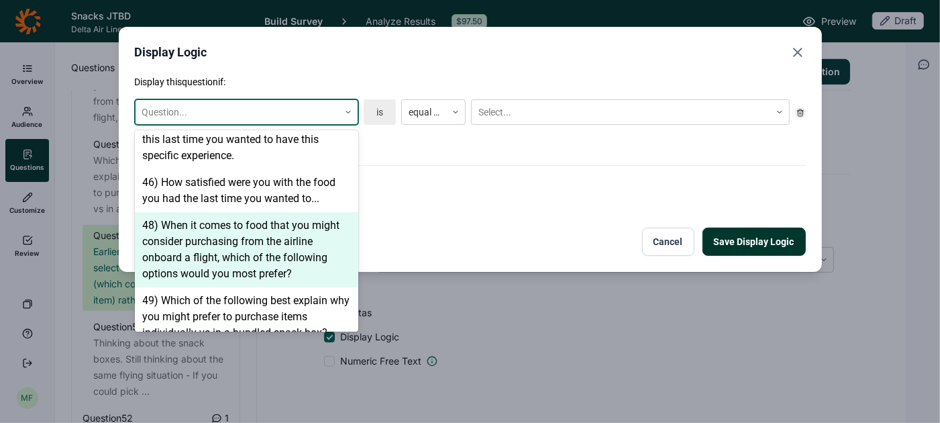
click at [266, 215] on div "48) When it comes to food that you might consider purchasing from the airline o…" at bounding box center [246, 249] width 223 height 75
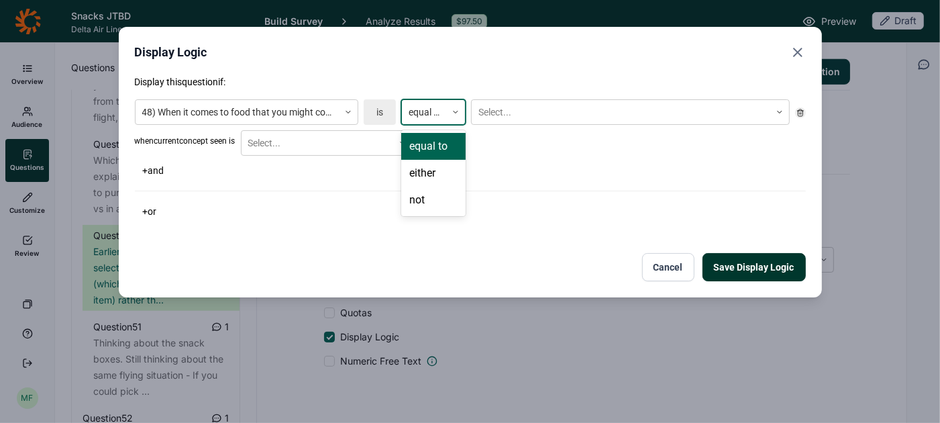
click at [459, 111] on icon at bounding box center [456, 112] width 8 height 8
click at [434, 178] on div "either" at bounding box center [433, 173] width 64 height 27
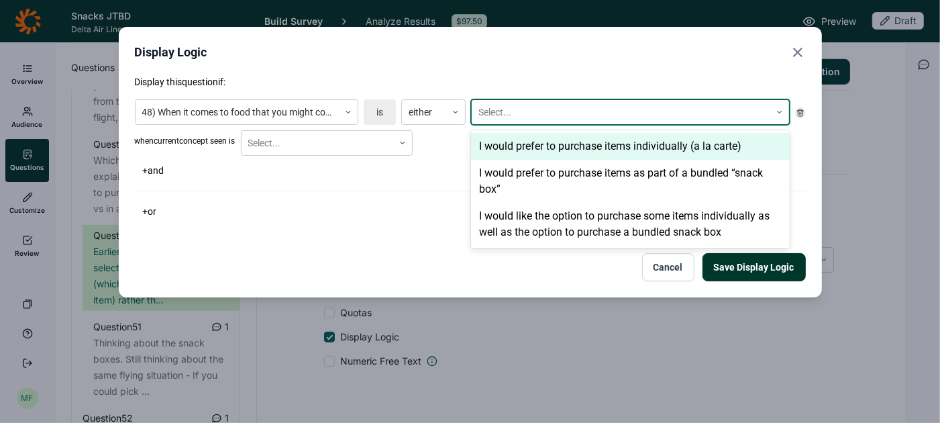
click at [507, 110] on div at bounding box center [621, 112] width 285 height 17
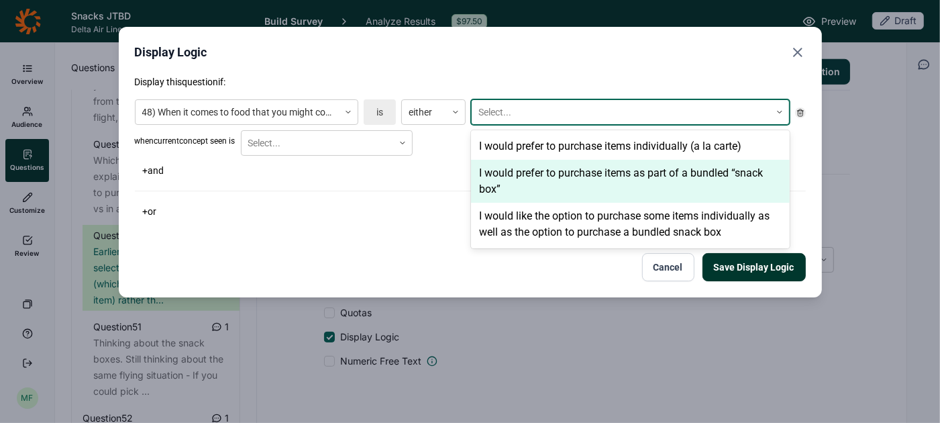
click at [513, 170] on div "I would prefer to purchase items as part of a bundled “snack box”" at bounding box center [630, 181] width 319 height 43
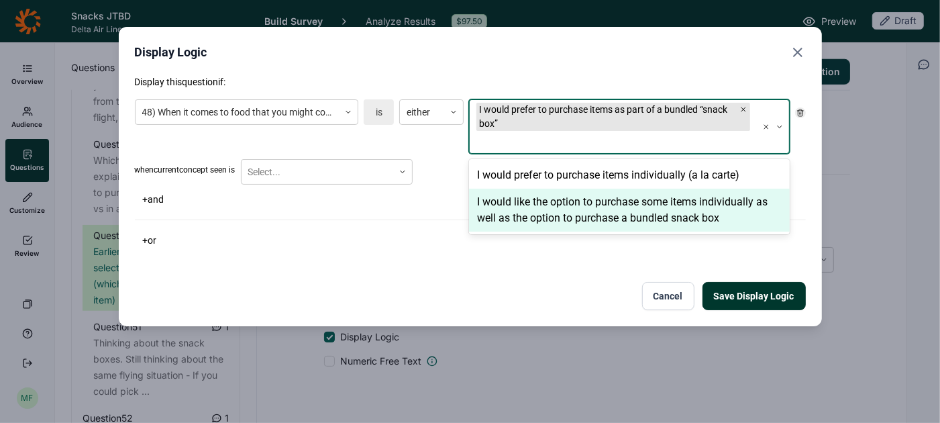
click at [527, 205] on div "I would like the option to purchase some items individually as well as the opti…" at bounding box center [629, 210] width 320 height 43
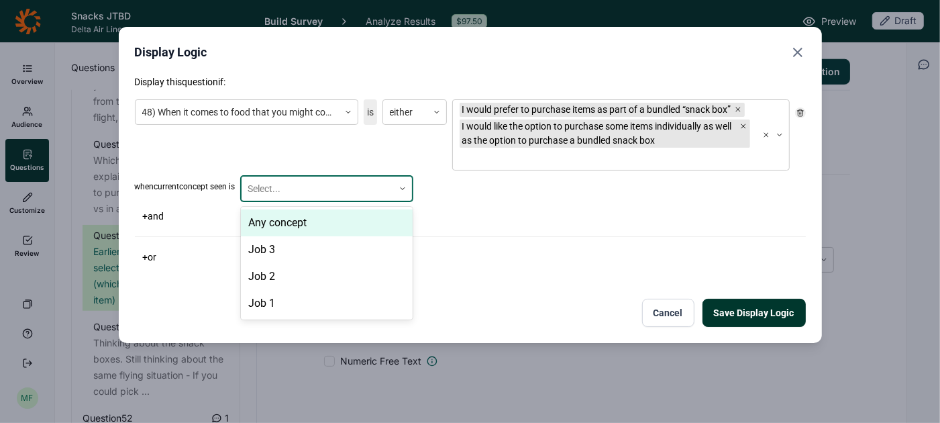
click at [401, 189] on div at bounding box center [402, 189] width 19 height 8
click at [378, 219] on div "Any concept" at bounding box center [327, 222] width 172 height 27
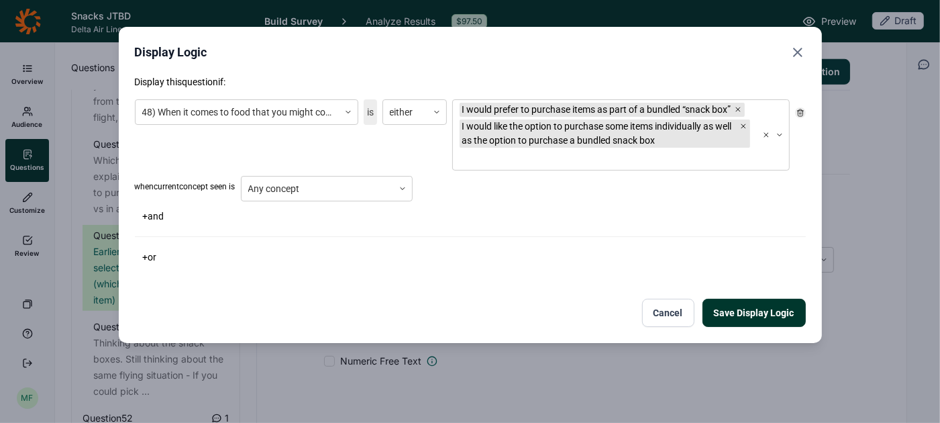
click at [719, 306] on button "Save Display Logic" at bounding box center [754, 313] width 103 height 28
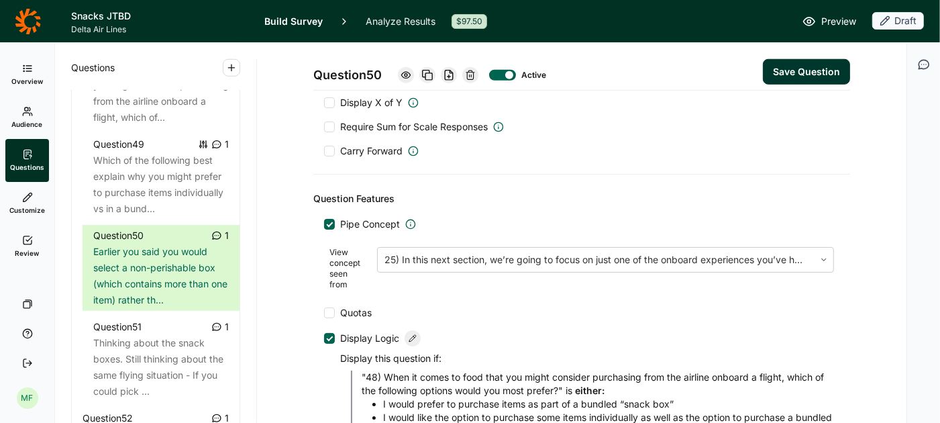
click at [800, 73] on button "Save Question" at bounding box center [806, 72] width 87 height 26
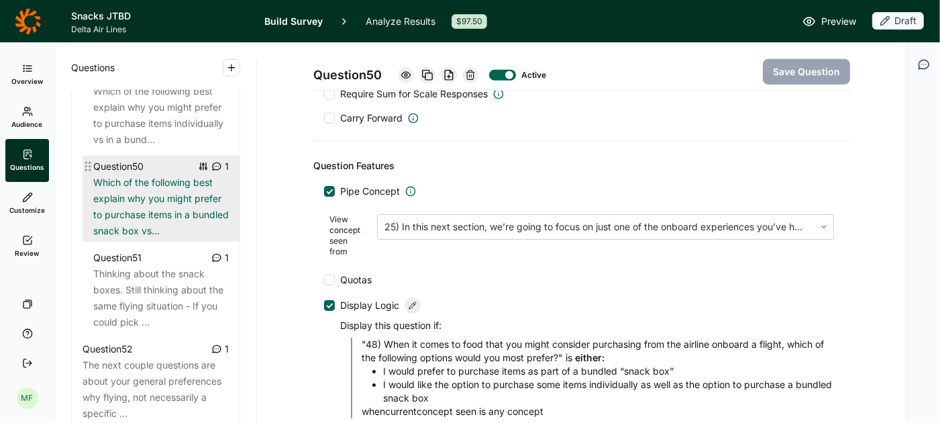
scroll to position [4538, 0]
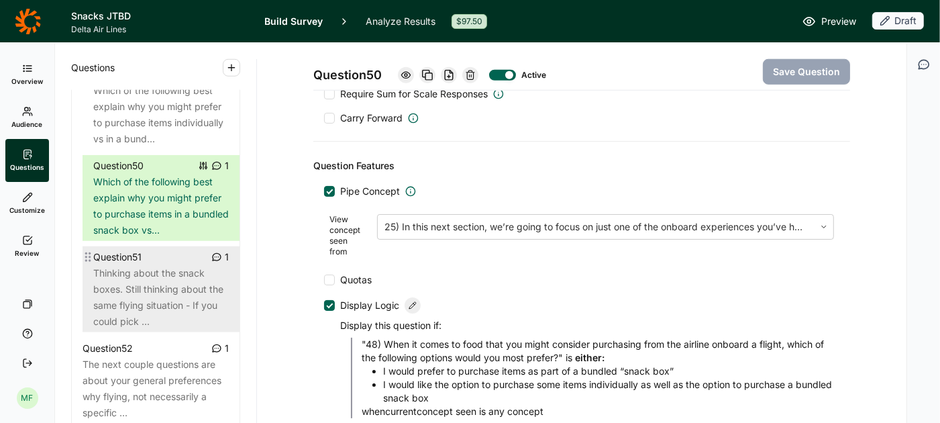
click at [183, 279] on div "Thinking about the snack boxes. Still thinking about the same flying situation …" at bounding box center [161, 297] width 136 height 64
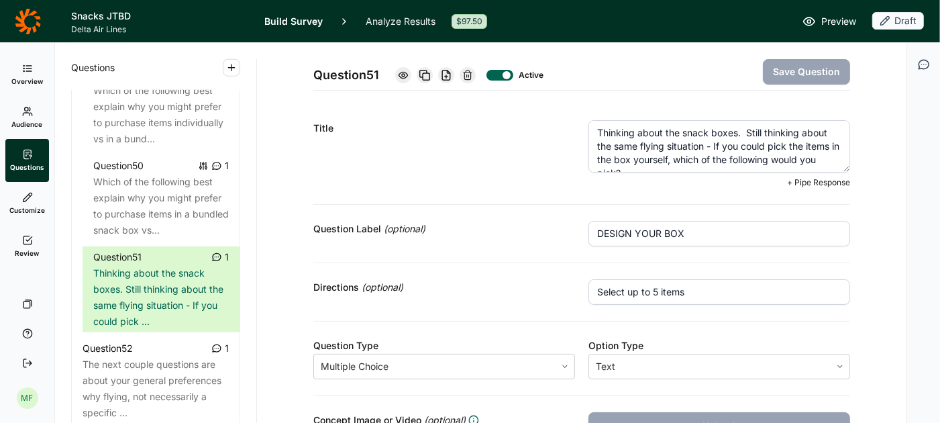
click at [697, 149] on textarea "Thinking about the snack boxes. Still thinking about the same flying situation …" at bounding box center [720, 146] width 262 height 52
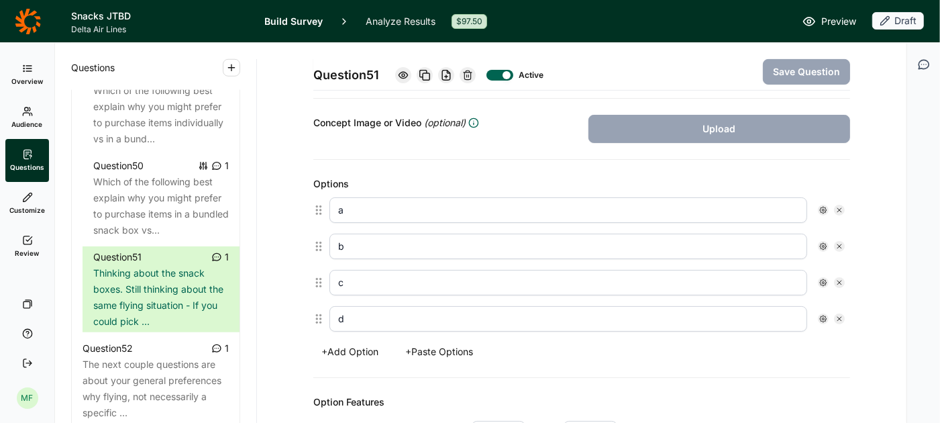
scroll to position [652, 0]
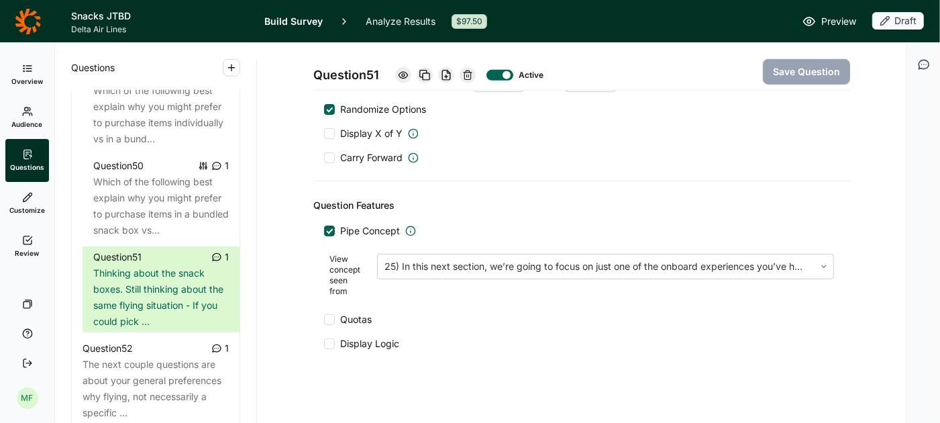
click at [333, 338] on div at bounding box center [329, 343] width 11 height 11
click at [324, 344] on input "Display Logic" at bounding box center [324, 344] width 0 height 0
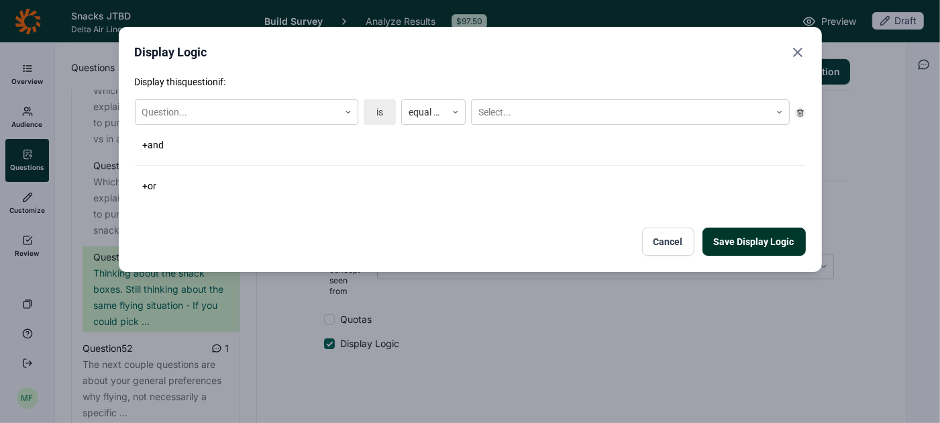
scroll to position [641, 0]
click at [352, 112] on icon at bounding box center [348, 112] width 8 height 8
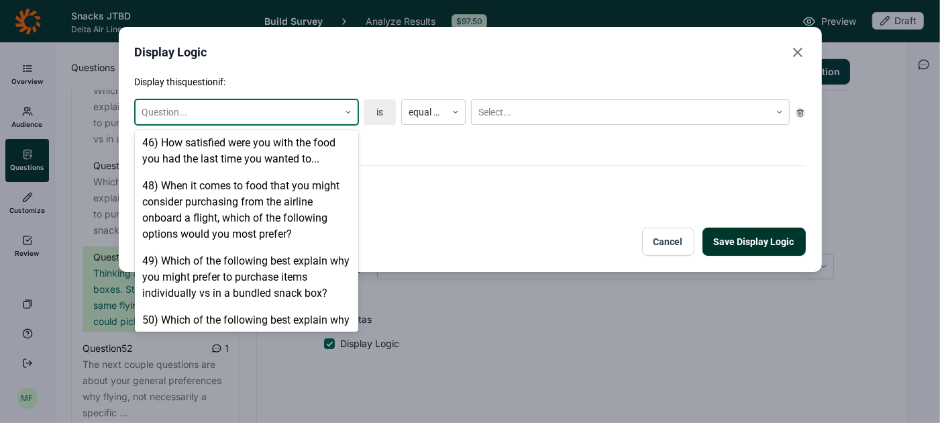
scroll to position [2259, 0]
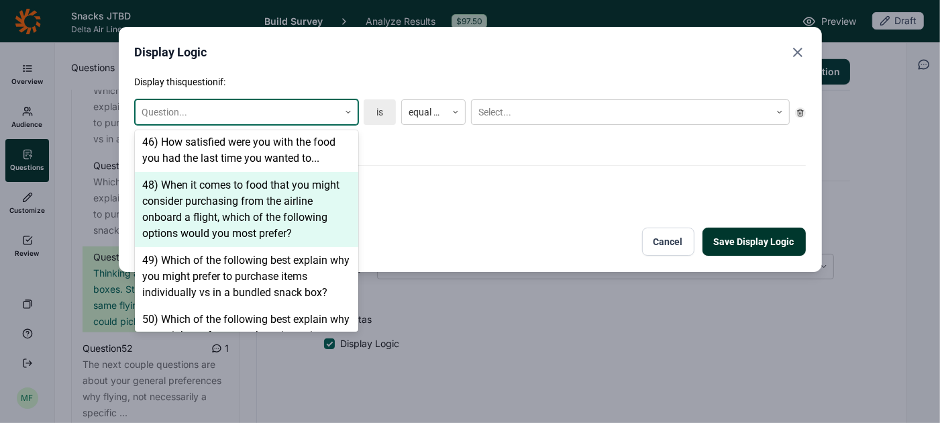
click at [302, 216] on div "48) When it comes to food that you might consider purchasing from the airline o…" at bounding box center [246, 209] width 223 height 75
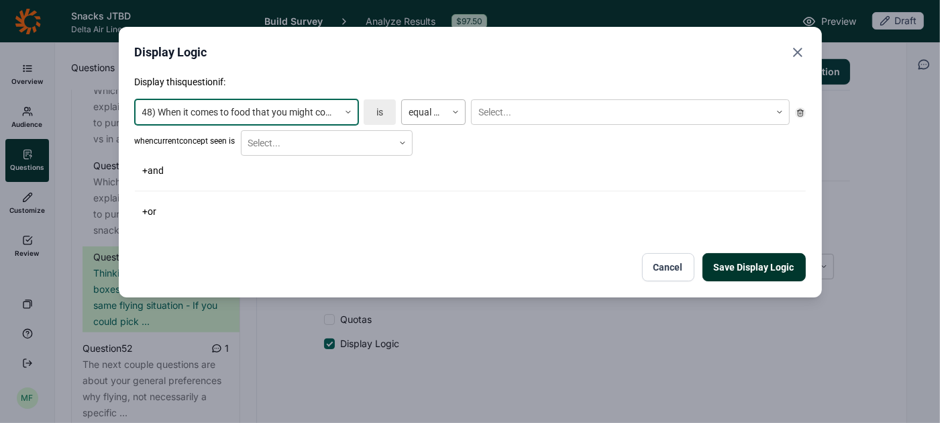
click at [451, 114] on div at bounding box center [455, 112] width 19 height 8
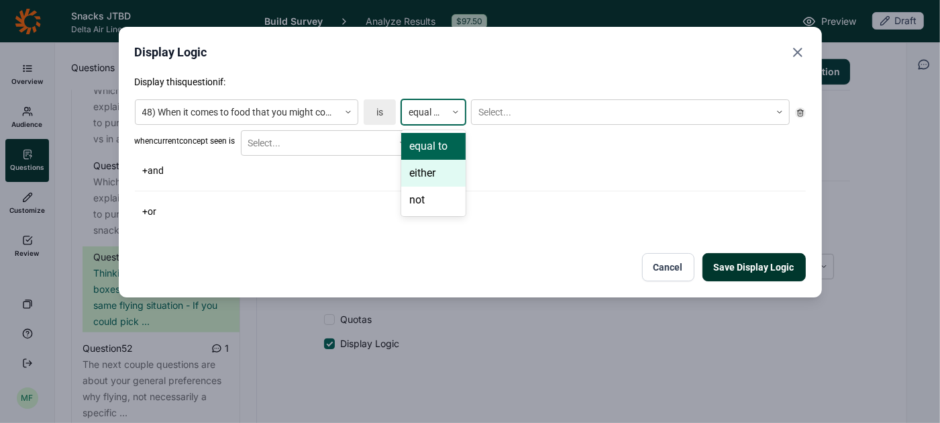
click at [442, 176] on div "either" at bounding box center [433, 173] width 64 height 27
click at [518, 121] on div "Select..." at bounding box center [621, 112] width 299 height 22
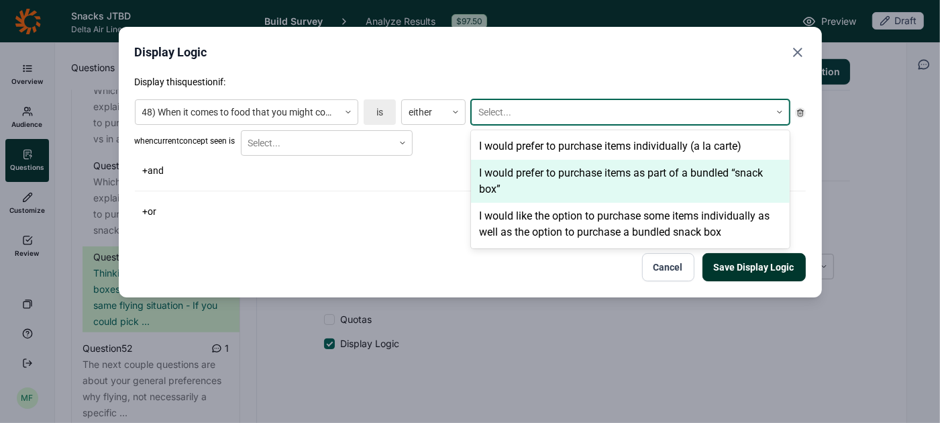
click at [522, 179] on div "I would prefer to purchase items as part of a bundled “snack box”" at bounding box center [630, 181] width 319 height 43
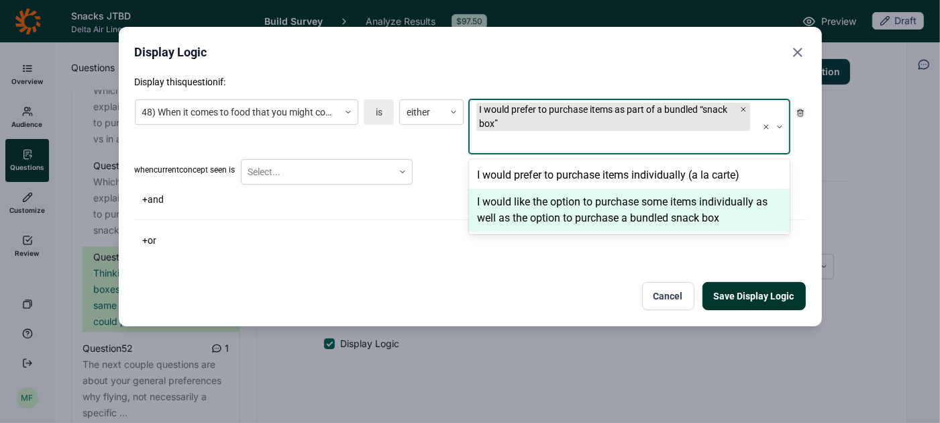
click at [520, 197] on div "I would like the option to purchase some items individually as well as the opti…" at bounding box center [629, 210] width 320 height 43
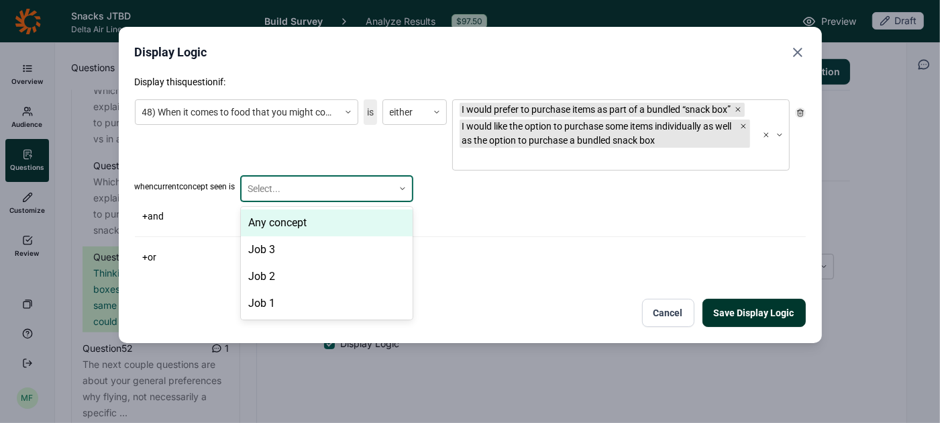
click at [407, 185] on icon at bounding box center [403, 189] width 8 height 8
click at [382, 217] on div "Any concept" at bounding box center [327, 222] width 172 height 27
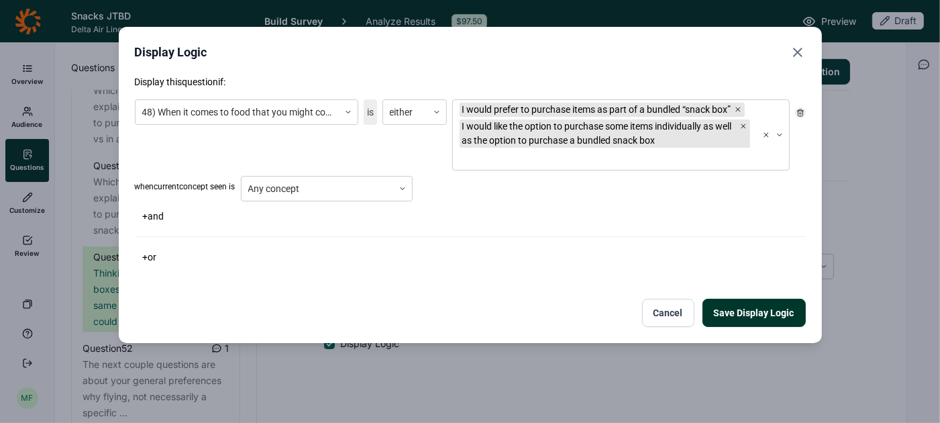
click at [711, 307] on button "Save Display Logic" at bounding box center [754, 313] width 103 height 28
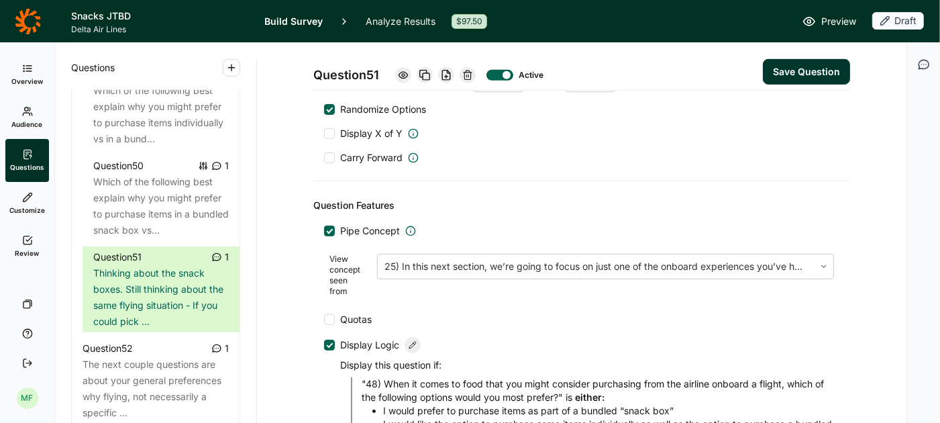
click at [819, 77] on button "Save Question" at bounding box center [806, 72] width 87 height 26
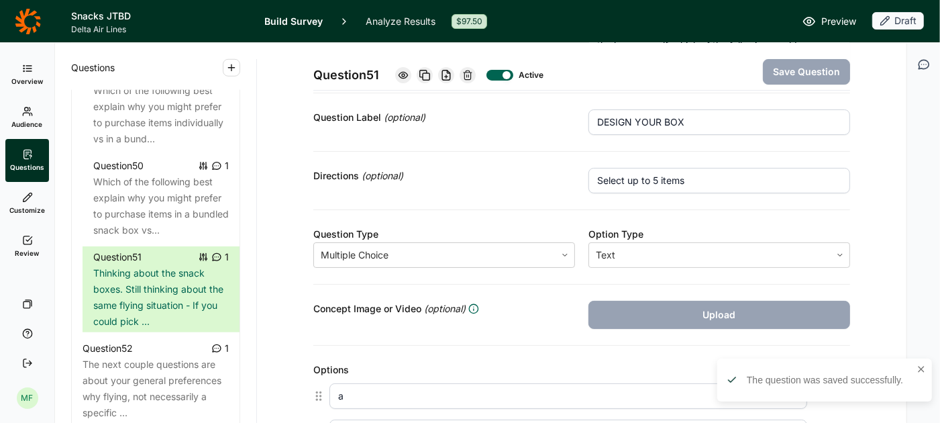
scroll to position [0, 0]
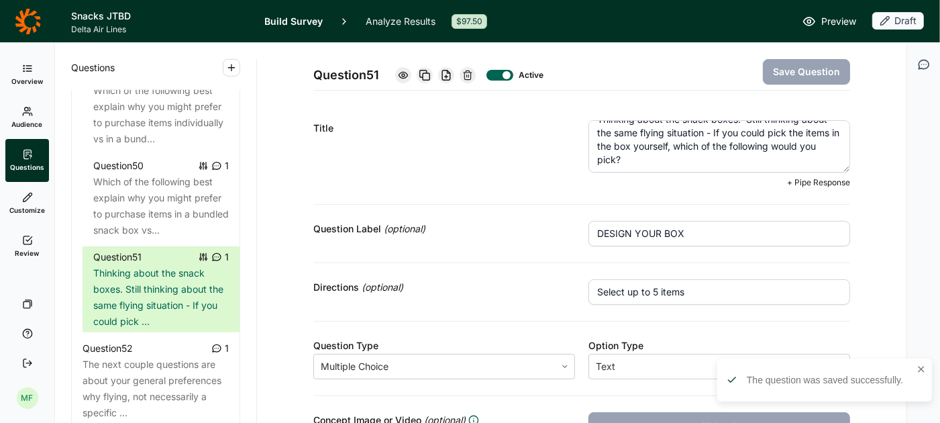
click at [653, 156] on textarea "Thinking about the snack boxes. Still thinking about the same flying situation …" at bounding box center [720, 146] width 262 height 52
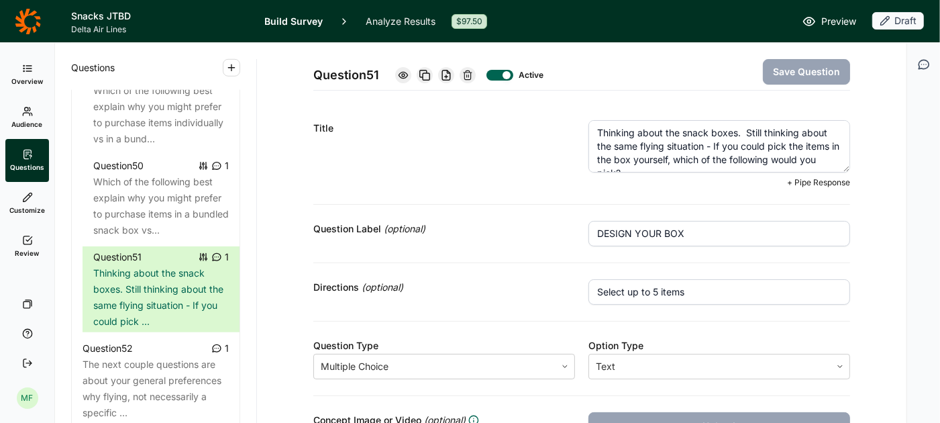
scroll to position [13, 0]
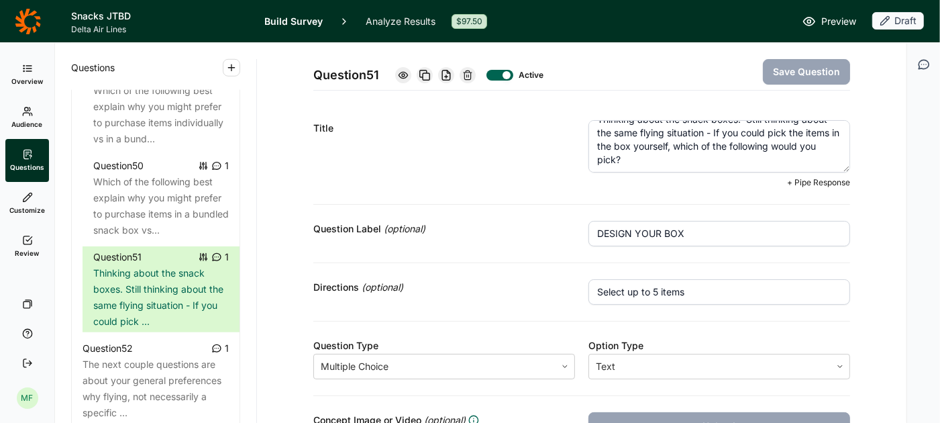
drag, startPoint x: 599, startPoint y: 136, endPoint x: 737, endPoint y: 199, distance: 152.2
click at [737, 199] on div "Title Thinking about the snack boxes. Still thinking about the same flying situ…" at bounding box center [581, 154] width 537 height 101
paste textarea "lore ipsum dolor sitam. Conse adipisci elits doe temp incidi utlaboree - Do mag…"
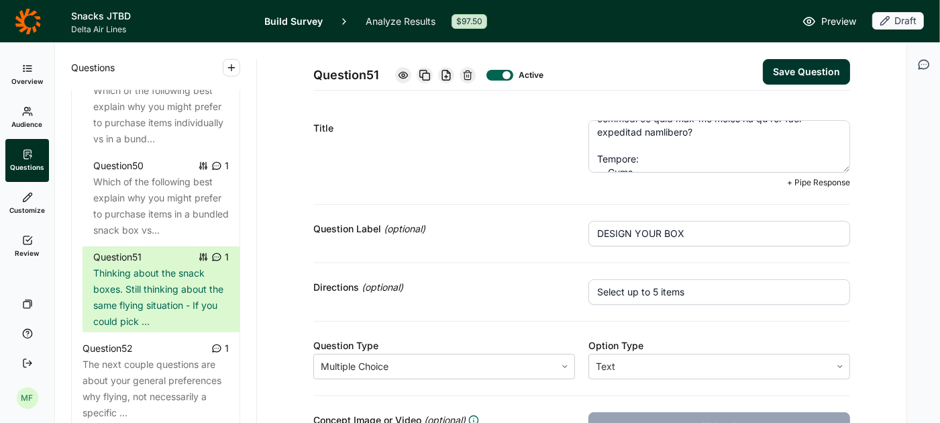
scroll to position [989, 0]
click at [703, 151] on textarea at bounding box center [720, 146] width 262 height 52
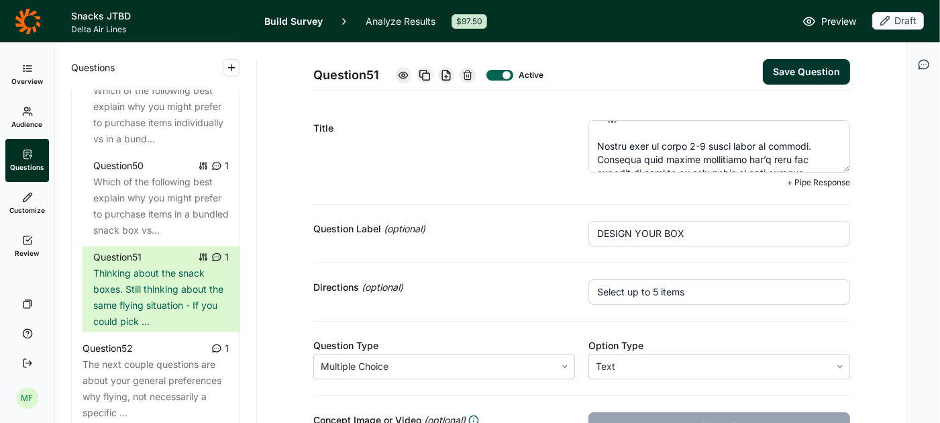
drag, startPoint x: 596, startPoint y: 133, endPoint x: 824, endPoint y: 162, distance: 230.1
click at [824, 162] on textarea at bounding box center [720, 146] width 262 height 52
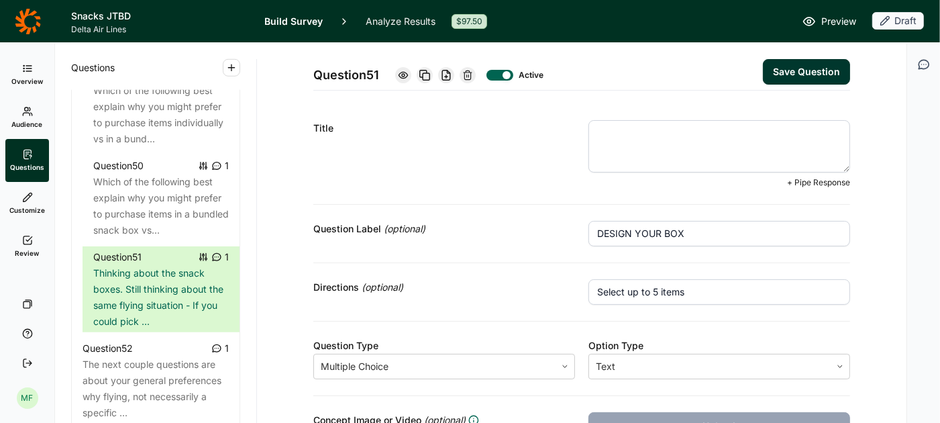
scroll to position [0, 0]
paste textarea "Loremips dolor sitamet conse adipi elits. Doeiu temporin utlab etd magn aliqua …"
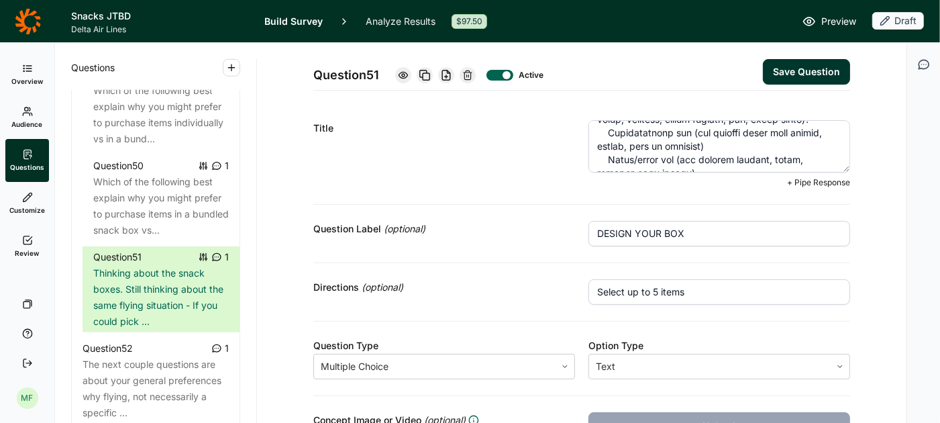
scroll to position [1530, 0]
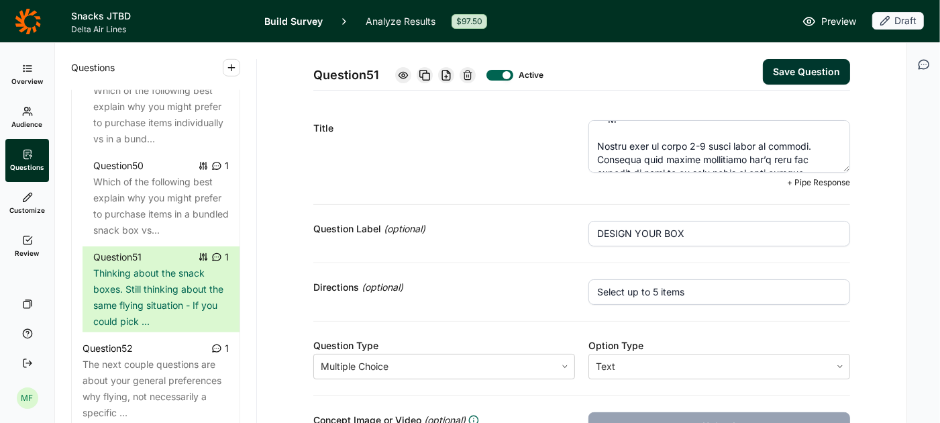
drag, startPoint x: 597, startPoint y: 134, endPoint x: 714, endPoint y: 240, distance: 158.2
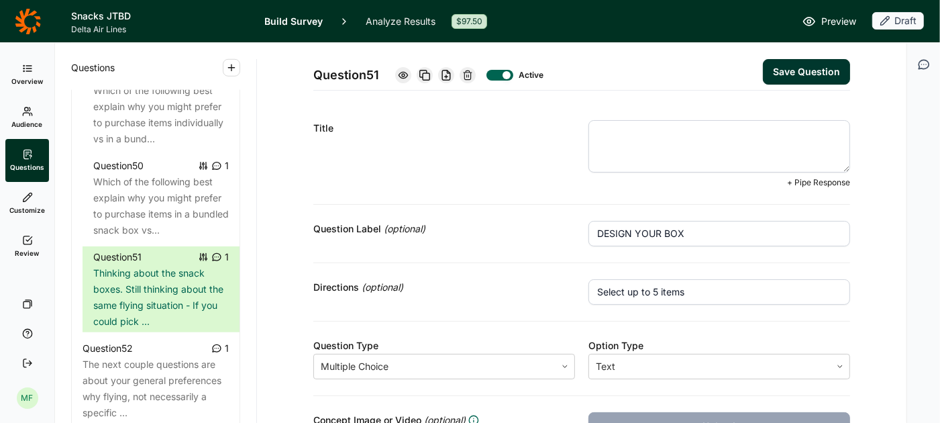
scroll to position [0, 0]
paste textarea "Thinking about your ideal snack box for the following situation... Concept: Pip…"
drag, startPoint x: 674, startPoint y: 158, endPoint x: 578, endPoint y: 144, distance: 97.1
click at [578, 144] on div "Title Thinking about your ideal snack box for the following situation... Concep…" at bounding box center [581, 154] width 537 height 101
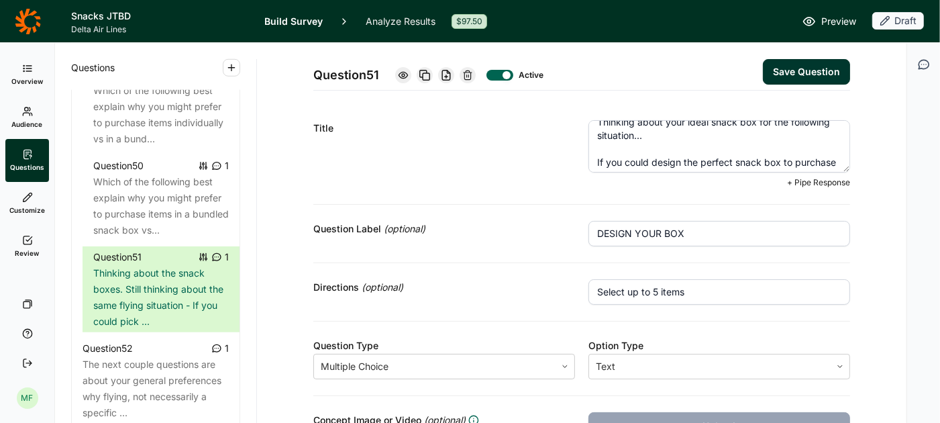
scroll to position [0, 0]
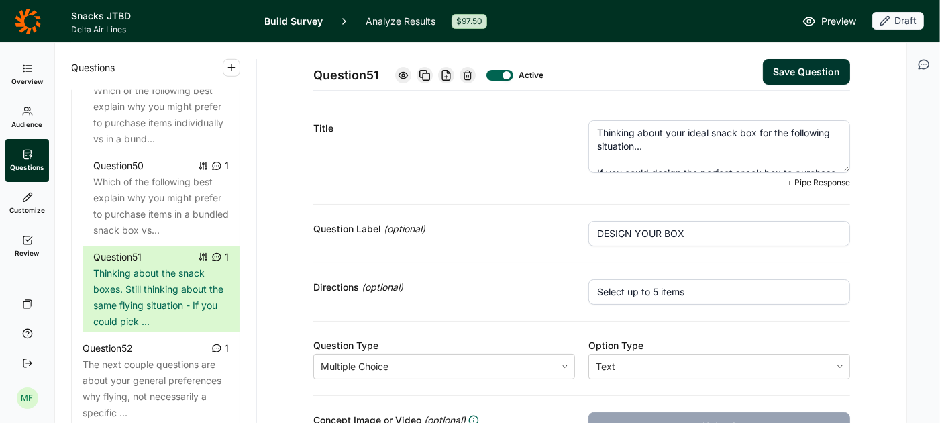
click at [789, 134] on textarea "Thinking about your ideal snack box for the following situation... If you could…" at bounding box center [720, 146] width 262 height 52
click at [818, 133] on textarea "Thinking about your ideal snack box for this following situation... If you coul…" at bounding box center [720, 146] width 262 height 52
click at [601, 161] on textarea "Thinking about your ideal snack box for this situation... If you could design t…" at bounding box center [720, 146] width 262 height 52
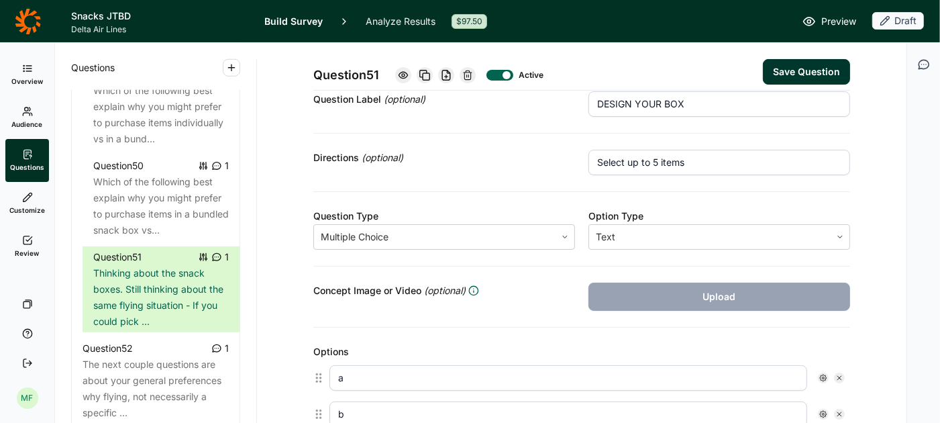
scroll to position [117, 0]
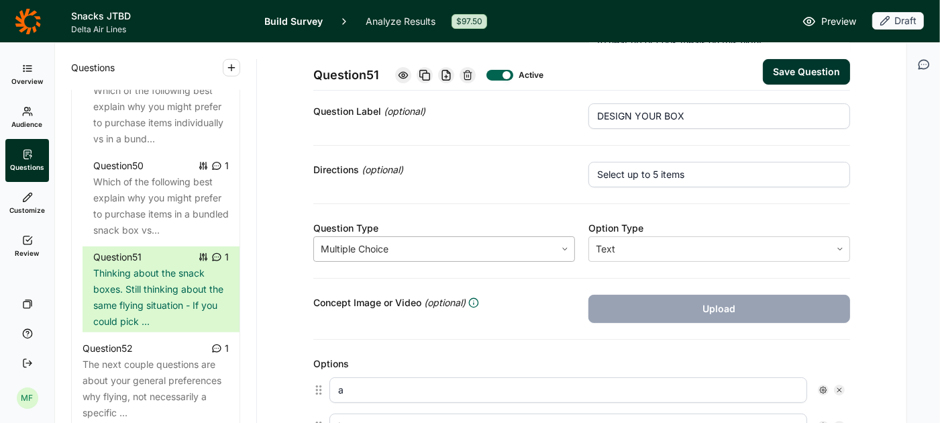
click at [559, 239] on div at bounding box center [565, 249] width 19 height 24
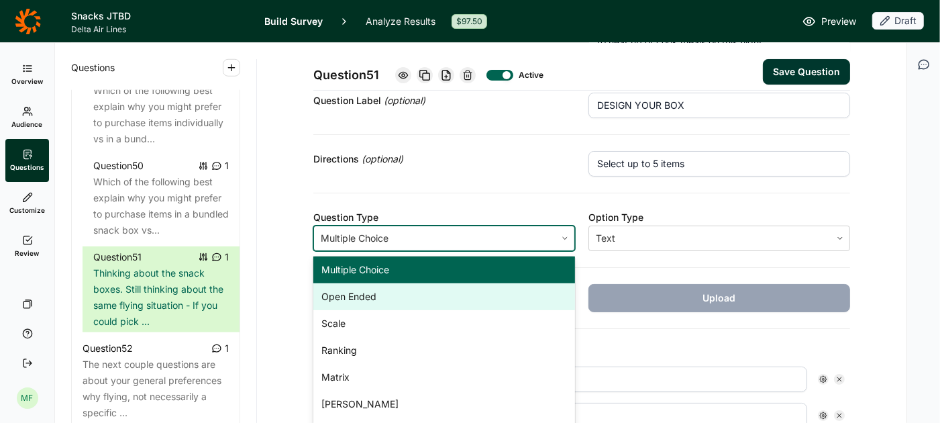
click at [484, 295] on div "Open Ended" at bounding box center [444, 296] width 262 height 27
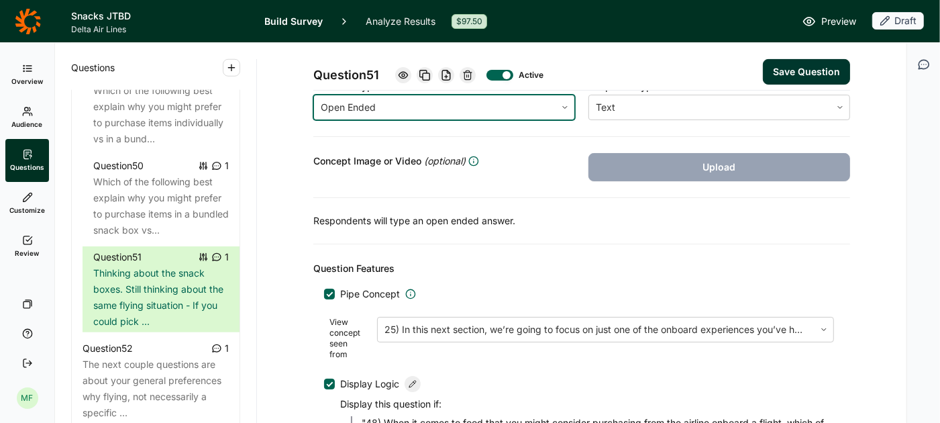
scroll to position [254, 0]
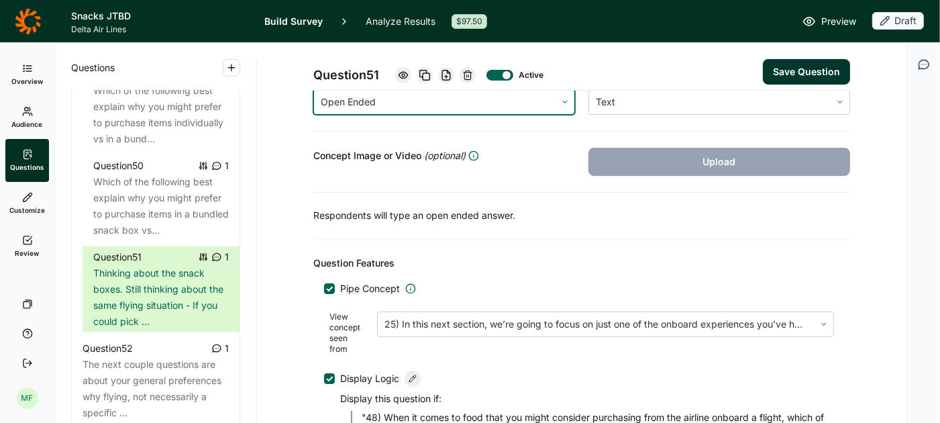
click at [797, 72] on button "Save Question" at bounding box center [806, 72] width 87 height 26
click at [792, 63] on button "Save Question" at bounding box center [806, 72] width 87 height 26
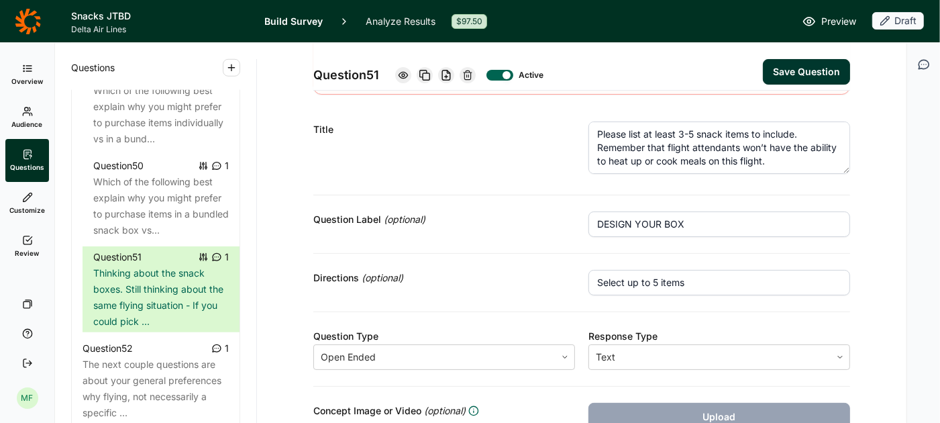
scroll to position [105, 0]
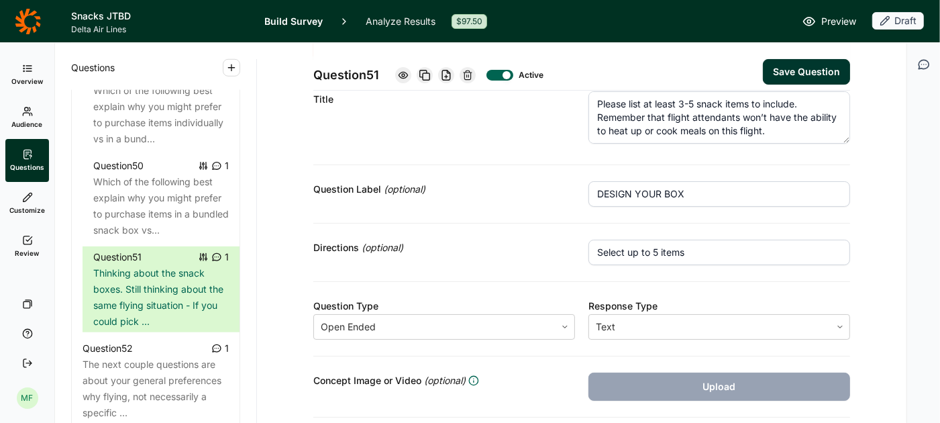
click at [705, 252] on input "Select up to 5 items" at bounding box center [720, 253] width 262 height 26
drag, startPoint x: 717, startPoint y: 252, endPoint x: 562, endPoint y: 263, distance: 155.4
click at [562, 263] on div "Directions (optional) Select up to 5 items" at bounding box center [581, 252] width 537 height 58
drag, startPoint x: 720, startPoint y: 246, endPoint x: 547, endPoint y: 242, distance: 173.2
click at [547, 242] on div "Directions (optional) Select up to 5 items" at bounding box center [581, 252] width 537 height 58
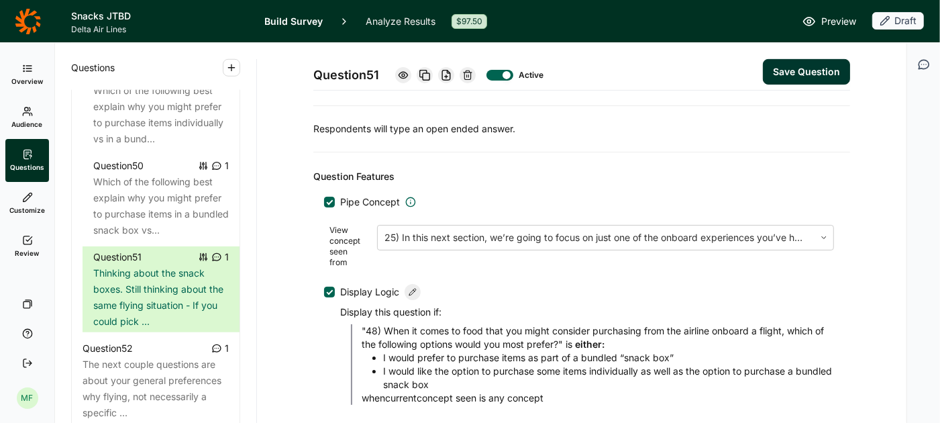
scroll to position [474, 0]
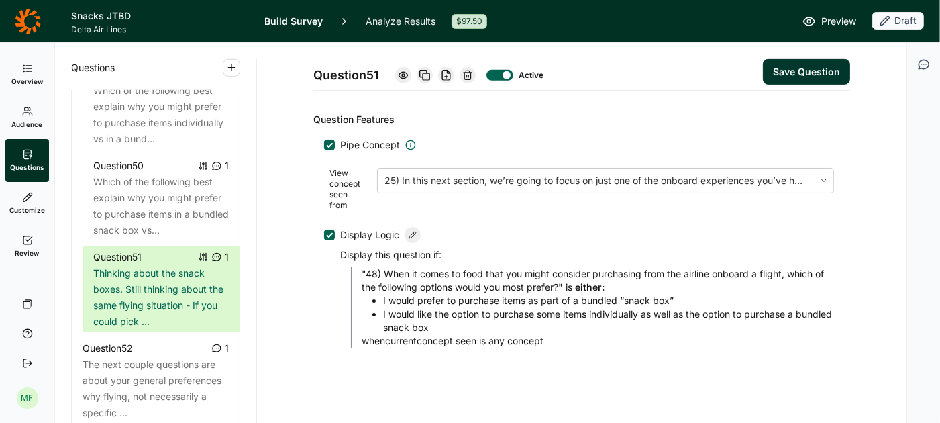
click at [788, 73] on button "Save Question" at bounding box center [806, 72] width 87 height 26
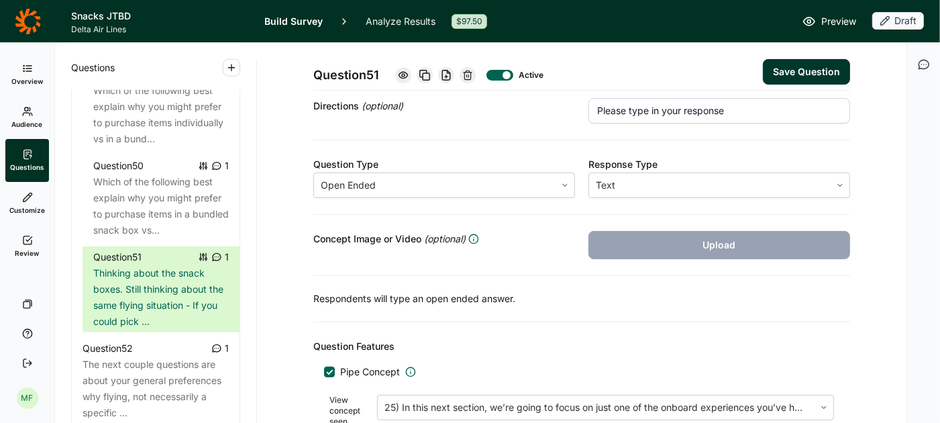
scroll to position [250, 0]
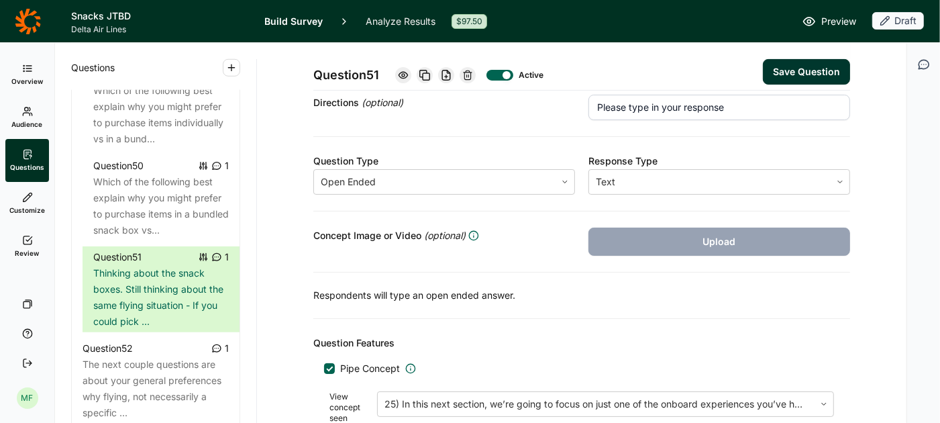
click at [503, 75] on div at bounding box center [500, 75] width 27 height 11
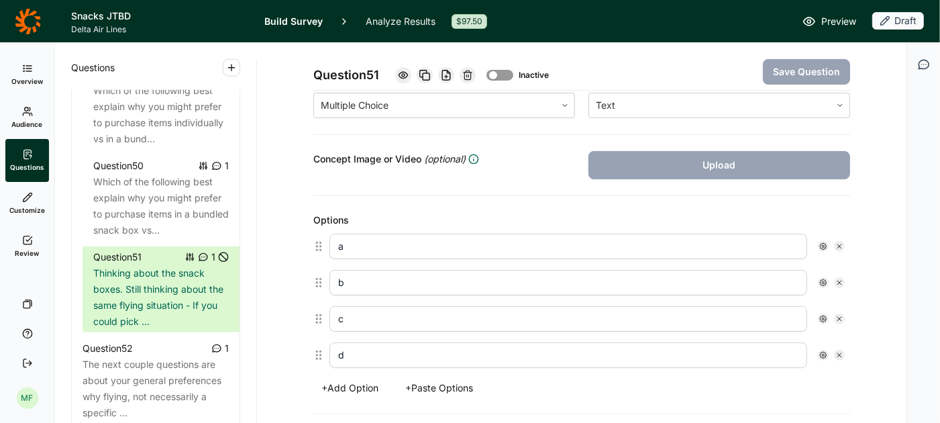
scroll to position [174, 0]
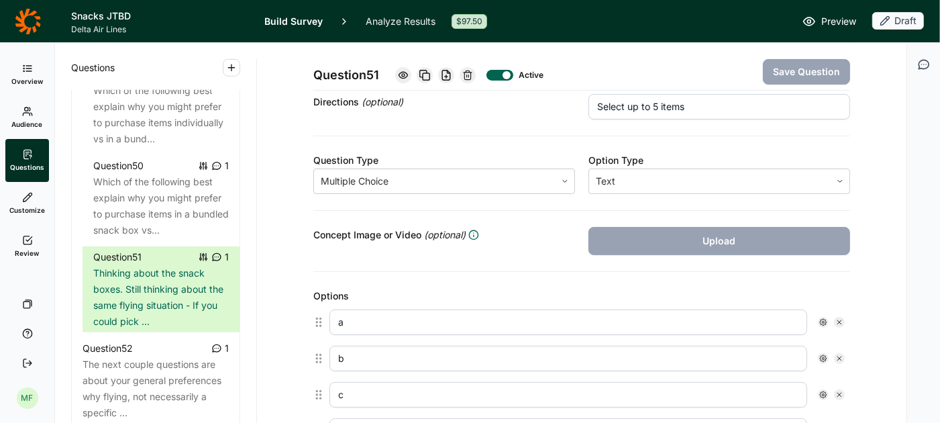
click at [509, 74] on div at bounding box center [507, 75] width 8 height 8
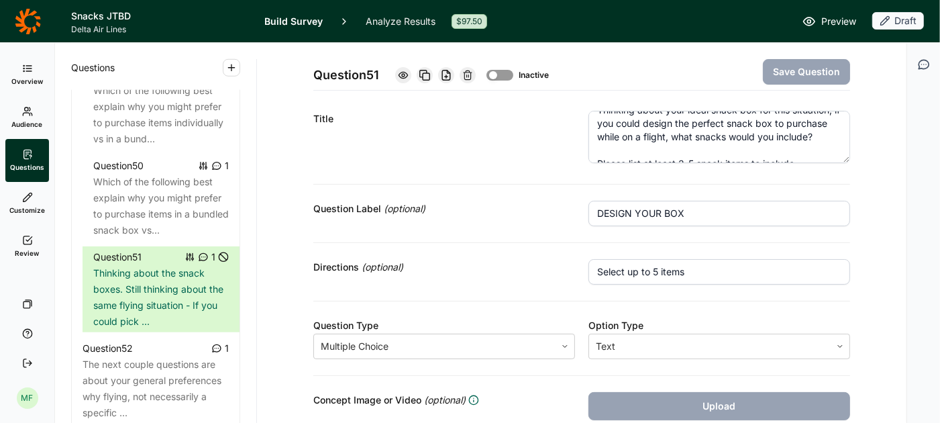
scroll to position [0, 0]
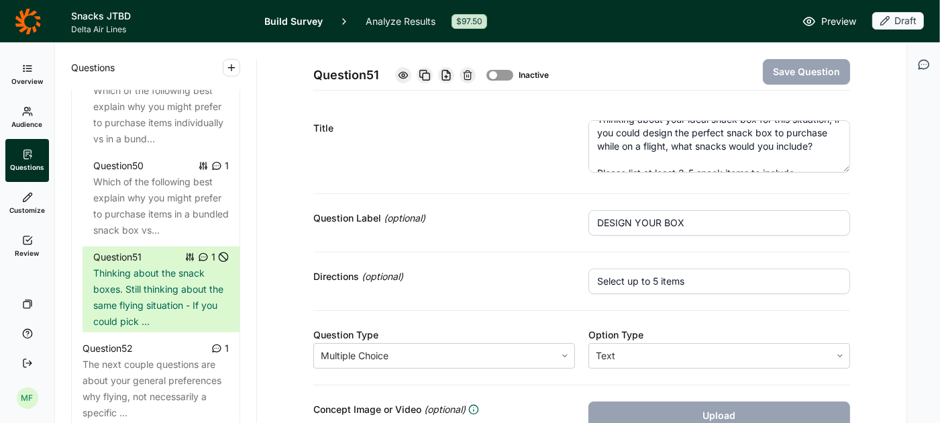
drag, startPoint x: 690, startPoint y: 277, endPoint x: 571, endPoint y: 275, distance: 118.8
click at [571, 275] on div "Directions (optional) Select up to 5 items" at bounding box center [581, 281] width 537 height 58
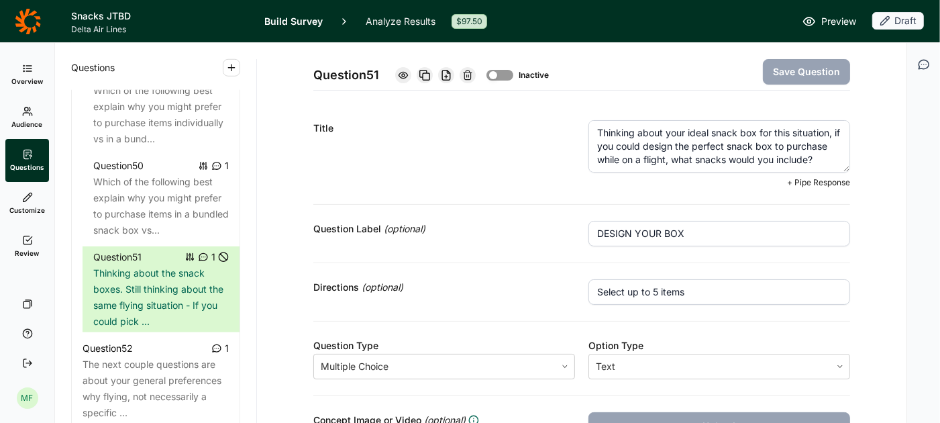
drag, startPoint x: 744, startPoint y: 134, endPoint x: 572, endPoint y: 130, distance: 171.9
click at [572, 130] on div "Title Thinking about the snack boxes. Still thinking about the same flying situ…" at bounding box center [581, 154] width 537 height 101
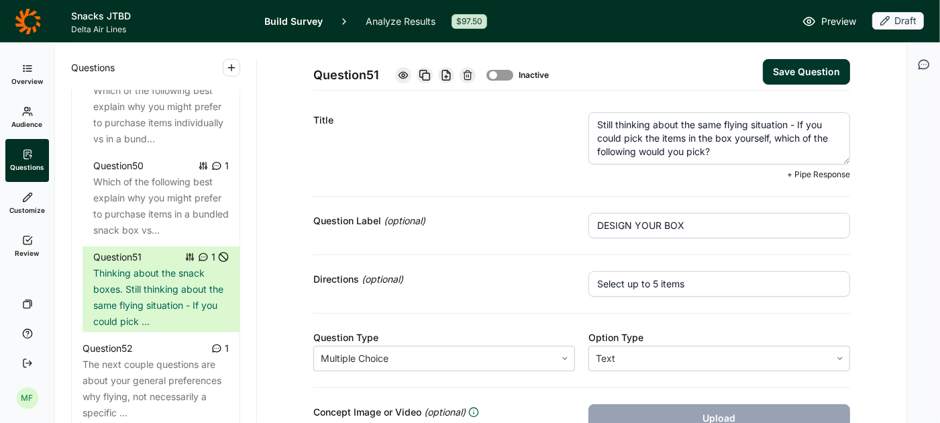
scroll to position [2, 0]
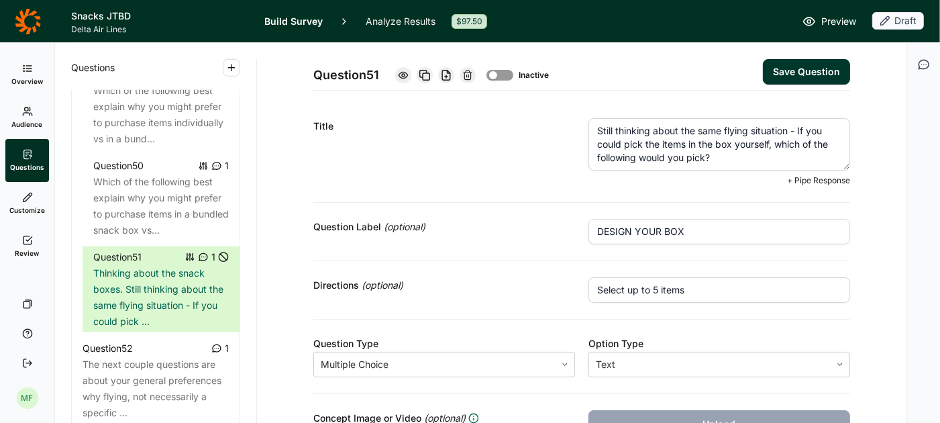
drag, startPoint x: 721, startPoint y: 153, endPoint x: 565, endPoint y: 118, distance: 159.6
click at [565, 118] on div "Title Still thinking about the same flying situation - If you could pick the it…" at bounding box center [581, 152] width 537 height 101
paste textarea "Loremips dolor sitamet conse adipi elits. Doeiu temporin utlab etd magn aliqua …"
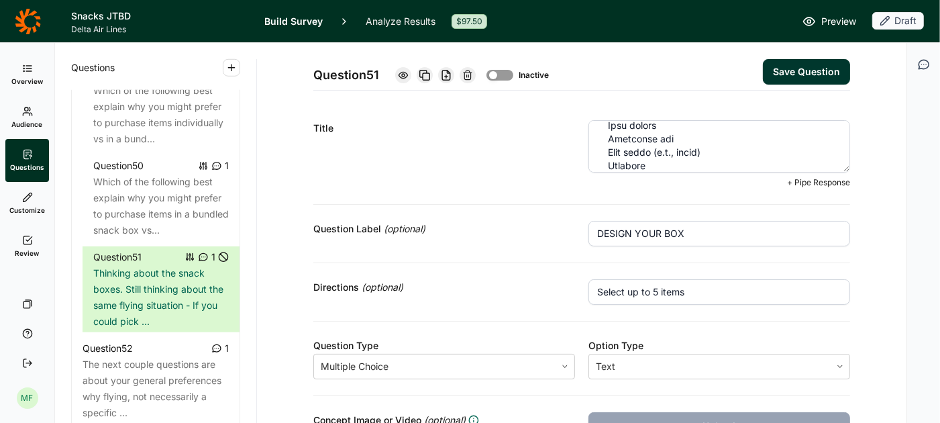
scroll to position [1517, 0]
drag, startPoint x: 597, startPoint y: 134, endPoint x: 768, endPoint y: 216, distance: 190.0
click at [741, 136] on textarea "Thinking about your ideal snack for this situation," at bounding box center [720, 146] width 262 height 52
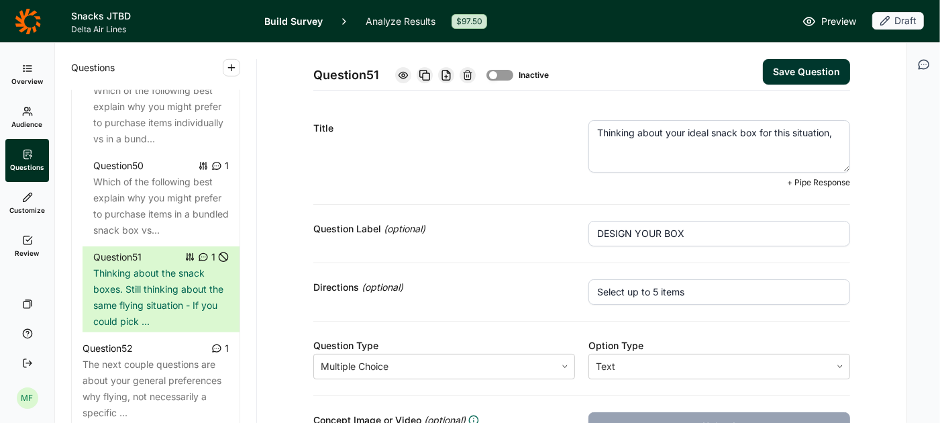
click at [834, 133] on textarea "Thinking about your ideal snack box for this situation," at bounding box center [720, 146] width 262 height 52
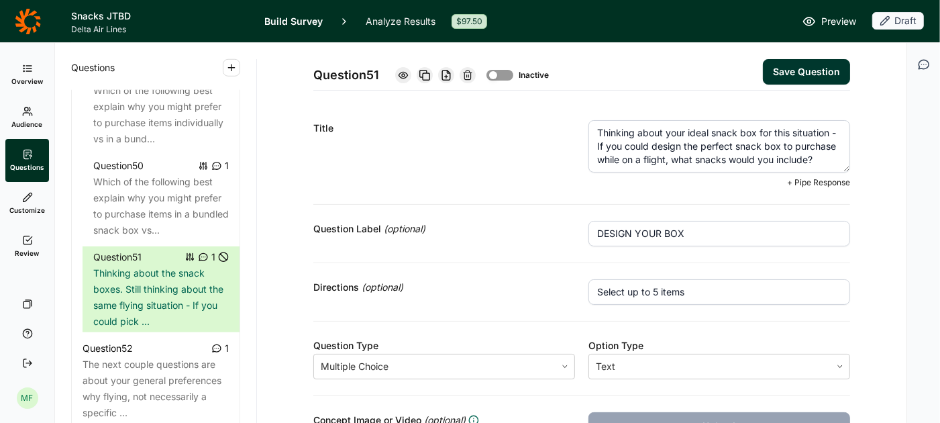
paste textarea "Please list at least 3-5 snack items to include. Remember that flight attendant…"
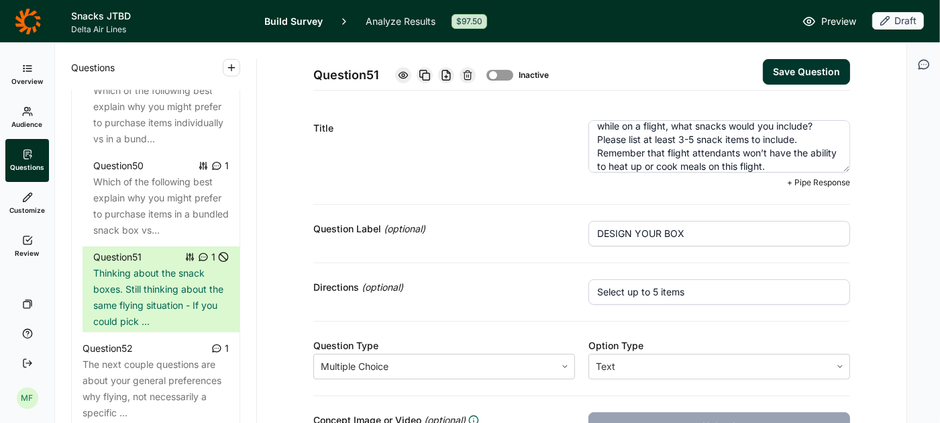
click at [822, 73] on button "Save Question" at bounding box center [806, 72] width 87 height 26
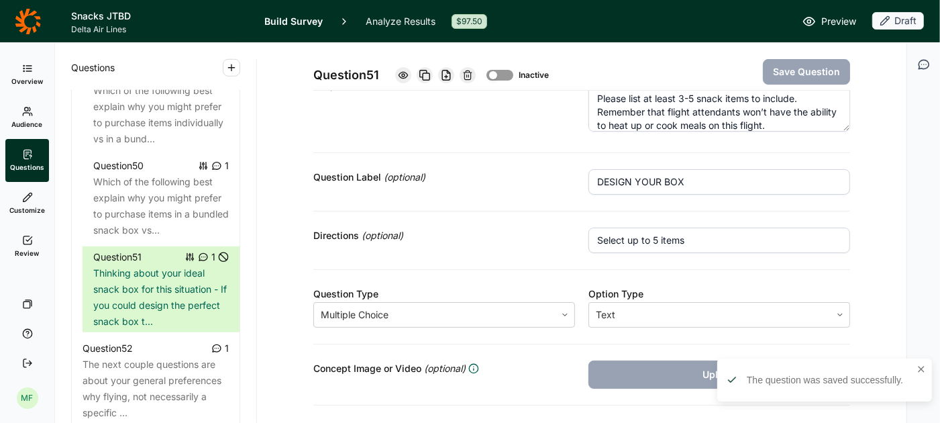
scroll to position [56, 0]
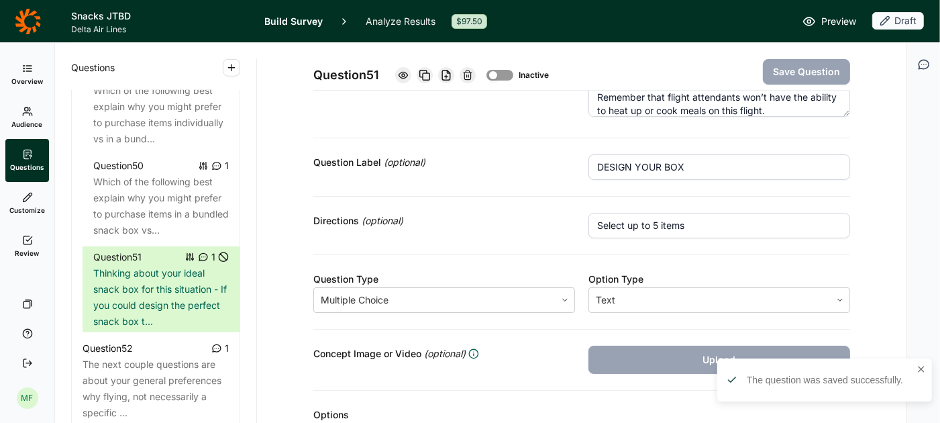
drag, startPoint x: 656, startPoint y: 223, endPoint x: 535, endPoint y: 207, distance: 121.9
click at [535, 213] on div "Directions (optional) Select up to 5 items" at bounding box center [581, 226] width 537 height 58
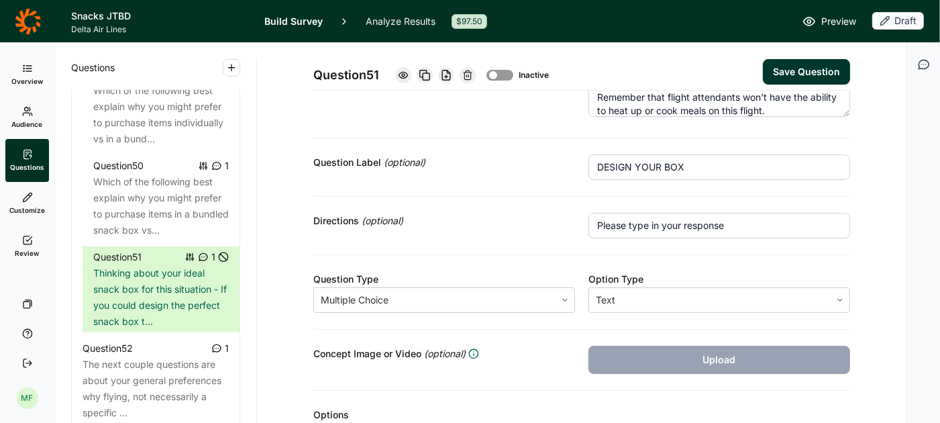
click at [793, 68] on button "Save Question" at bounding box center [806, 72] width 87 height 26
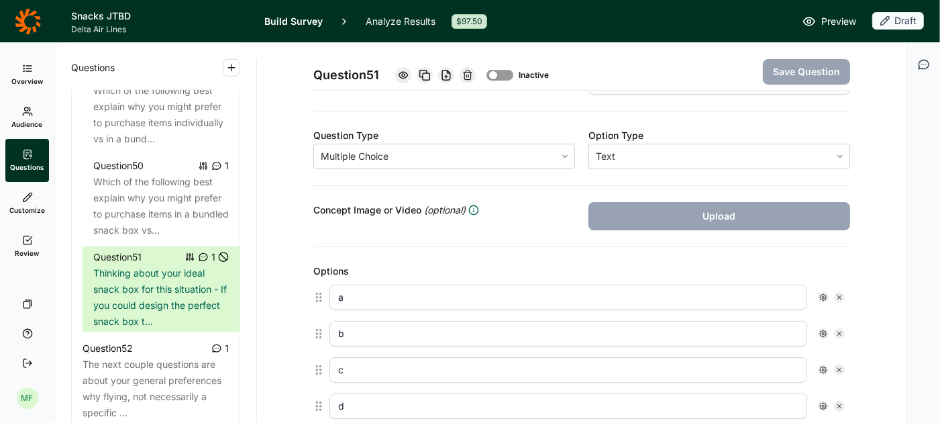
scroll to position [209, 0]
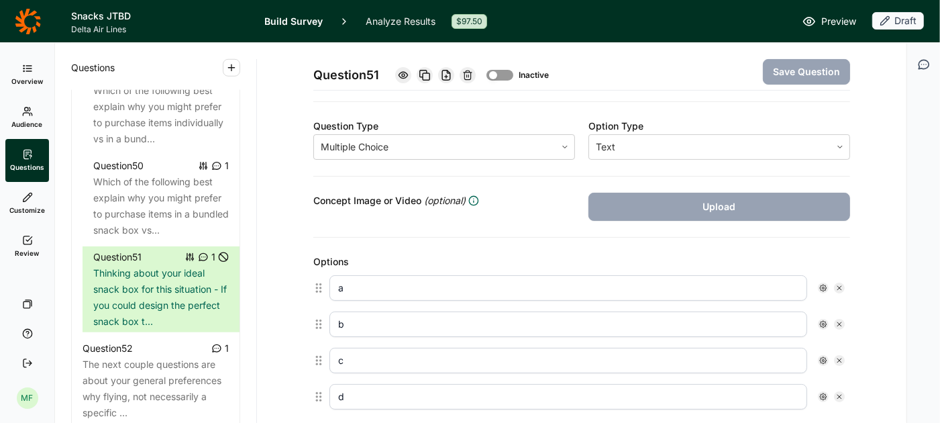
click at [840, 284] on icon at bounding box center [840, 288] width 8 height 8
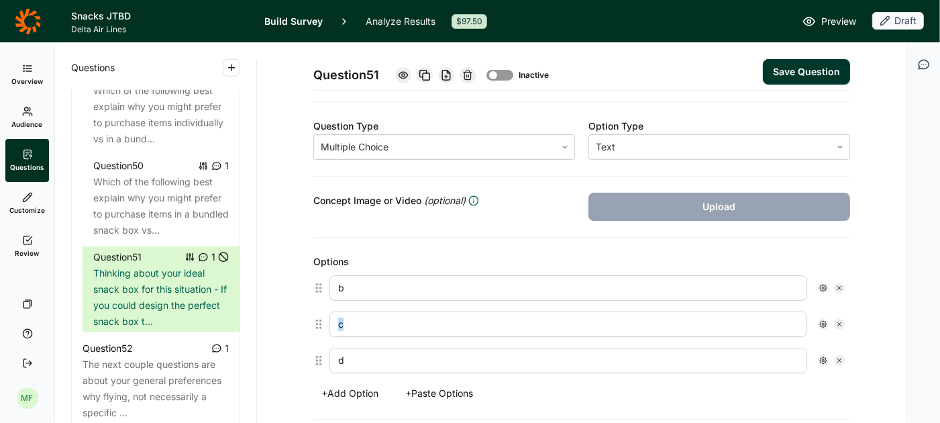
click at [840, 284] on icon at bounding box center [840, 288] width 8 height 8
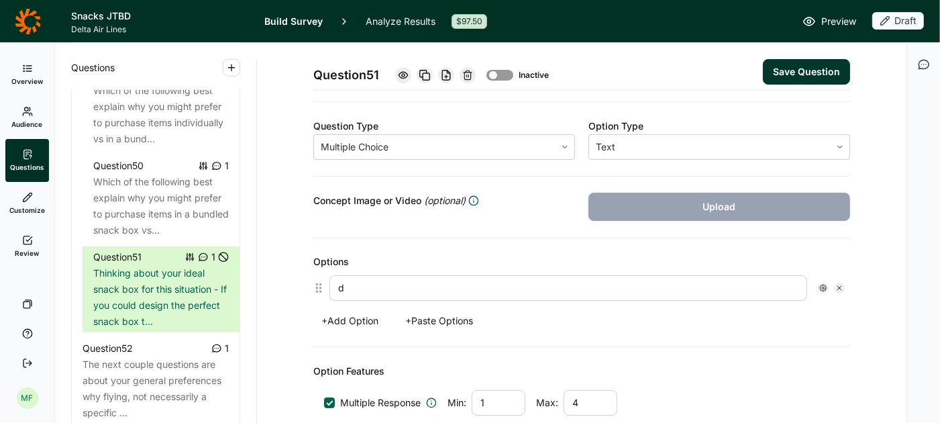
click at [840, 284] on icon at bounding box center [840, 288] width 8 height 8
click at [534, 142] on div at bounding box center [435, 147] width 228 height 19
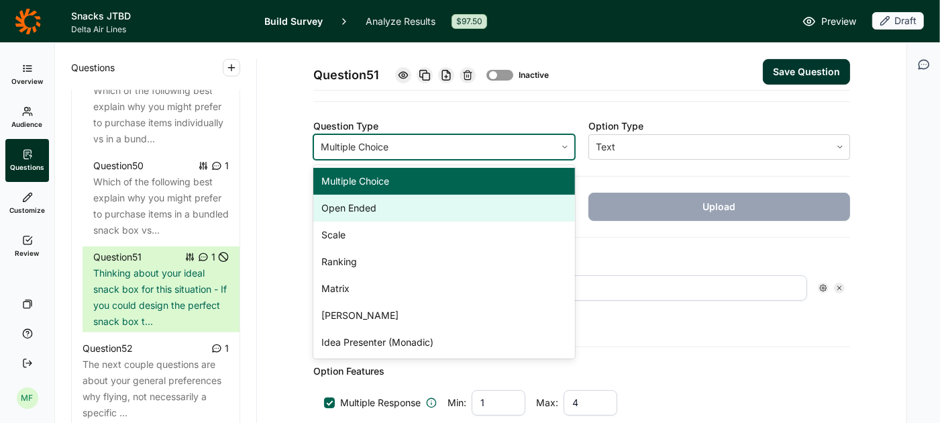
click at [479, 200] on div "Open Ended" at bounding box center [444, 208] width 262 height 27
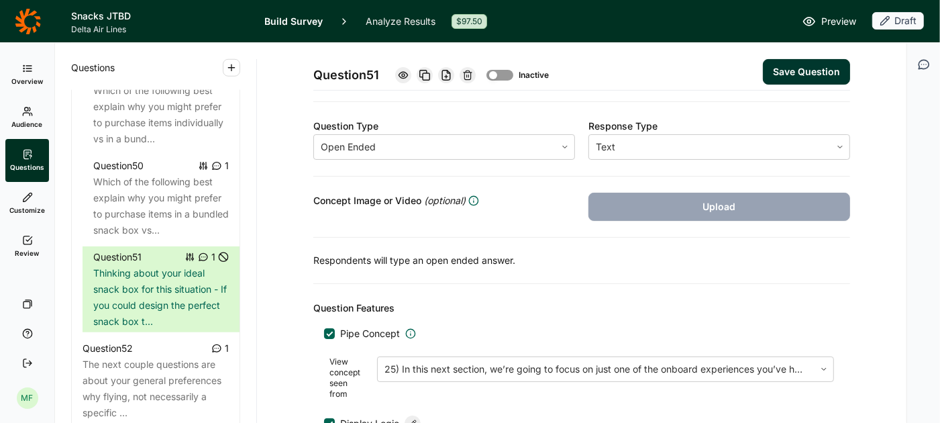
click at [827, 71] on button "Save Question" at bounding box center [806, 72] width 87 height 26
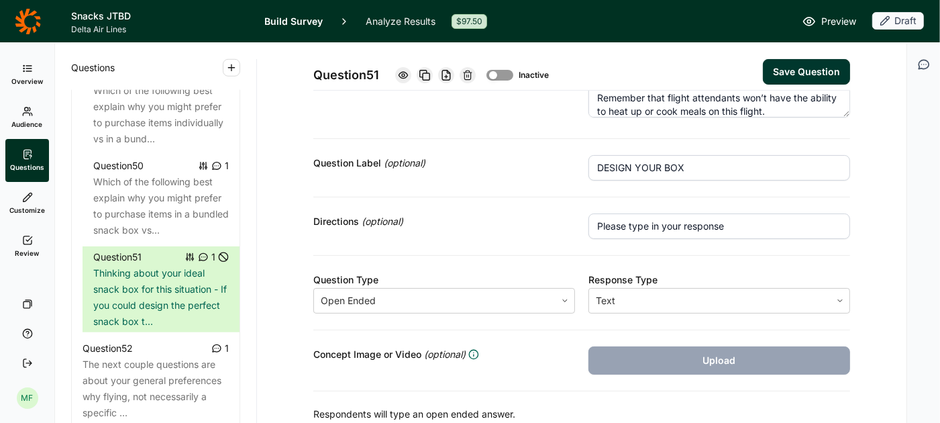
scroll to position [0, 0]
